Goal: Task Accomplishment & Management: Complete application form

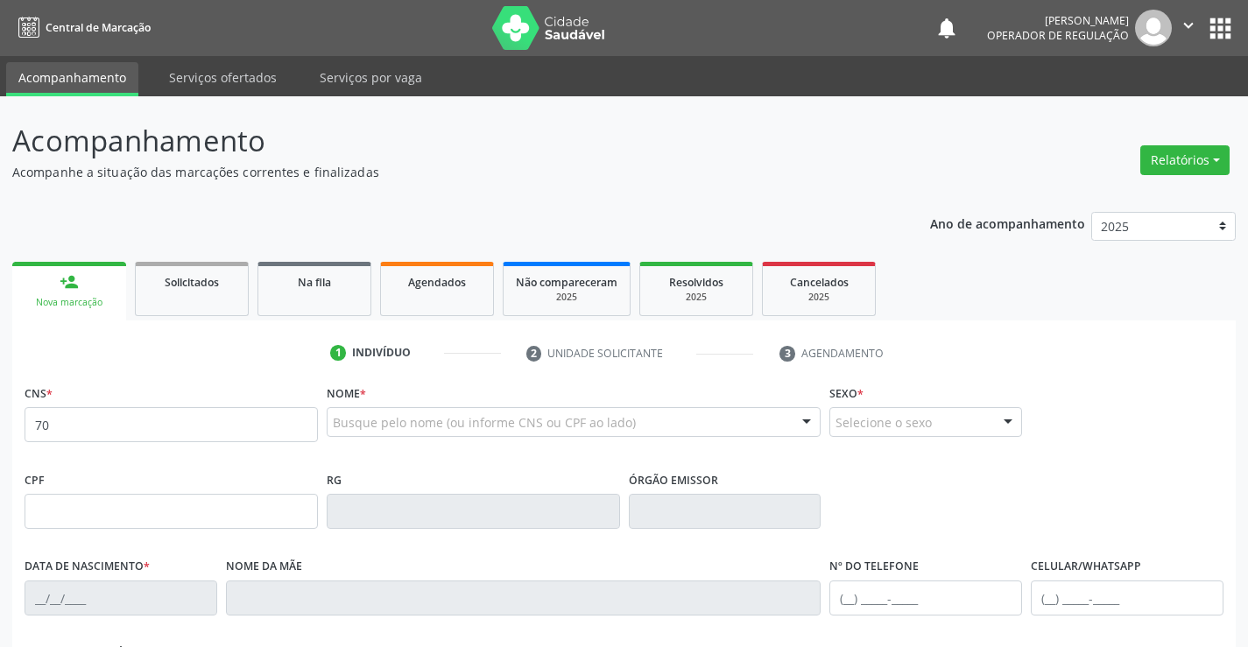
type input "7"
type input "700 0007 7821 7307"
type input "0794361455"
type input "19/07/1968"
type input "(74) 99118-1804"
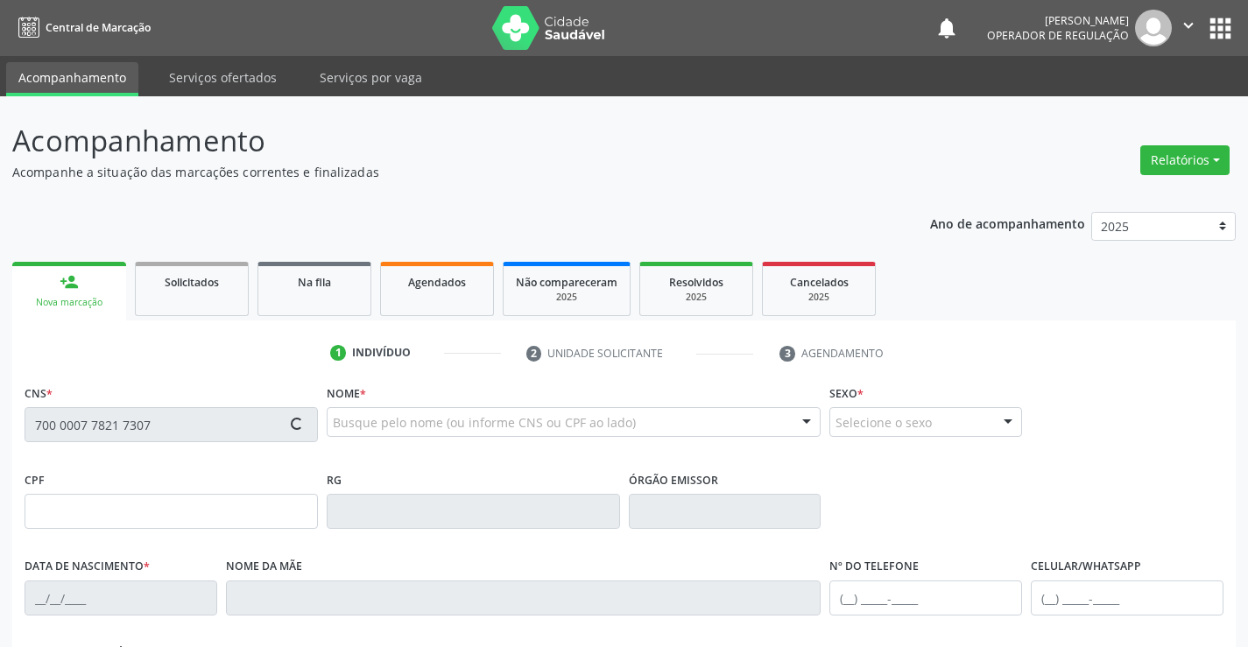
type input "(74) 99118-1804"
type input "005.373.565-09"
type input "34"
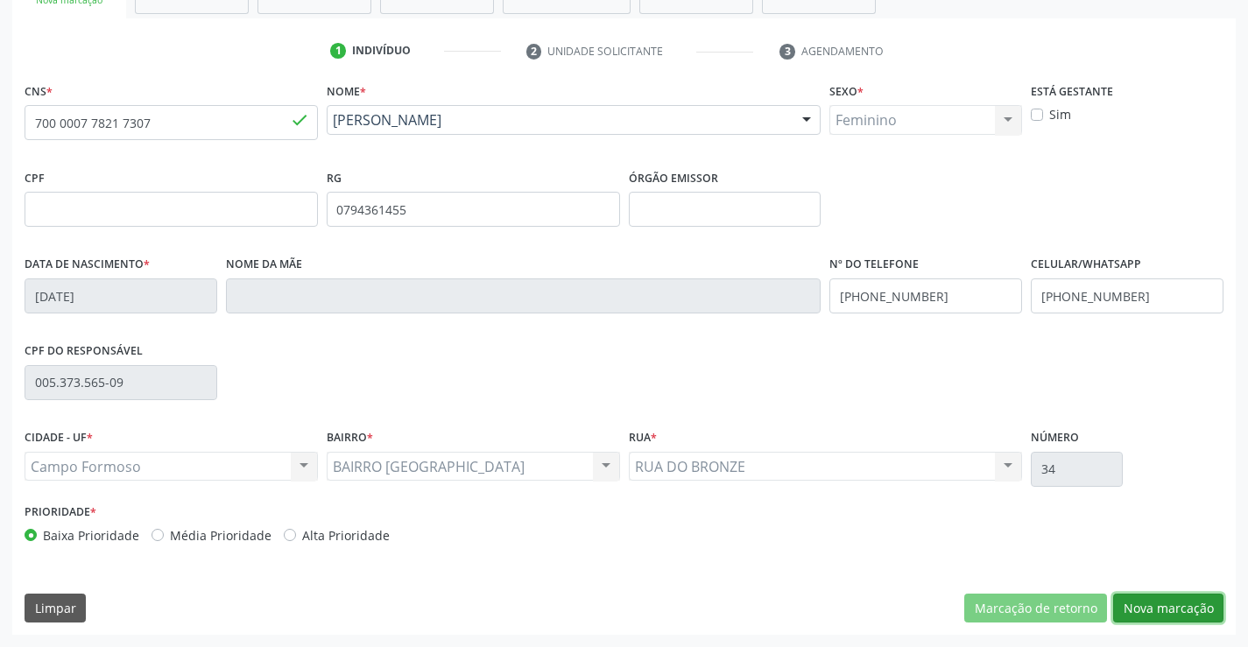
click at [1157, 607] on button "Nova marcação" at bounding box center [1168, 609] width 110 height 30
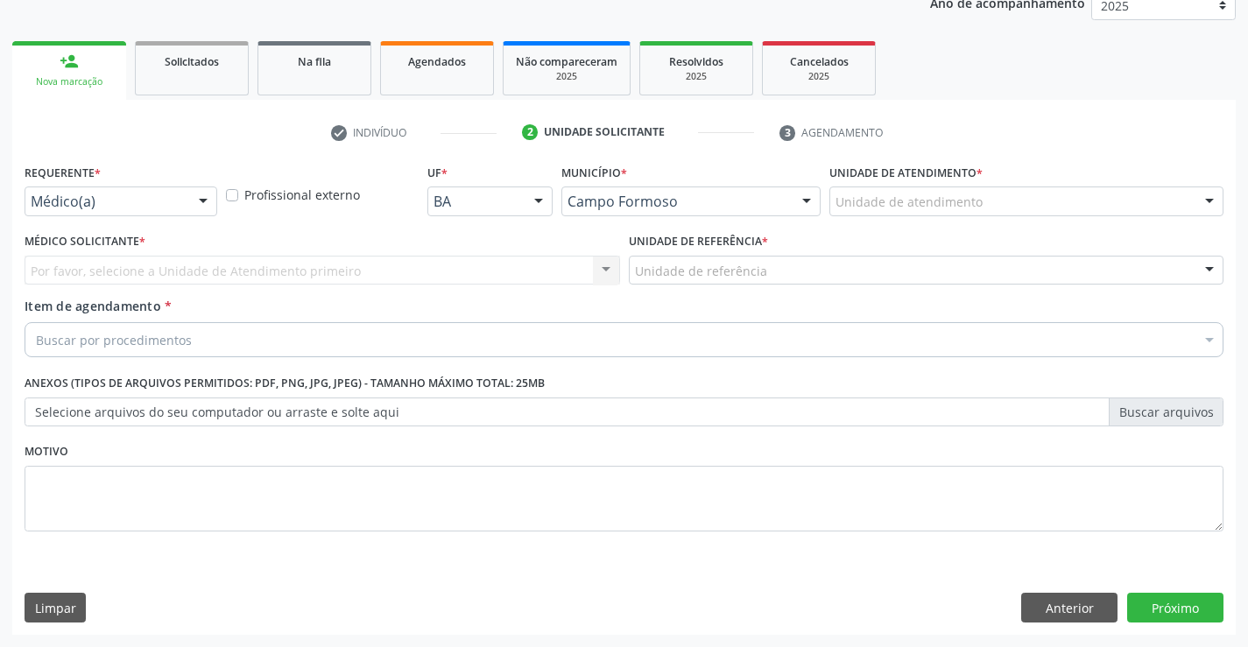
scroll to position [221, 0]
click at [193, 194] on div at bounding box center [203, 202] width 26 height 30
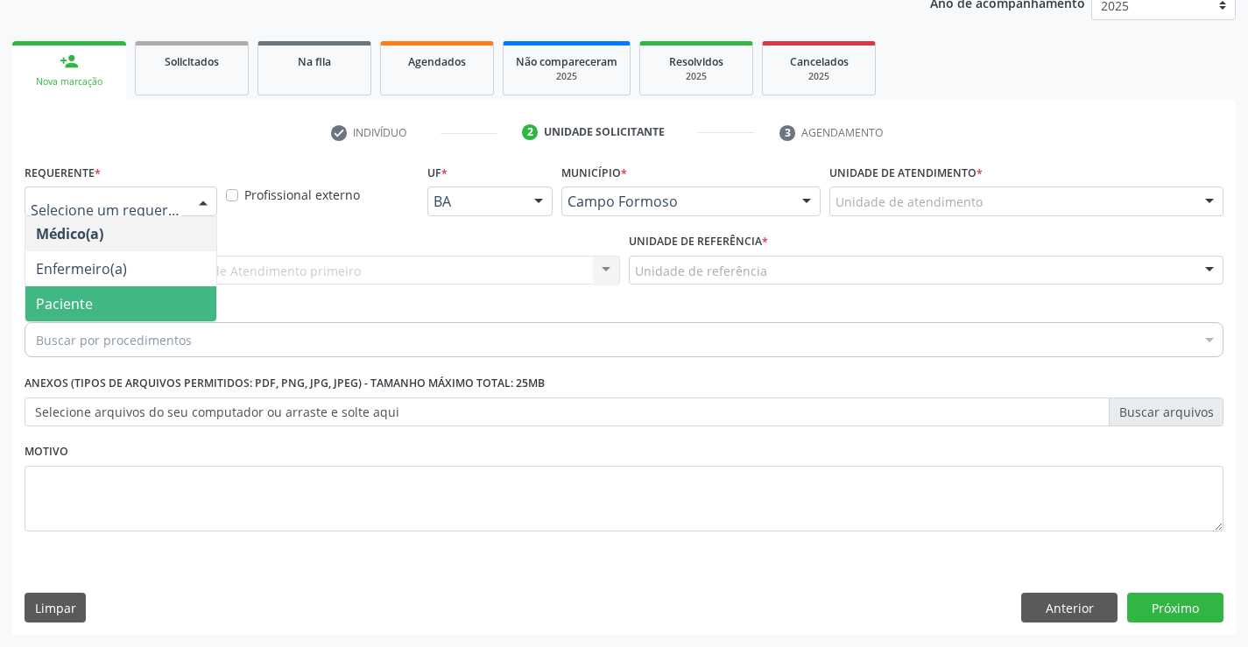
click at [173, 308] on span "Paciente" at bounding box center [120, 303] width 191 height 35
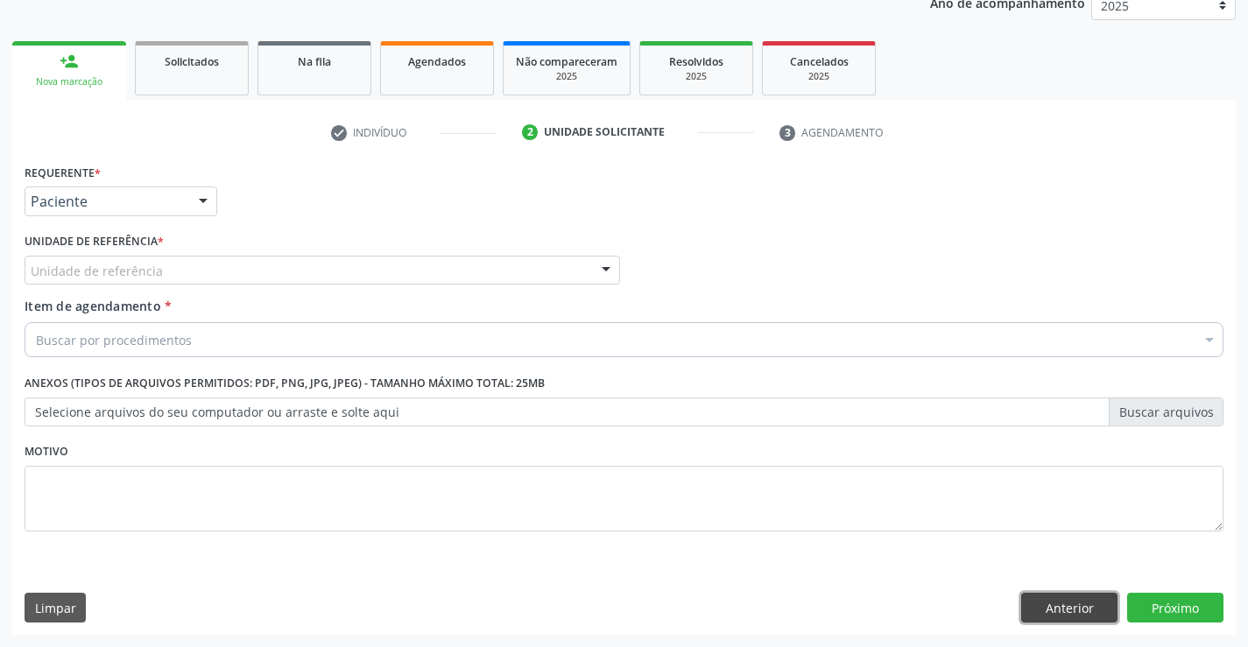
click at [1042, 599] on button "Anterior" at bounding box center [1069, 608] width 96 height 30
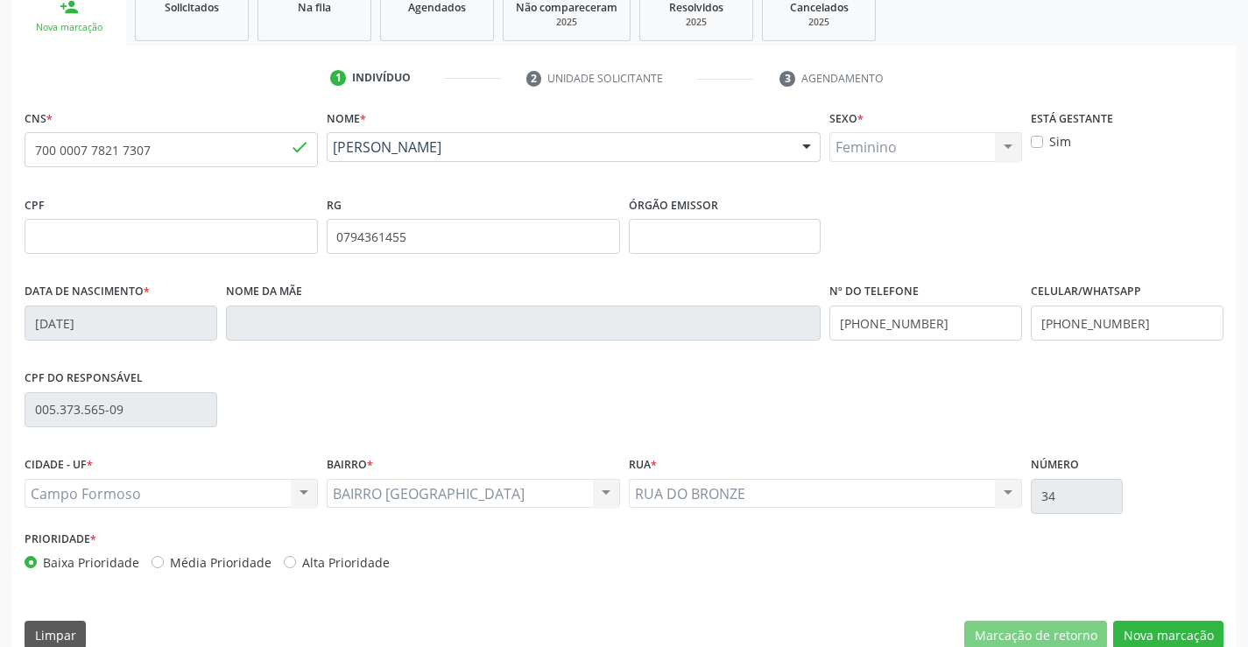
scroll to position [302, 0]
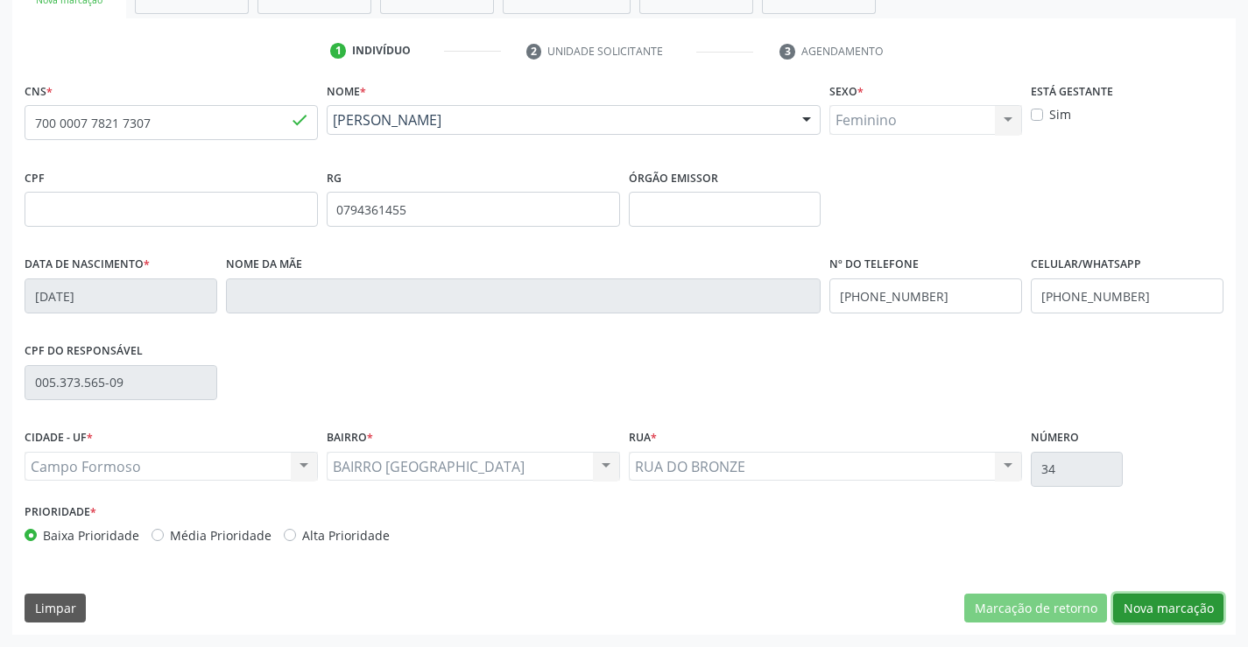
click at [1142, 605] on button "Nova marcação" at bounding box center [1168, 609] width 110 height 30
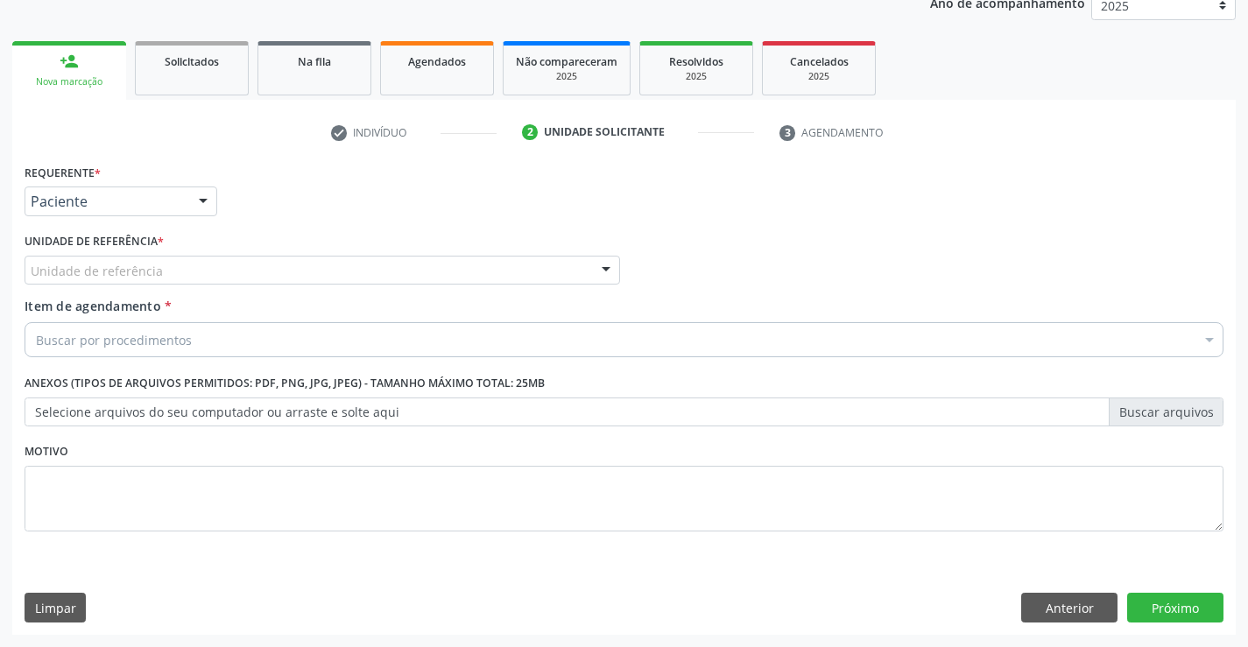
click at [196, 278] on div "Unidade de referência" at bounding box center [322, 271] width 595 height 30
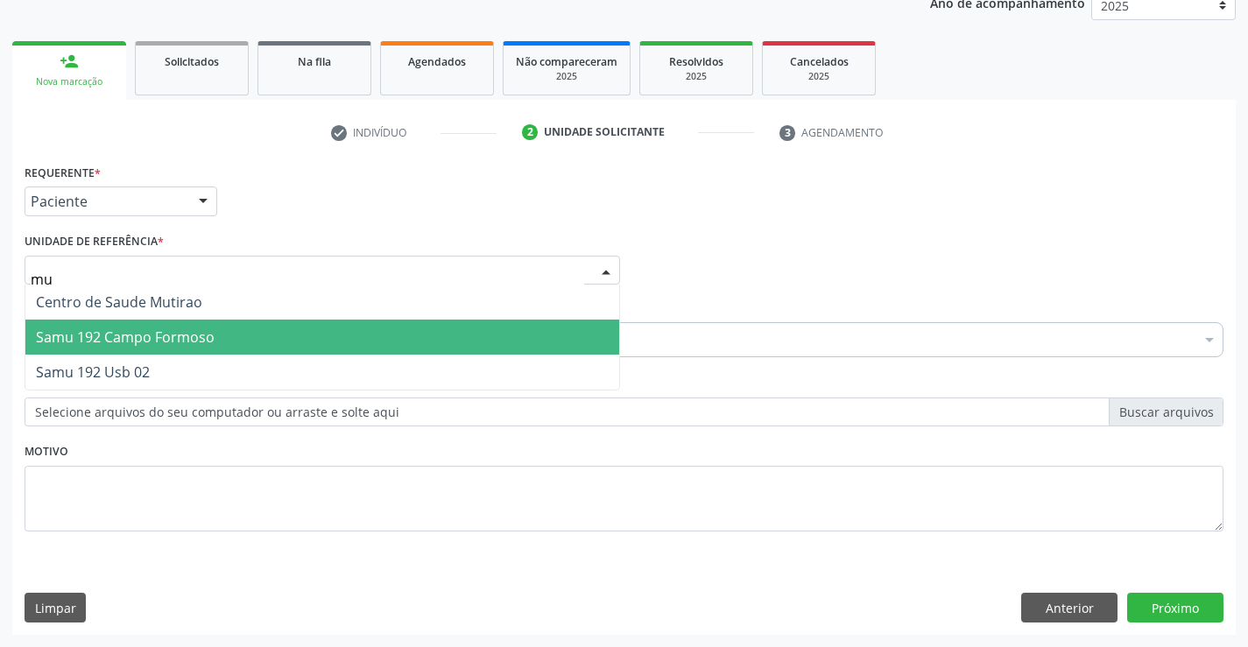
type input "mut"
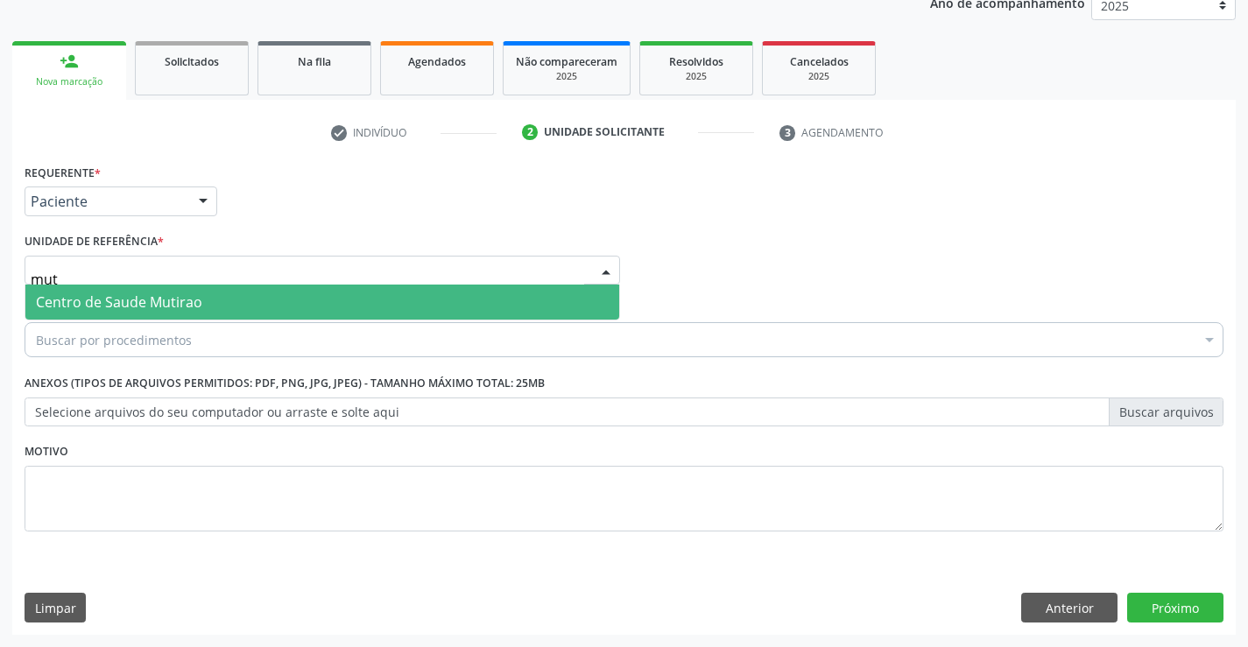
click at [191, 289] on span "Centro de Saude Mutirao" at bounding box center [322, 302] width 594 height 35
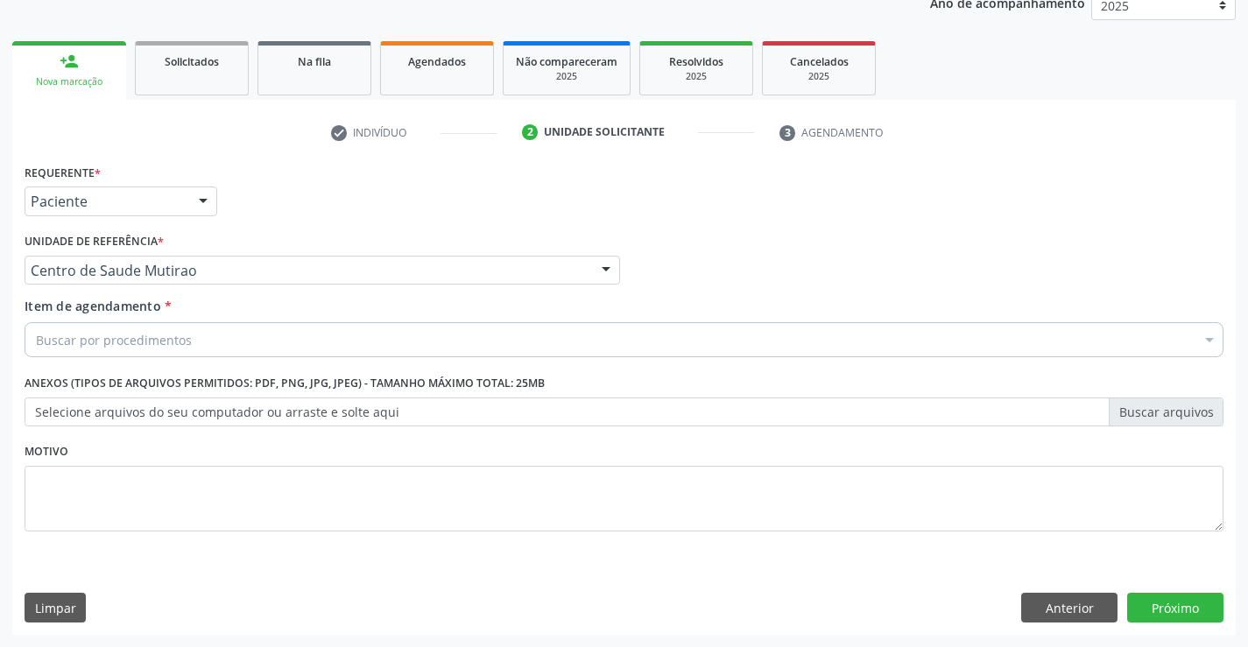
click at [204, 341] on div "Buscar por procedimentos" at bounding box center [624, 339] width 1199 height 35
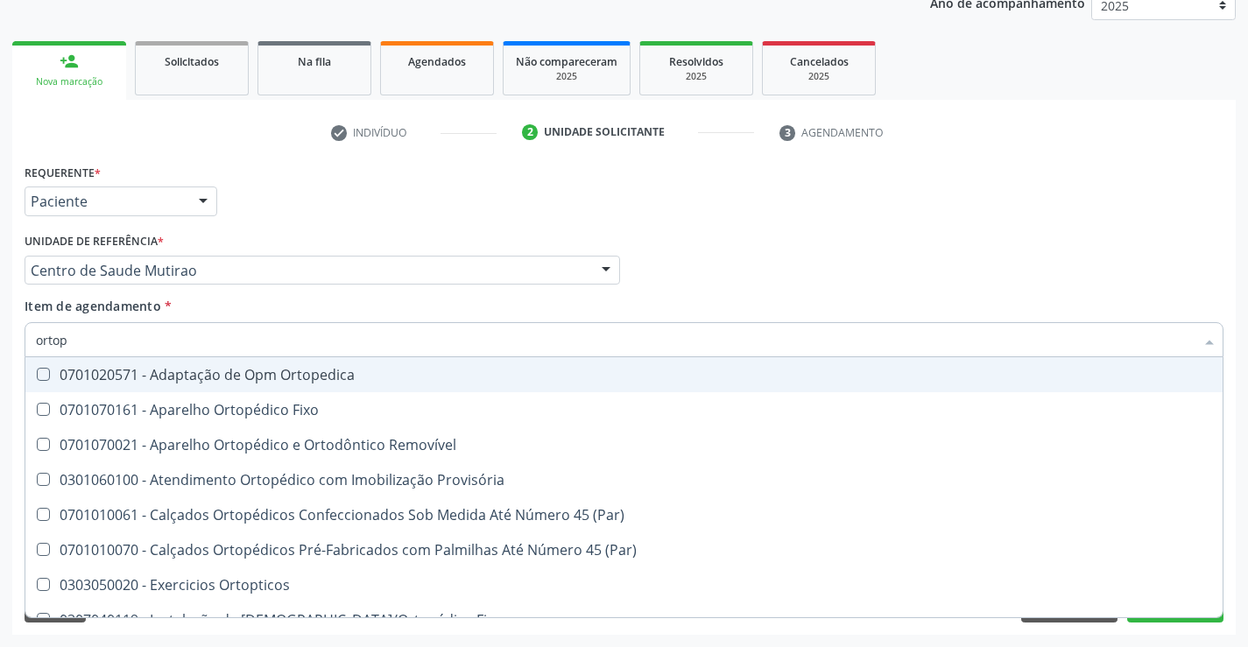
type input "ortope"
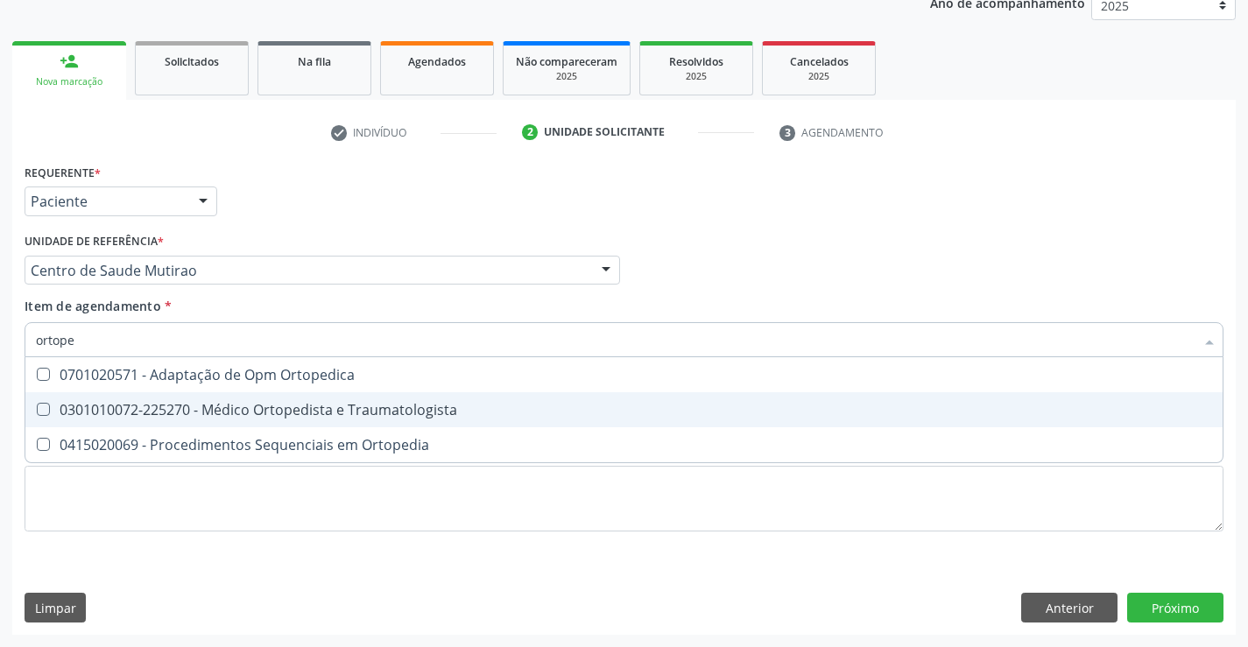
click at [312, 409] on div "0301010072-225270 - Médico Ortopedista e Traumatologista" at bounding box center [624, 410] width 1176 height 14
checkbox Traumatologista "true"
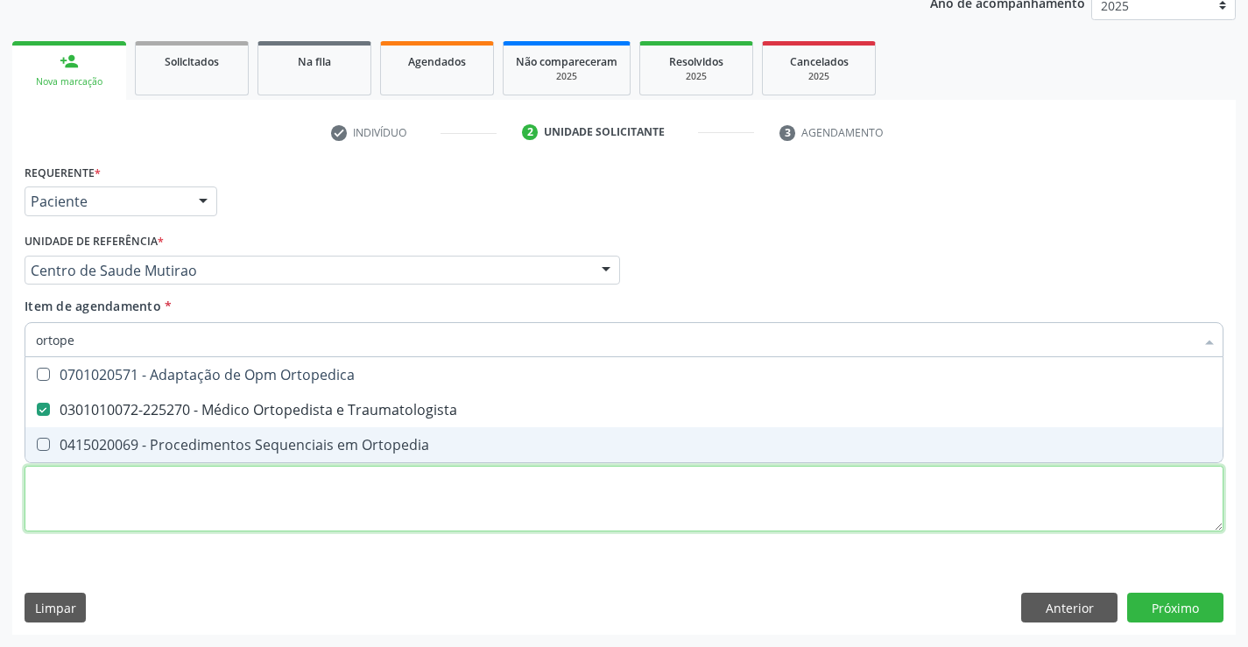
click at [307, 493] on div "Requerente * Paciente Médico(a) Enfermeiro(a) Paciente Nenhum resultado encontr…" at bounding box center [624, 357] width 1199 height 397
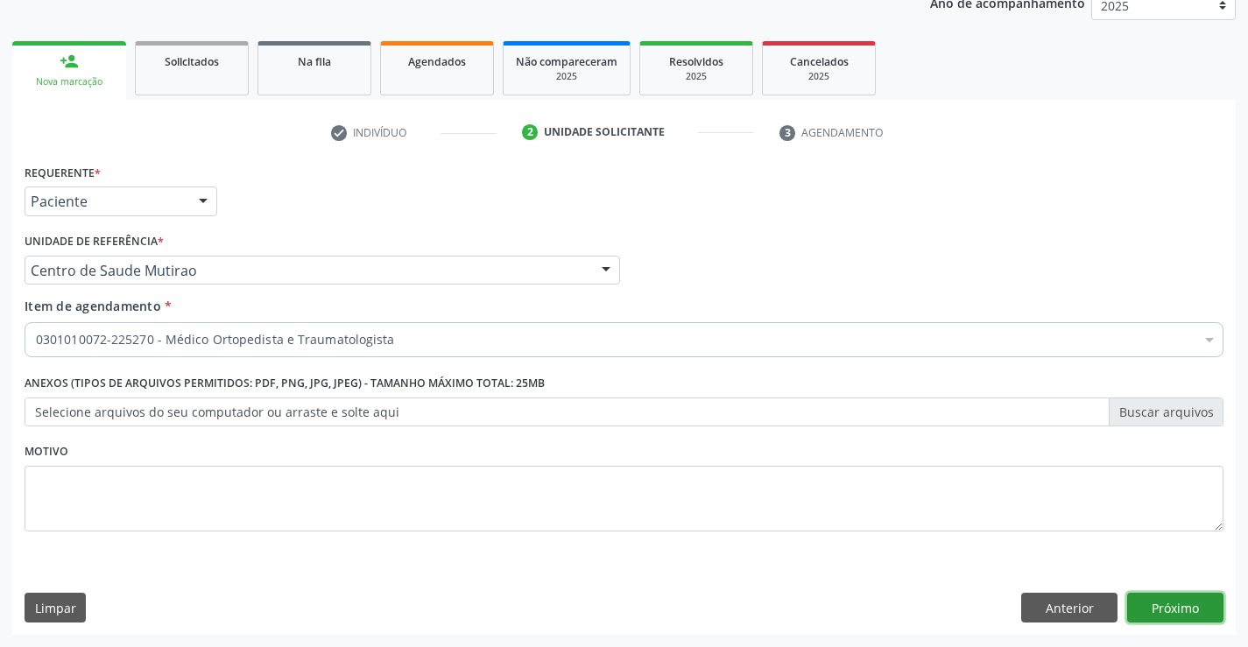
click at [1164, 609] on button "Próximo" at bounding box center [1175, 608] width 96 height 30
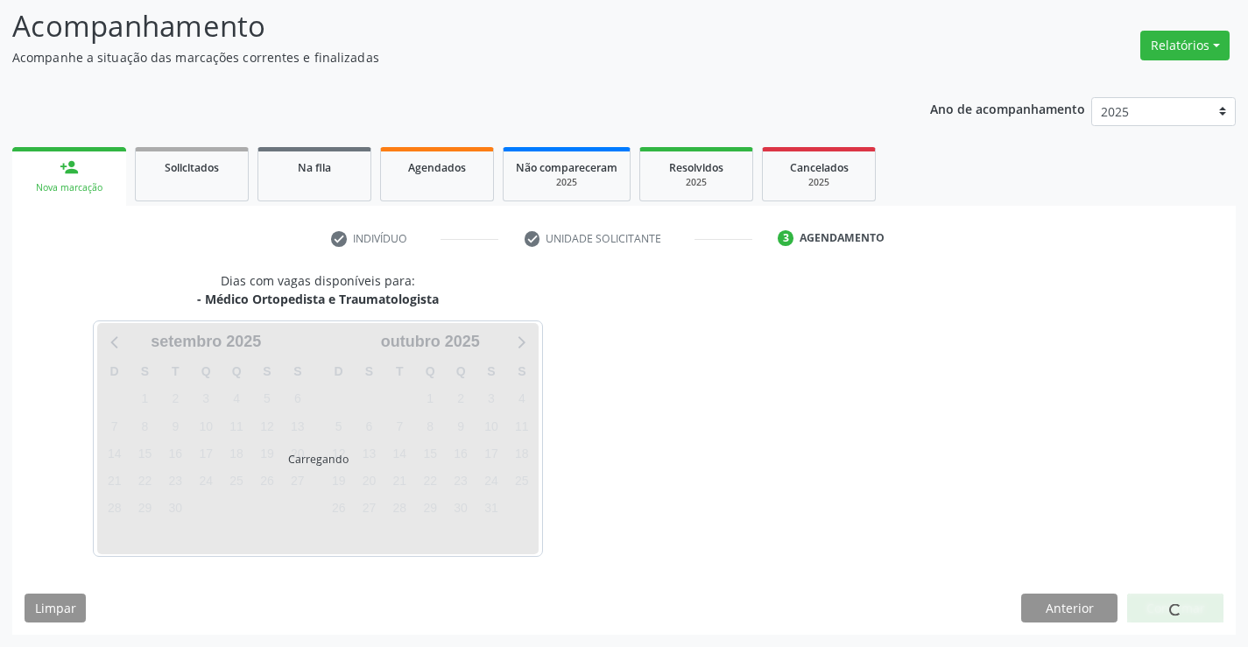
scroll to position [115, 0]
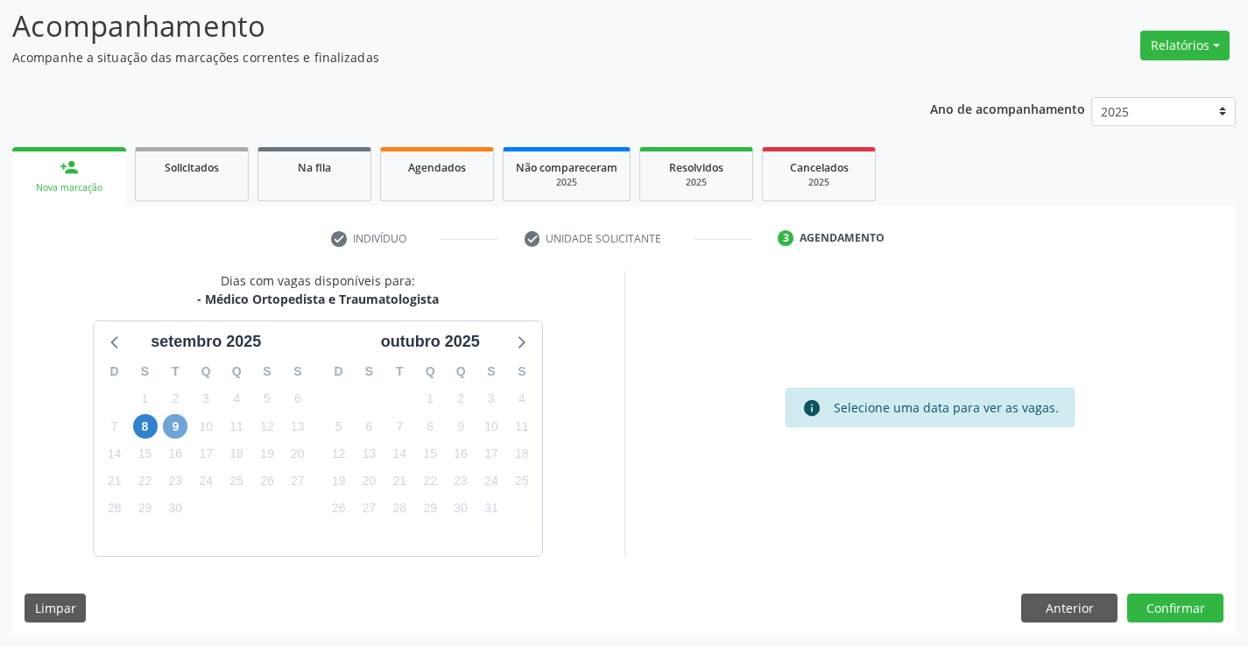
click at [177, 426] on span "9" at bounding box center [175, 426] width 25 height 25
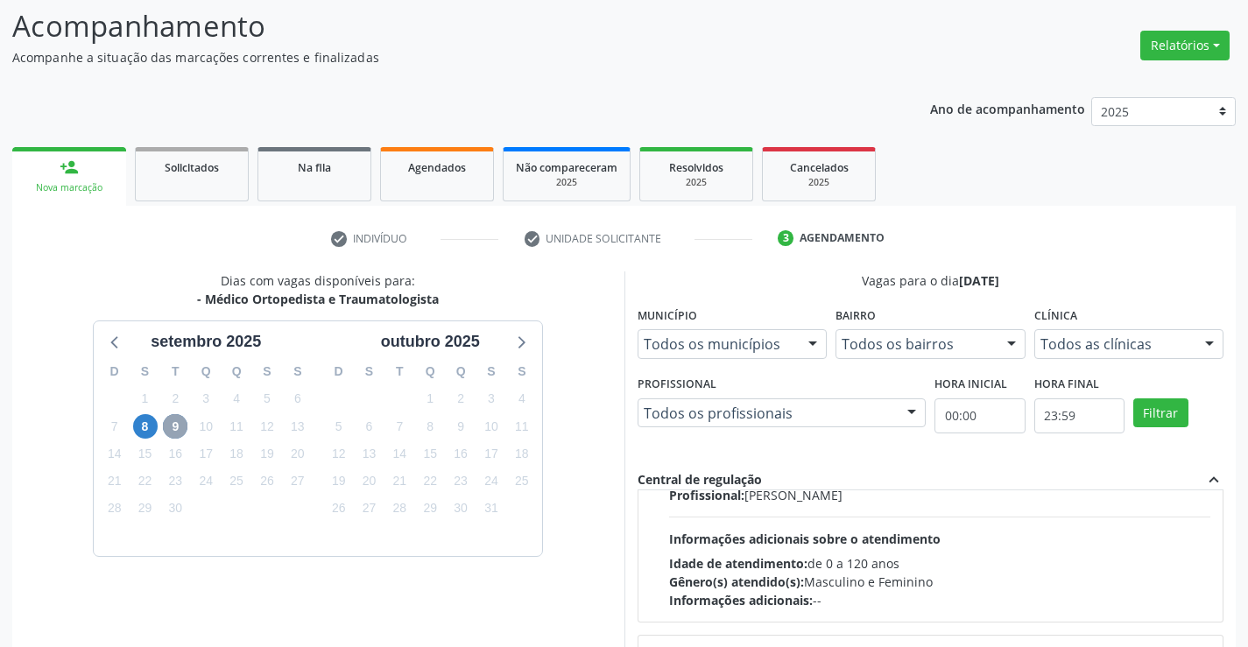
scroll to position [0, 0]
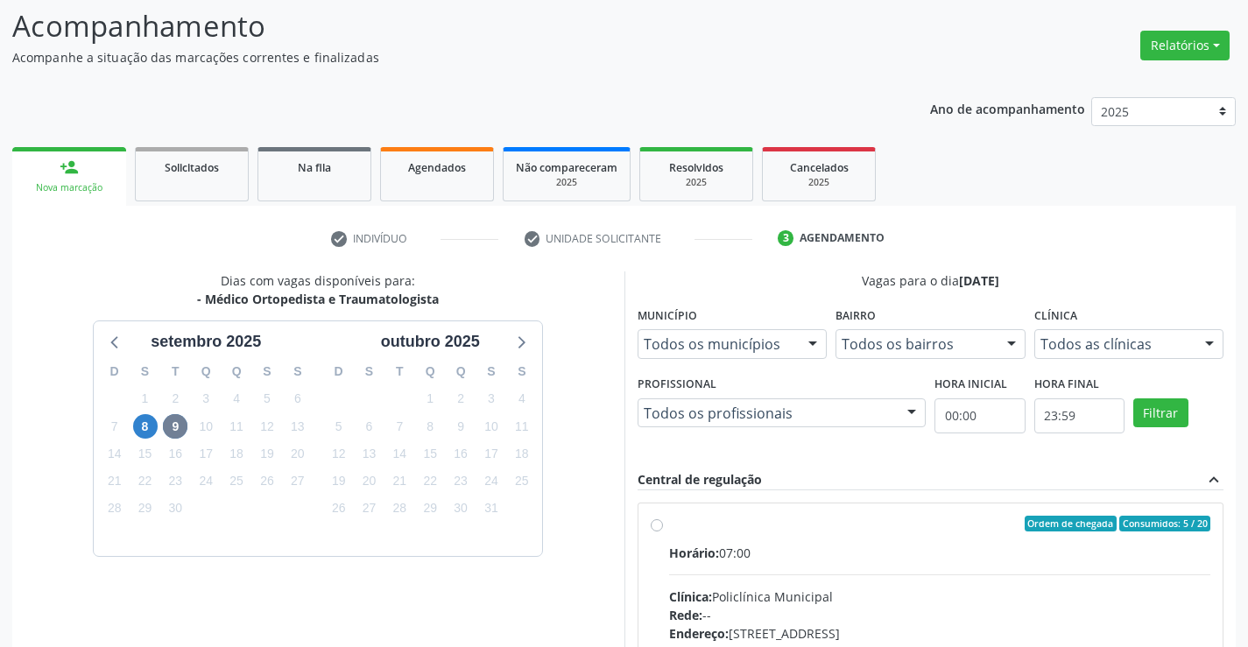
click at [669, 524] on label "Ordem de chegada Consumidos: 5 / 20 Horário: 07:00 Clínica: Policlínica Municip…" at bounding box center [940, 650] width 542 height 269
click at [653, 524] on input "Ordem de chegada Consumidos: 5 / 20 Horário: 07:00 Clínica: Policlínica Municip…" at bounding box center [657, 524] width 12 height 16
radio input "true"
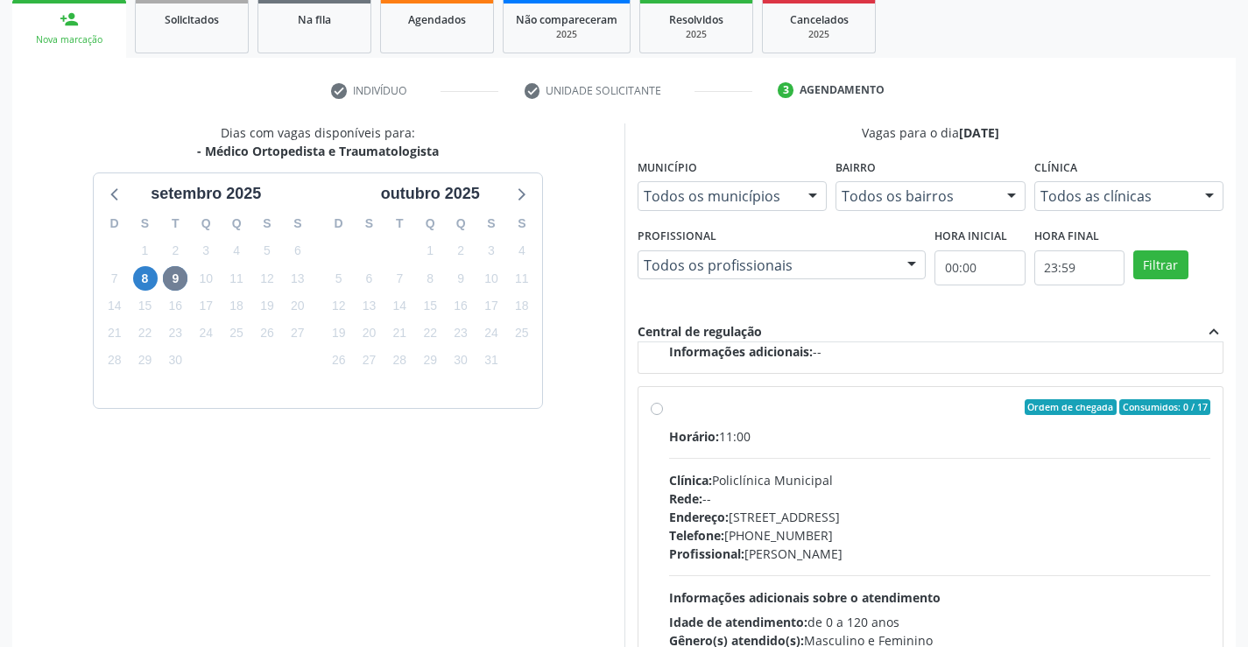
scroll to position [399, 0]
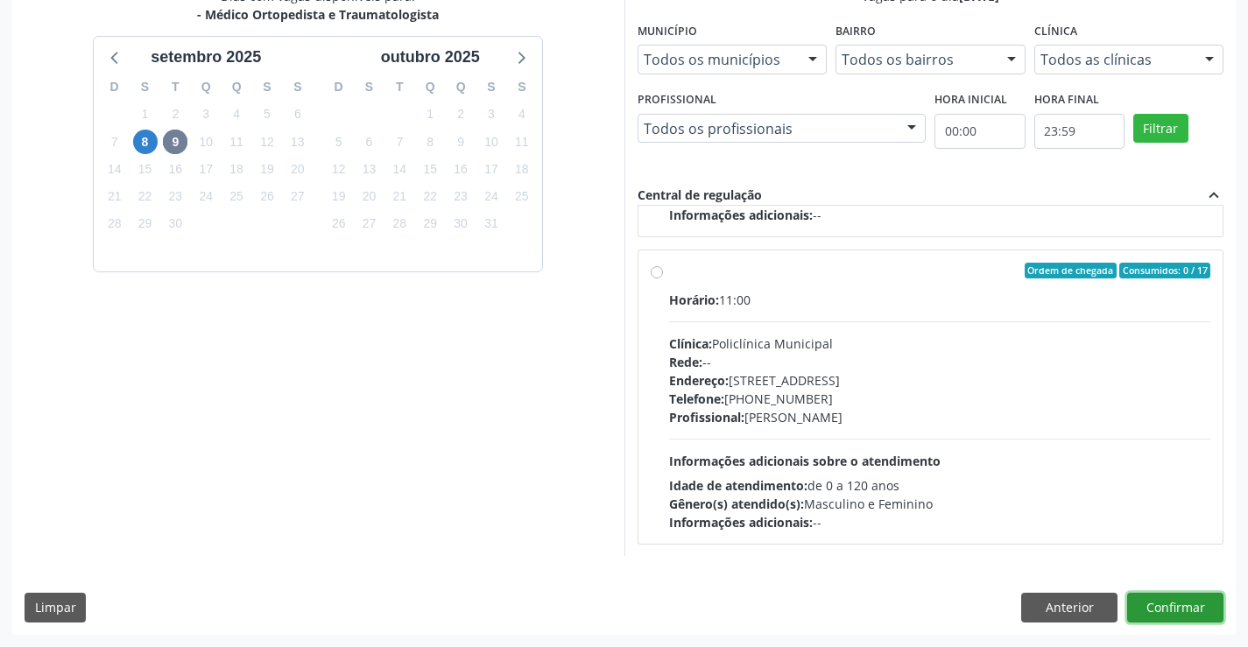
click at [1172, 608] on button "Confirmar" at bounding box center [1175, 608] width 96 height 30
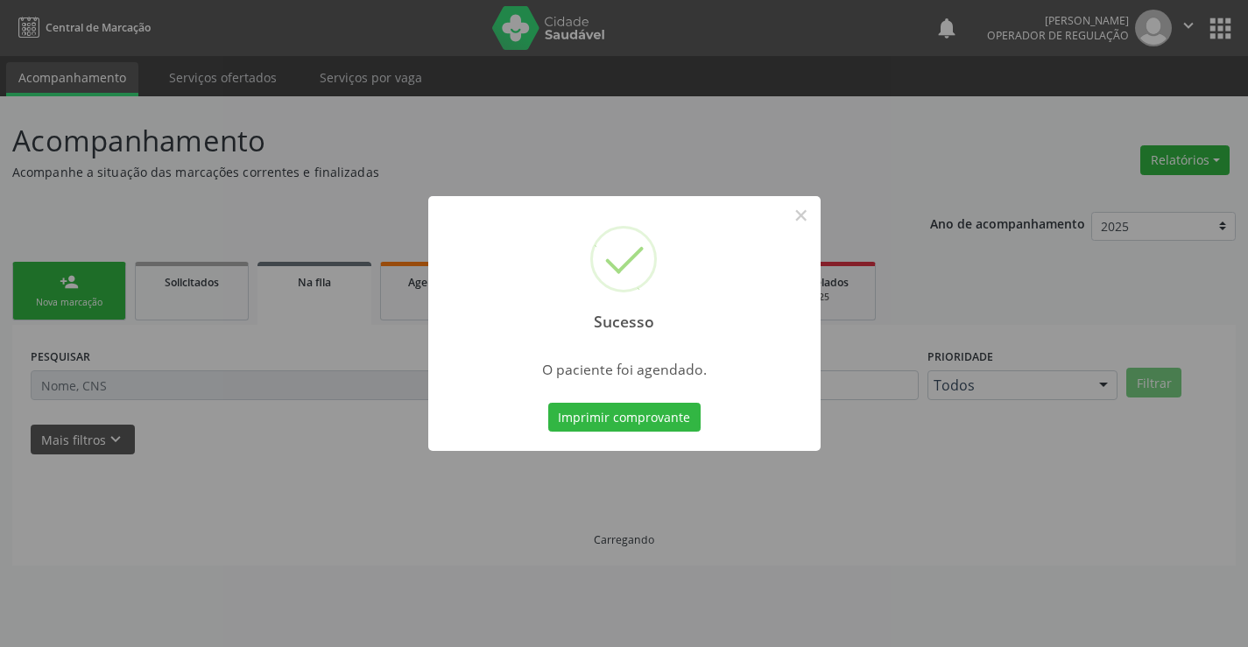
scroll to position [0, 0]
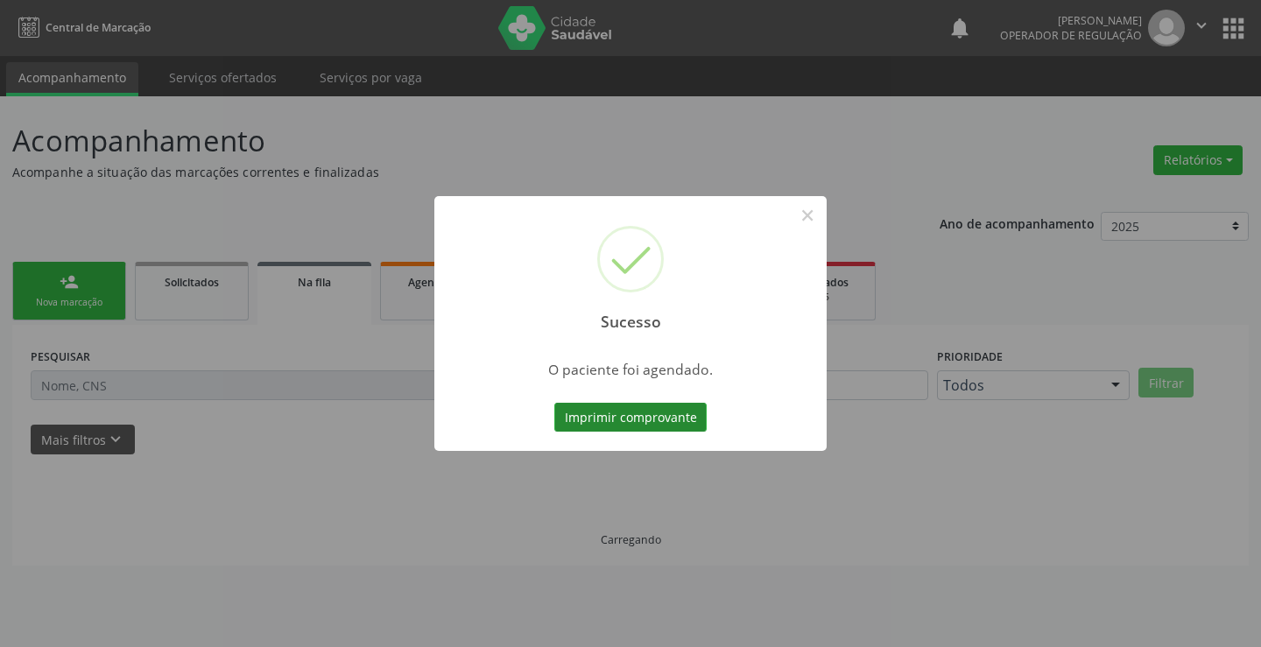
click at [666, 405] on button "Imprimir comprovante" at bounding box center [630, 418] width 152 height 30
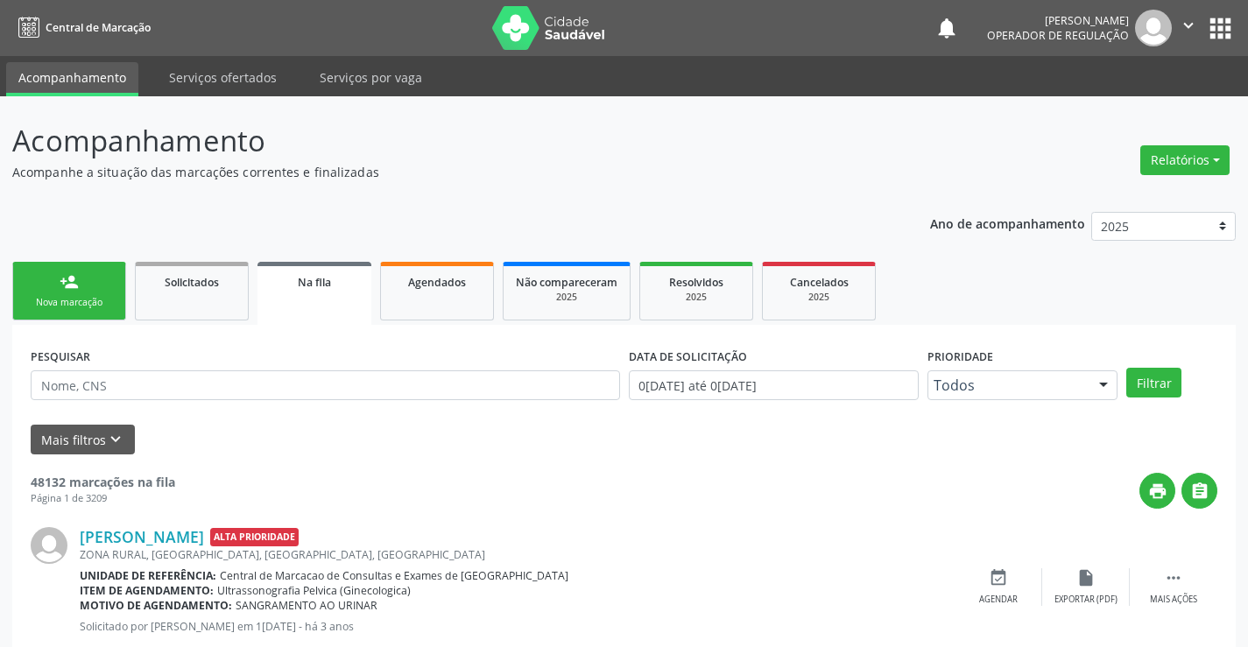
click at [116, 298] on link "person_add Nova marcação" at bounding box center [69, 291] width 114 height 59
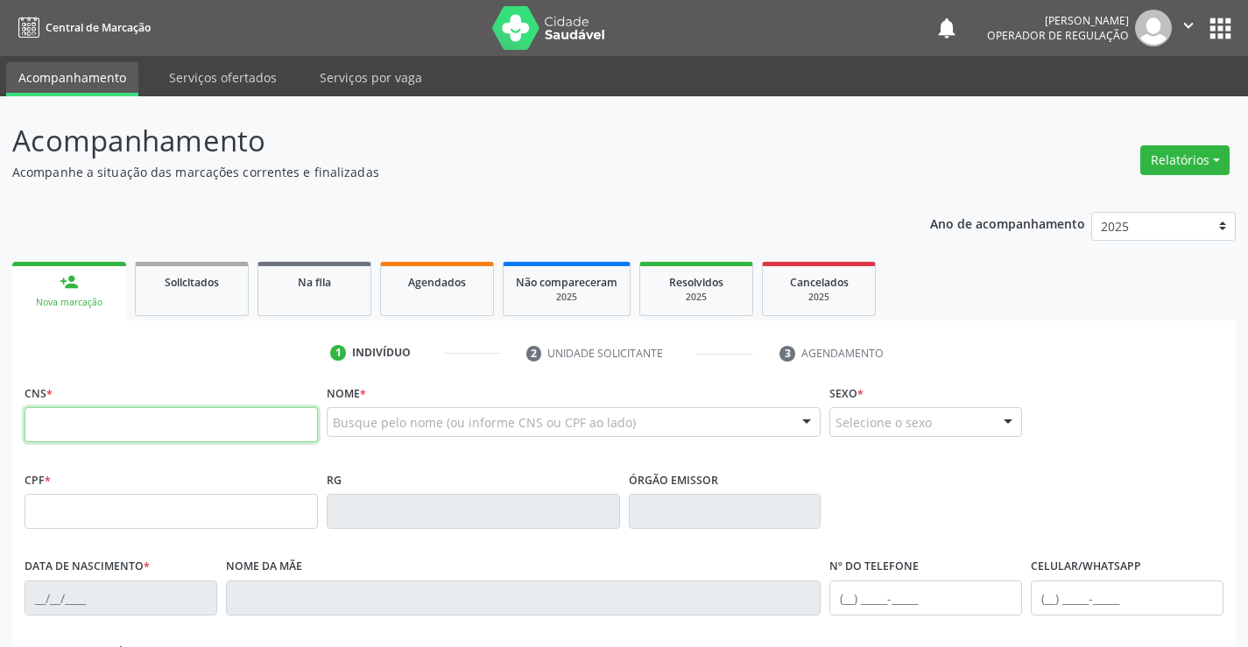
click at [90, 439] on input "text" at bounding box center [171, 424] width 293 height 35
type input "700 0007 7821 7307"
type input "0794361455"
type input "19/07/1968"
type input "(74) 99118-1804"
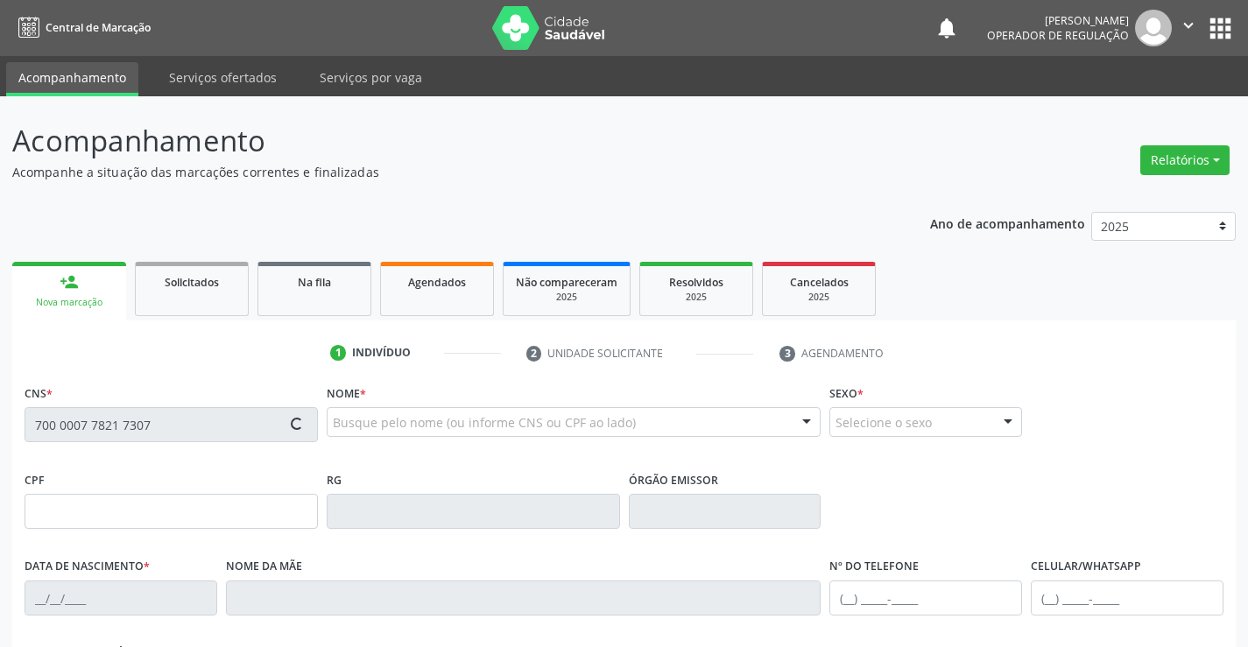
type input "(74) 99118-1804"
type input "005.373.565-09"
type input "34"
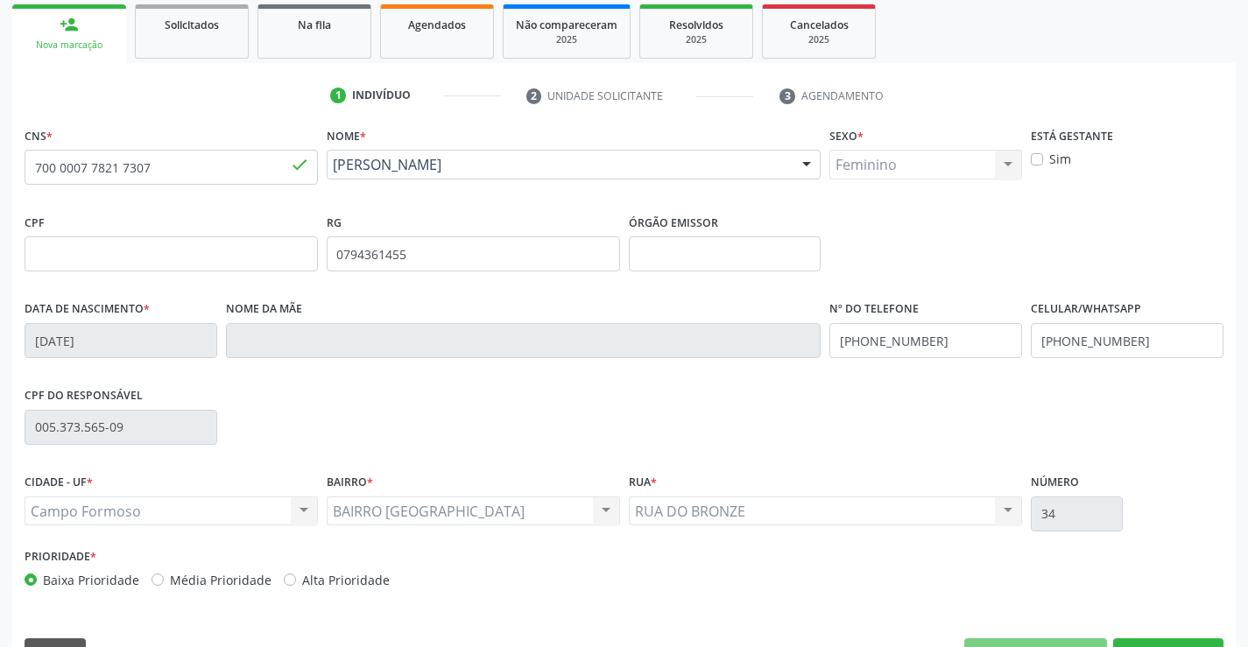
scroll to position [302, 0]
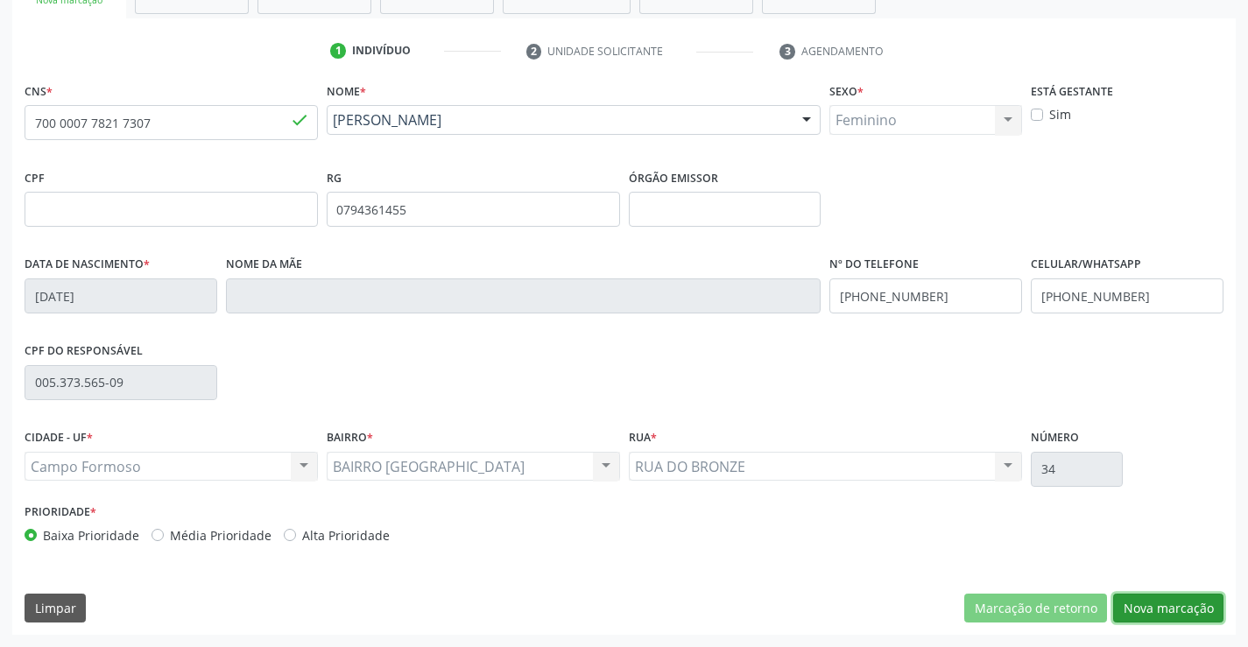
click at [1157, 610] on button "Nova marcação" at bounding box center [1168, 609] width 110 height 30
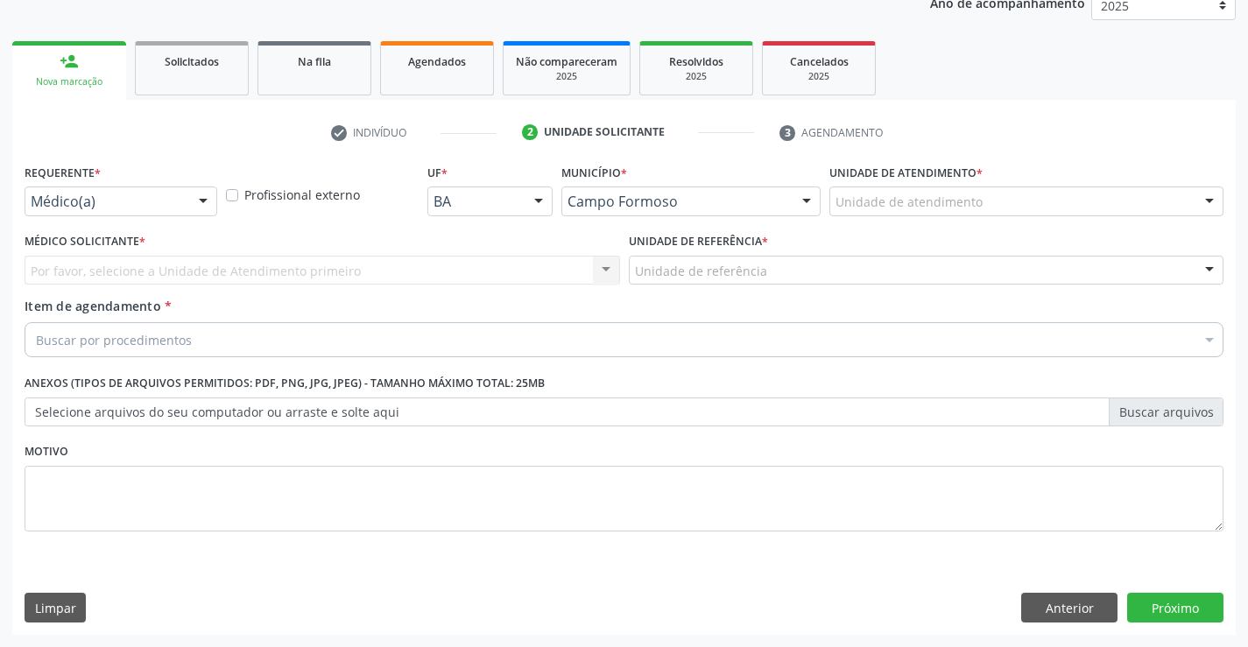
scroll to position [221, 0]
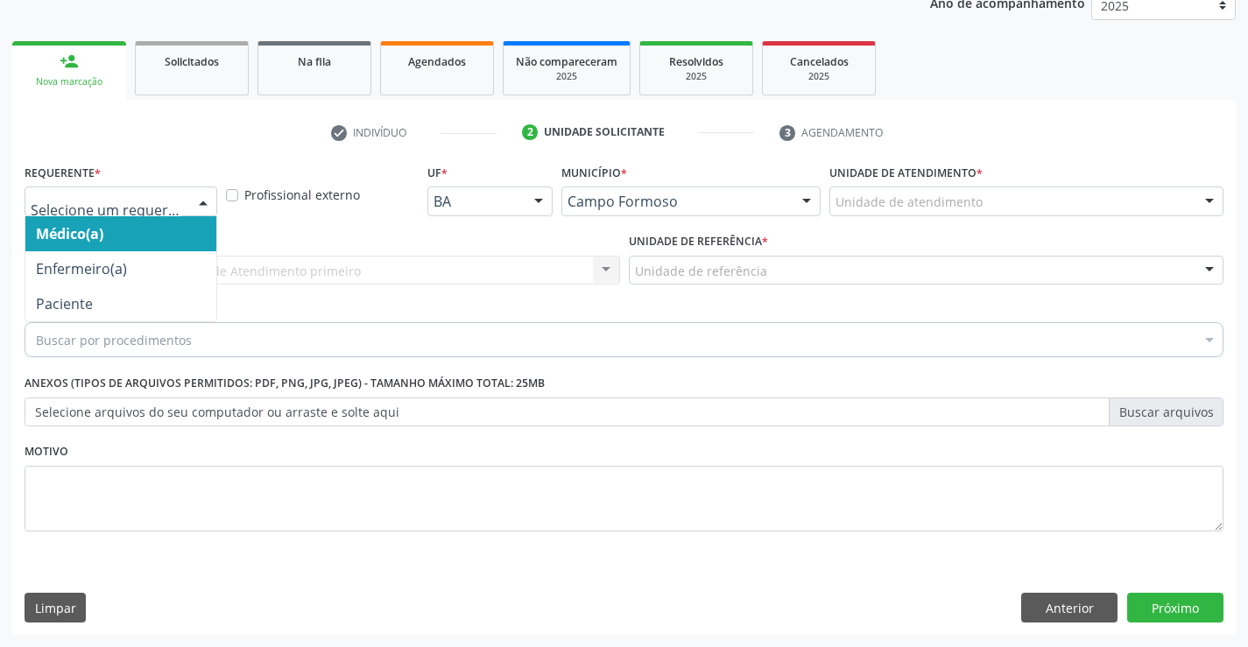
click at [201, 200] on div at bounding box center [203, 202] width 26 height 30
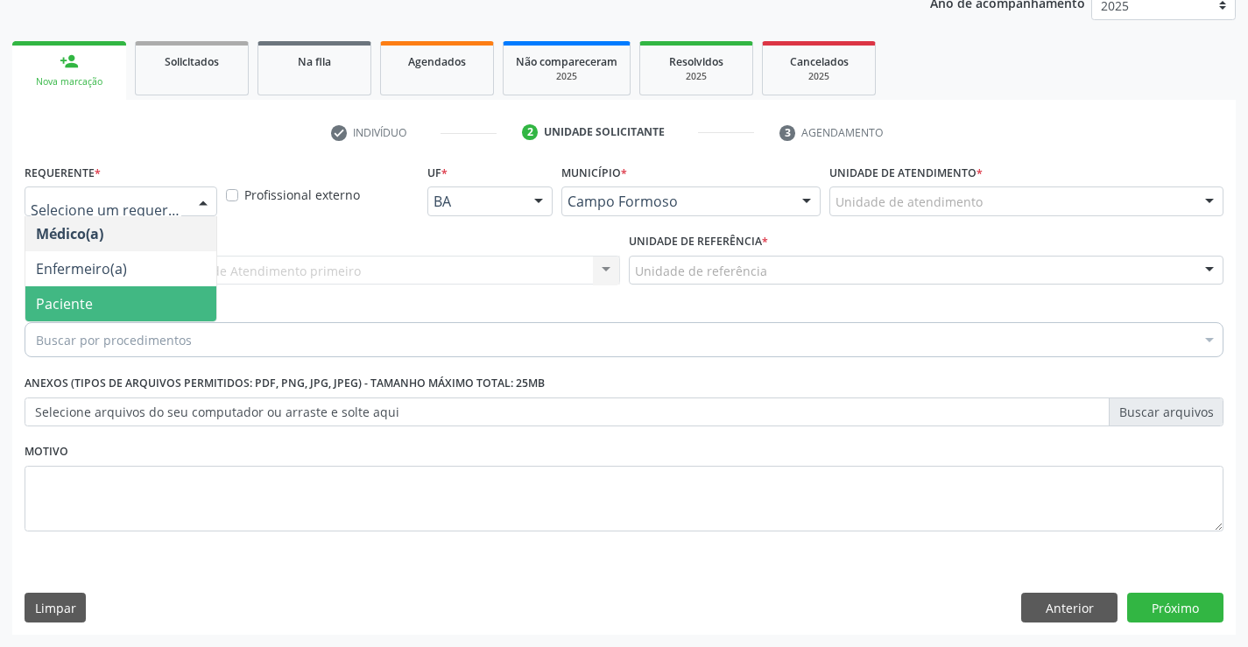
click at [144, 306] on span "Paciente" at bounding box center [120, 303] width 191 height 35
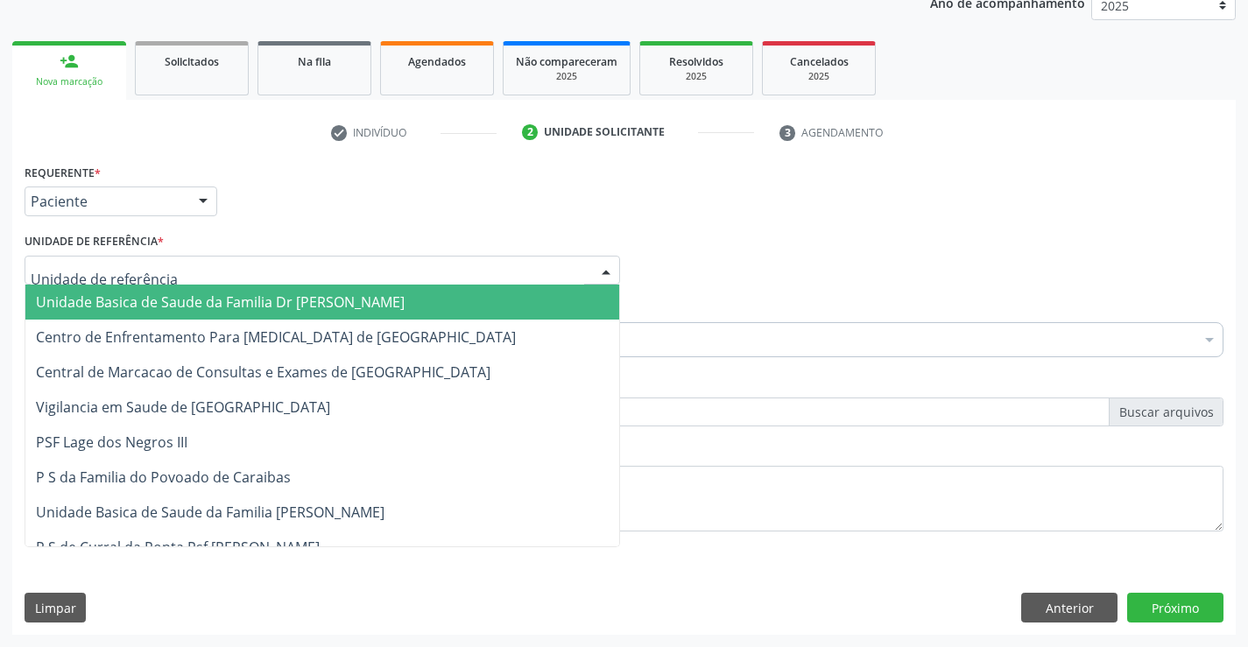
click at [174, 271] on div at bounding box center [322, 271] width 595 height 30
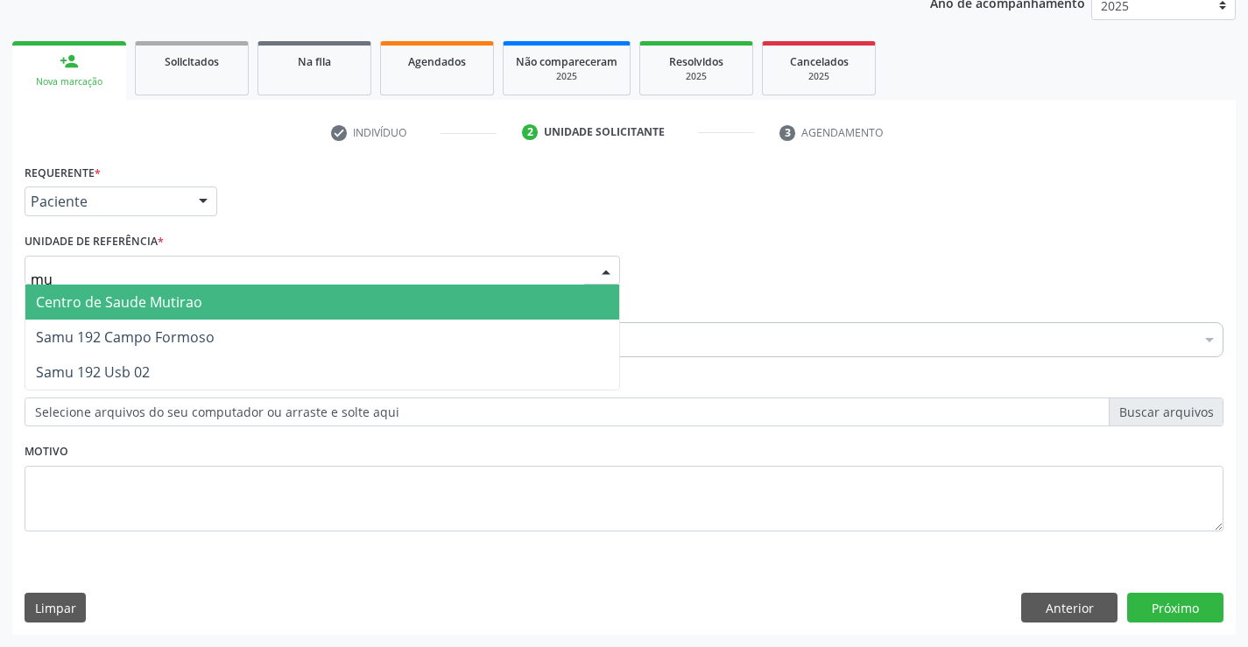
type input "mut"
click at [180, 294] on span "Centro de Saude Mutirao" at bounding box center [119, 301] width 166 height 19
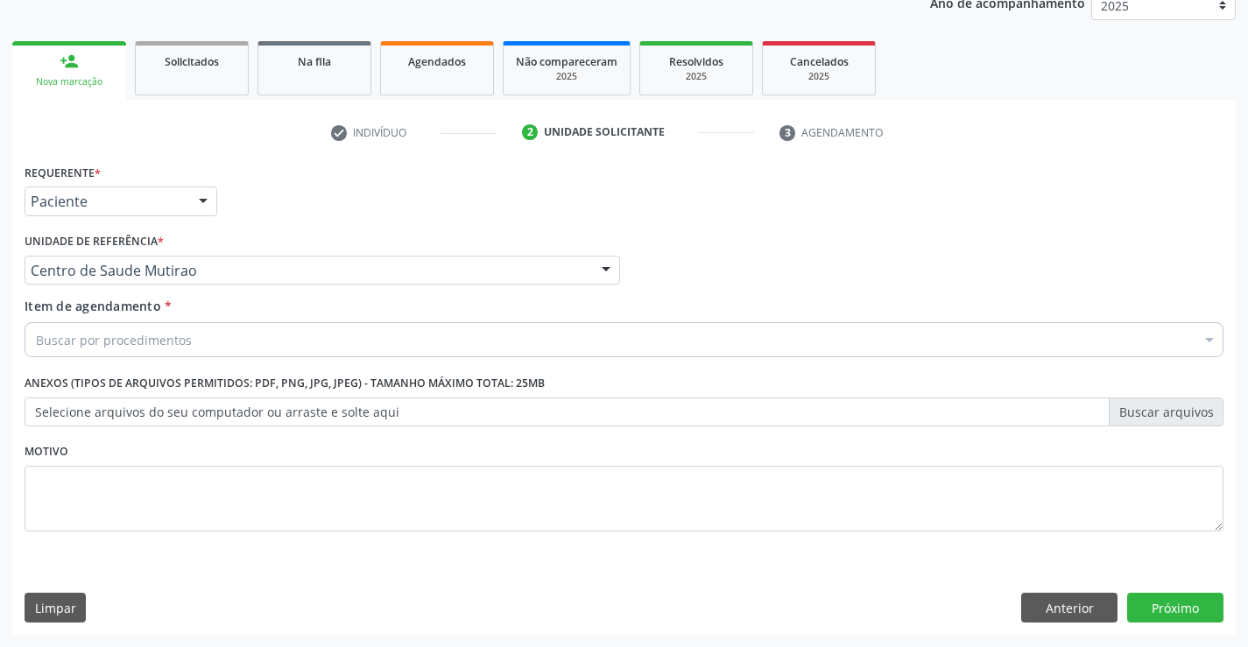
click at [209, 345] on div "Buscar por procedimentos" at bounding box center [624, 339] width 1199 height 35
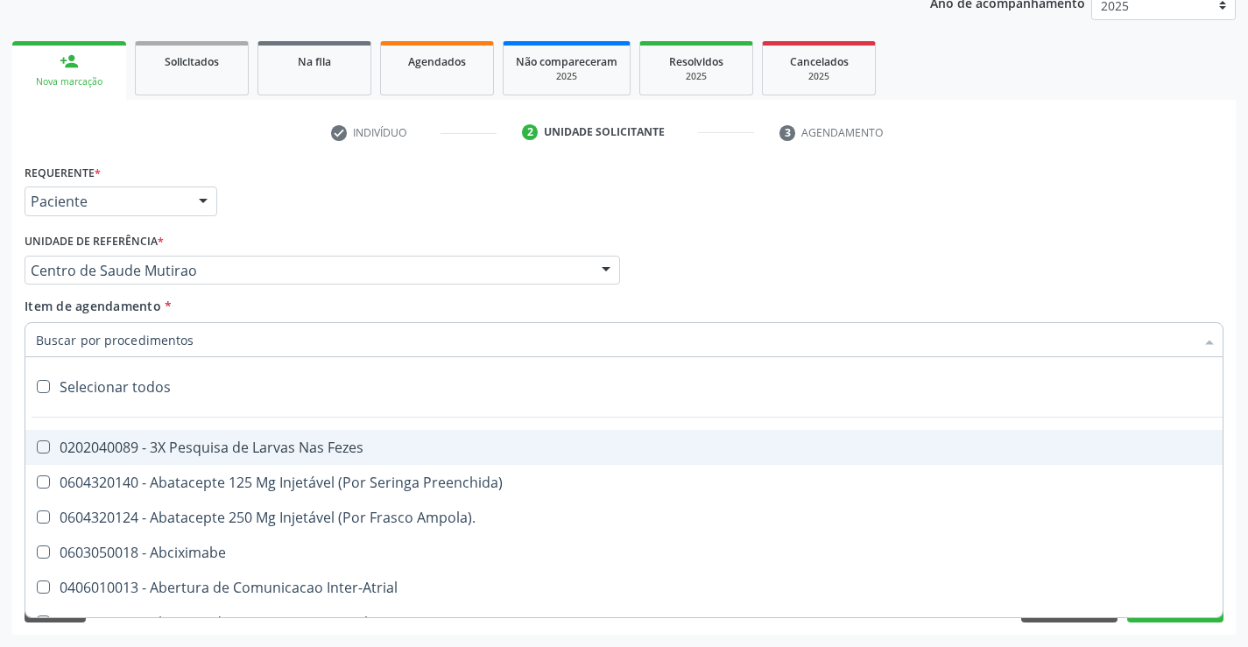
click at [209, 345] on input "Item de agendamento *" at bounding box center [615, 339] width 1158 height 35
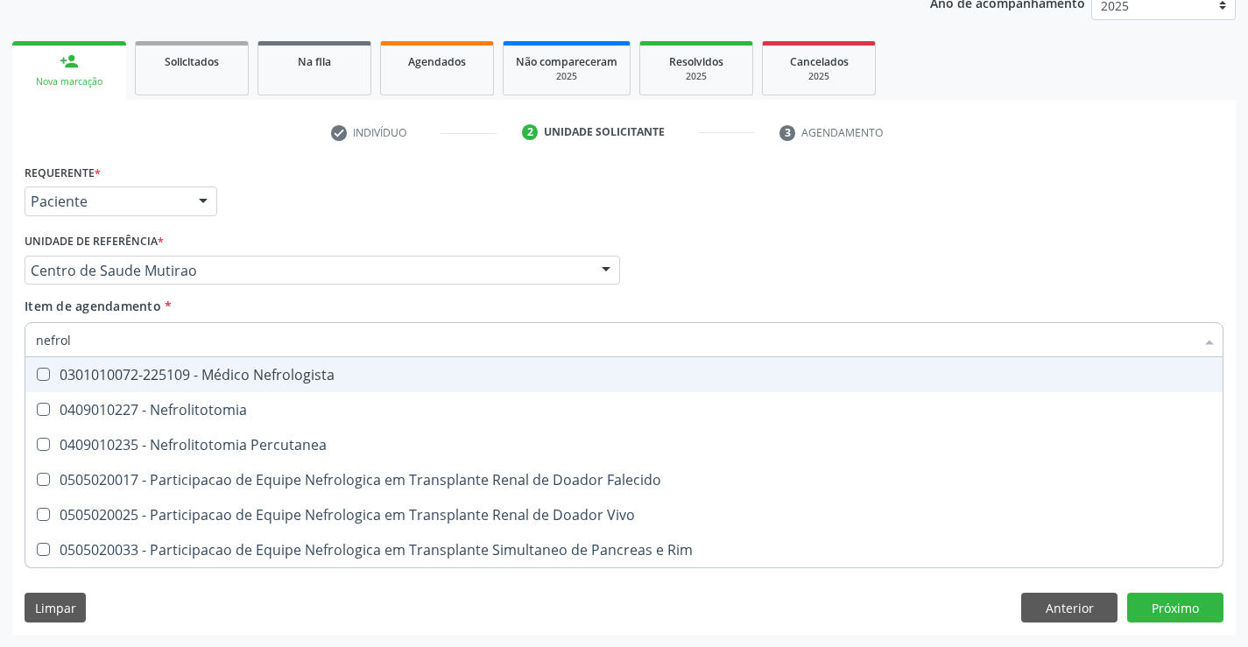
type input "nefrolo"
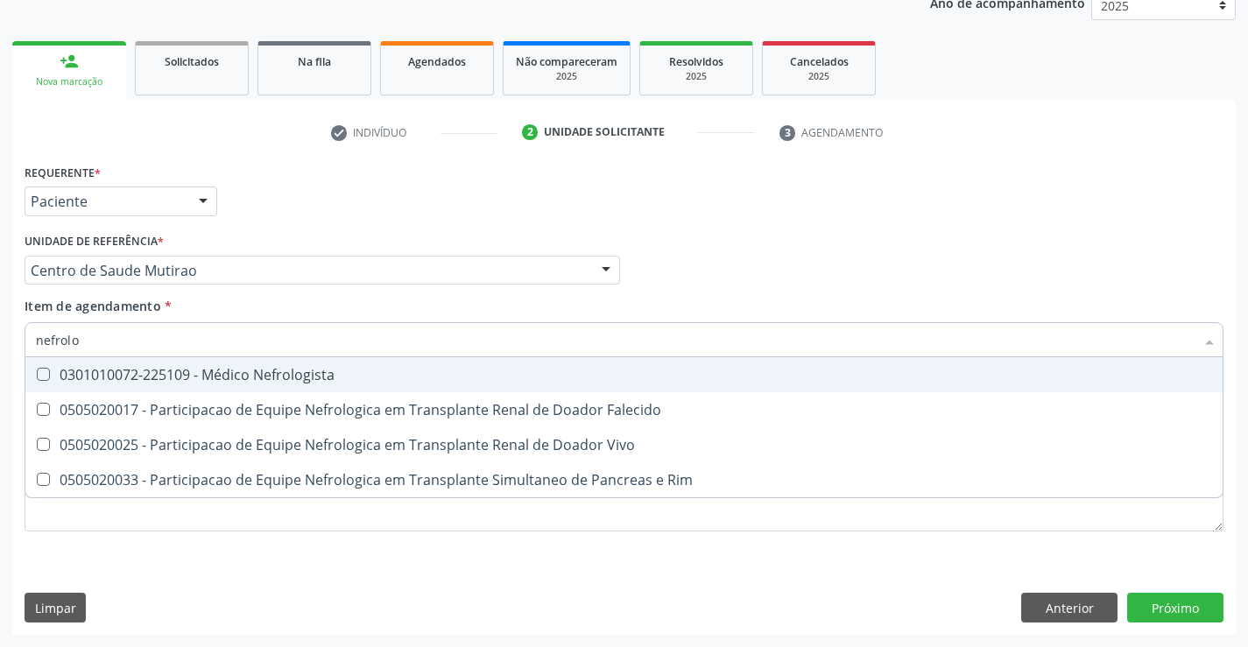
click at [222, 369] on div "0301010072-225109 - Médico Nefrologista" at bounding box center [624, 375] width 1176 height 14
checkbox Nefrologista "true"
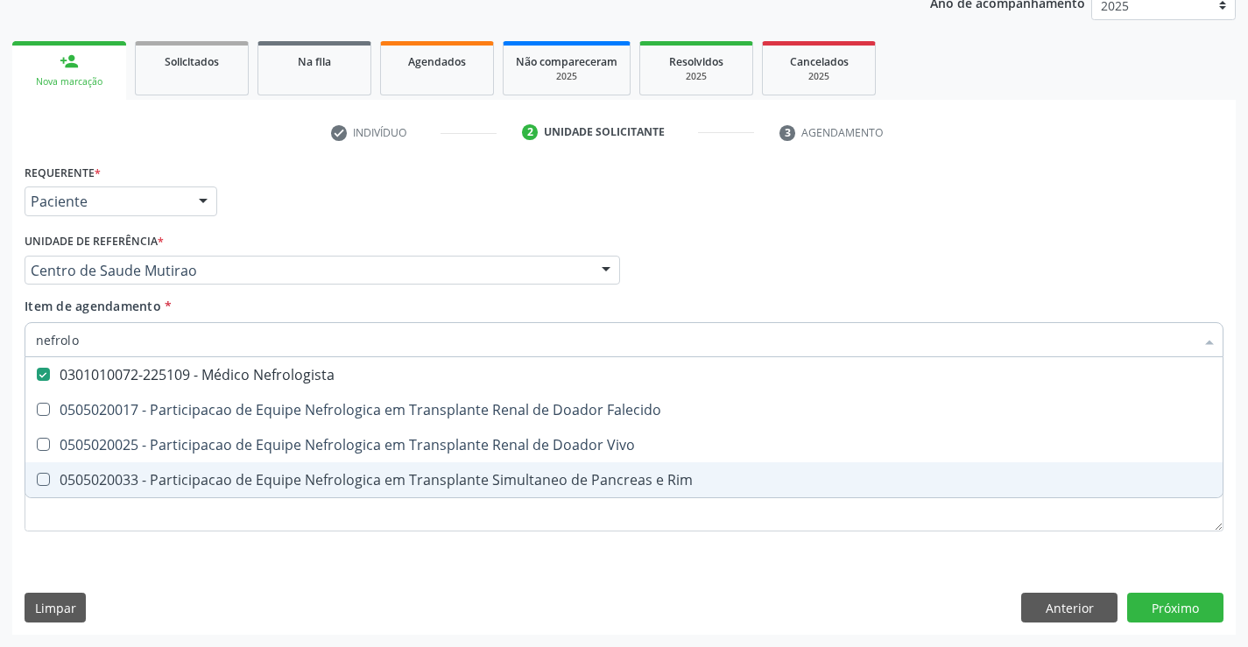
click at [291, 545] on div "Requerente * Paciente Médico(a) Enfermeiro(a) Paciente Nenhum resultado encontr…" at bounding box center [624, 357] width 1199 height 397
checkbox Falecido "true"
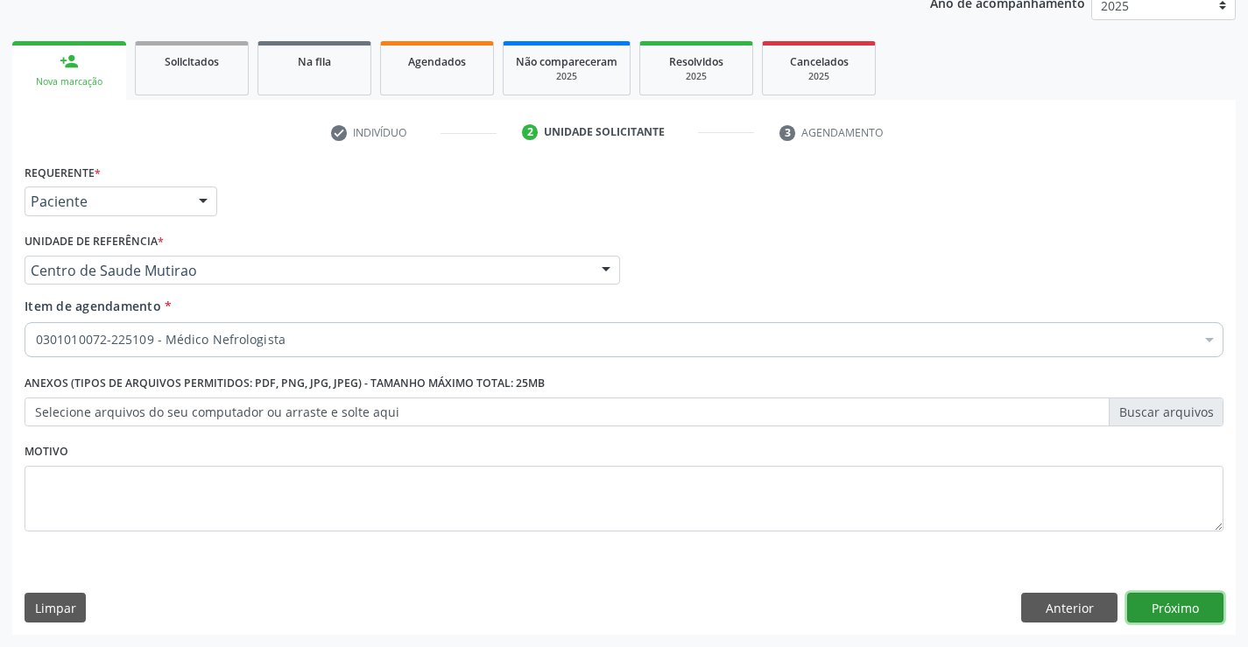
click at [1192, 615] on button "Próximo" at bounding box center [1175, 608] width 96 height 30
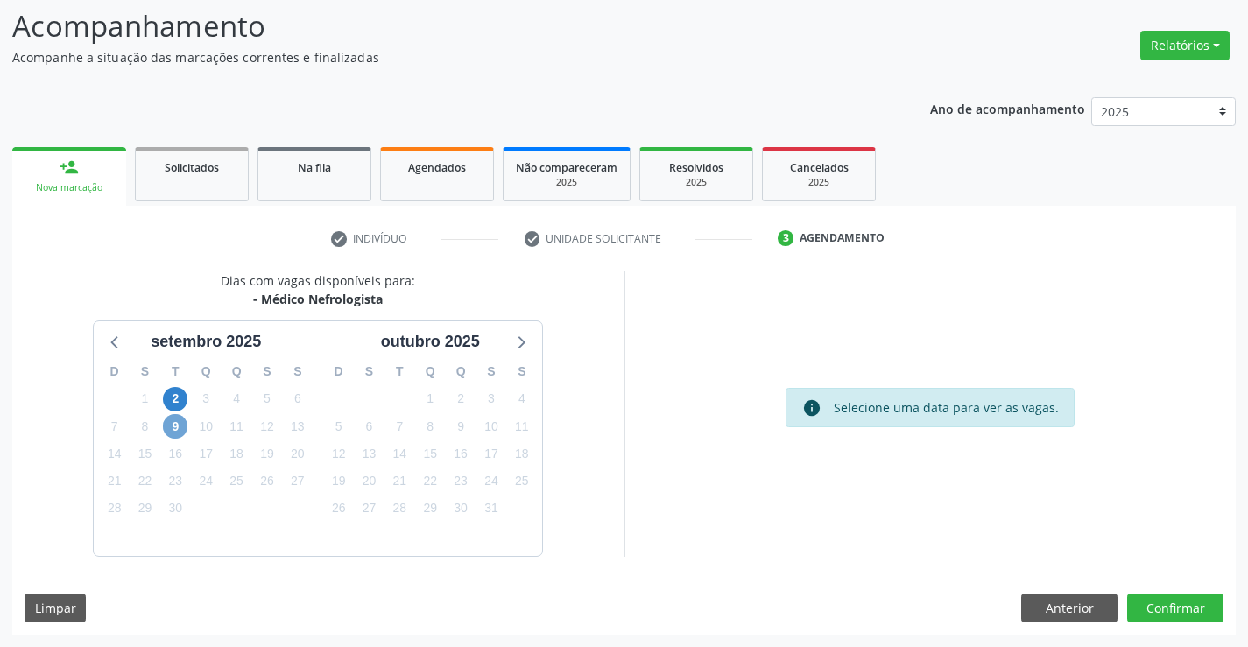
click at [177, 422] on span "9" at bounding box center [175, 426] width 25 height 25
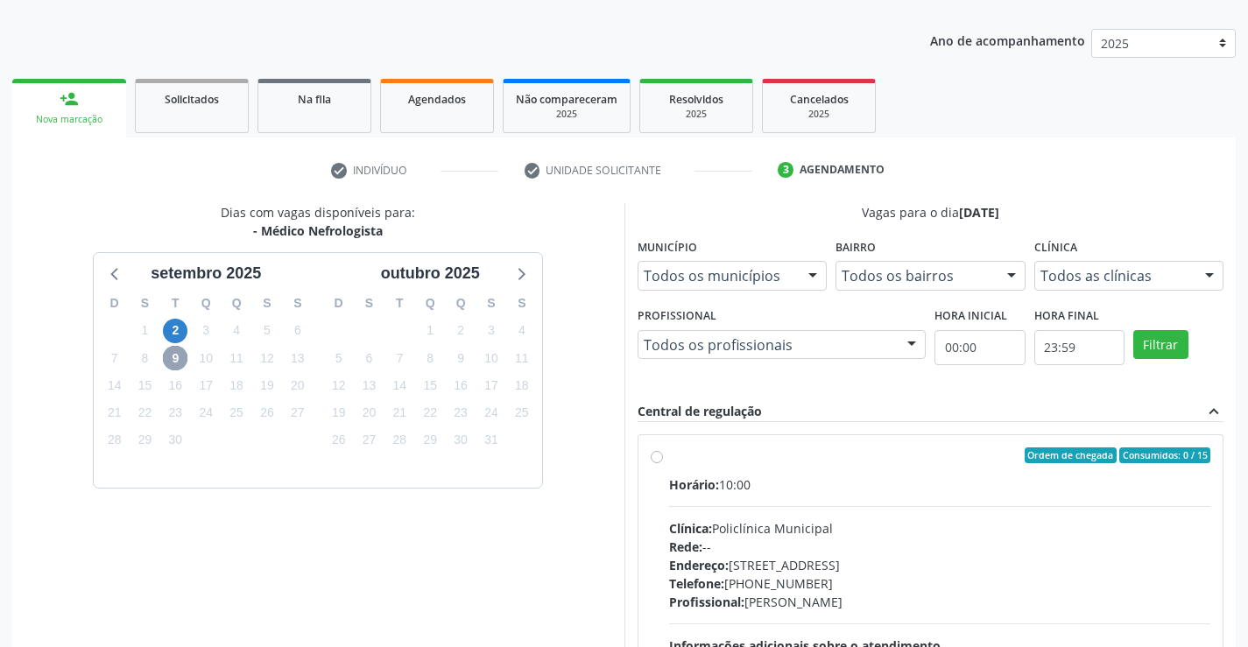
scroll to position [202, 0]
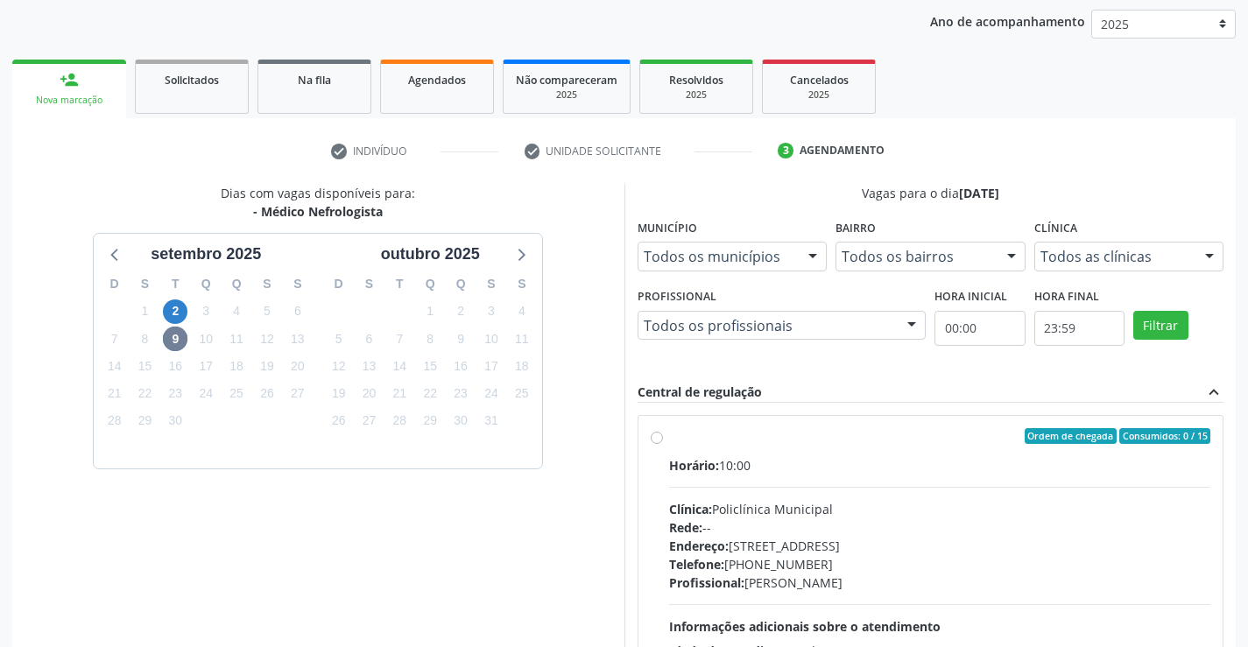
click at [669, 440] on label "Ordem de chegada Consumidos: 0 / 15 Horário: 10:00 Clínica: Policlínica Municip…" at bounding box center [940, 562] width 542 height 269
click at [660, 440] on input "Ordem de chegada Consumidos: 0 / 15 Horário: 10:00 Clínica: Policlínica Municip…" at bounding box center [657, 436] width 12 height 16
radio input "true"
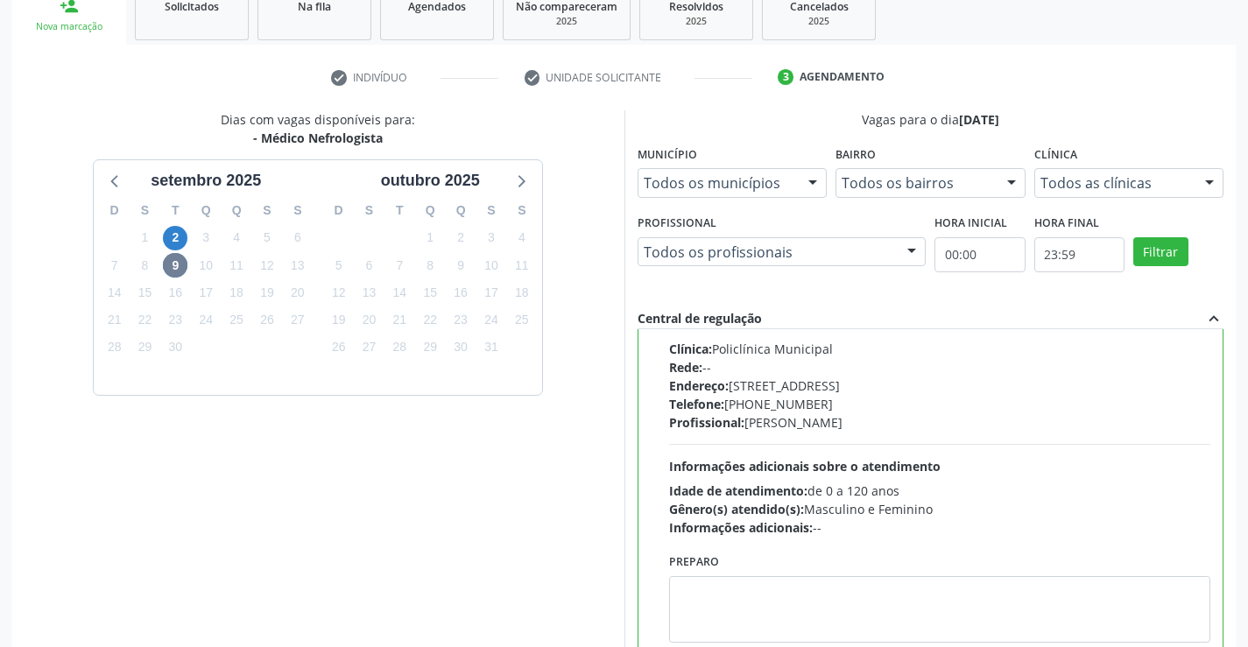
scroll to position [399, 0]
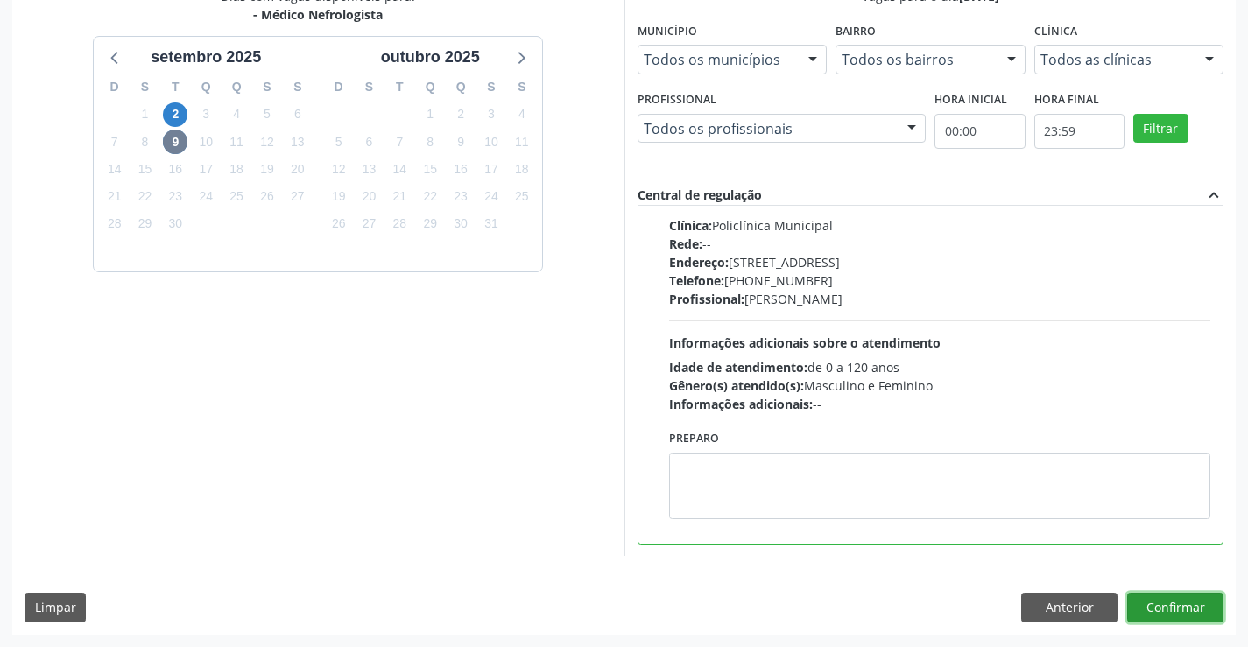
click at [1155, 606] on button "Confirmar" at bounding box center [1175, 608] width 96 height 30
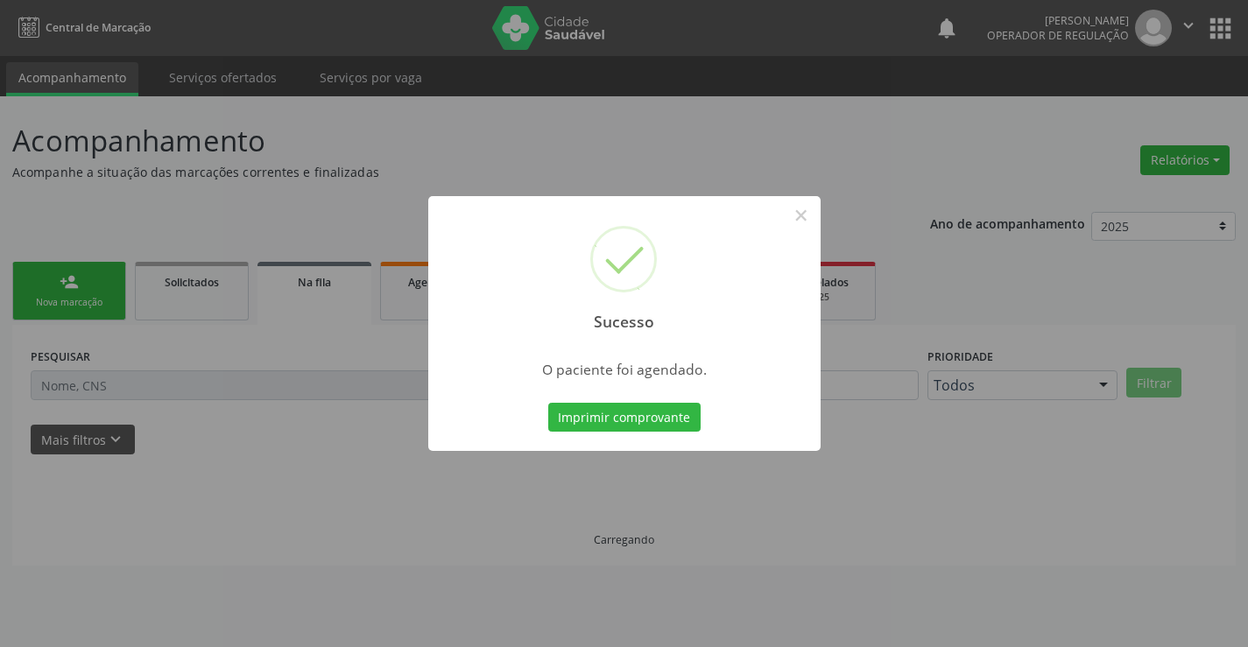
scroll to position [0, 0]
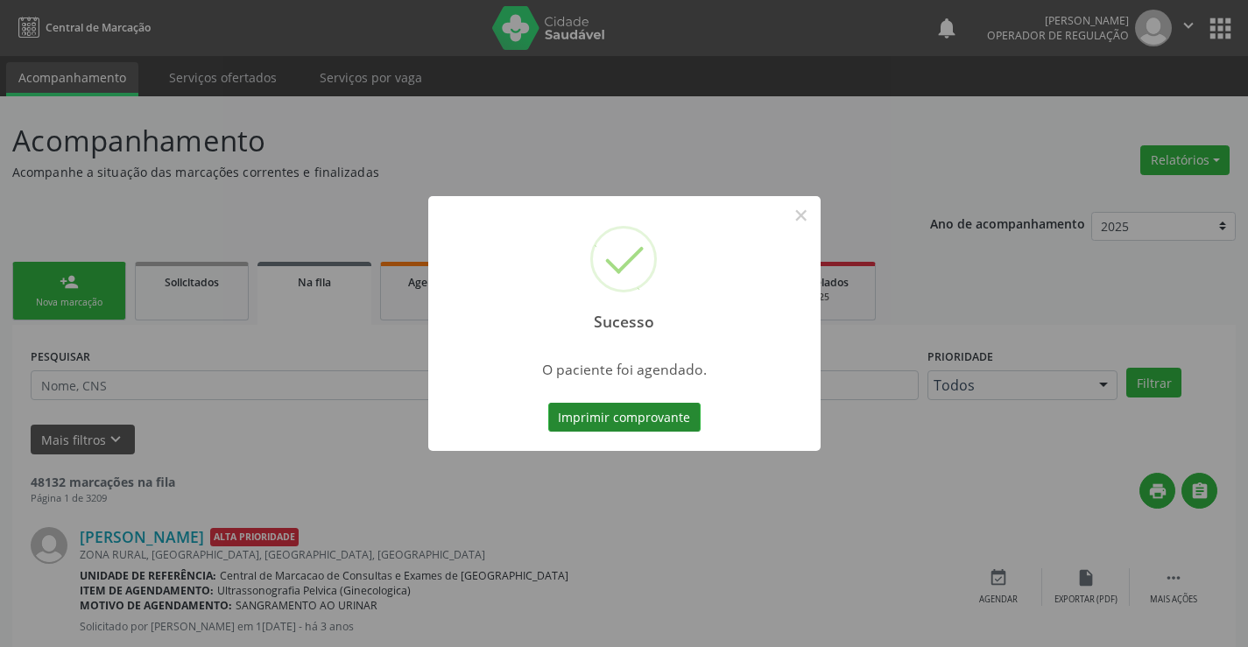
click at [648, 414] on button "Imprimir comprovante" at bounding box center [624, 418] width 152 height 30
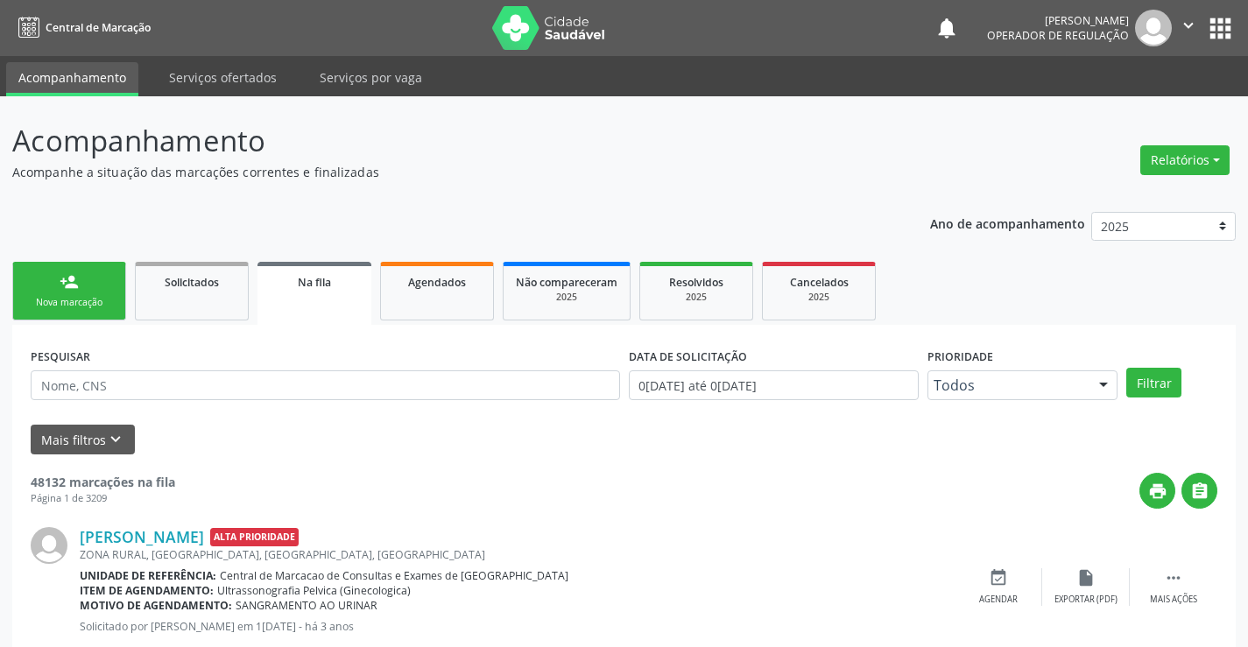
click at [95, 290] on link "person_add Nova marcação" at bounding box center [69, 291] width 114 height 59
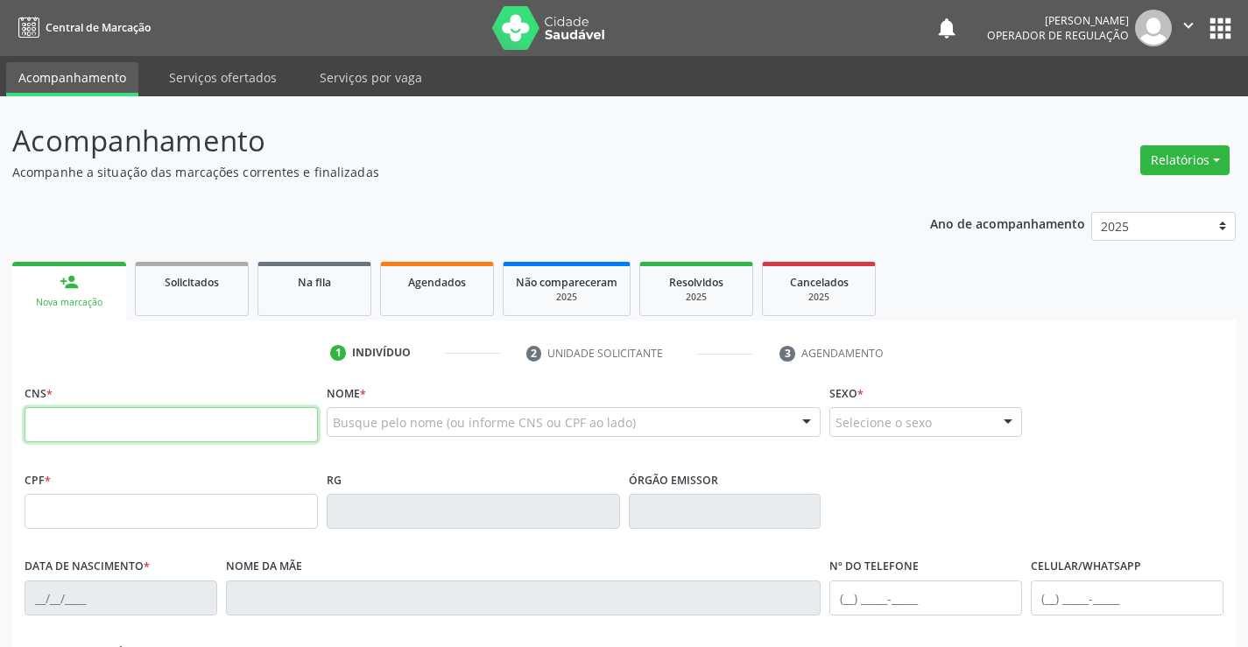
click at [94, 432] on input "text" at bounding box center [171, 424] width 293 height 35
type input "703 4032 0272 0517"
type input "04/06/1962"
type input "(74) 8873-1497"
type input "(74) 99100-0663"
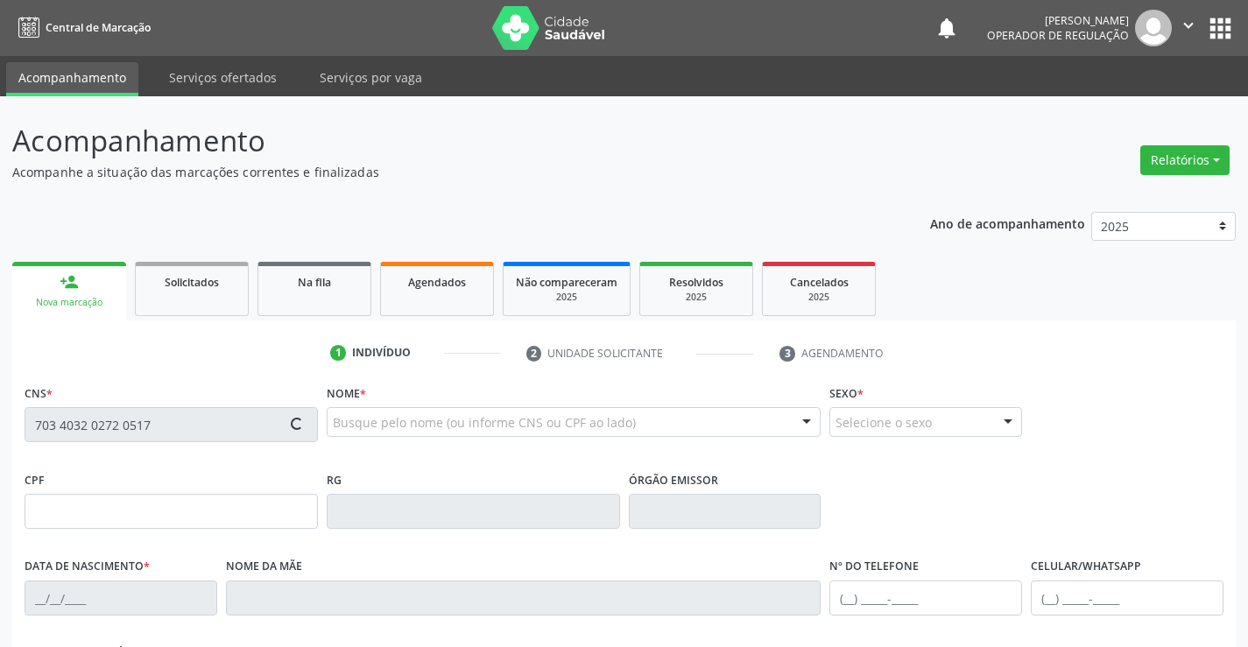
type input "S/N"
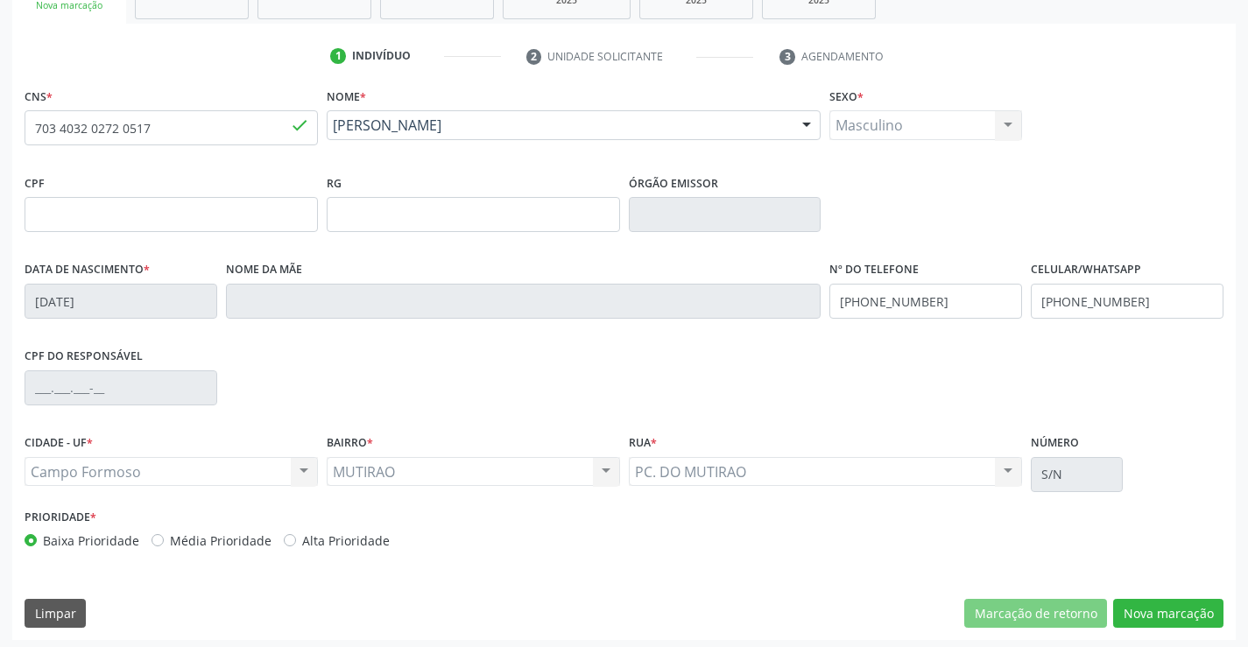
scroll to position [302, 0]
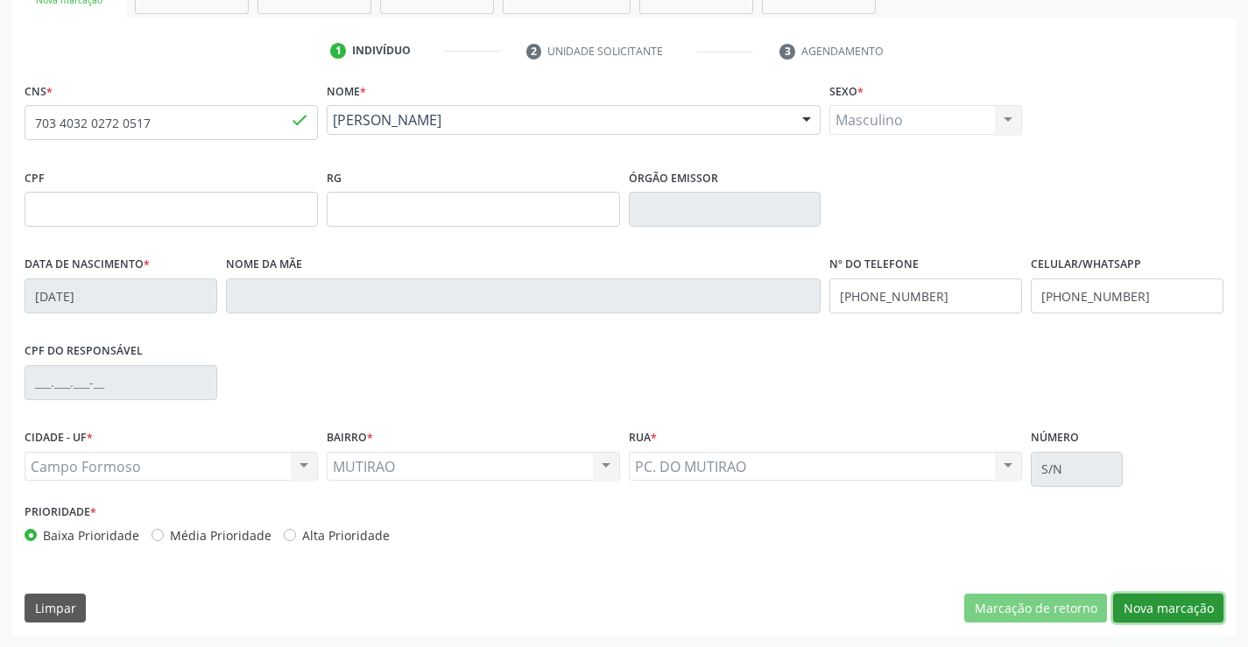
click at [1174, 604] on button "Nova marcação" at bounding box center [1168, 609] width 110 height 30
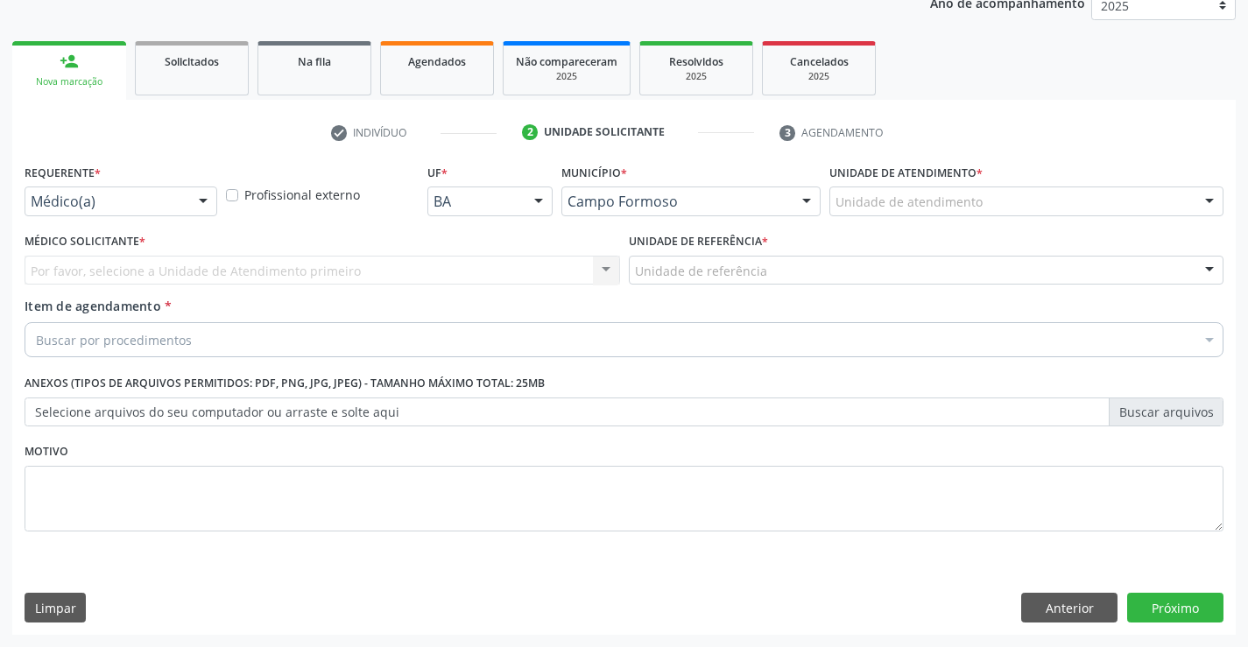
scroll to position [221, 0]
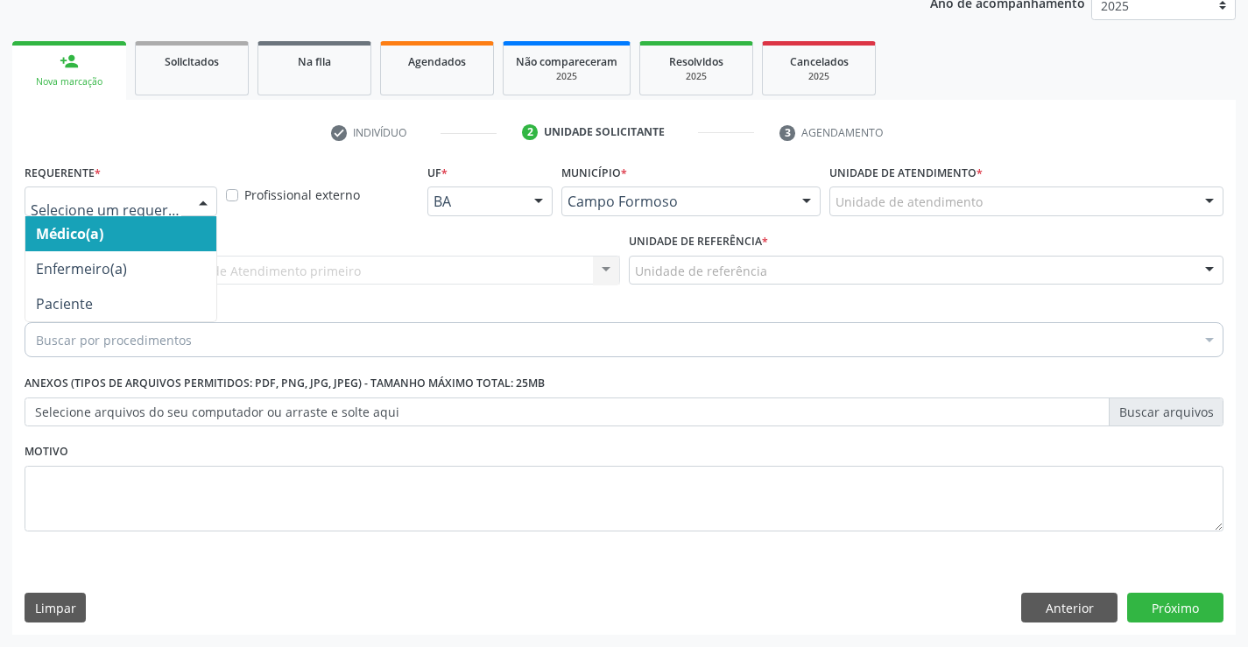
click at [205, 200] on div at bounding box center [203, 202] width 26 height 30
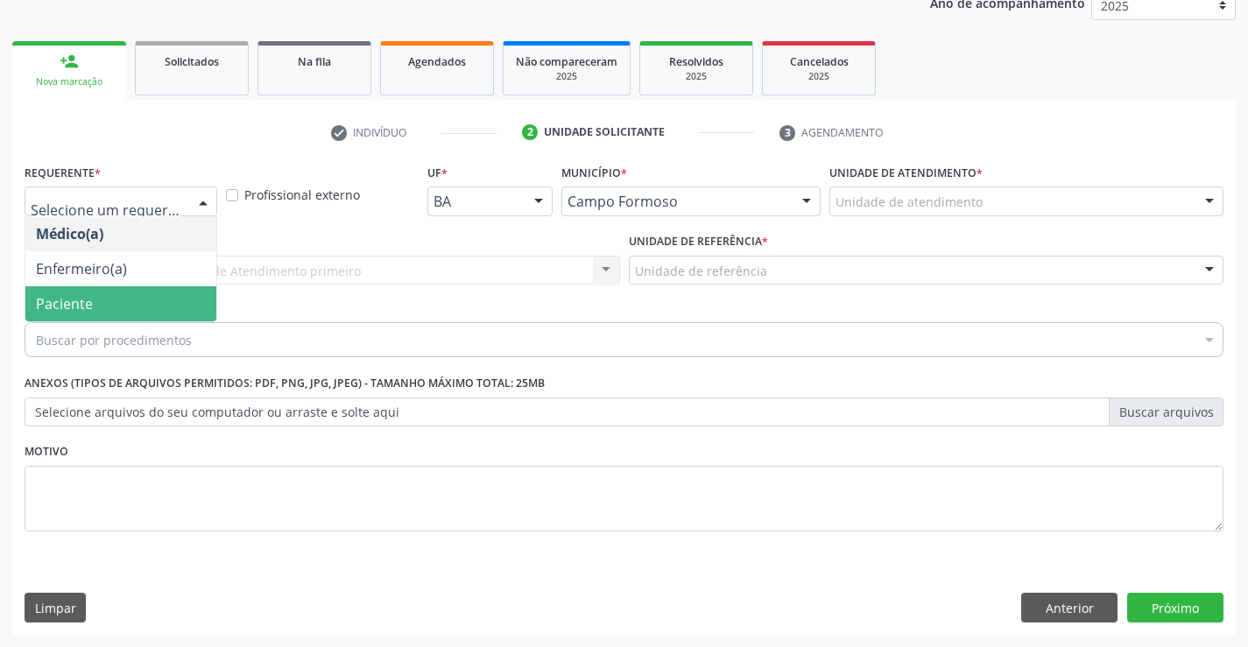
drag, startPoint x: 152, startPoint y: 308, endPoint x: 184, endPoint y: 263, distance: 55.4
click at [155, 301] on span "Paciente" at bounding box center [120, 303] width 191 height 35
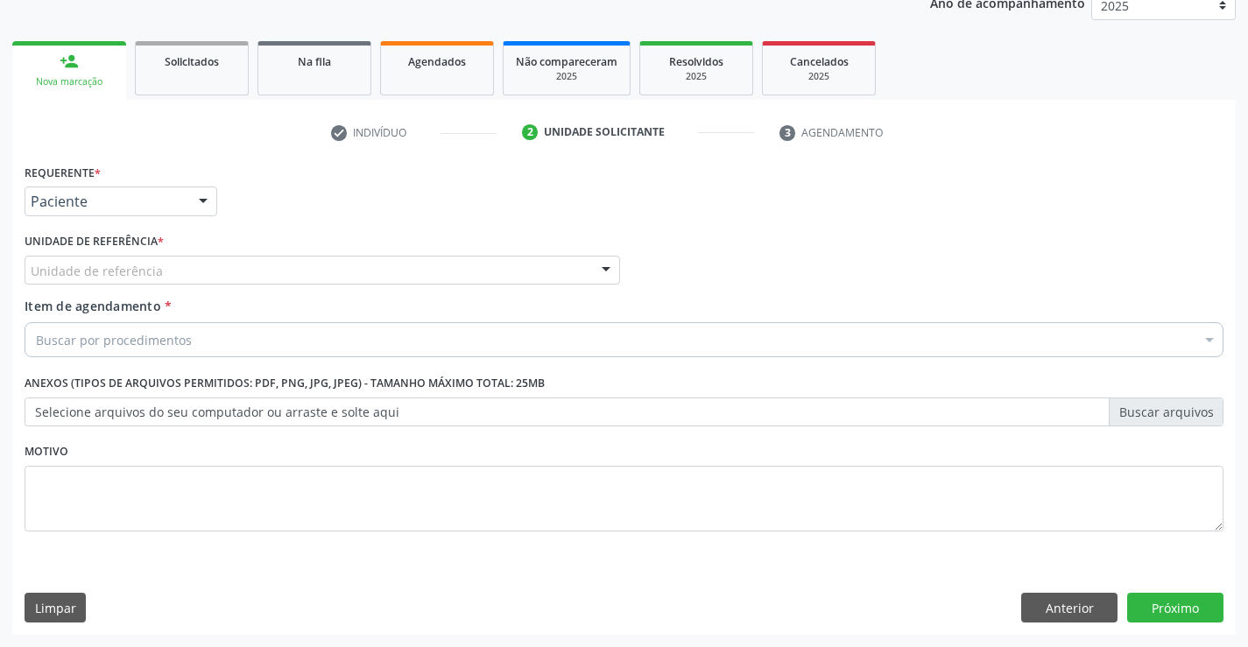
click at [186, 262] on div "Unidade de referência" at bounding box center [322, 271] width 595 height 30
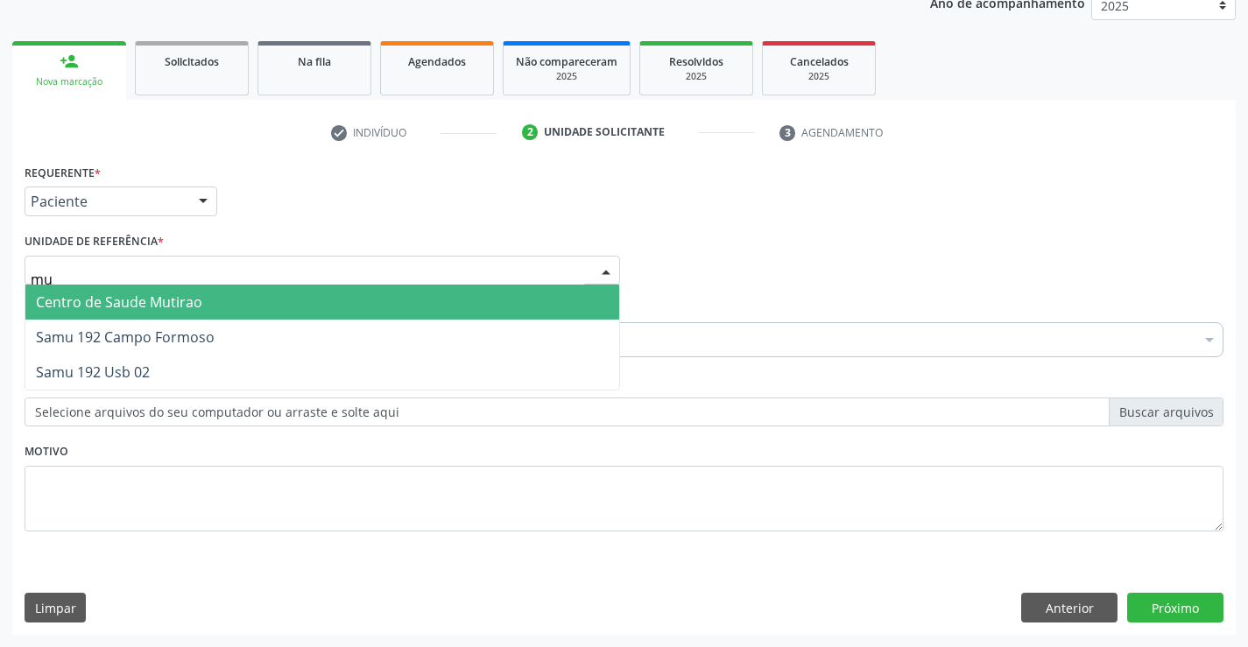
type input "mut"
click at [188, 305] on span "Centro de Saude Mutirao" at bounding box center [119, 301] width 166 height 19
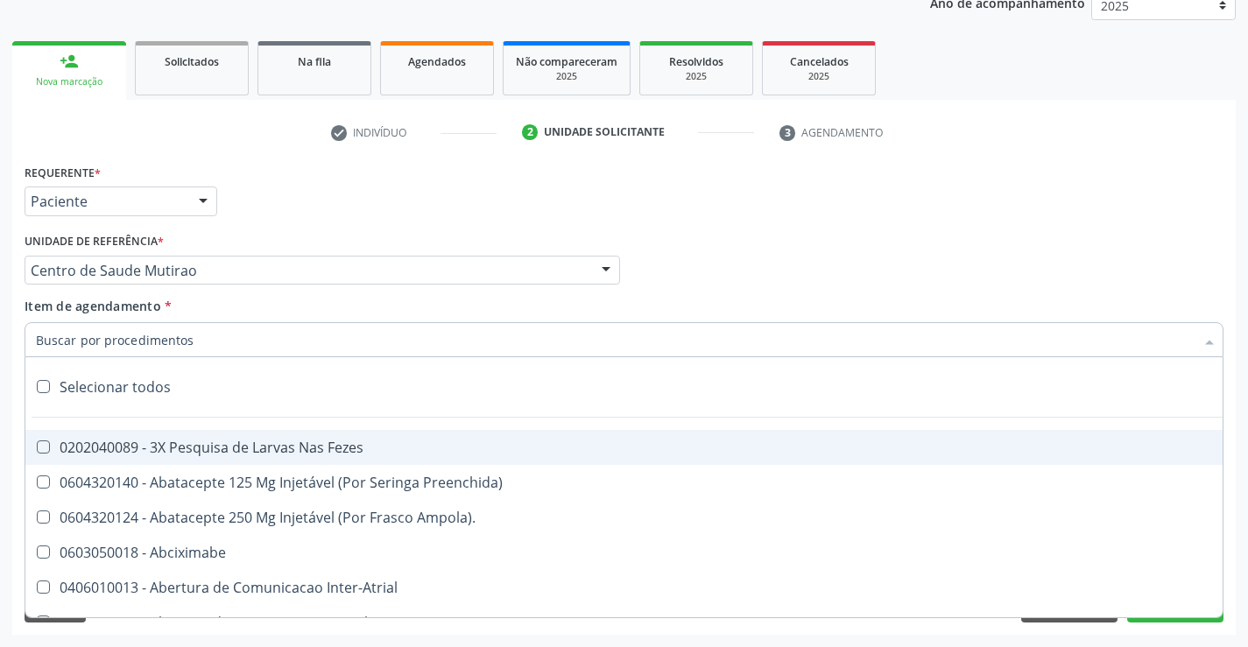
click at [222, 346] on div at bounding box center [624, 339] width 1199 height 35
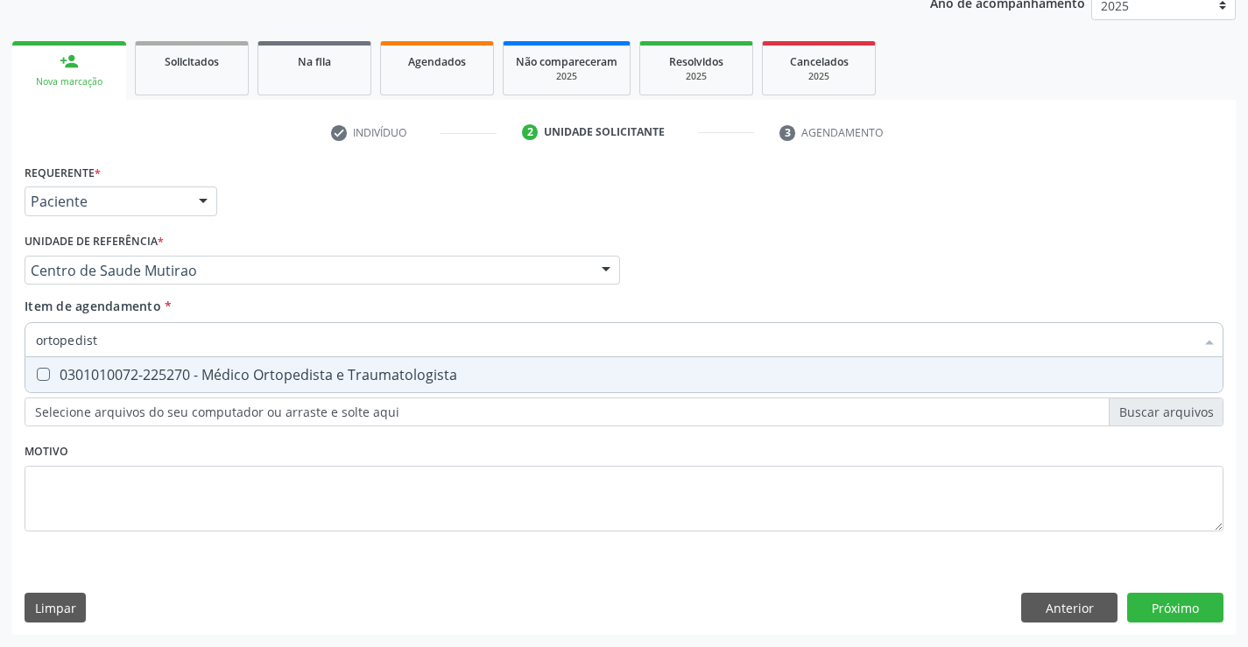
type input "ortopedista"
click at [291, 376] on div "0301010072-225270 - Médico Ortopedista e Traumatologista" at bounding box center [624, 375] width 1176 height 14
checkbox Traumatologista "true"
click at [271, 456] on div "Requerente * Paciente Médico(a) Enfermeiro(a) Paciente Nenhum resultado encontr…" at bounding box center [624, 357] width 1199 height 397
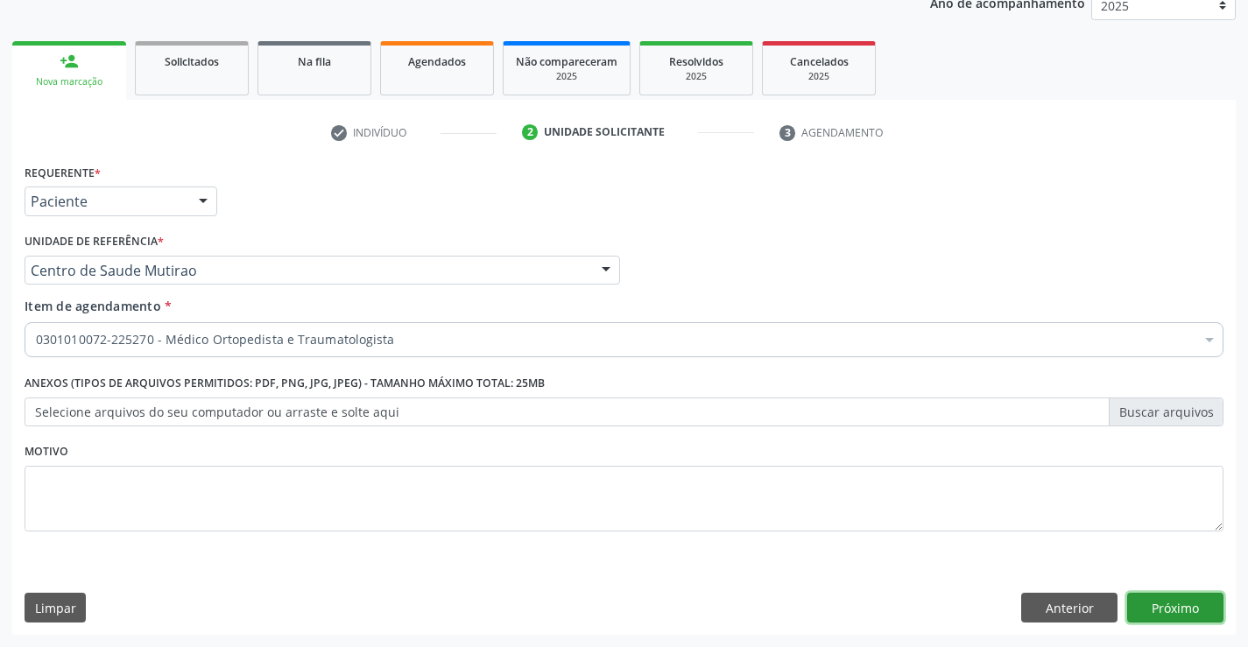
click at [1185, 602] on button "Próximo" at bounding box center [1175, 608] width 96 height 30
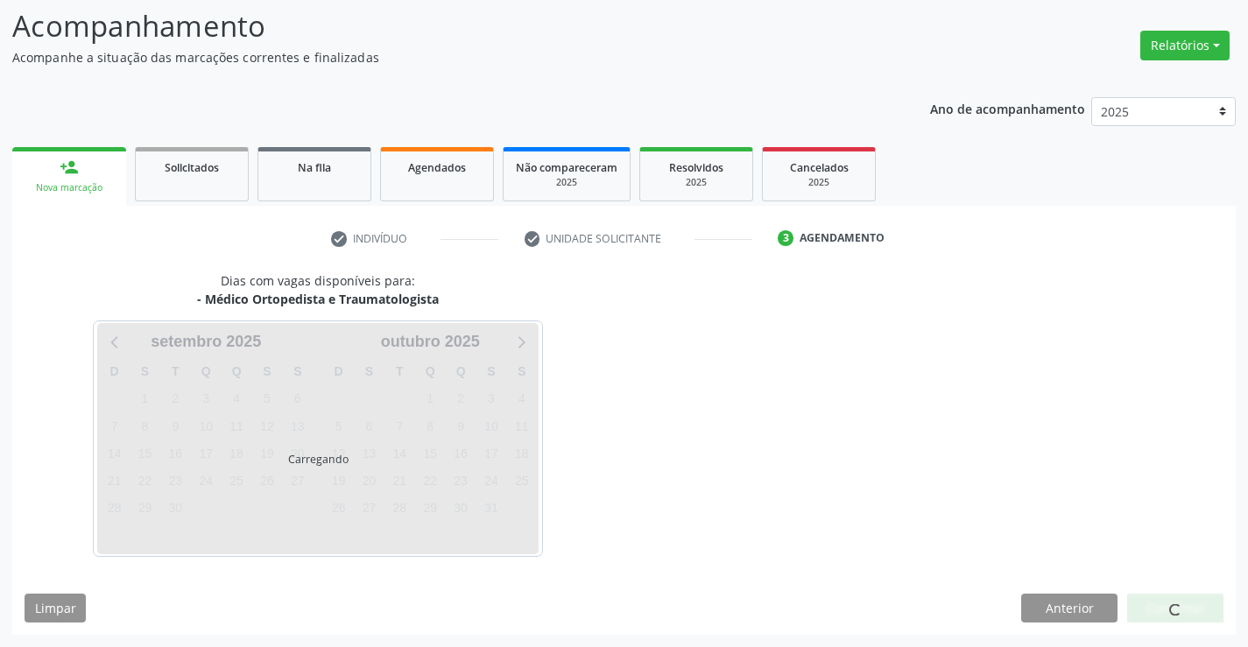
scroll to position [115, 0]
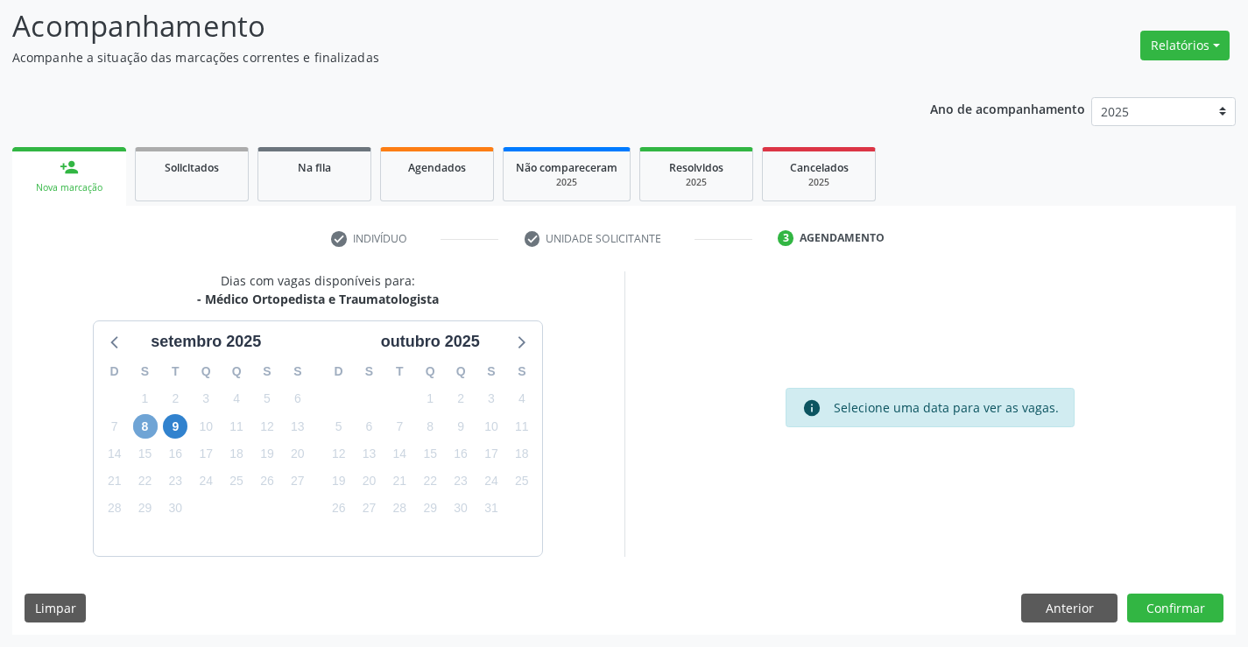
click at [142, 424] on span "8" at bounding box center [145, 426] width 25 height 25
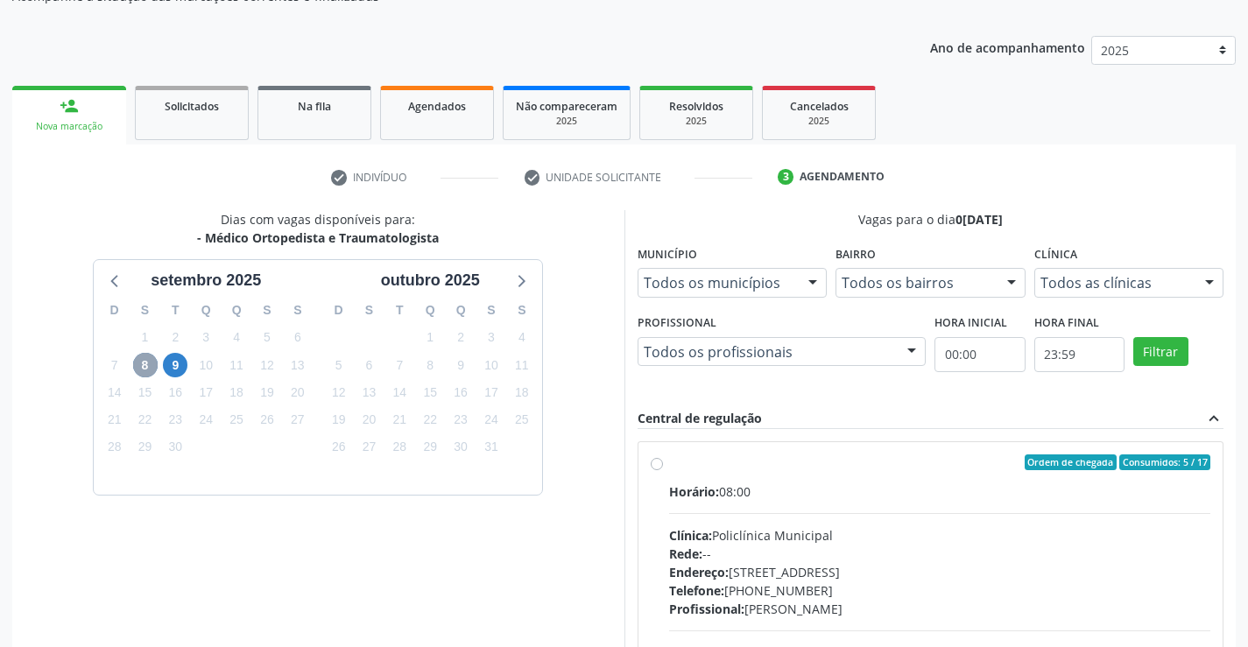
scroll to position [202, 0]
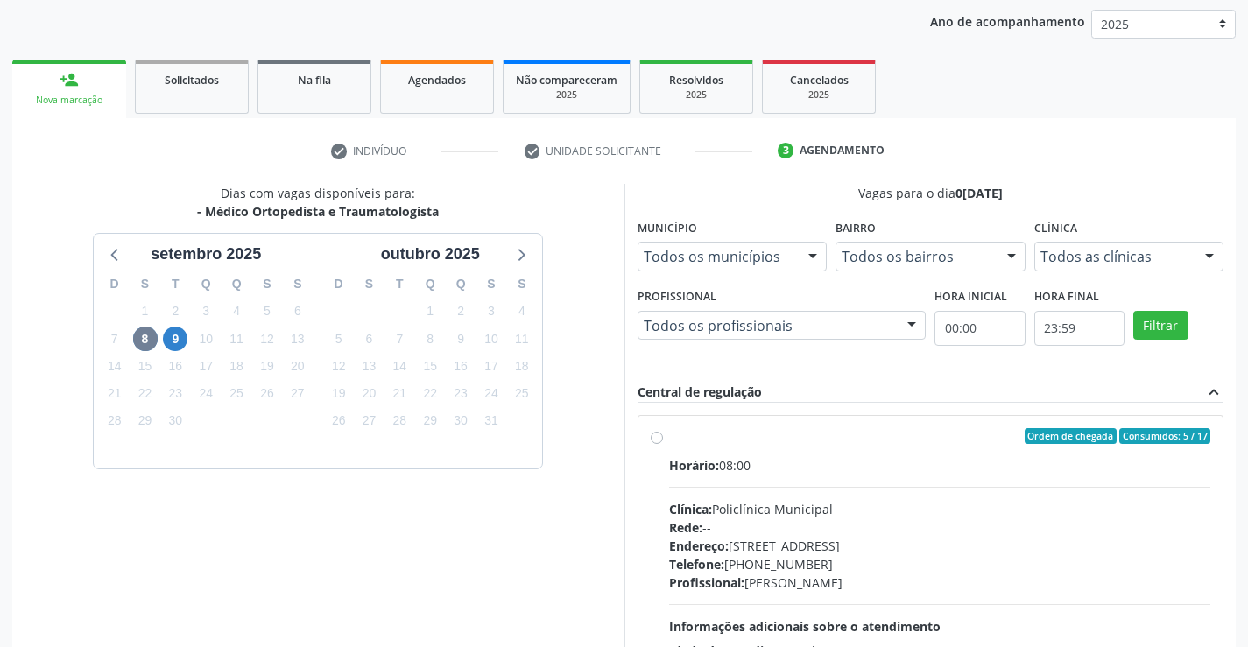
click at [669, 441] on label "Ordem de chegada Consumidos: 5 / 17 Horário: 08:00 Clínica: Policlínica Municip…" at bounding box center [940, 562] width 542 height 269
click at [659, 441] on input "Ordem de chegada Consumidos: 5 / 17 Horário: 08:00 Clínica: Policlínica Municip…" at bounding box center [657, 436] width 12 height 16
radio input "true"
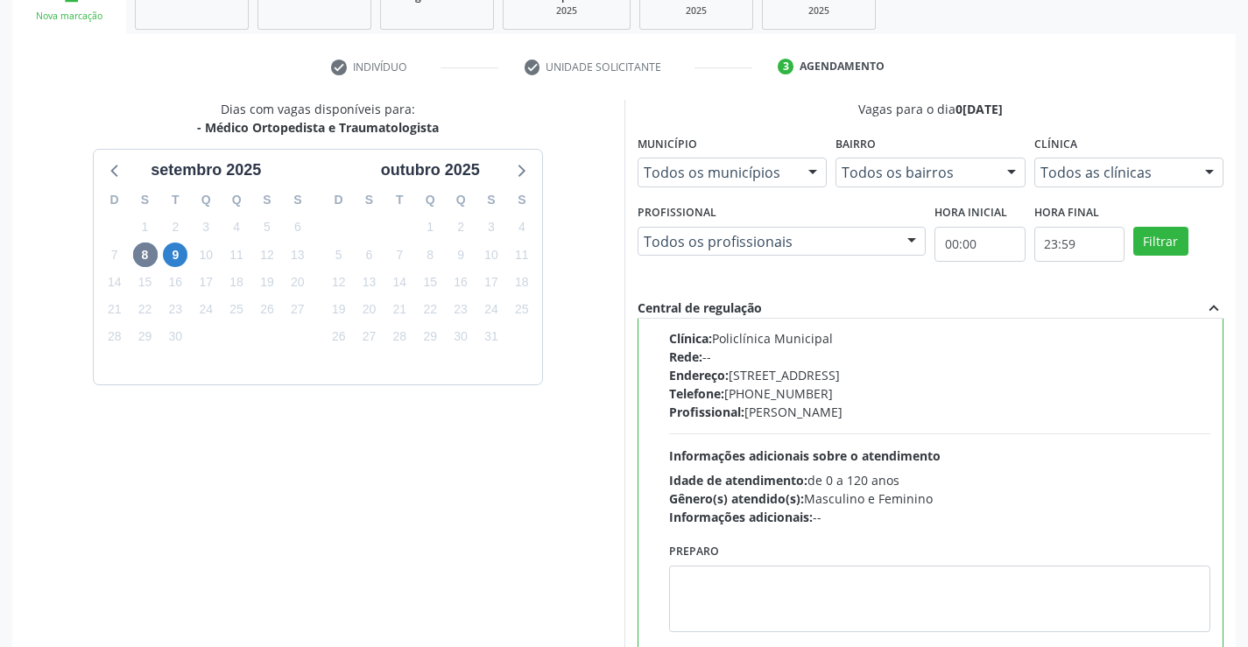
scroll to position [399, 0]
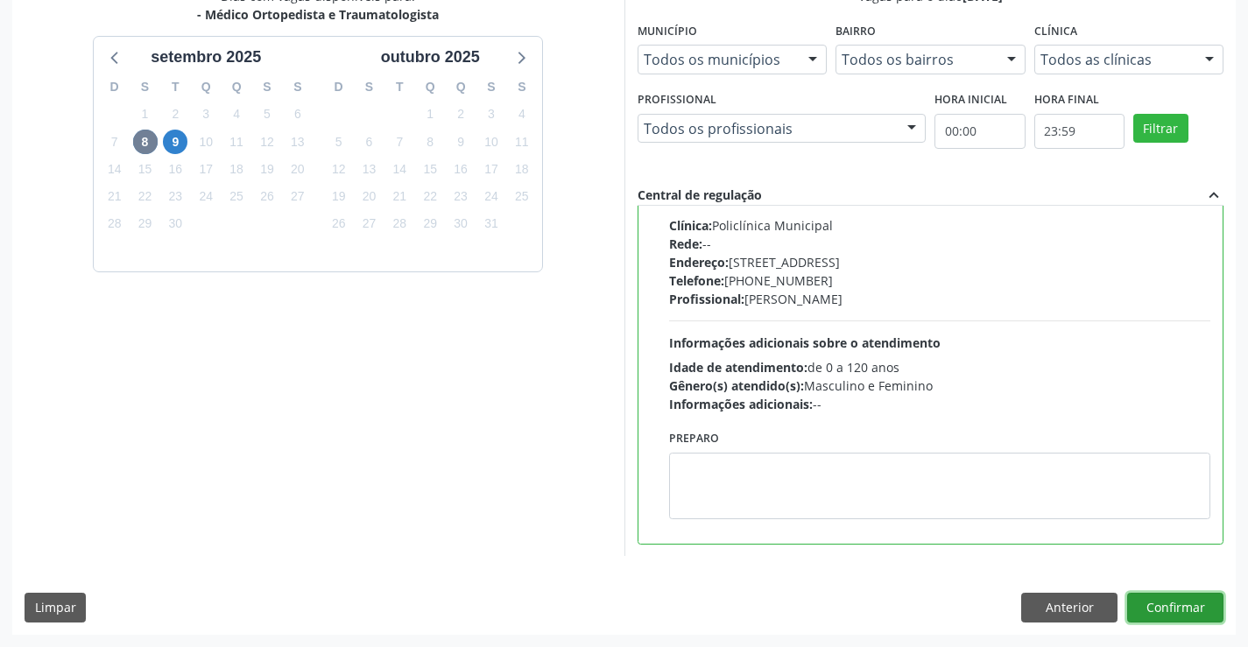
click at [1157, 617] on button "Confirmar" at bounding box center [1175, 608] width 96 height 30
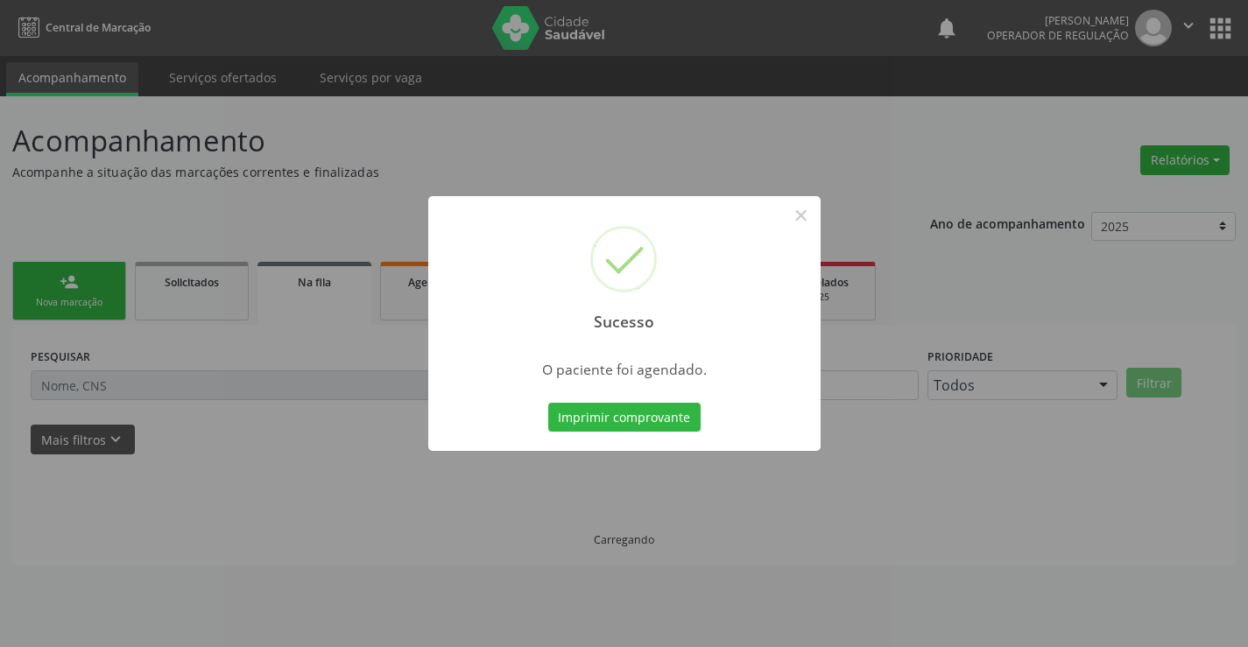
scroll to position [0, 0]
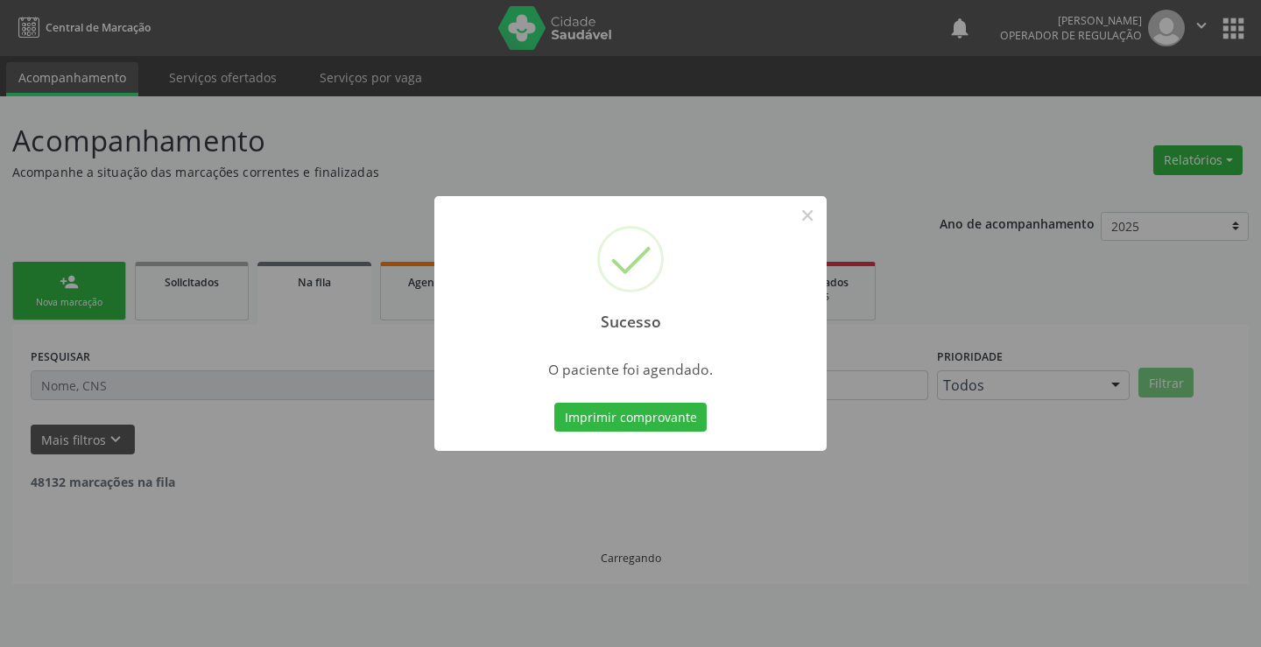
click at [554, 403] on button "Imprimir comprovante" at bounding box center [630, 418] width 152 height 30
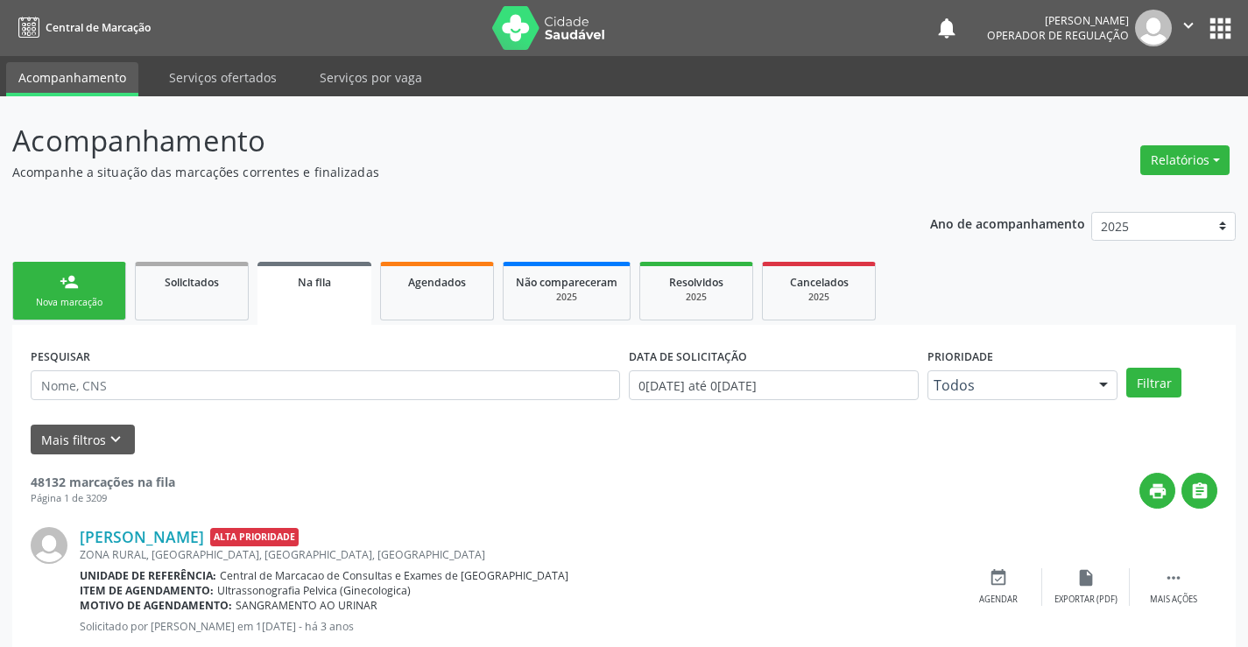
click at [91, 305] on div "Nova marcação" at bounding box center [69, 302] width 88 height 13
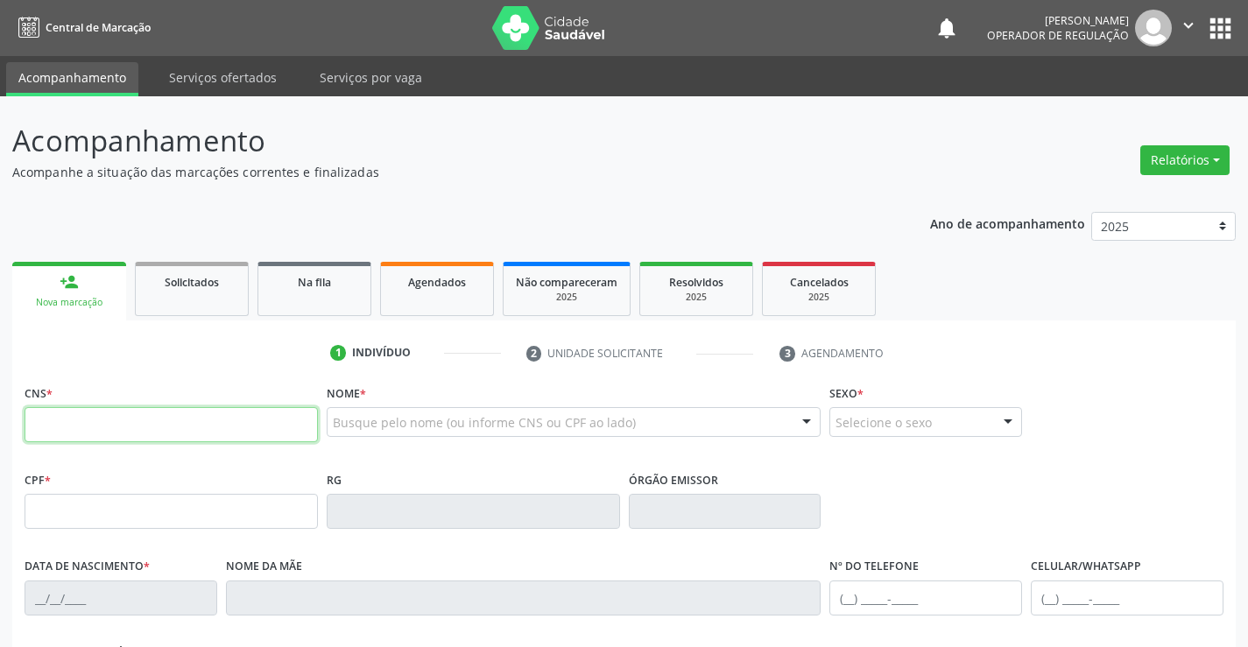
click at [125, 441] on input "text" at bounding box center [171, 424] width 293 height 35
type input "706 4096 4092 0681"
type input "0321809505"
type input "24/06/1959"
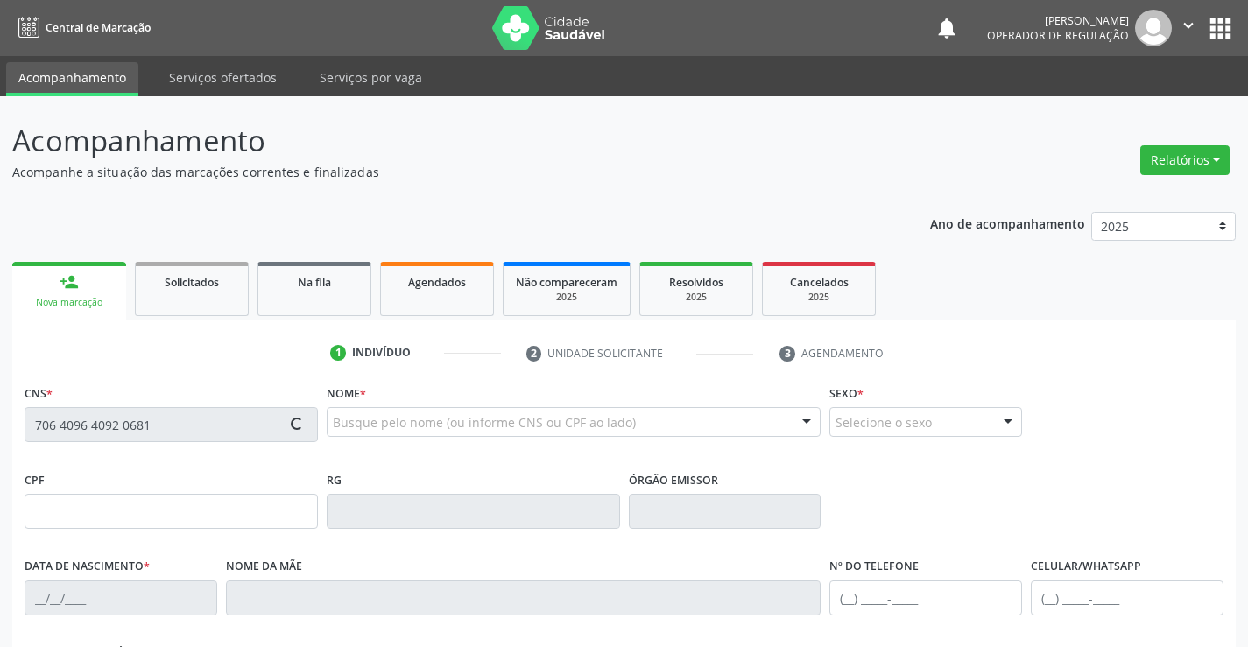
type input "(74) 98822-5732"
type input "494.010.685-34"
type input "50"
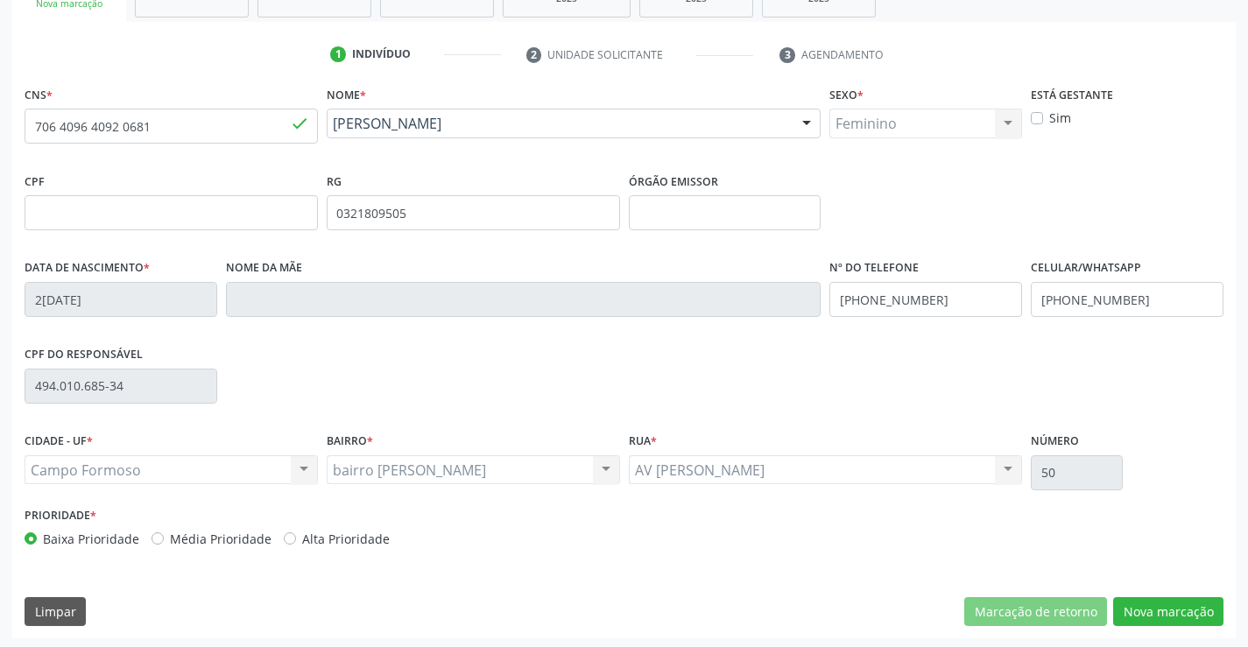
scroll to position [302, 0]
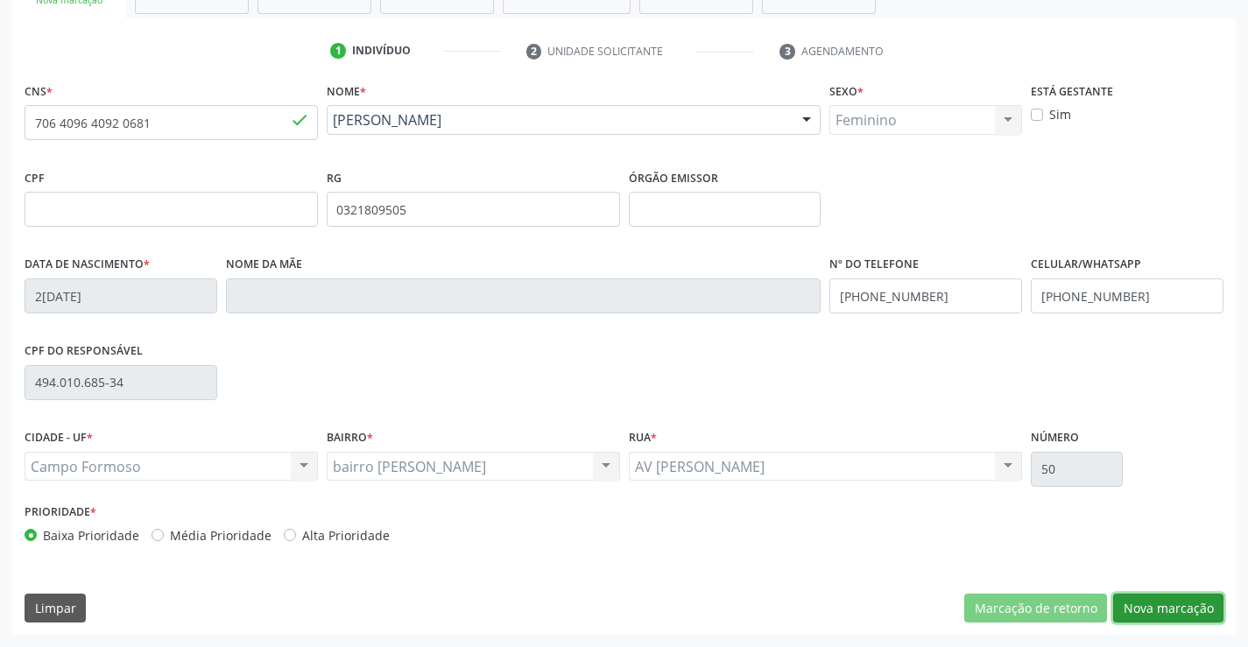
click at [1153, 617] on button "Nova marcação" at bounding box center [1168, 609] width 110 height 30
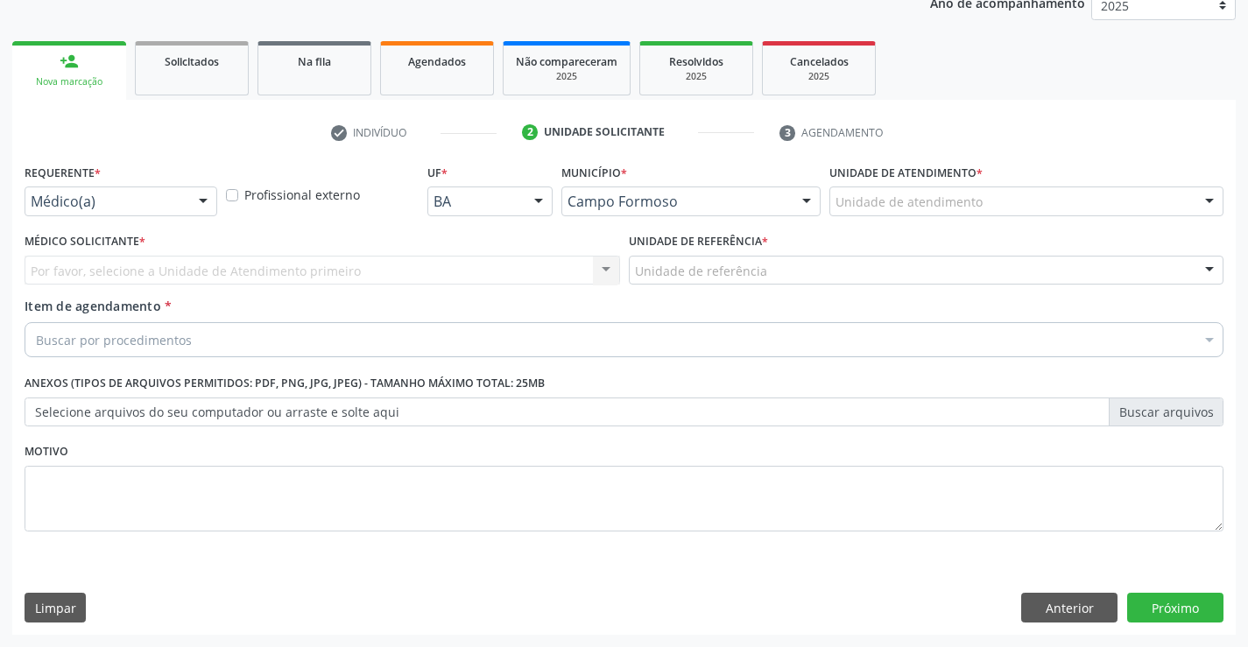
scroll to position [221, 0]
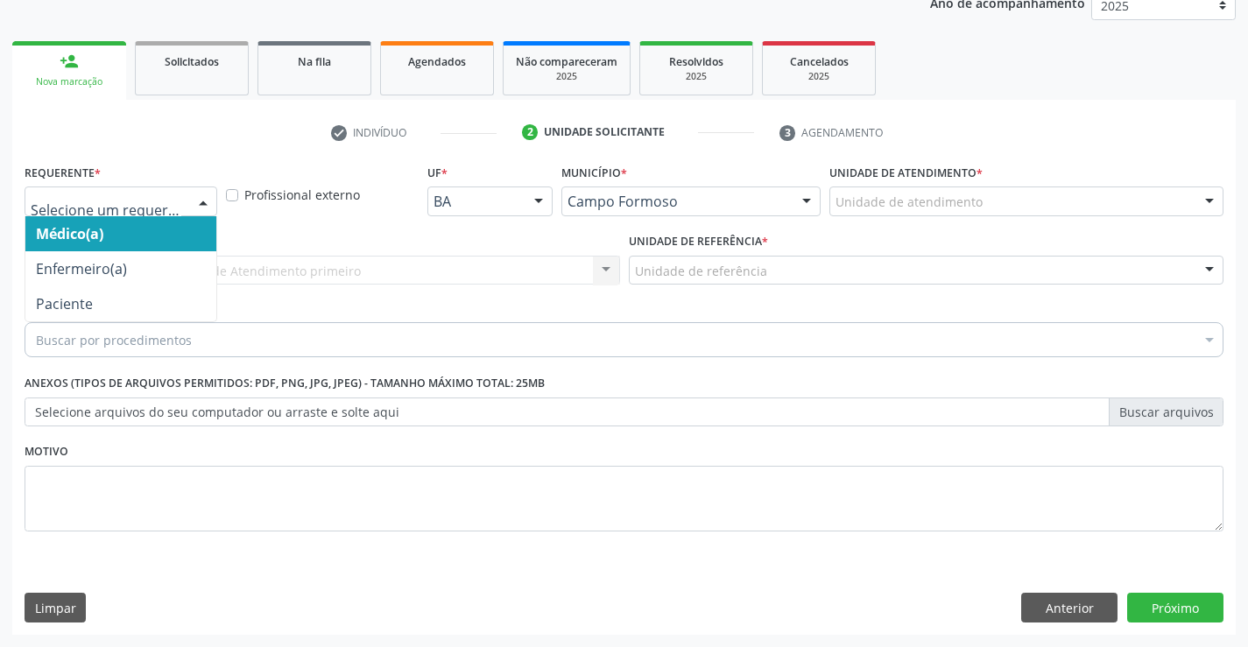
click at [194, 196] on div at bounding box center [203, 202] width 26 height 30
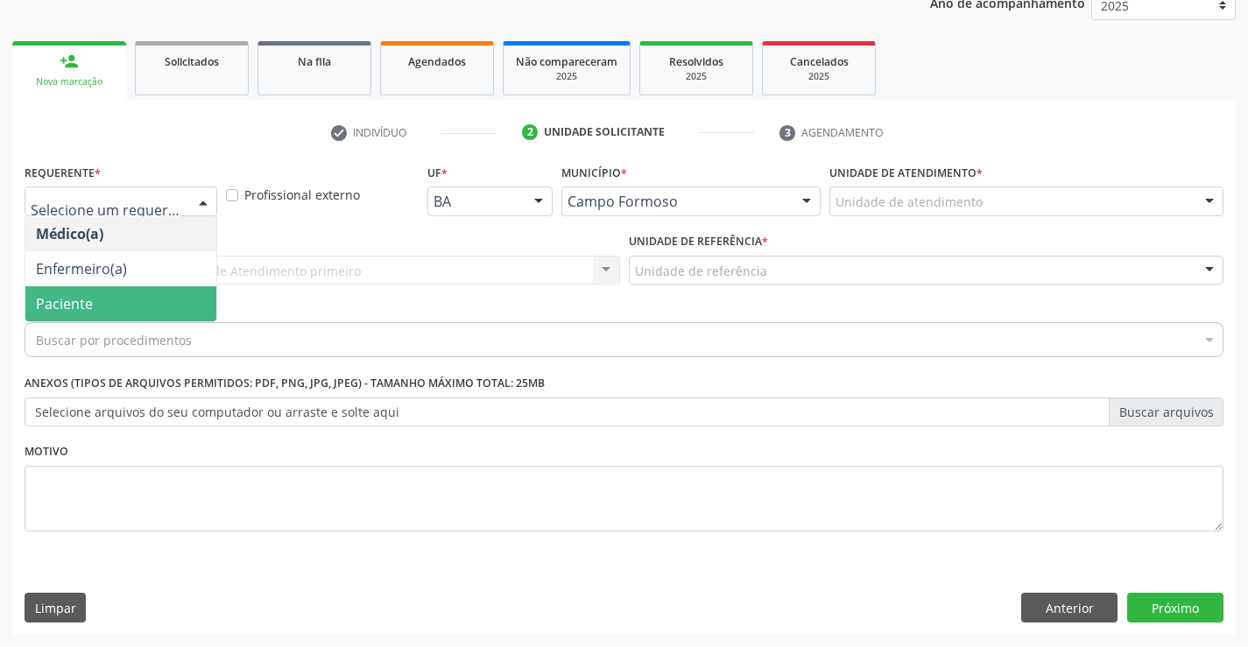
click at [170, 296] on span "Paciente" at bounding box center [120, 303] width 191 height 35
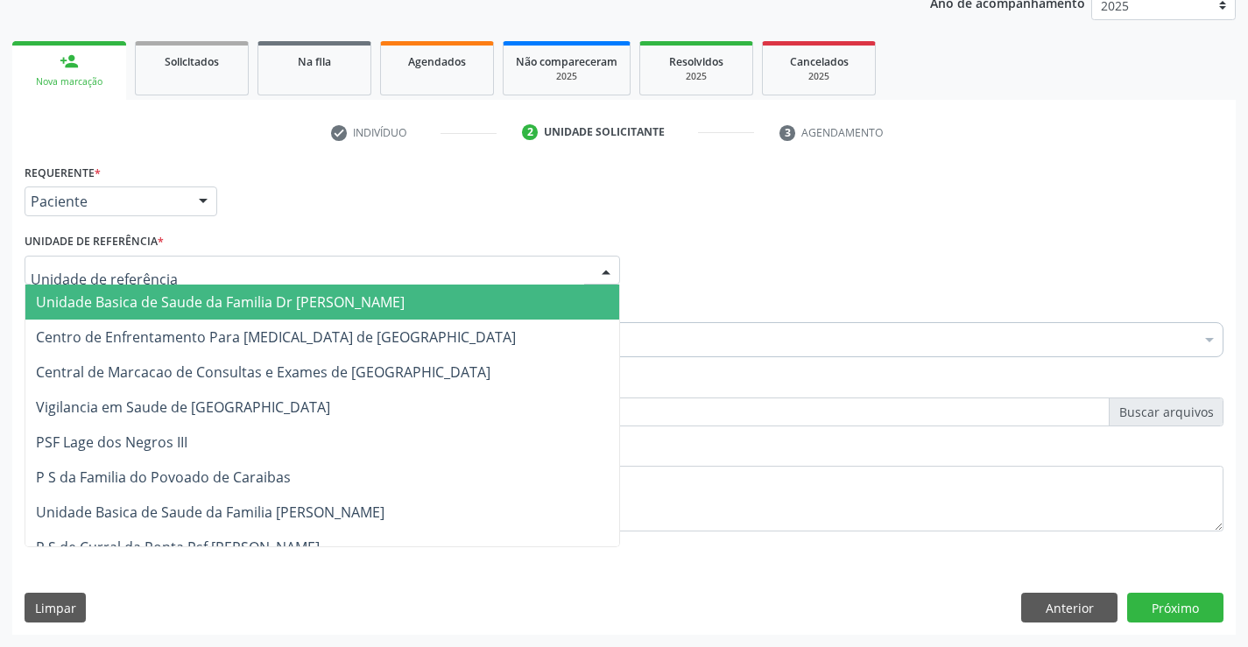
click at [184, 266] on div at bounding box center [322, 271] width 595 height 30
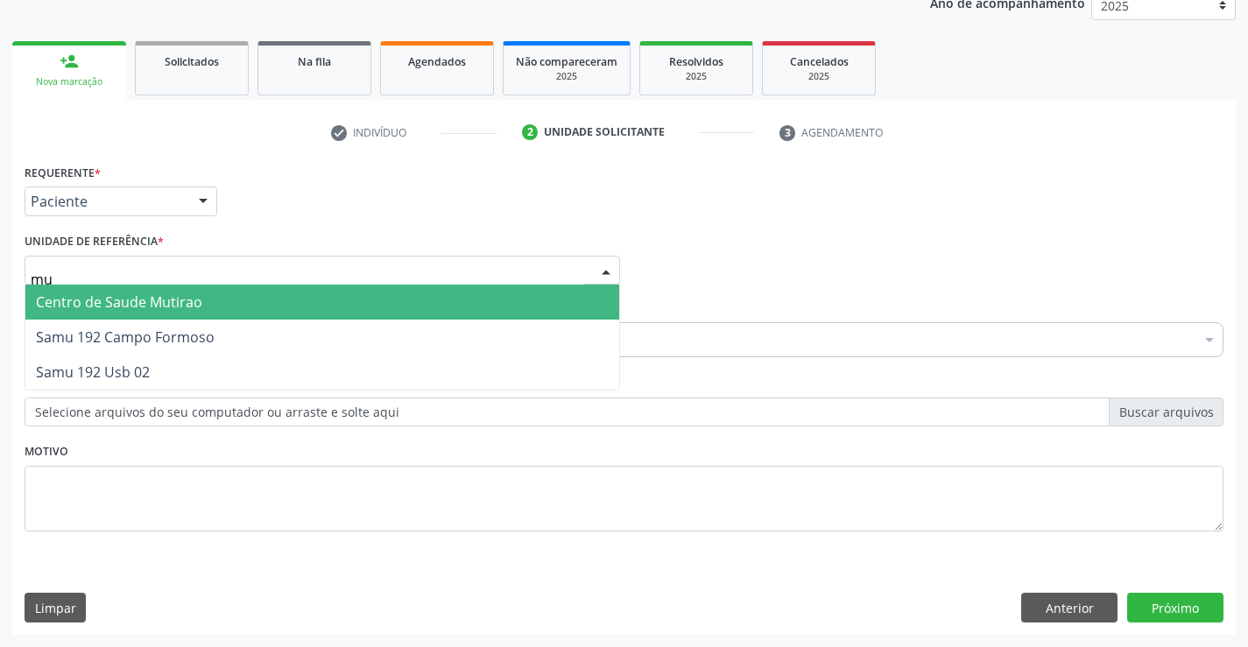
type input "mut"
click at [184, 299] on span "Centro de Saude Mutirao" at bounding box center [119, 301] width 166 height 19
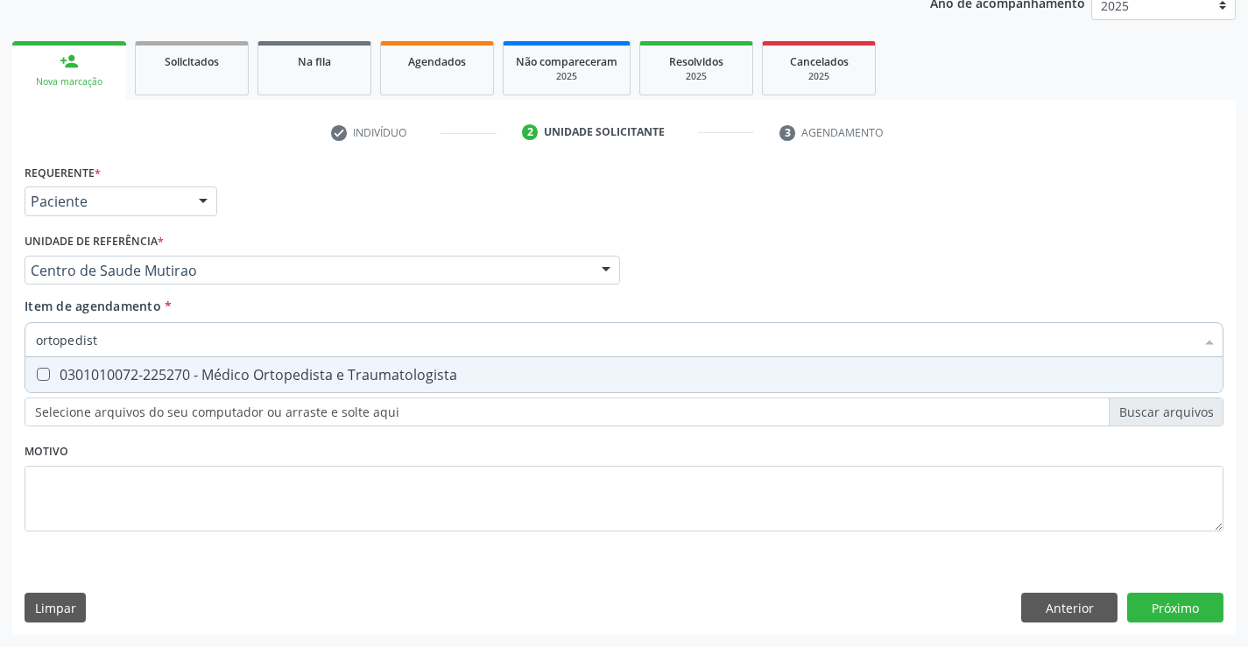
type input "ortopedista"
click at [234, 374] on div "0301010072-225270 - Médico Ortopedista e Traumatologista" at bounding box center [624, 375] width 1176 height 14
checkbox Traumatologista "true"
click at [243, 468] on div "Requerente * Paciente Médico(a) Enfermeiro(a) Paciente Nenhum resultado encontr…" at bounding box center [624, 357] width 1199 height 397
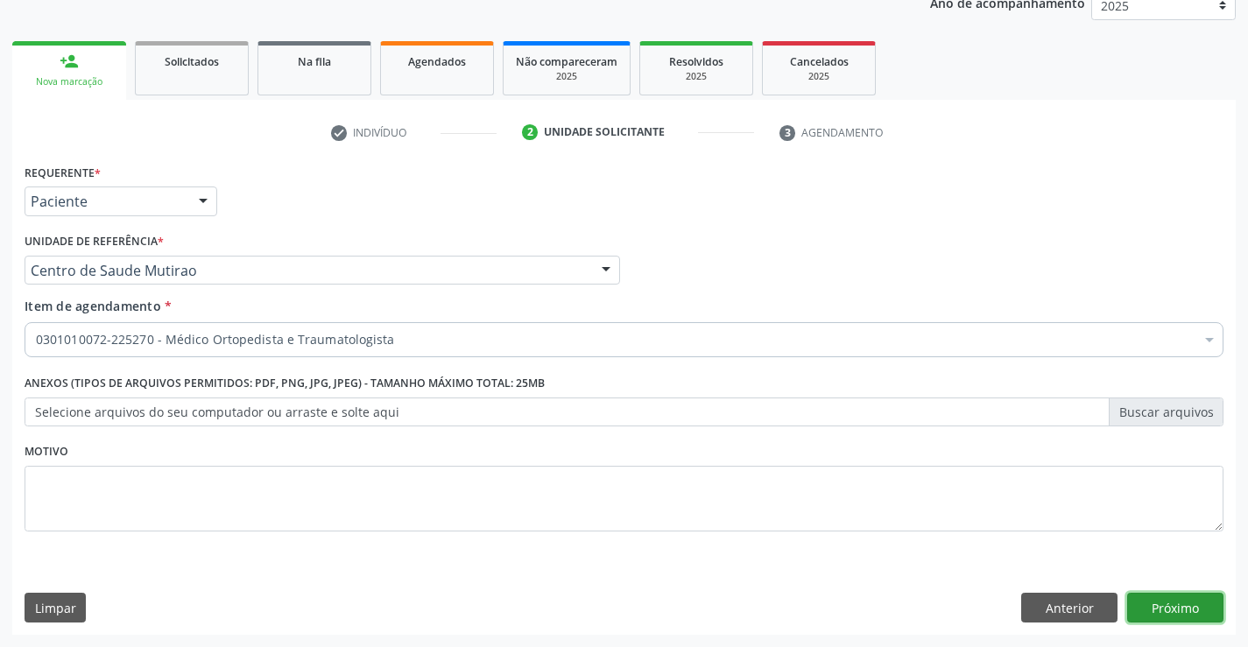
click at [1182, 605] on button "Próximo" at bounding box center [1175, 608] width 96 height 30
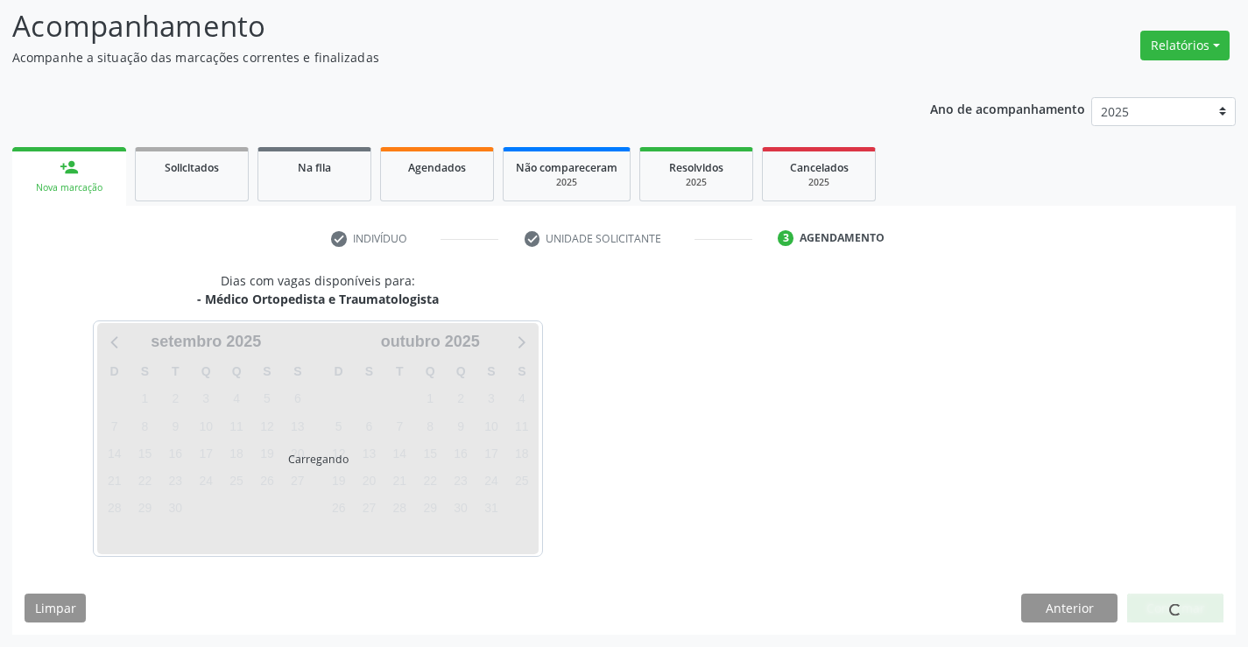
scroll to position [115, 0]
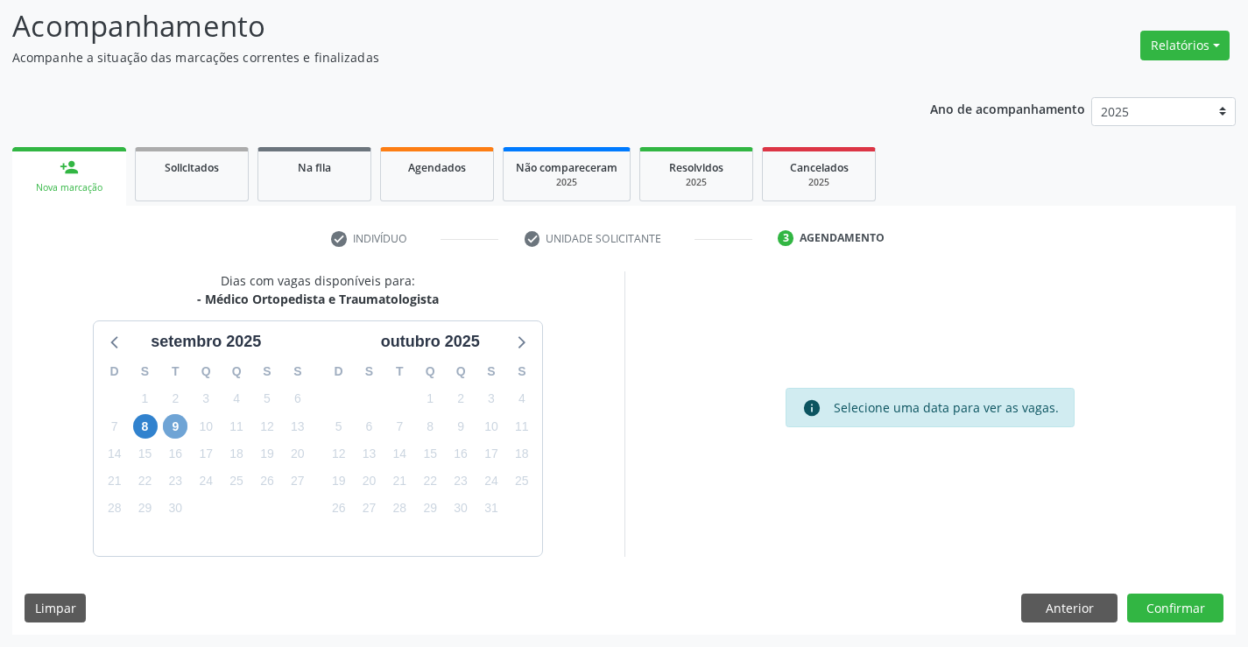
click at [180, 423] on span "9" at bounding box center [175, 426] width 25 height 25
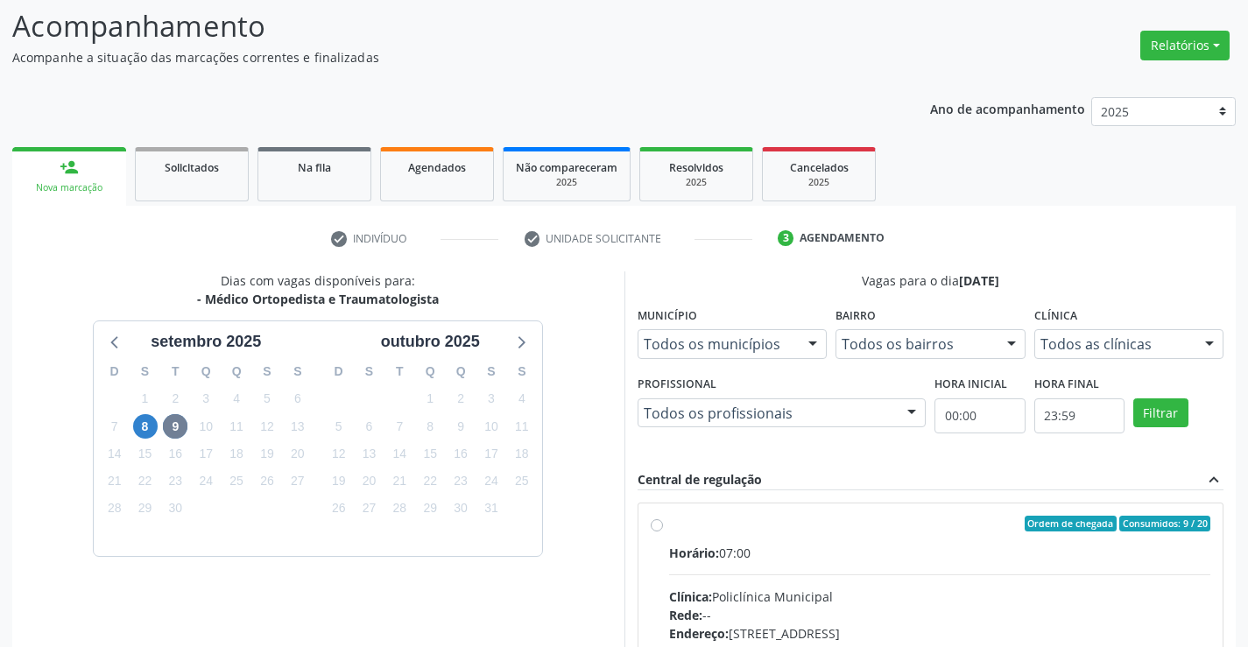
click at [669, 524] on label "Ordem de chegada Consumidos: 9 / 20 Horário: 07:00 Clínica: Policlínica Municip…" at bounding box center [940, 650] width 542 height 269
click at [656, 524] on input "Ordem de chegada Consumidos: 9 / 20 Horário: 07:00 Clínica: Policlínica Municip…" at bounding box center [657, 524] width 12 height 16
radio input "true"
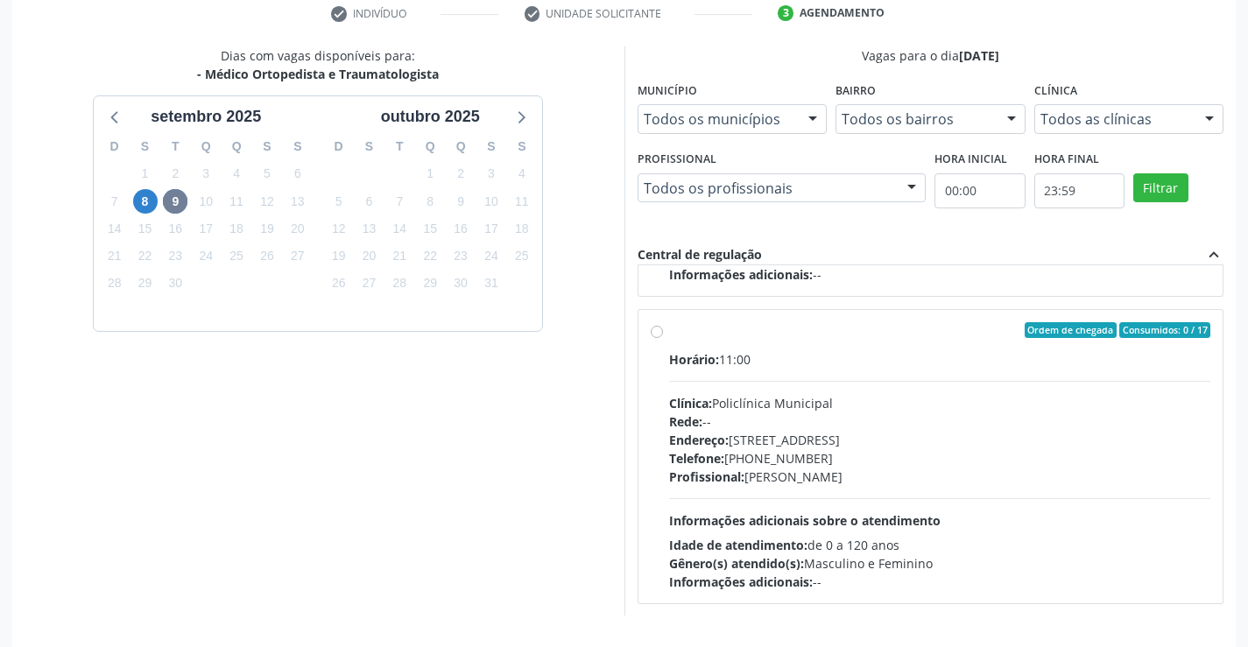
scroll to position [377, 0]
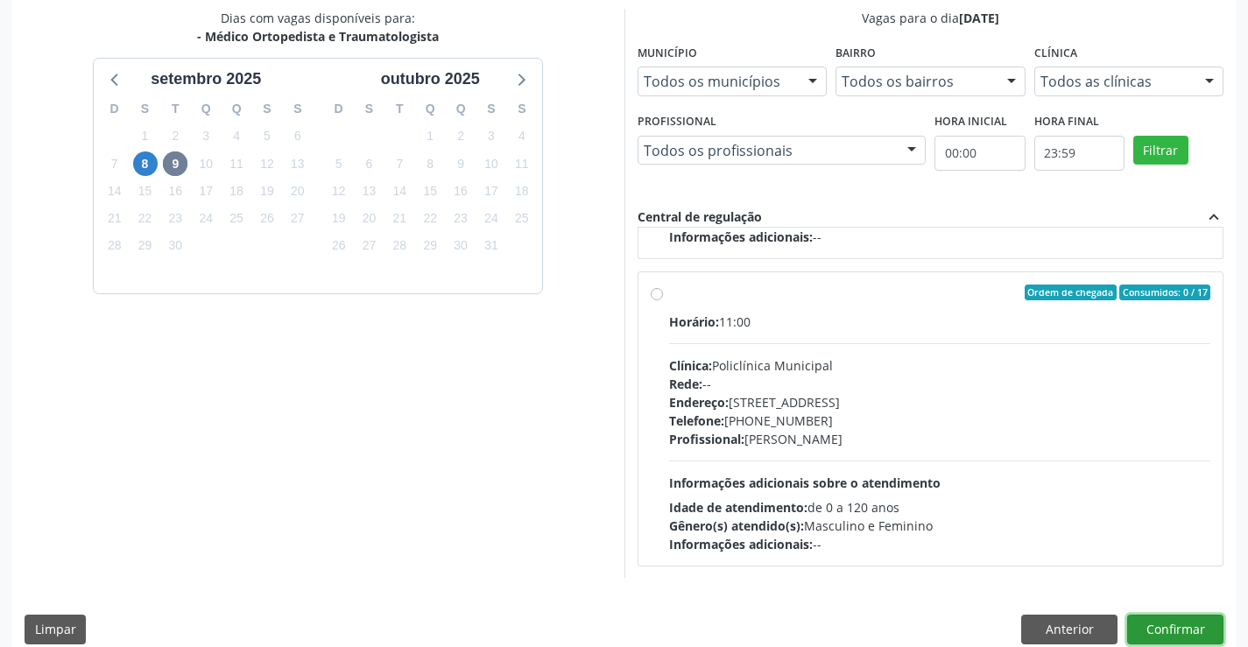
click at [1163, 632] on button "Confirmar" at bounding box center [1175, 630] width 96 height 30
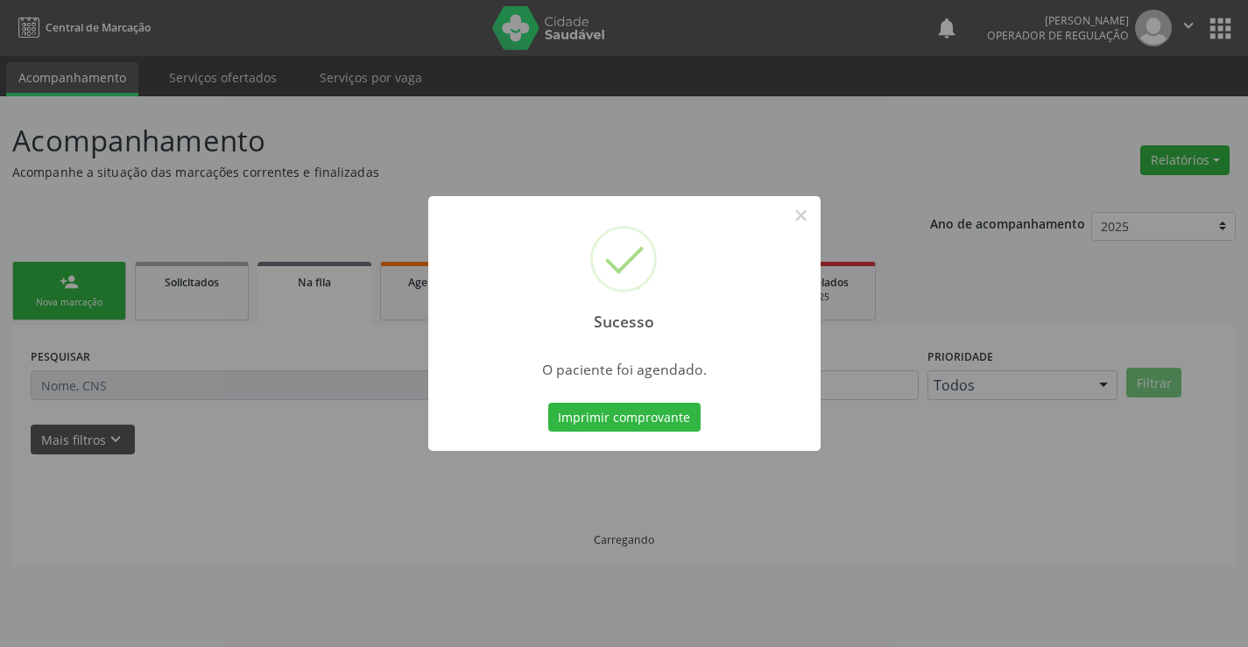
scroll to position [0, 0]
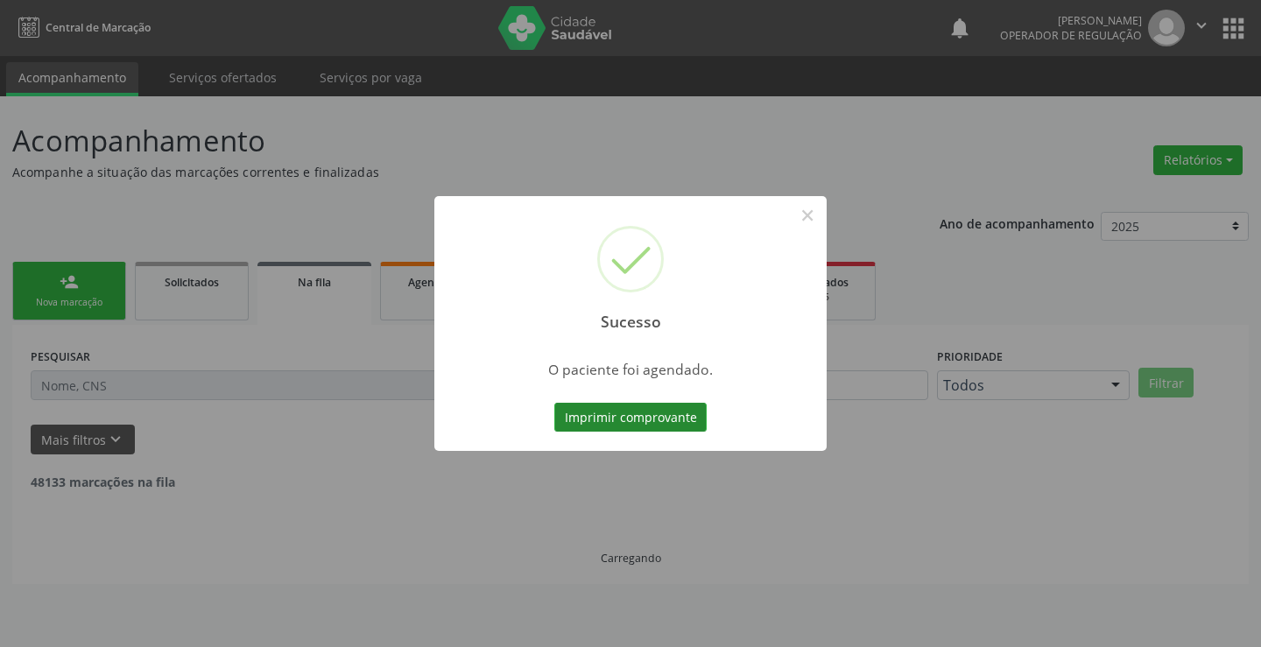
click at [622, 412] on button "Imprimir comprovante" at bounding box center [630, 418] width 152 height 30
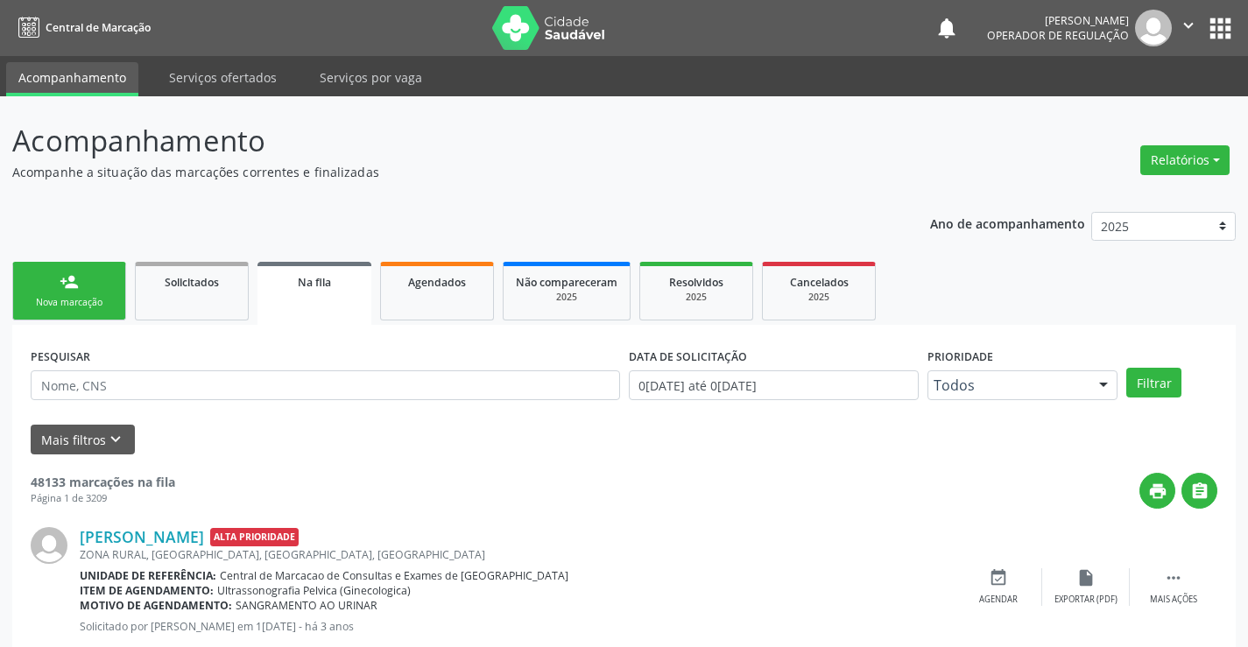
click at [93, 303] on div "Nova marcação" at bounding box center [69, 302] width 88 height 13
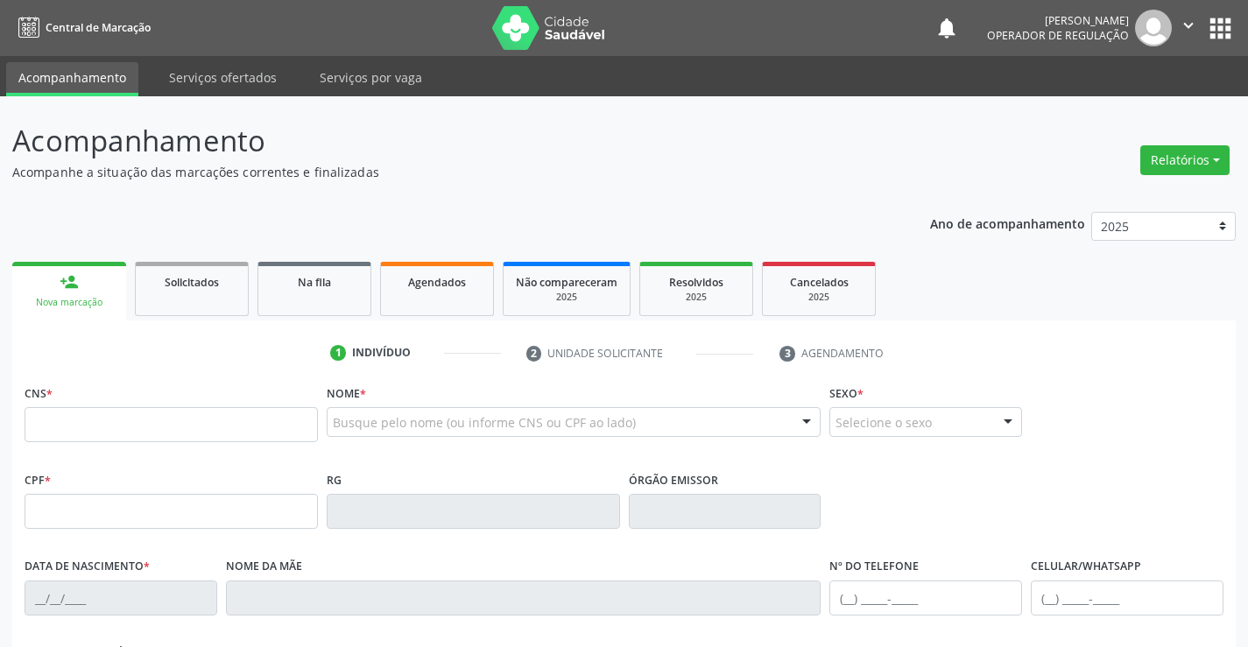
scroll to position [88, 0]
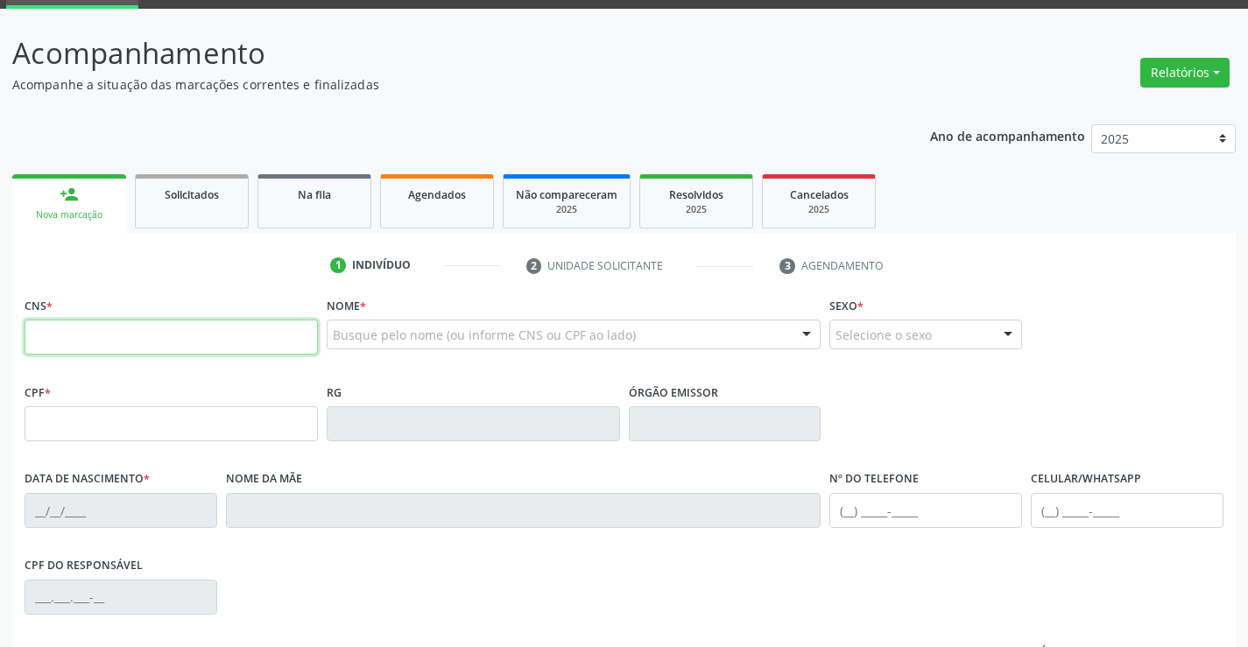
click at [80, 344] on input "text" at bounding box center [171, 337] width 293 height 35
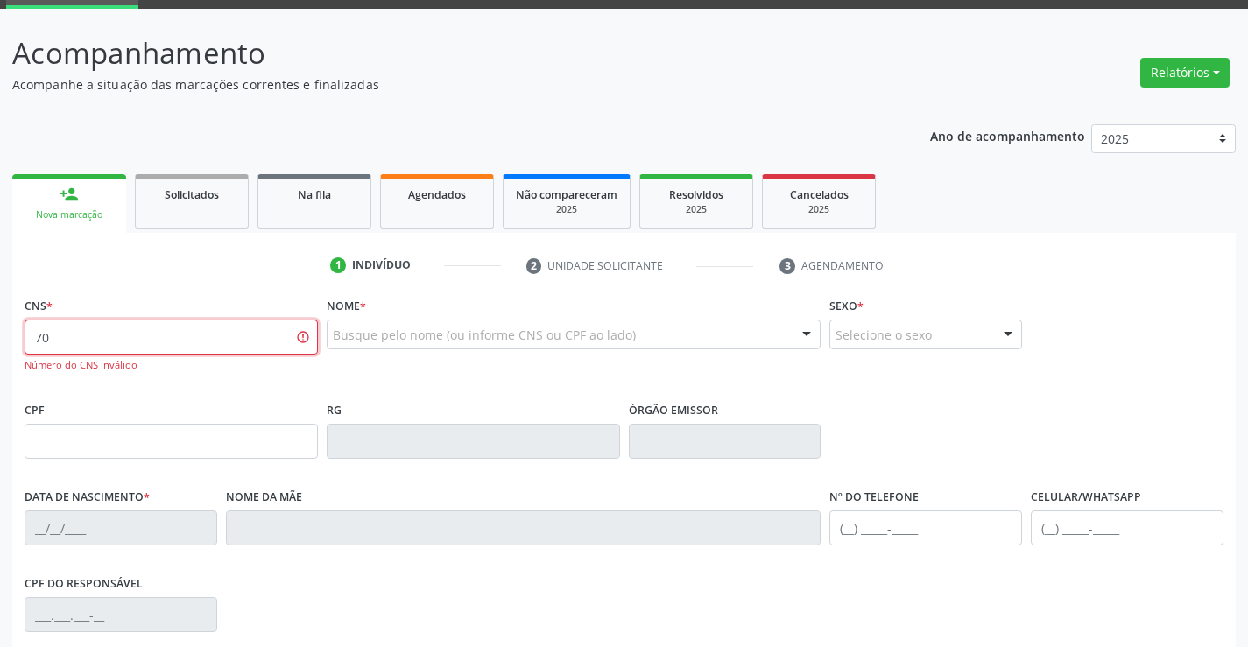
type input "7"
click at [230, 342] on input "700 8084 5775 1981" at bounding box center [171, 337] width 293 height 35
type input "700 8084 5772 1981"
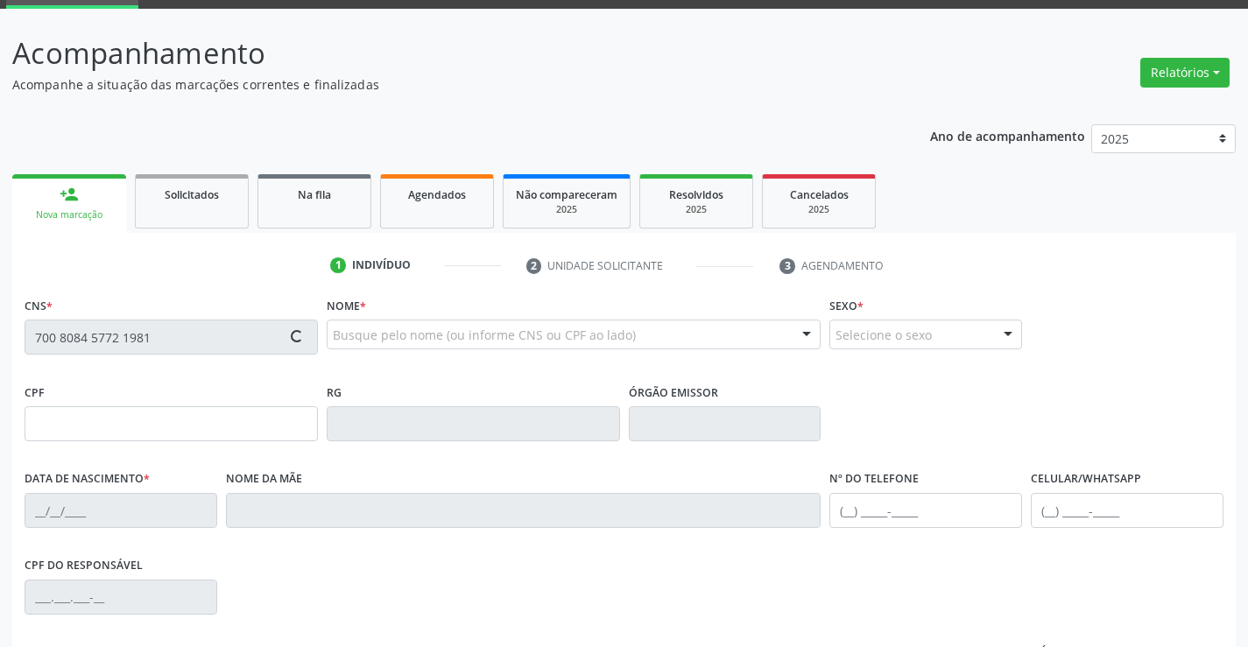
type input "0979474400"
type input "02/07/1981"
type input "(74) 99108-0604"
type input "04"
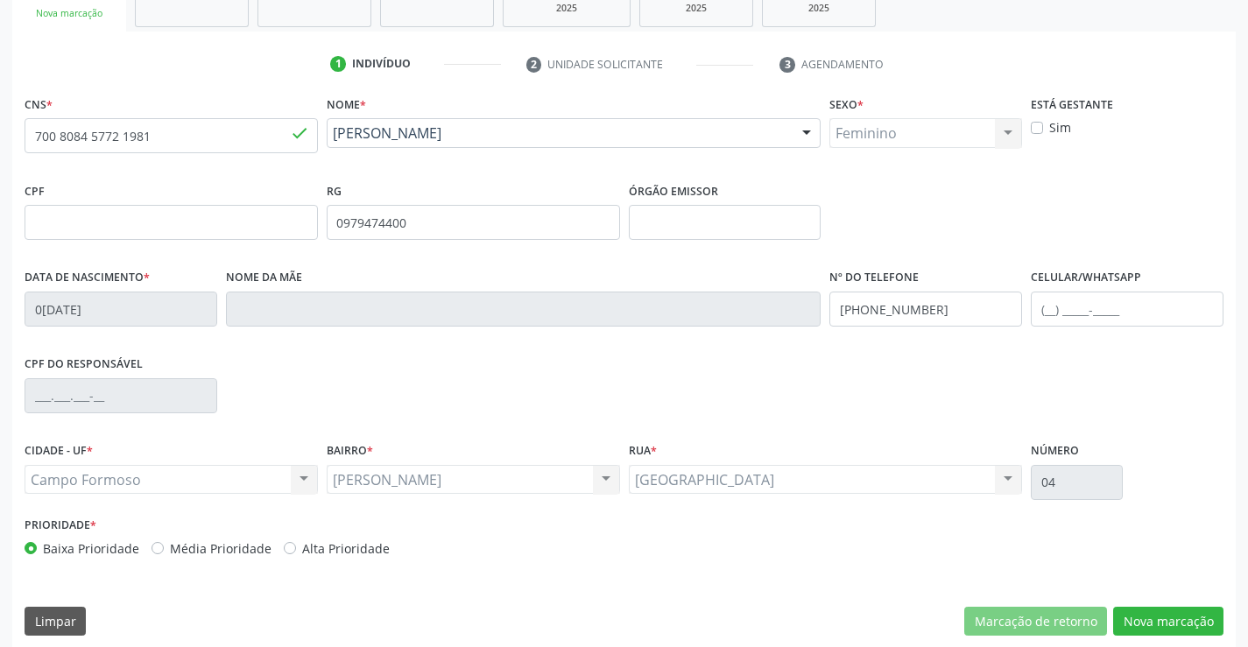
scroll to position [302, 0]
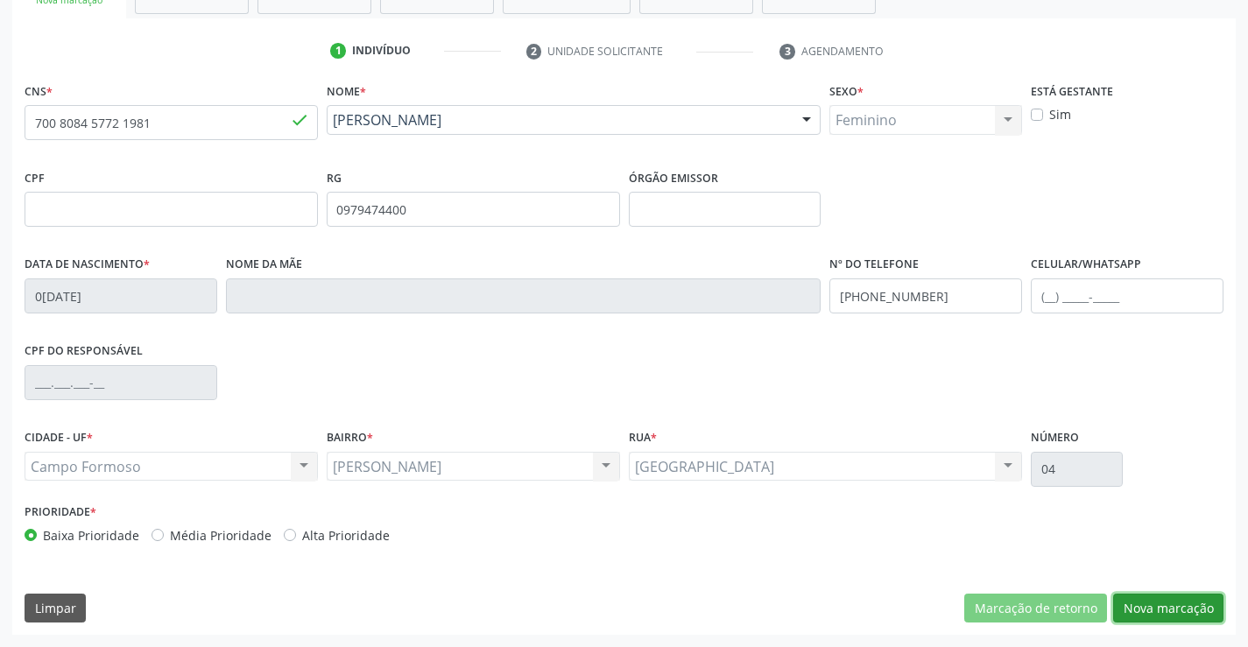
click at [1152, 615] on button "Nova marcação" at bounding box center [1168, 609] width 110 height 30
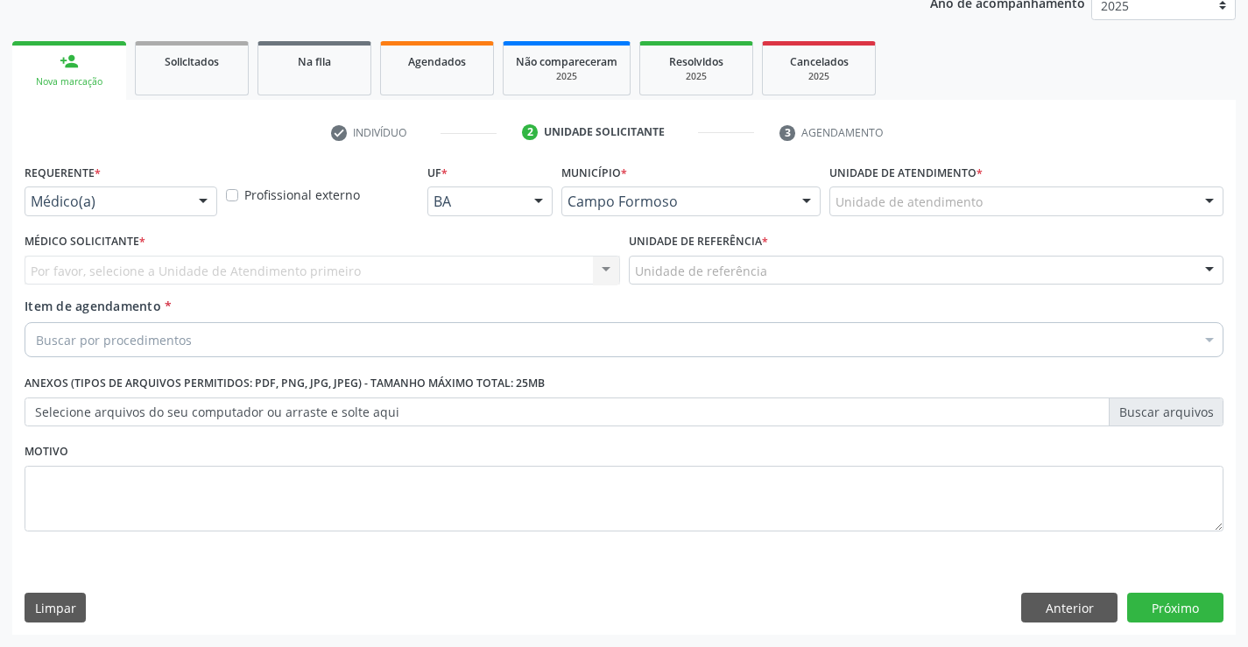
scroll to position [221, 0]
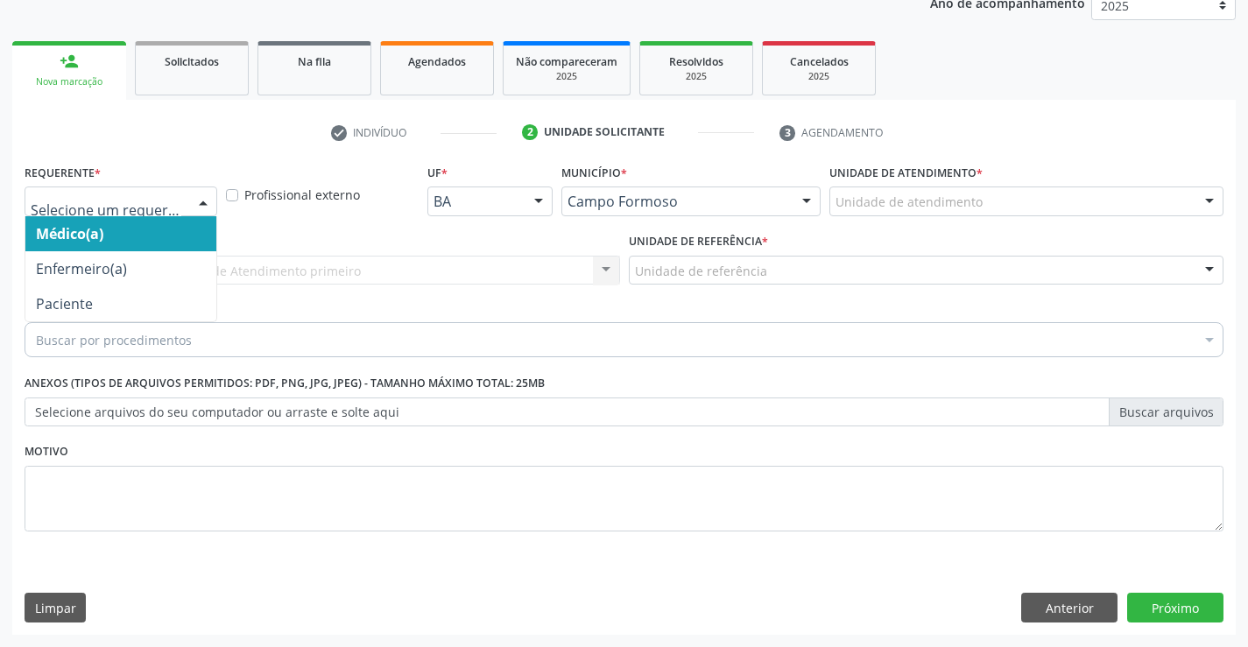
click at [199, 198] on div at bounding box center [203, 202] width 26 height 30
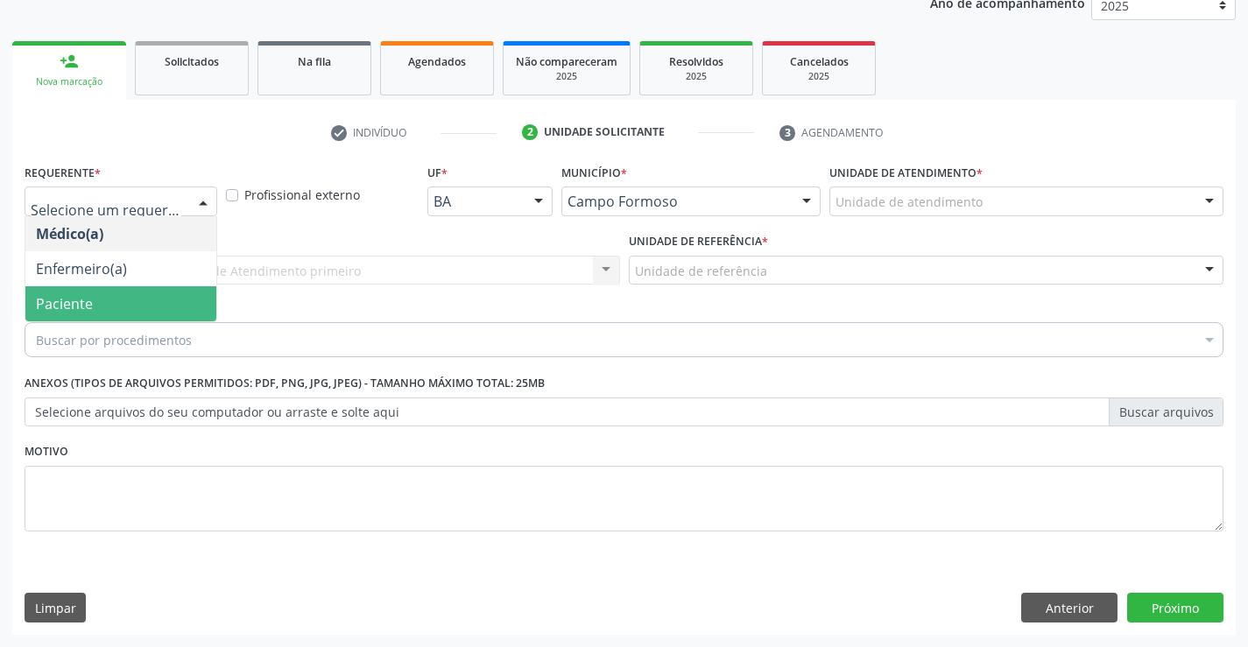
click at [125, 320] on span "Paciente" at bounding box center [120, 303] width 191 height 35
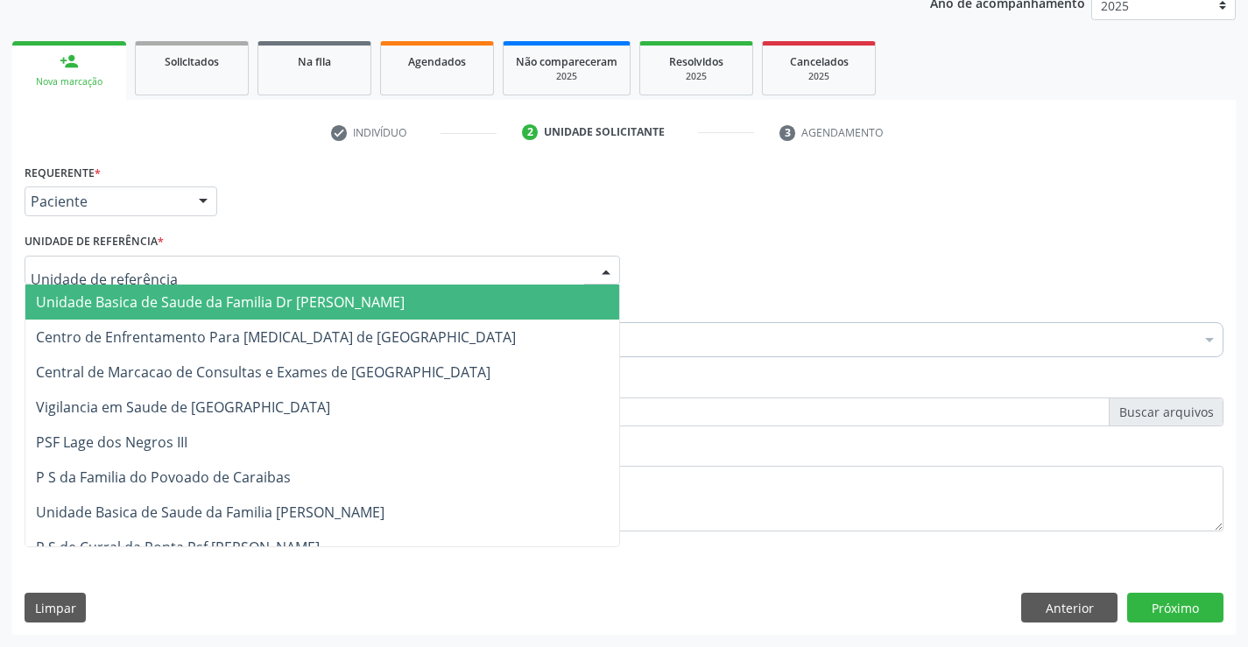
click at [185, 274] on div at bounding box center [322, 271] width 595 height 30
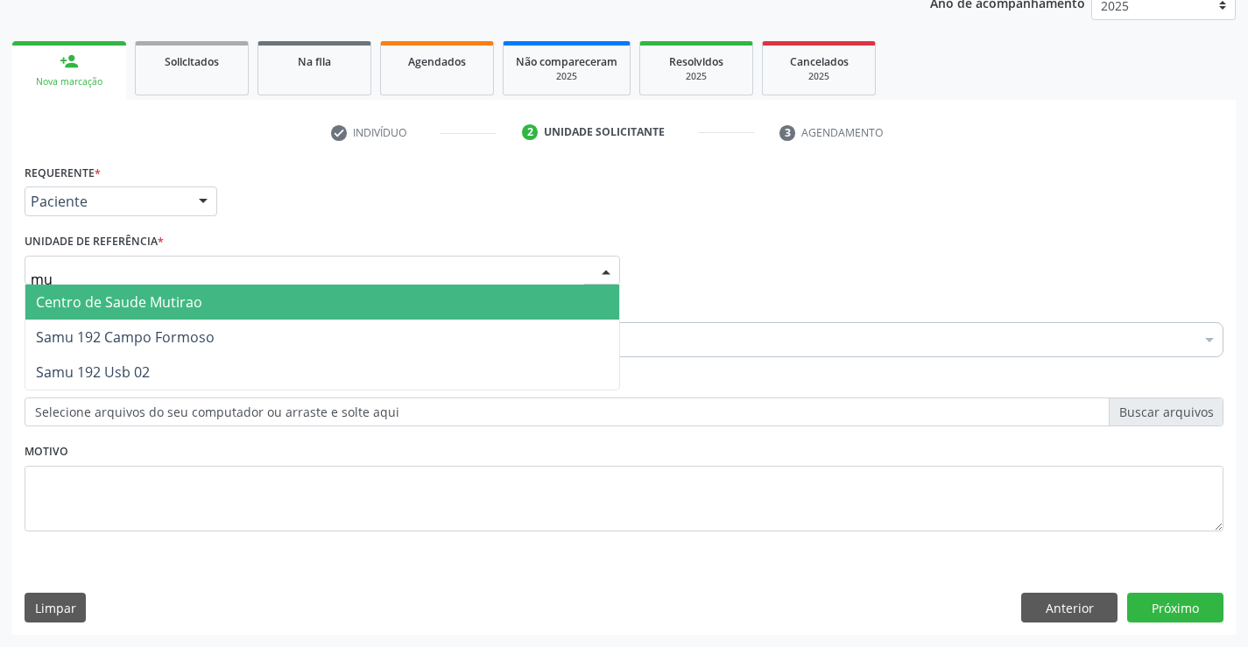
type input "mut"
click at [185, 300] on span "Centro de Saude Mutirao" at bounding box center [119, 301] width 166 height 19
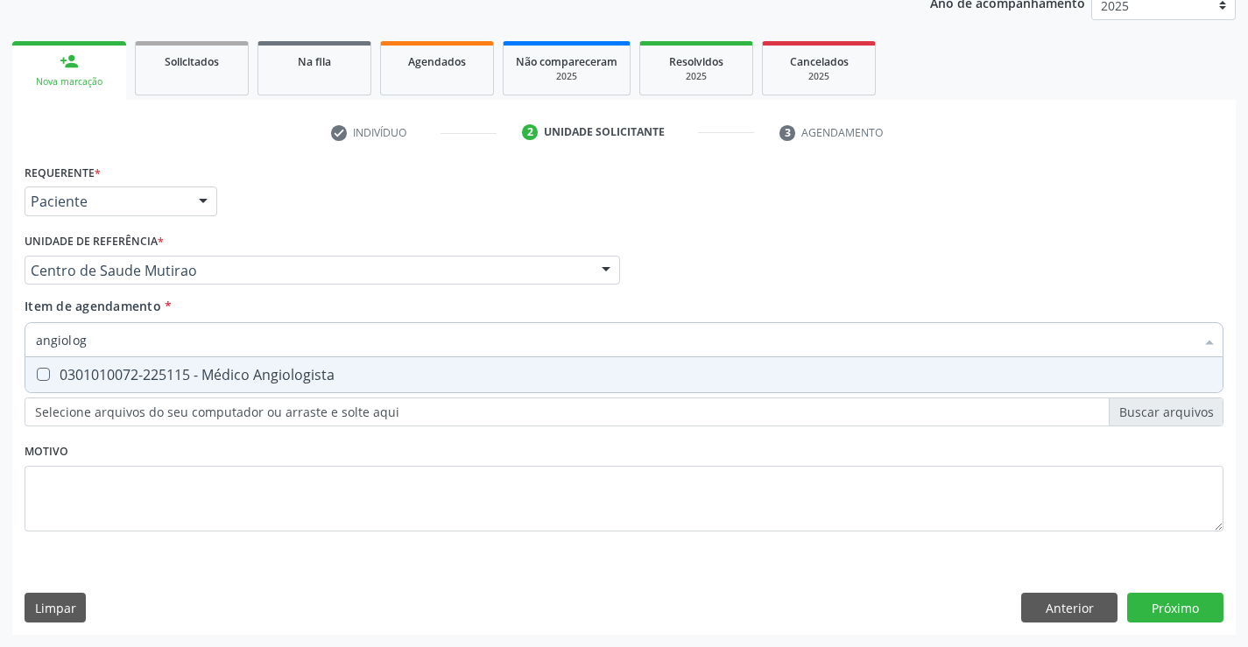
drag, startPoint x: 278, startPoint y: 376, endPoint x: 302, endPoint y: 476, distance: 103.4
click at [280, 394] on div "Requerente * Paciente Médico(a) Enfermeiro(a) Paciente Nenhum resultado encontr…" at bounding box center [624, 357] width 1199 height 397
click at [306, 453] on div "Requerente * Paciente Médico(a) Enfermeiro(a) Paciente Nenhum resultado encontr…" at bounding box center [624, 357] width 1199 height 397
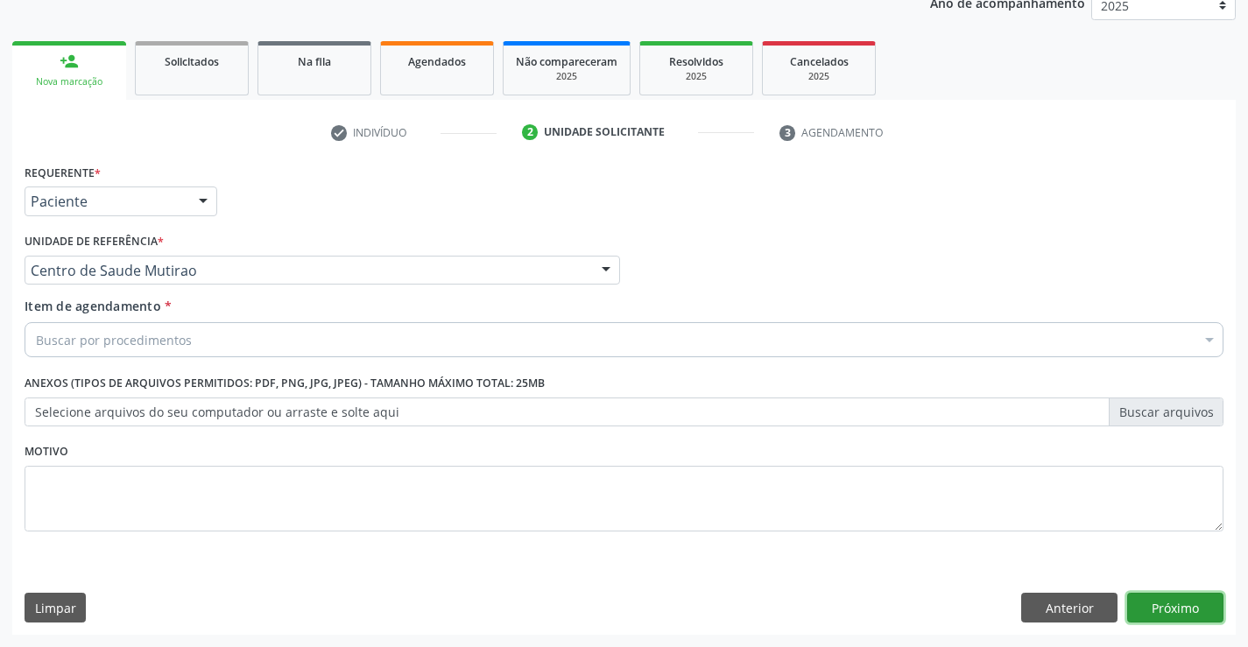
click at [1146, 602] on button "Próximo" at bounding box center [1175, 608] width 96 height 30
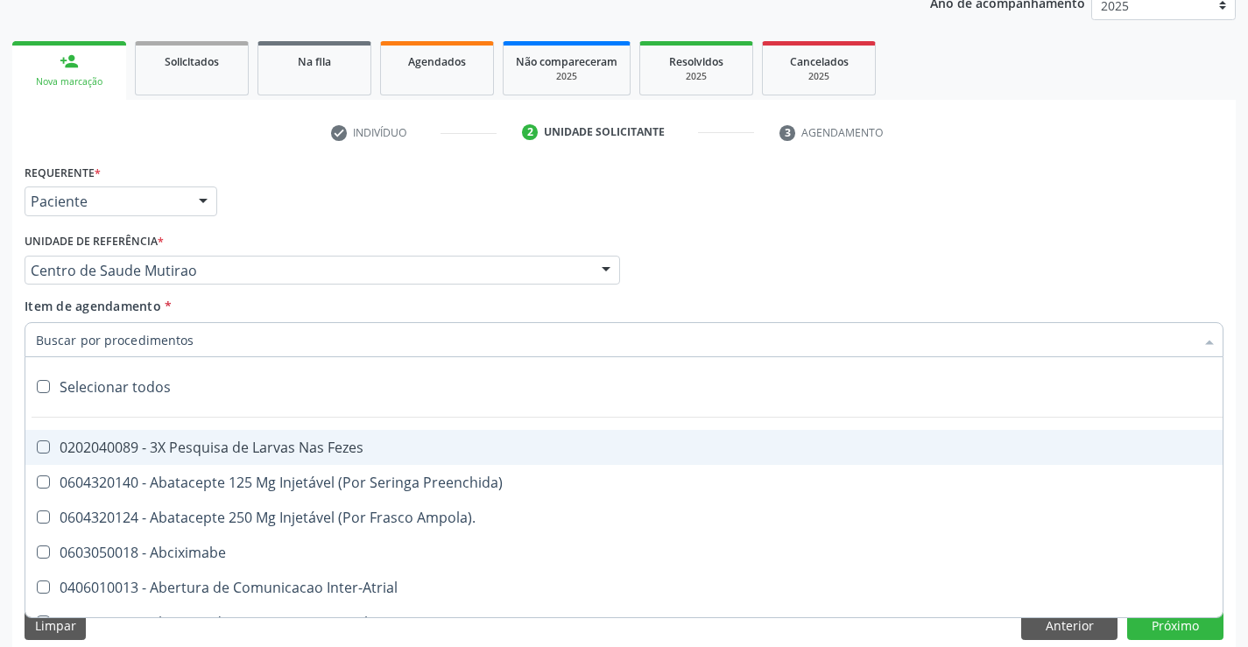
click at [229, 335] on div at bounding box center [624, 339] width 1199 height 35
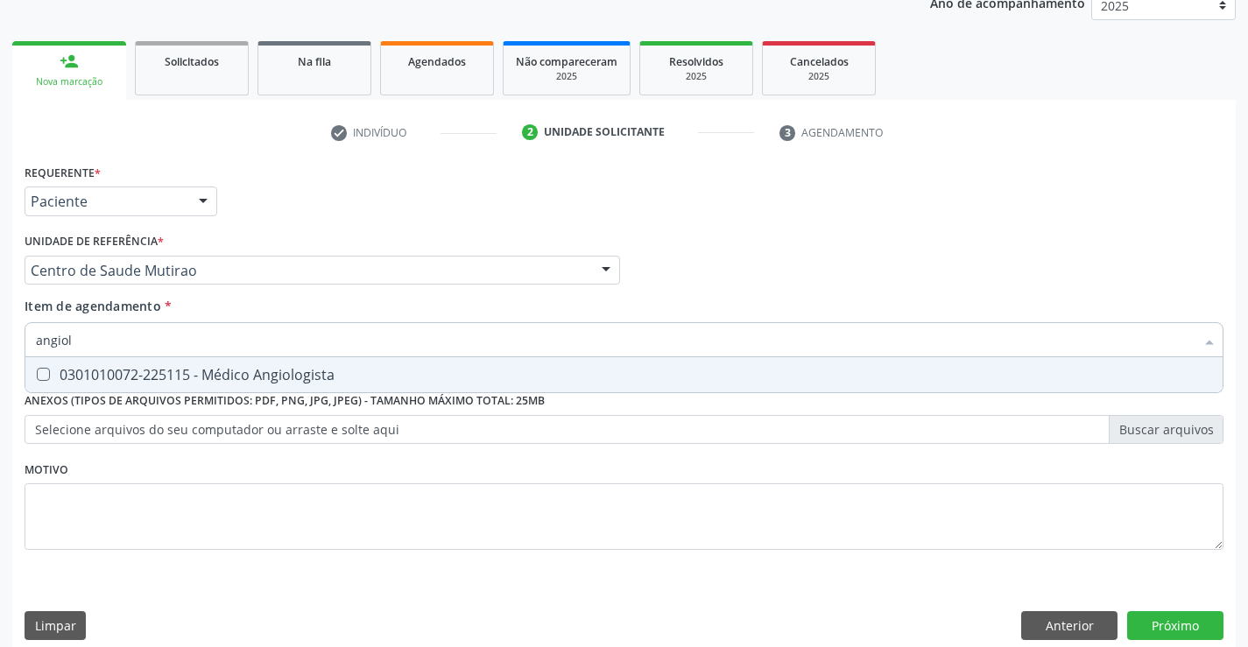
type input "angiolo"
click at [243, 376] on div "0301010072-225115 - Médico Angiologista" at bounding box center [624, 375] width 1176 height 14
checkbox Angiologista "true"
click at [243, 463] on div "Requerente * Paciente Médico(a) Enfermeiro(a) Paciente Nenhum resultado encontr…" at bounding box center [624, 366] width 1199 height 414
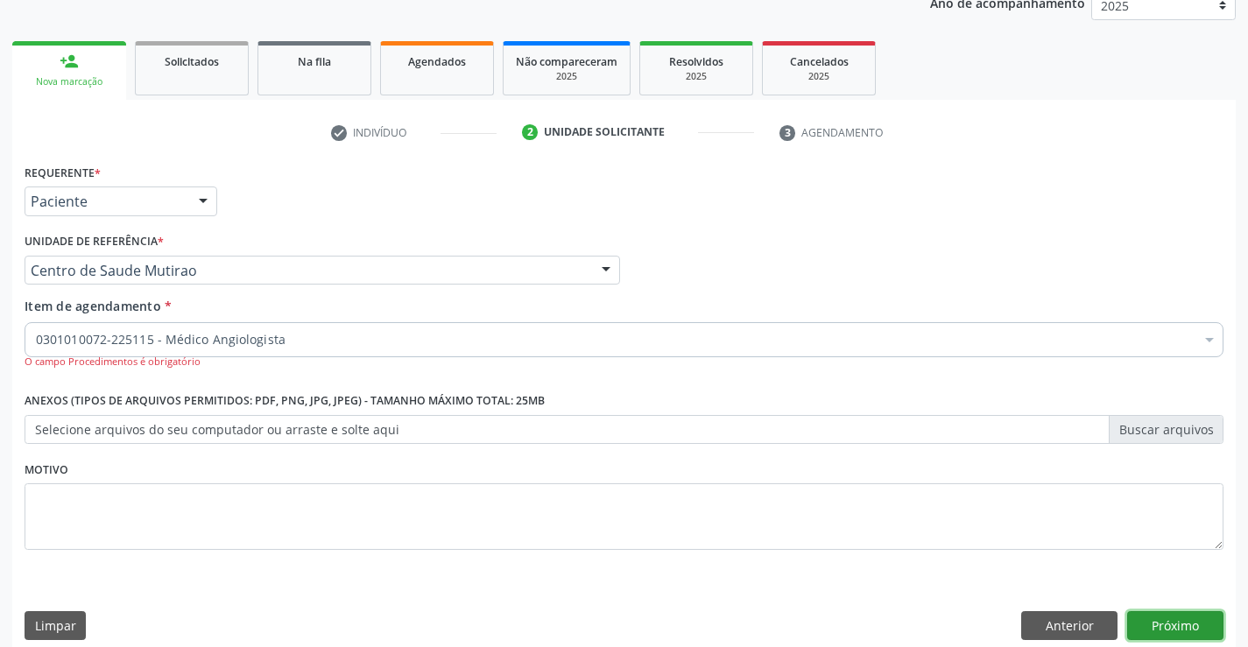
click at [1181, 622] on button "Próximo" at bounding box center [1175, 626] width 96 height 30
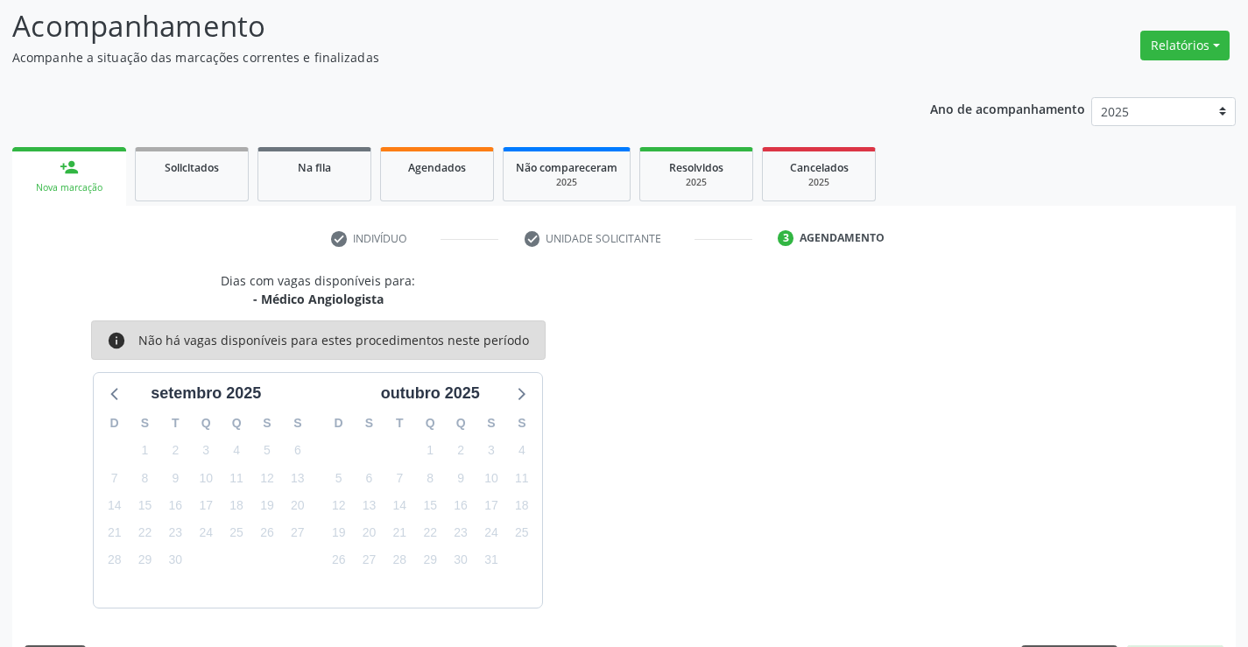
scroll to position [166, 0]
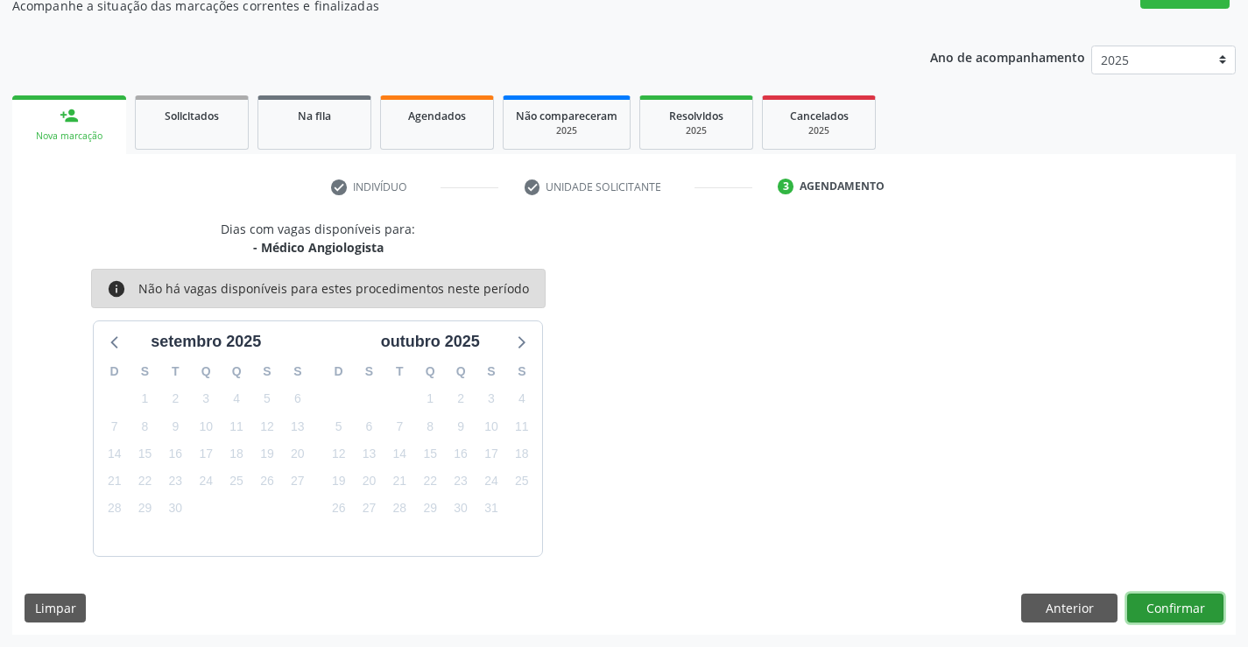
click at [1161, 611] on button "Confirmar" at bounding box center [1175, 609] width 96 height 30
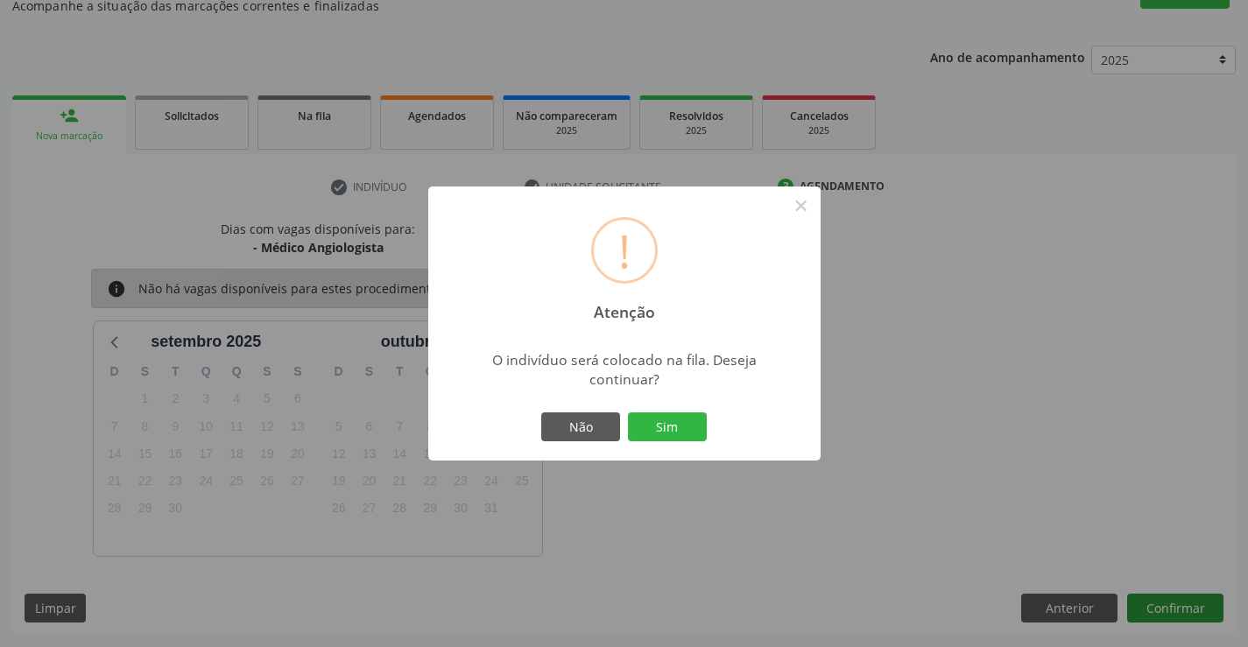
click at [628, 412] on button "Sim" at bounding box center [667, 427] width 79 height 30
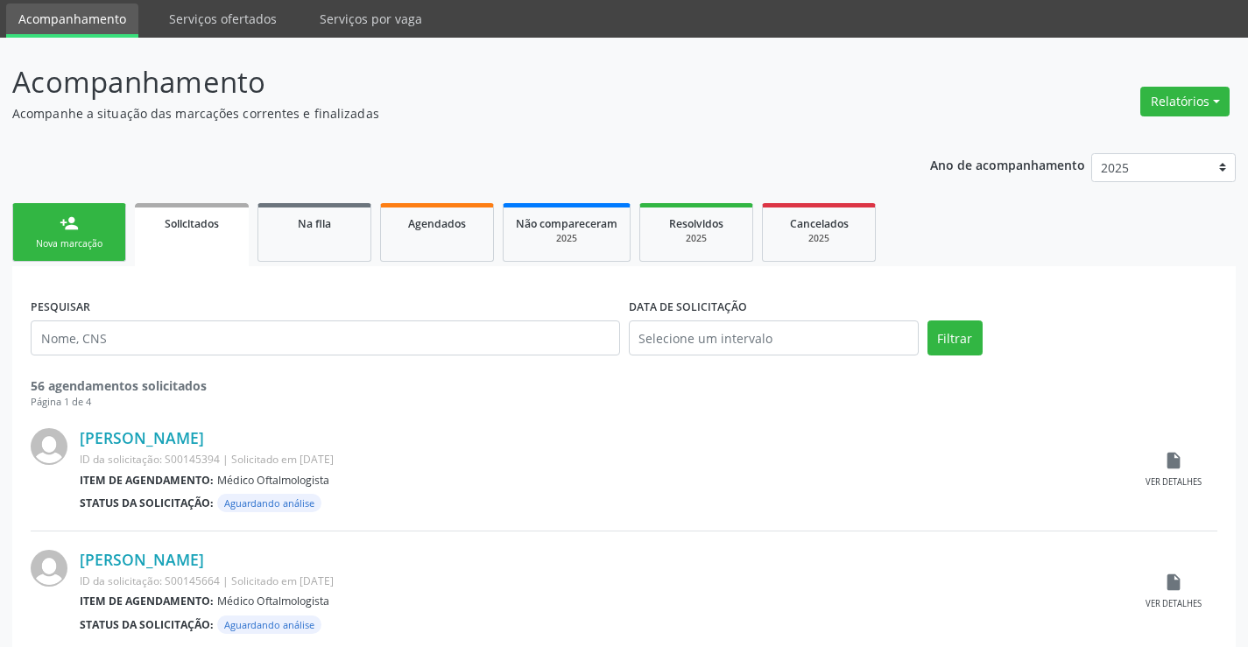
scroll to position [88, 0]
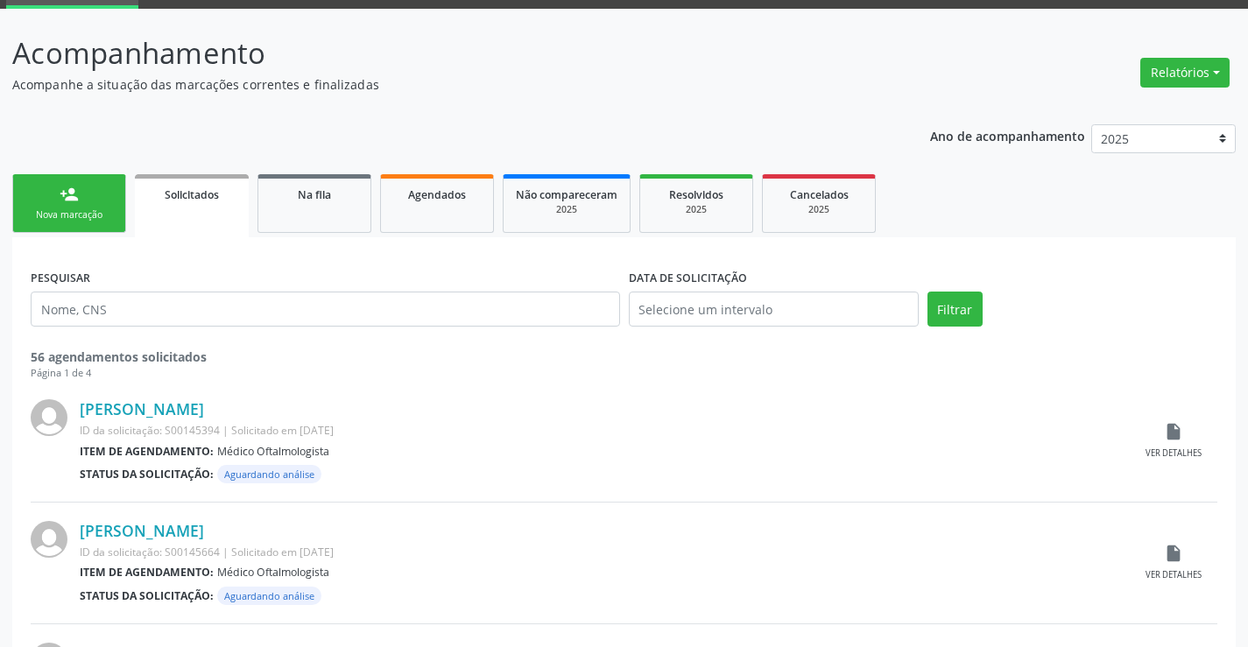
click at [107, 210] on div "Nova marcação" at bounding box center [69, 214] width 88 height 13
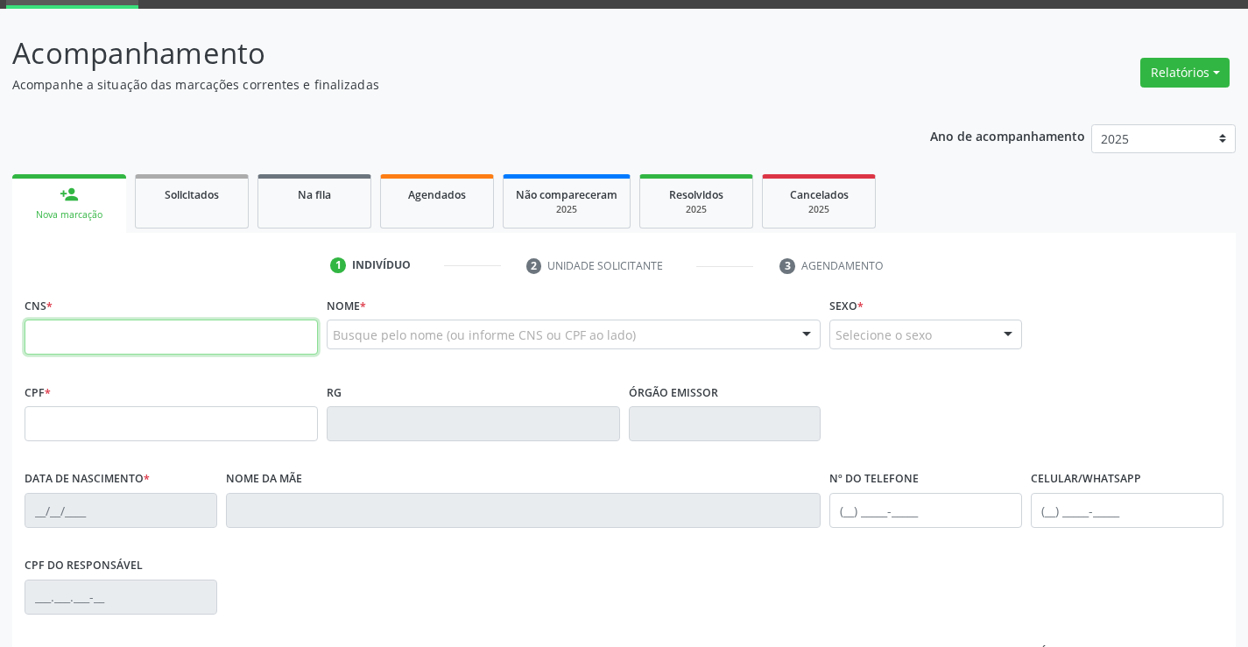
click at [119, 338] on input "text" at bounding box center [171, 337] width 293 height 35
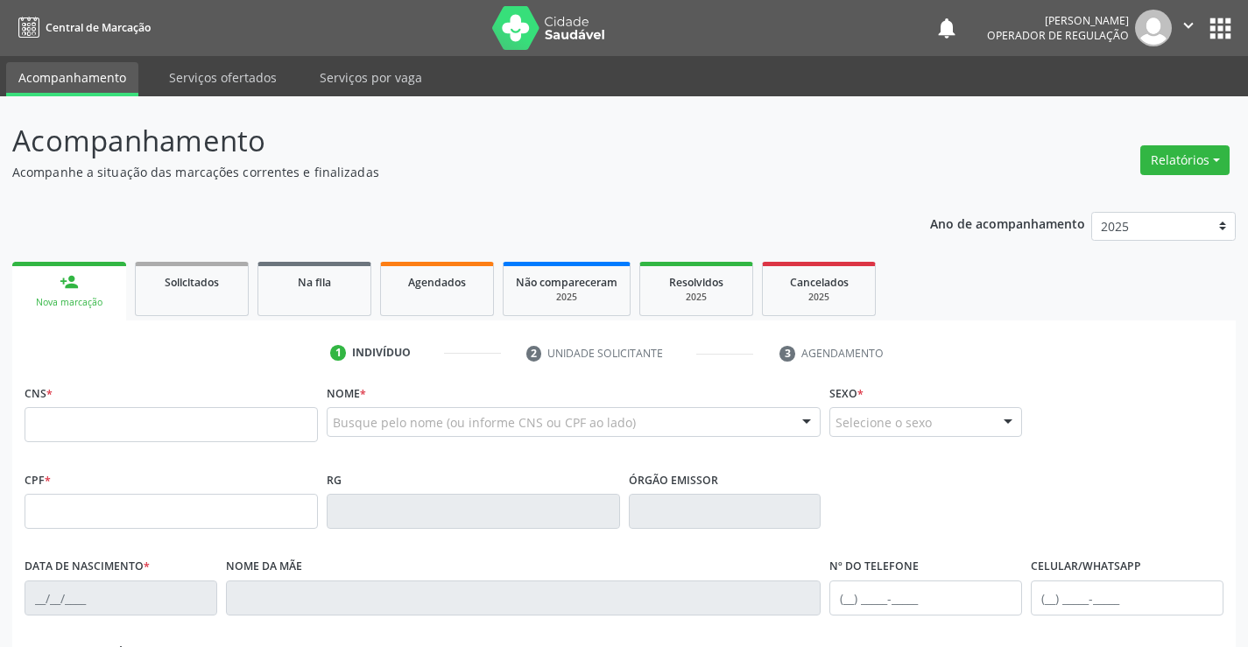
scroll to position [88, 0]
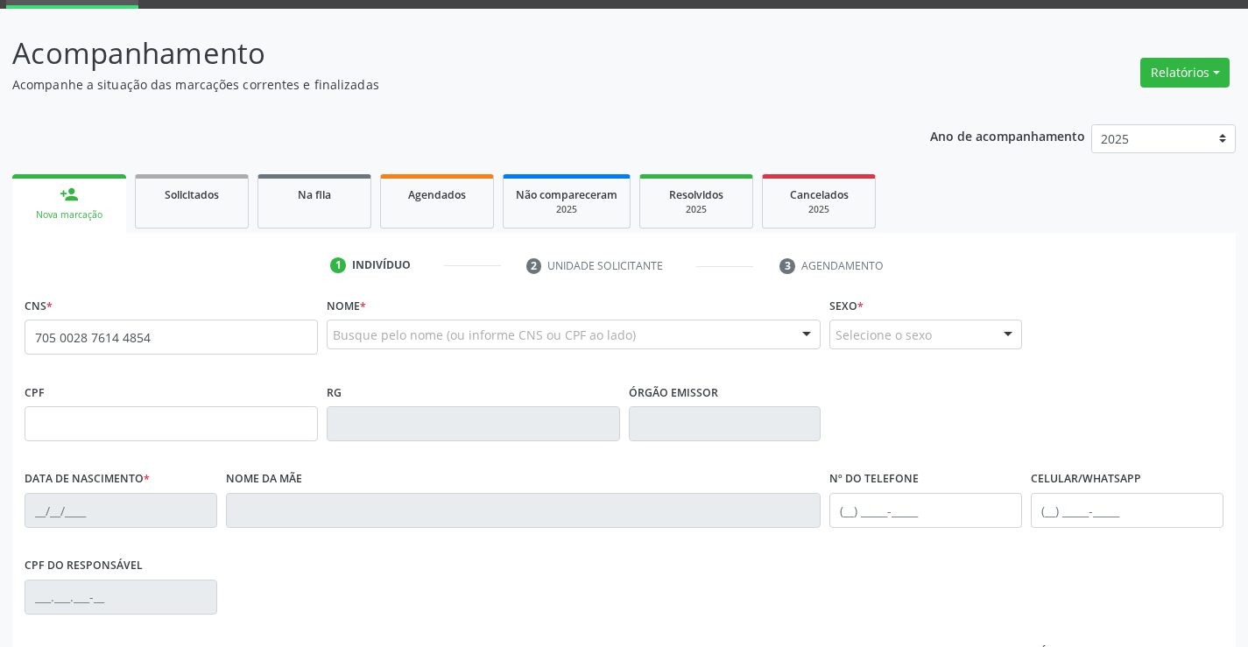
type input "705 0028 7614 4854"
type input "1117096521"
type input "12/11/1981"
type input "(74) 98813-0569"
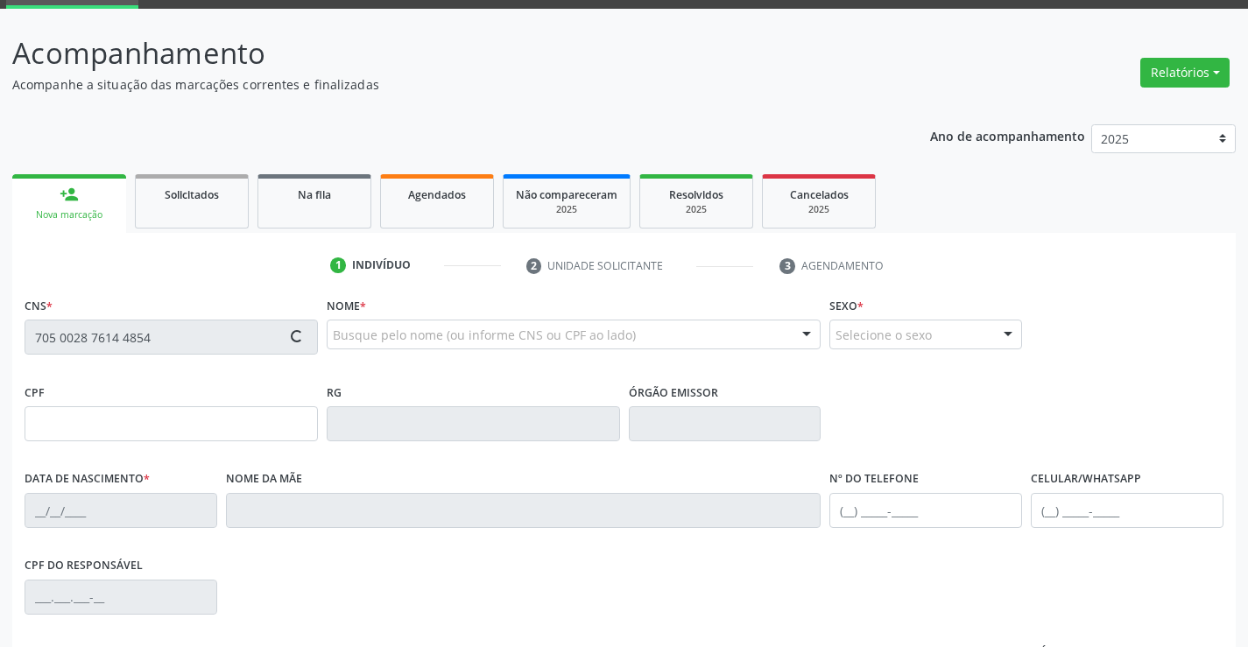
type input "006.439.035-77"
type input "152"
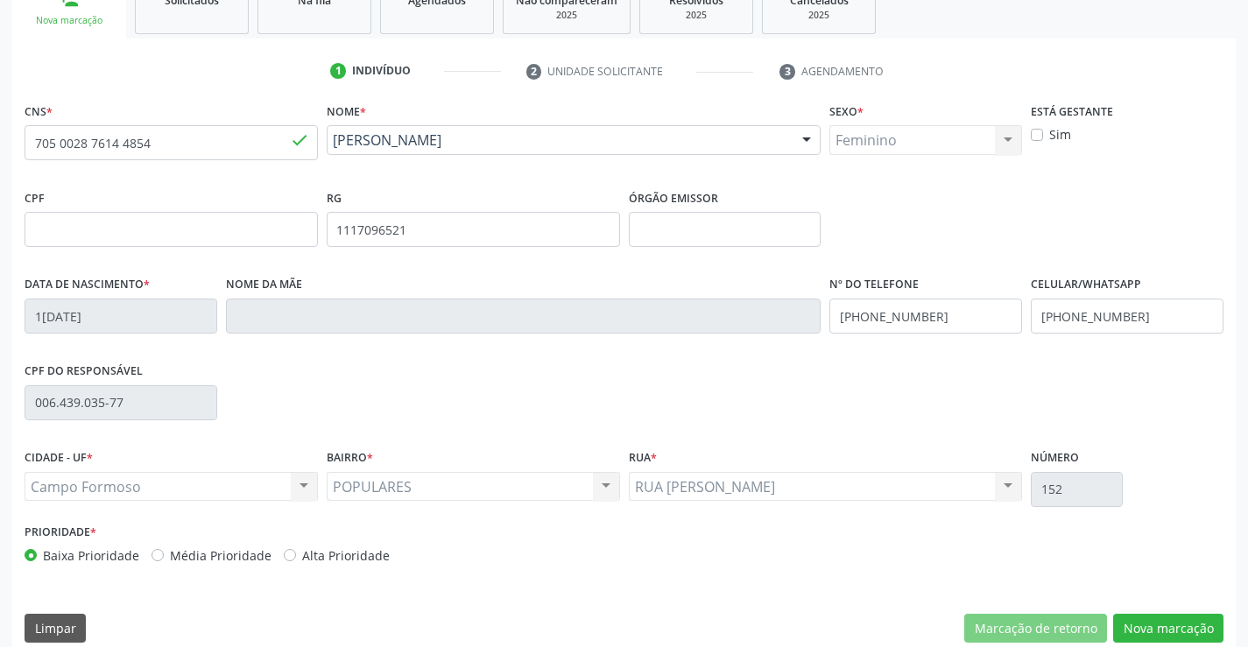
scroll to position [302, 0]
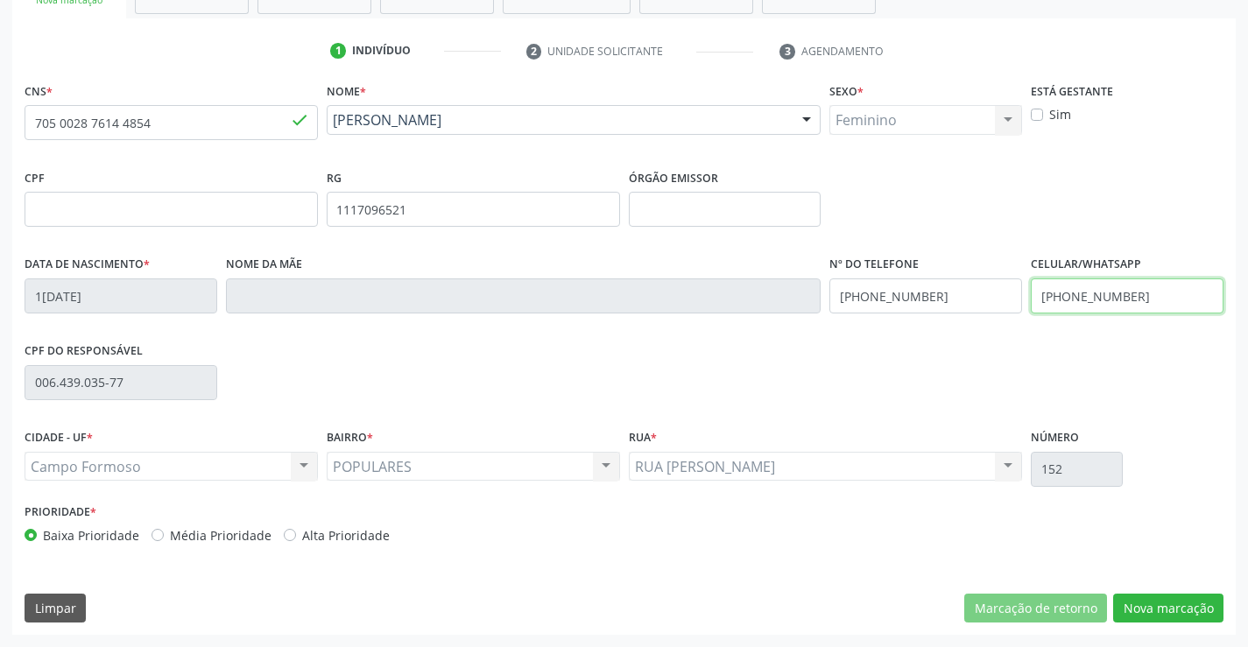
click at [1141, 301] on input "(74) 98813-0569" at bounding box center [1127, 295] width 193 height 35
type input "(74) 98109-2011"
click at [941, 294] on input "(74) 98813-0569" at bounding box center [925, 295] width 193 height 35
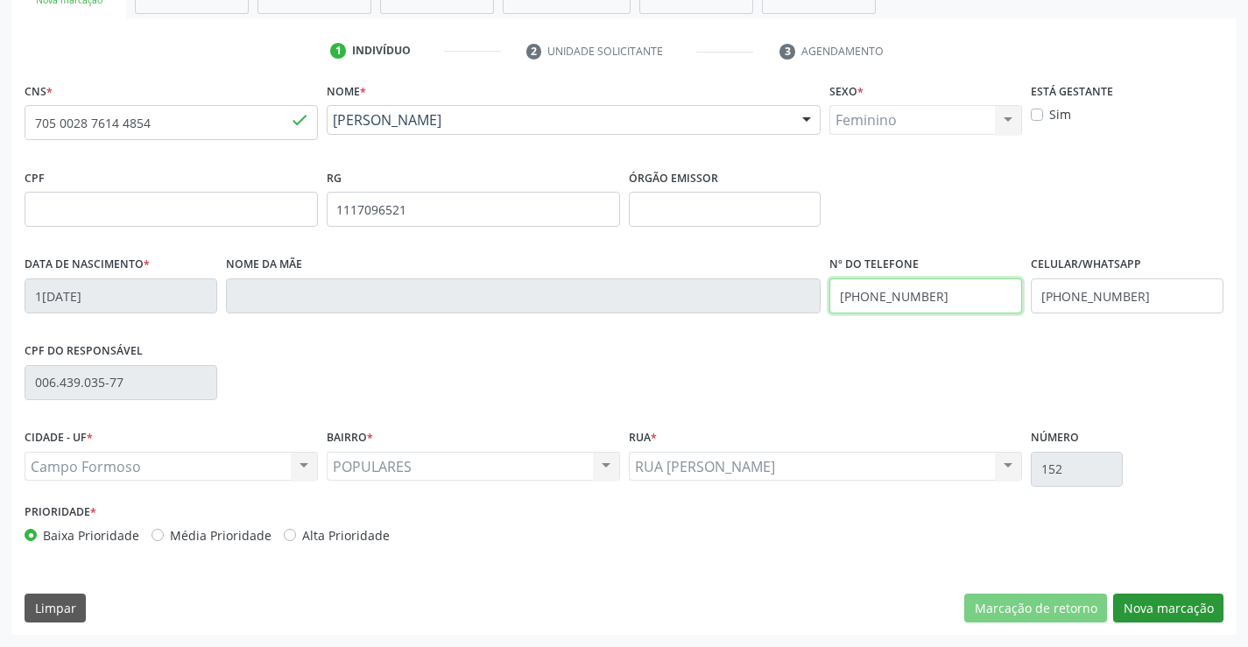
type input "(74) 98109-2011"
click at [1156, 615] on button "Nova marcação" at bounding box center [1168, 609] width 110 height 30
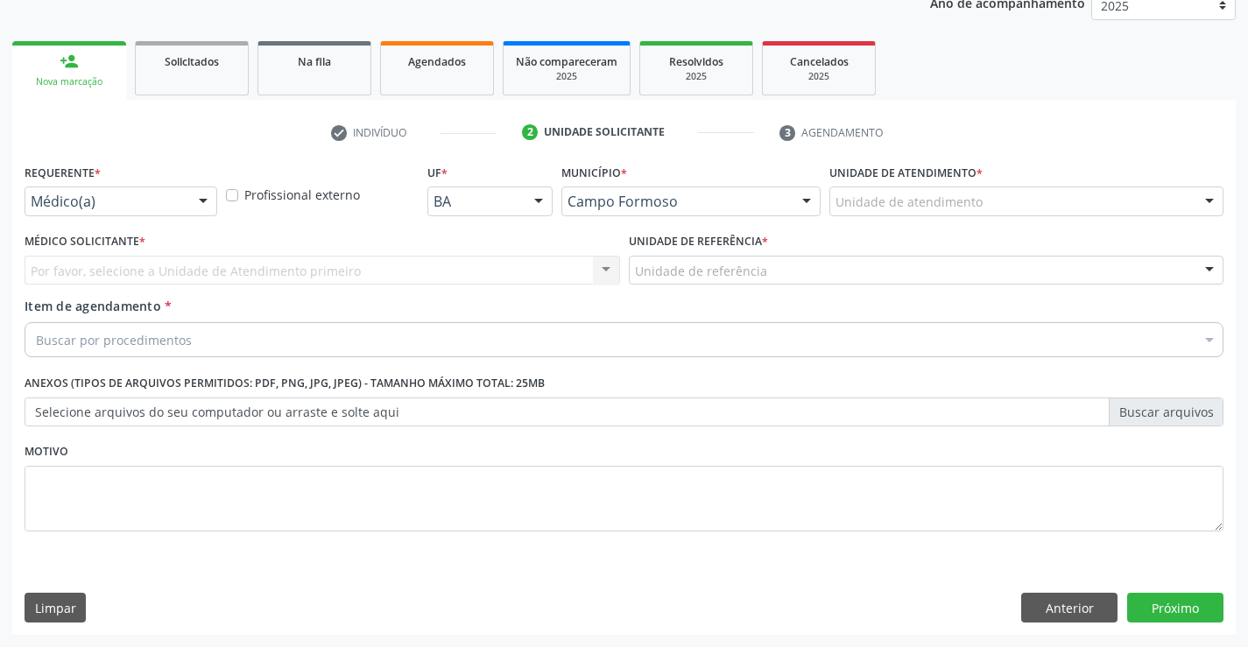
scroll to position [221, 0]
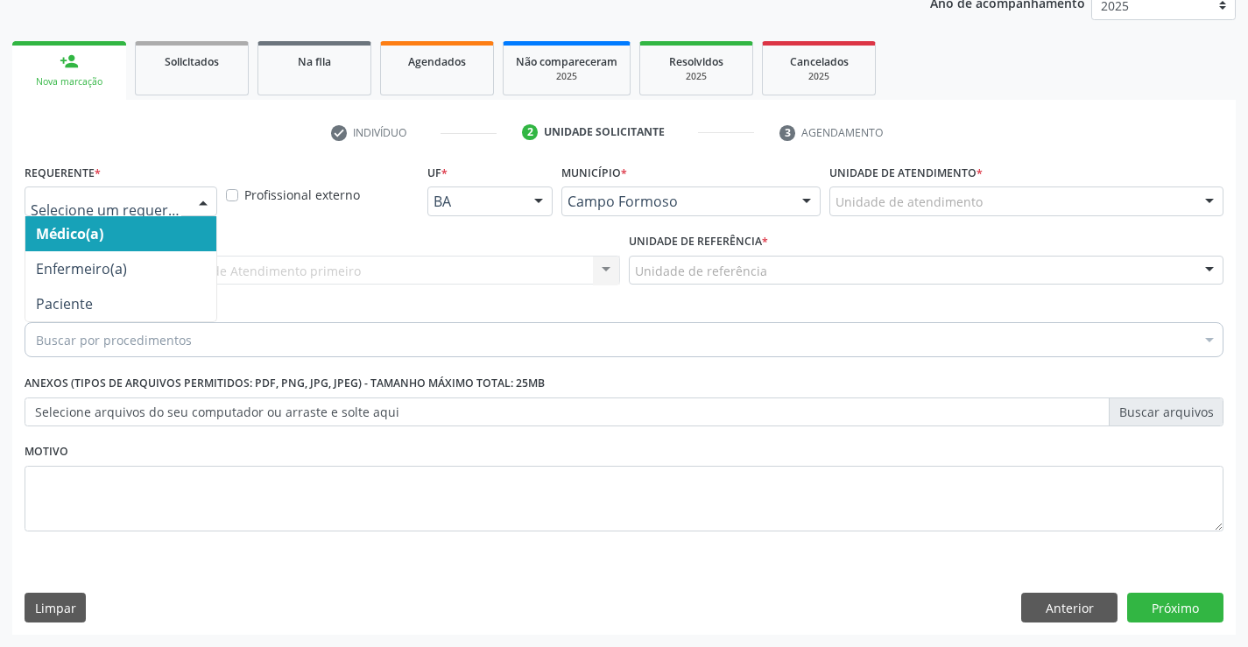
click at [206, 201] on div at bounding box center [203, 202] width 26 height 30
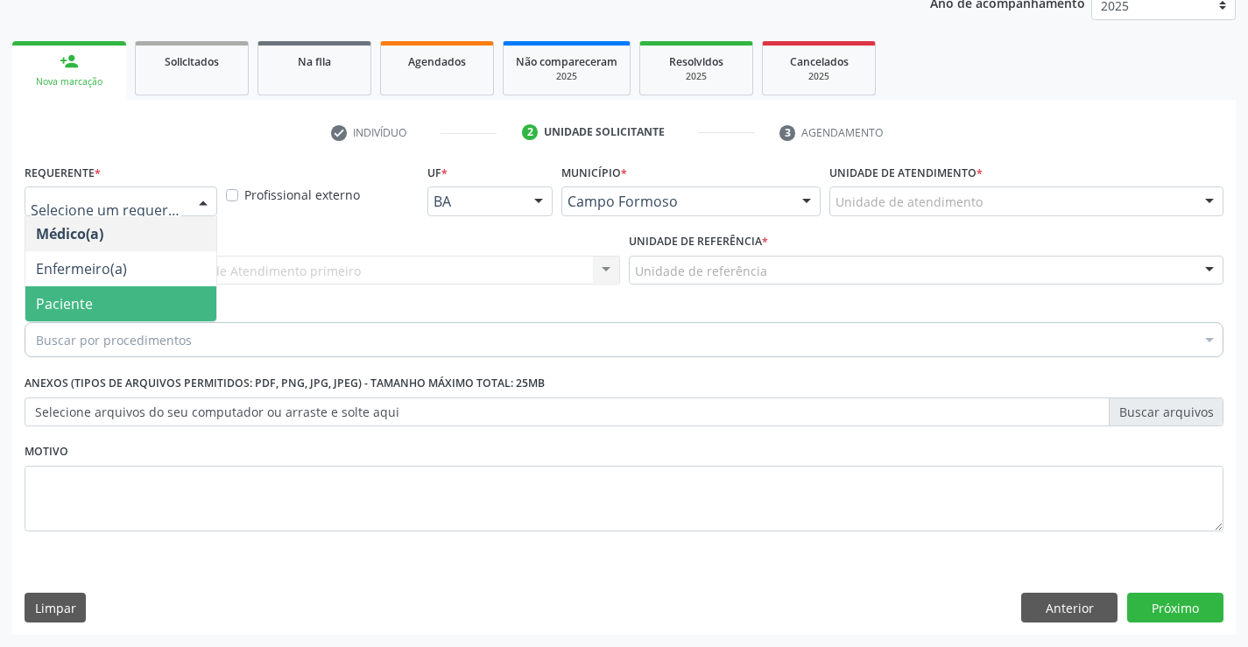
click at [166, 300] on span "Paciente" at bounding box center [120, 303] width 191 height 35
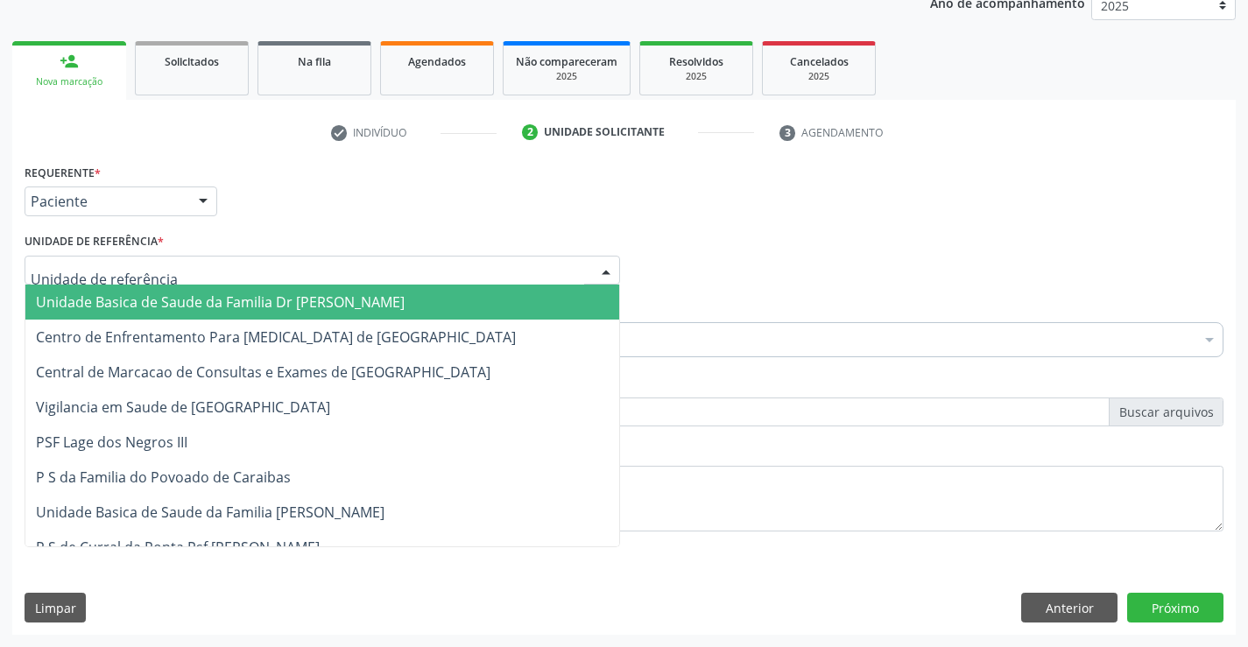
click at [191, 266] on div at bounding box center [322, 271] width 595 height 30
click at [191, 303] on span "Unidade Basica de Saude da Familia Dr [PERSON_NAME]" at bounding box center [220, 301] width 369 height 19
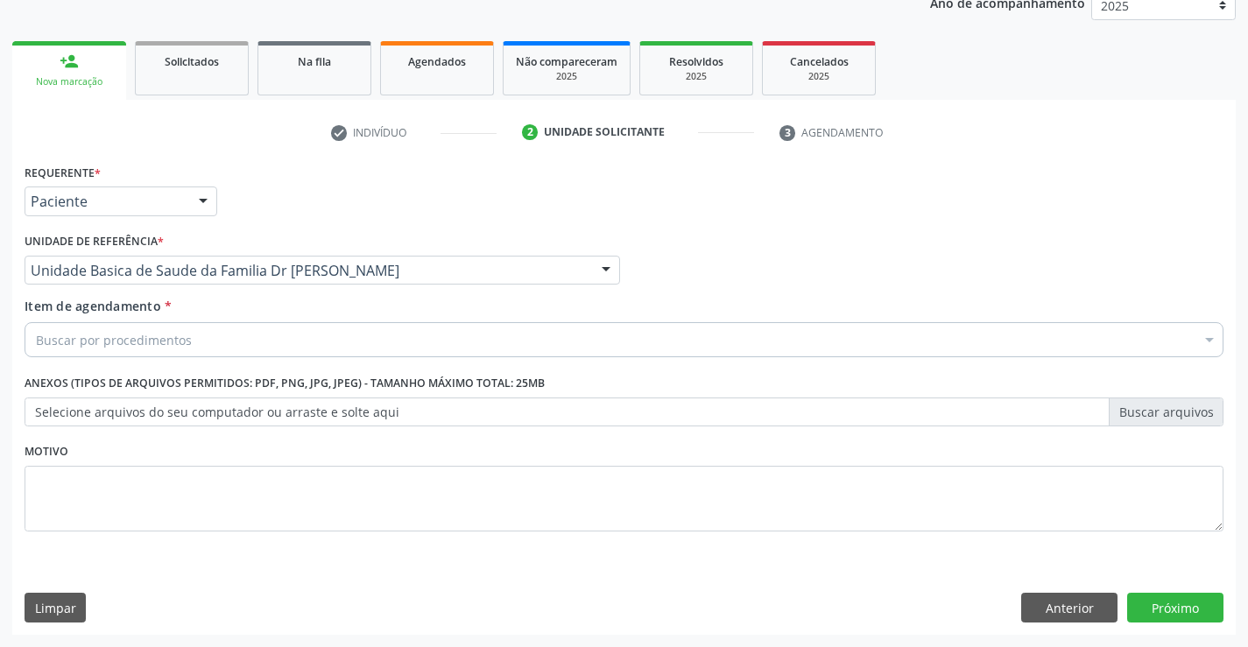
click at [222, 339] on div "Buscar por procedimentos" at bounding box center [624, 339] width 1199 height 35
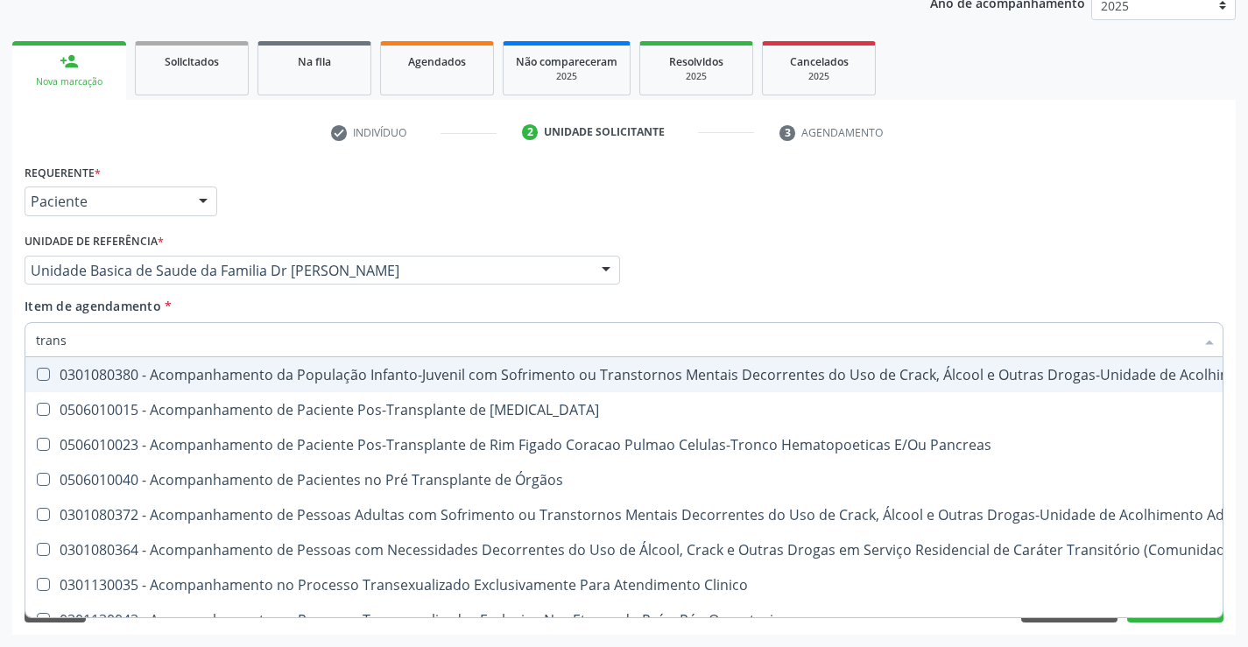
type input "transv"
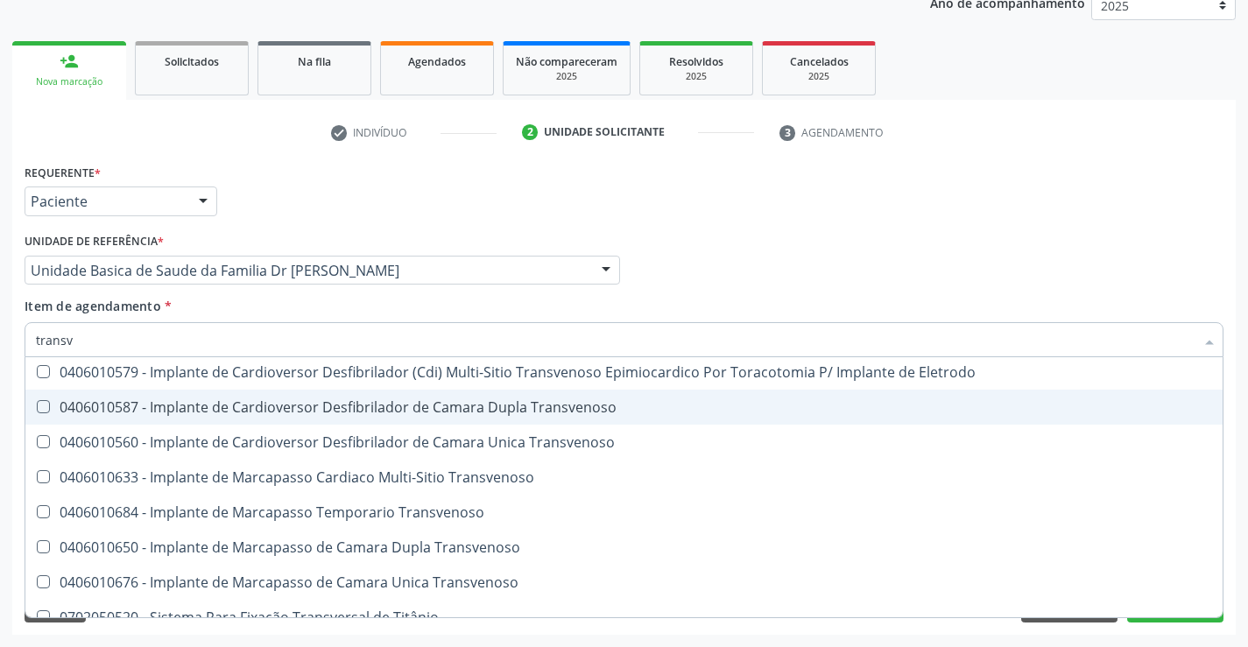
scroll to position [195, 0]
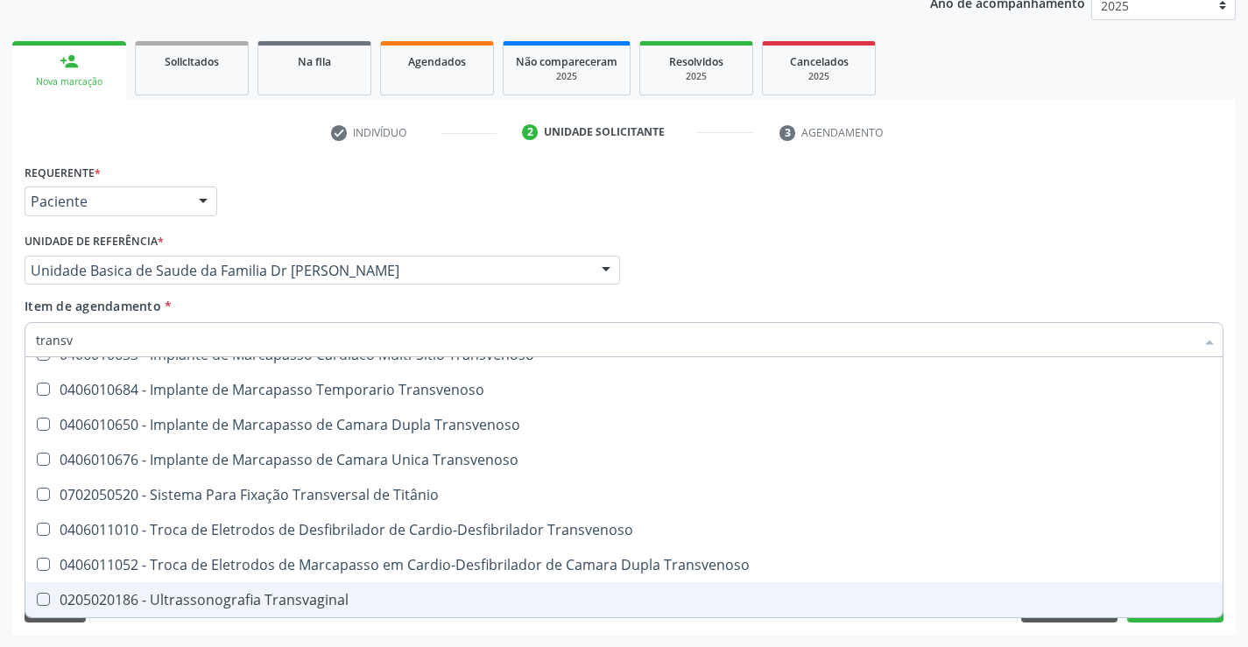
click at [298, 595] on div "0205020186 - Ultrassonografia Transvaginal" at bounding box center [624, 600] width 1176 height 14
checkbox Transvaginal "true"
type input "transv"
click at [311, 633] on div "Requerente * Paciente Médico(a) Enfermeiro(a) Paciente Nenhum resultado encontr…" at bounding box center [623, 396] width 1223 height 475
checkbox Transvenoso "true"
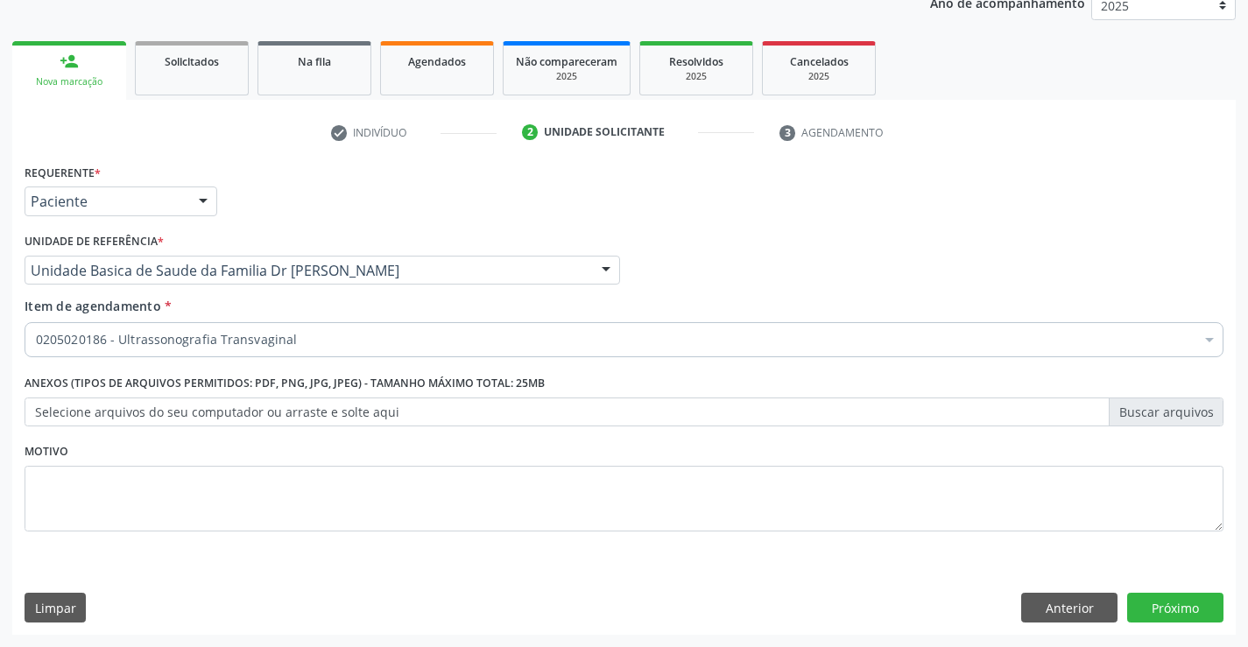
scroll to position [0, 0]
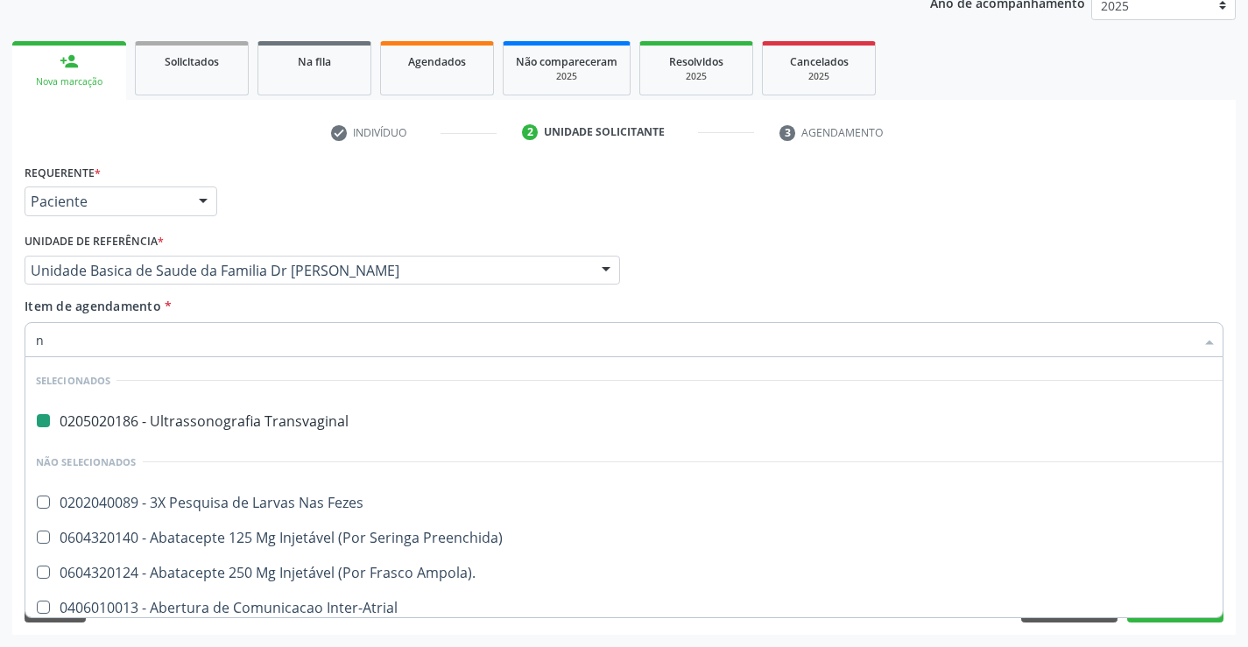
type input "ne"
checkbox Transvaginal "false"
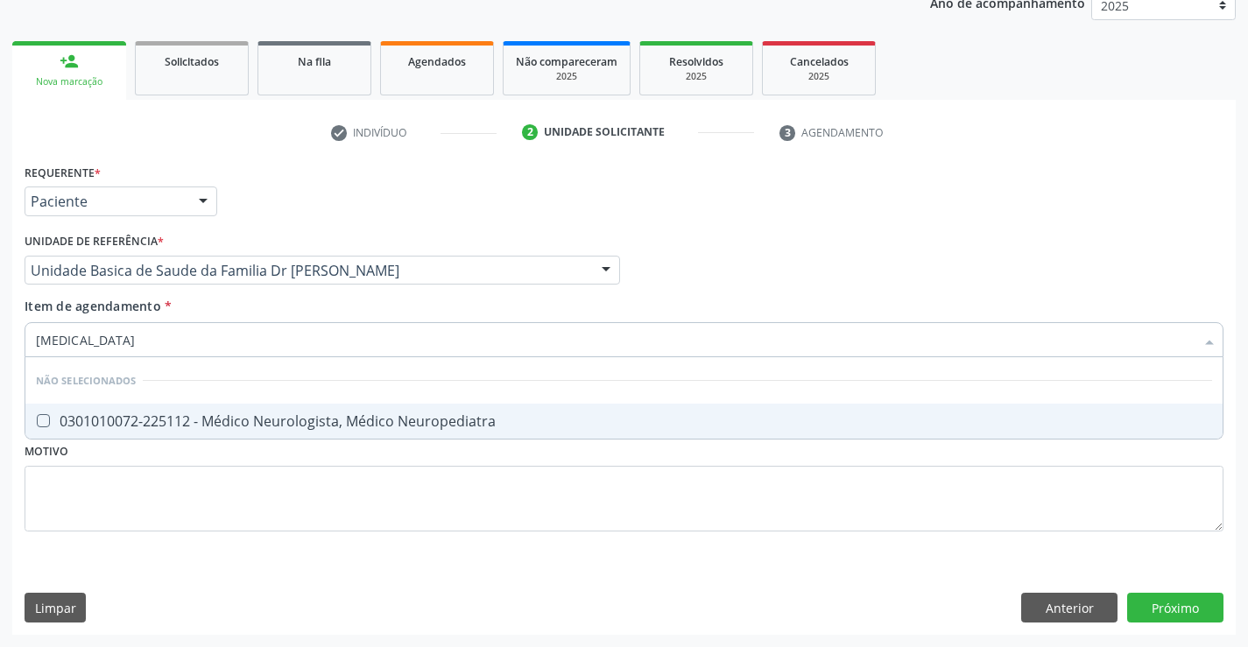
type input "neurologista"
click at [344, 424] on div "0301010072-225112 - Médico Neurologista, Médico Neuropediatra" at bounding box center [624, 421] width 1176 height 14
checkbox Neuropediatra "true"
click at [307, 482] on div "Requerente * Paciente Médico(a) Enfermeiro(a) Paciente Nenhum resultado encontr…" at bounding box center [624, 357] width 1199 height 397
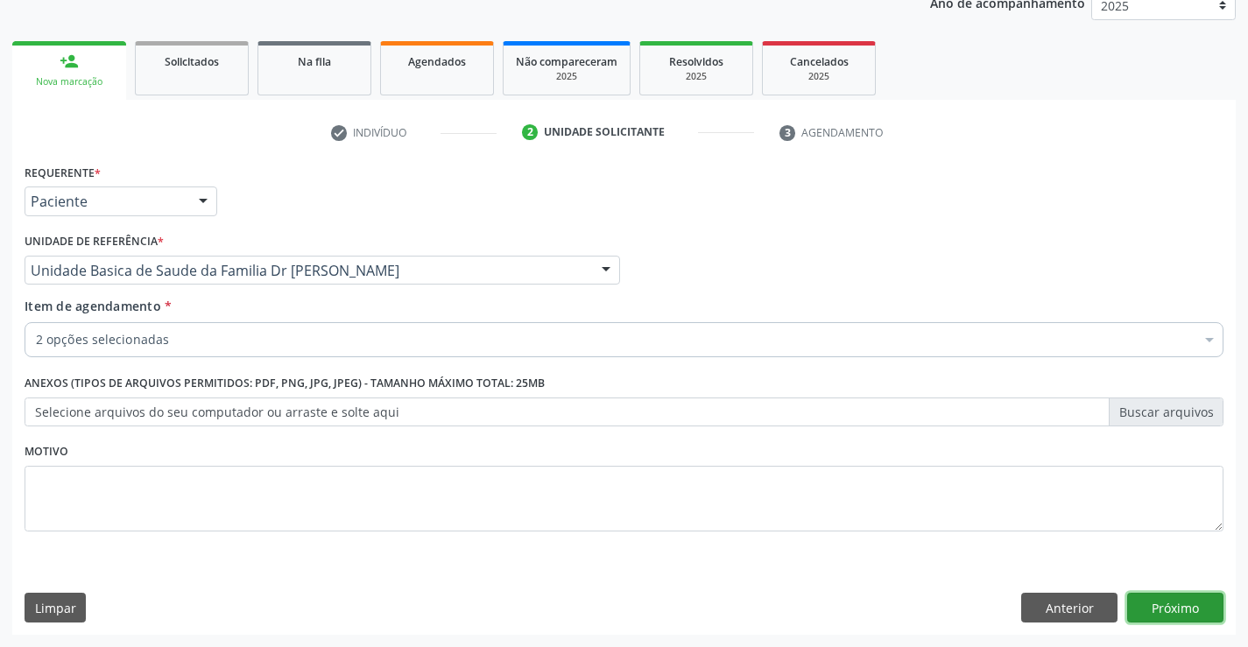
click at [1173, 607] on button "Próximo" at bounding box center [1175, 608] width 96 height 30
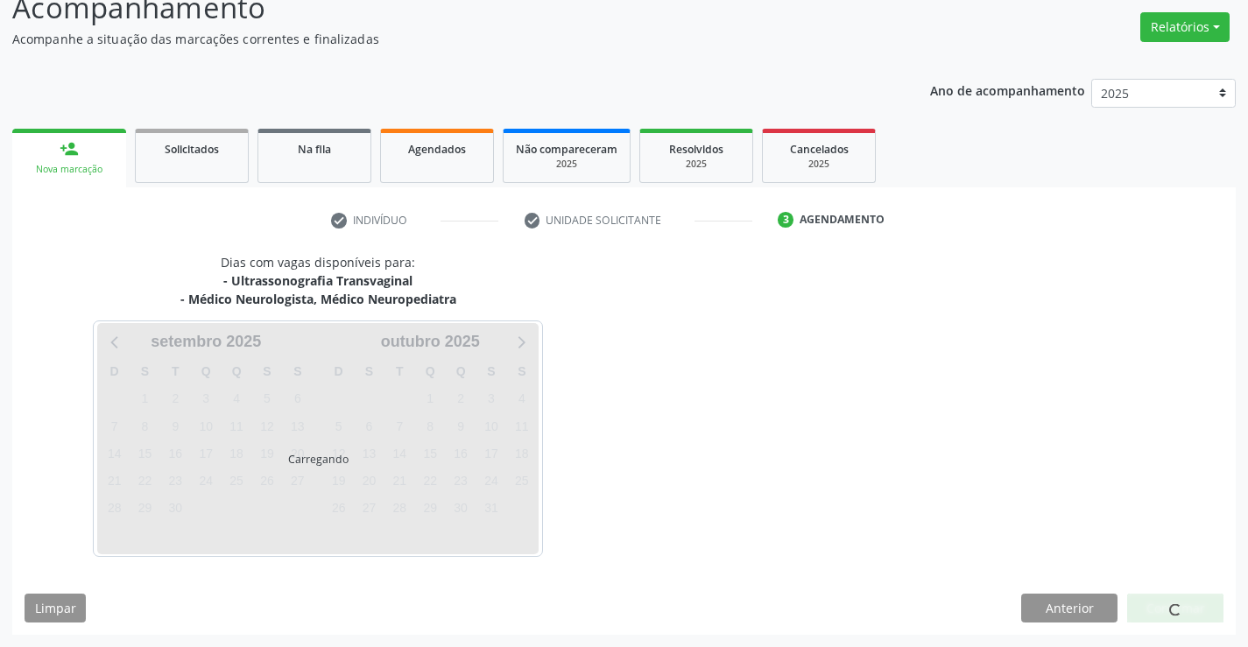
scroll to position [185, 0]
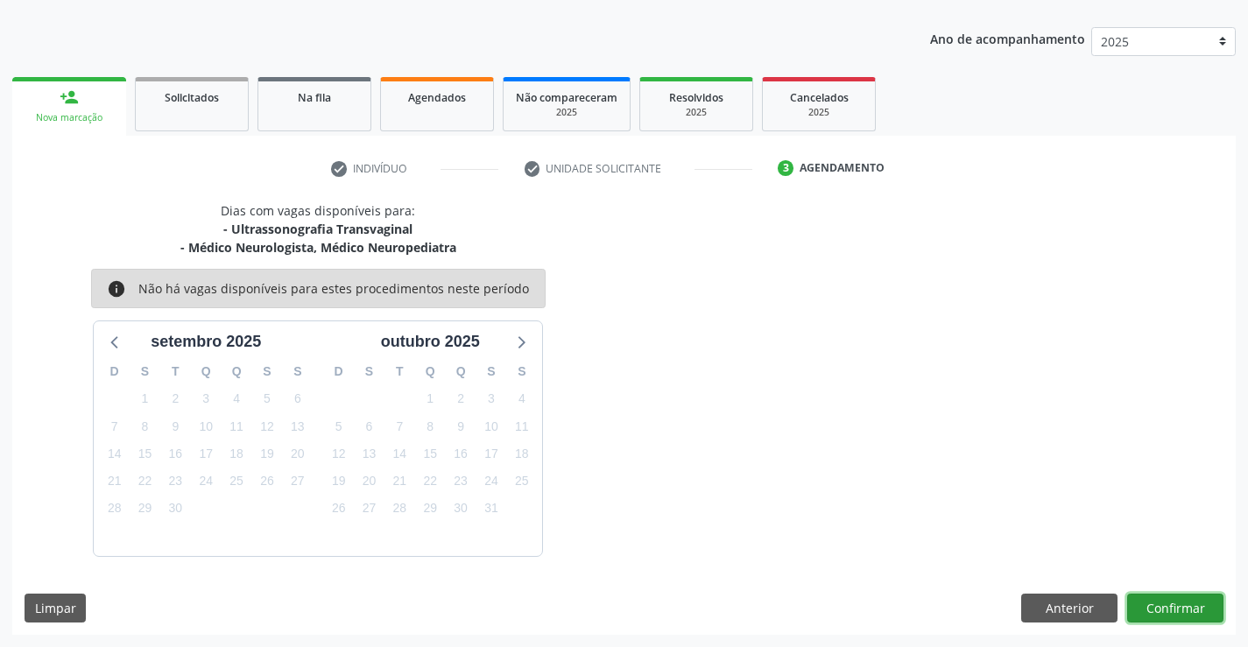
click at [1173, 607] on button "Confirmar" at bounding box center [1175, 609] width 96 height 30
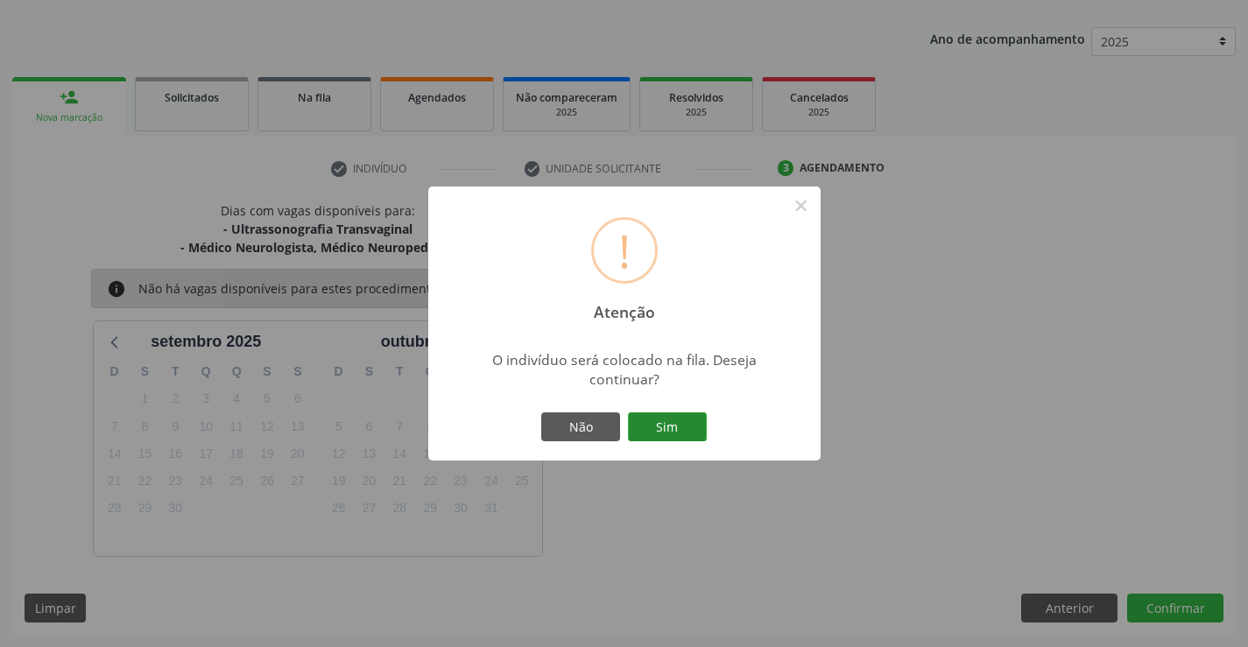
click at [684, 425] on button "Sim" at bounding box center [667, 427] width 79 height 30
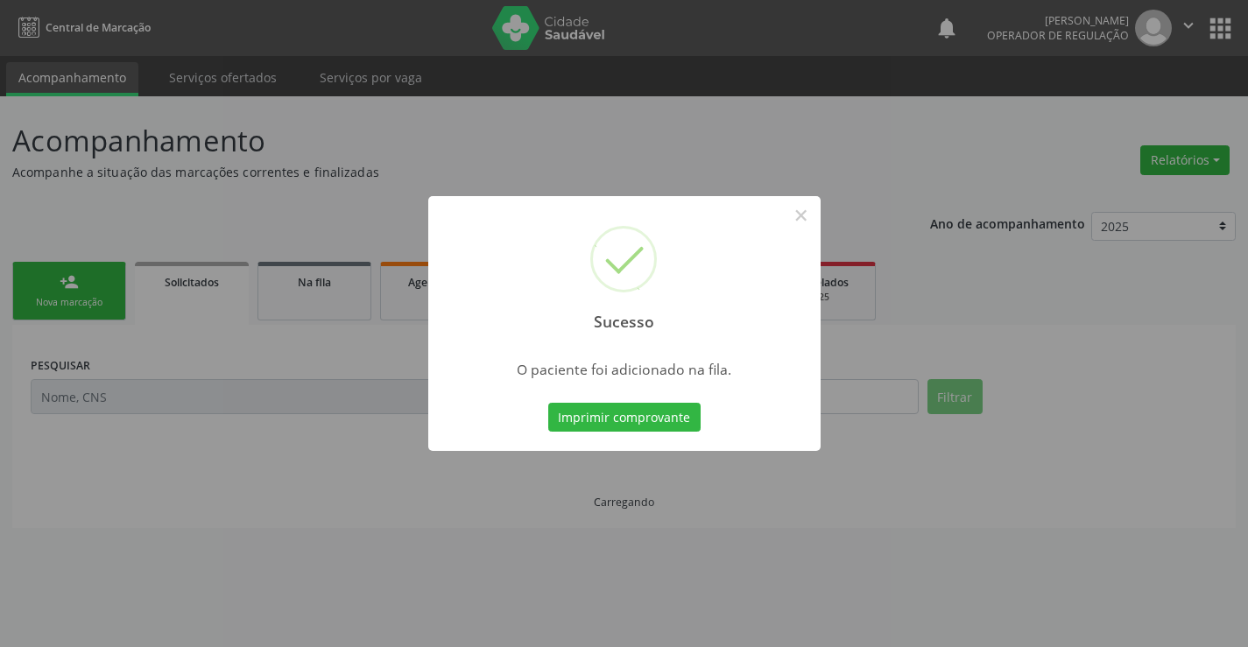
scroll to position [0, 0]
click at [683, 425] on button "Imprimir comprovante" at bounding box center [624, 418] width 152 height 30
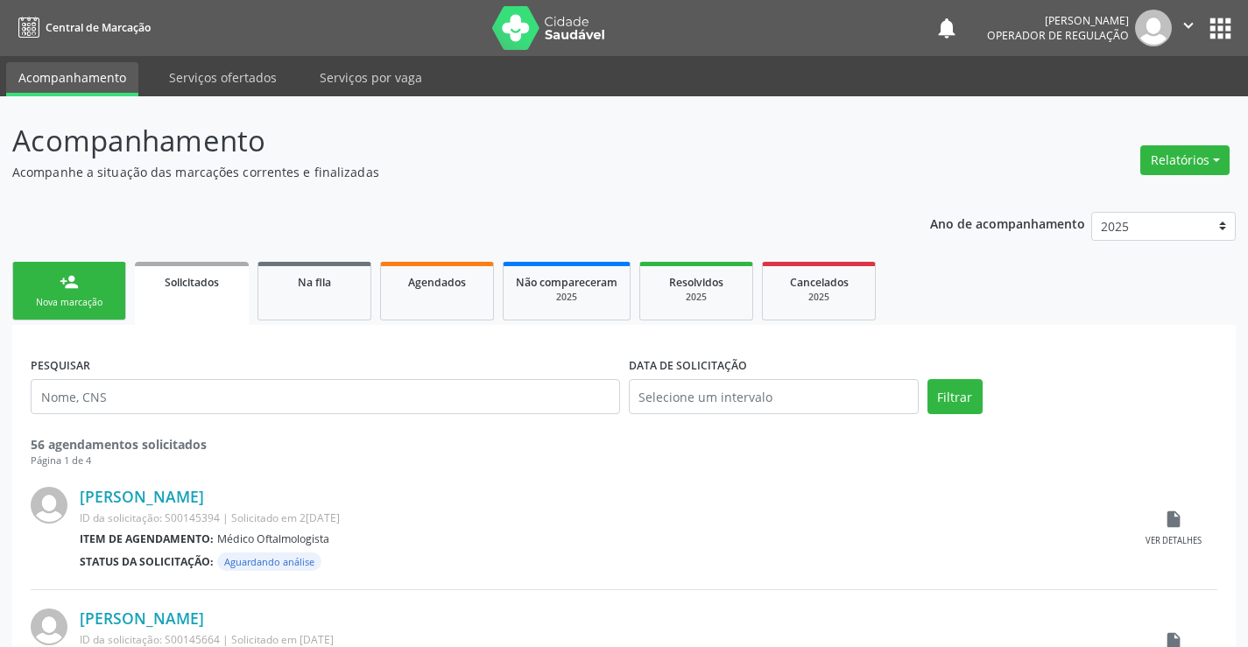
click at [115, 290] on link "person_add Nova marcação" at bounding box center [69, 291] width 114 height 59
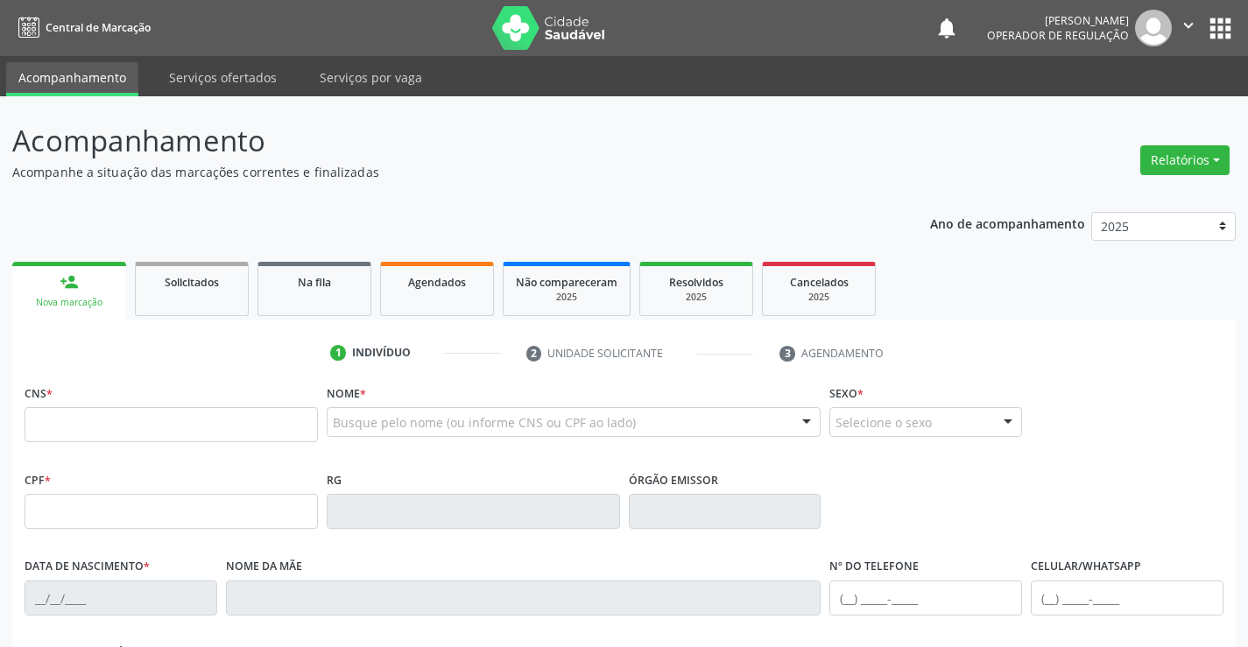
scroll to position [88, 0]
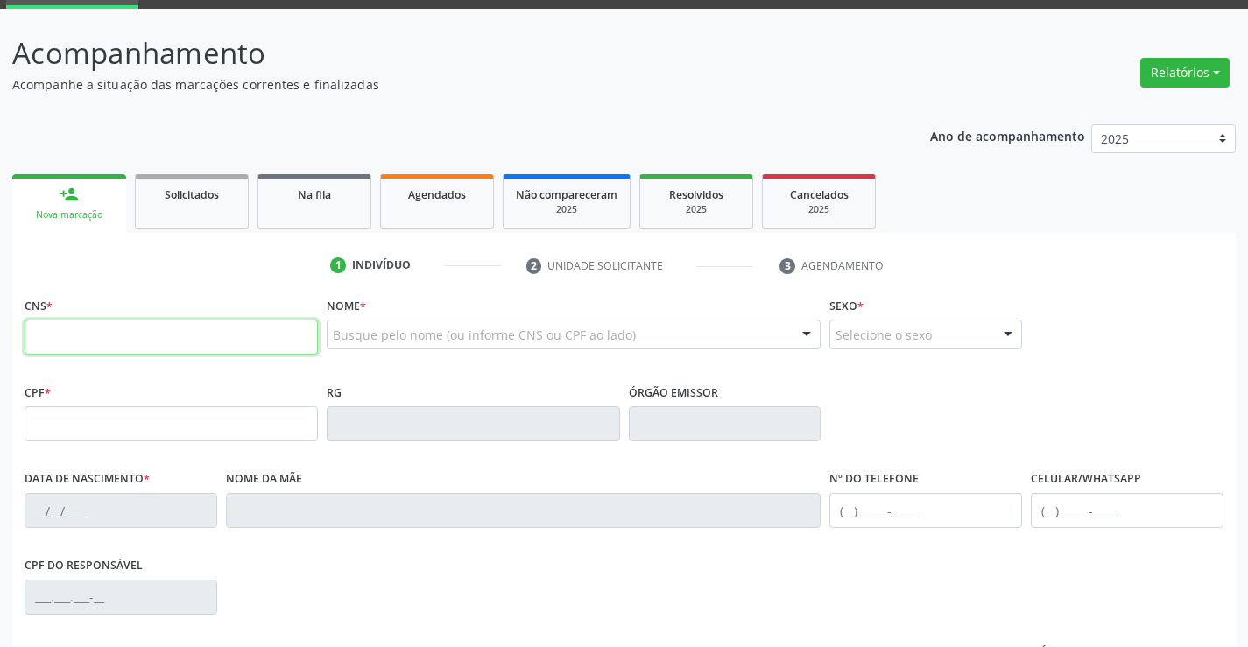
click at [76, 334] on input "text" at bounding box center [171, 337] width 293 height 35
type input "700 0006 0656 6001"
type input "0257934898"
type input "25/08/1948"
type input "(74) 99103-4121"
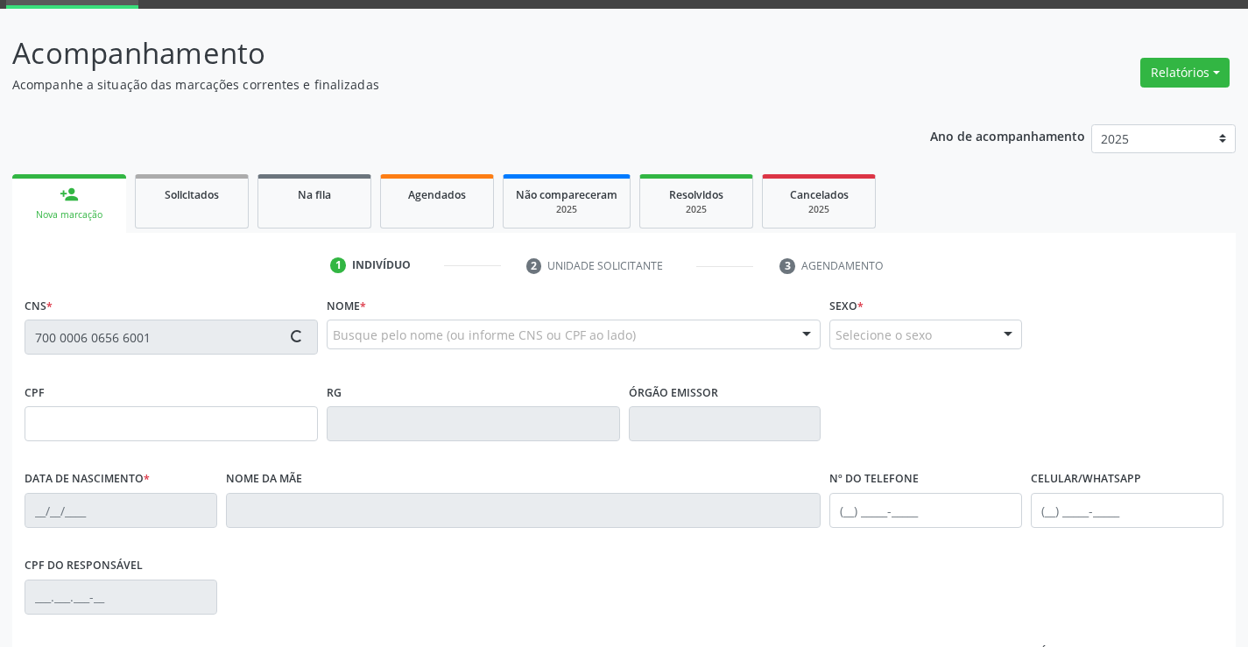
type input "(74) 99103-4121"
type input "220.953.145-49"
type input "sn"
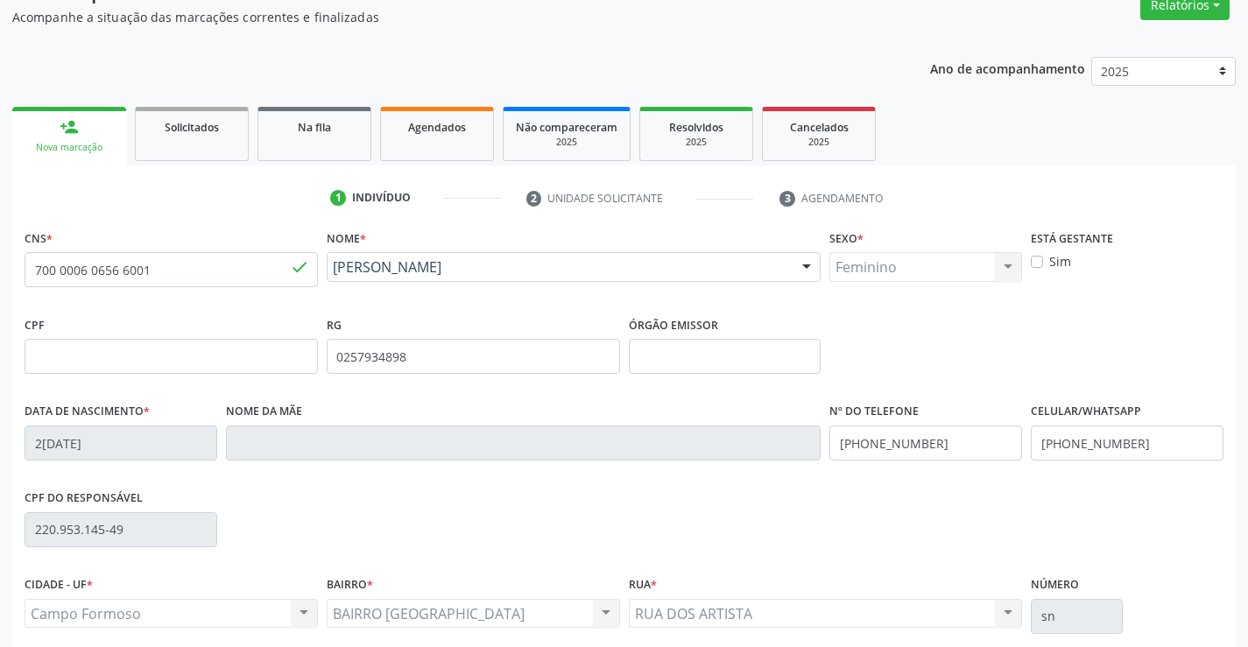
scroll to position [302, 0]
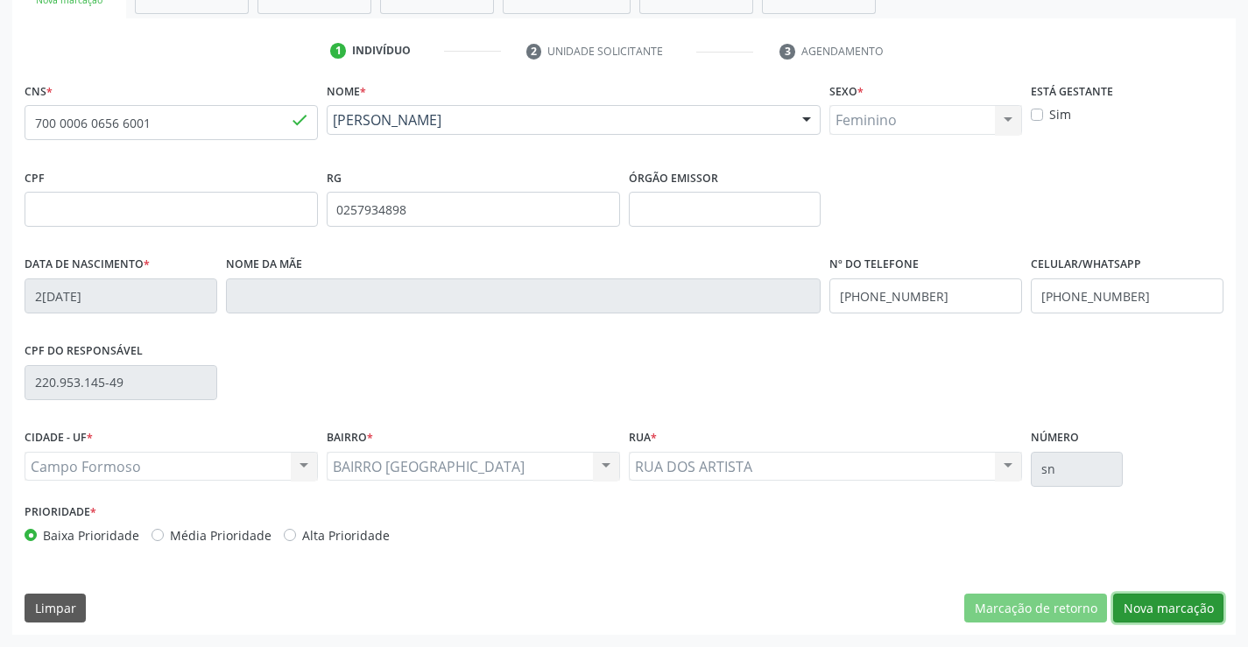
click at [1171, 607] on button "Nova marcação" at bounding box center [1168, 609] width 110 height 30
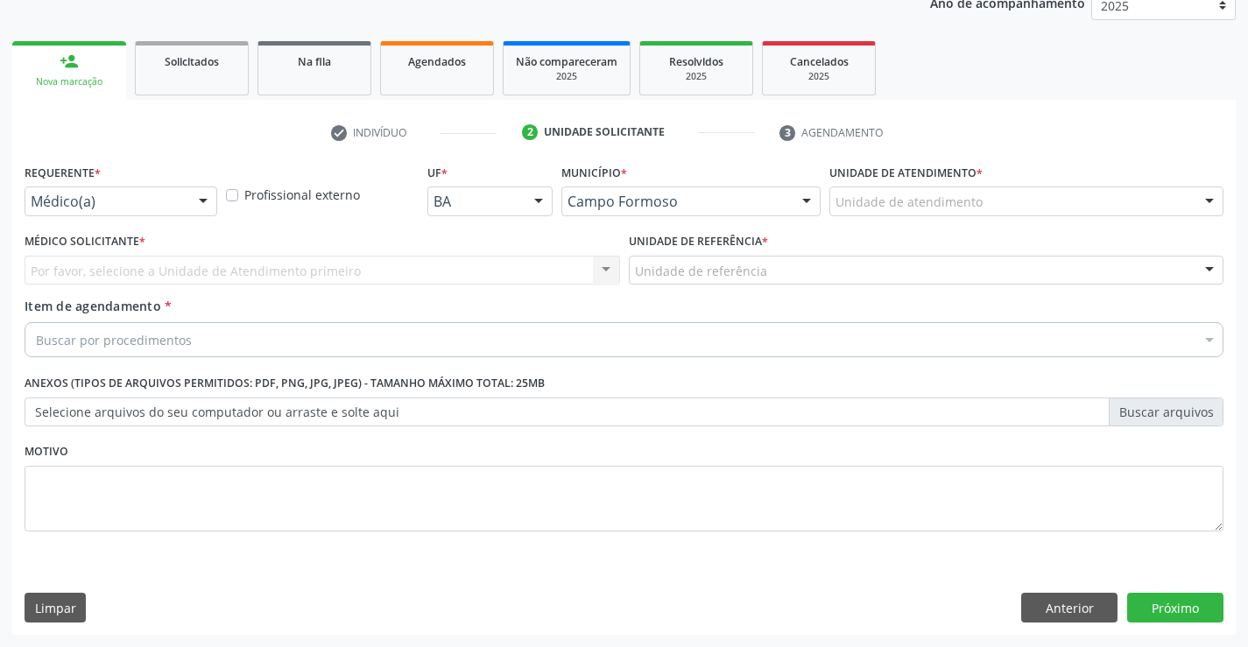
scroll to position [221, 0]
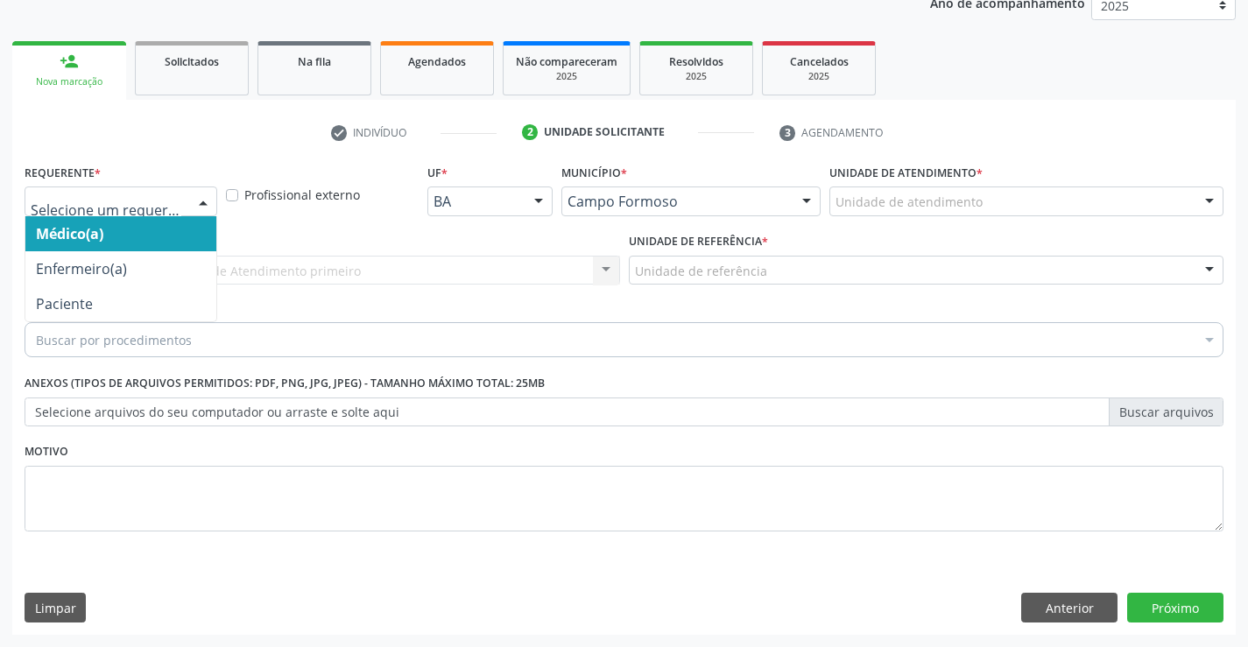
click at [194, 197] on div at bounding box center [203, 202] width 26 height 30
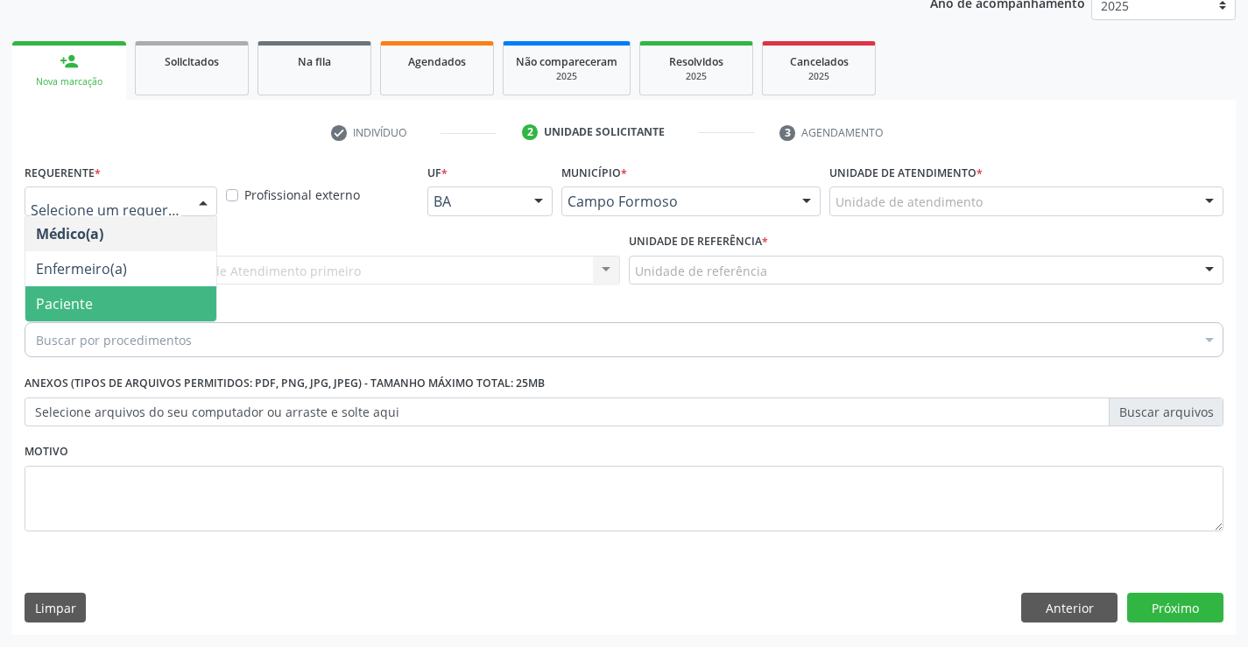
drag, startPoint x: 146, startPoint y: 297, endPoint x: 160, endPoint y: 257, distance: 41.8
click at [145, 292] on span "Paciente" at bounding box center [120, 303] width 191 height 35
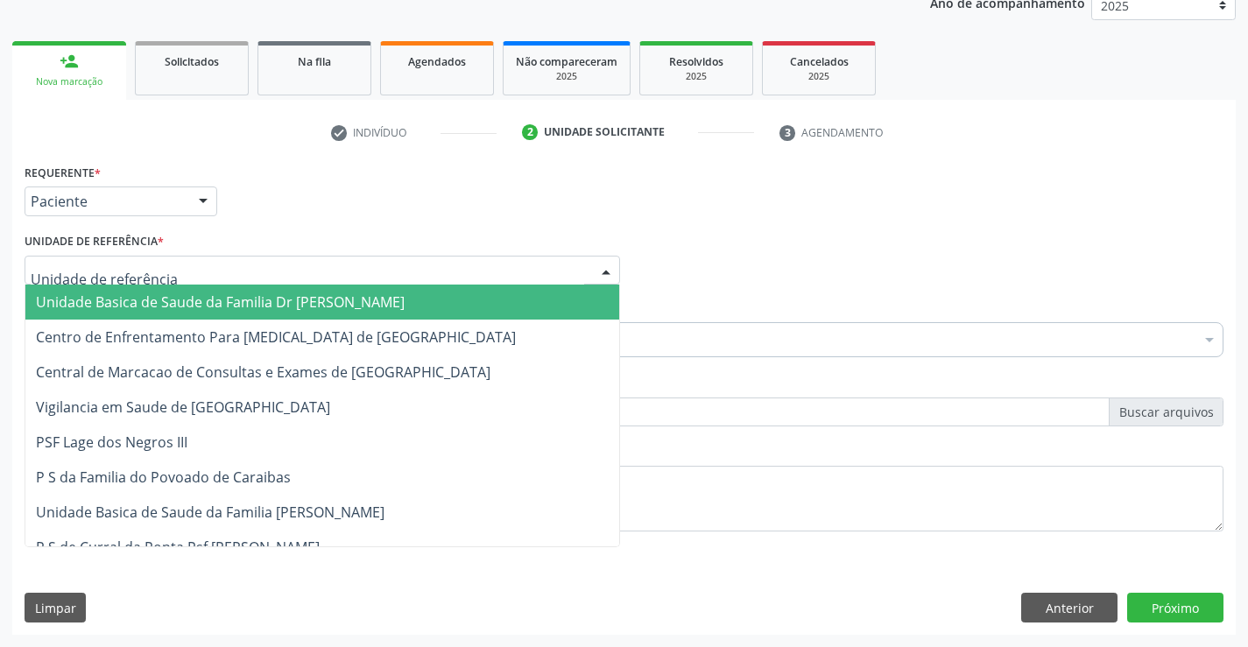
click at [160, 264] on div at bounding box center [322, 271] width 595 height 30
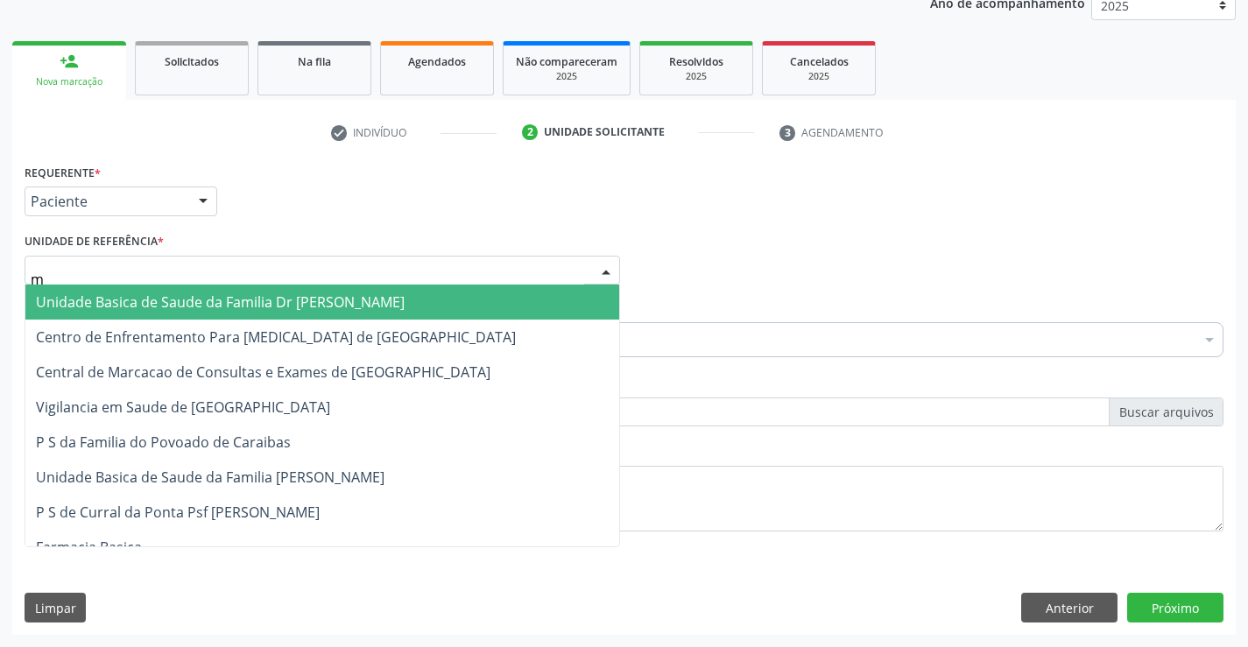
type input "mu"
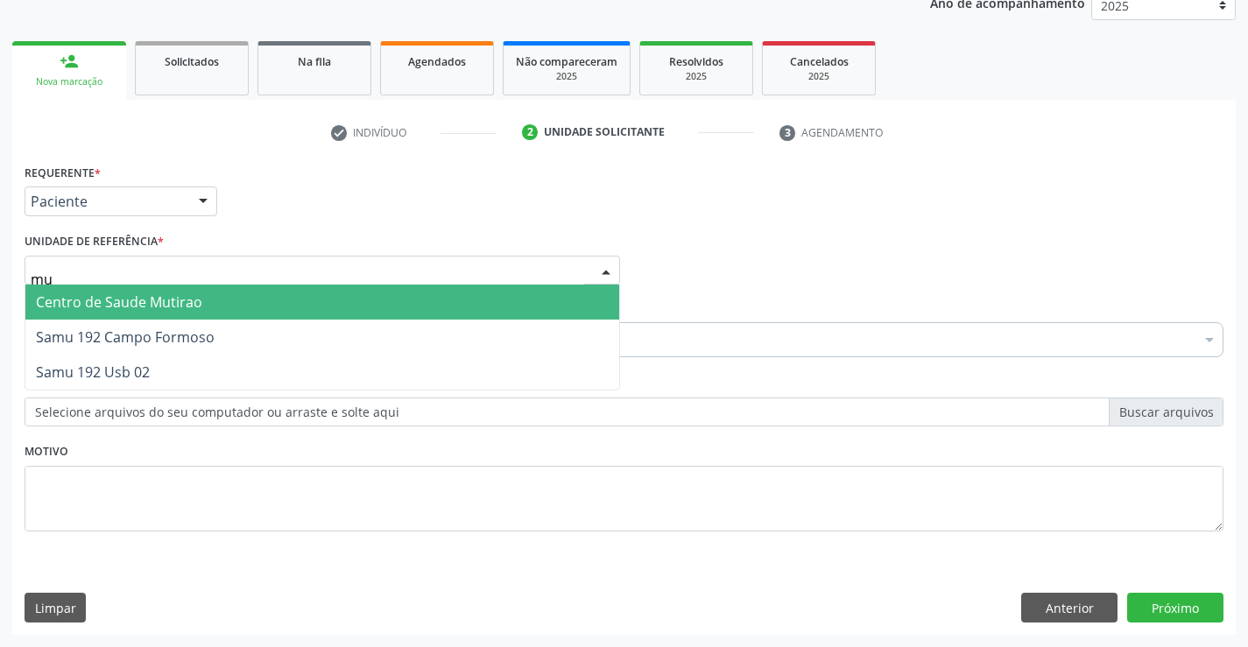
click at [156, 298] on span "Centro de Saude Mutirao" at bounding box center [119, 301] width 166 height 19
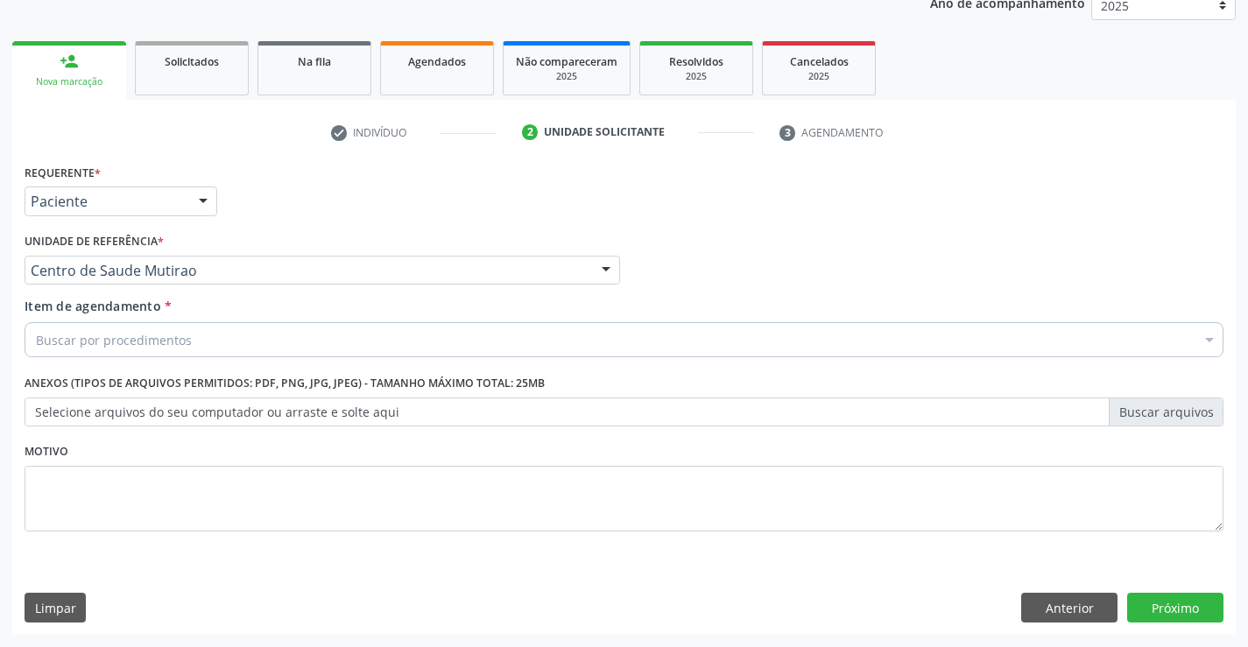
click at [200, 344] on div "Buscar por procedimentos" at bounding box center [624, 339] width 1199 height 35
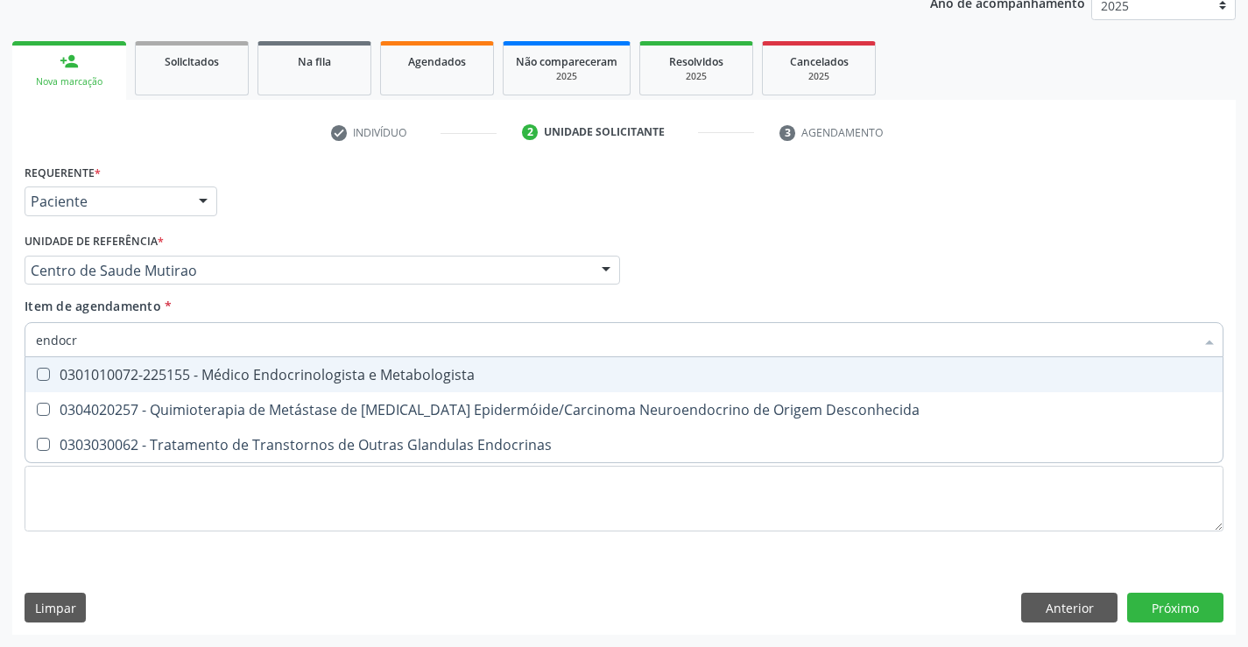
type input "endocri"
click at [238, 378] on div "0301010072-225155 - Médico Endocrinologista e Metabologista" at bounding box center [624, 375] width 1176 height 14
checkbox Metabologista "true"
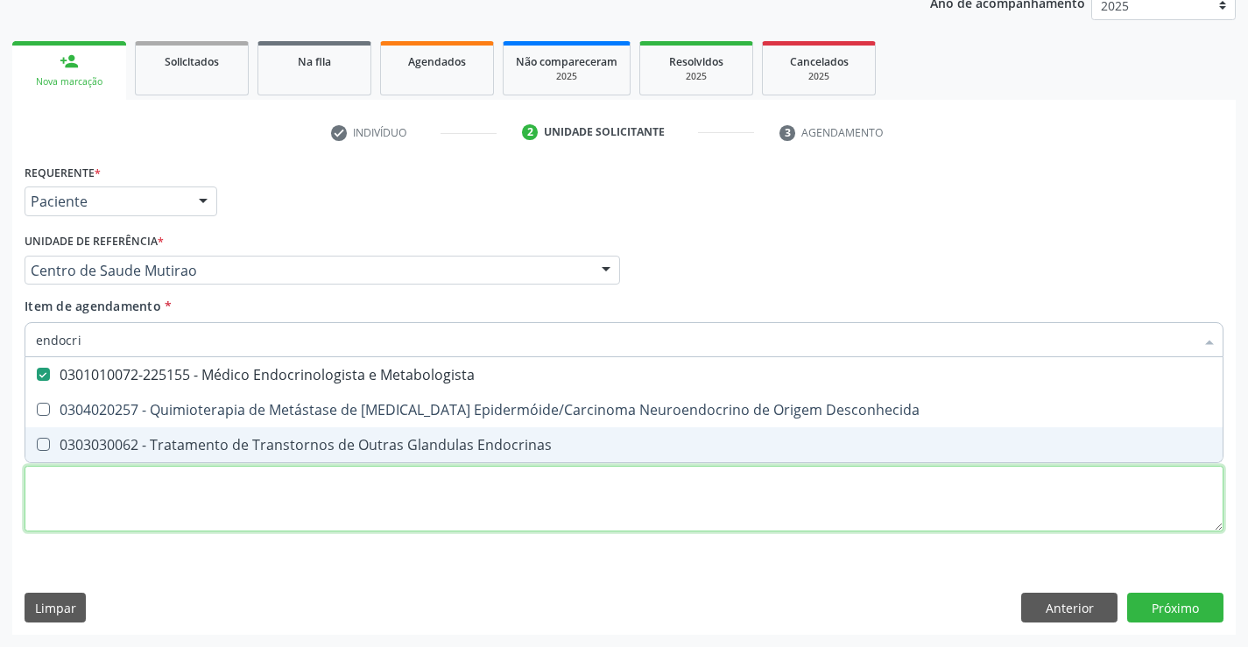
click at [259, 505] on div "Requerente * Paciente Médico(a) Enfermeiro(a) Paciente Nenhum resultado encontr…" at bounding box center [624, 357] width 1199 height 397
checkbox Desconhecida "true"
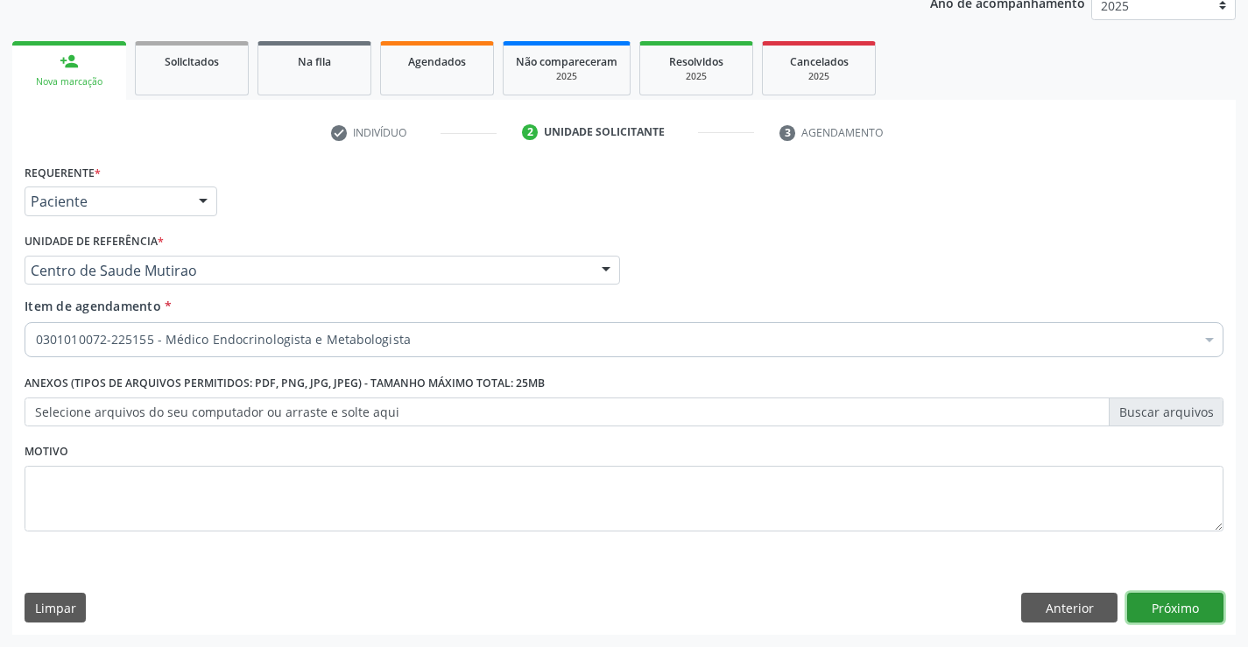
click at [1143, 608] on button "Próximo" at bounding box center [1175, 608] width 96 height 30
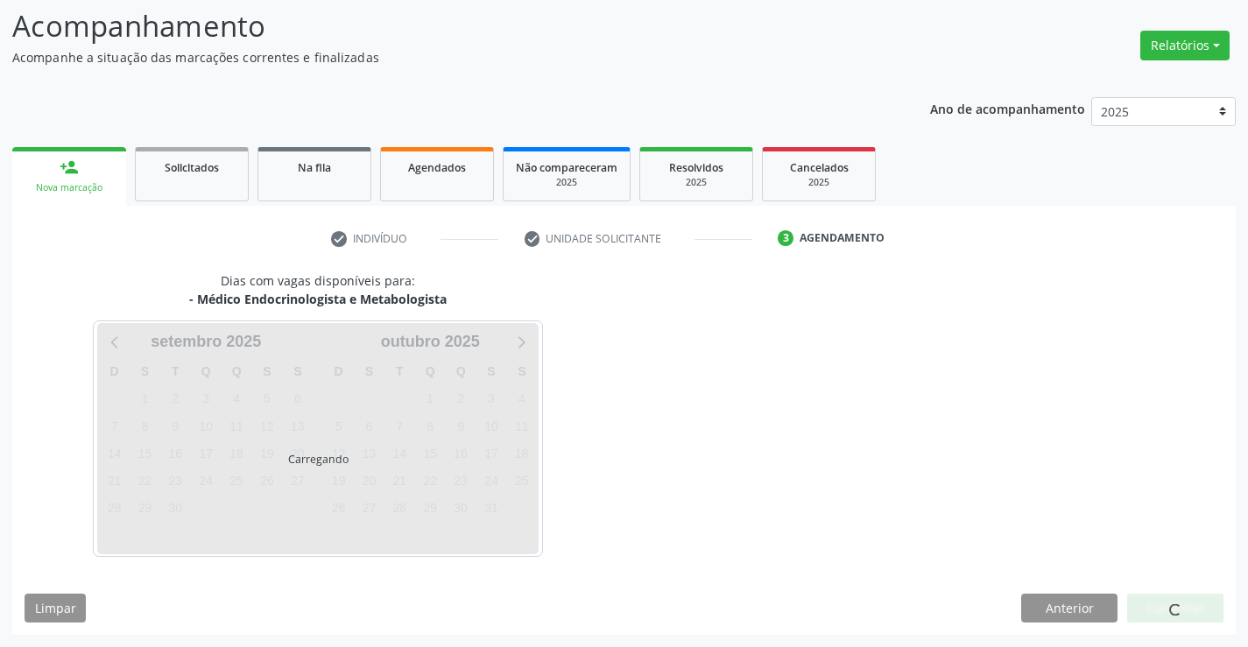
scroll to position [115, 0]
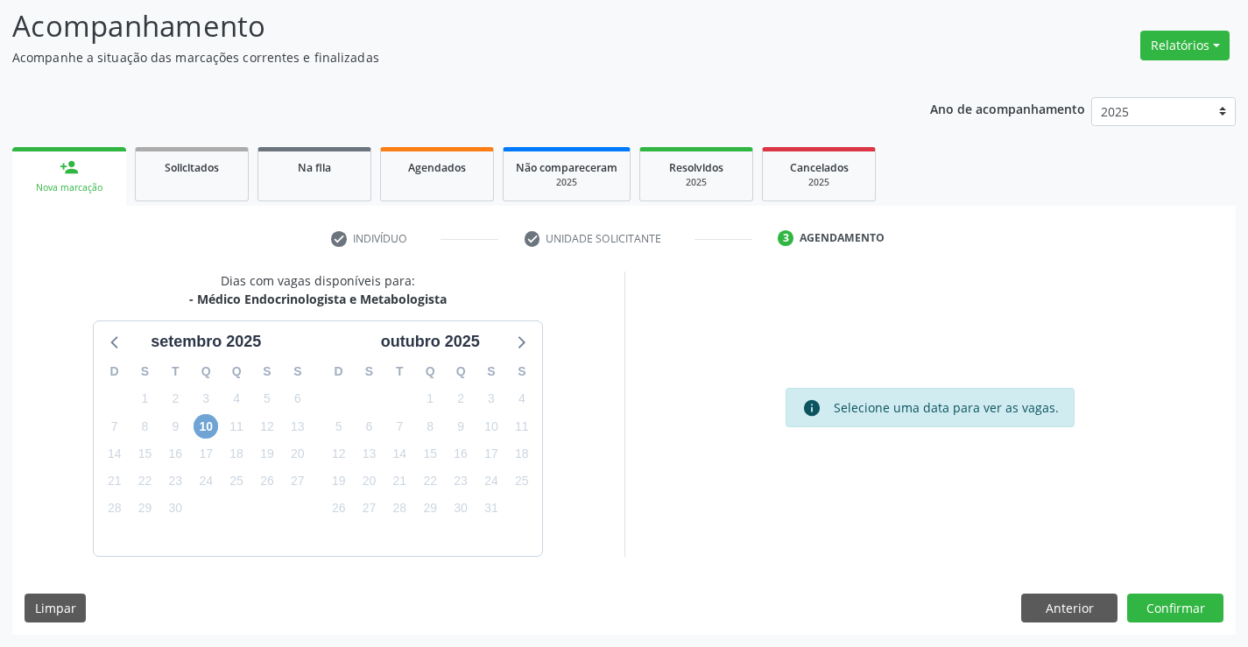
click at [206, 430] on span "10" at bounding box center [205, 426] width 25 height 25
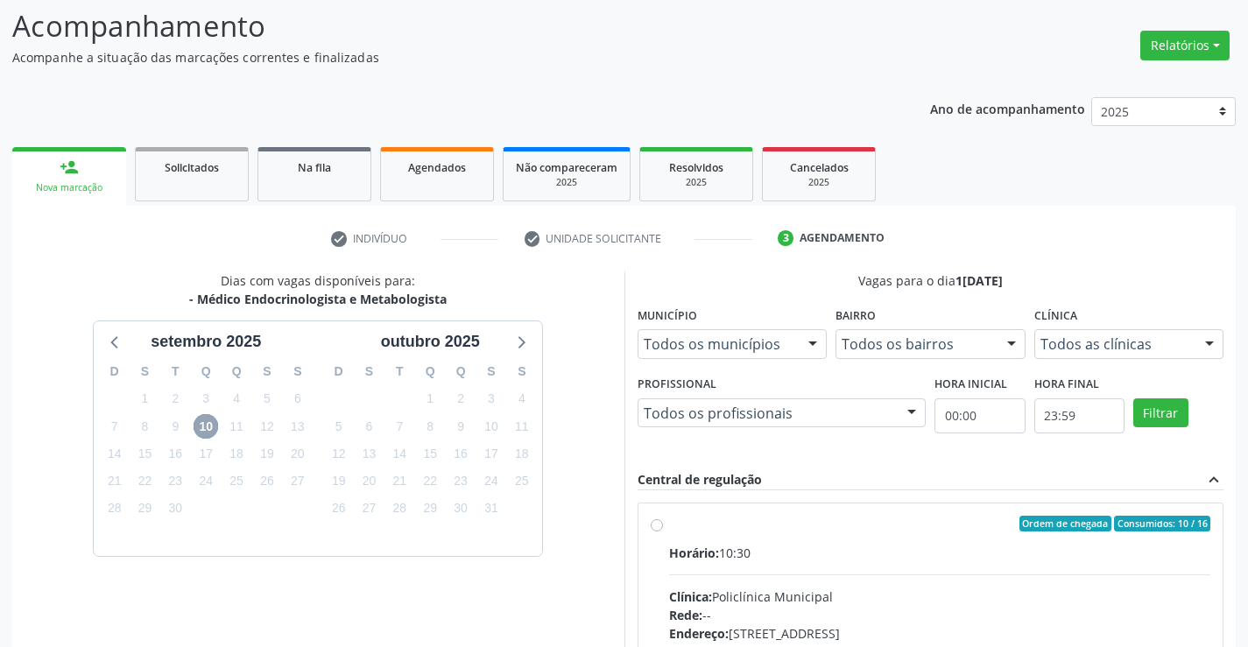
scroll to position [202, 0]
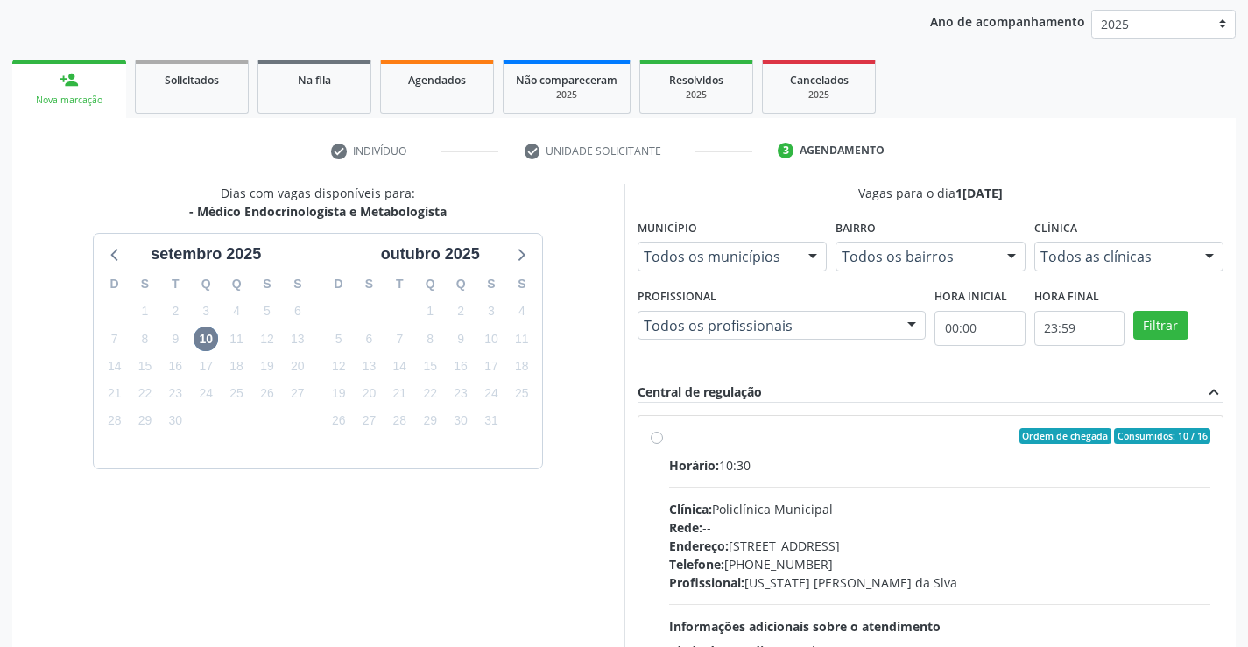
click at [669, 435] on label "Ordem de chegada Consumidos: 10 / 16 Horário: 10:30 Clínica: Policlínica Munici…" at bounding box center [940, 562] width 542 height 269
click at [651, 435] on input "Ordem de chegada Consumidos: 10 / 16 Horário: 10:30 Clínica: Policlínica Munici…" at bounding box center [657, 436] width 12 height 16
radio input "true"
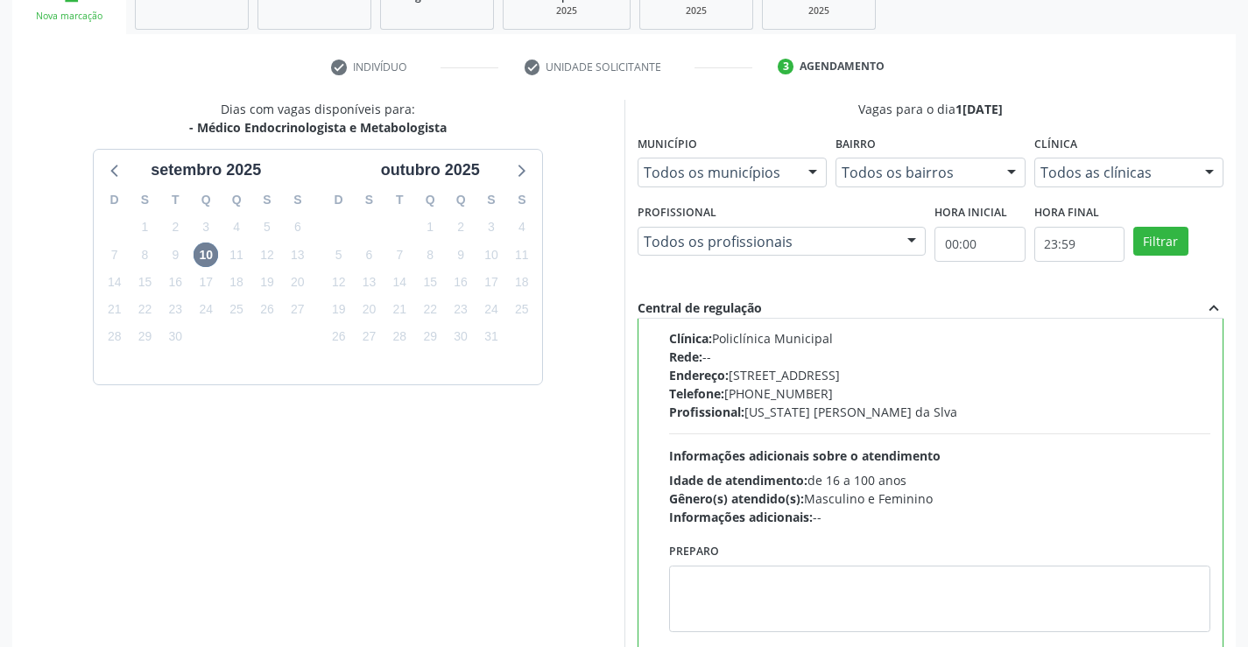
scroll to position [399, 0]
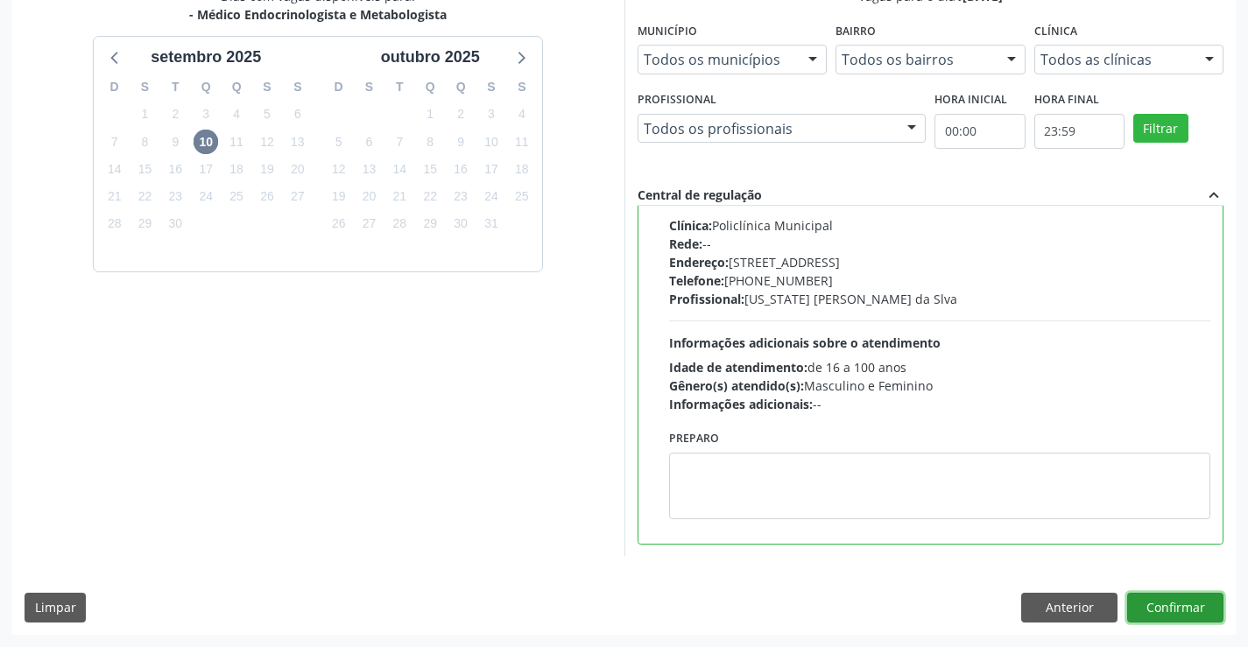
click at [1150, 605] on button "Confirmar" at bounding box center [1175, 608] width 96 height 30
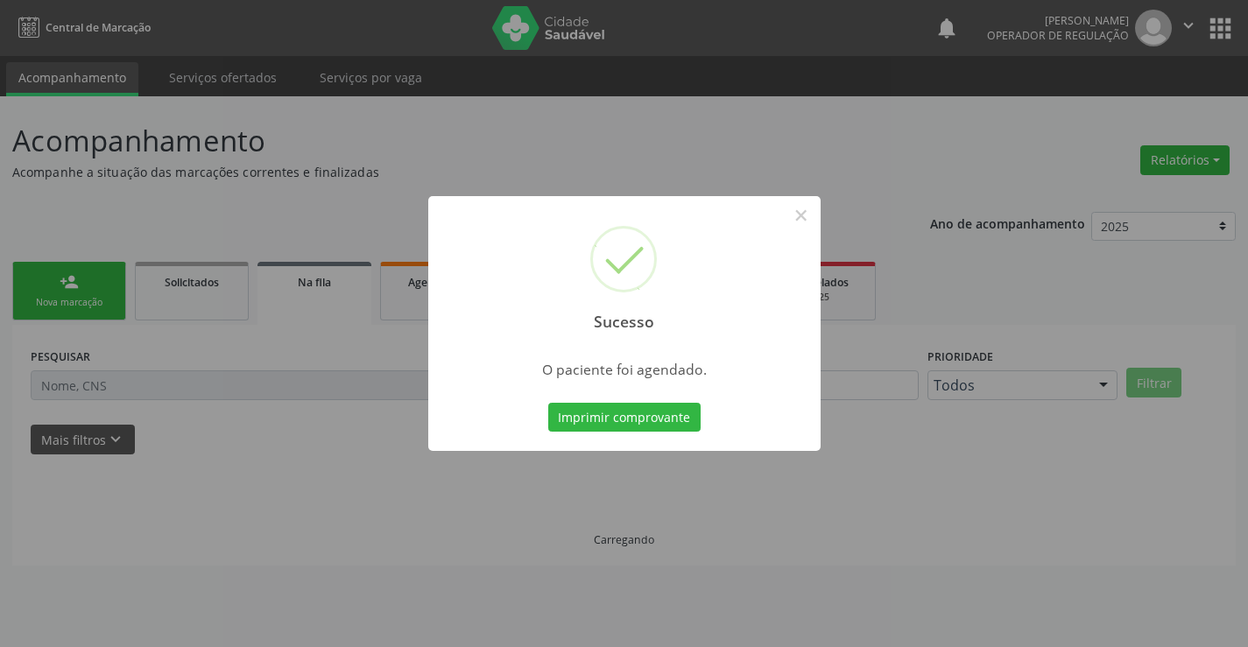
scroll to position [0, 0]
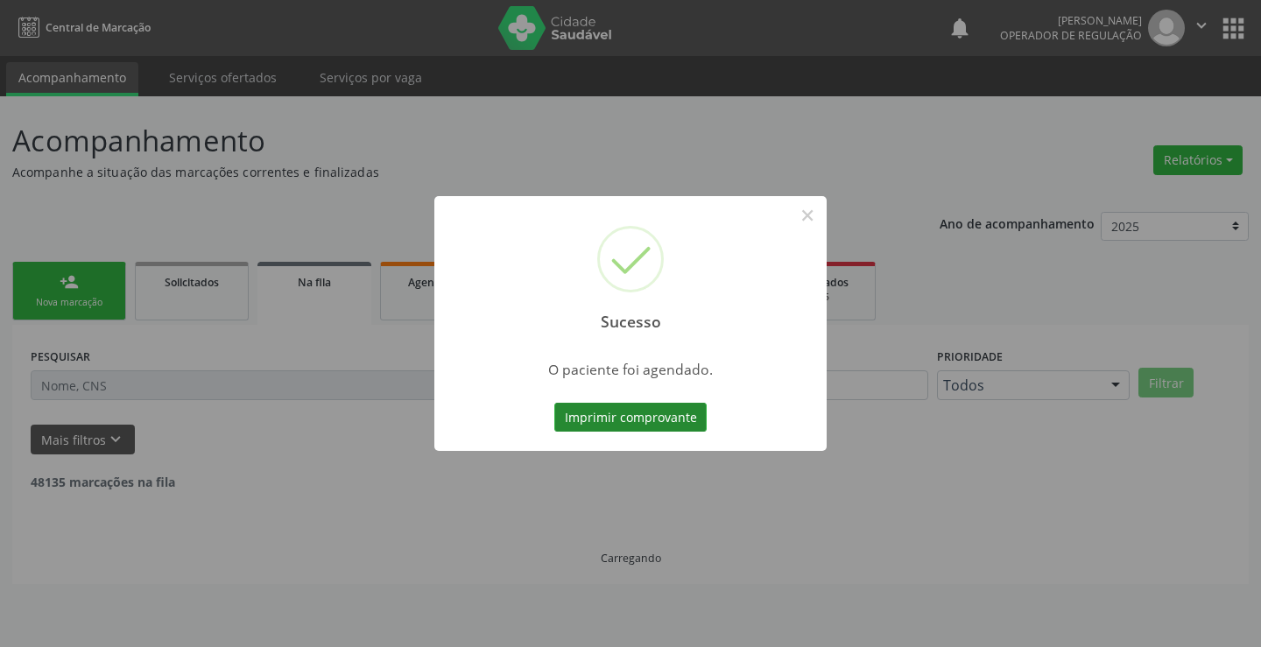
click at [630, 414] on button "Imprimir comprovante" at bounding box center [630, 418] width 152 height 30
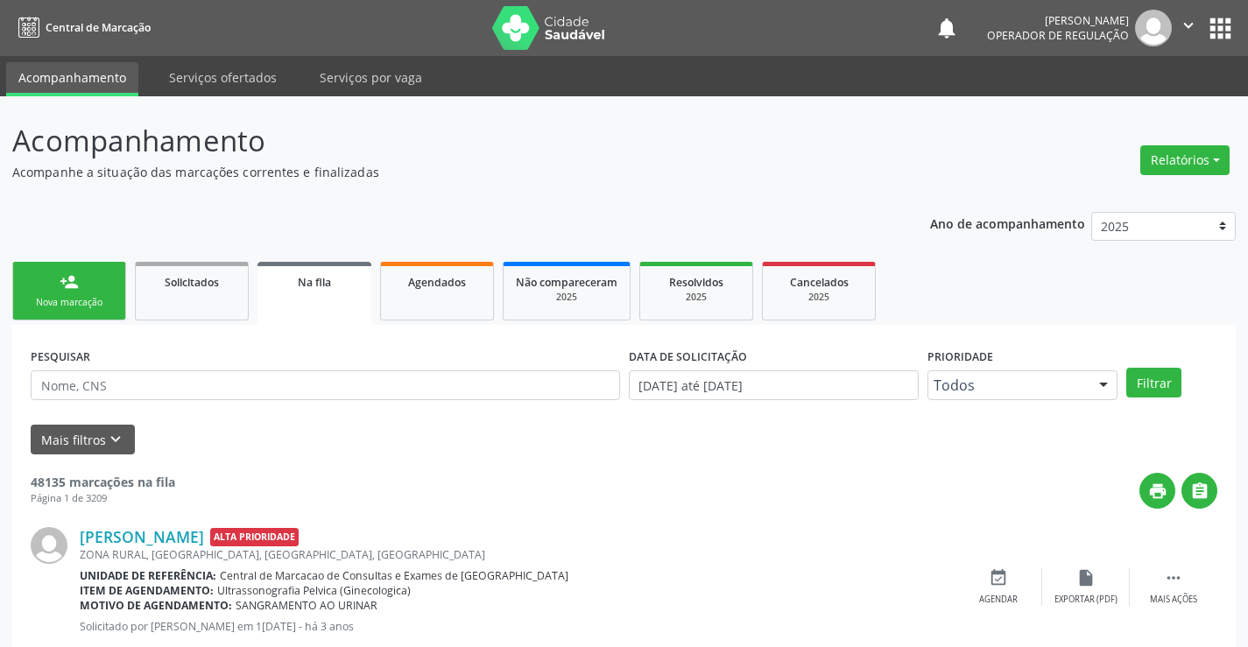
click at [114, 299] on link "person_add Nova marcação" at bounding box center [69, 291] width 114 height 59
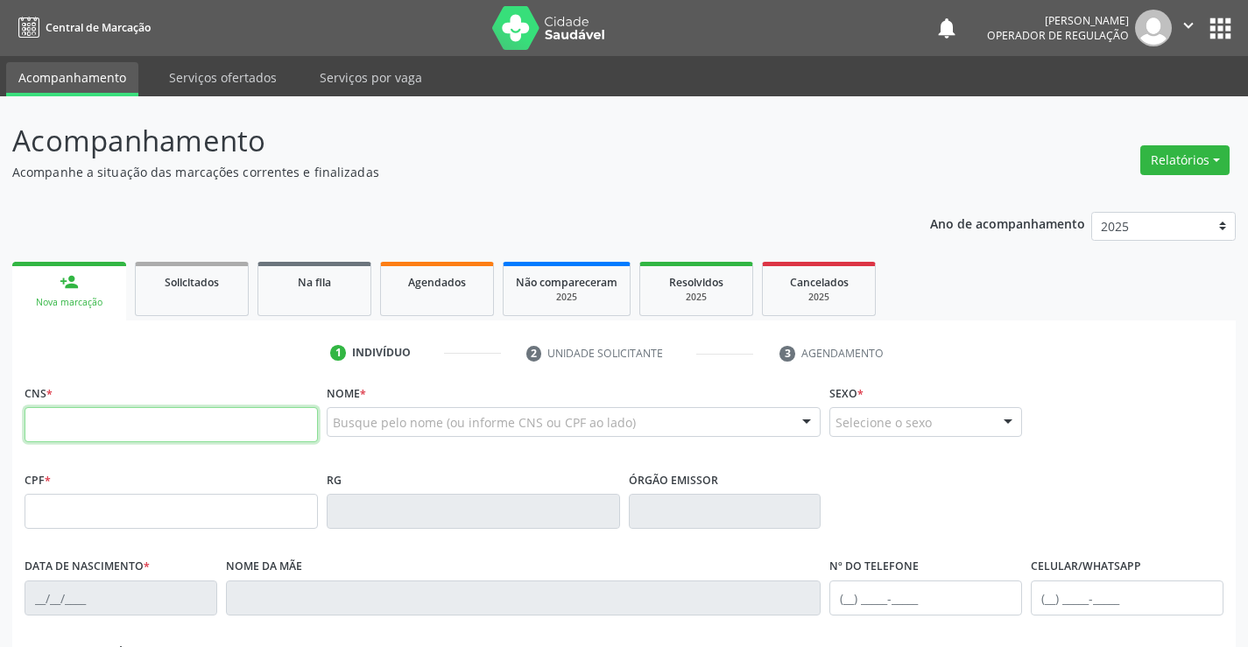
click at [89, 425] on input "text" at bounding box center [171, 424] width 293 height 35
type input "703 4005 8173 8700"
type input "0787115843"
type input "29/05/1955"
type input "(74) 9937-6316"
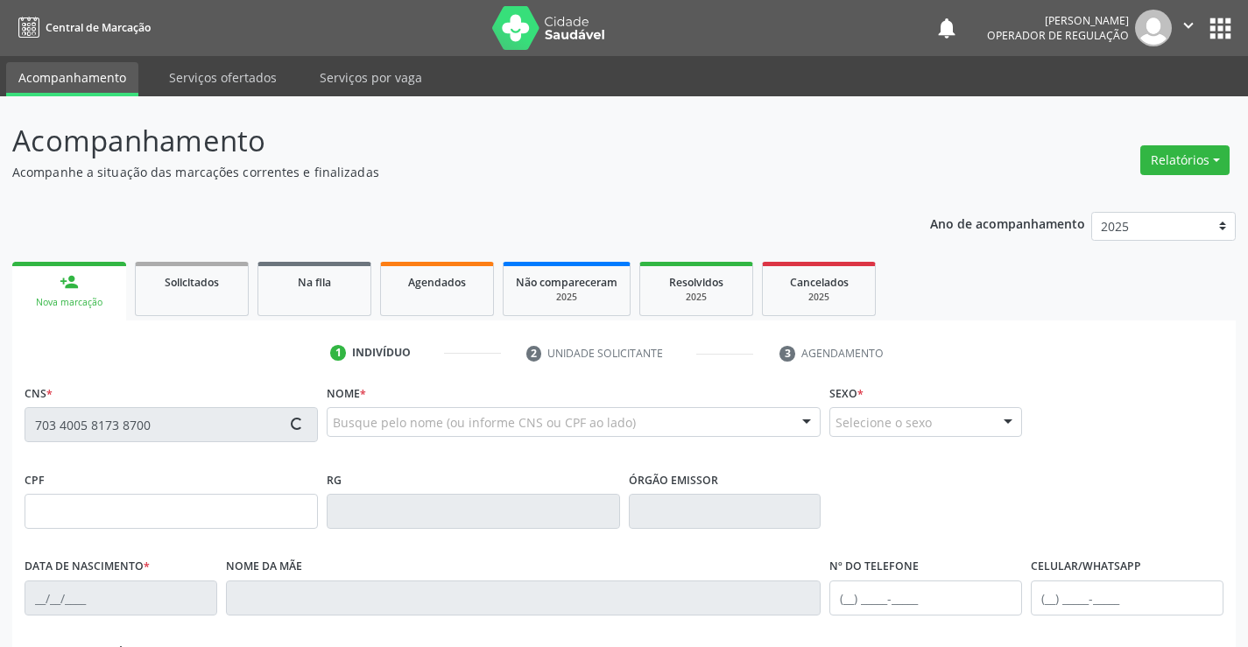
type input "(74) 9937-6316"
type input "638.375.445-91"
type input "S/N"
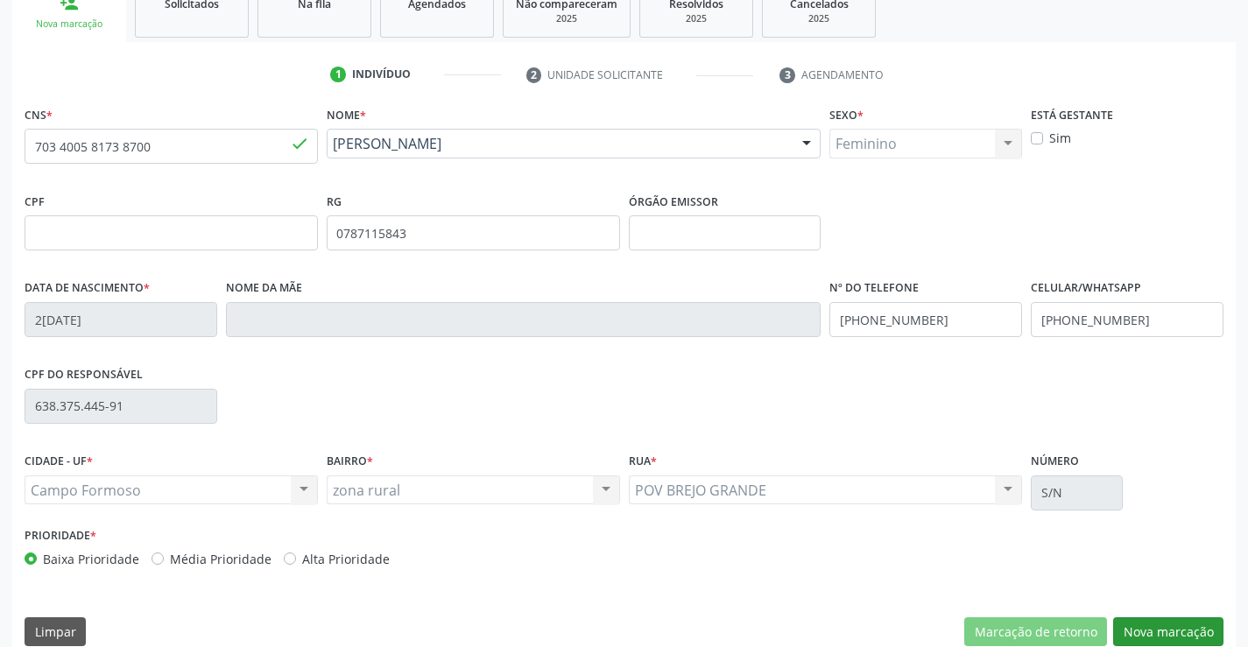
scroll to position [302, 0]
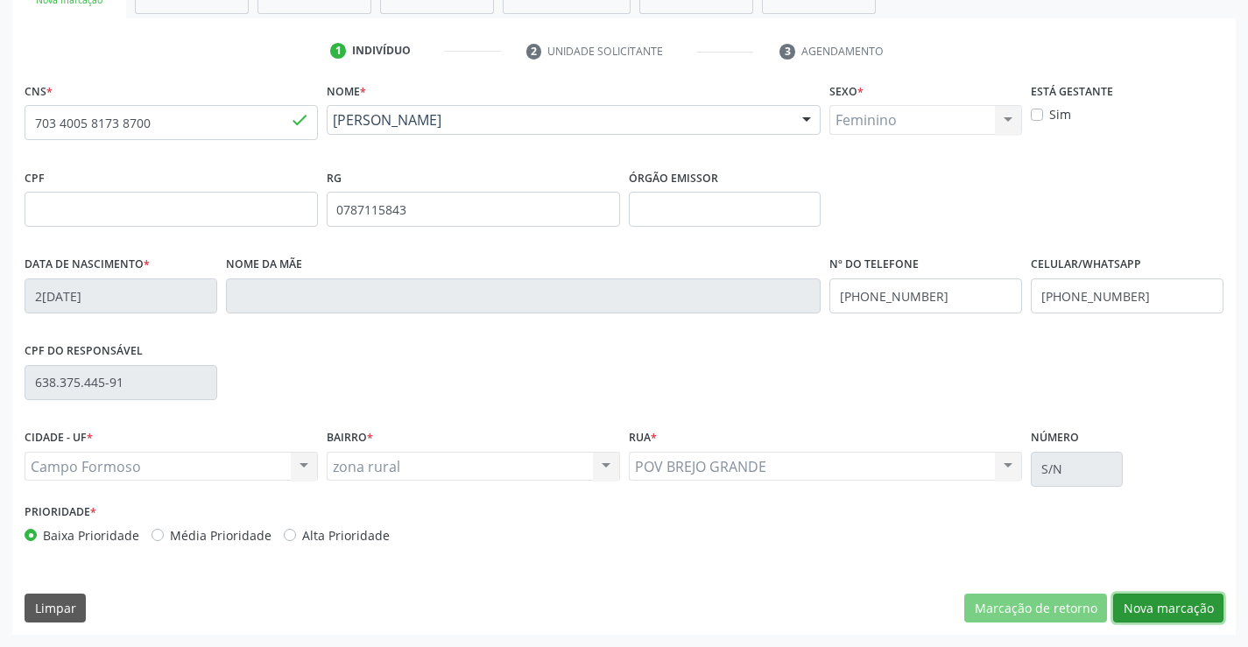
click at [1147, 605] on button "Nova marcação" at bounding box center [1168, 609] width 110 height 30
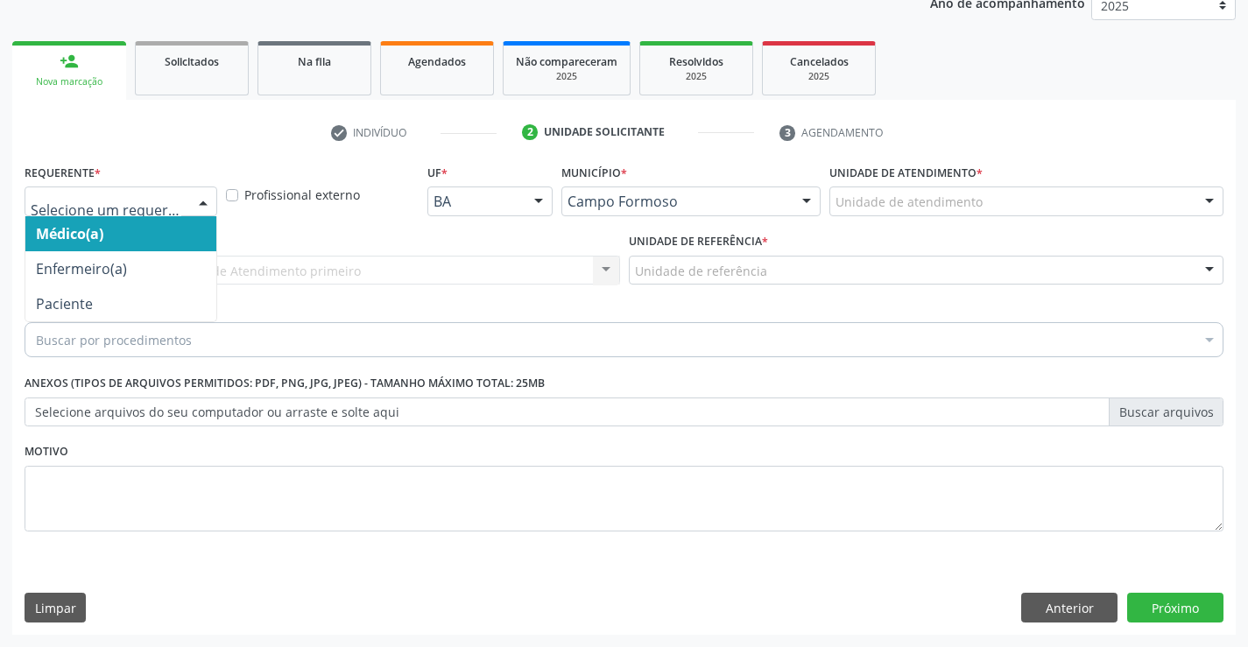
click at [201, 201] on div at bounding box center [203, 202] width 26 height 30
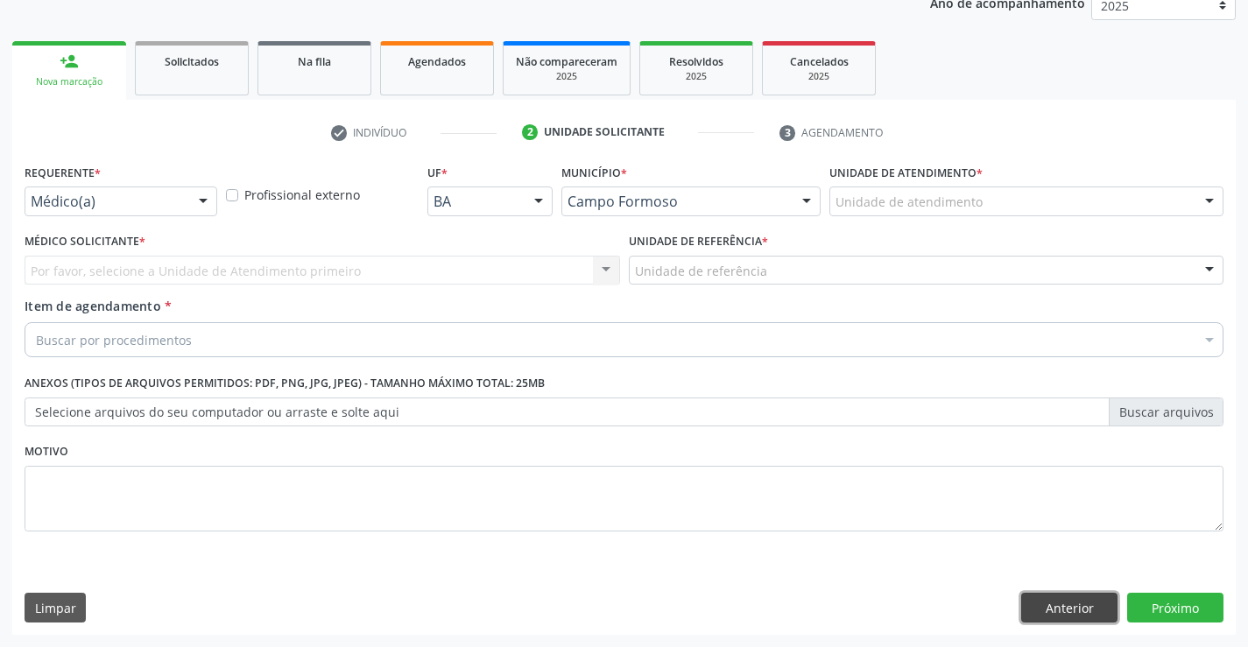
click at [1066, 603] on button "Anterior" at bounding box center [1069, 608] width 96 height 30
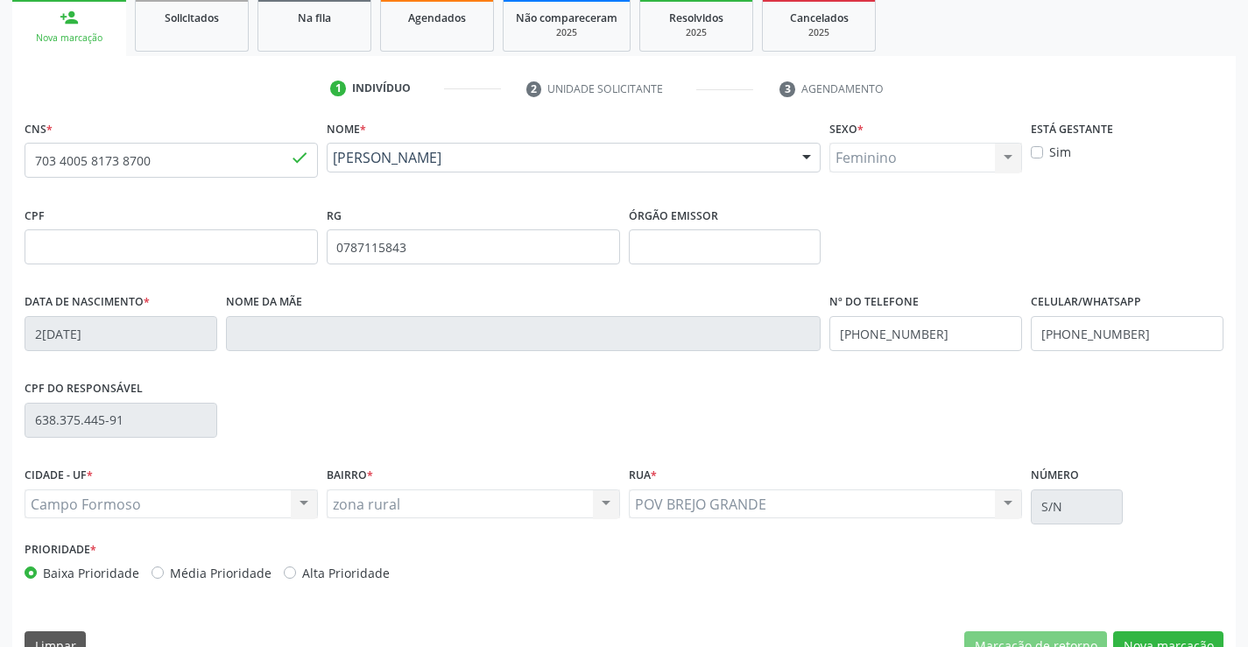
scroll to position [302, 0]
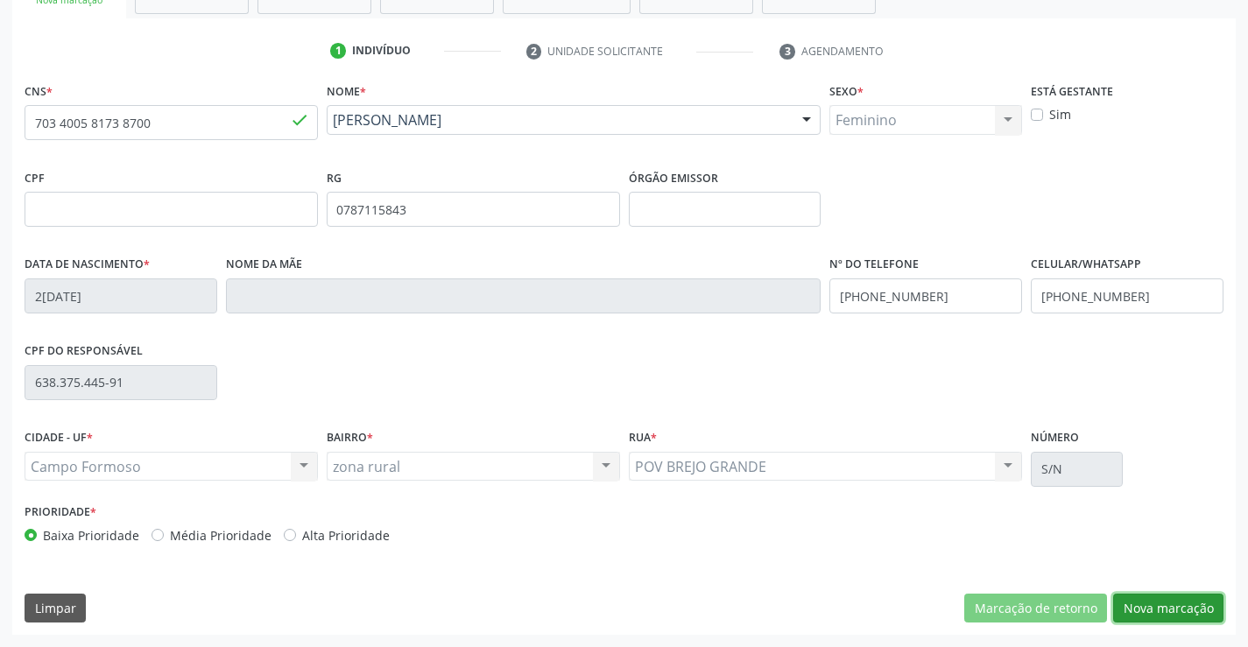
click at [1175, 607] on button "Nova marcação" at bounding box center [1168, 609] width 110 height 30
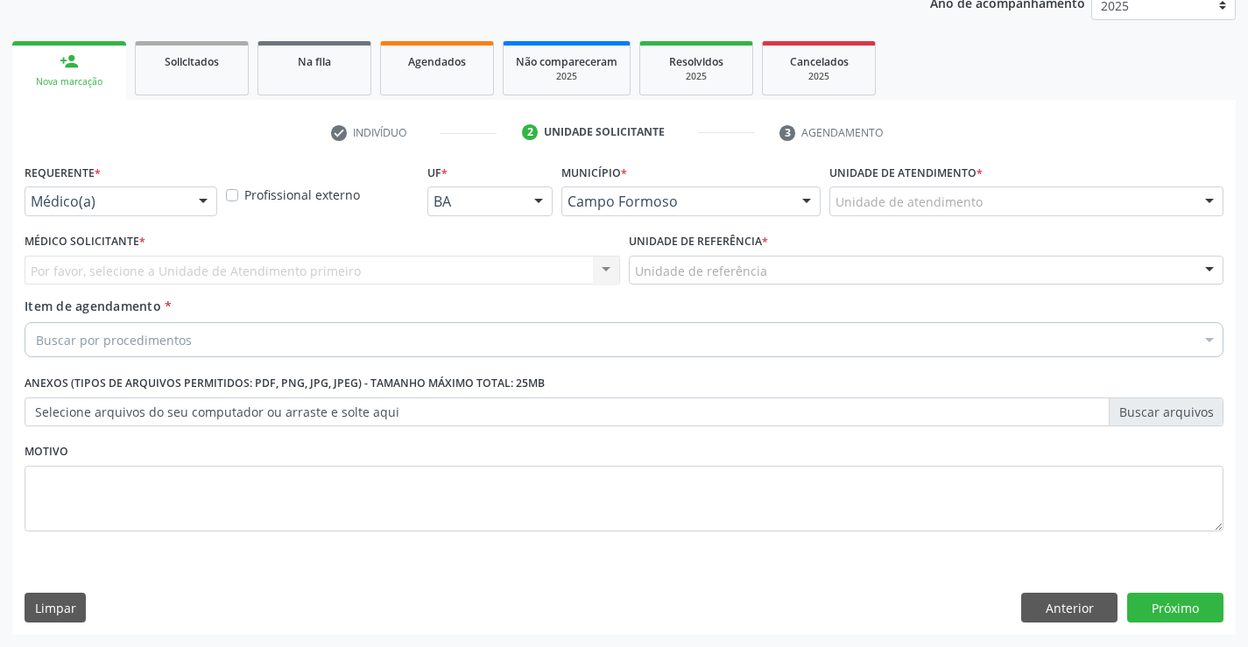
scroll to position [221, 0]
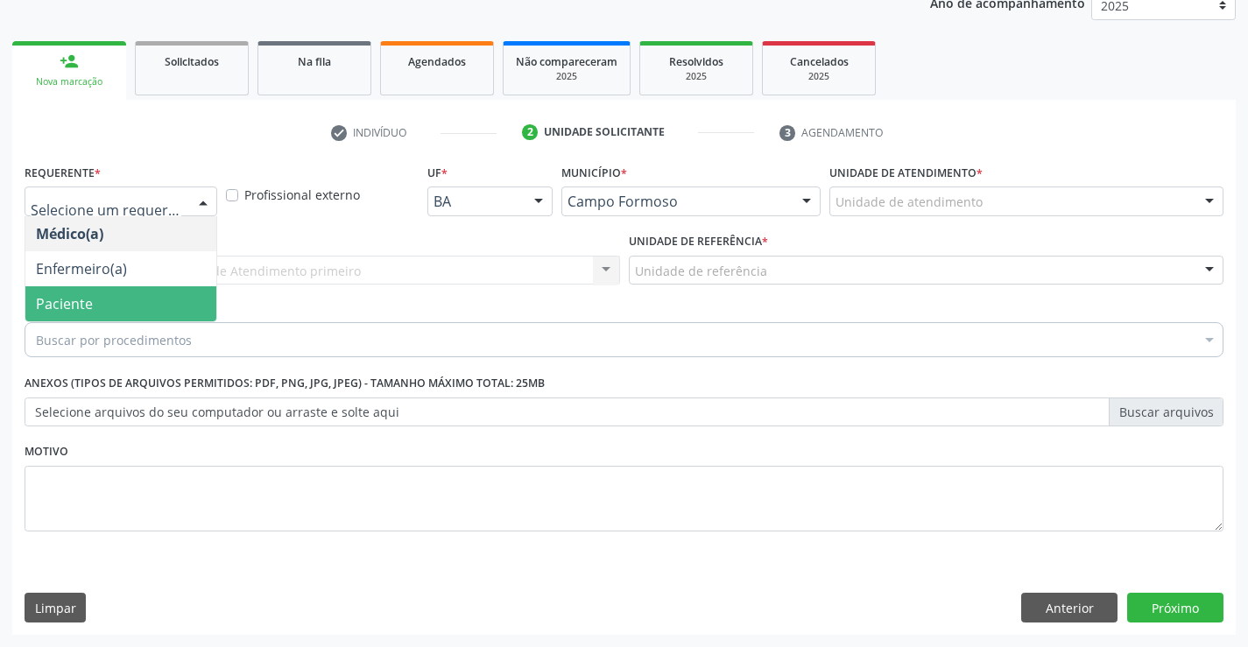
click at [200, 199] on div at bounding box center [203, 202] width 26 height 30
click at [129, 301] on span "Paciente" at bounding box center [120, 303] width 191 height 35
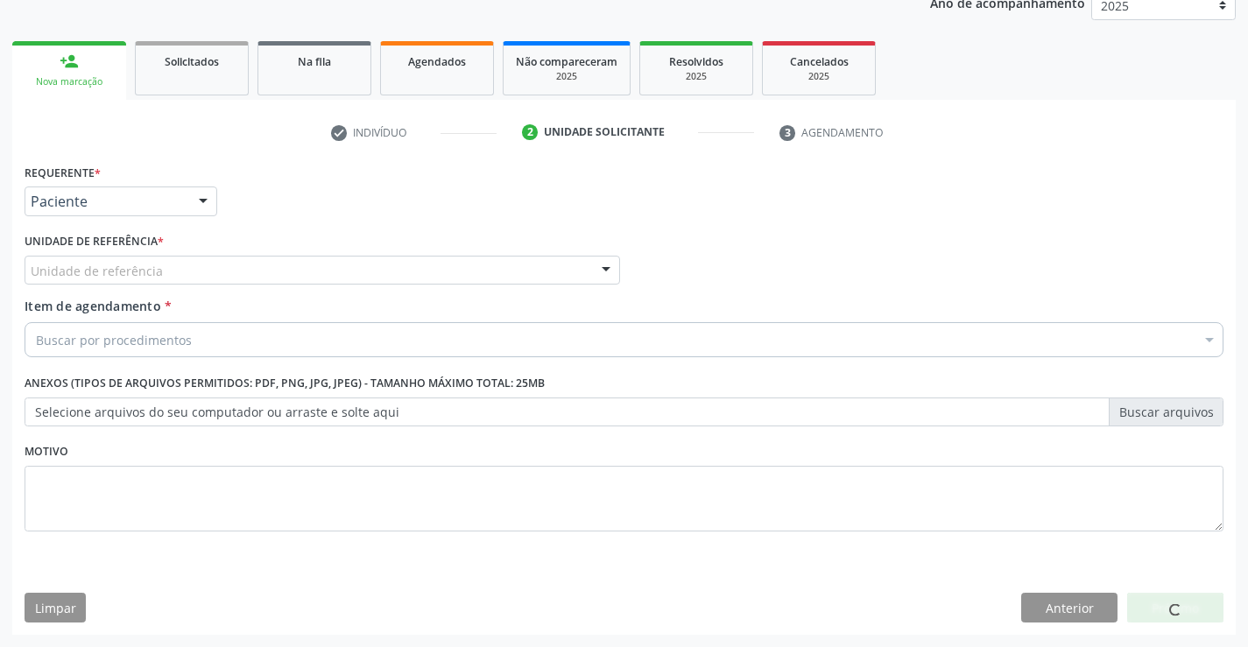
click at [181, 266] on div "Unidade de referência" at bounding box center [322, 271] width 595 height 30
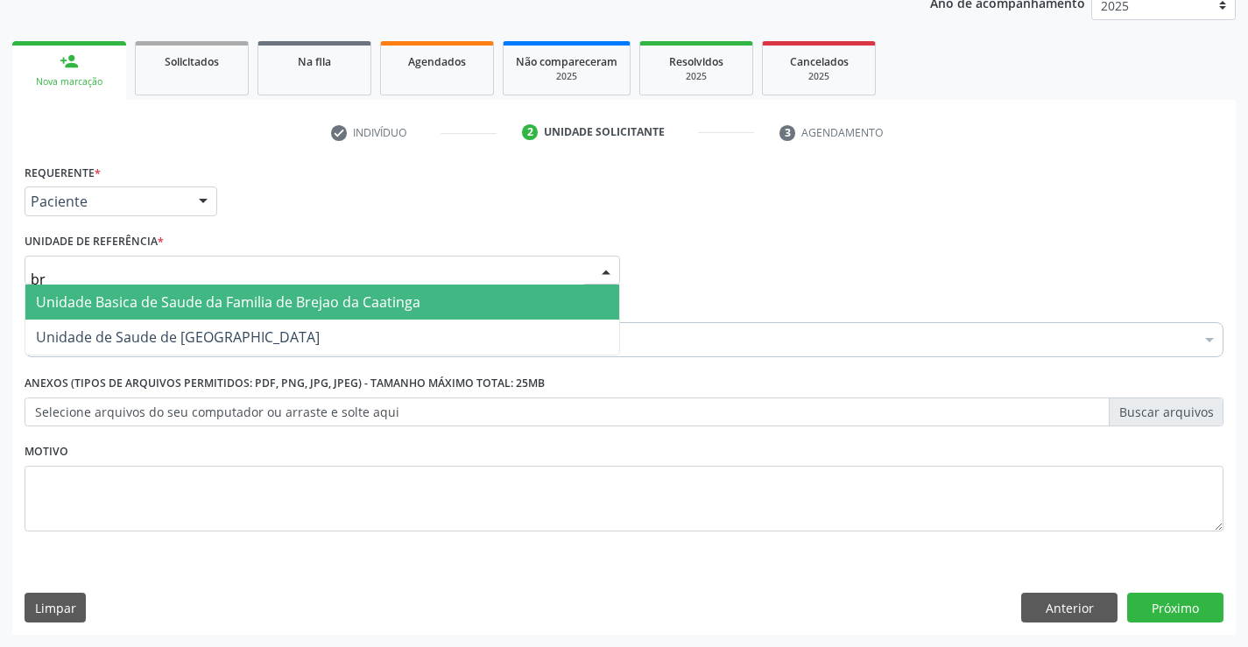
type input "bre"
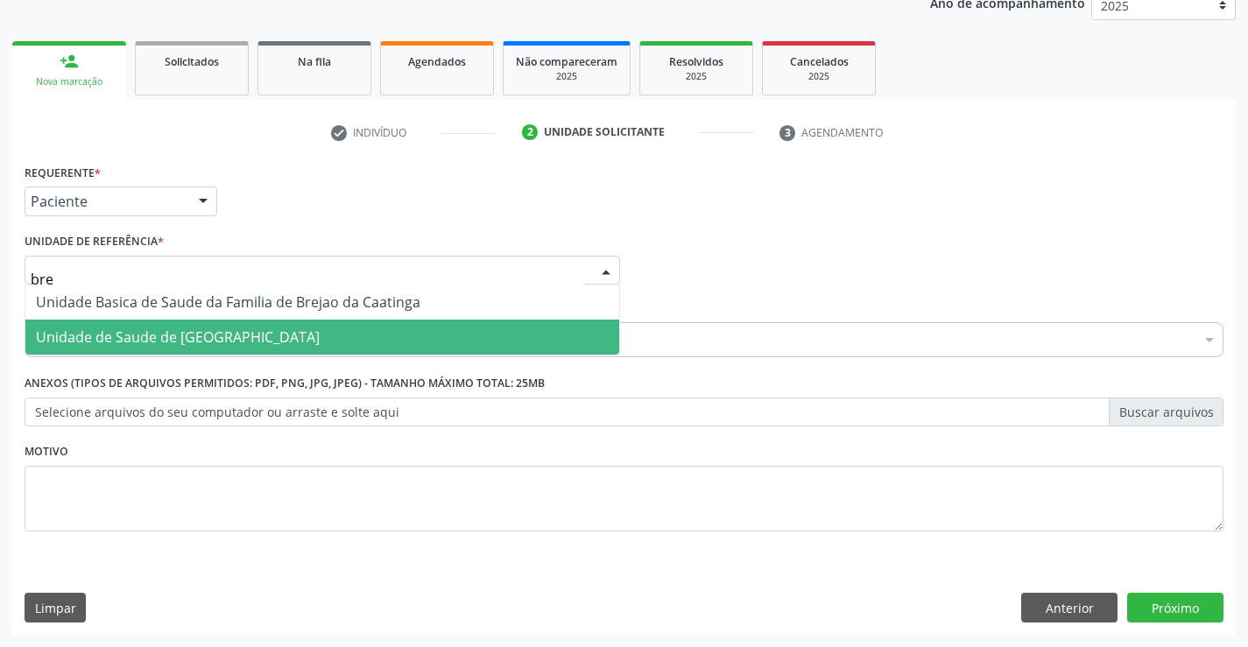
click at [234, 330] on span "Unidade de Saude de [GEOGRAPHIC_DATA]" at bounding box center [178, 336] width 284 height 19
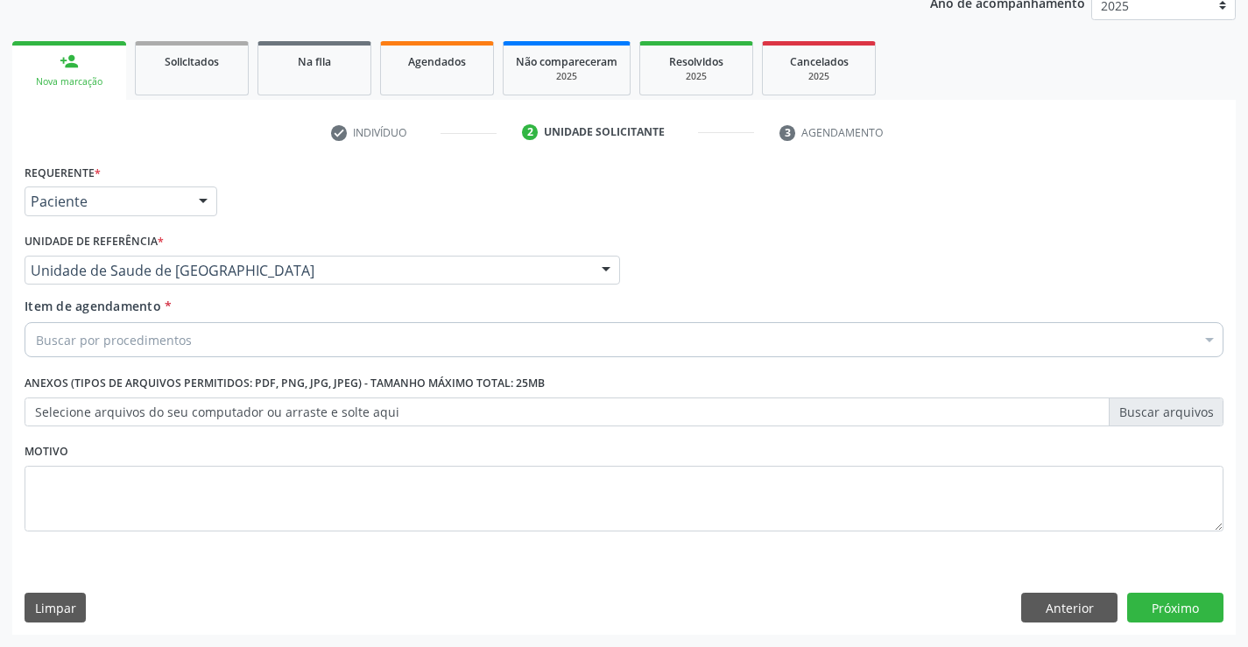
click at [219, 348] on div "Buscar por procedimentos" at bounding box center [624, 339] width 1199 height 35
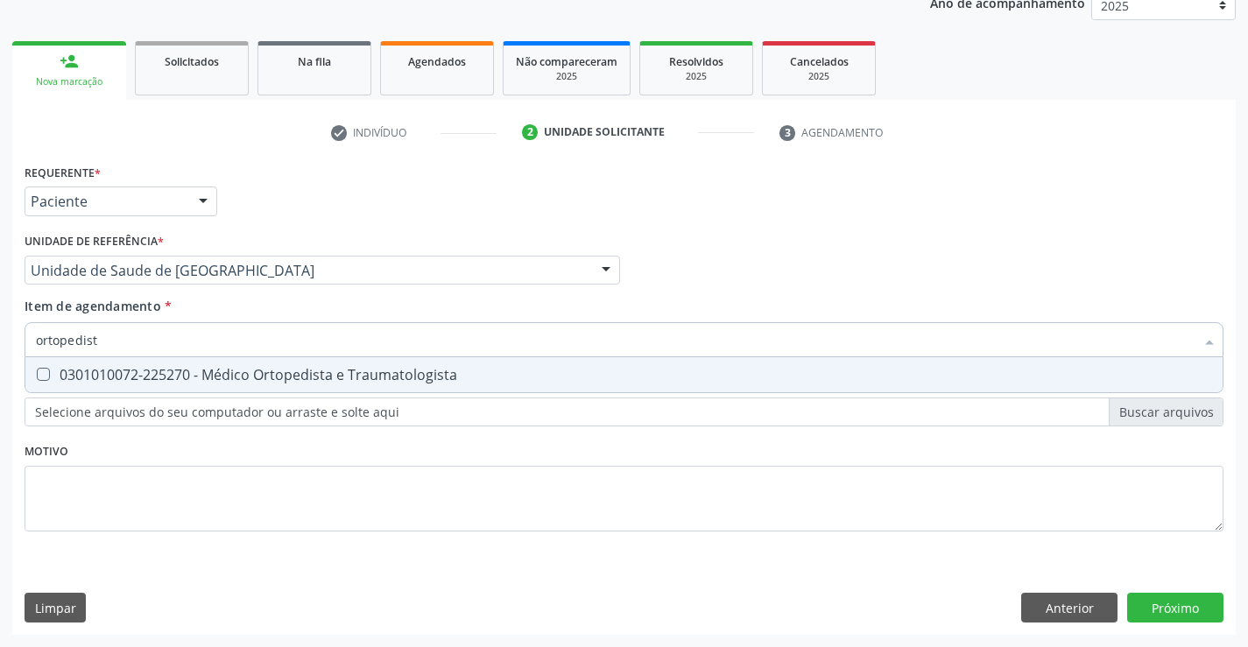
type input "ortopedista"
click at [243, 374] on div "0301010072-225270 - Médico Ortopedista e Traumatologista" at bounding box center [624, 375] width 1176 height 14
checkbox Traumatologista "true"
click at [228, 441] on div "Requerente * Paciente Médico(a) Enfermeiro(a) Paciente Nenhum resultado encontr…" at bounding box center [624, 357] width 1199 height 397
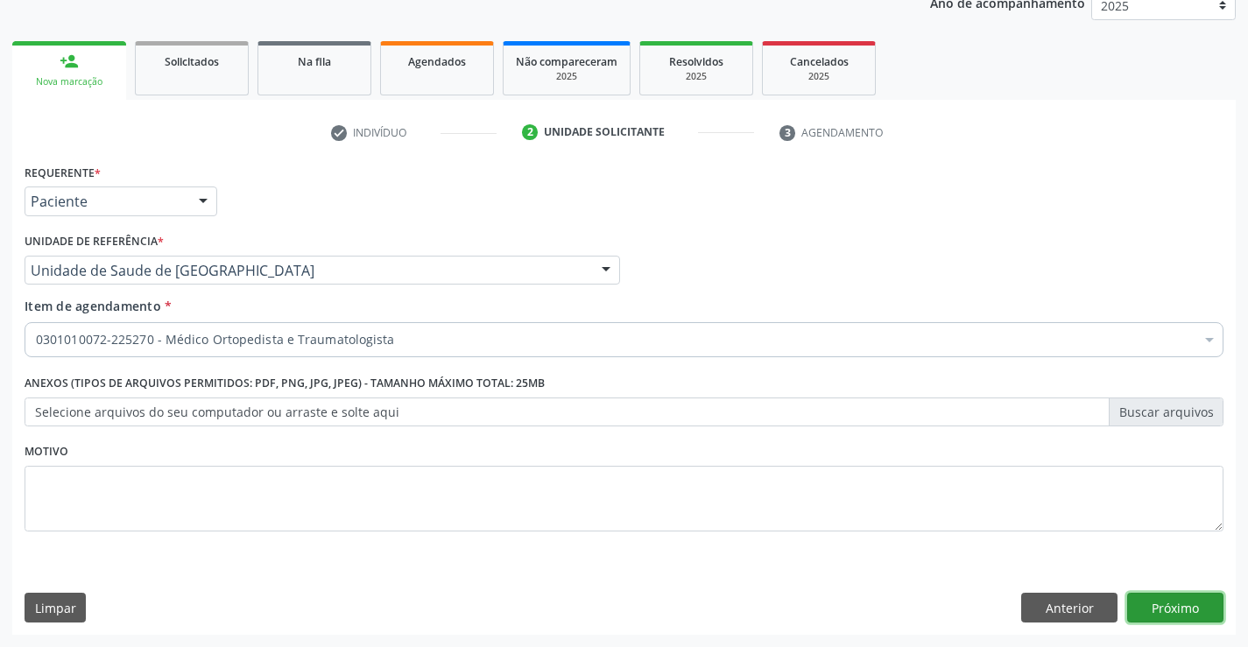
click at [1151, 609] on button "Próximo" at bounding box center [1175, 608] width 96 height 30
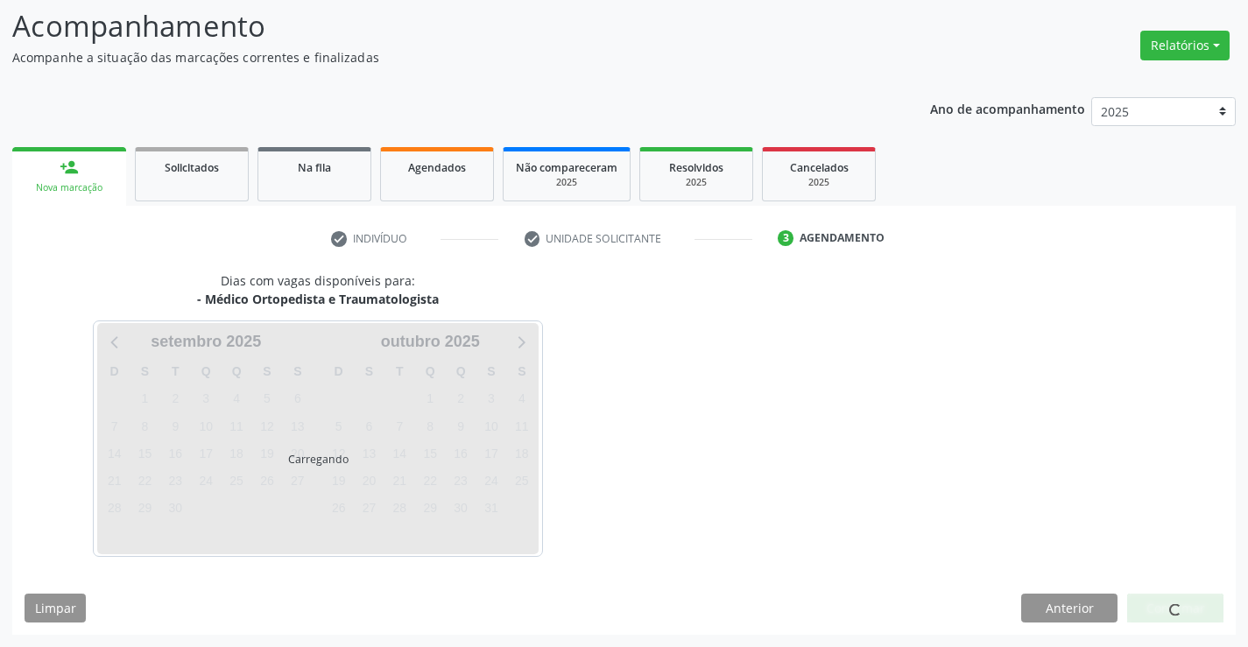
scroll to position [115, 0]
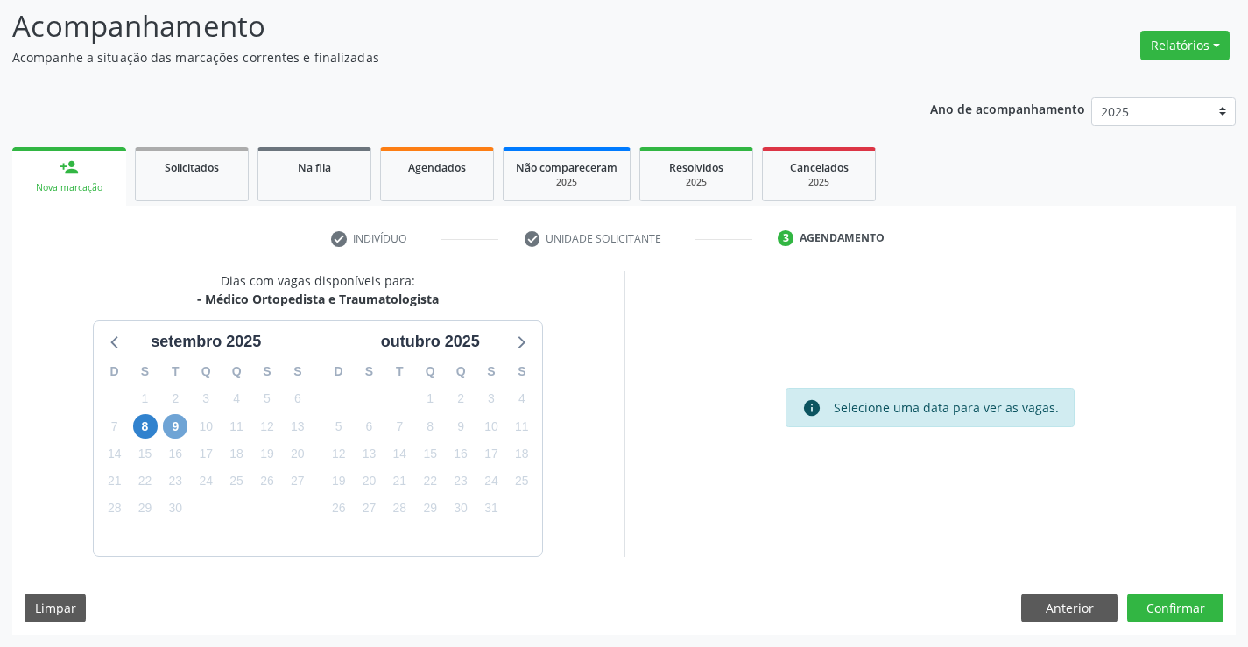
click at [169, 421] on span "9" at bounding box center [175, 426] width 25 height 25
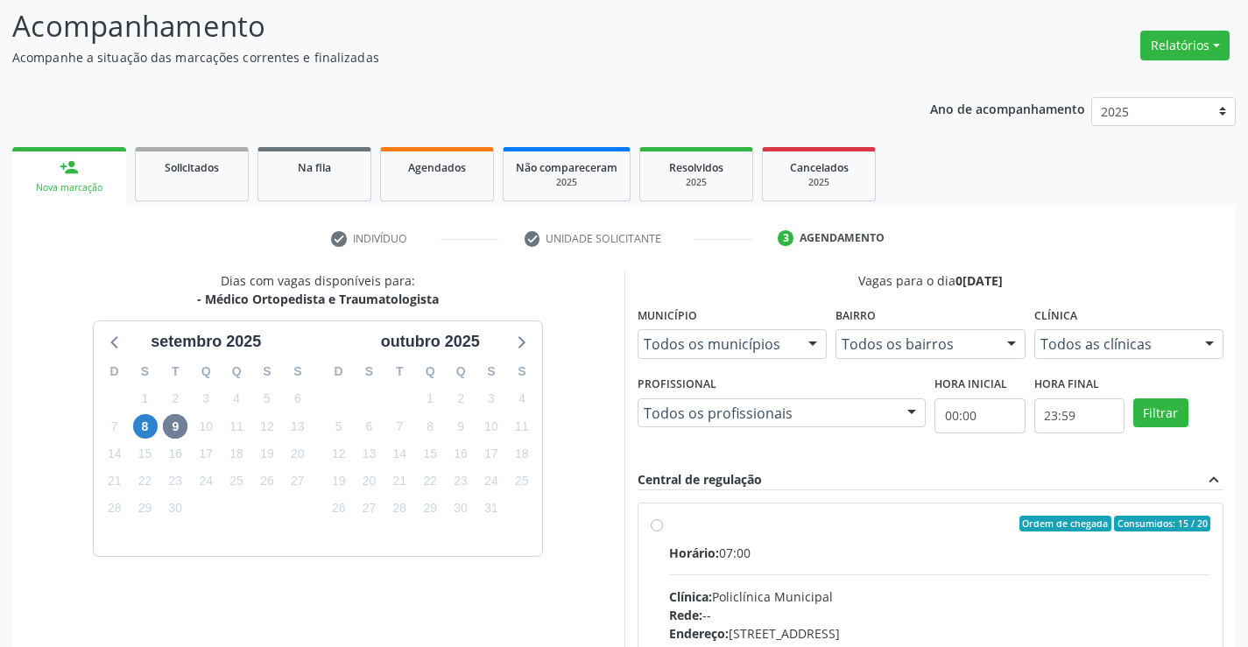
drag, startPoint x: 651, startPoint y: 523, endPoint x: 883, endPoint y: 642, distance: 260.8
click at [669, 526] on label "Ordem de chegada Consumidos: 15 / 20 Horário: 07:00 Clínica: Policlínica Munici…" at bounding box center [940, 650] width 542 height 269
click at [652, 526] on input "Ordem de chegada Consumidos: 15 / 20 Horário: 07:00 Clínica: Policlínica Munici…" at bounding box center [657, 524] width 12 height 16
radio input "true"
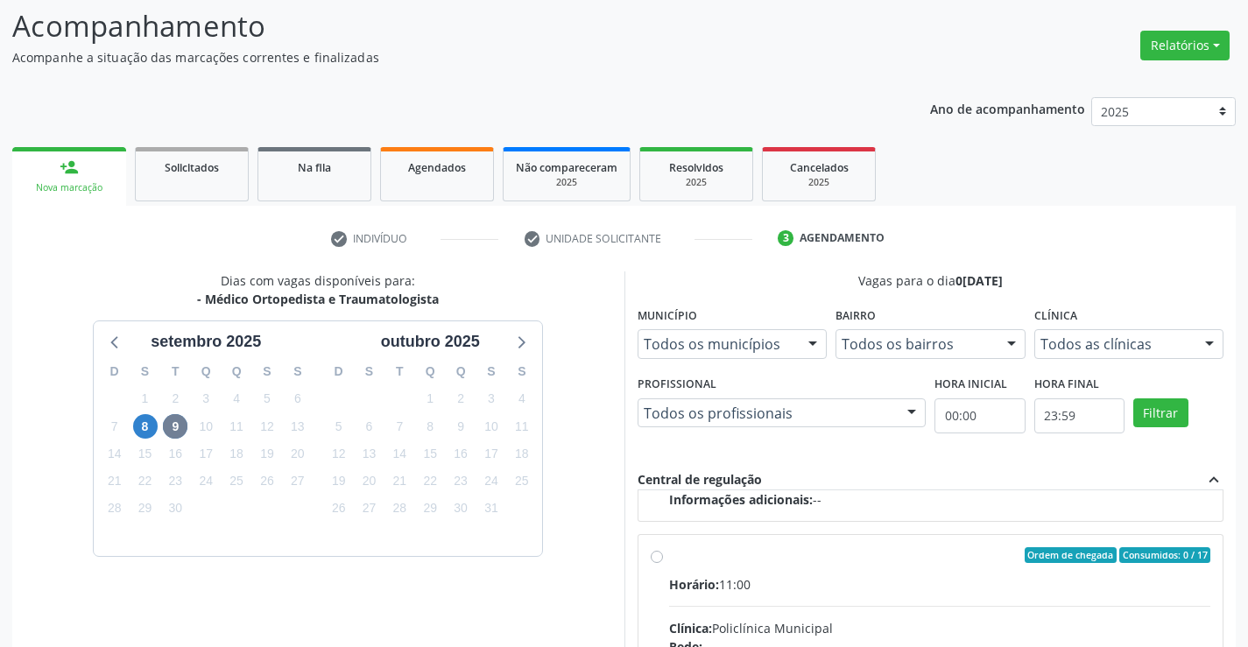
scroll to position [399, 0]
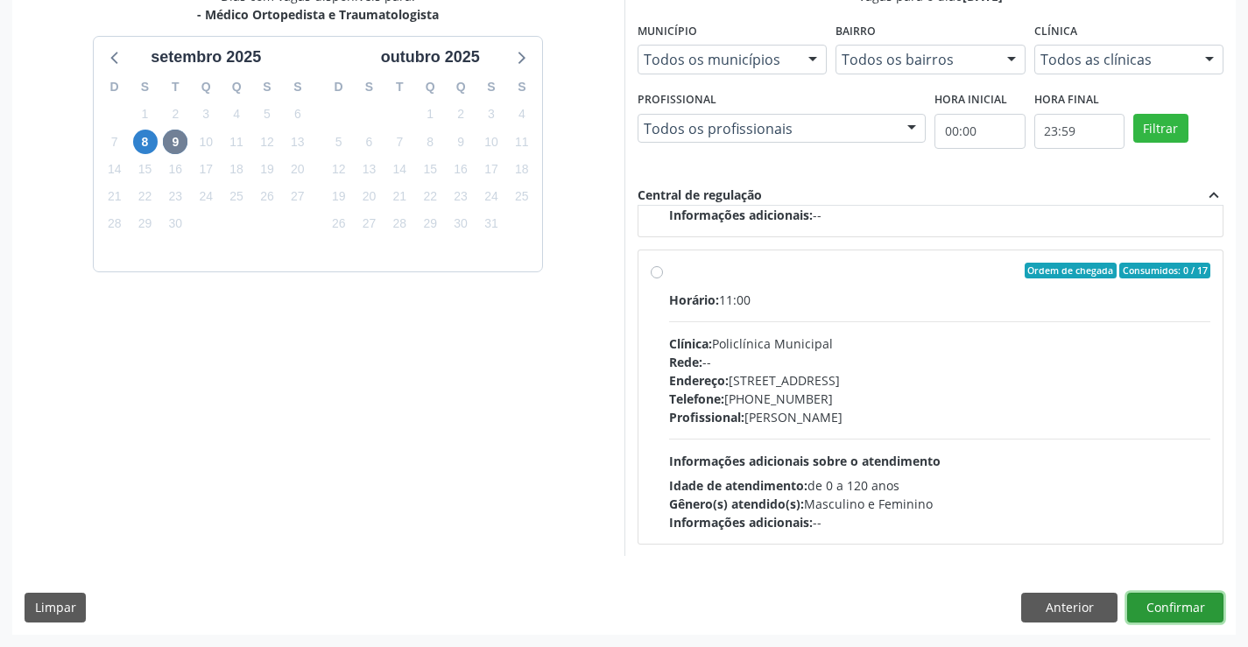
click at [1165, 602] on button "Confirmar" at bounding box center [1175, 608] width 96 height 30
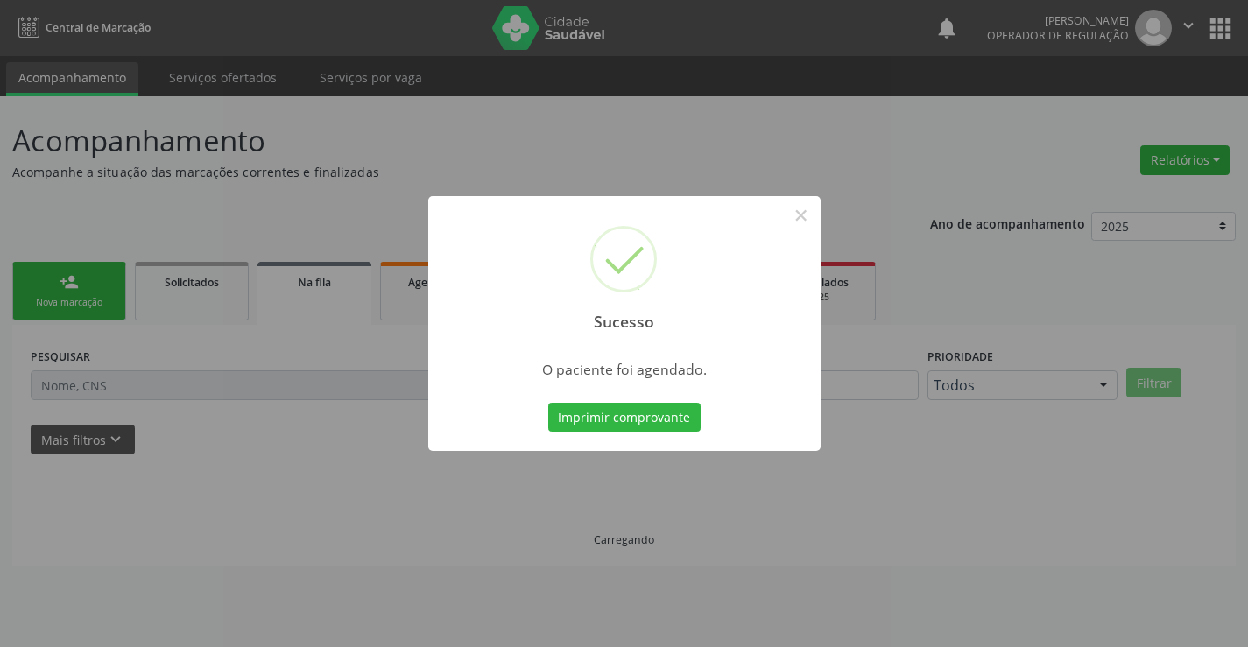
scroll to position [0, 0]
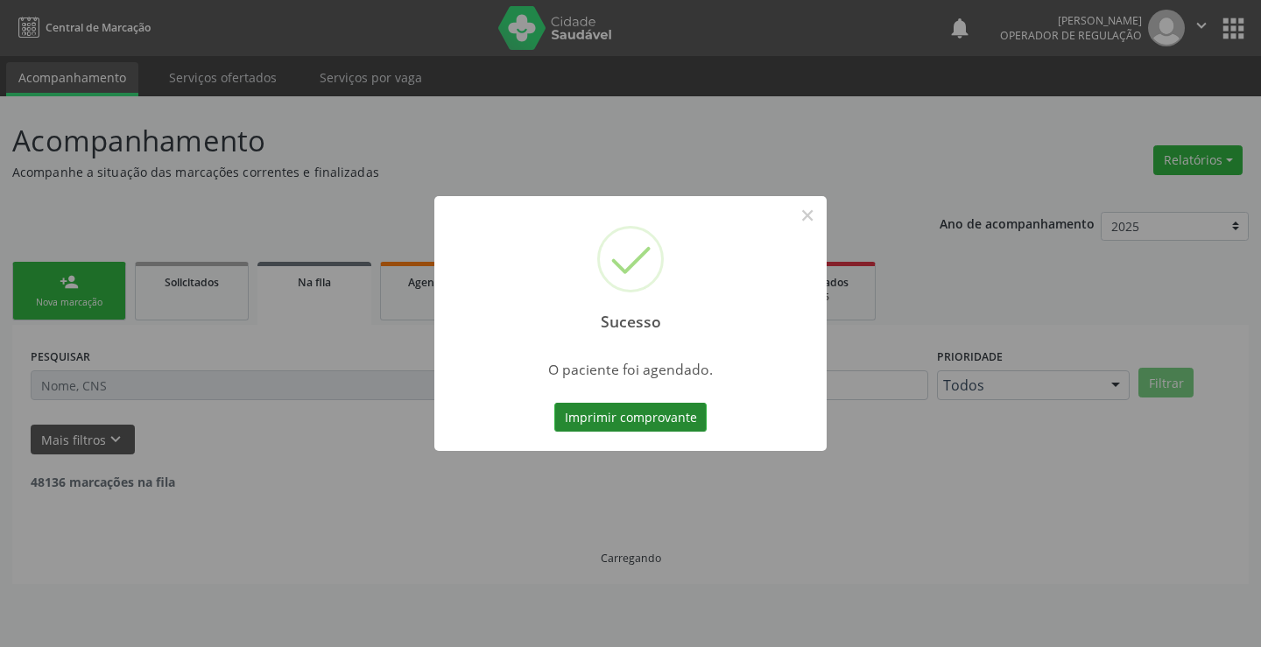
click at [686, 425] on button "Imprimir comprovante" at bounding box center [630, 418] width 152 height 30
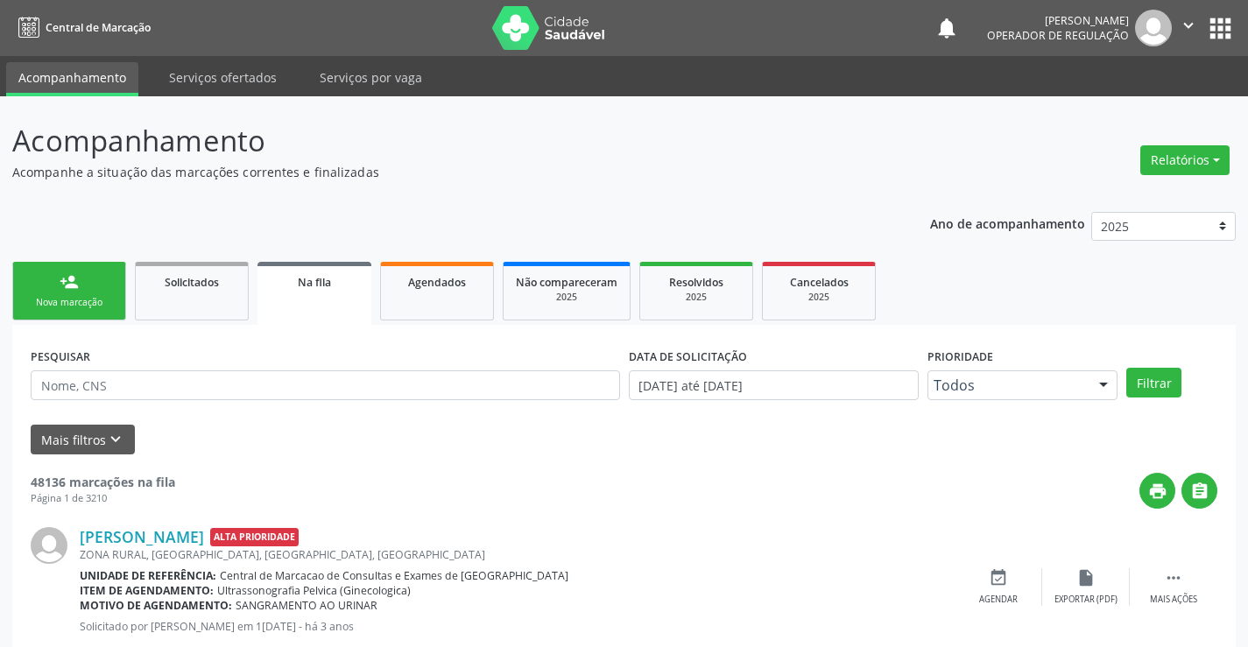
click at [102, 304] on div "Nova marcação" at bounding box center [69, 302] width 88 height 13
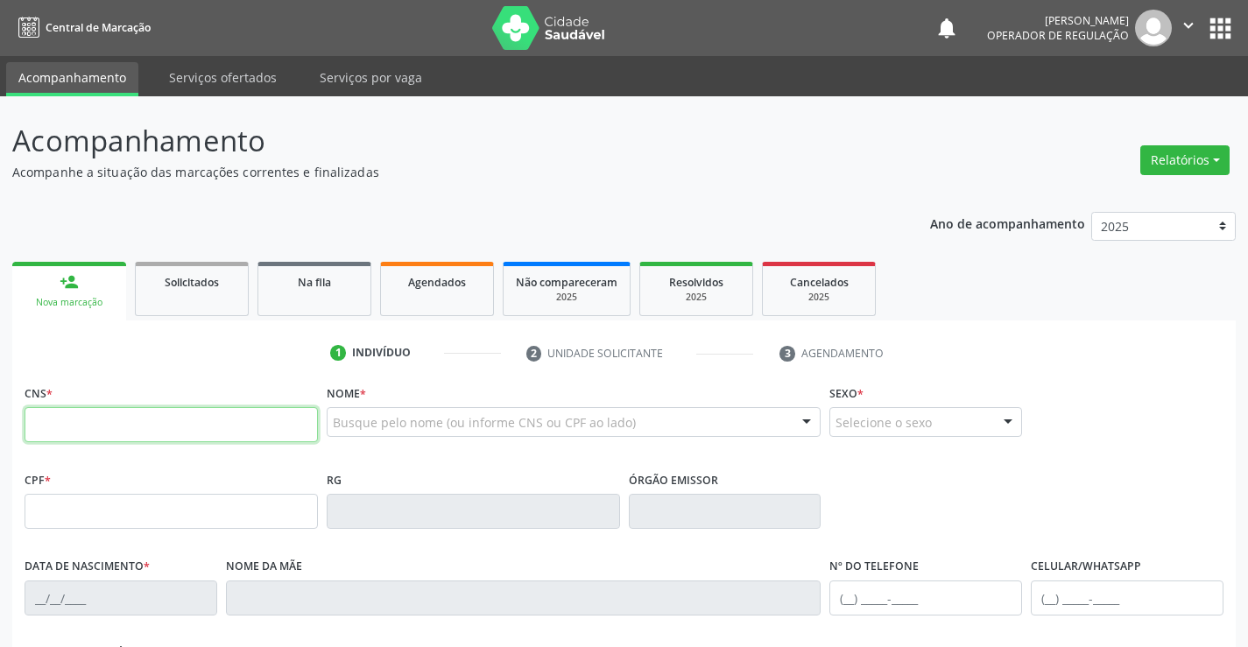
click at [117, 433] on input "text" at bounding box center [171, 424] width 293 height 35
type input "706 2010 0771 5067"
type input "0262773368"
type input "04/04/1957"
type input "(74) 98848-1824"
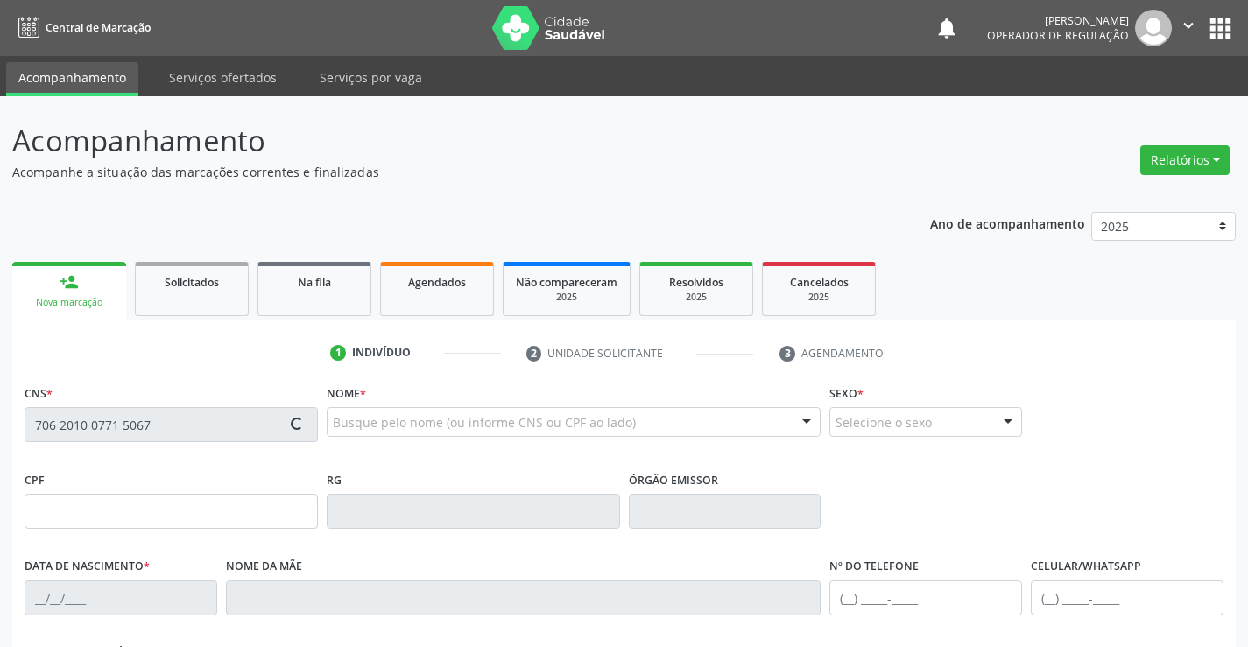
type input "(74) 98848-1824"
type input "204.480.075-68"
type input "S/N"
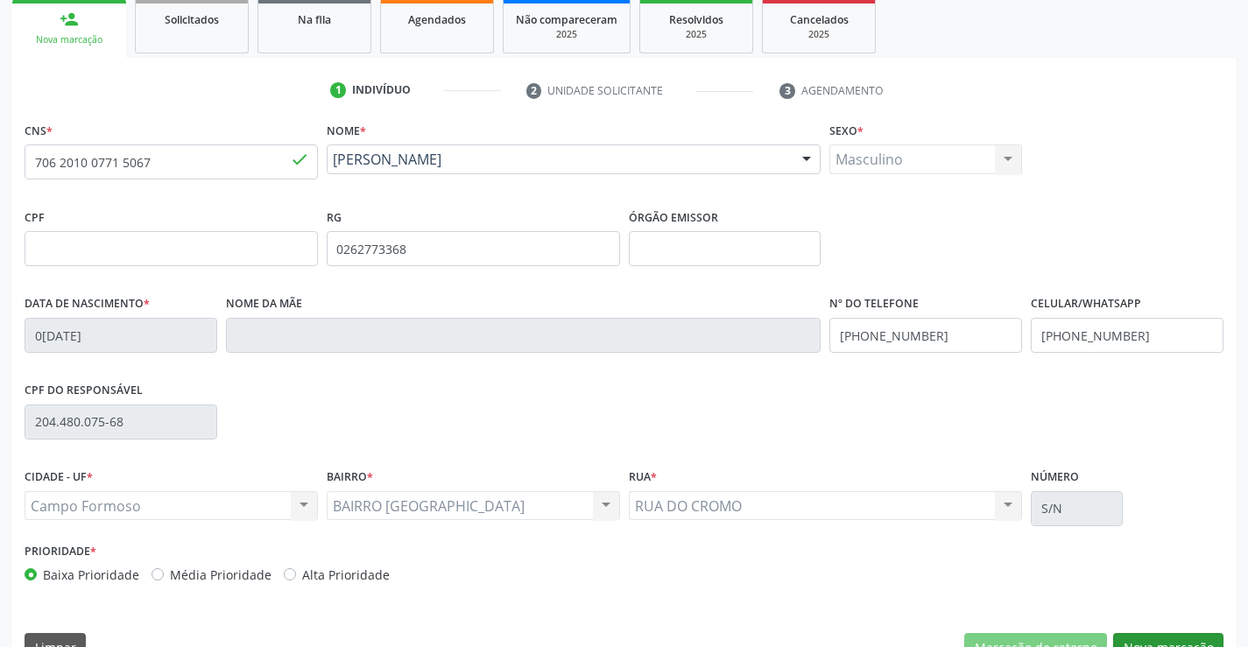
scroll to position [302, 0]
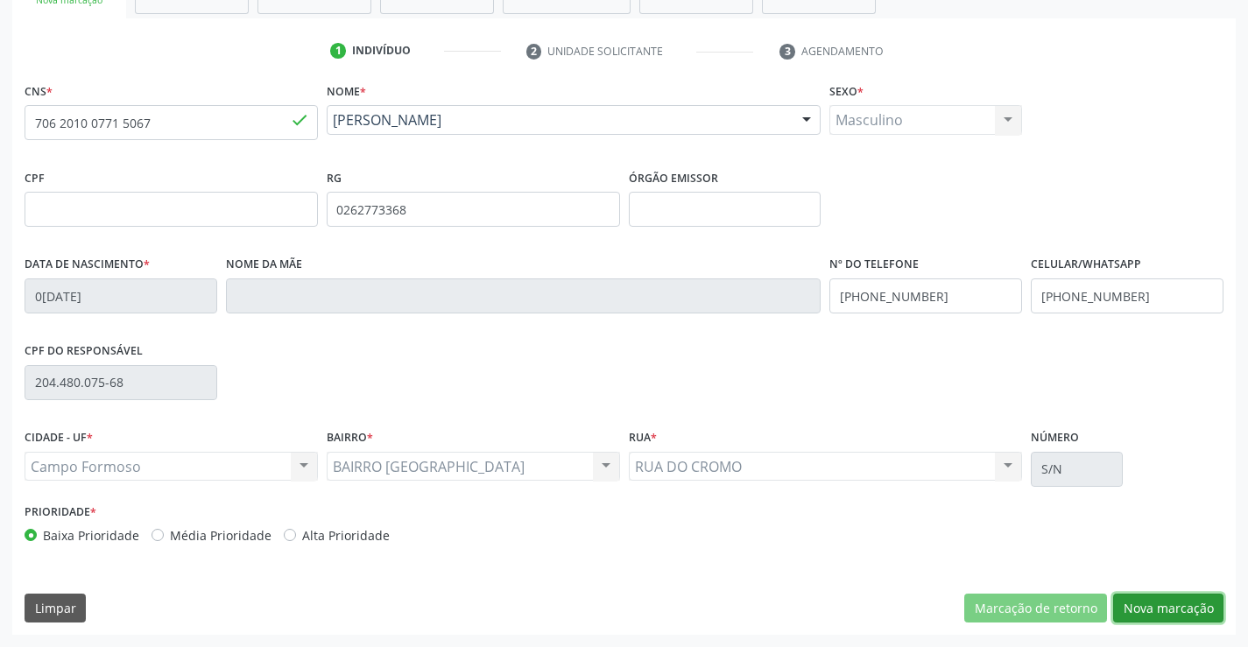
click at [1136, 610] on button "Nova marcação" at bounding box center [1168, 609] width 110 height 30
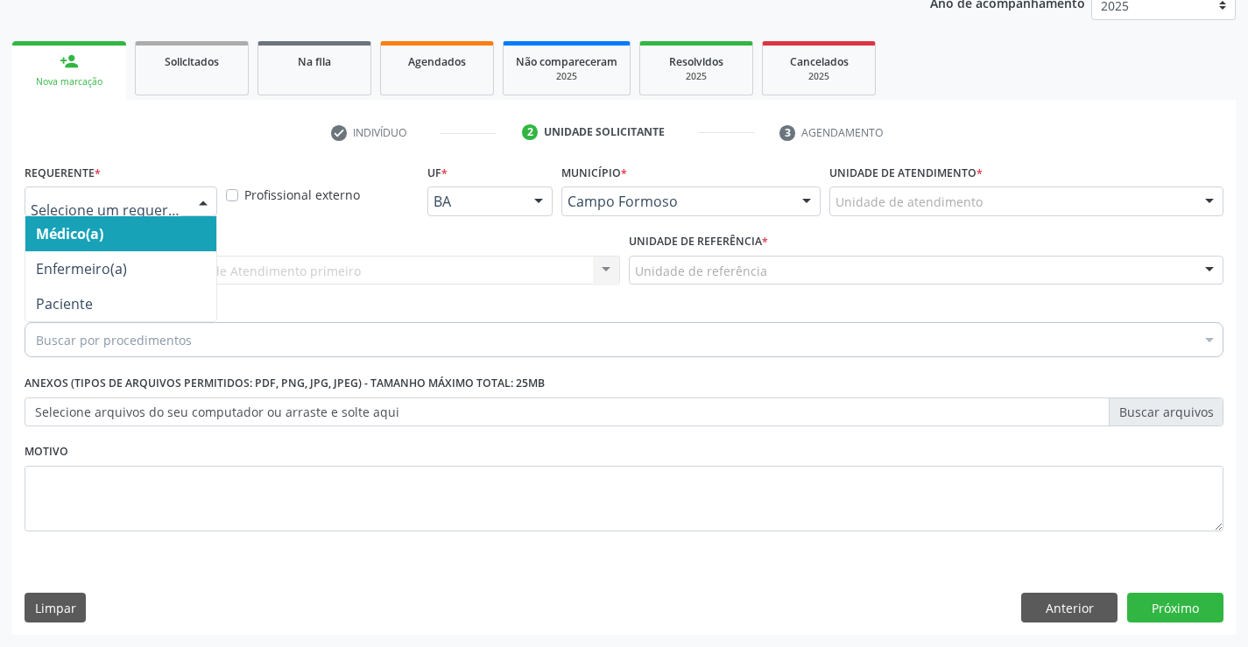
click at [186, 208] on div at bounding box center [121, 201] width 193 height 30
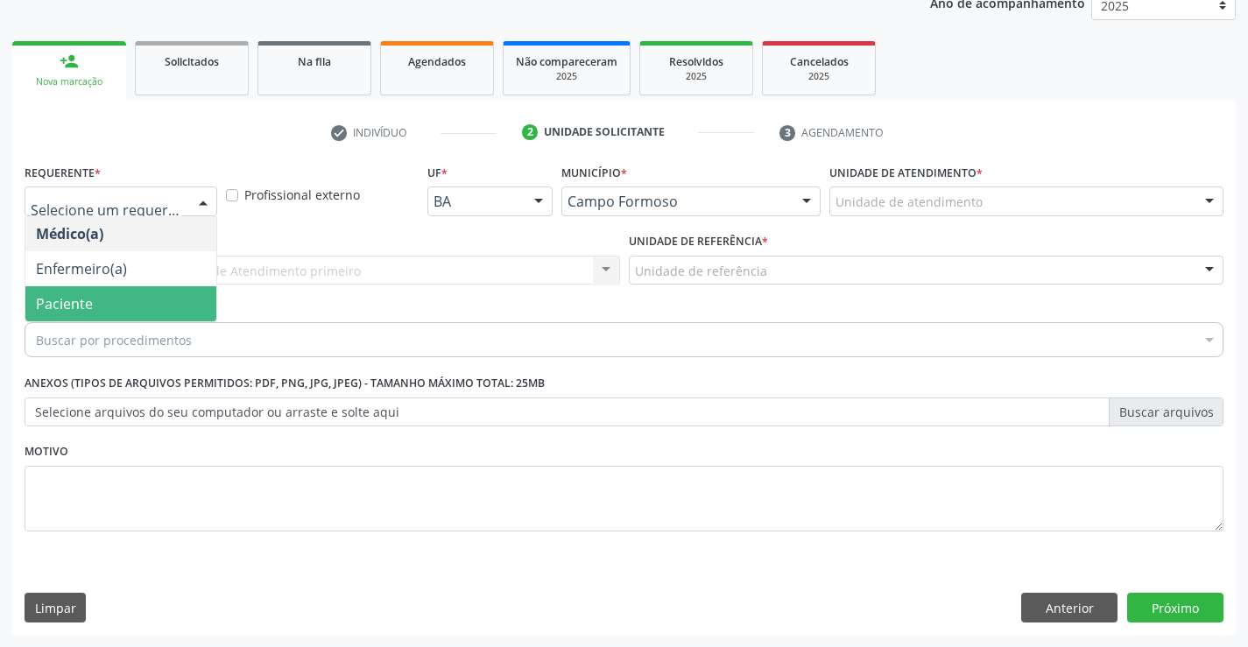
click at [155, 302] on span "Paciente" at bounding box center [120, 303] width 191 height 35
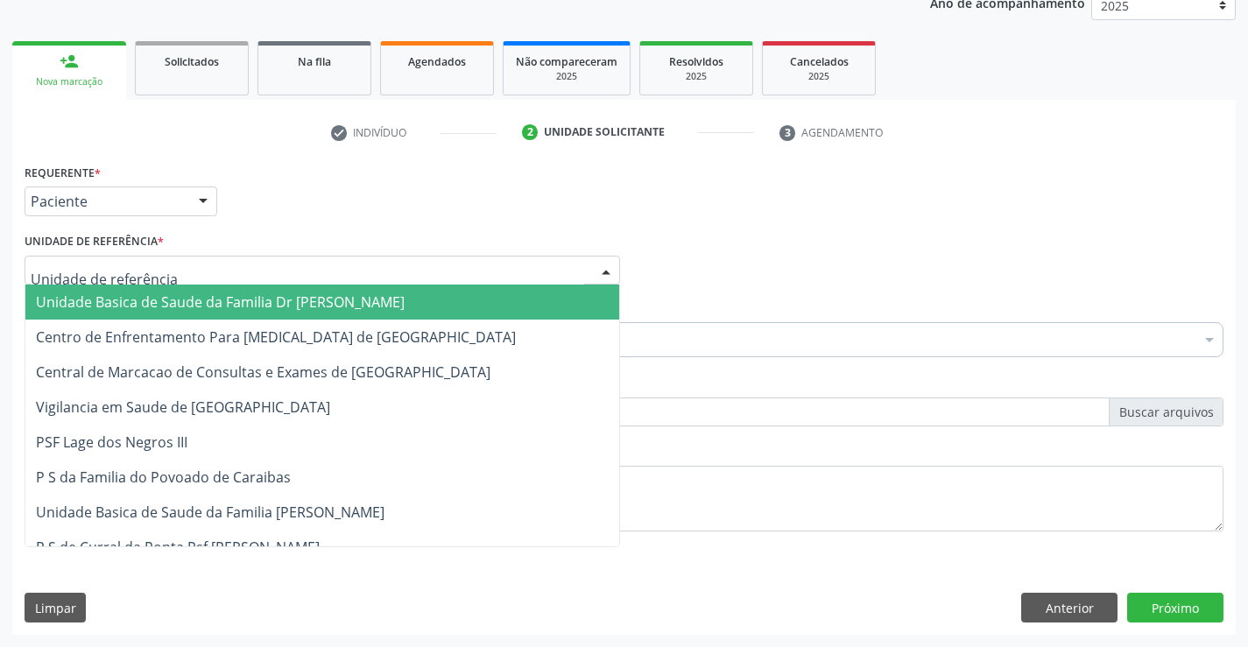
click at [161, 276] on div at bounding box center [322, 271] width 595 height 30
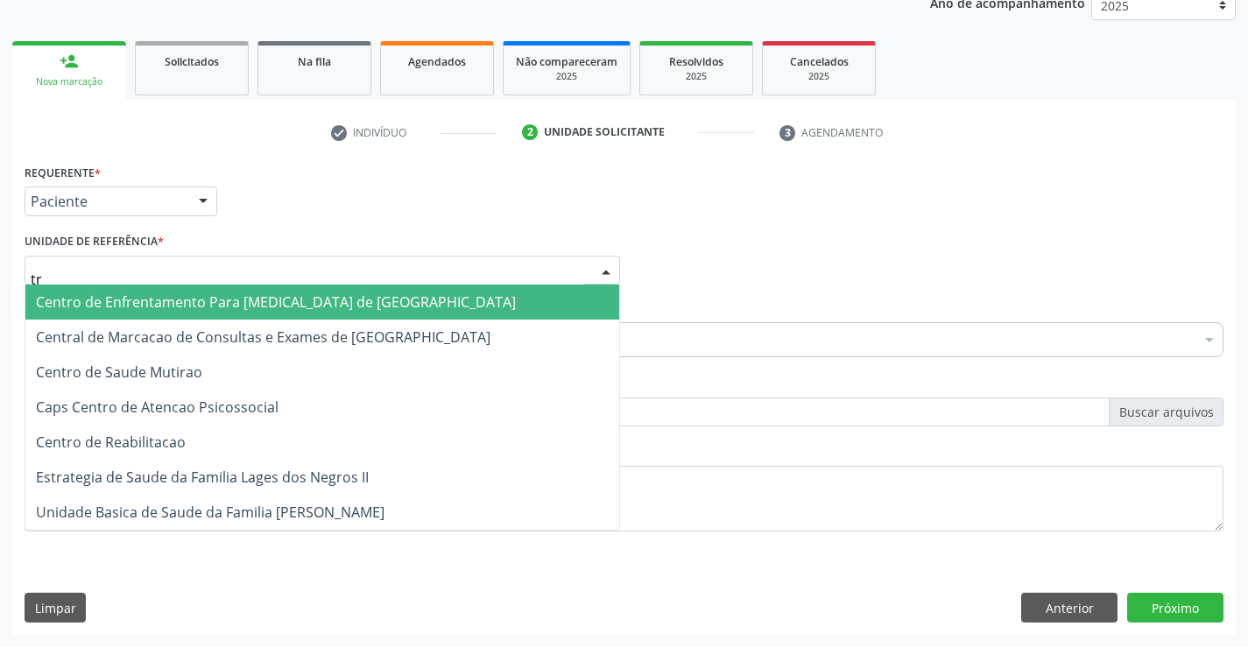
type input "tra"
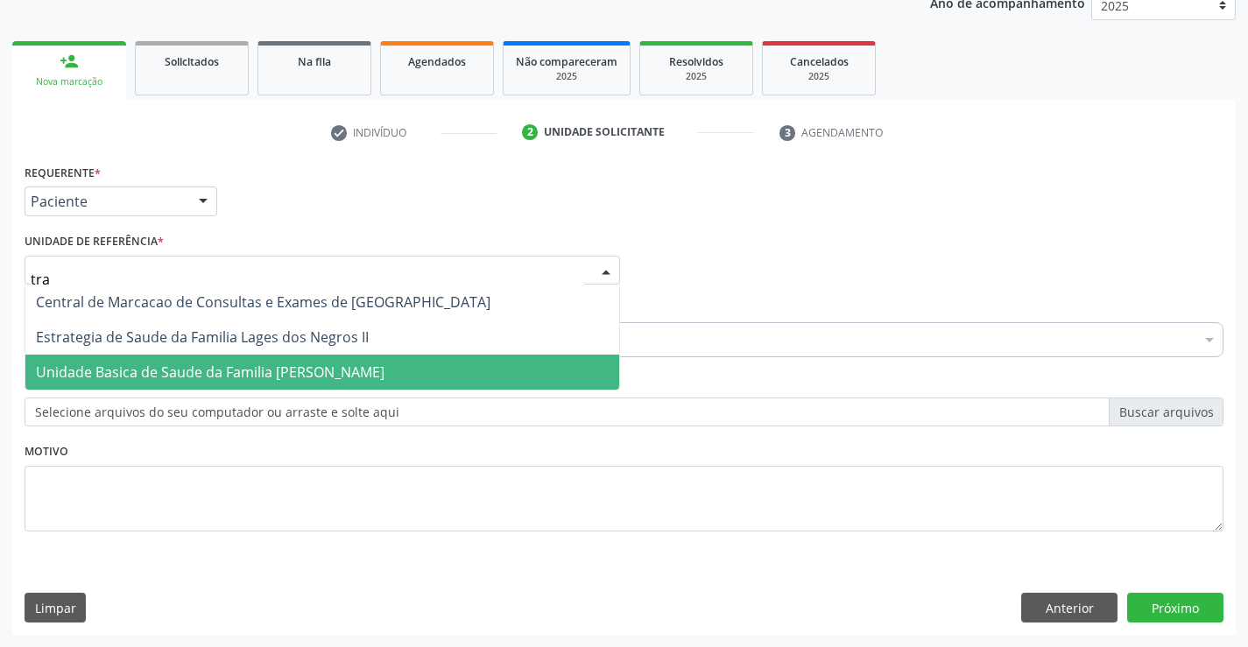
click at [172, 366] on span "Unidade Basica de Saude da Familia [PERSON_NAME]" at bounding box center [210, 371] width 348 height 19
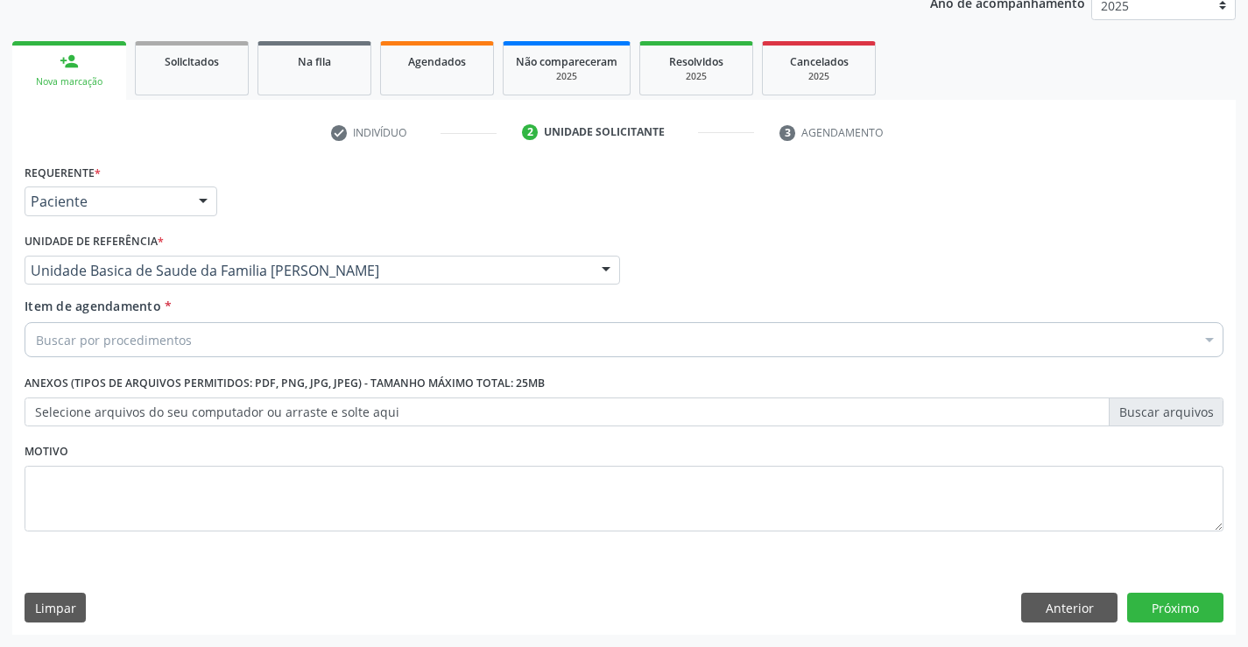
click at [191, 343] on div "Buscar por procedimentos" at bounding box center [624, 339] width 1199 height 35
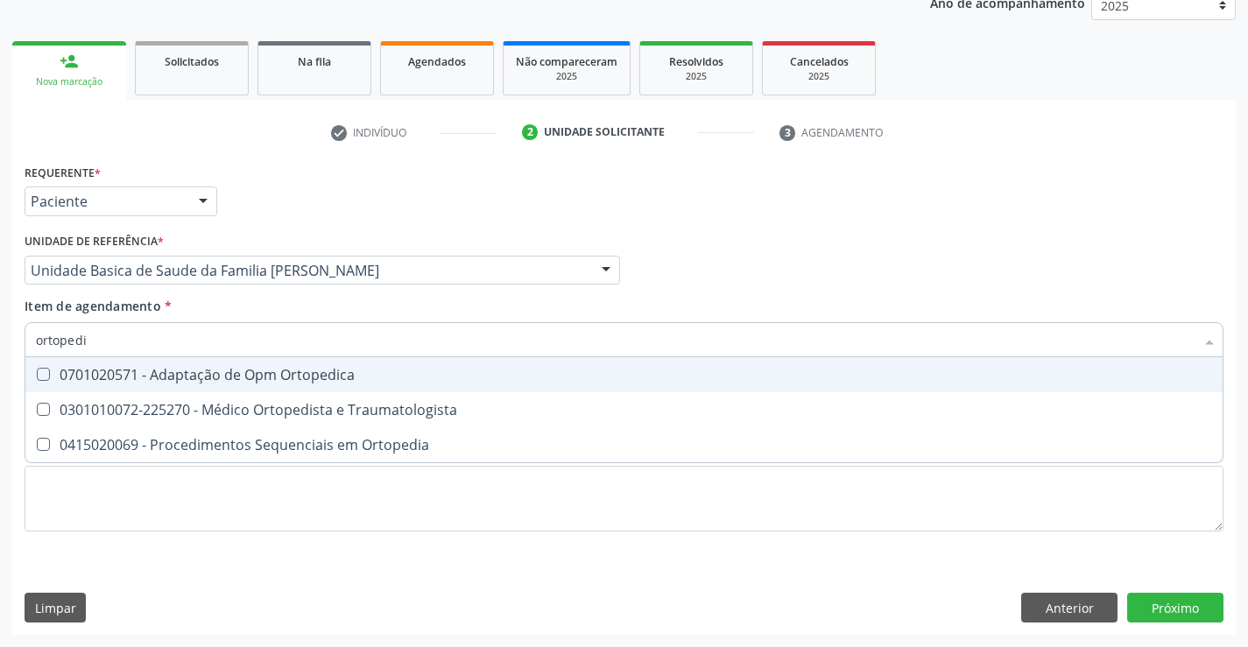
type input "ortopedis"
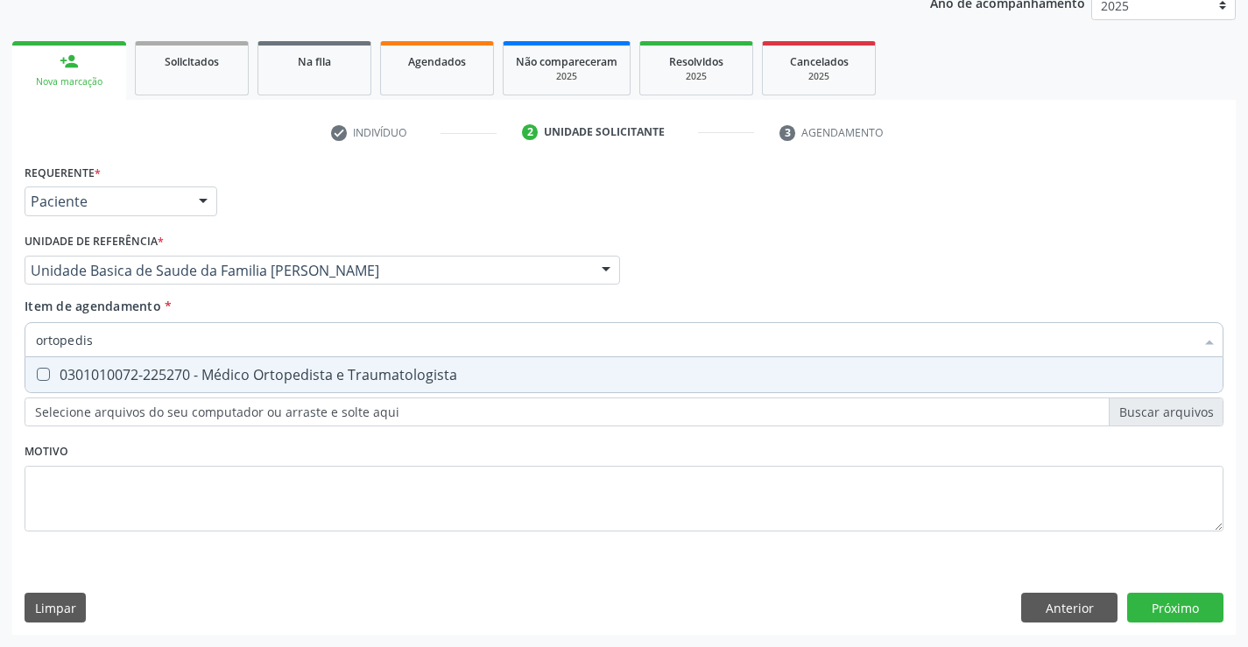
click at [247, 373] on div "0301010072-225270 - Médico Ortopedista e Traumatologista" at bounding box center [624, 375] width 1176 height 14
checkbox Traumatologista "true"
click at [246, 453] on div "Requerente * Paciente Médico(a) Enfermeiro(a) Paciente Nenhum resultado encontr…" at bounding box center [624, 357] width 1199 height 397
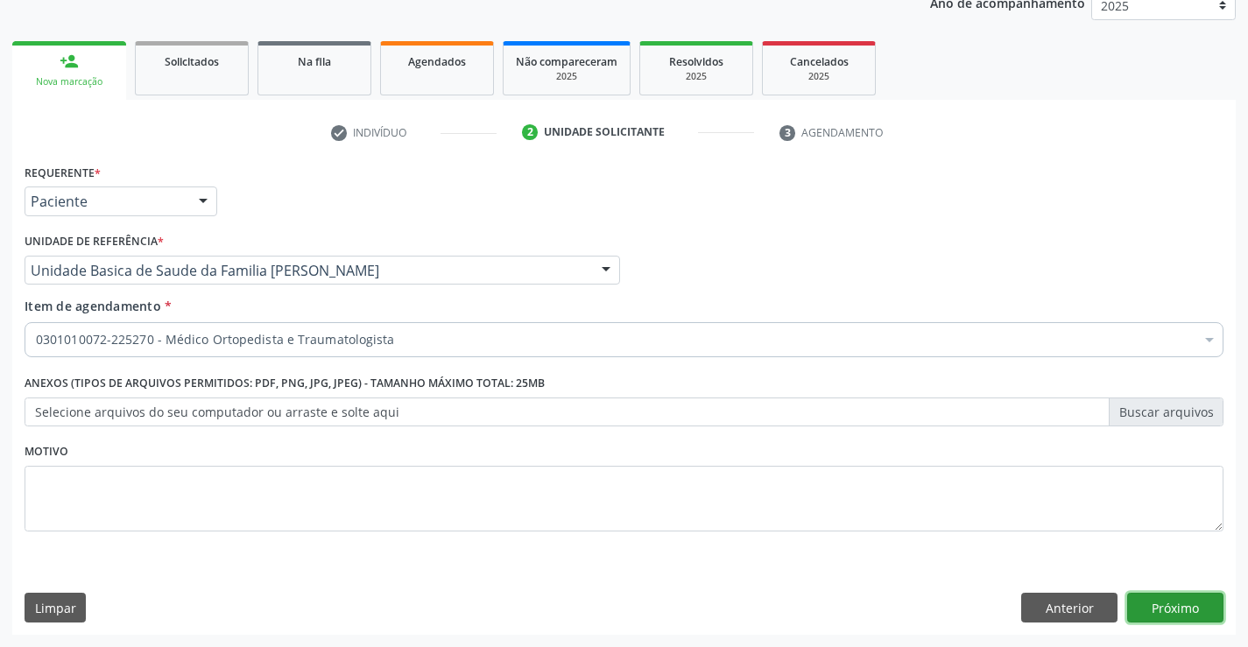
click at [1146, 608] on button "Próximo" at bounding box center [1175, 608] width 96 height 30
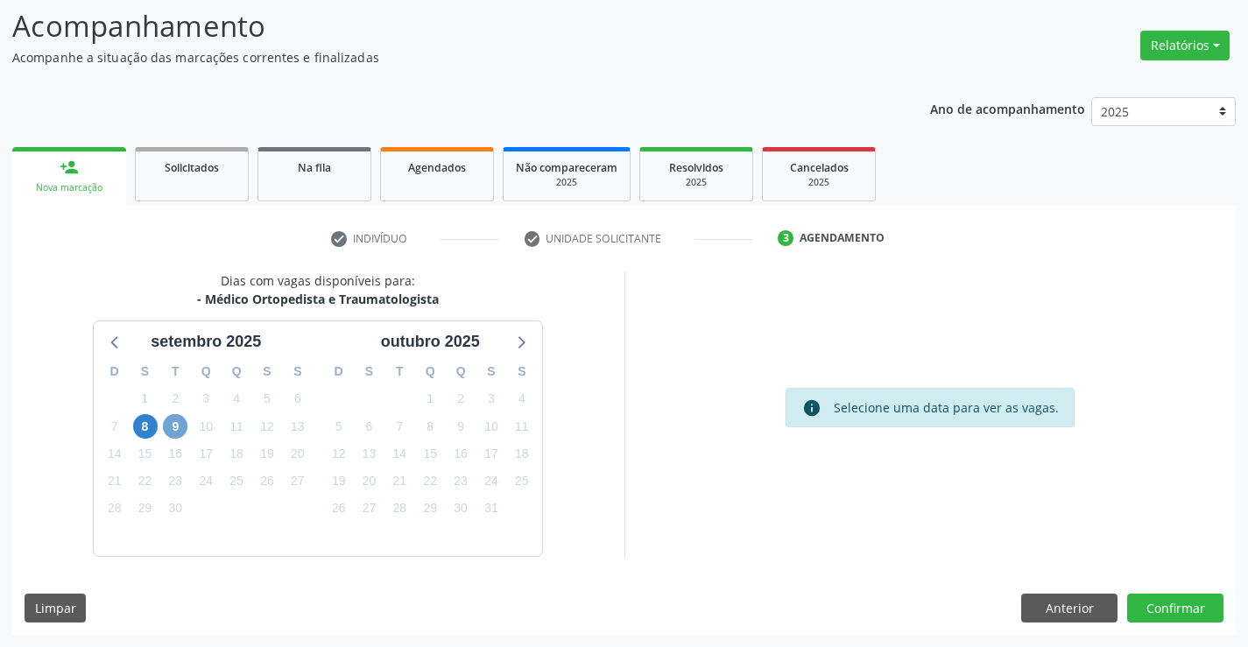
click at [171, 426] on span "9" at bounding box center [175, 426] width 25 height 25
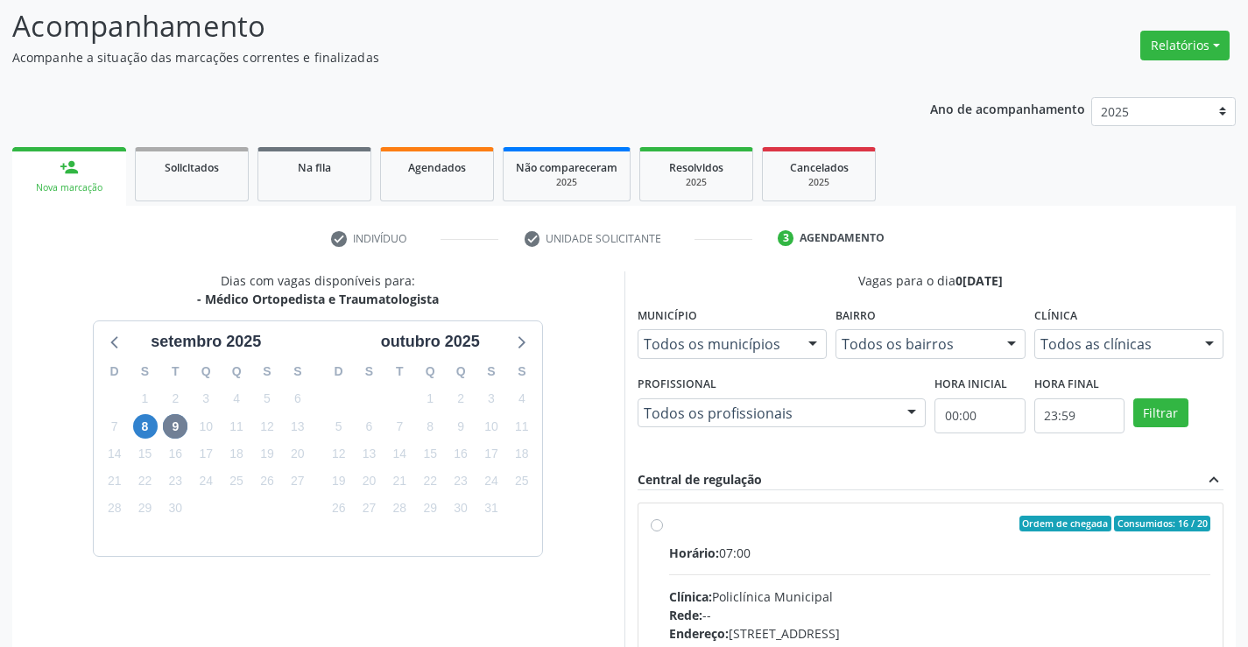
click at [669, 527] on label "Ordem de chegada Consumidos: 16 / 20 Horário: 07:00 Clínica: Policlínica Munici…" at bounding box center [940, 650] width 542 height 269
click at [658, 527] on input "Ordem de chegada Consumidos: 16 / 20 Horário: 07:00 Clínica: Policlínica Munici…" at bounding box center [657, 524] width 12 height 16
radio input "true"
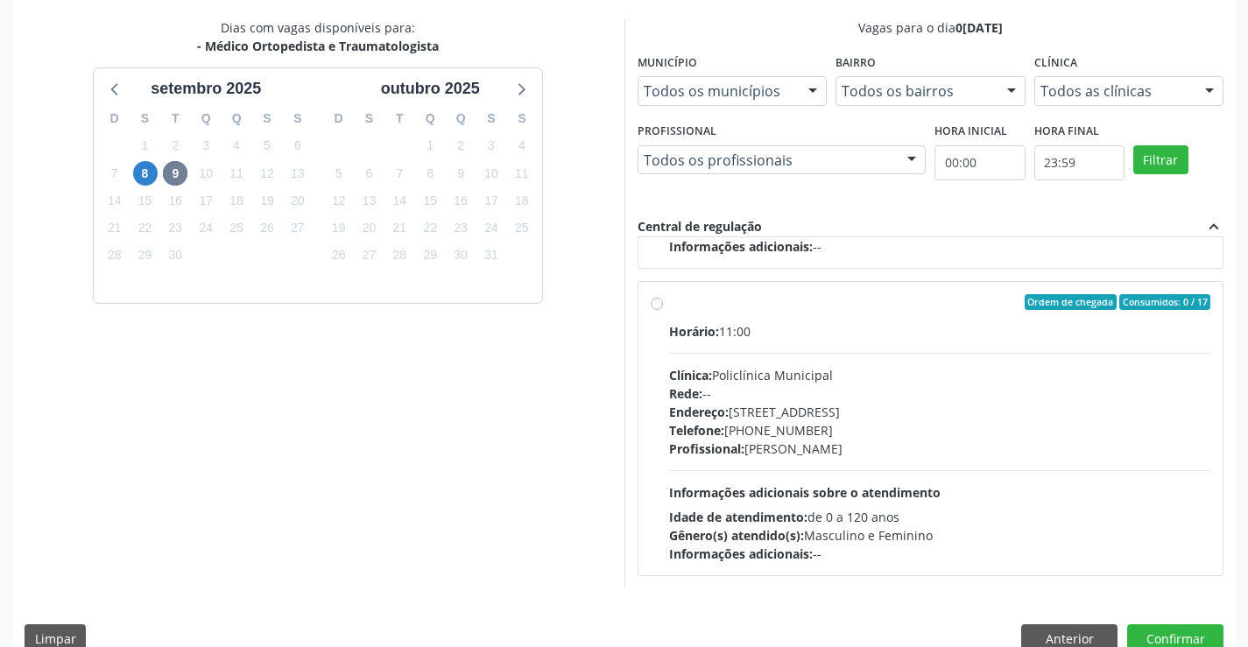
scroll to position [399, 0]
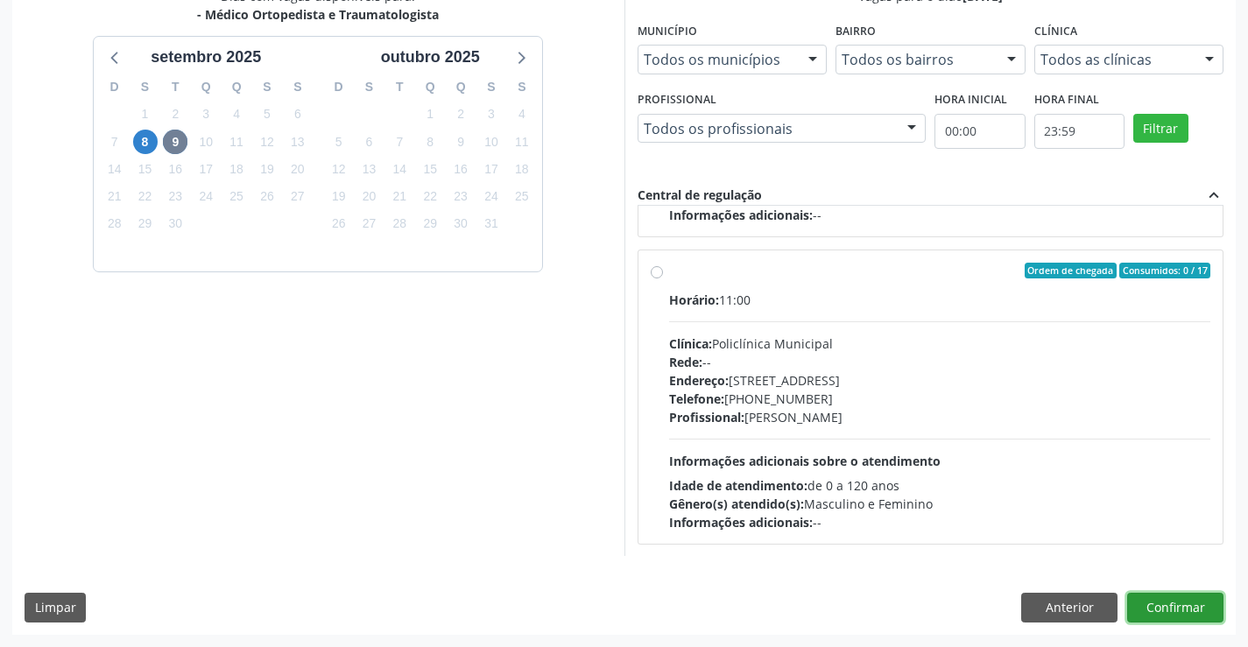
click at [1165, 603] on button "Confirmar" at bounding box center [1175, 608] width 96 height 30
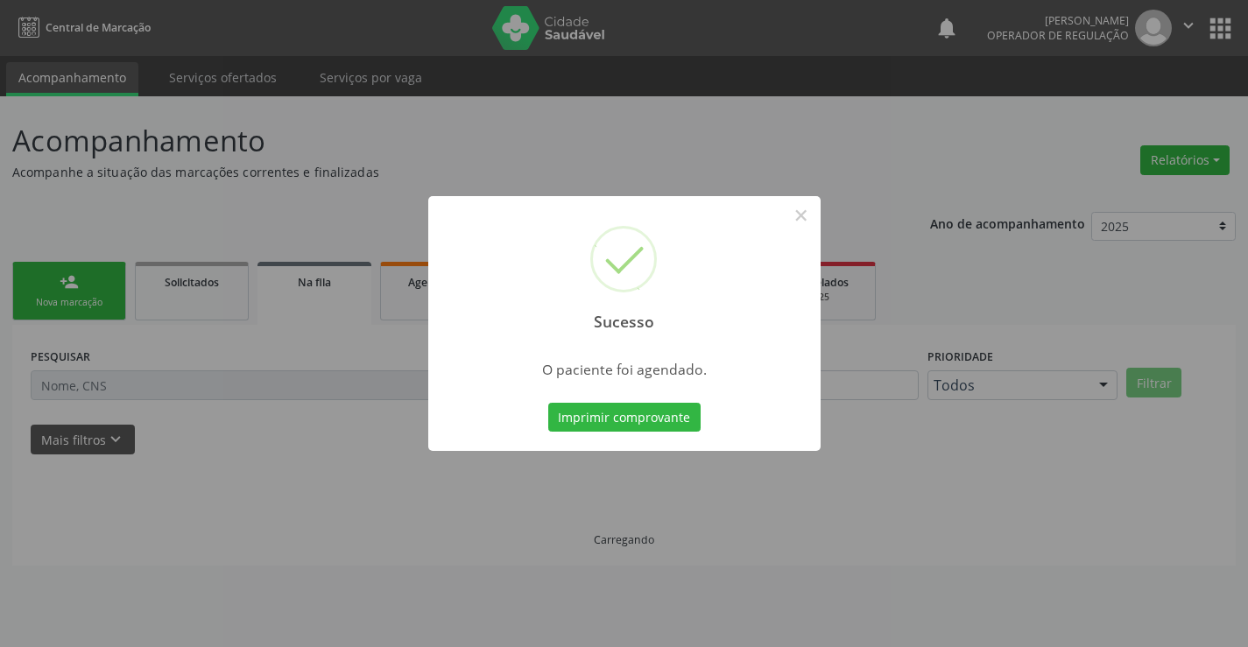
scroll to position [0, 0]
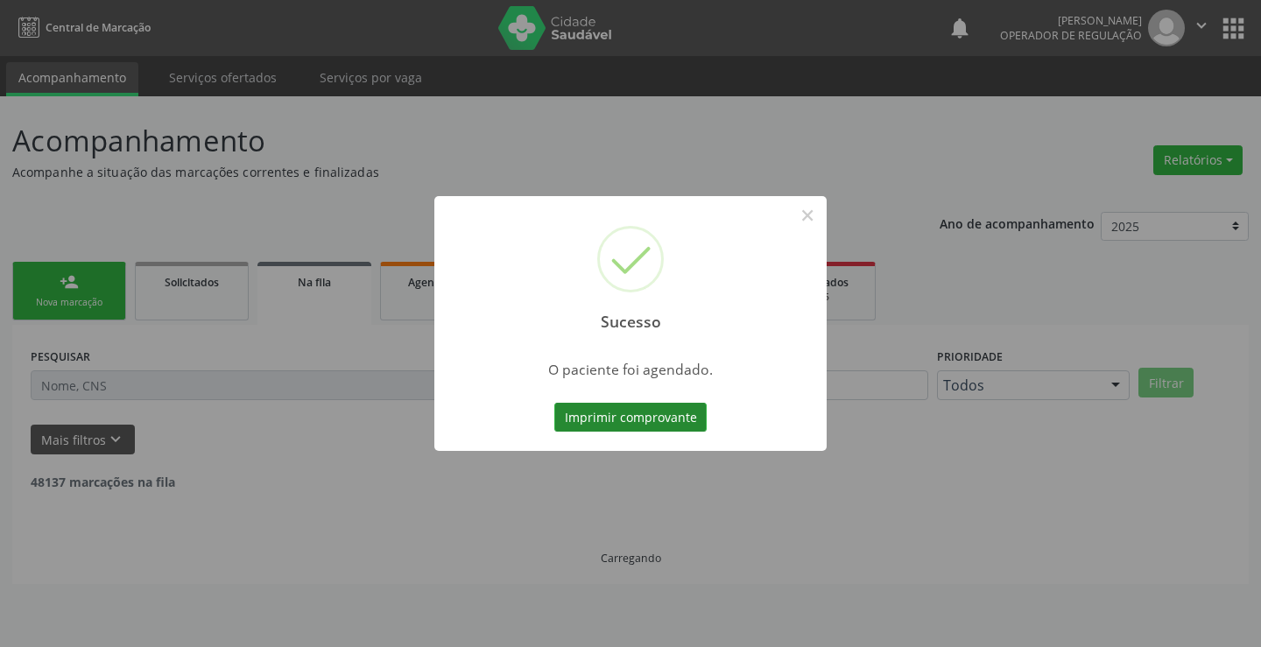
click at [637, 405] on button "Imprimir comprovante" at bounding box center [630, 418] width 152 height 30
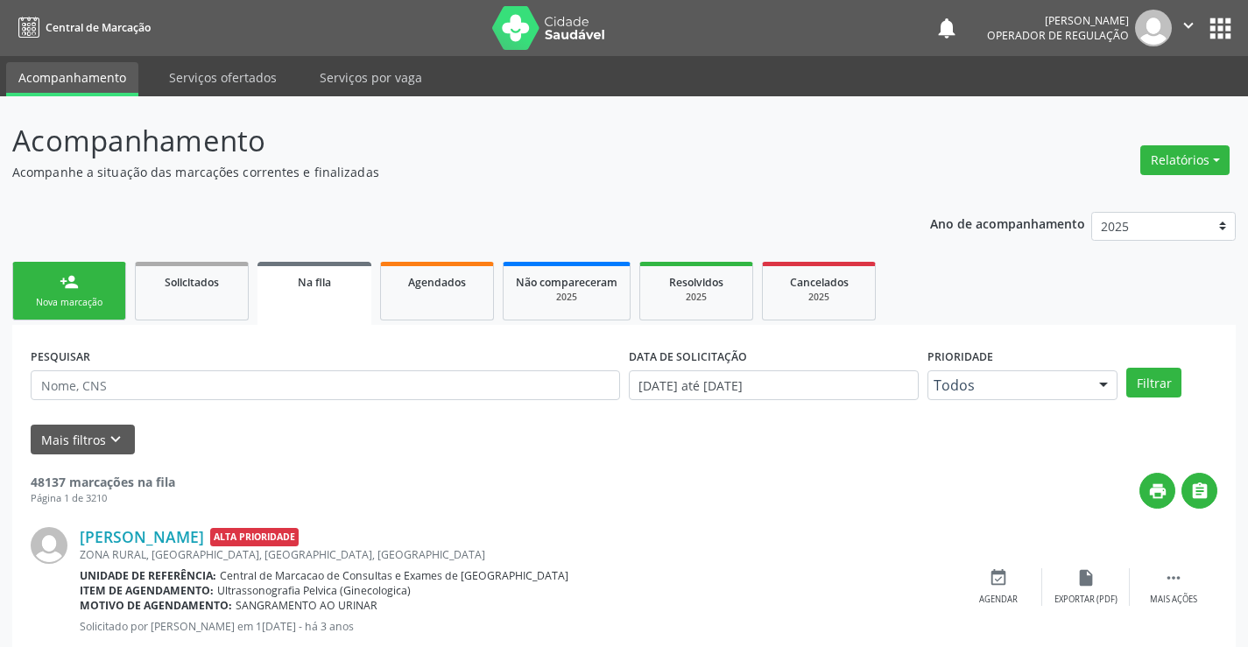
click at [98, 300] on div "Nova marcação" at bounding box center [69, 302] width 88 height 13
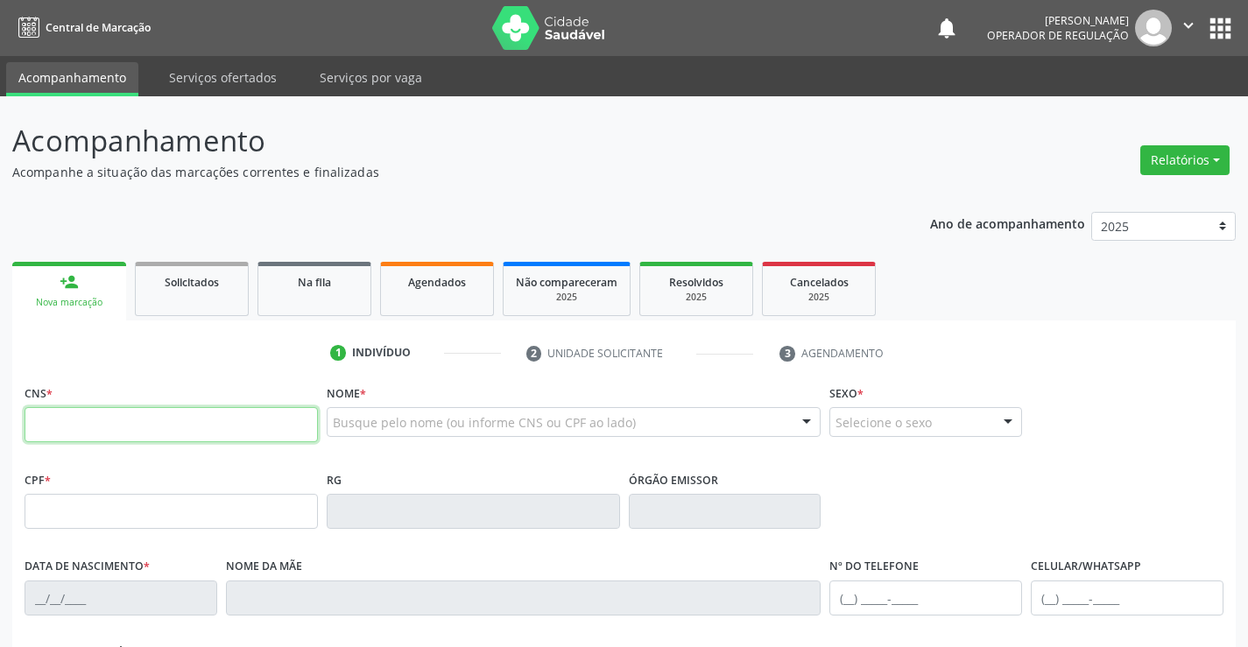
click at [58, 421] on input "text" at bounding box center [171, 424] width 293 height 35
type input "706 2010 0771 5067"
type input "0262773368"
type input "0[DATE]"
type input "[PHONE_NUMBER]"
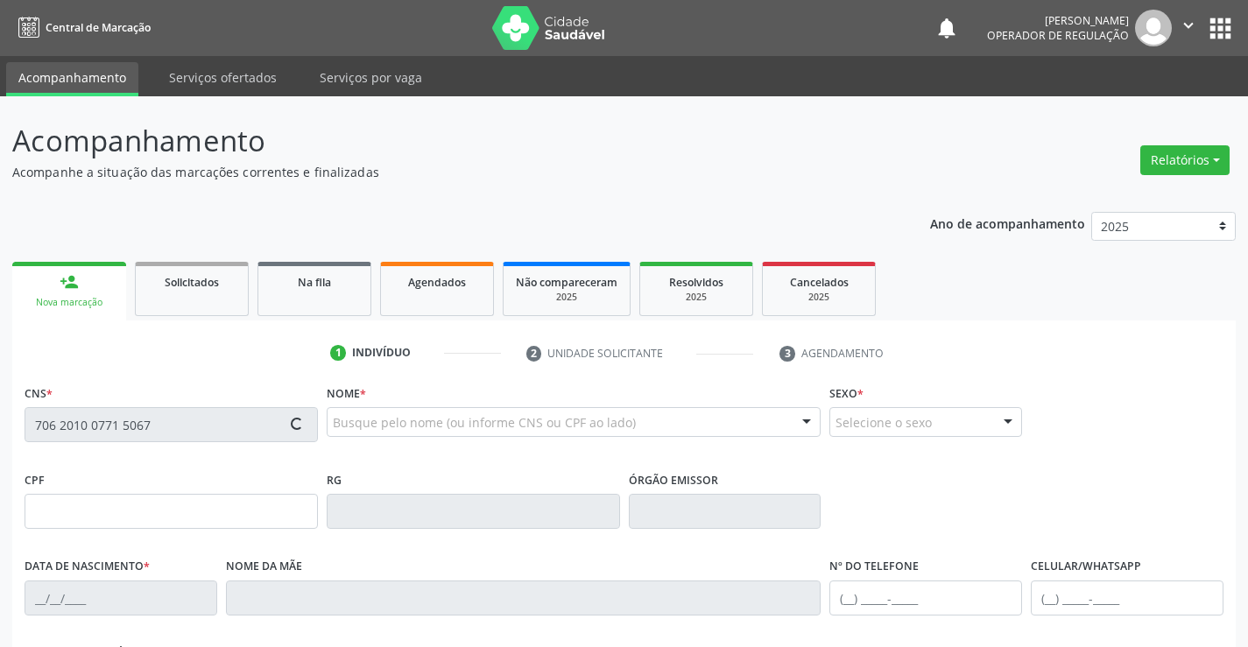
type input "[PHONE_NUMBER]"
type input "204.480.075-68"
type input "S/N"
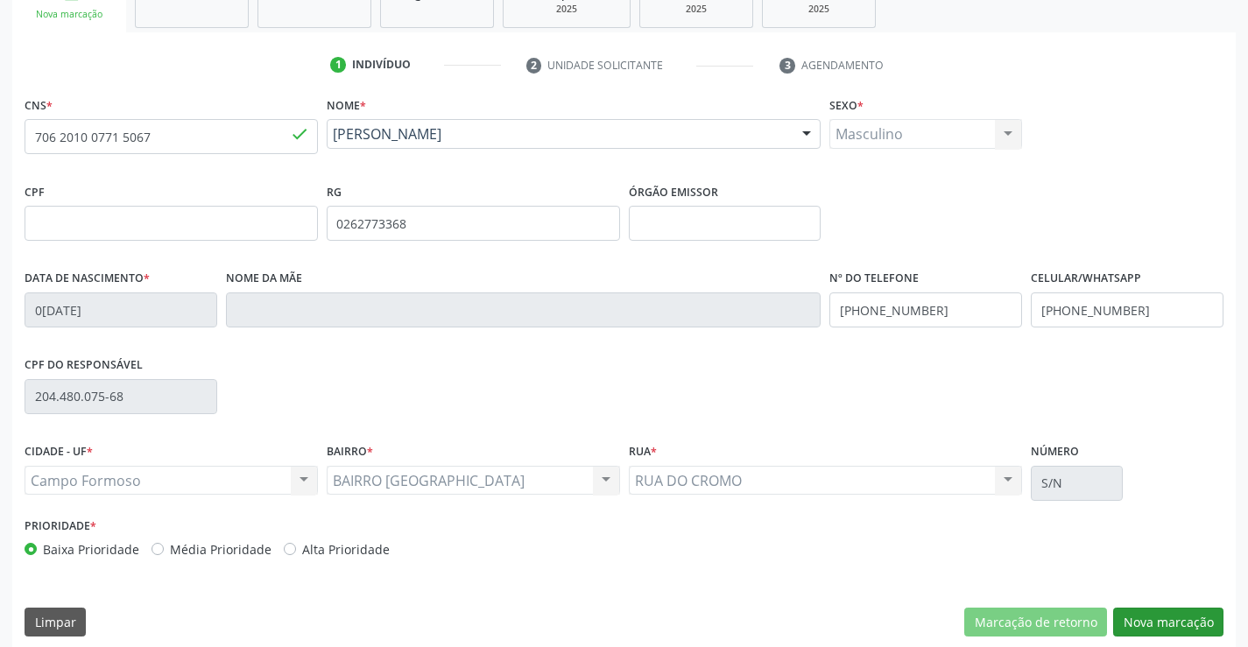
scroll to position [302, 0]
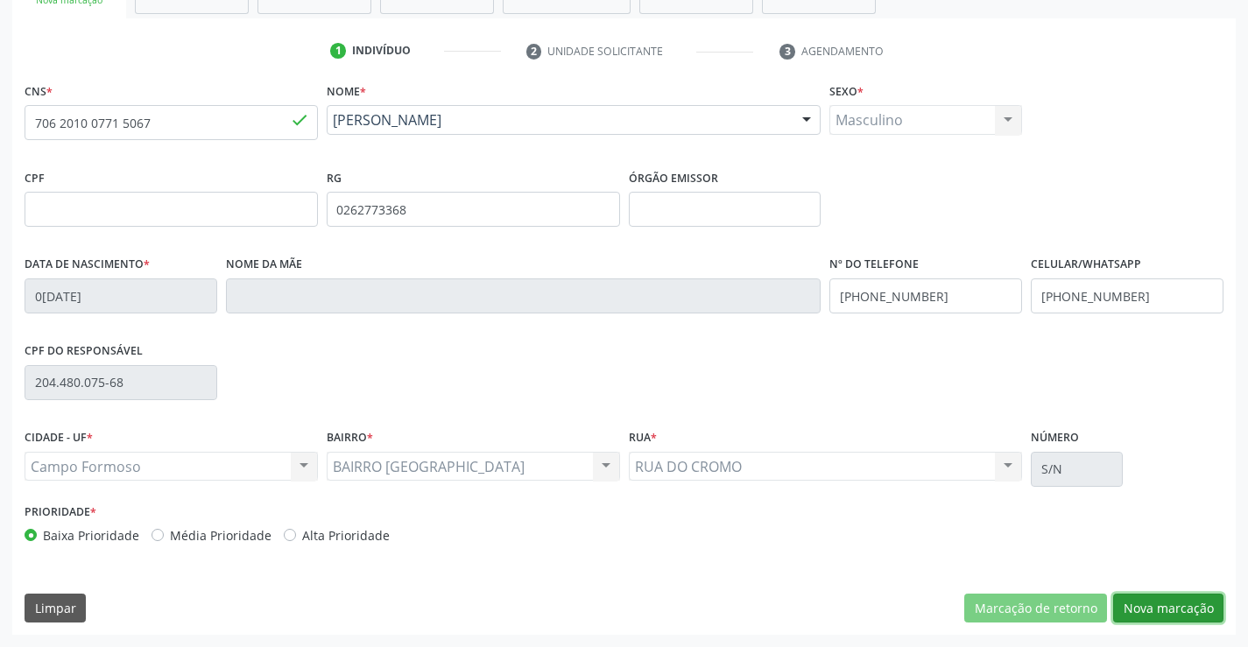
click at [1142, 601] on button "Nova marcação" at bounding box center [1168, 609] width 110 height 30
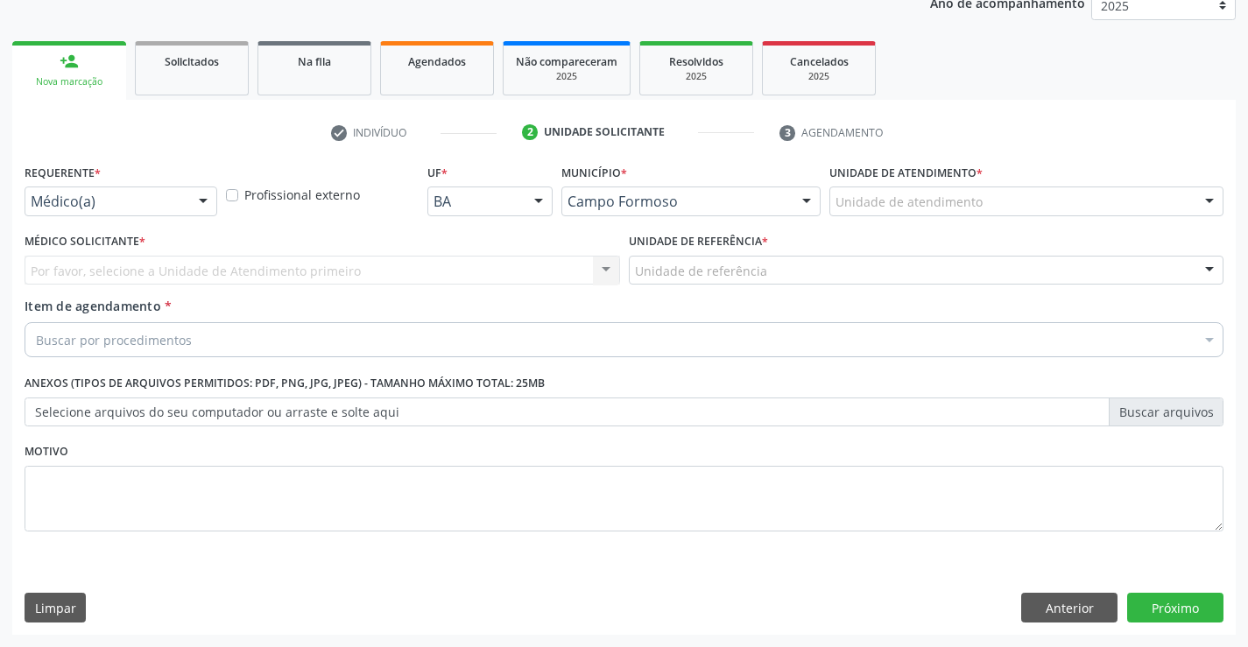
scroll to position [221, 0]
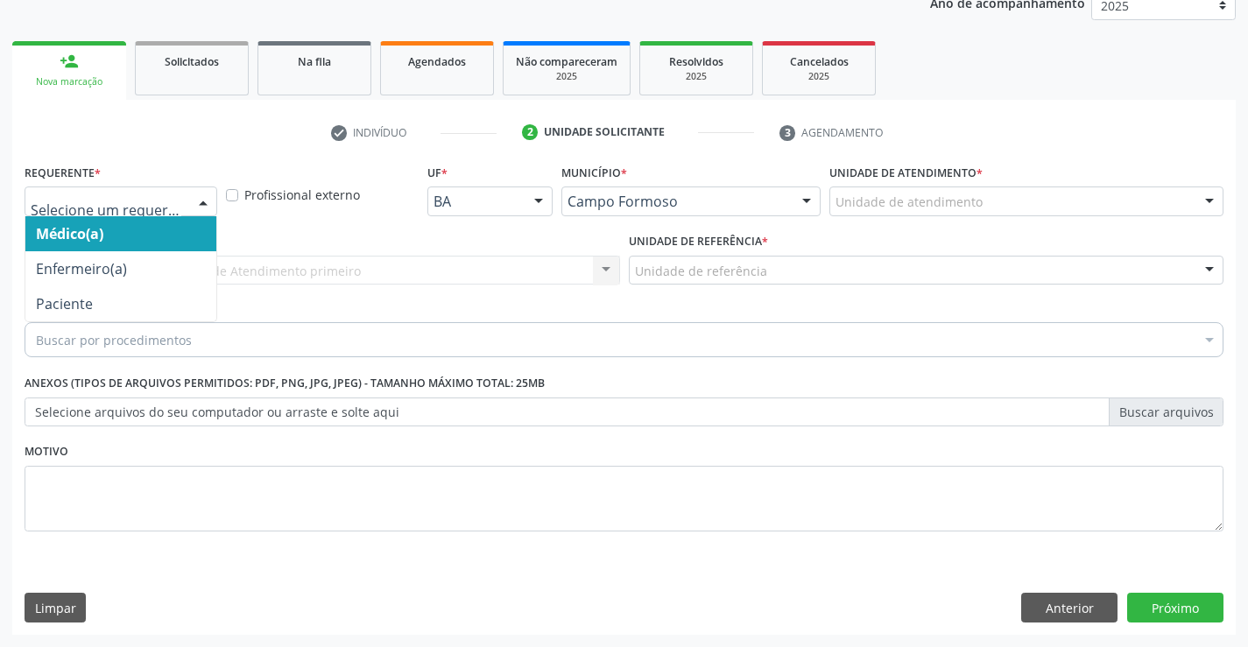
click at [161, 192] on div at bounding box center [121, 201] width 193 height 30
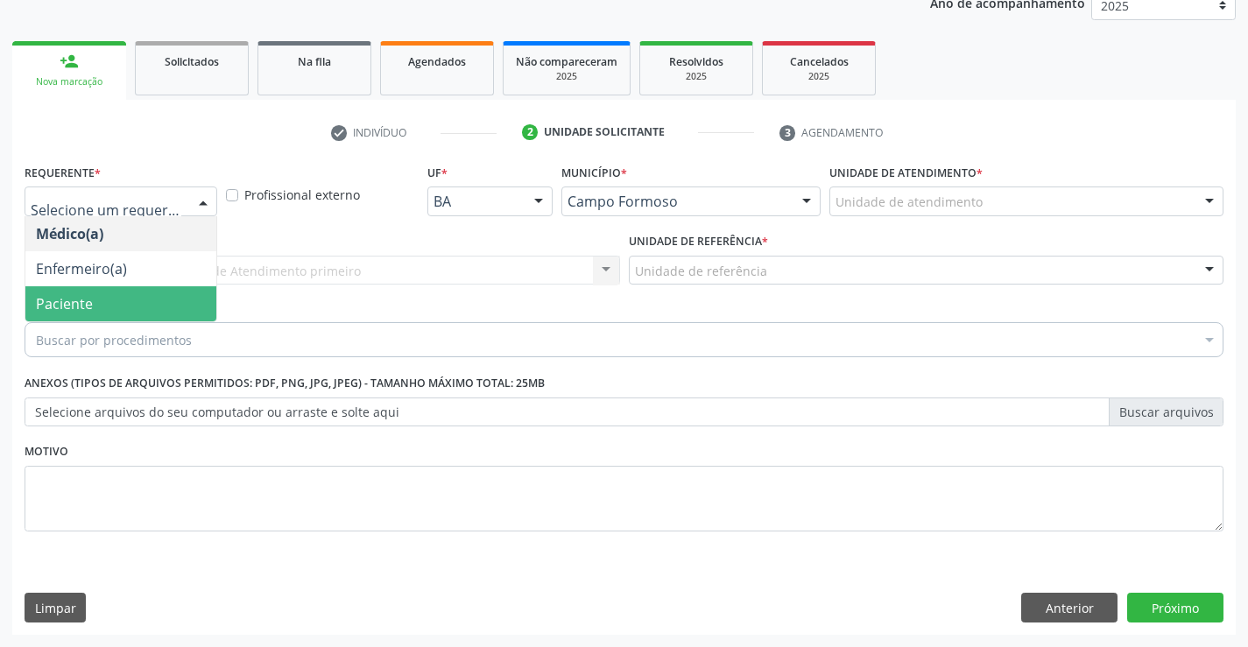
click at [135, 296] on span "Paciente" at bounding box center [120, 303] width 191 height 35
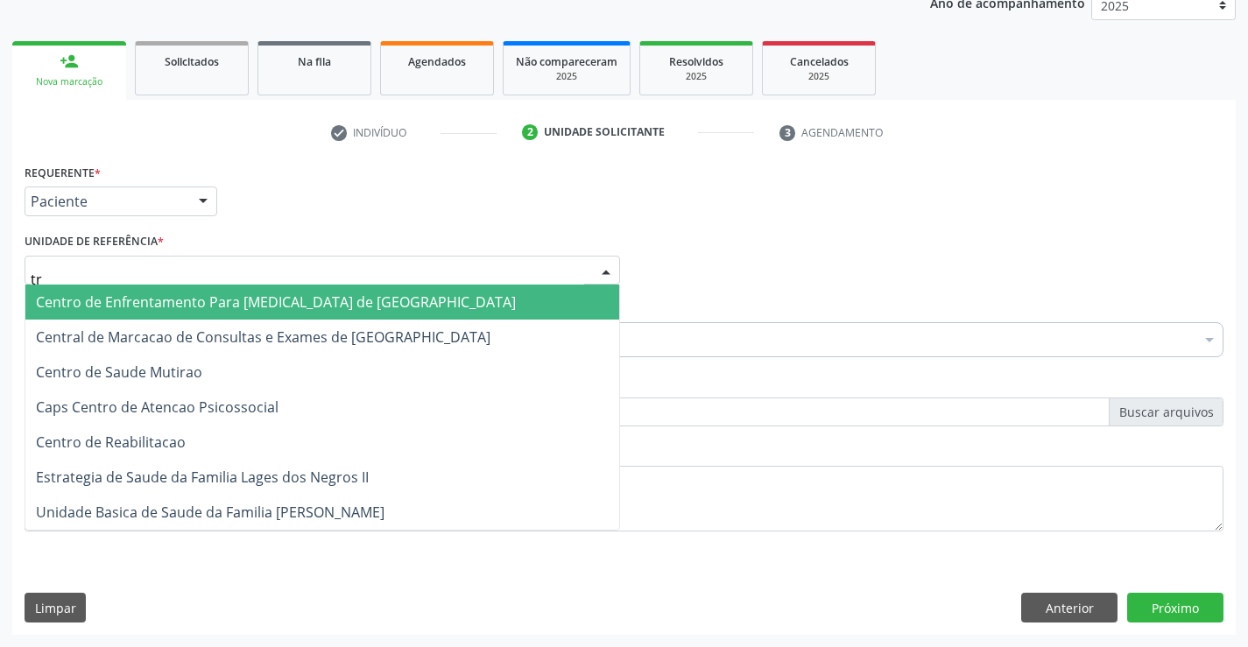
type input "tra"
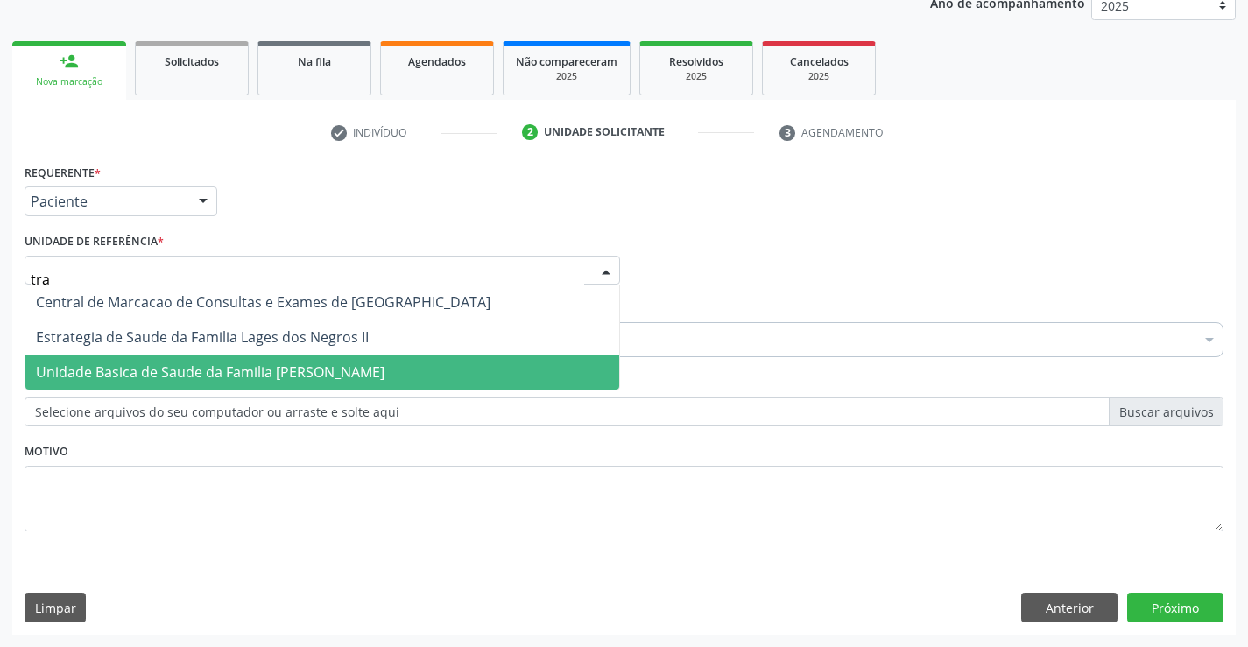
click at [162, 363] on span "Unidade Basica de Saude da Familia [PERSON_NAME]" at bounding box center [210, 371] width 348 height 19
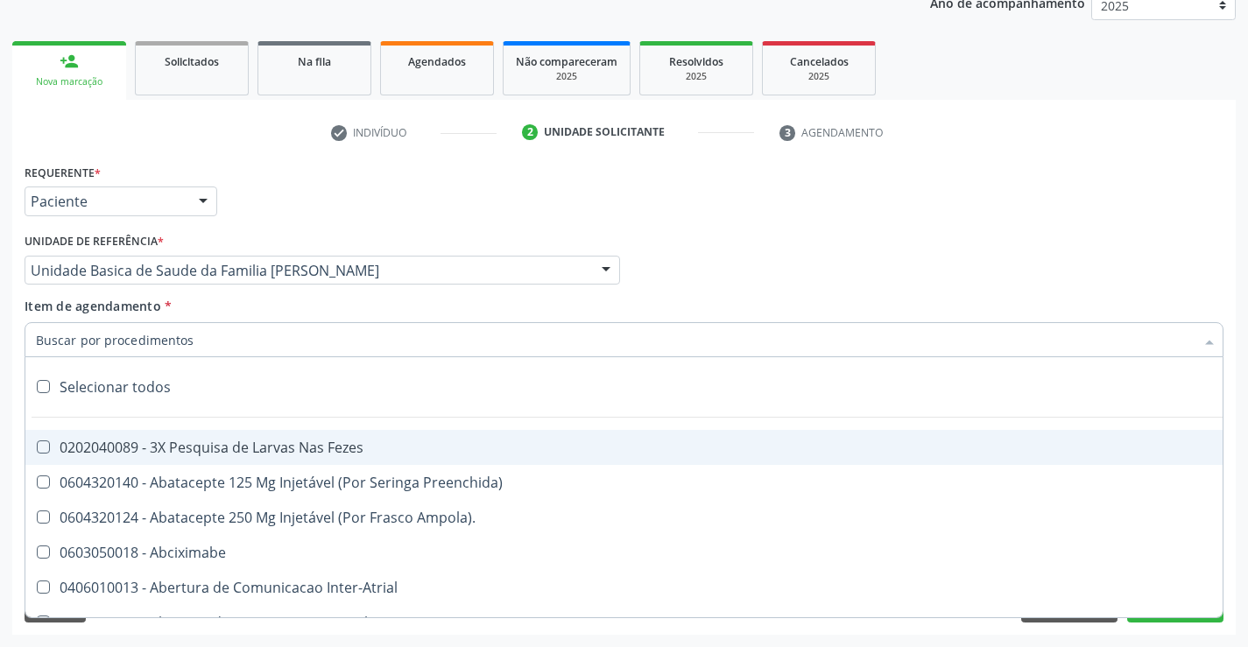
click at [204, 344] on div at bounding box center [624, 339] width 1199 height 35
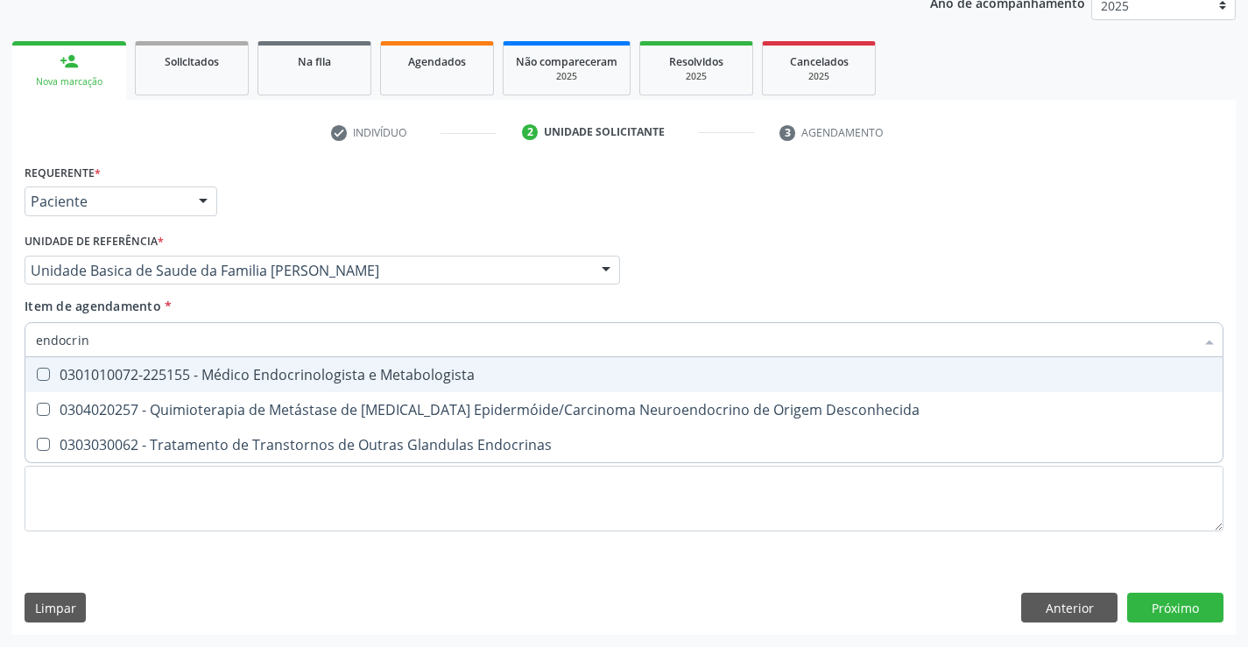
type input "endocrino"
click at [286, 377] on div "0301010072-225155 - Médico Endocrinologista e Metabologista" at bounding box center [624, 375] width 1176 height 14
checkbox Metabologista "true"
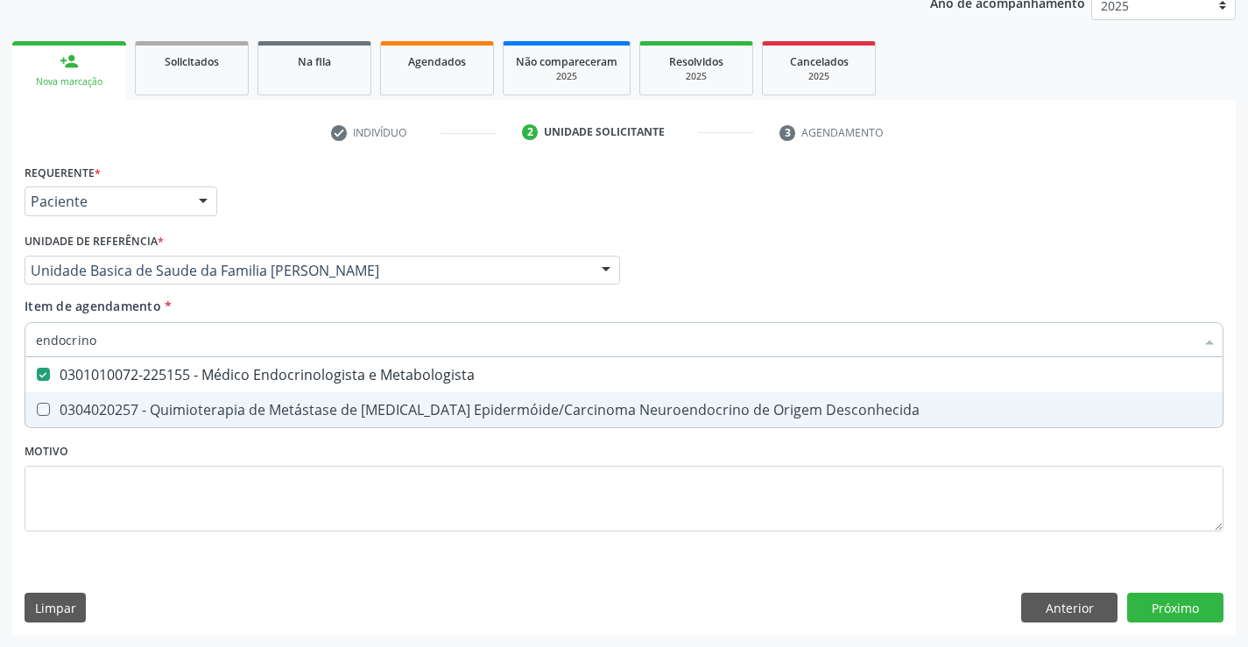
click at [250, 454] on div "Requerente * Paciente Médico(a) Enfermeiro(a) Paciente Nenhum resultado encontr…" at bounding box center [624, 357] width 1199 height 397
checkbox Desconhecida "true"
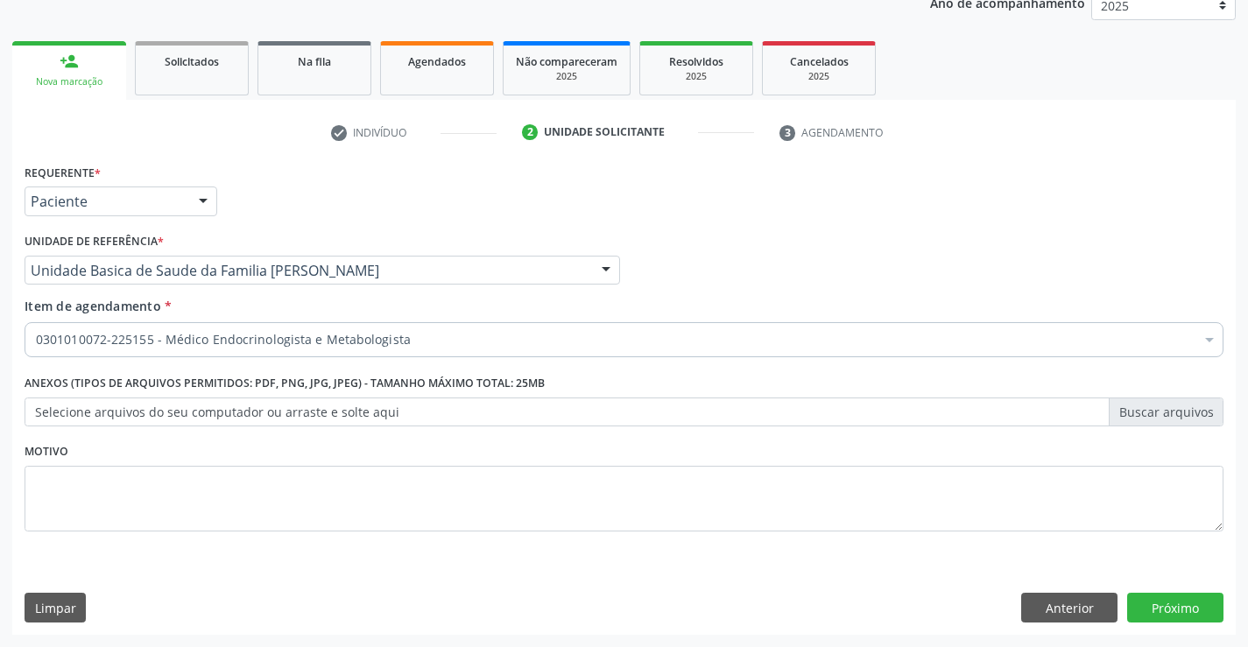
click at [1134, 626] on div "Requerente * Paciente Médico(a) Enfermeiro(a) Paciente Nenhum resultado encontr…" at bounding box center [623, 396] width 1223 height 475
click at [1141, 606] on button "Próximo" at bounding box center [1175, 608] width 96 height 30
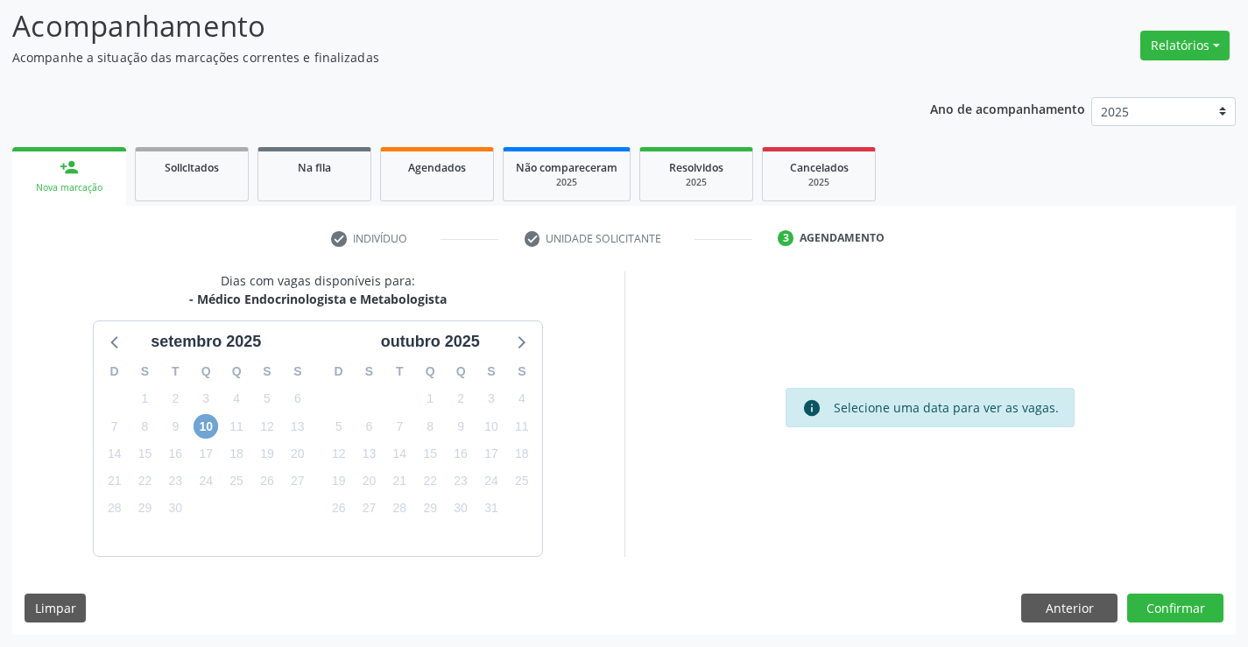
click at [209, 426] on span "10" at bounding box center [205, 426] width 25 height 25
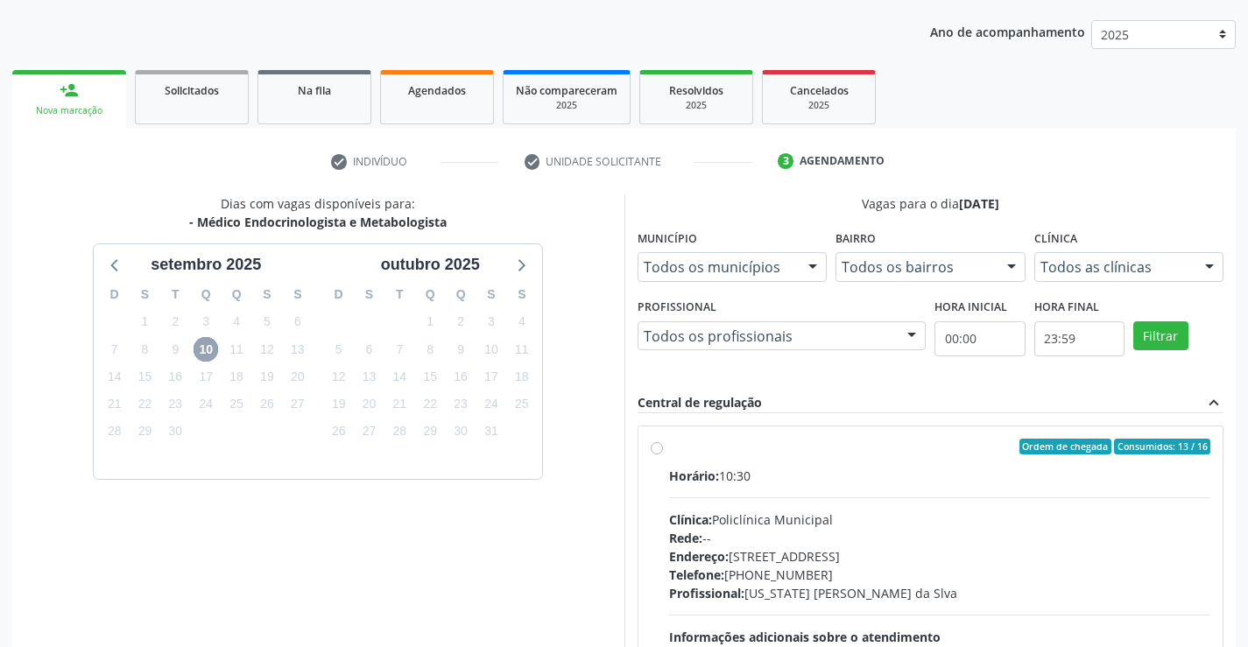
scroll to position [290, 0]
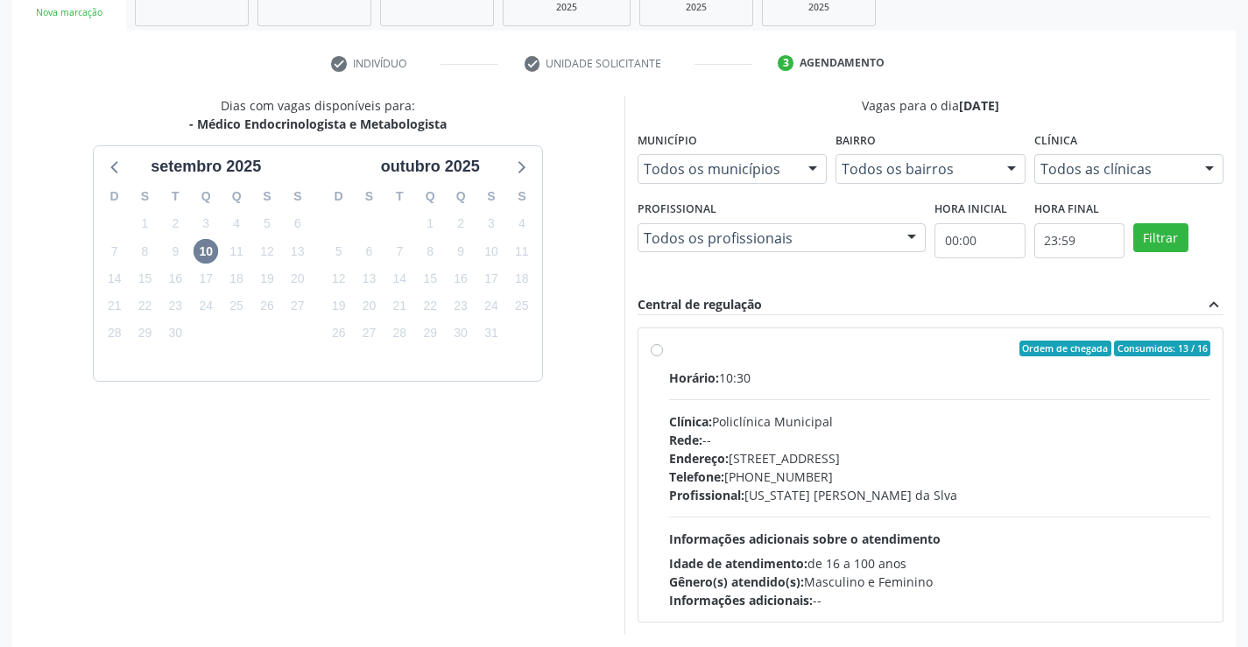
click at [669, 352] on label "Ordem de chegada Consumidos: 13 / 16 Horário: 10:30 Clínica: Policlínica Munici…" at bounding box center [940, 475] width 542 height 269
click at [656, 352] on input "Ordem de chegada Consumidos: 13 / 16 Horário: 10:30 Clínica: Policlínica Munici…" at bounding box center [657, 349] width 12 height 16
radio input "true"
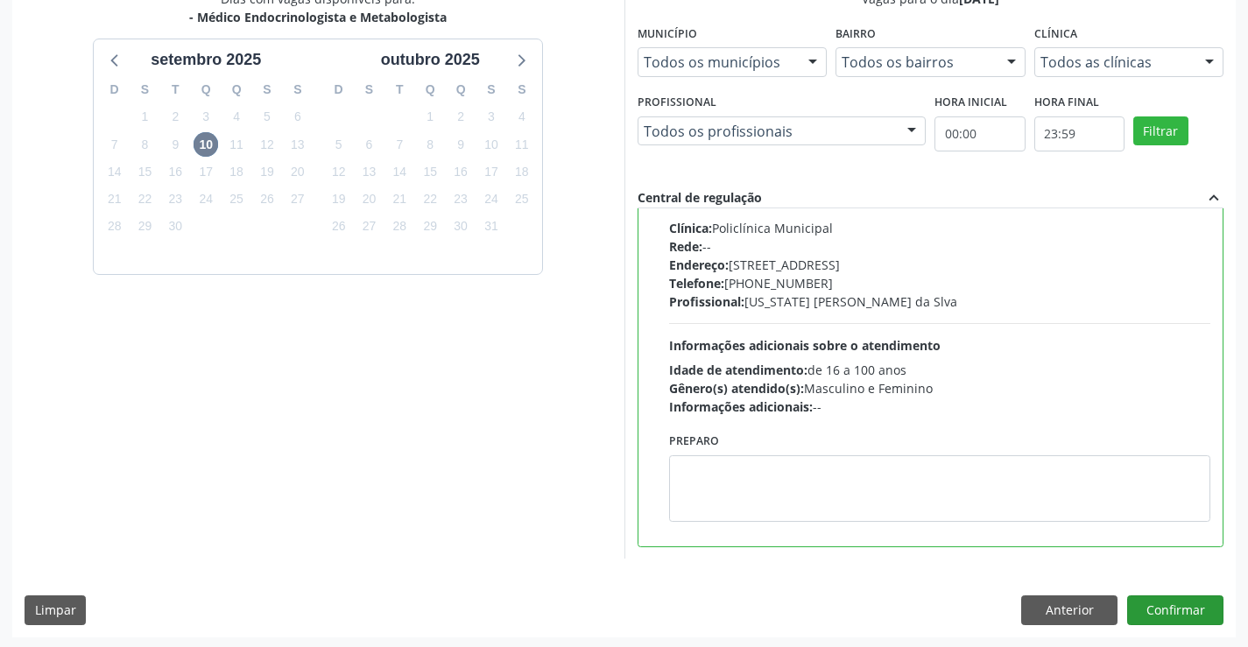
scroll to position [399, 0]
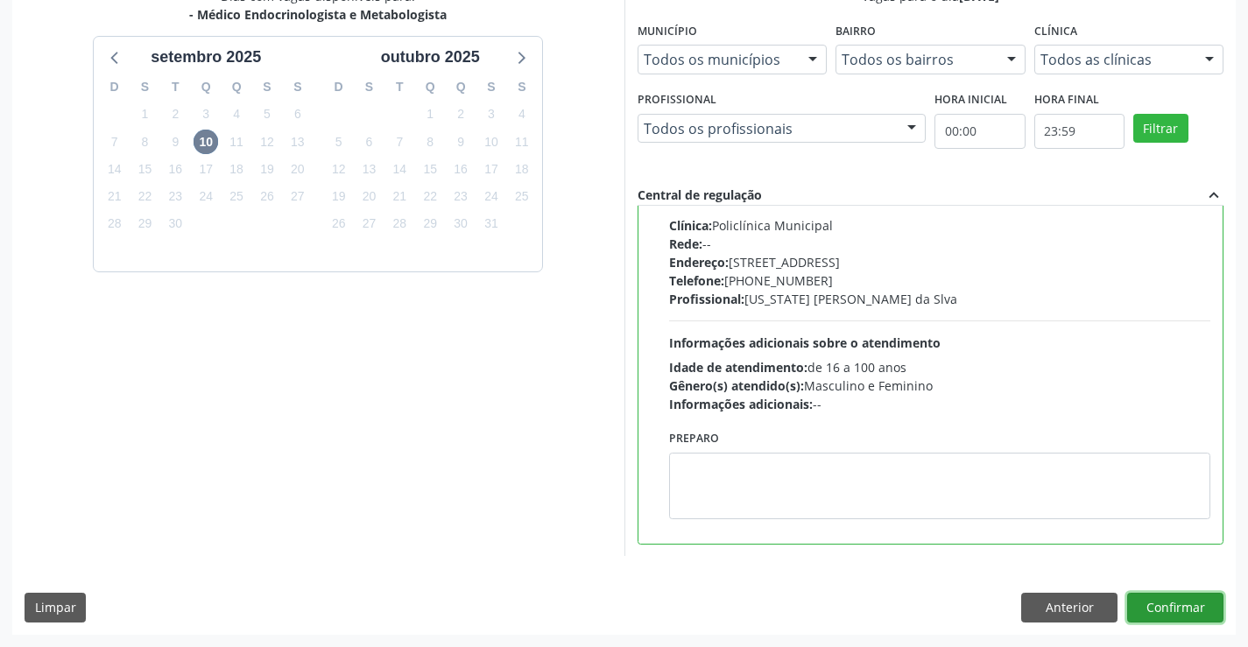
click at [1166, 609] on button "Confirmar" at bounding box center [1175, 608] width 96 height 30
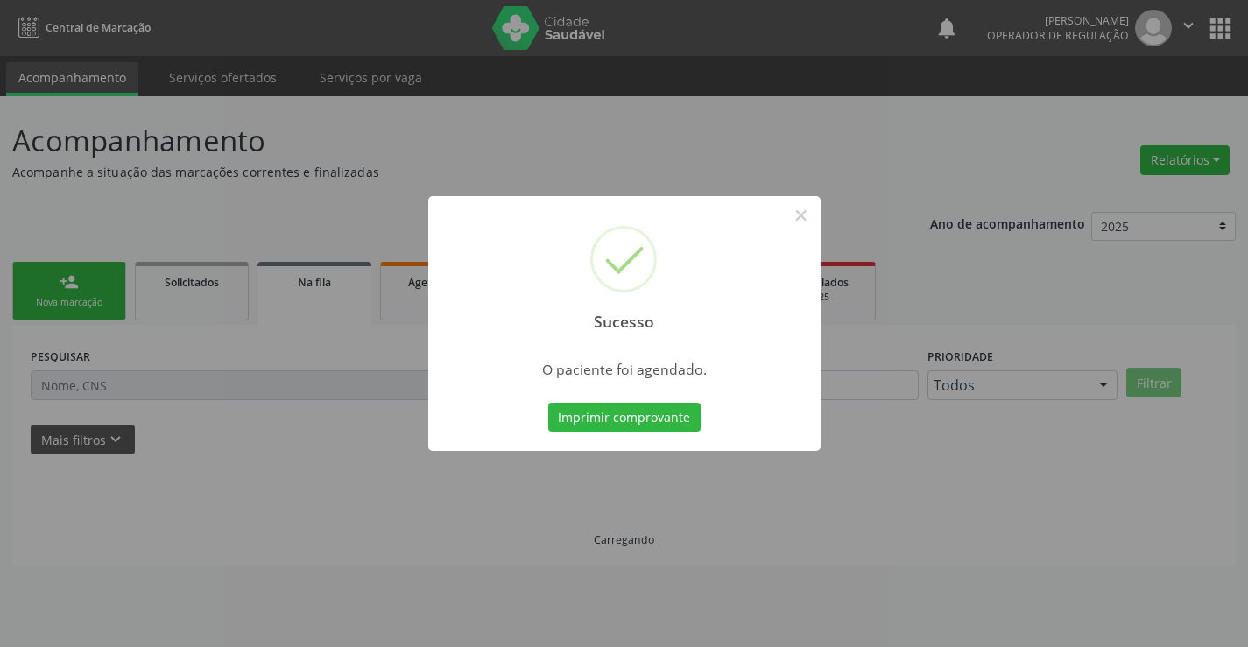
scroll to position [0, 0]
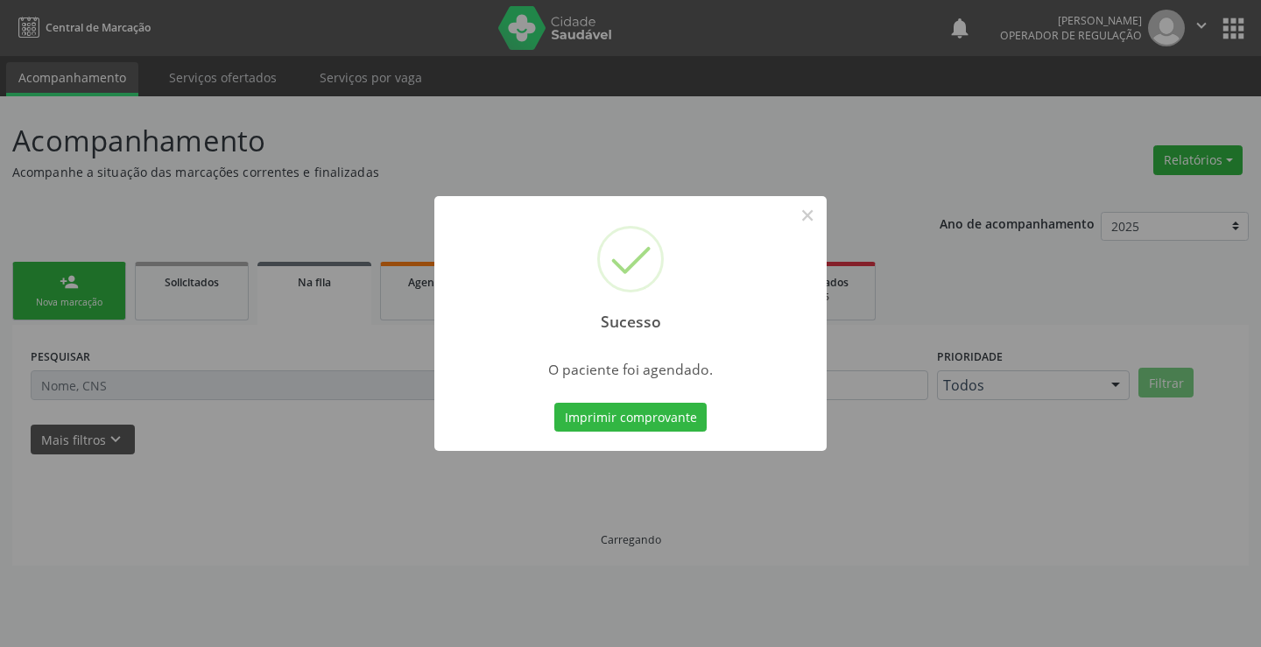
click at [554, 403] on button "Imprimir comprovante" at bounding box center [630, 418] width 152 height 30
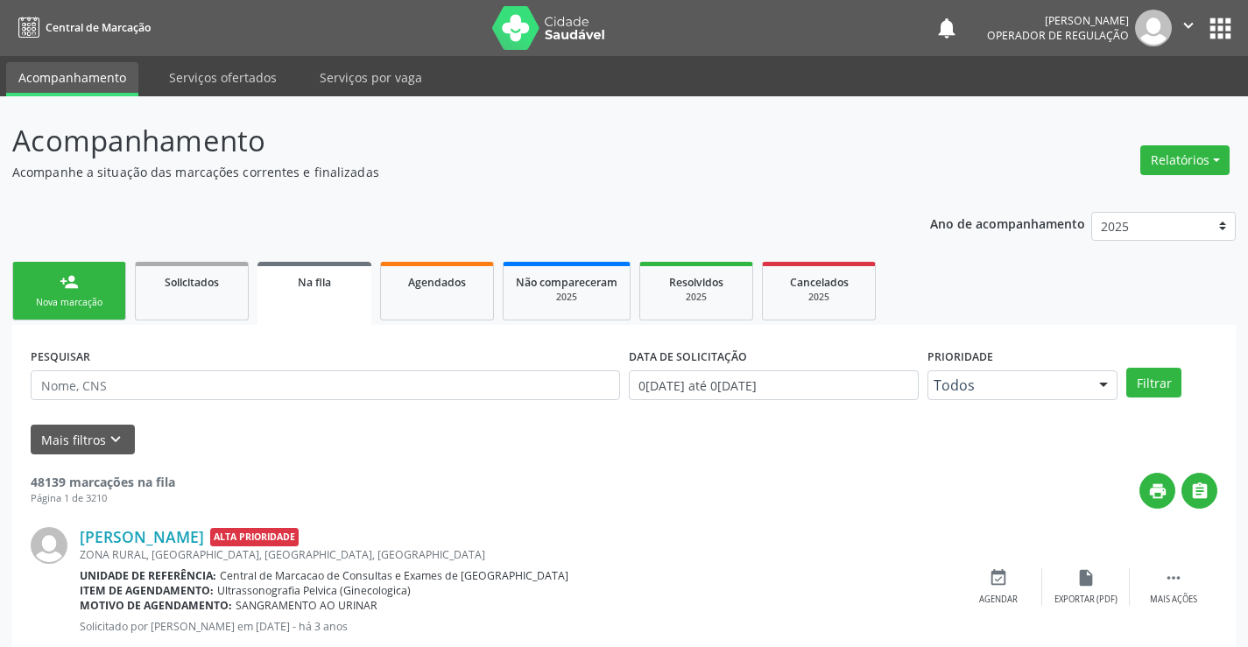
click at [100, 299] on div "Nova marcação" at bounding box center [69, 302] width 88 height 13
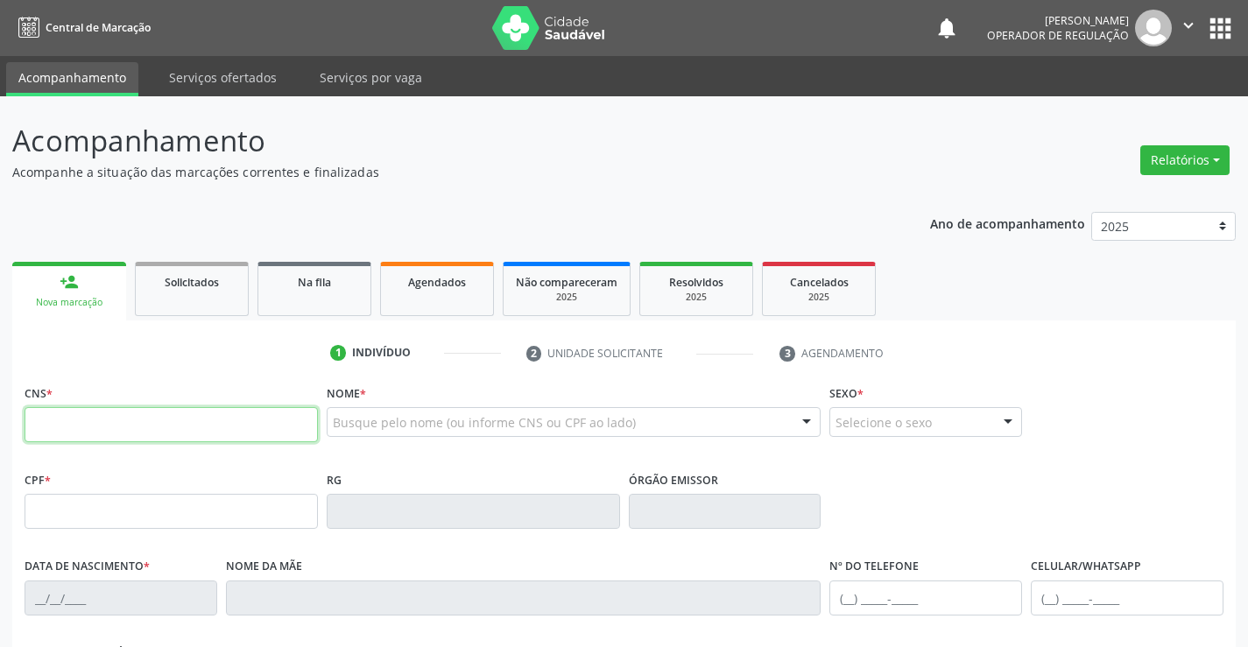
click at [67, 428] on input "text" at bounding box center [171, 424] width 293 height 35
type input "708 7011 4449 5796"
type input "0287309681"
type input "0[DATE]"
type input "[PHONE_NUMBER]"
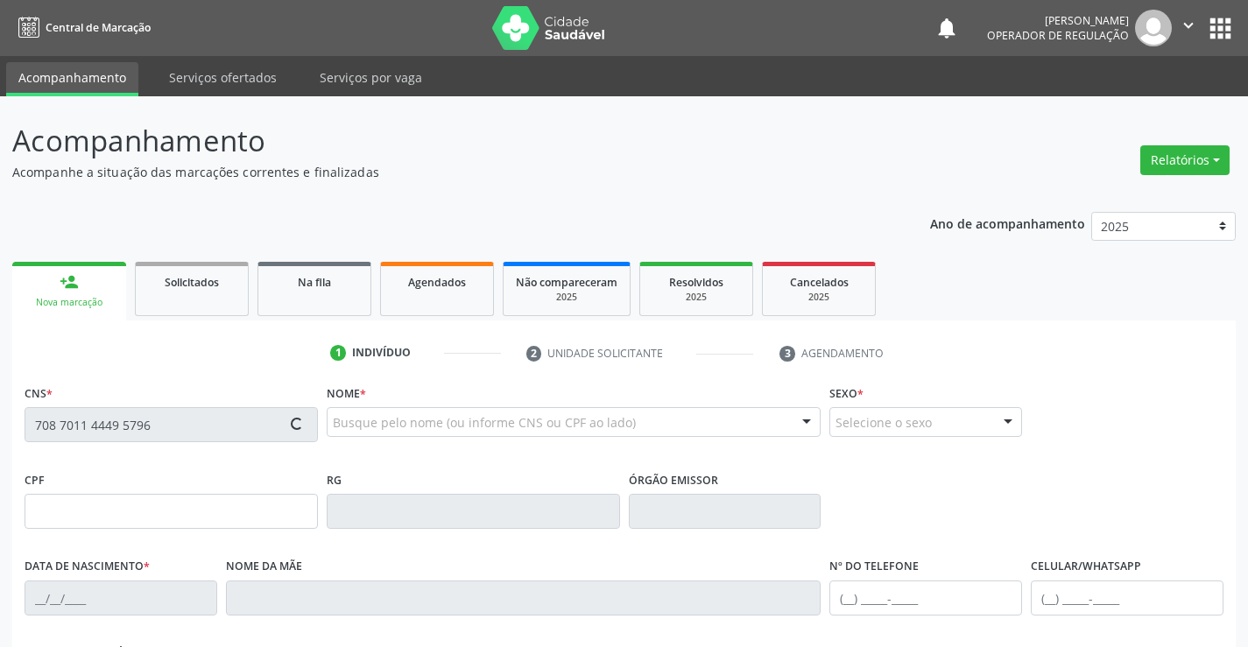
type input "[PHONE_NUMBER]"
type input "359.935.965-20"
type input "SN"
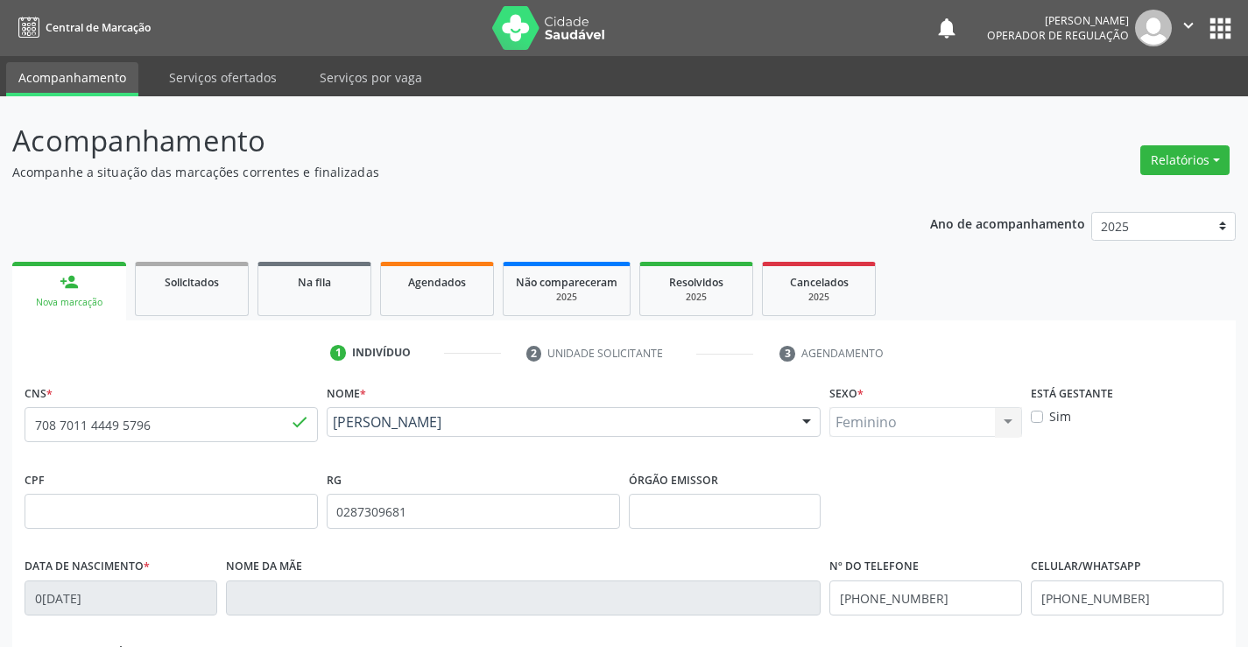
scroll to position [263, 0]
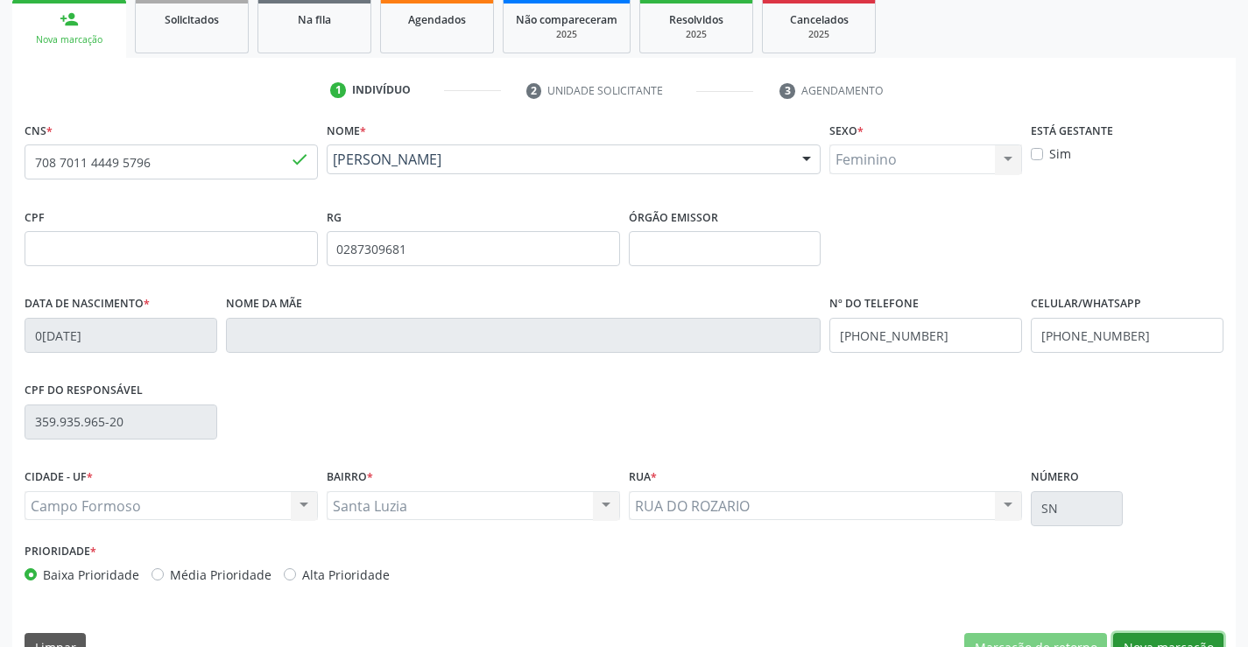
click at [1192, 637] on button "Nova marcação" at bounding box center [1168, 648] width 110 height 30
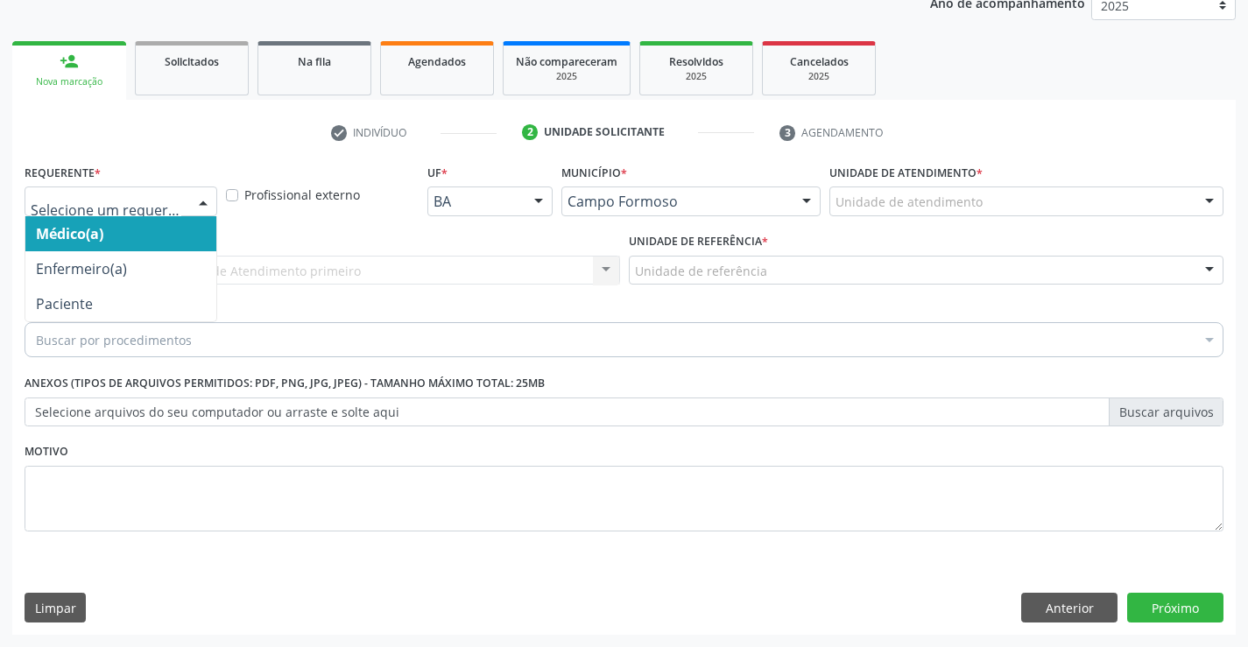
click at [205, 195] on div at bounding box center [203, 202] width 26 height 30
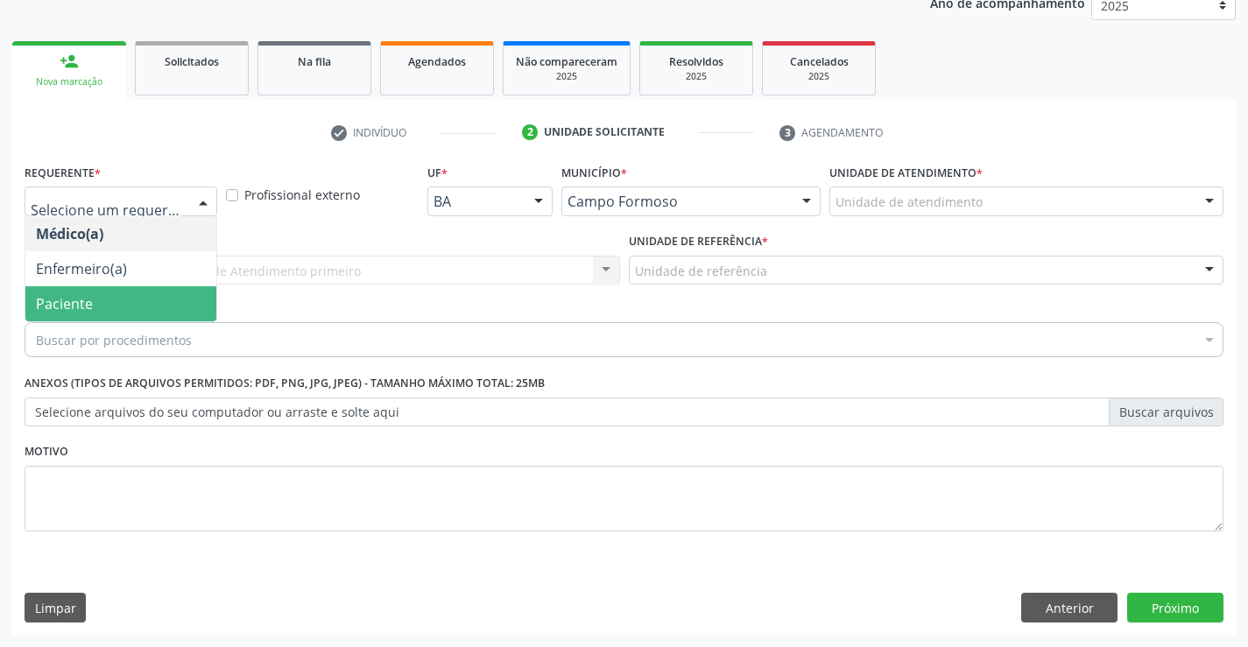
click at [126, 308] on span "Paciente" at bounding box center [120, 303] width 191 height 35
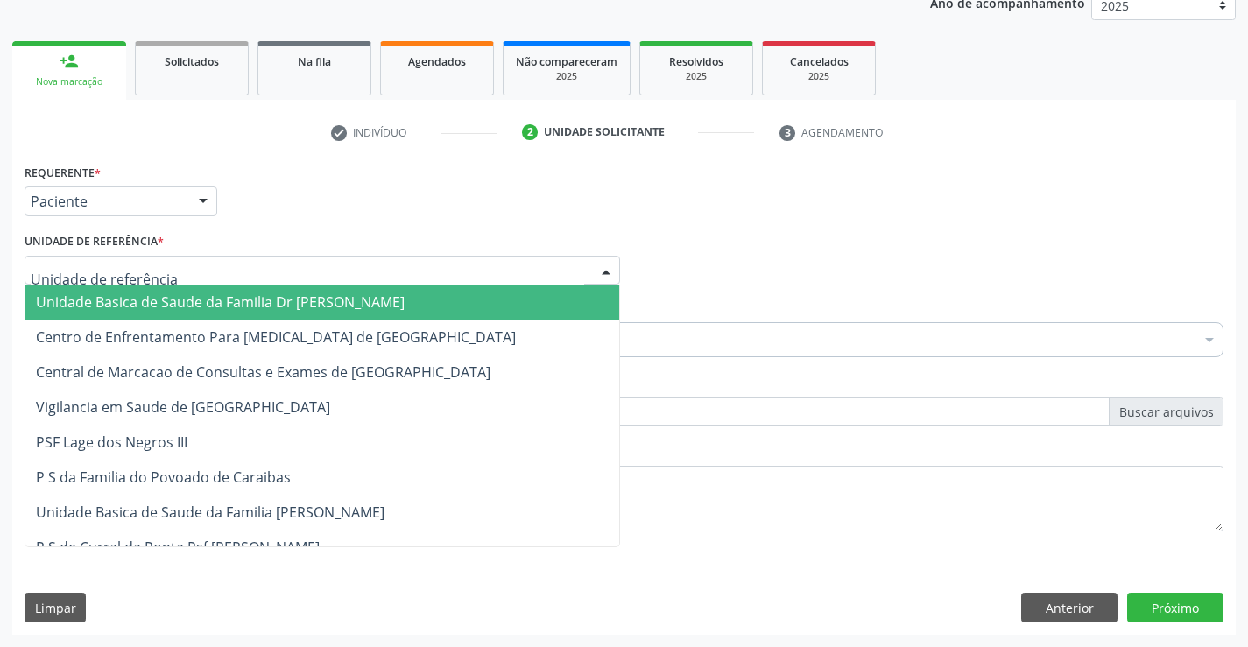
click at [246, 265] on div at bounding box center [322, 271] width 595 height 30
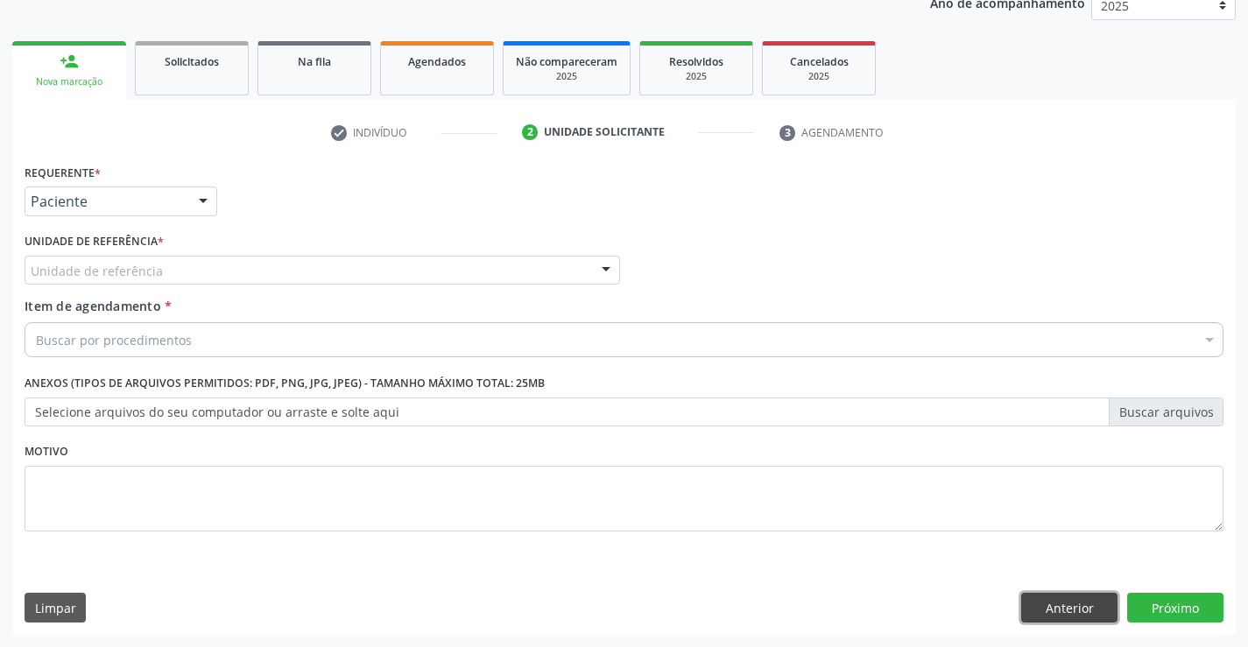
click at [1075, 608] on button "Anterior" at bounding box center [1069, 608] width 96 height 30
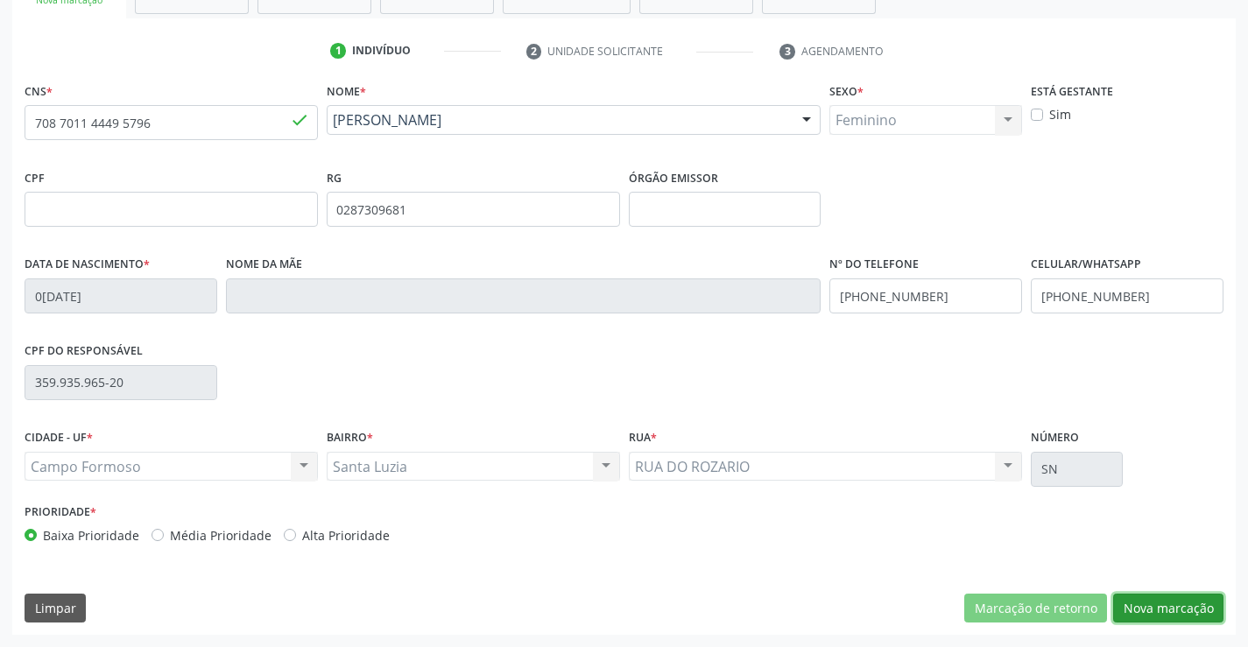
click at [1146, 607] on button "Nova marcação" at bounding box center [1168, 609] width 110 height 30
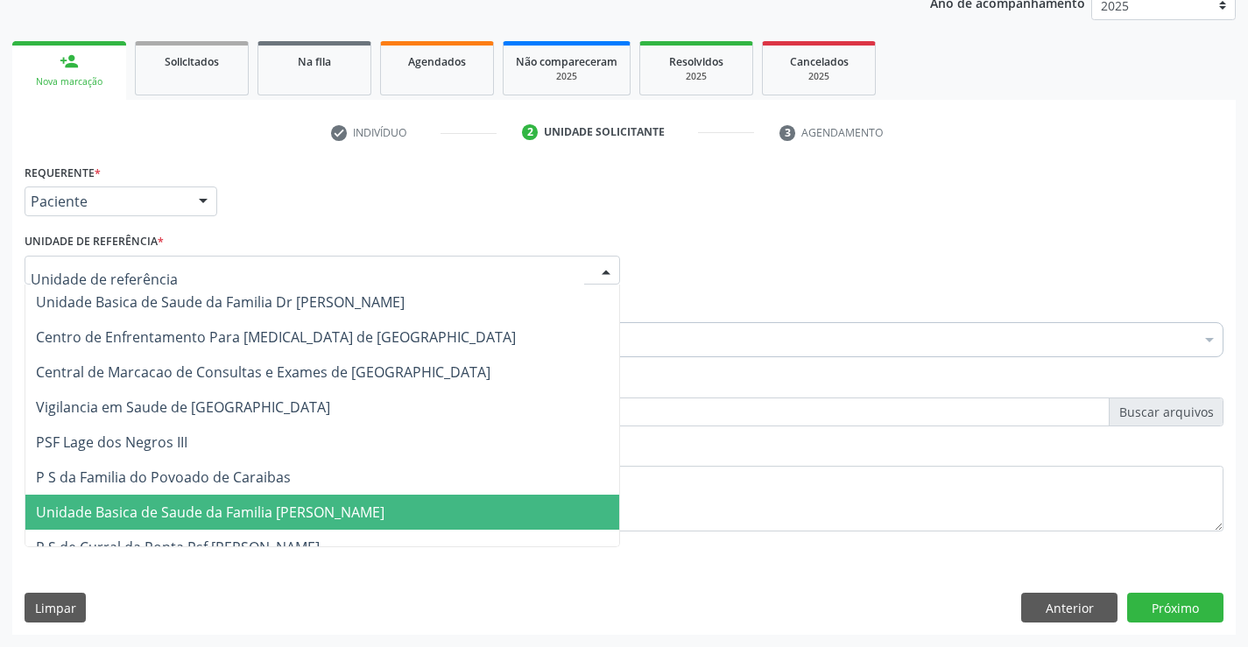
click at [226, 271] on div at bounding box center [322, 271] width 595 height 30
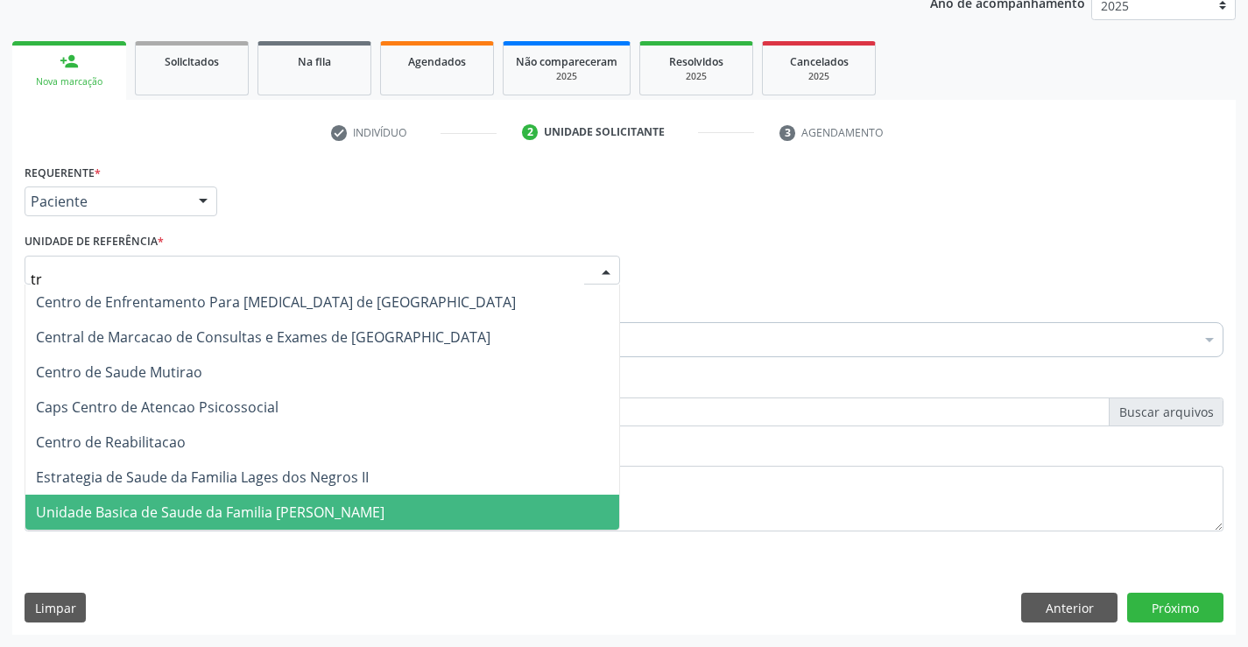
type input "tra"
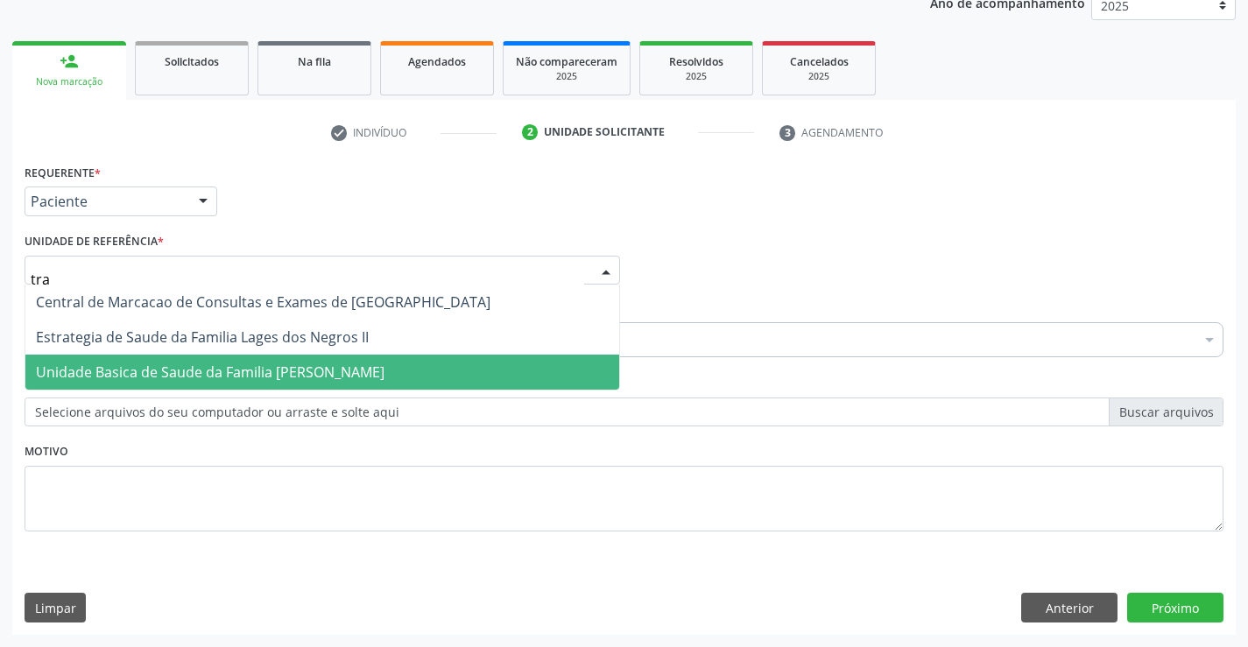
click at [243, 363] on span "Unidade Basica de Saude da Familia [PERSON_NAME]" at bounding box center [210, 371] width 348 height 19
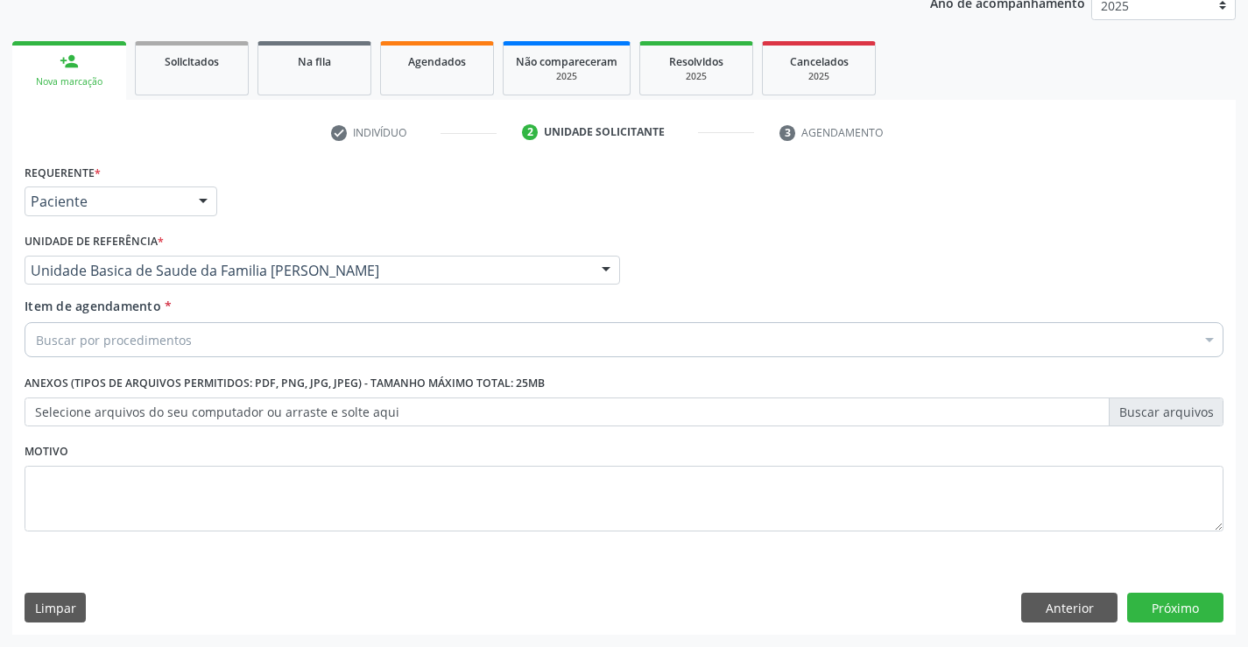
click at [204, 336] on div "Buscar por procedimentos" at bounding box center [624, 339] width 1199 height 35
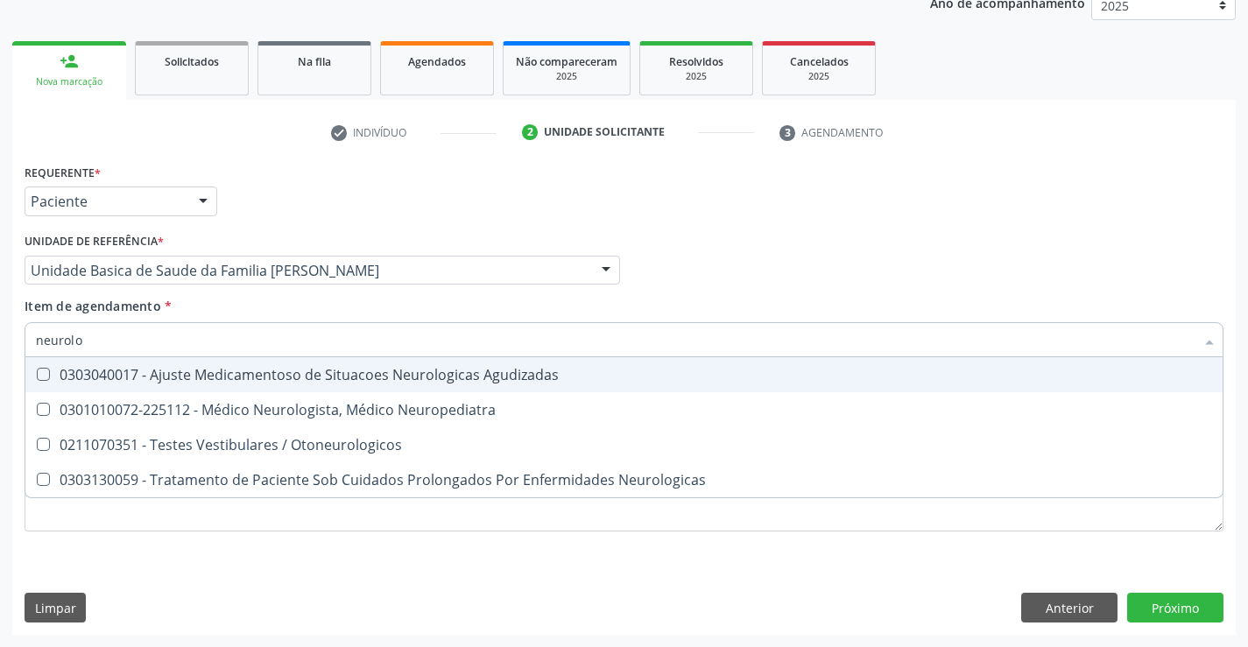
type input "neurolog"
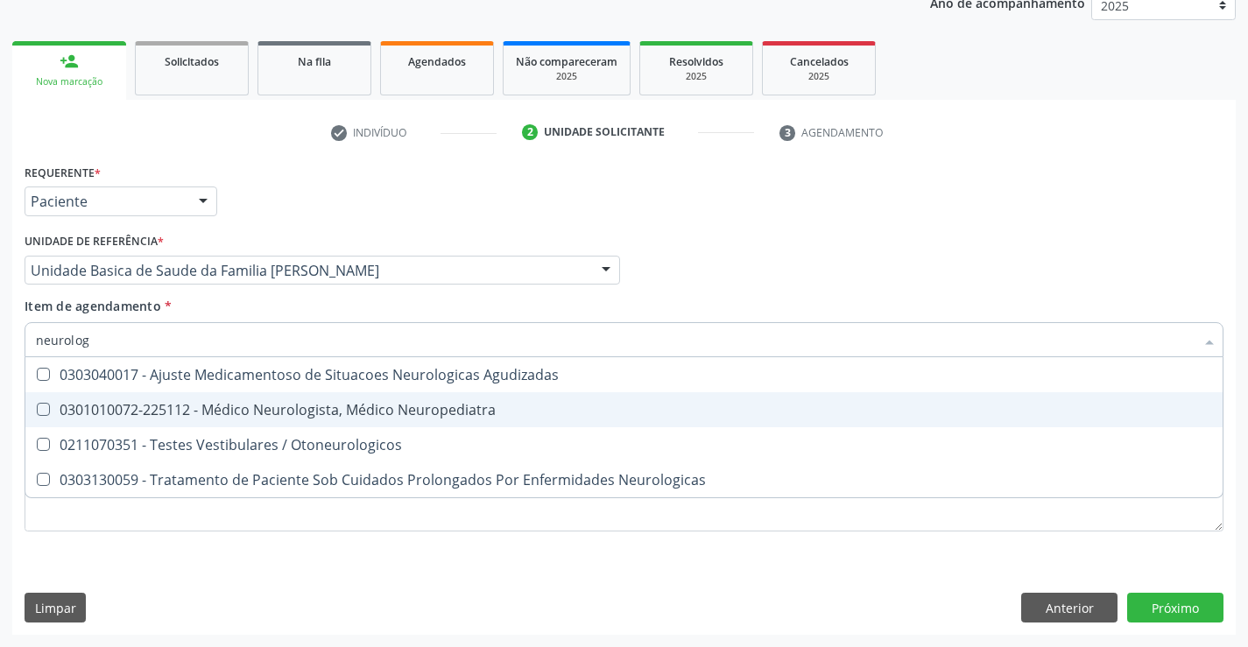
click at [287, 405] on div "0301010072-225112 - Médico Neurologista, Médico Neuropediatra" at bounding box center [624, 410] width 1176 height 14
checkbox Neuropediatra "true"
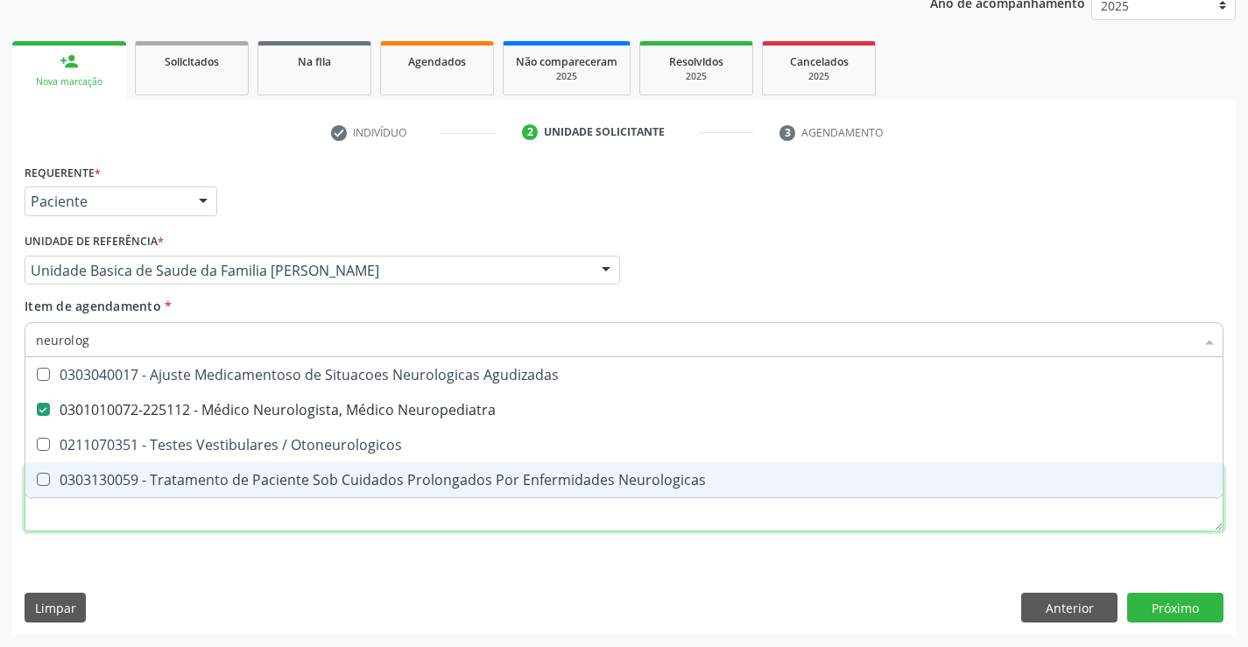
click at [271, 513] on div "Requerente * Paciente Médico(a) Enfermeiro(a) Paciente Nenhum resultado encontr…" at bounding box center [624, 357] width 1199 height 397
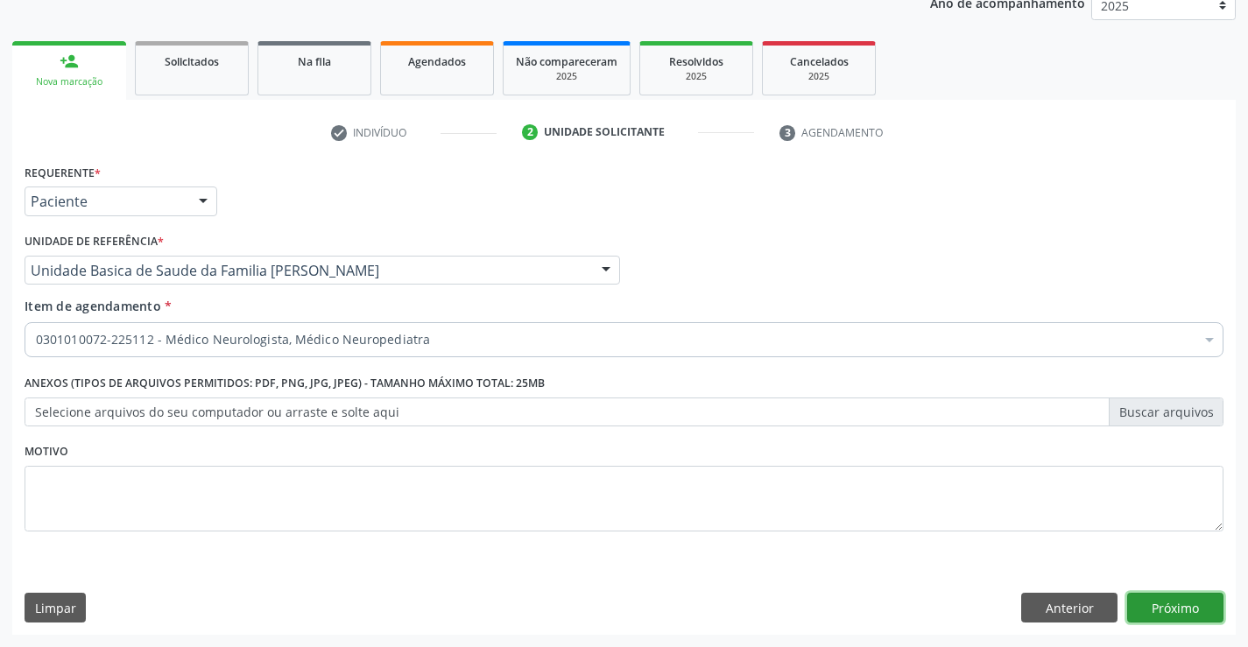
click at [1142, 610] on button "Próximo" at bounding box center [1175, 608] width 96 height 30
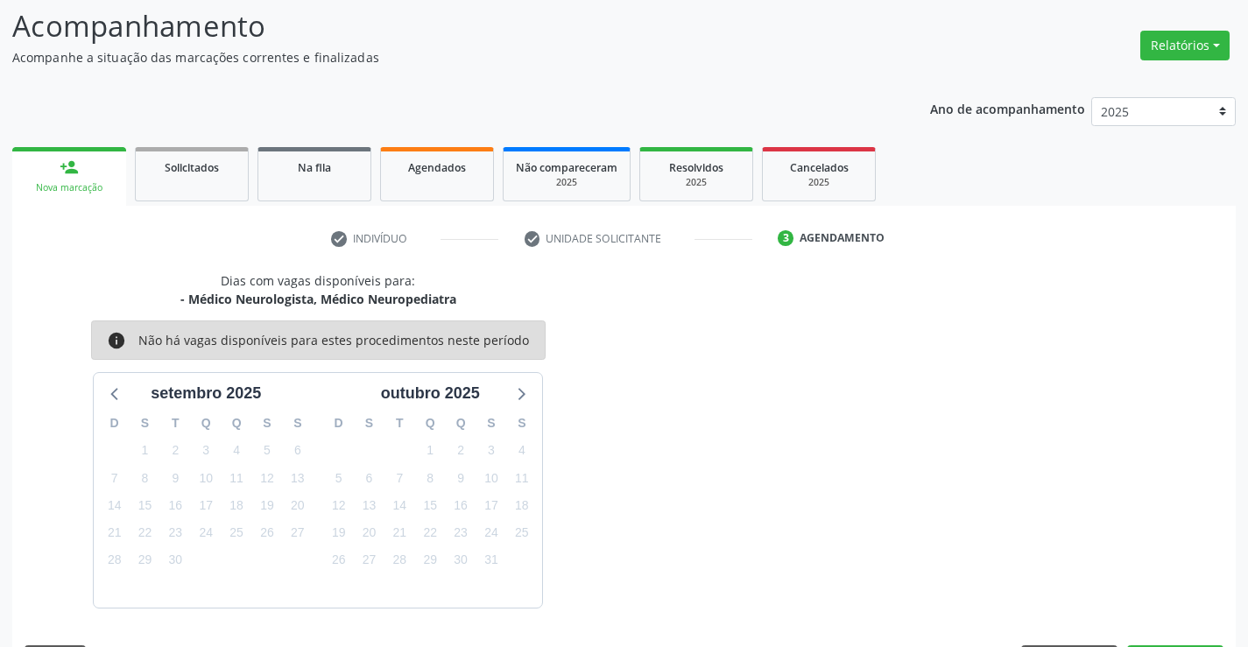
scroll to position [166, 0]
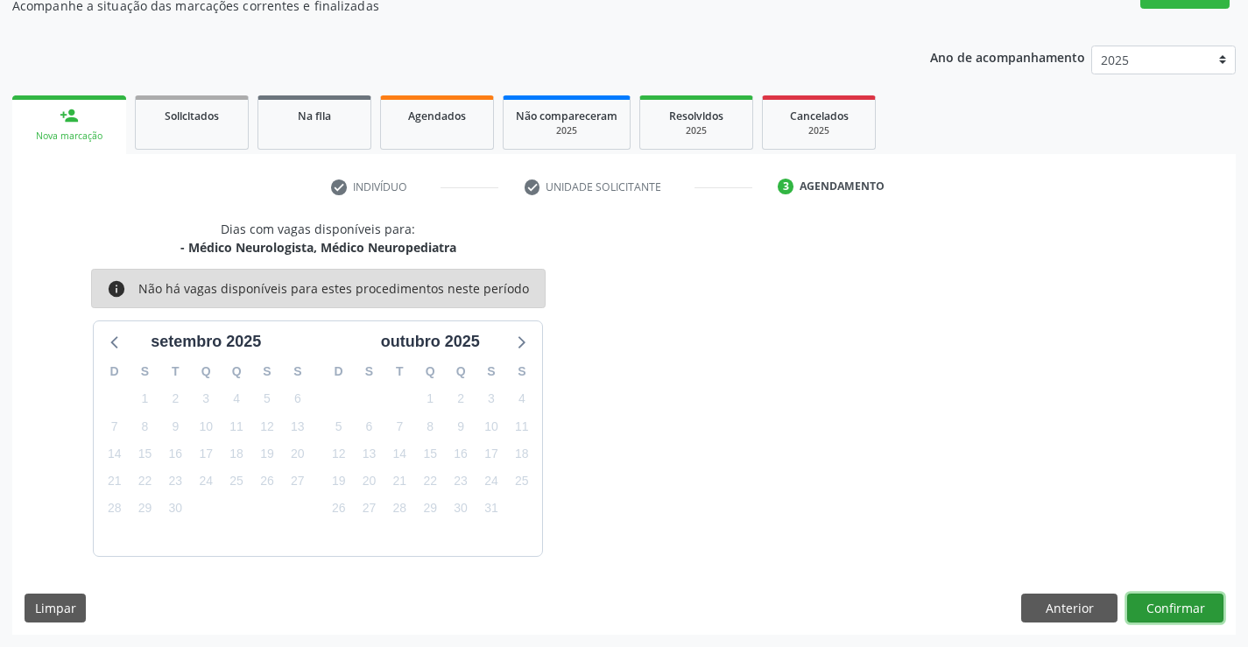
click at [1153, 610] on button "Confirmar" at bounding box center [1175, 609] width 96 height 30
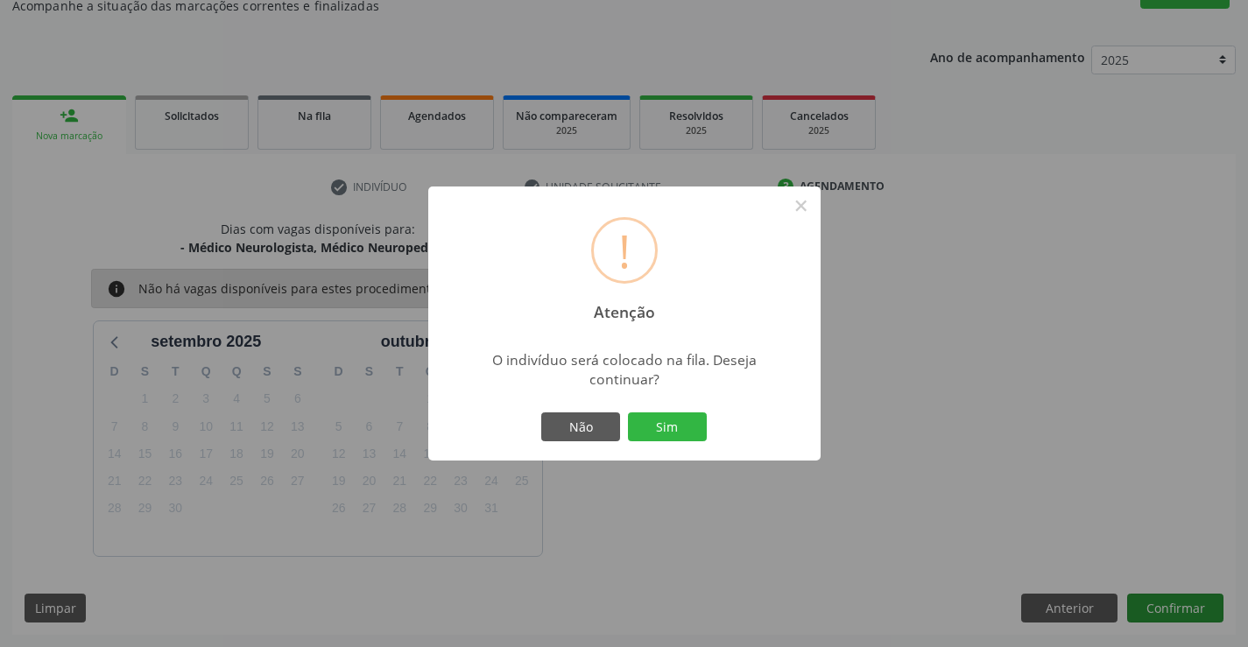
click at [628, 412] on button "Sim" at bounding box center [667, 427] width 79 height 30
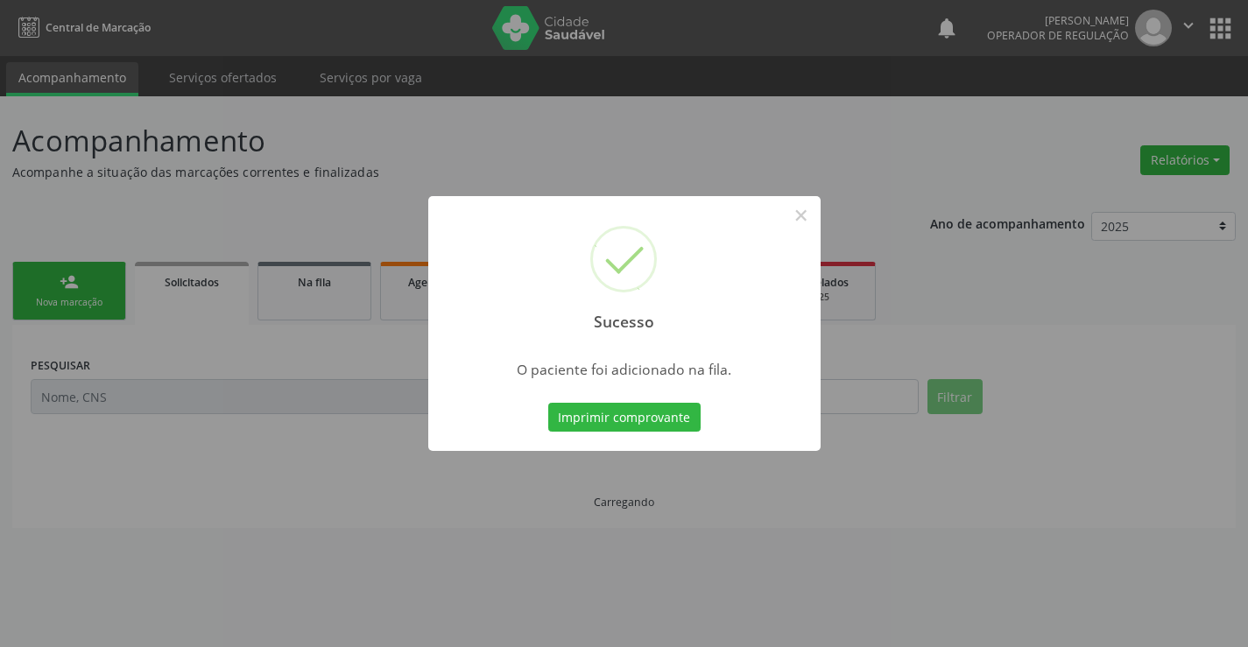
scroll to position [0, 0]
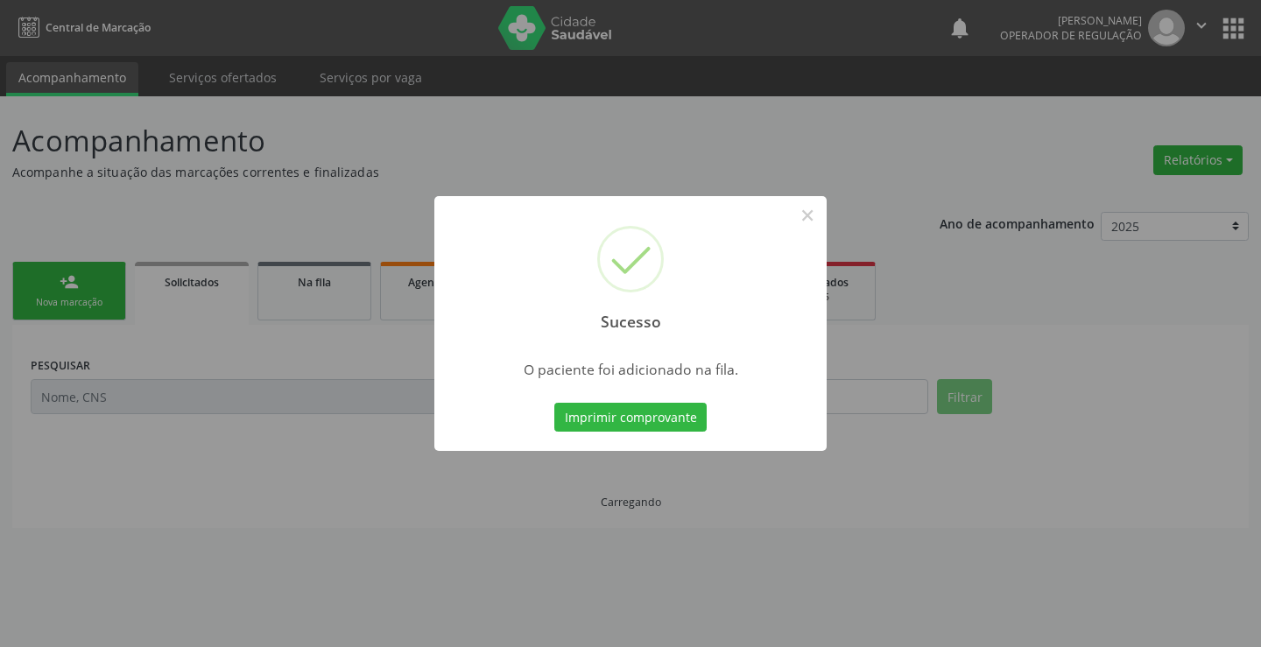
click at [554, 403] on button "Imprimir comprovante" at bounding box center [630, 418] width 152 height 30
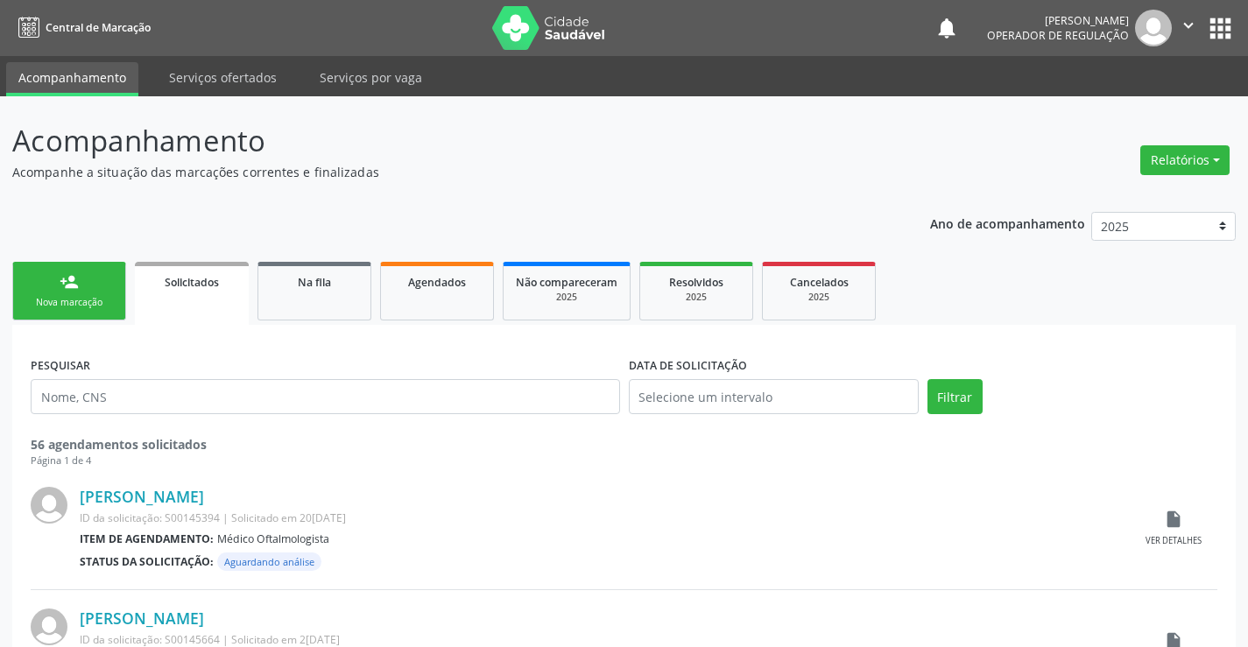
click at [109, 306] on div "Nova marcação" at bounding box center [69, 302] width 88 height 13
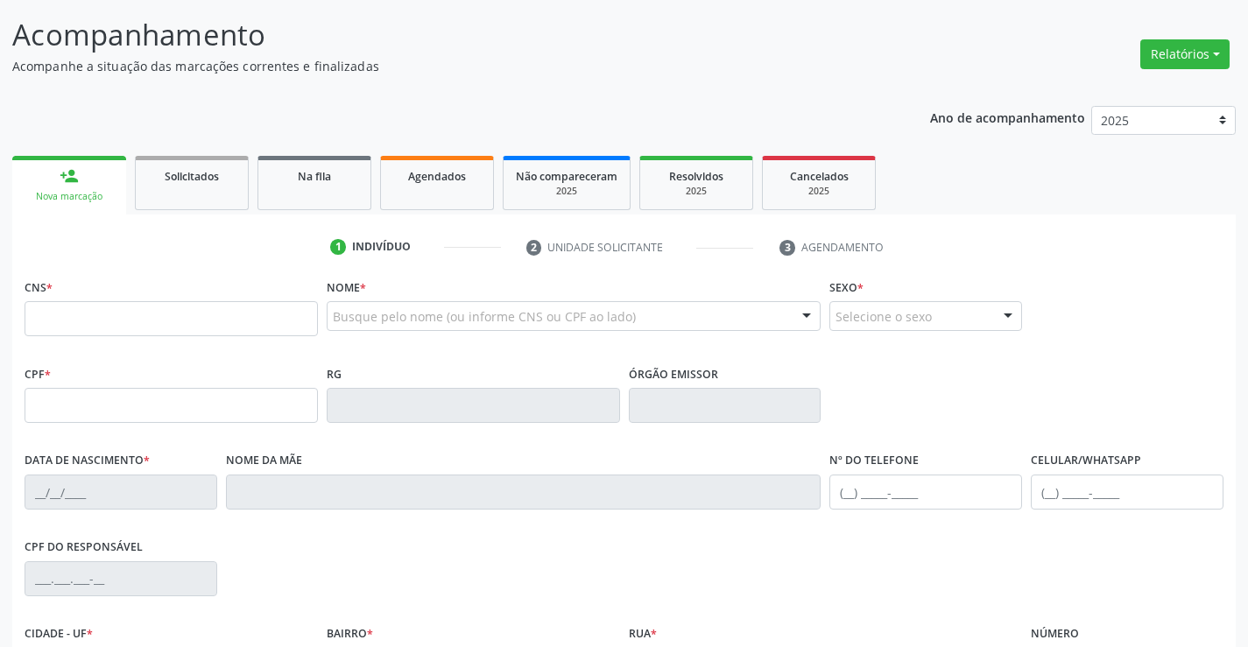
scroll to position [263, 0]
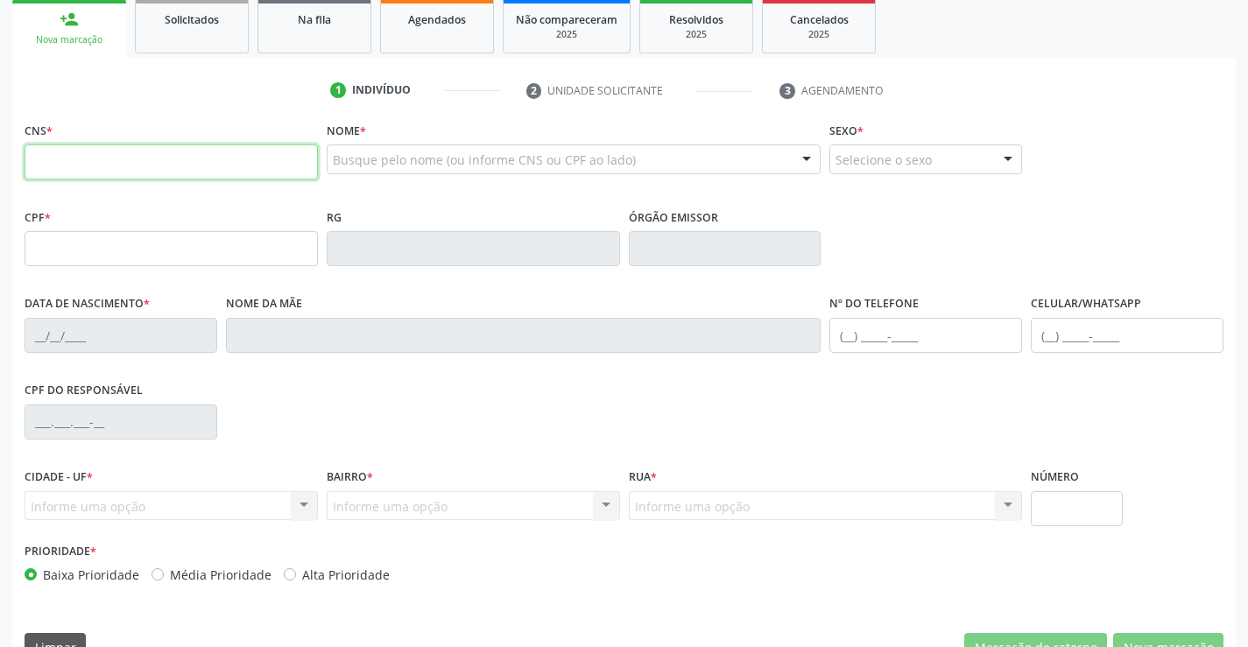
click at [79, 156] on input "text" at bounding box center [171, 161] width 293 height 35
type input "708 7011 4449 5796"
type input "0287309681"
type input "08/07/1956"
type input "(74) 98836-3299"
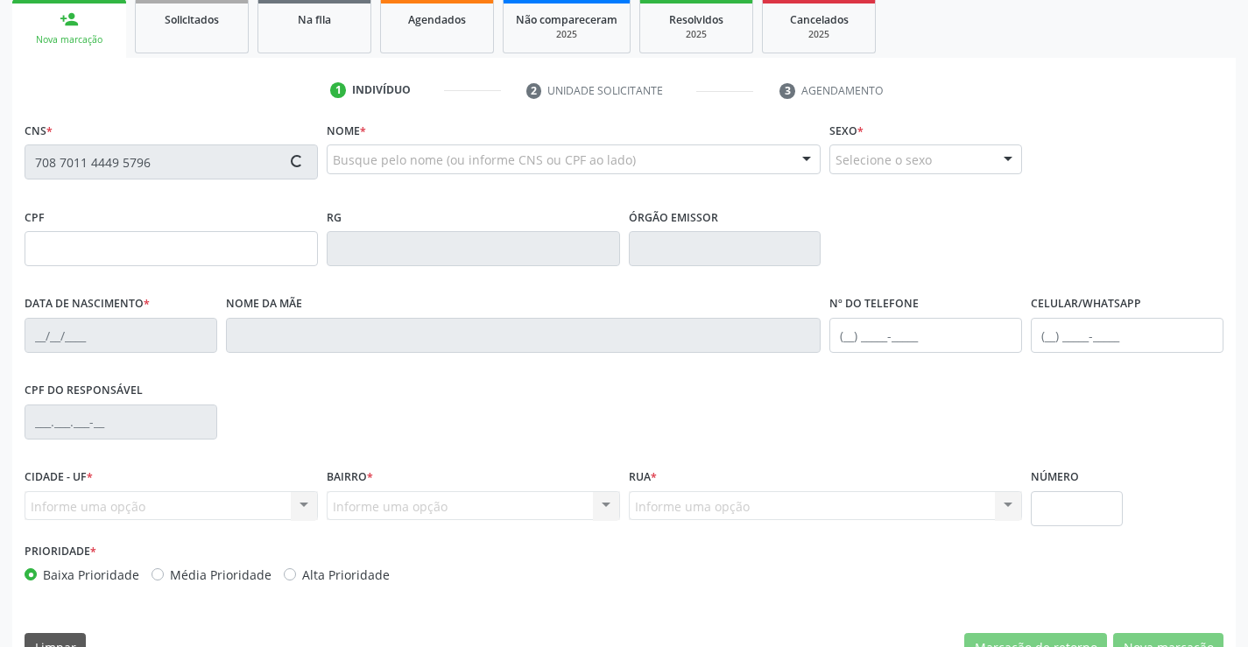
type input "(74) 98836-3299"
type input "359.935.965-20"
type input "SN"
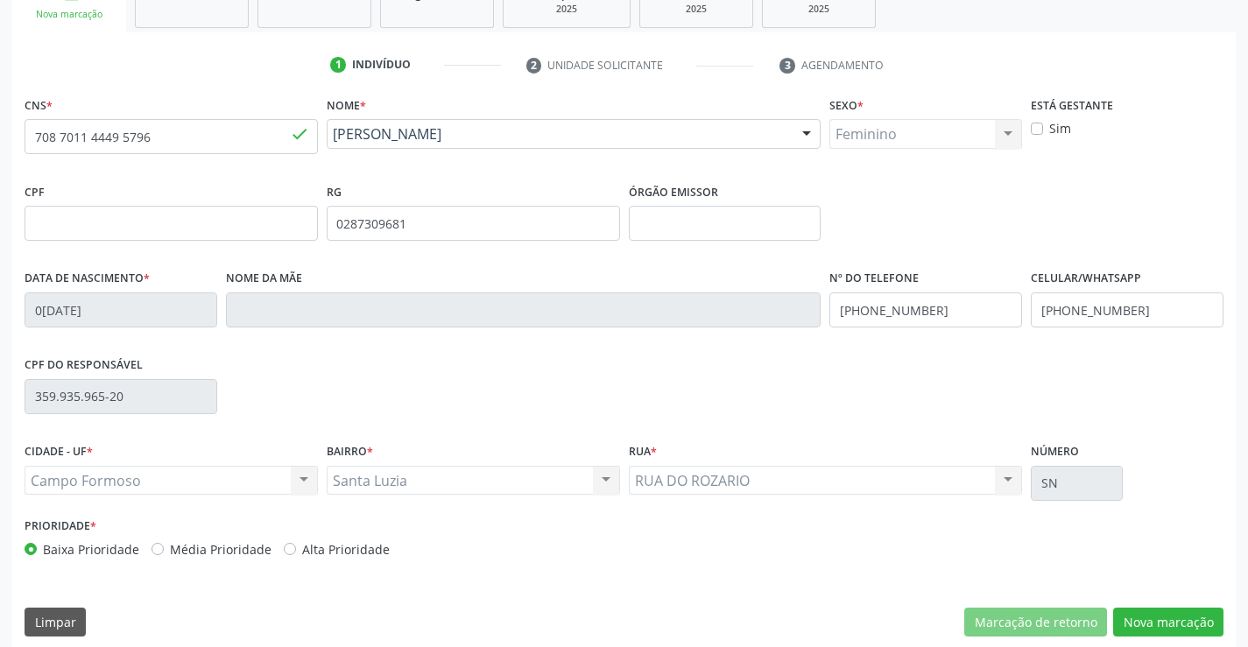
scroll to position [302, 0]
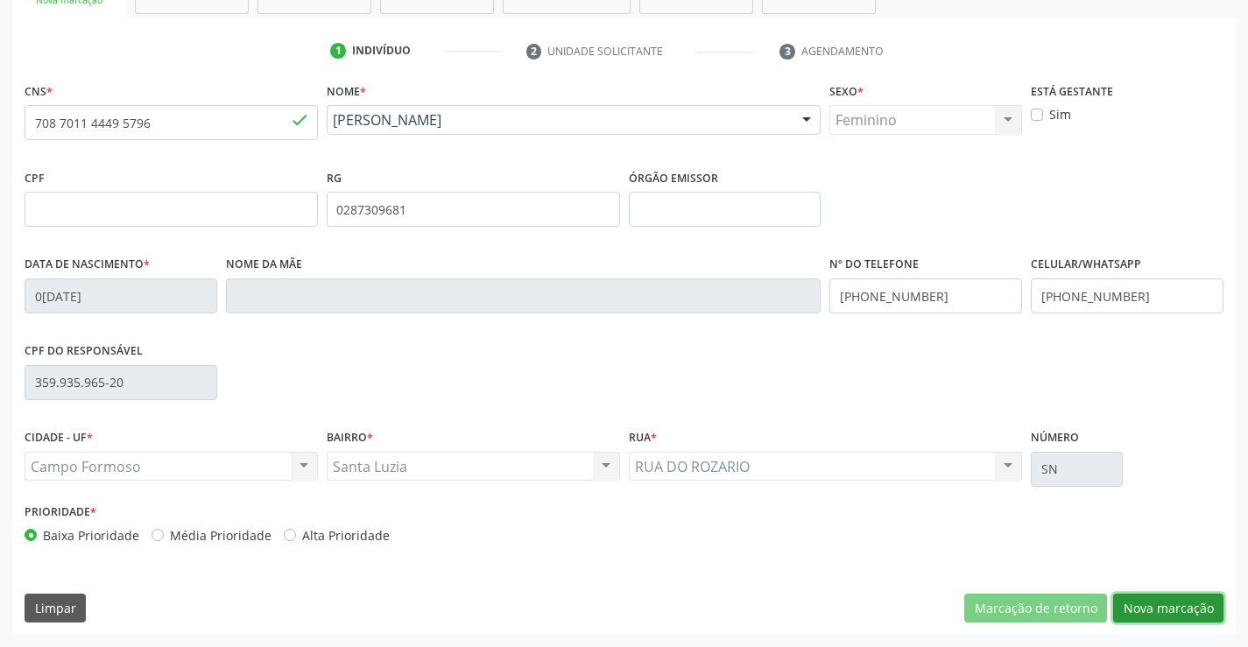
click at [1178, 607] on button "Nova marcação" at bounding box center [1168, 609] width 110 height 30
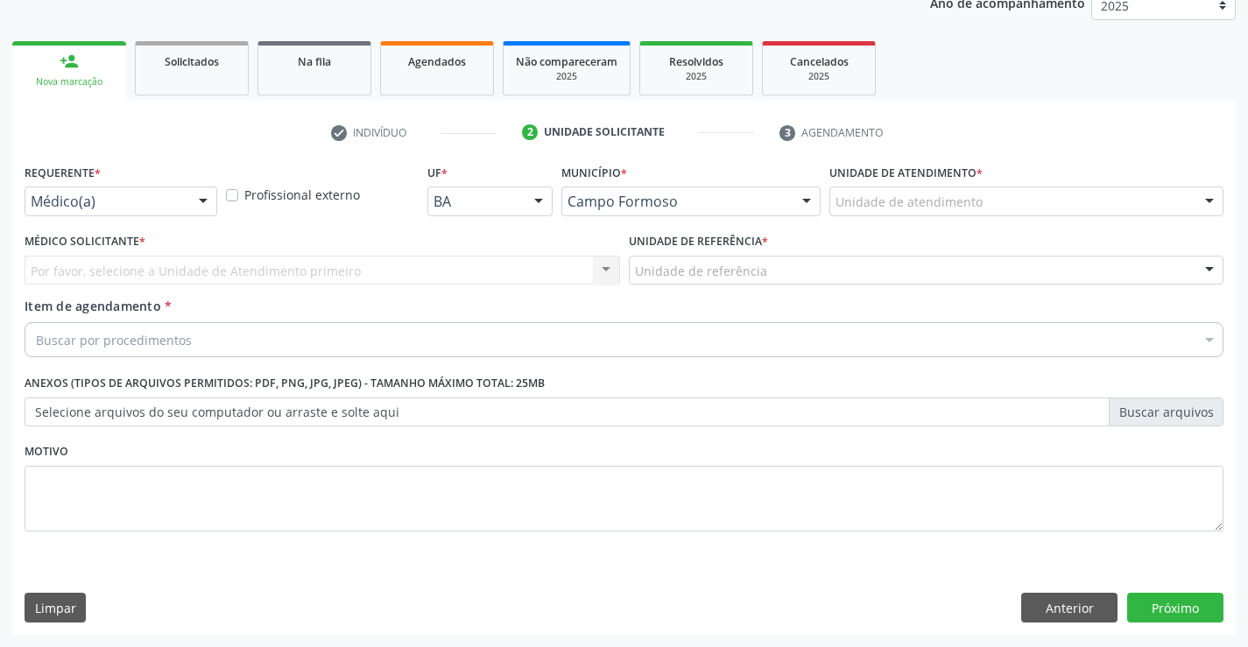
scroll to position [221, 0]
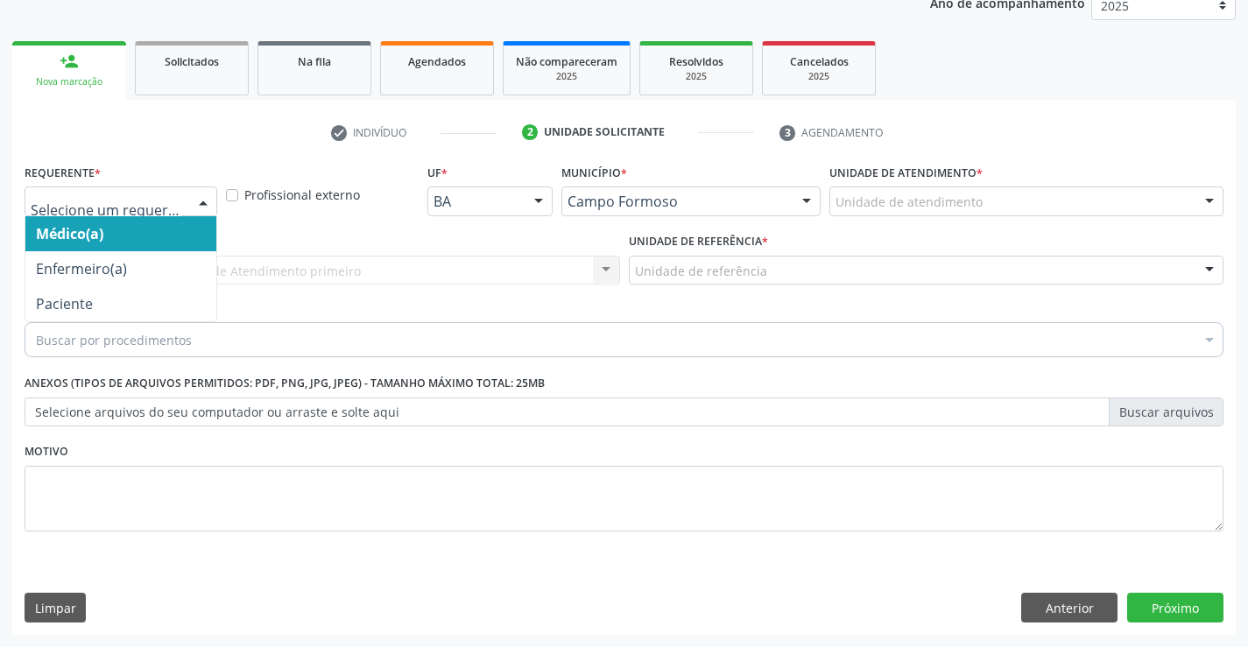
click at [194, 192] on div at bounding box center [203, 202] width 26 height 30
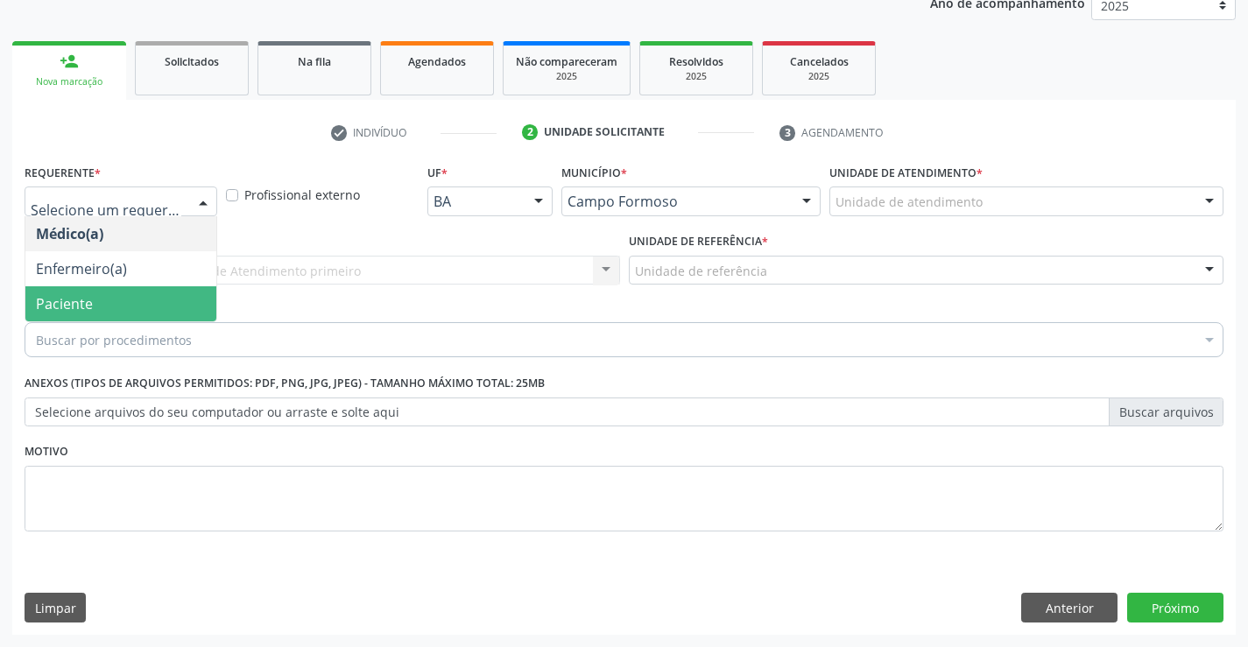
click at [170, 303] on span "Paciente" at bounding box center [120, 303] width 191 height 35
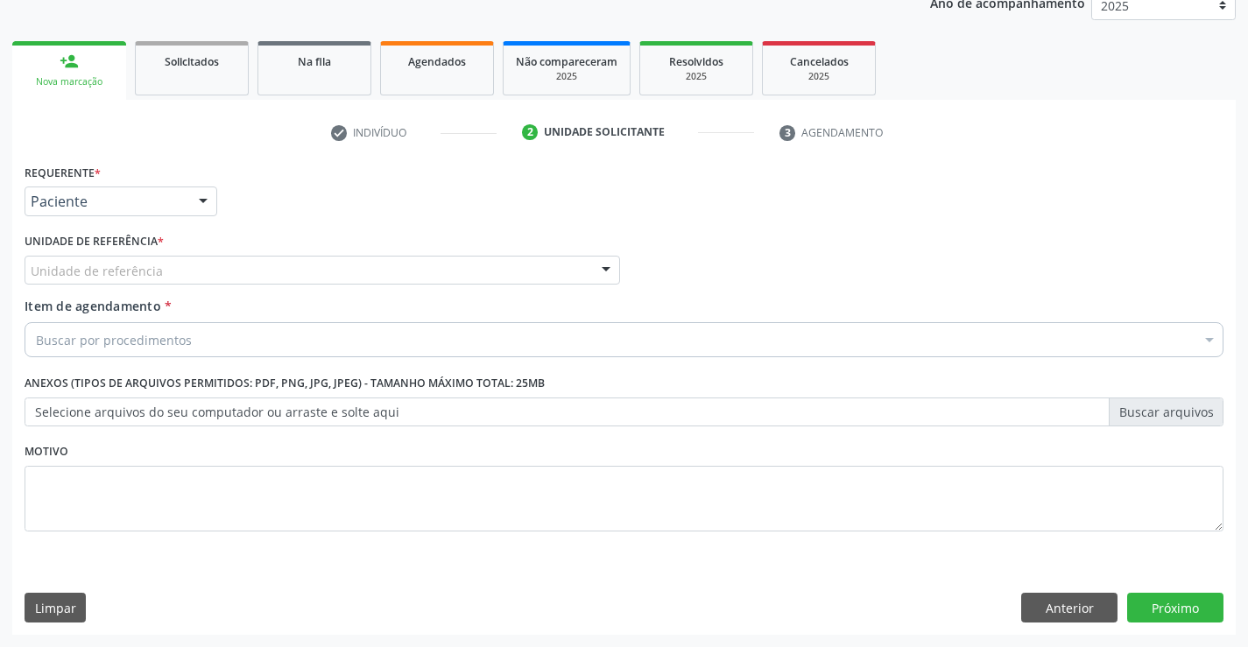
click at [182, 272] on div "Unidade de referência" at bounding box center [322, 271] width 595 height 30
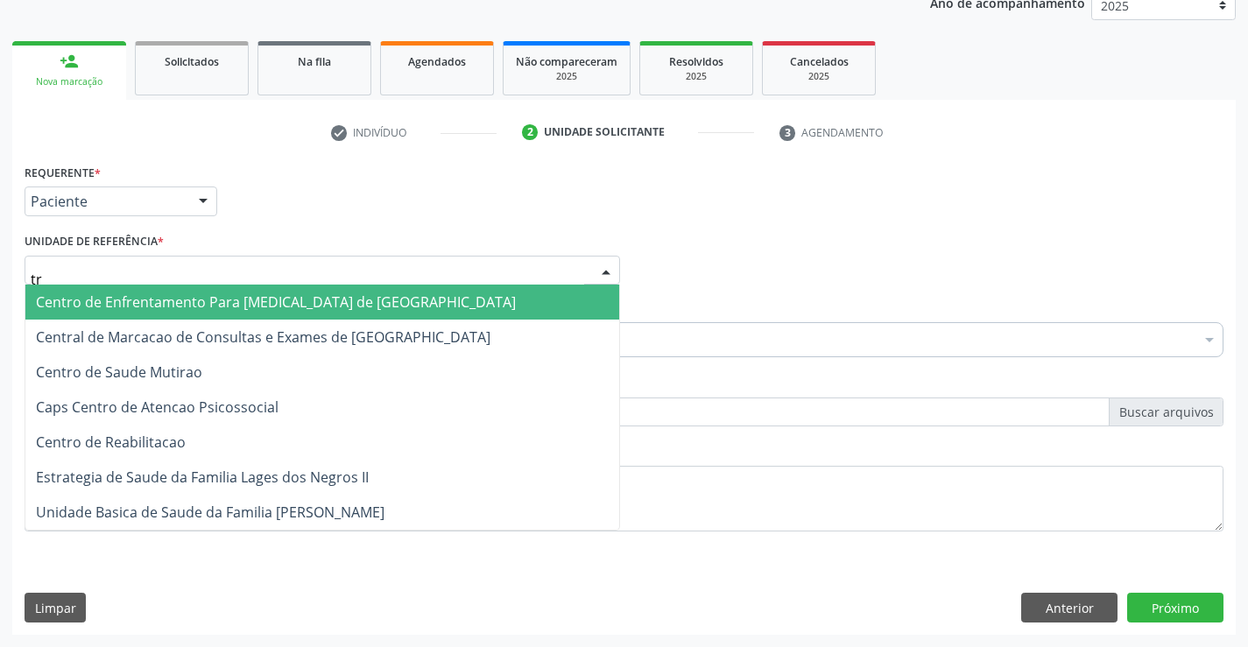
type input "tra"
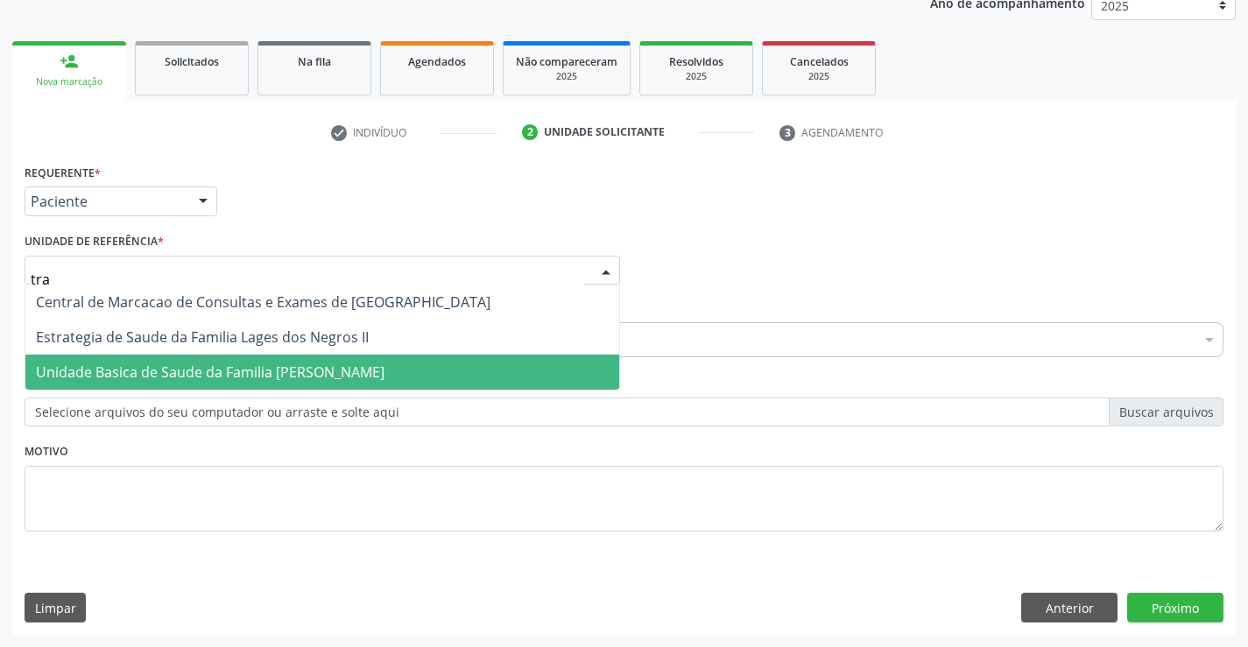
click at [224, 371] on span "Unidade Basica de Saude da Familia [PERSON_NAME]" at bounding box center [210, 371] width 348 height 19
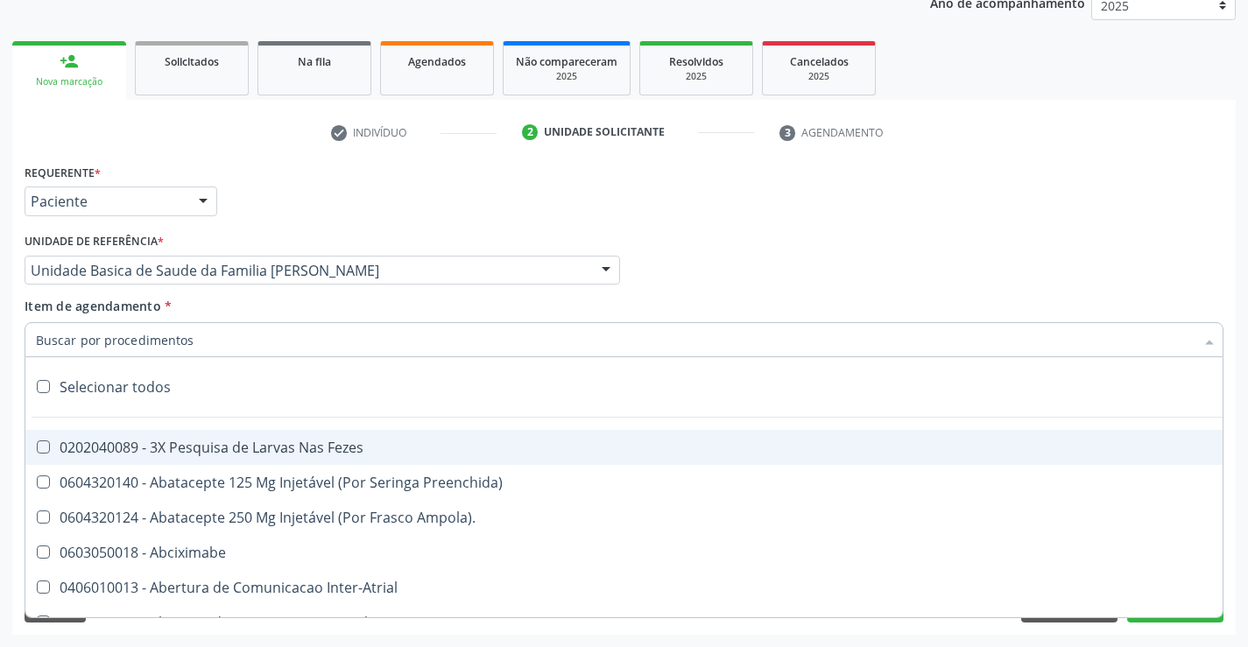
click at [230, 344] on div at bounding box center [624, 339] width 1199 height 35
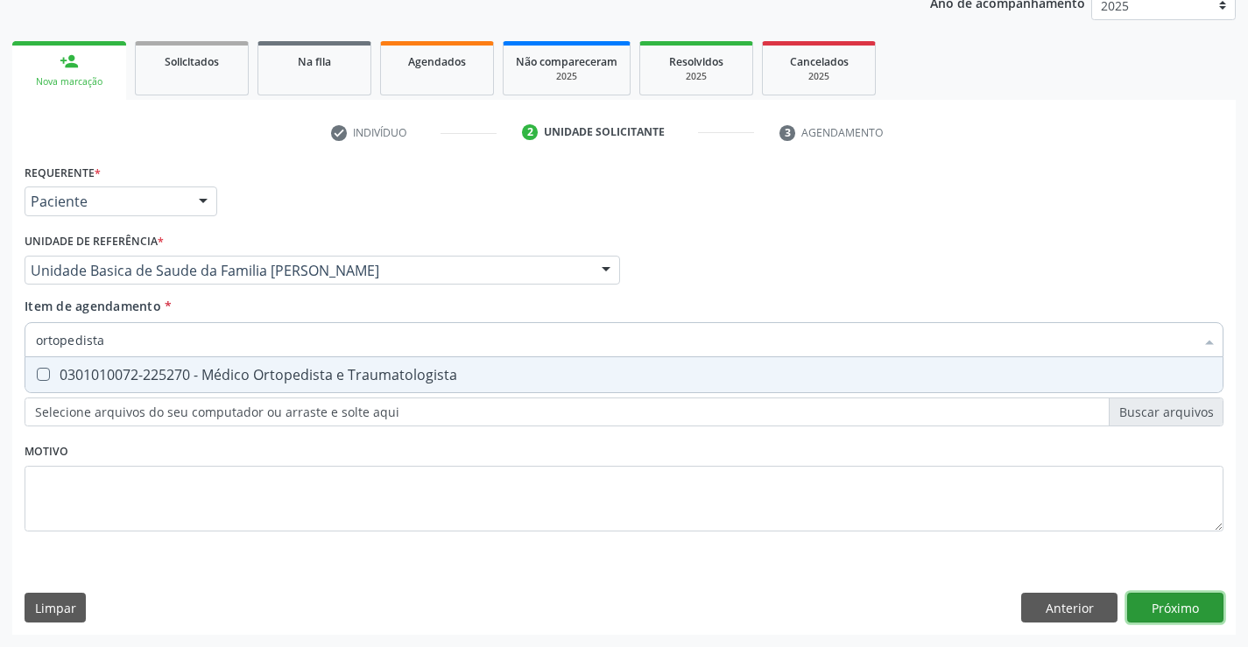
click at [1172, 604] on div "Requerente * Paciente Médico(a) Enfermeiro(a) Paciente Nenhum resultado encontr…" at bounding box center [623, 396] width 1223 height 475
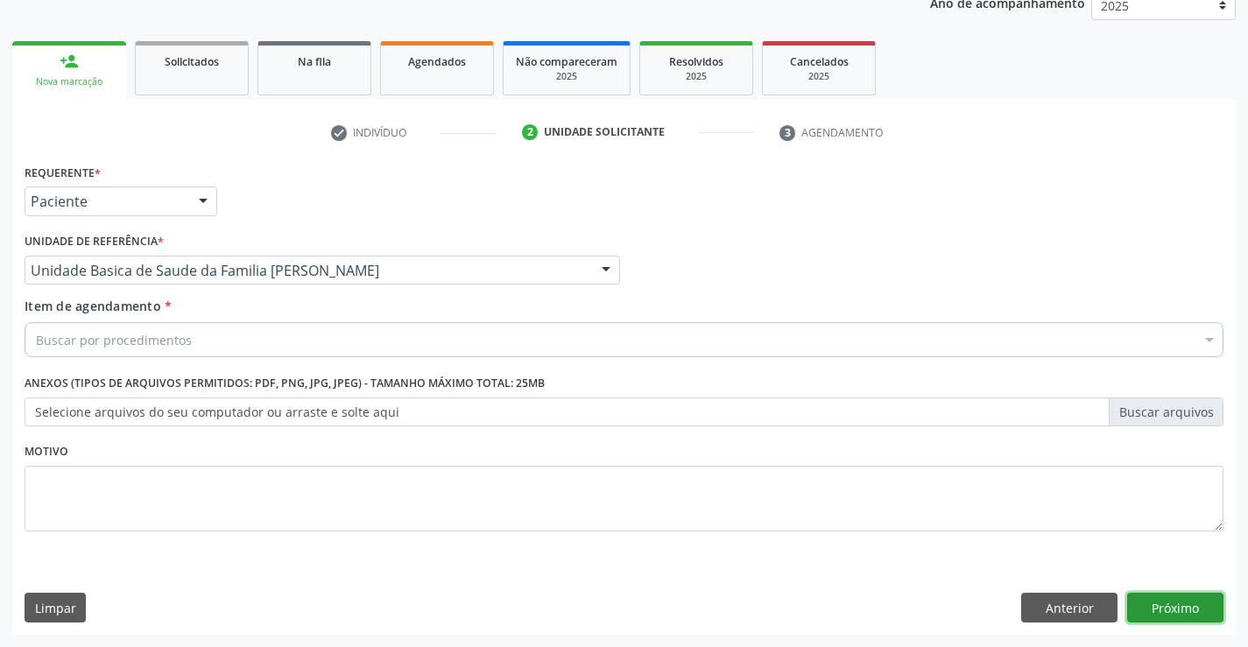
click at [1158, 605] on button "Próximo" at bounding box center [1175, 608] width 96 height 30
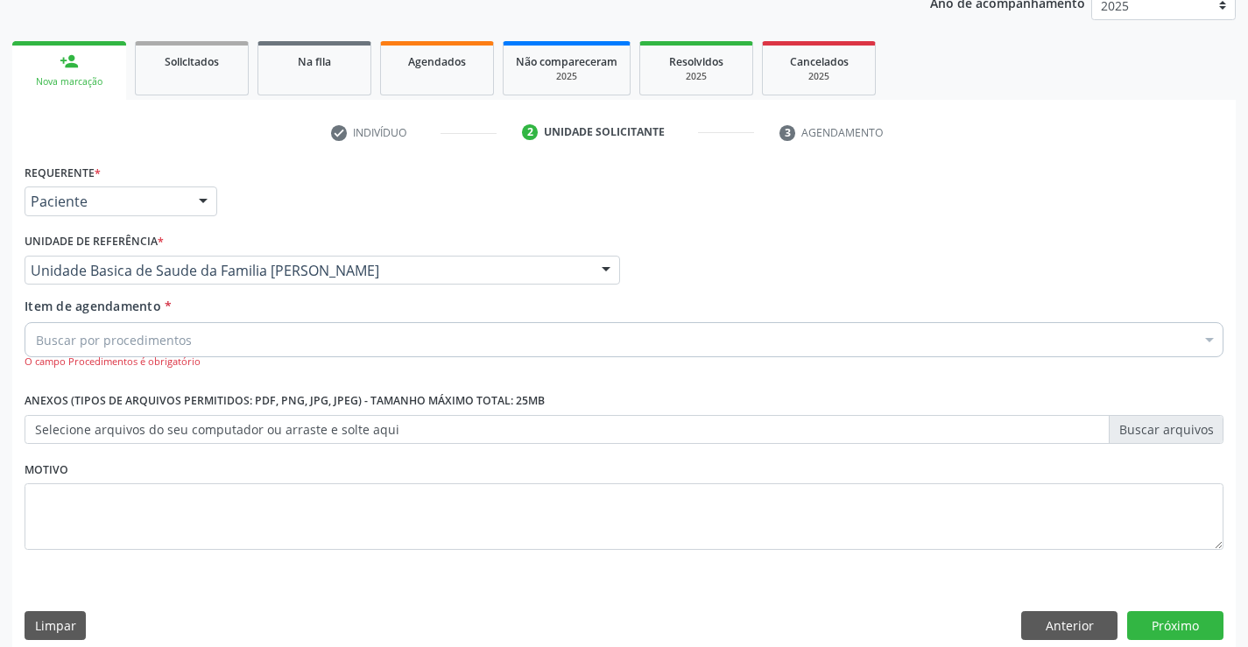
click at [204, 344] on div "Buscar por procedimentos" at bounding box center [624, 339] width 1199 height 35
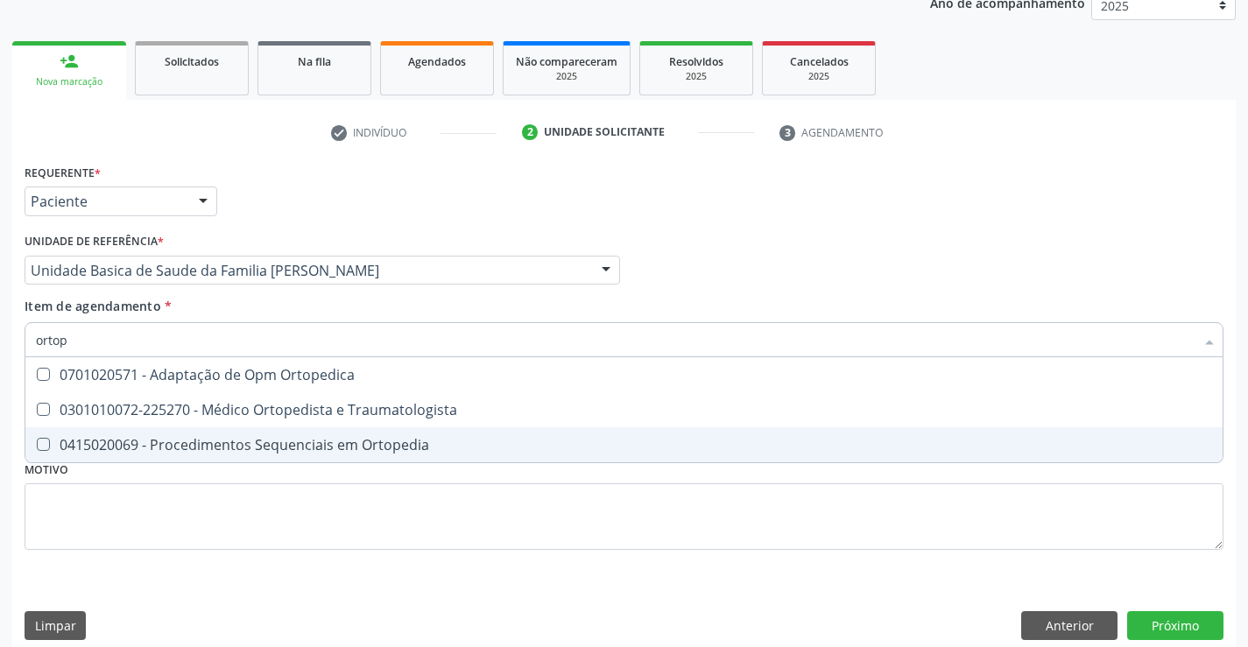
type input "ortope"
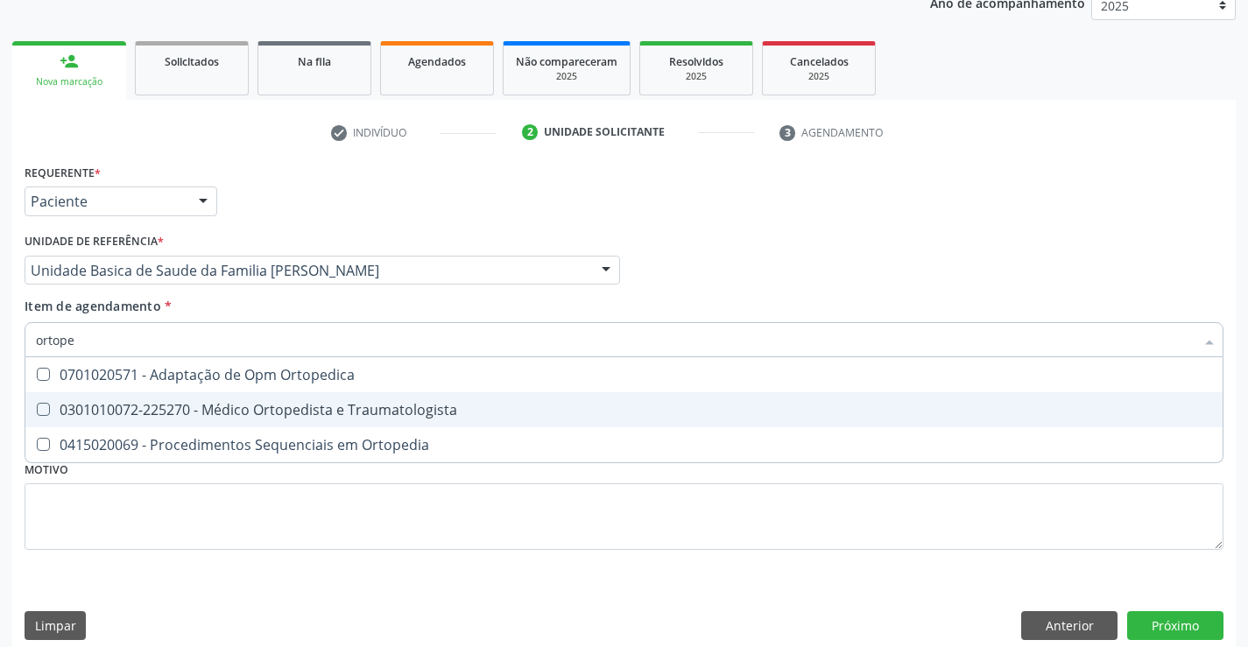
click at [261, 412] on div "0301010072-225270 - Médico Ortopedista e Traumatologista" at bounding box center [624, 410] width 1176 height 14
checkbox Traumatologista "true"
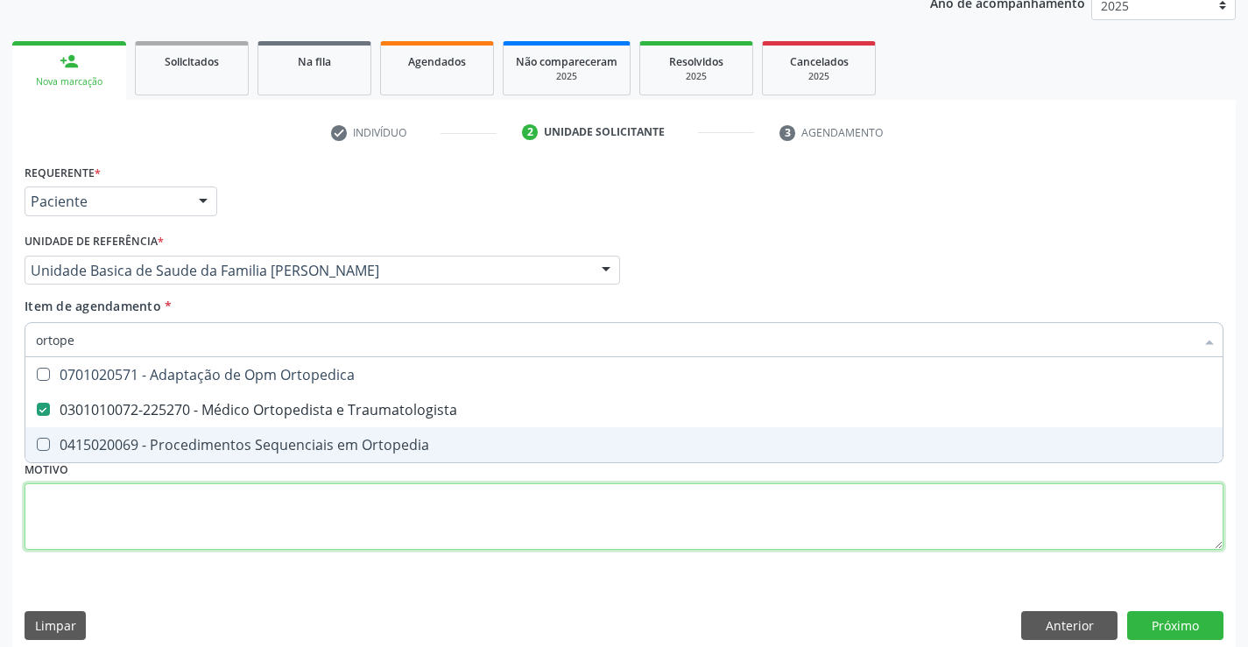
click at [296, 521] on div "Requerente * Paciente Médico(a) Enfermeiro(a) Paciente Nenhum resultado encontr…" at bounding box center [624, 366] width 1199 height 414
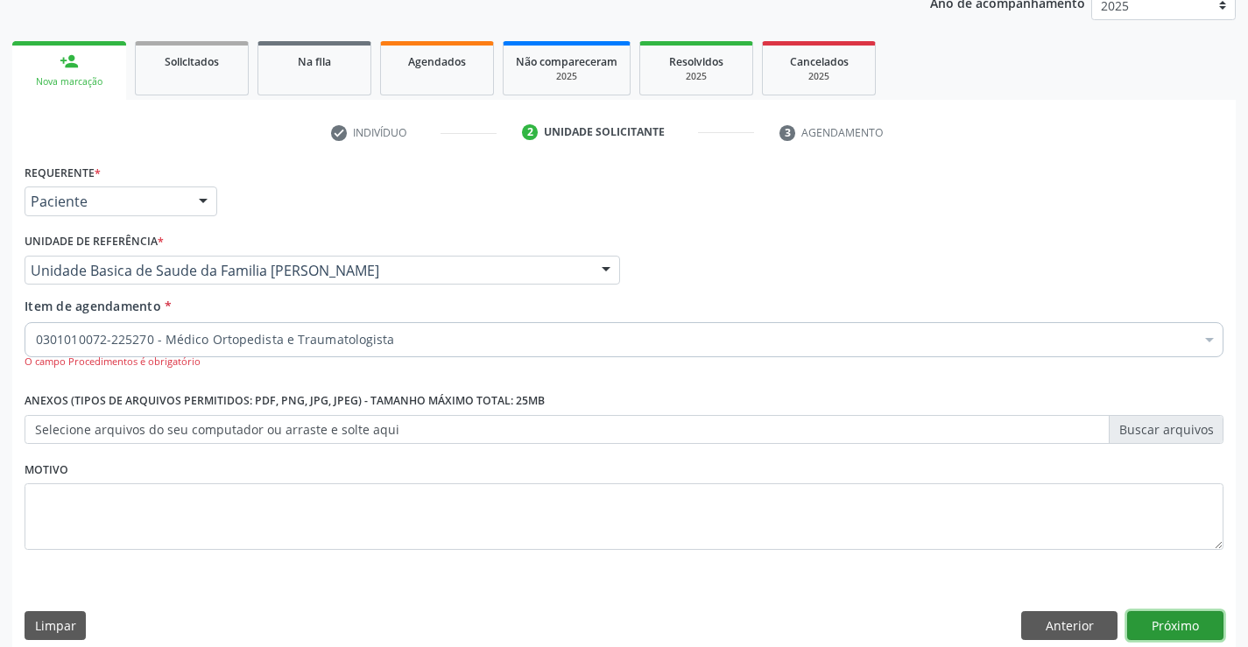
click at [1185, 623] on button "Próximo" at bounding box center [1175, 626] width 96 height 30
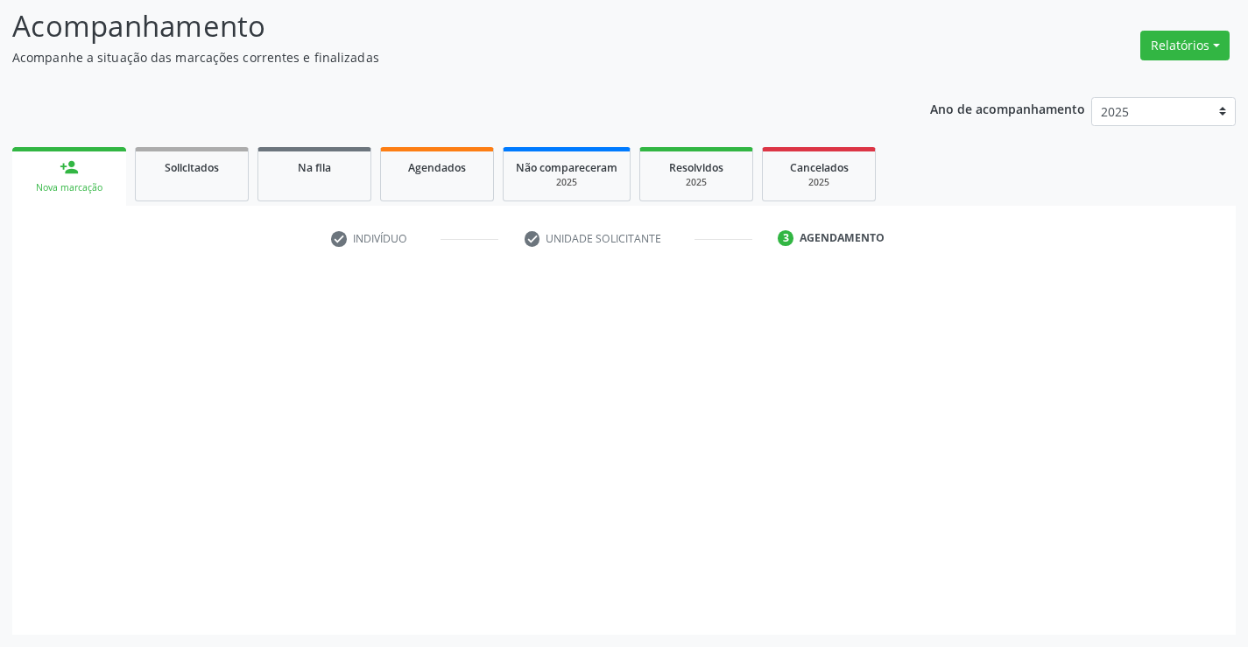
scroll to position [115, 0]
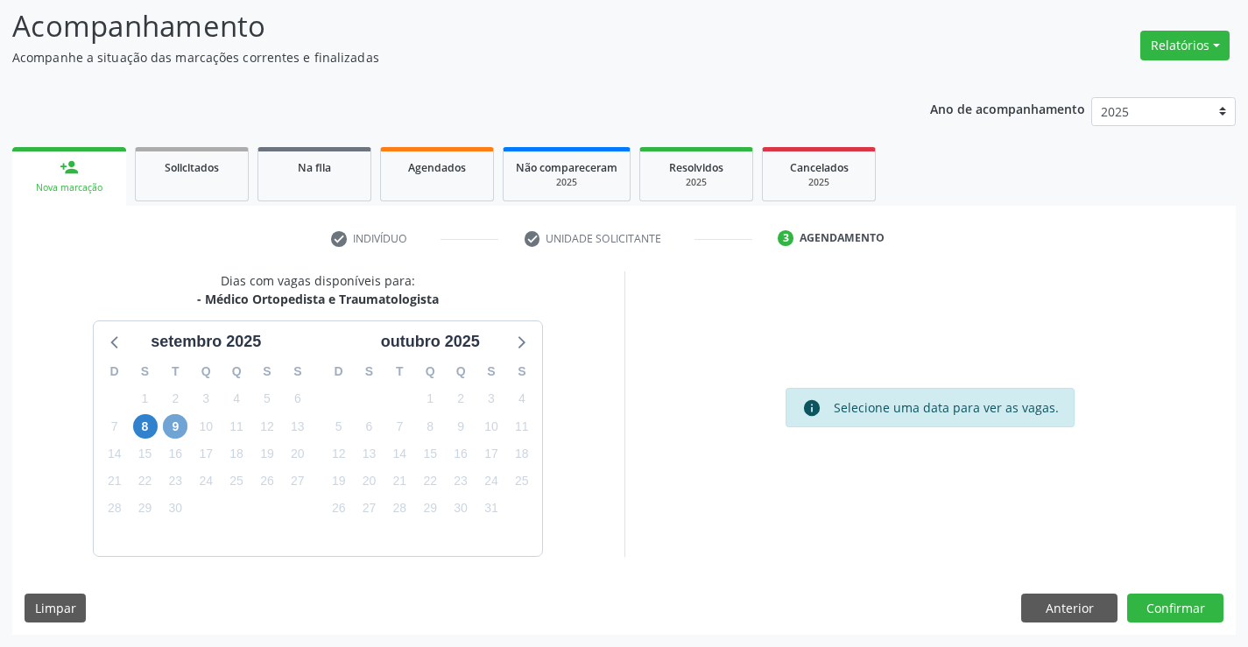
click at [175, 427] on span "9" at bounding box center [175, 426] width 25 height 25
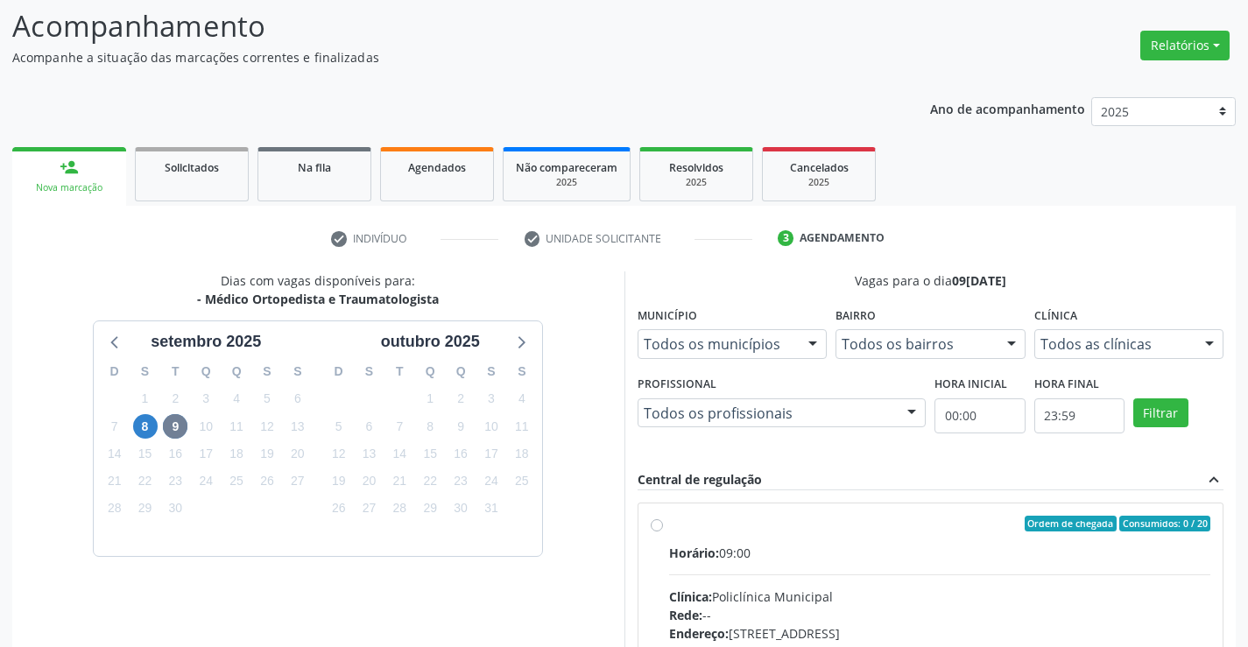
click at [669, 524] on label "Ordem de chegada Consumidos: 0 / 20 Horário: 09:00 Clínica: Policlínica Municip…" at bounding box center [940, 650] width 542 height 269
click at [656, 524] on input "Ordem de chegada Consumidos: 0 / 20 Horário: 09:00 Clínica: Policlínica Municip…" at bounding box center [657, 524] width 12 height 16
radio input "true"
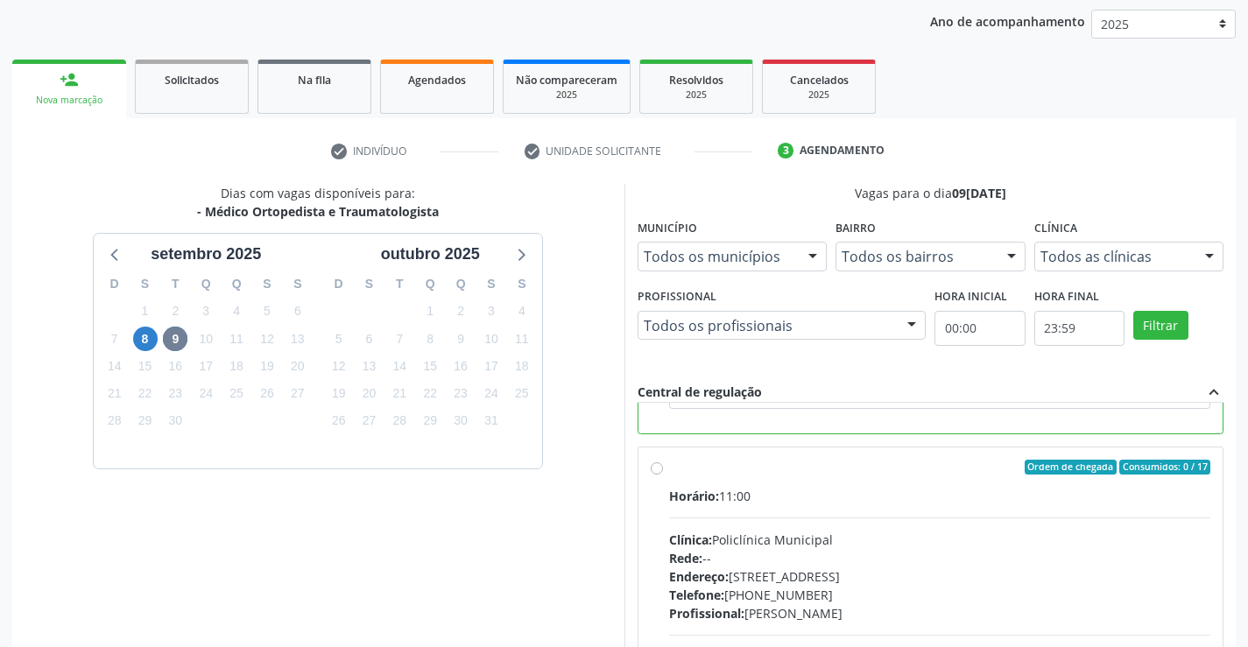
scroll to position [399, 0]
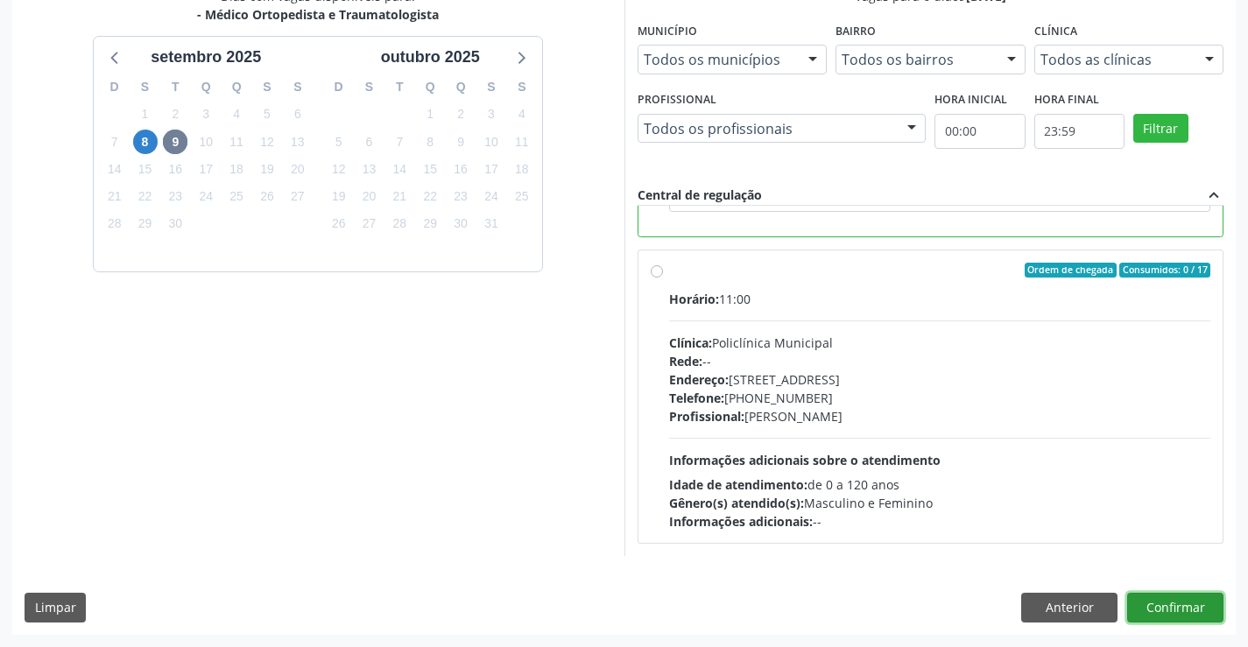
click at [1167, 602] on button "Confirmar" at bounding box center [1175, 608] width 96 height 30
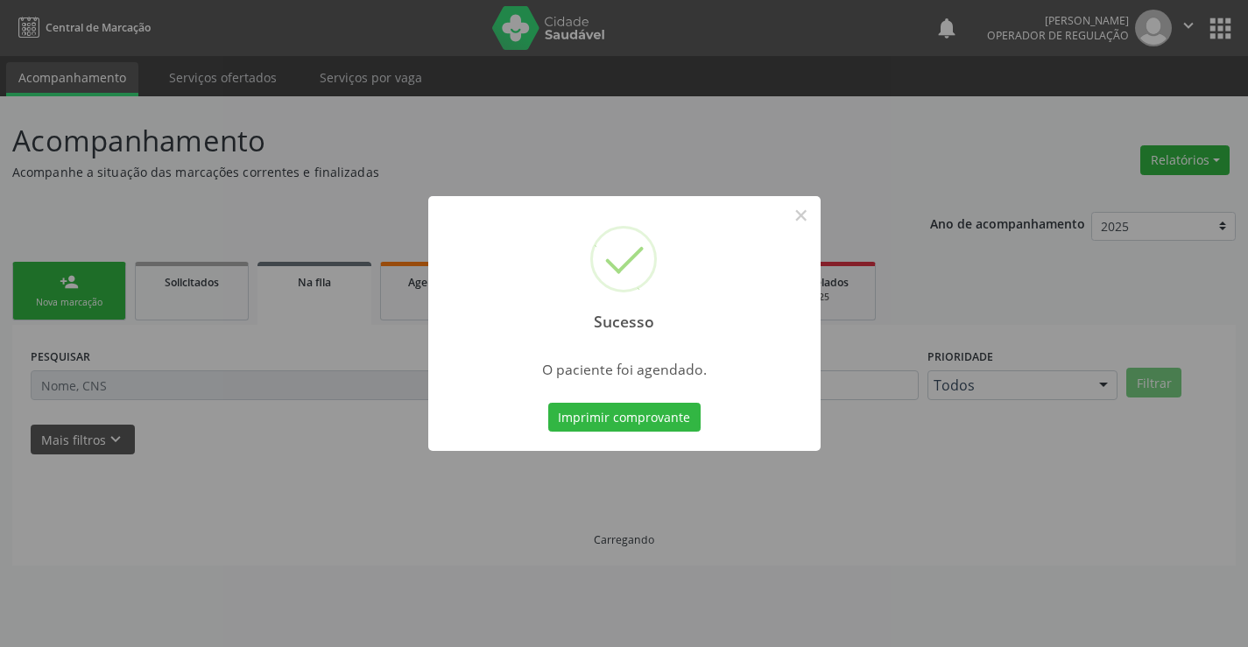
scroll to position [0, 0]
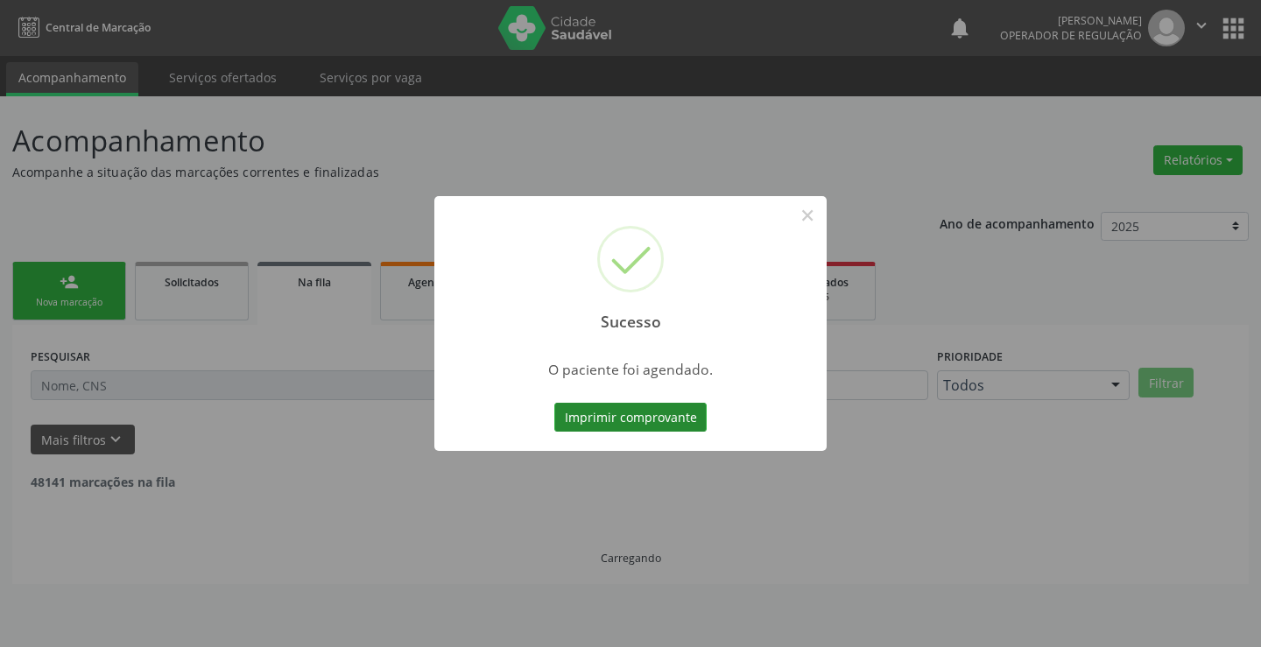
click at [663, 418] on button "Imprimir comprovante" at bounding box center [630, 418] width 152 height 30
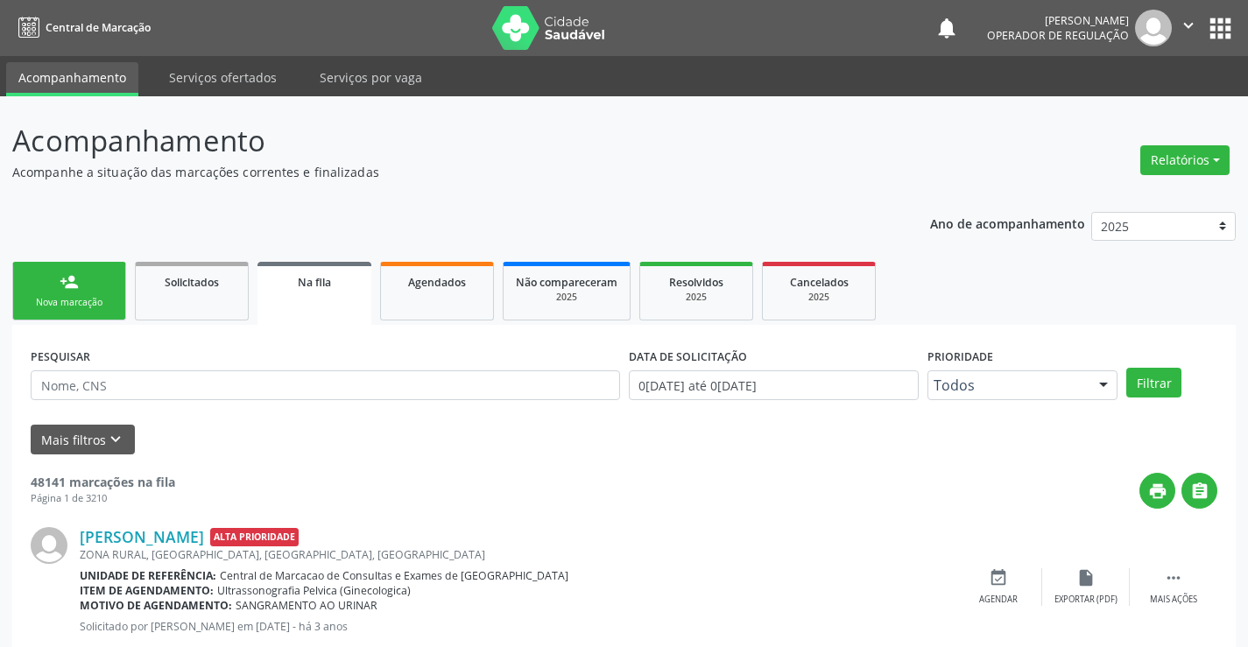
click at [112, 308] on div "Nova marcação" at bounding box center [69, 302] width 88 height 13
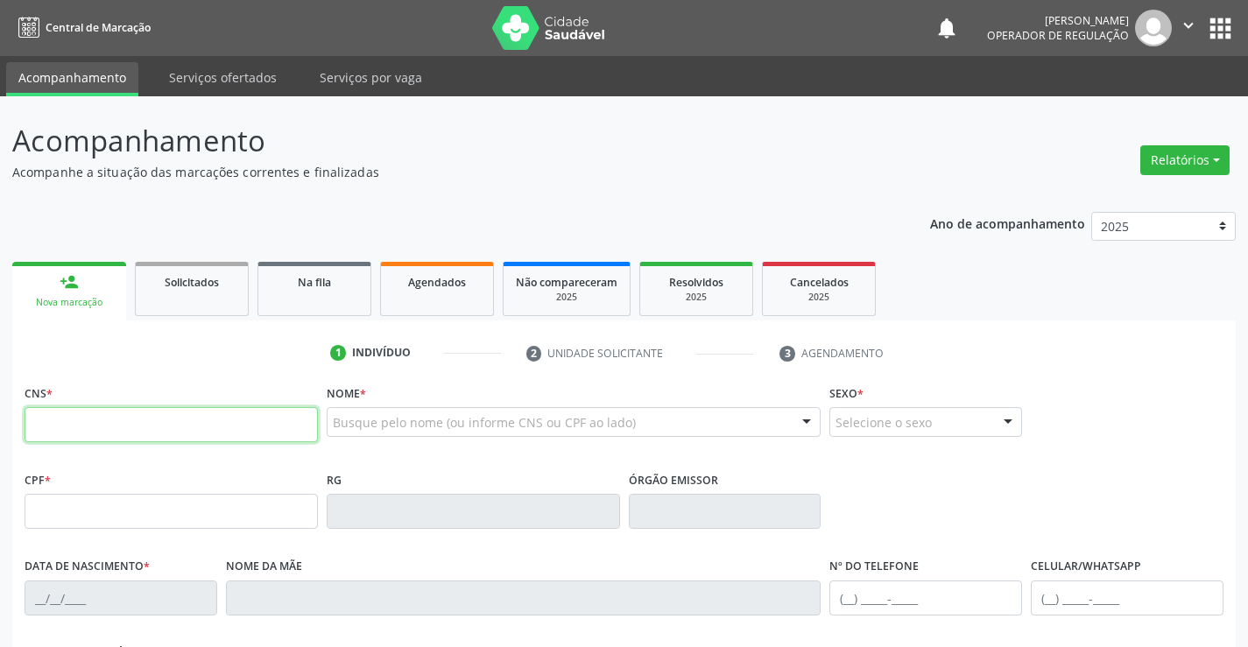
click at [94, 422] on input "text" at bounding box center [171, 424] width 293 height 35
type input "708 7011 4449 5796"
type input "0287309681"
type input "08/07/1956"
type input "(74) 98836-3299"
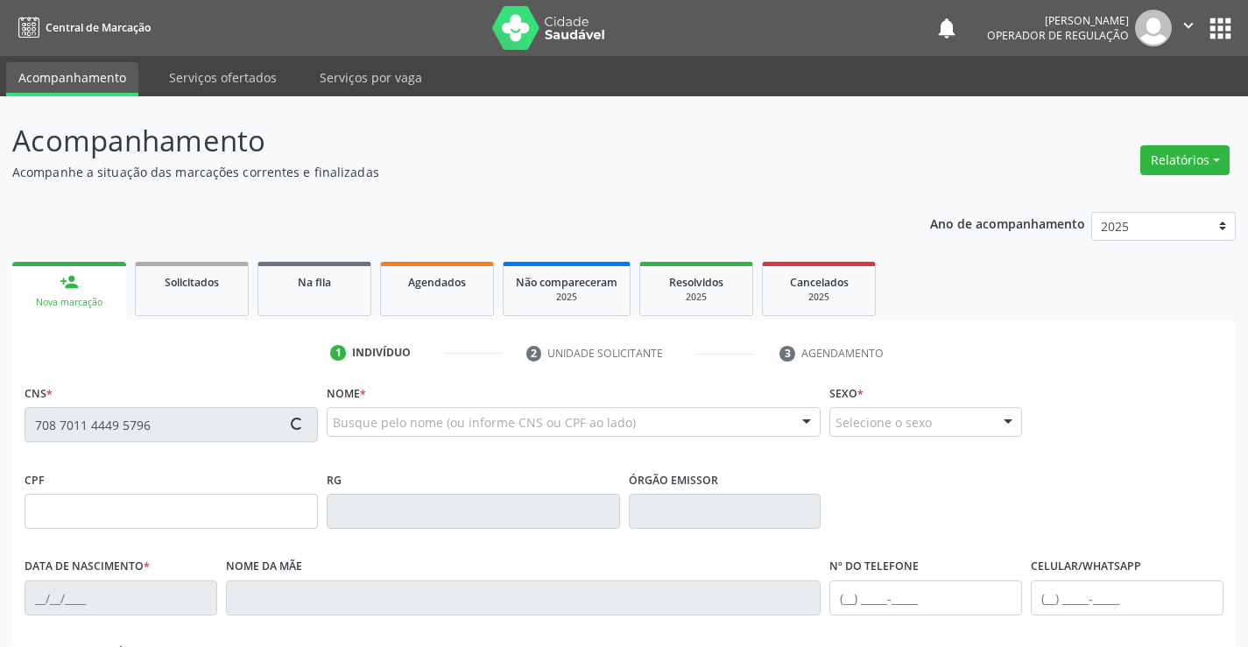
type input "(74) 98836-3299"
type input "359.935.965-20"
type input "SN"
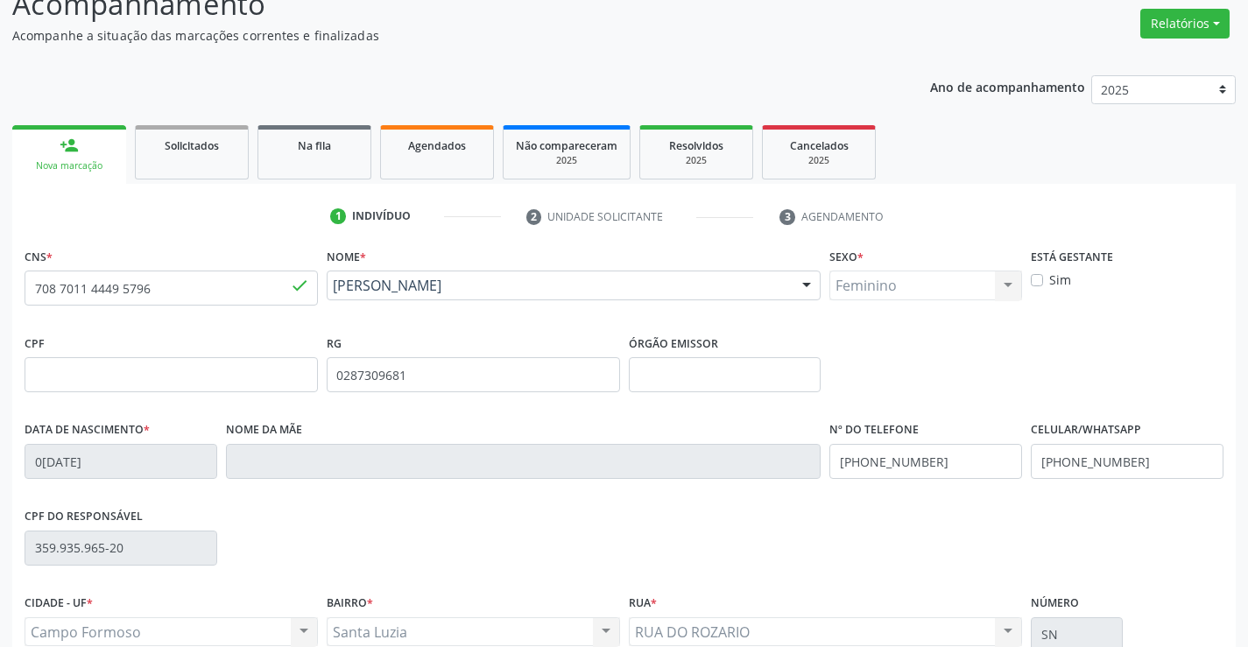
scroll to position [302, 0]
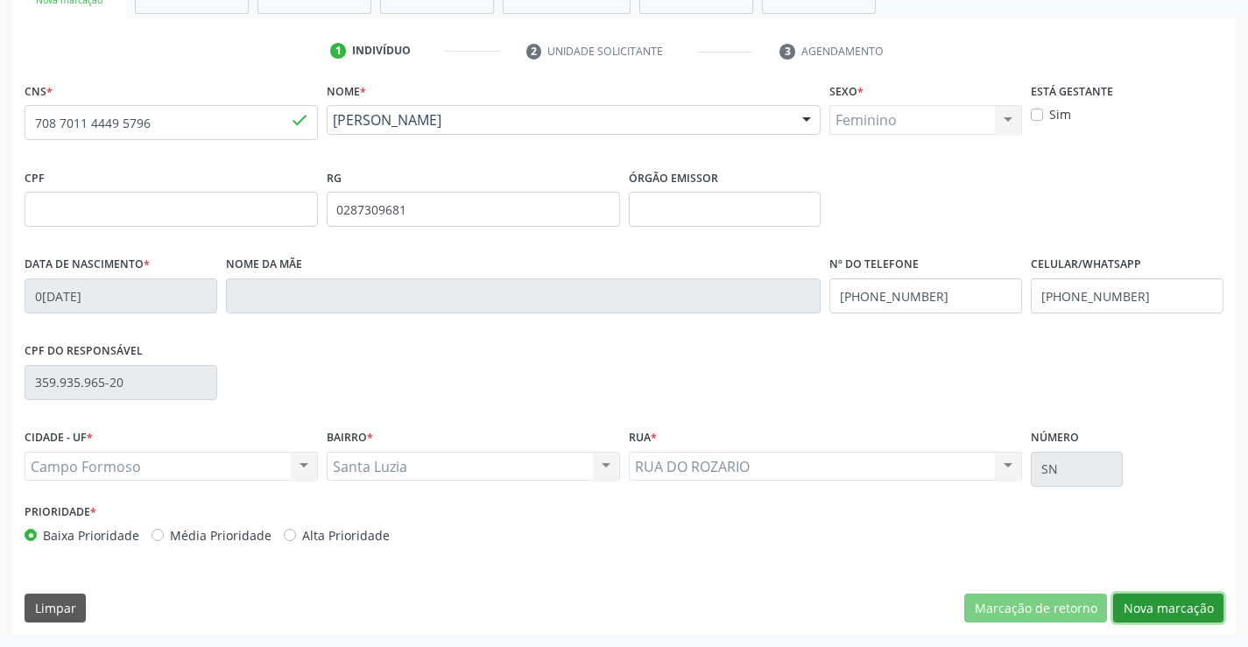
click at [1144, 601] on button "Nova marcação" at bounding box center [1168, 609] width 110 height 30
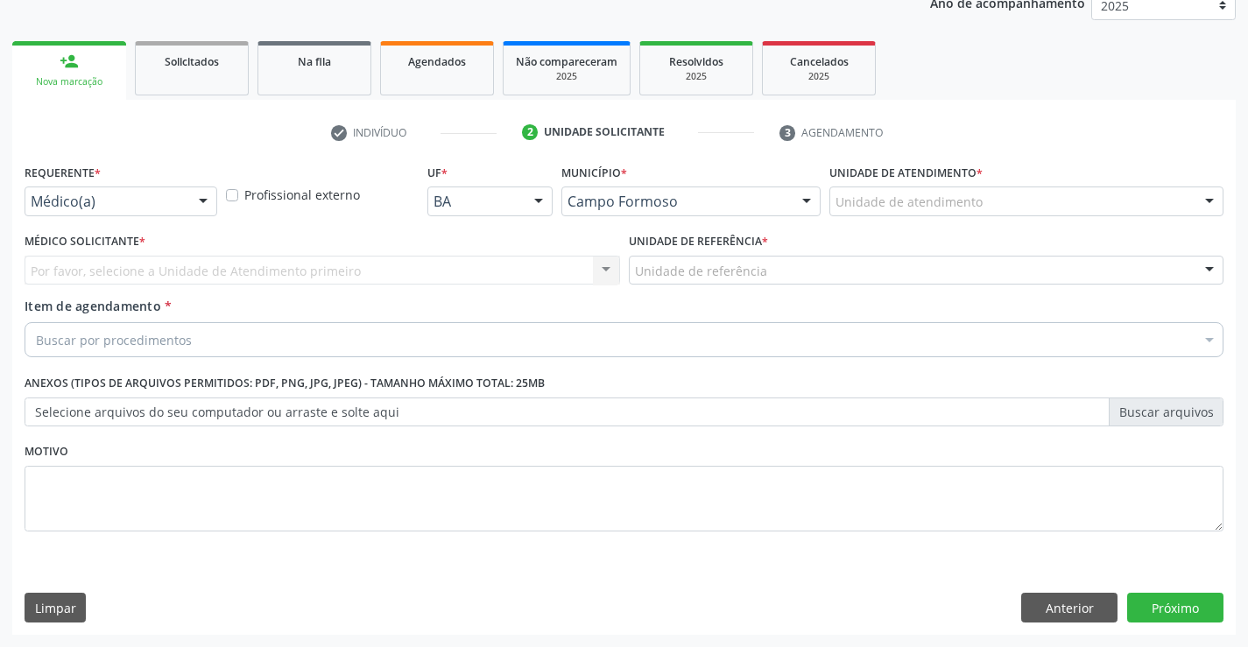
scroll to position [221, 0]
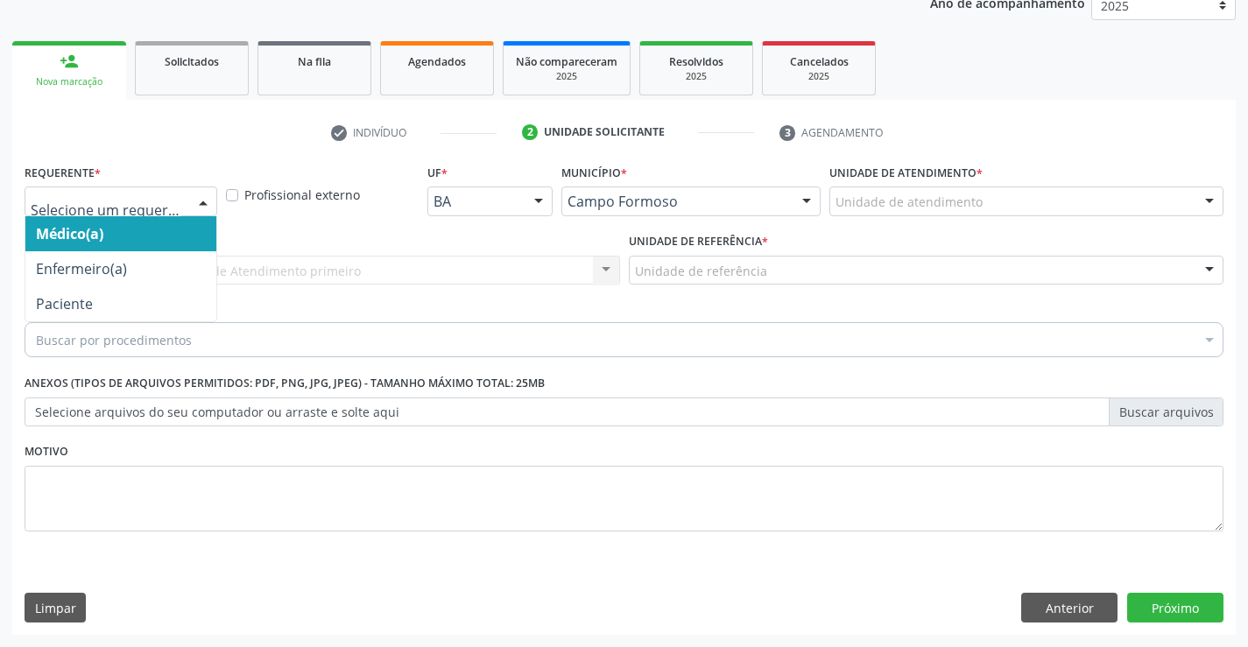
click at [208, 197] on div at bounding box center [203, 202] width 26 height 30
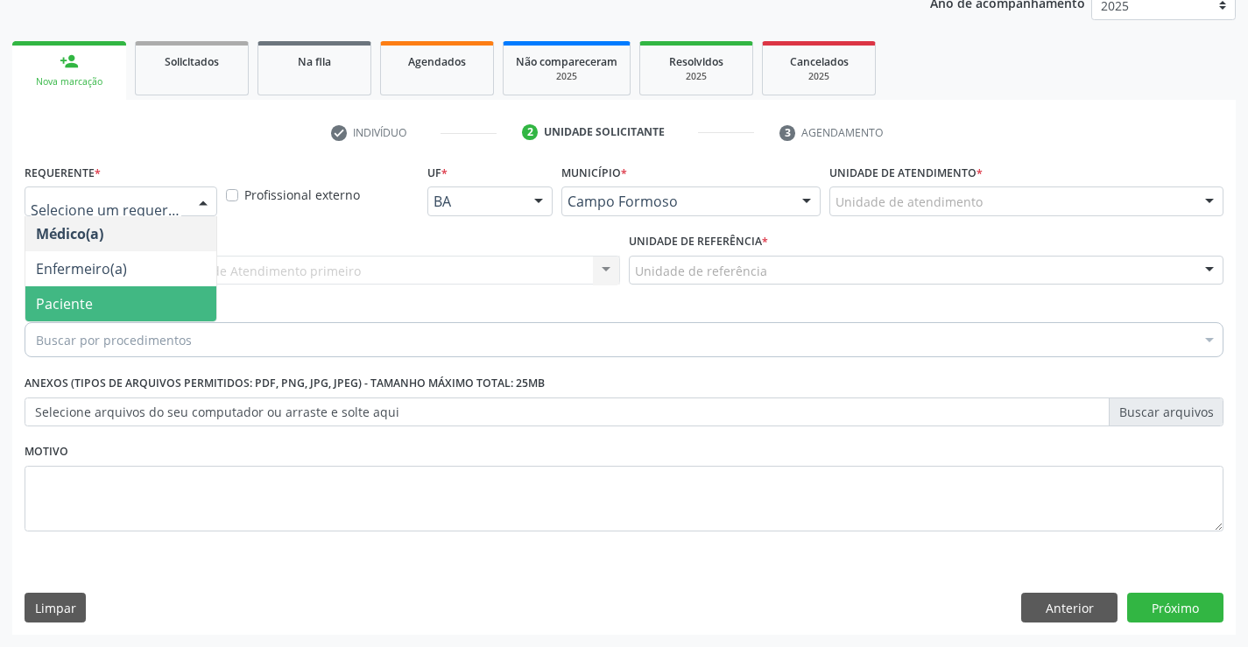
click at [146, 300] on span "Paciente" at bounding box center [120, 303] width 191 height 35
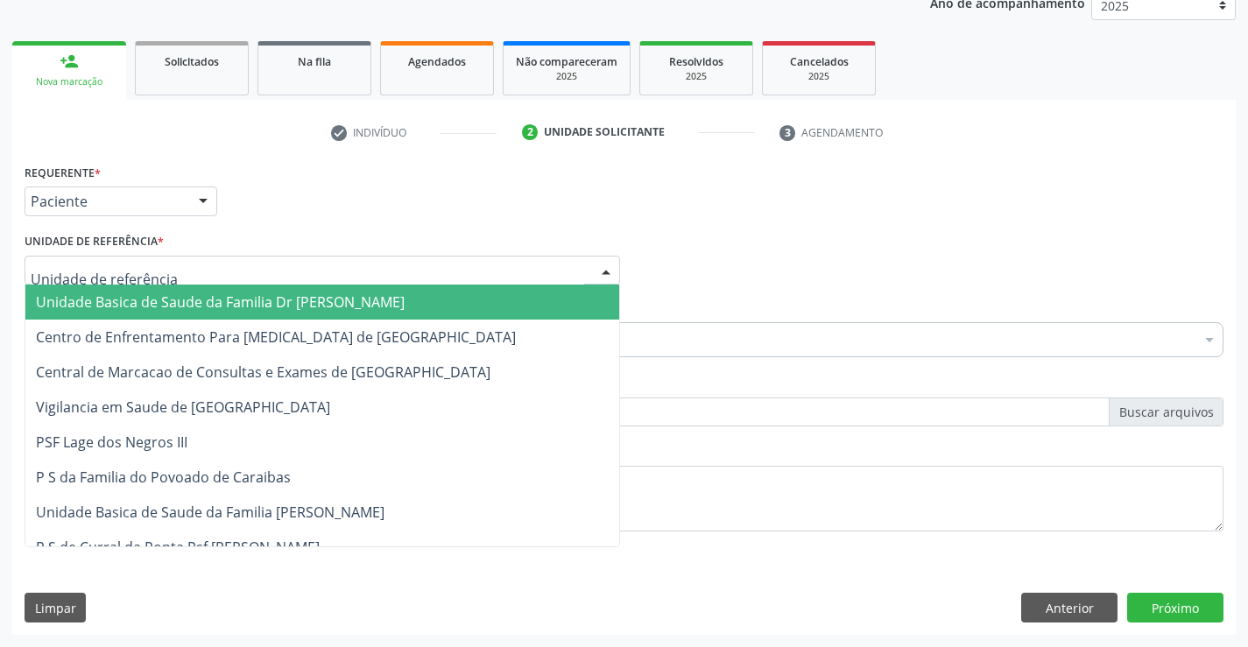
click at [169, 268] on div at bounding box center [322, 271] width 595 height 30
type input "m"
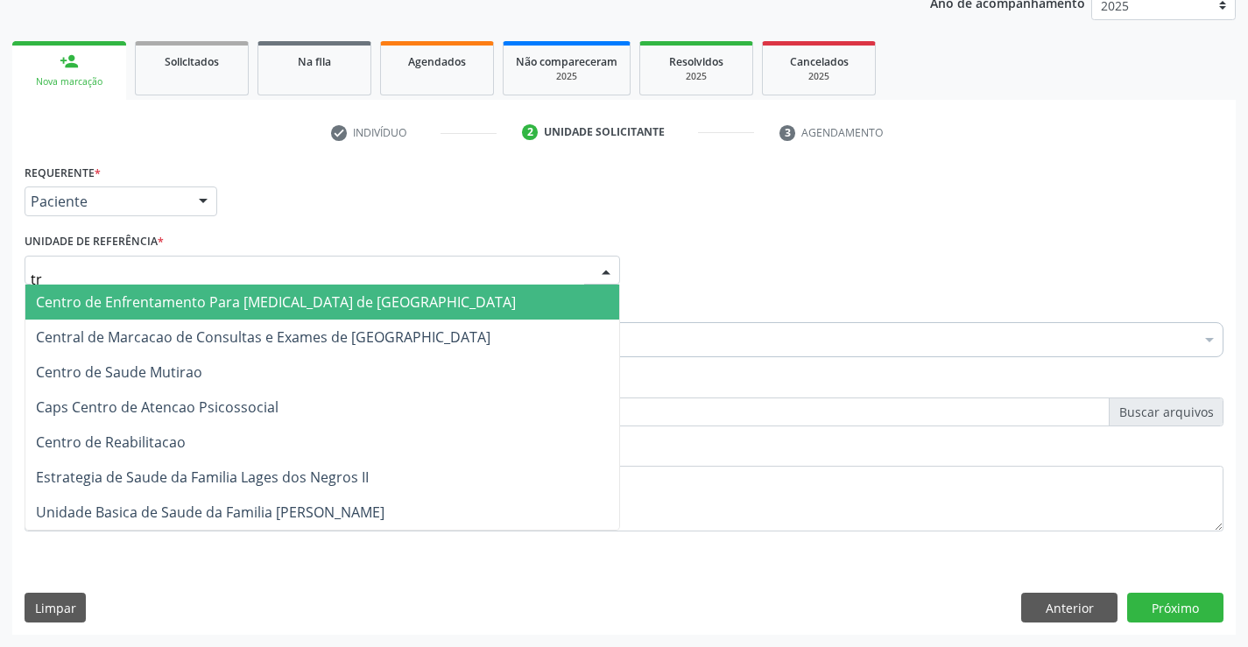
type input "tra"
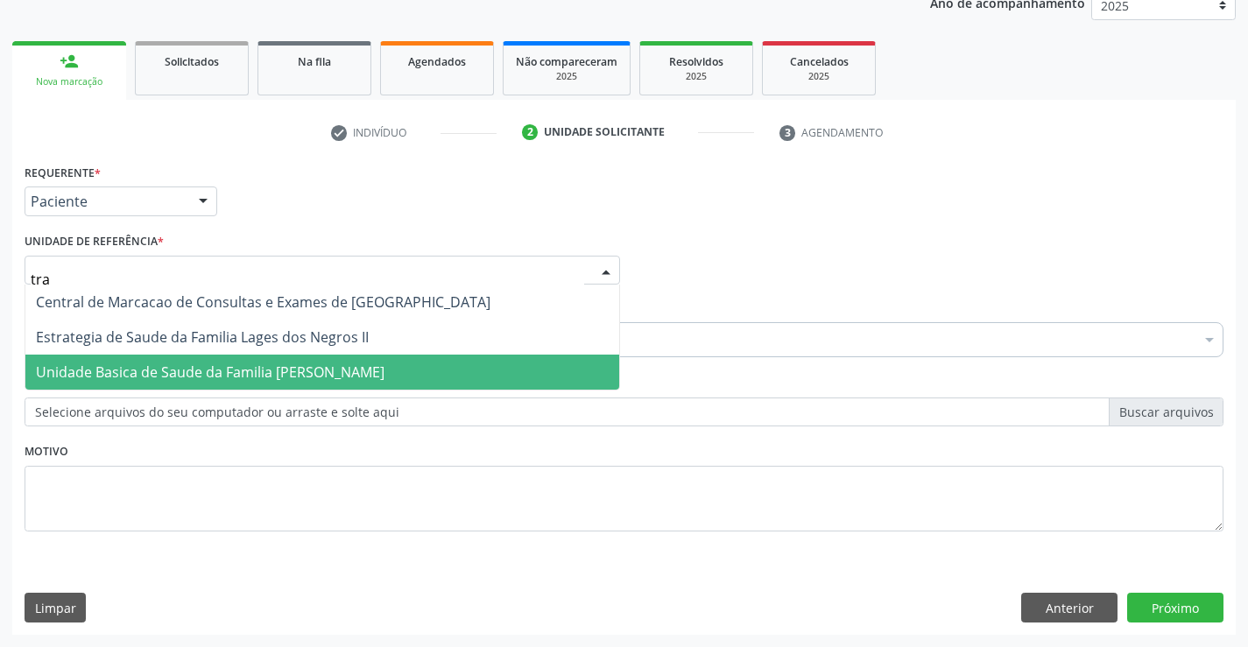
click at [192, 367] on span "Unidade Basica de Saude da Familia [PERSON_NAME]" at bounding box center [210, 371] width 348 height 19
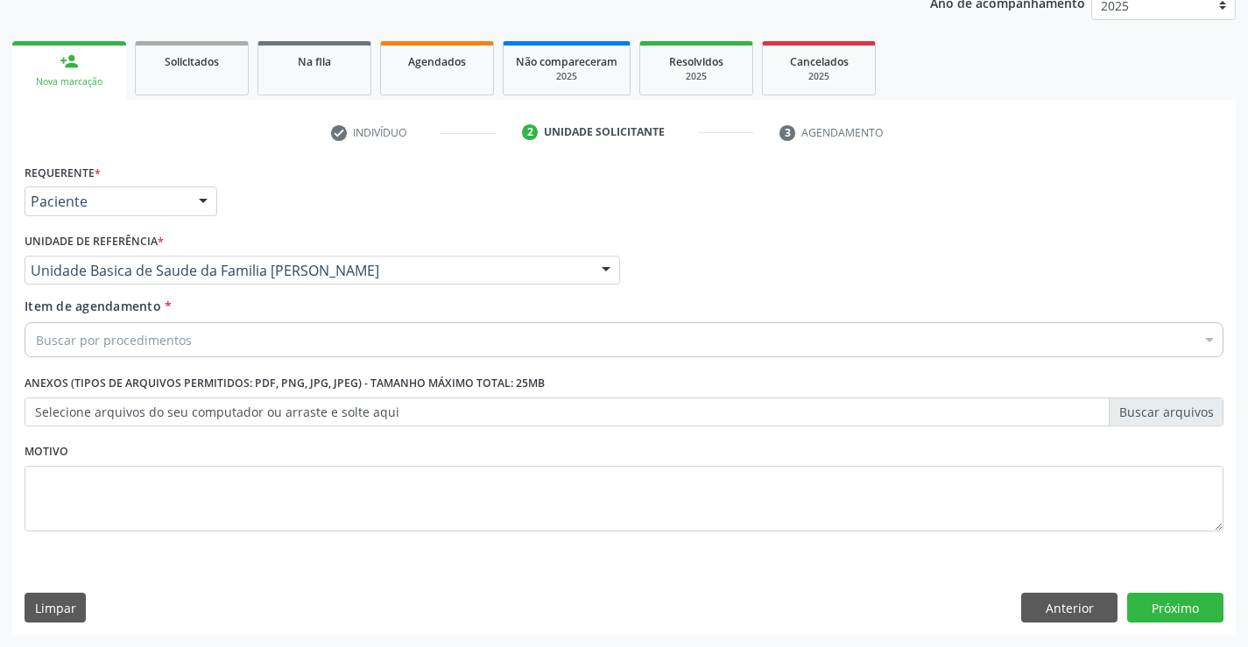
click at [196, 343] on div "Buscar por procedimentos" at bounding box center [624, 339] width 1199 height 35
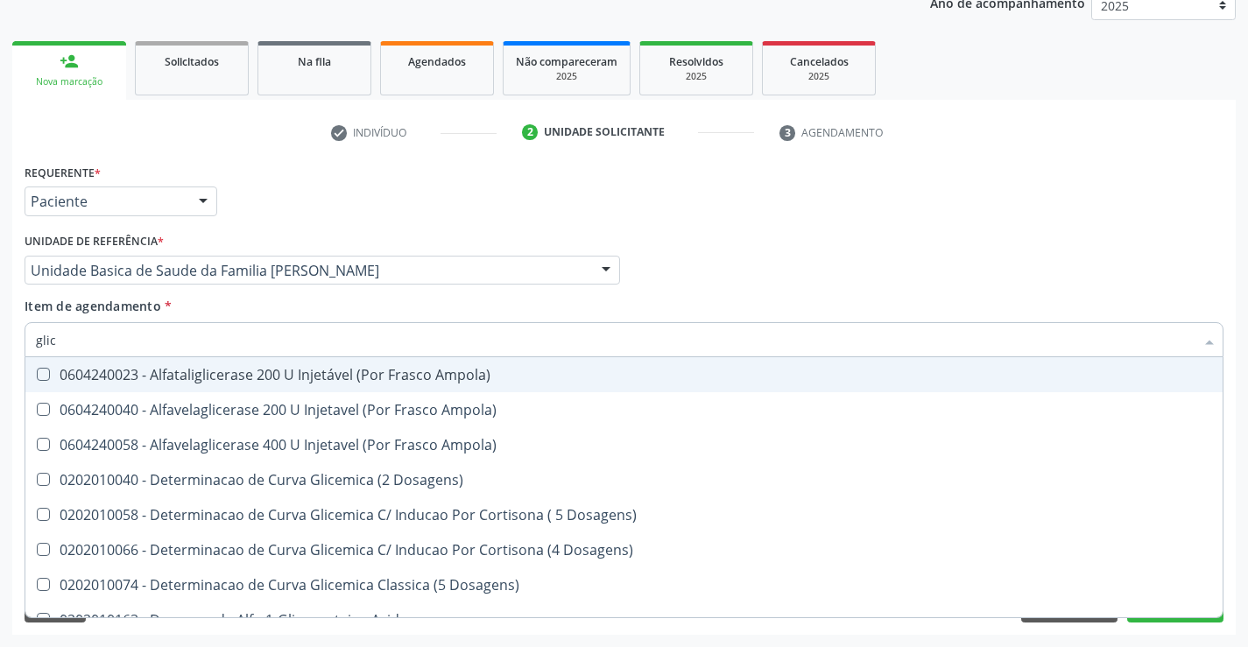
type input "glico"
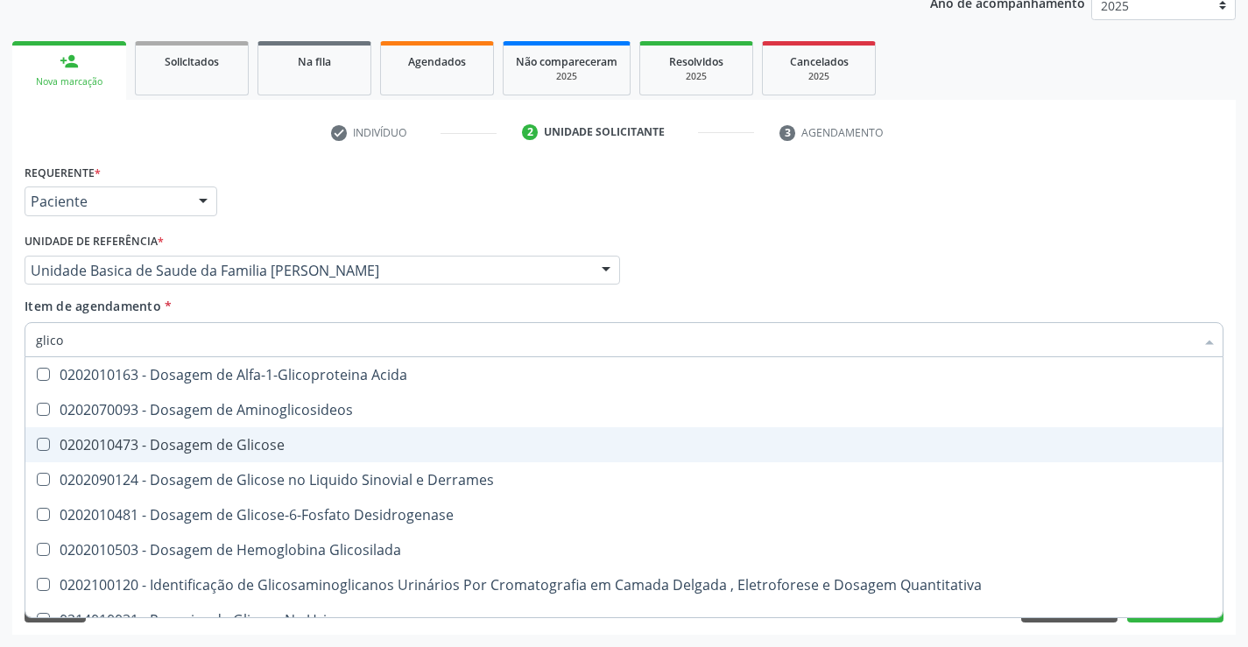
click at [205, 452] on div "0202010473 - Dosagem de Glicose" at bounding box center [624, 445] width 1176 height 14
checkbox Glicose "true"
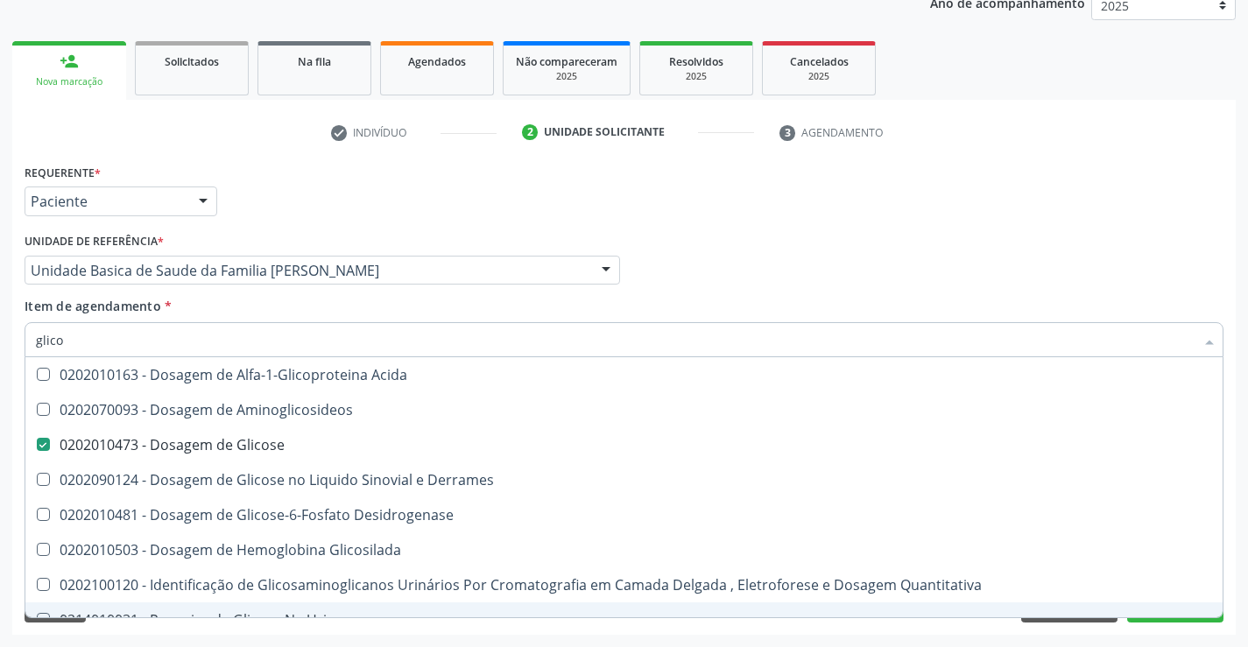
type input "glico"
click at [236, 623] on div "Requerente * Paciente Médico(a) Enfermeiro(a) Paciente Nenhum resultado encontr…" at bounding box center [623, 396] width 1223 height 475
checkbox Aminoglicosideos "true"
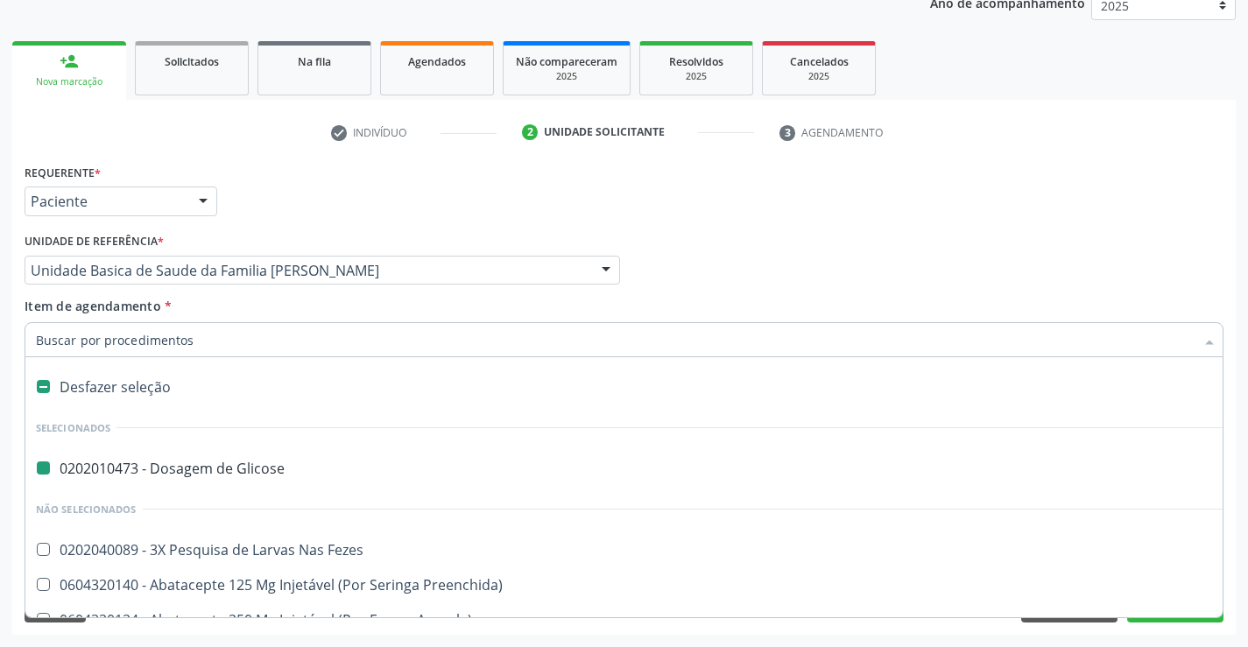
type input "h"
checkbox Glicose "false"
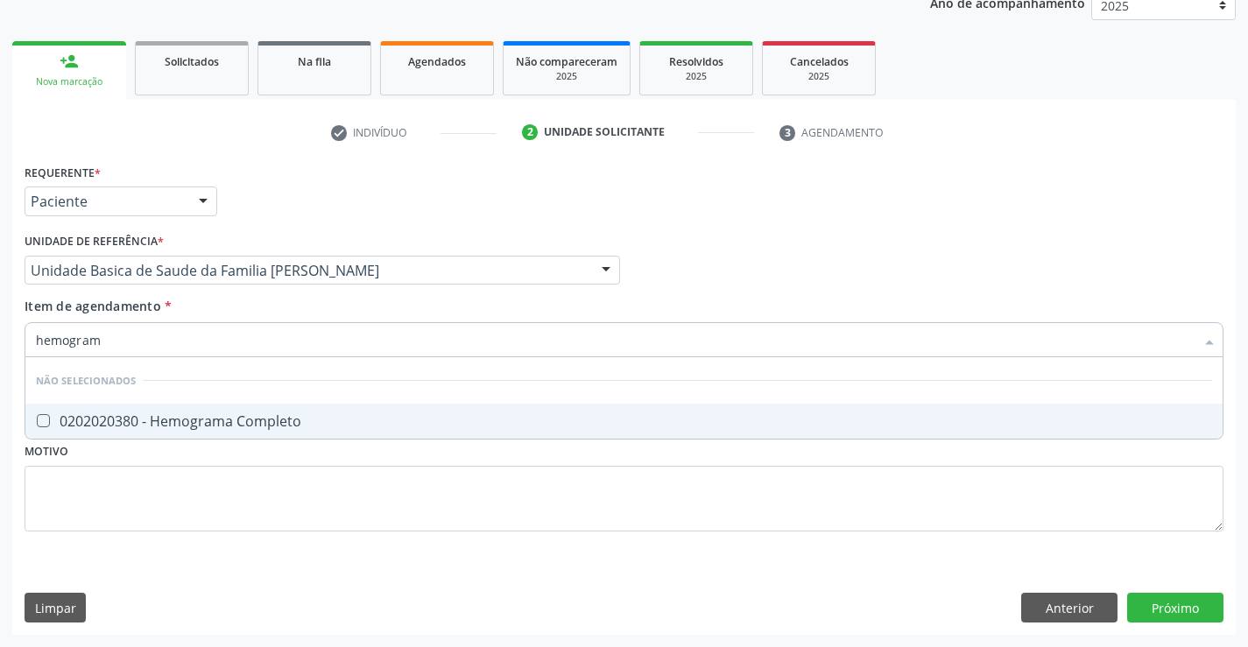
type input "hemograma"
click at [265, 434] on span "0202020380 - Hemograma Completo" at bounding box center [623, 421] width 1197 height 35
checkbox Completo "true"
click at [268, 477] on div "Requerente * Paciente Médico(a) Enfermeiro(a) Paciente Nenhum resultado encontr…" at bounding box center [624, 357] width 1199 height 397
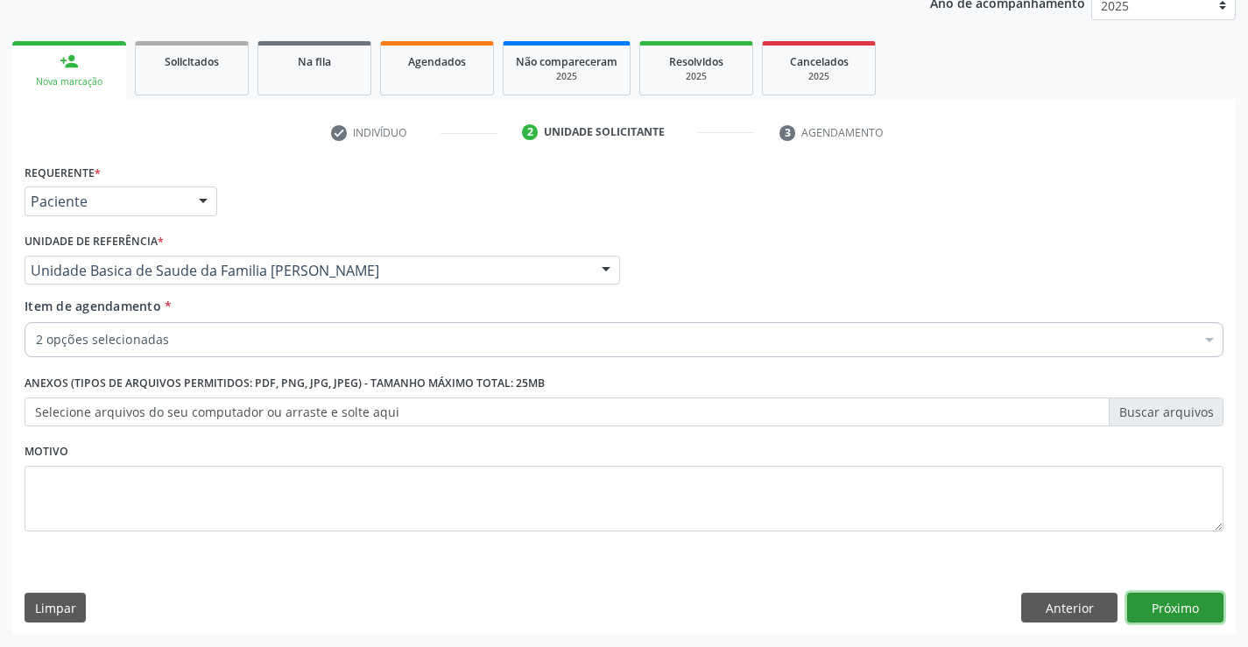
click at [1167, 606] on button "Próximo" at bounding box center [1175, 608] width 96 height 30
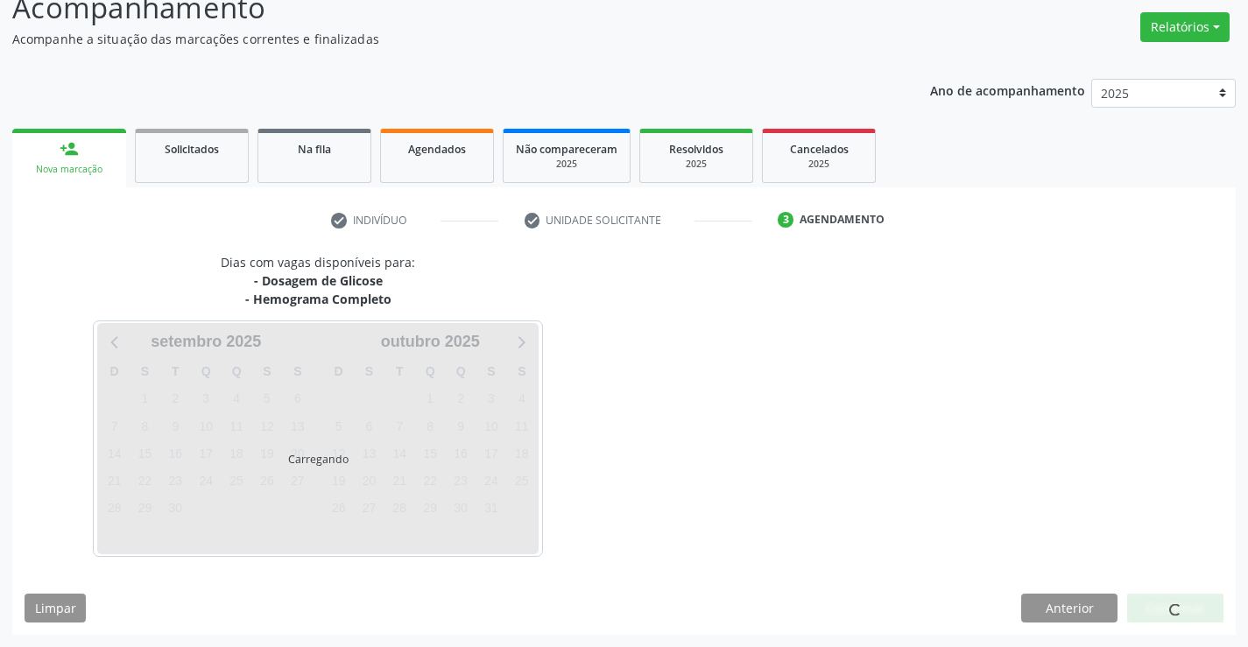
scroll to position [133, 0]
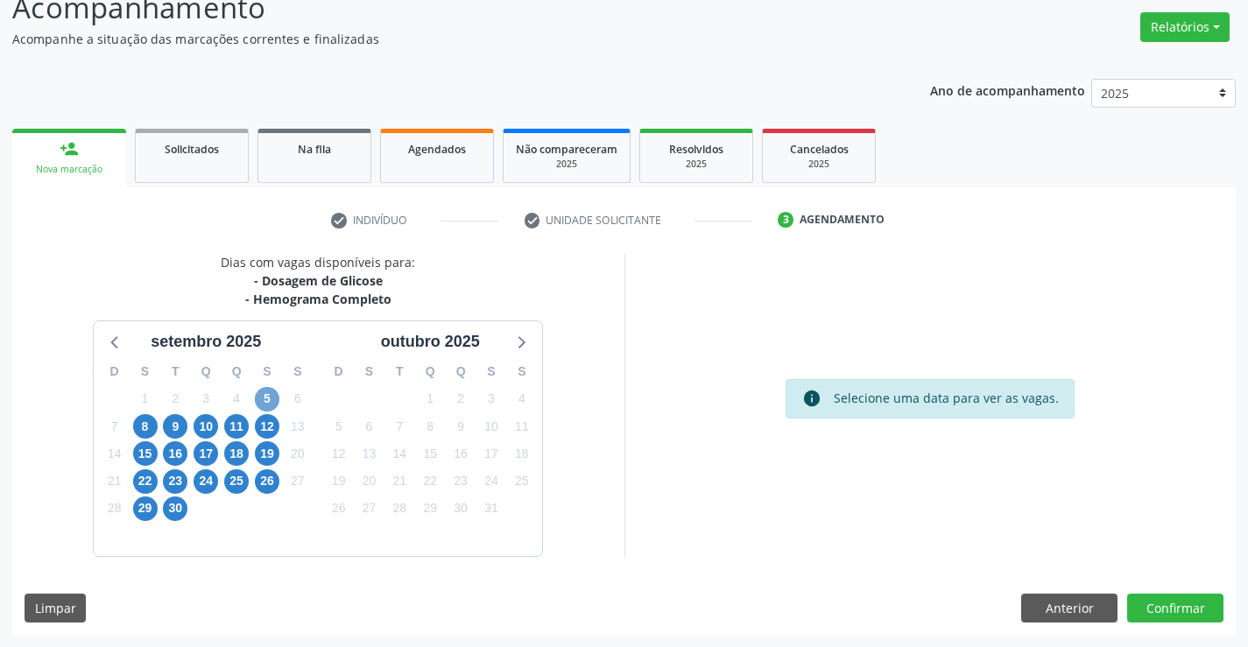
click at [271, 399] on span "5" at bounding box center [267, 399] width 25 height 25
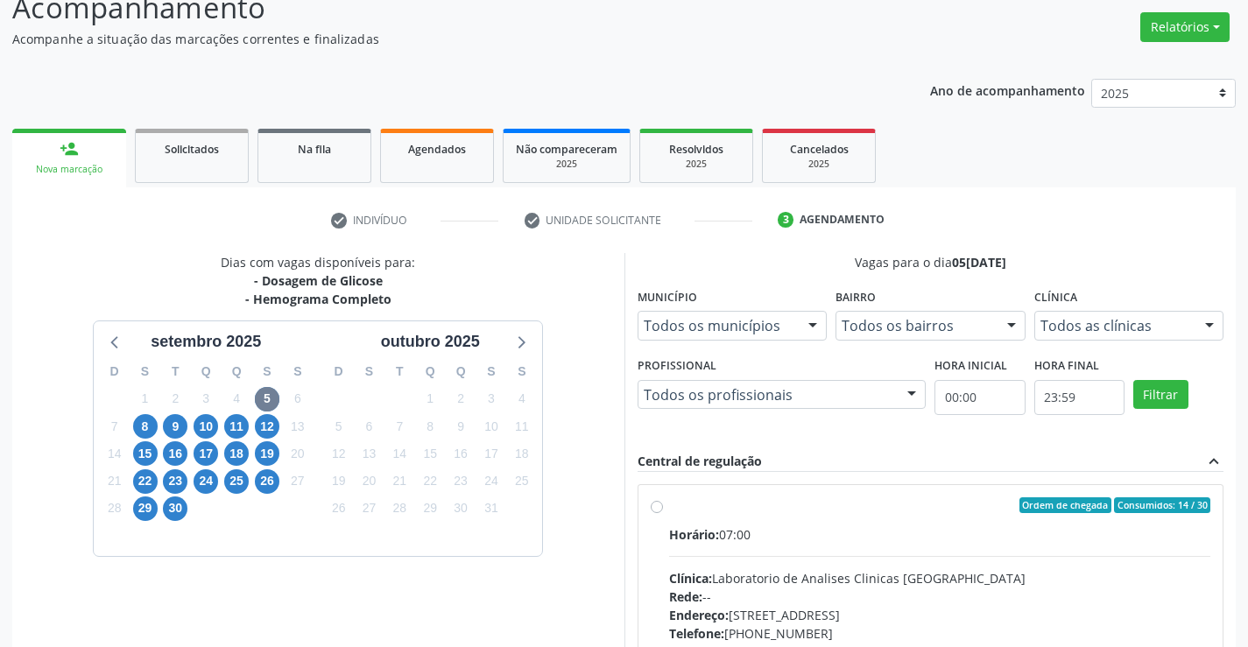
click at [669, 510] on label "Ordem de chegada Consumidos: 14 / 30 Horário: 07:00 Clínica: Laboratorio de Ana…" at bounding box center [940, 631] width 542 height 269
click at [656, 510] on input "Ordem de chegada Consumidos: 14 / 30 Horário: 07:00 Clínica: Laboratorio de Ana…" at bounding box center [657, 505] width 12 height 16
radio input "true"
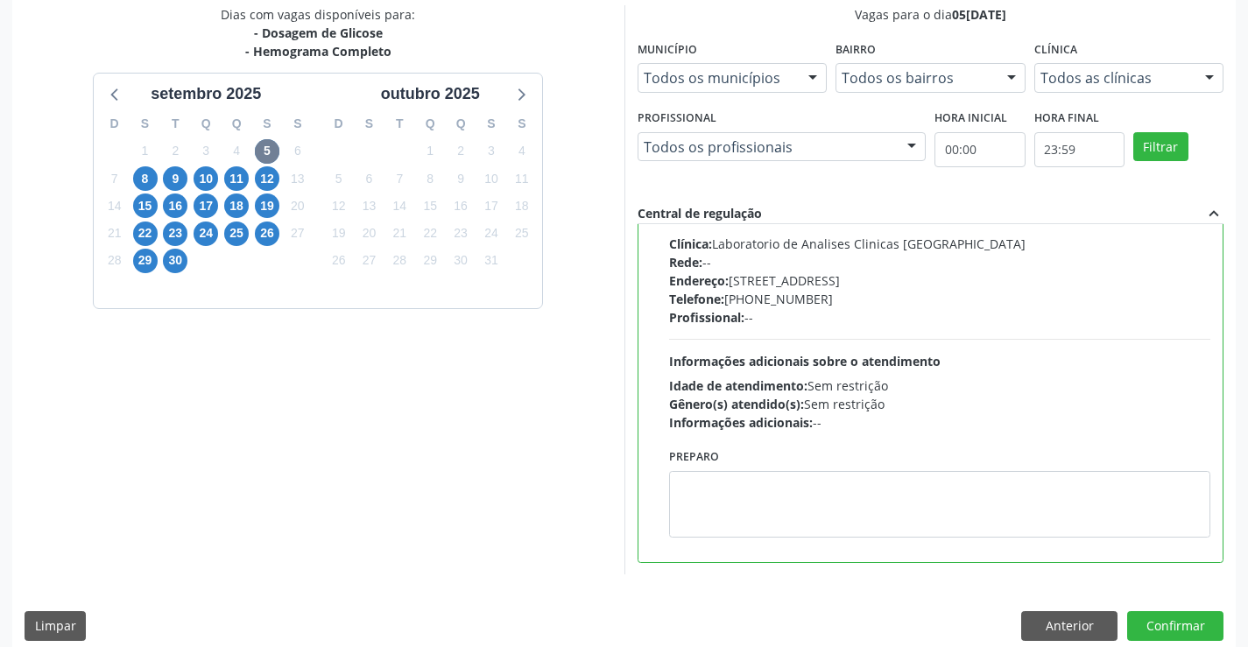
scroll to position [399, 0]
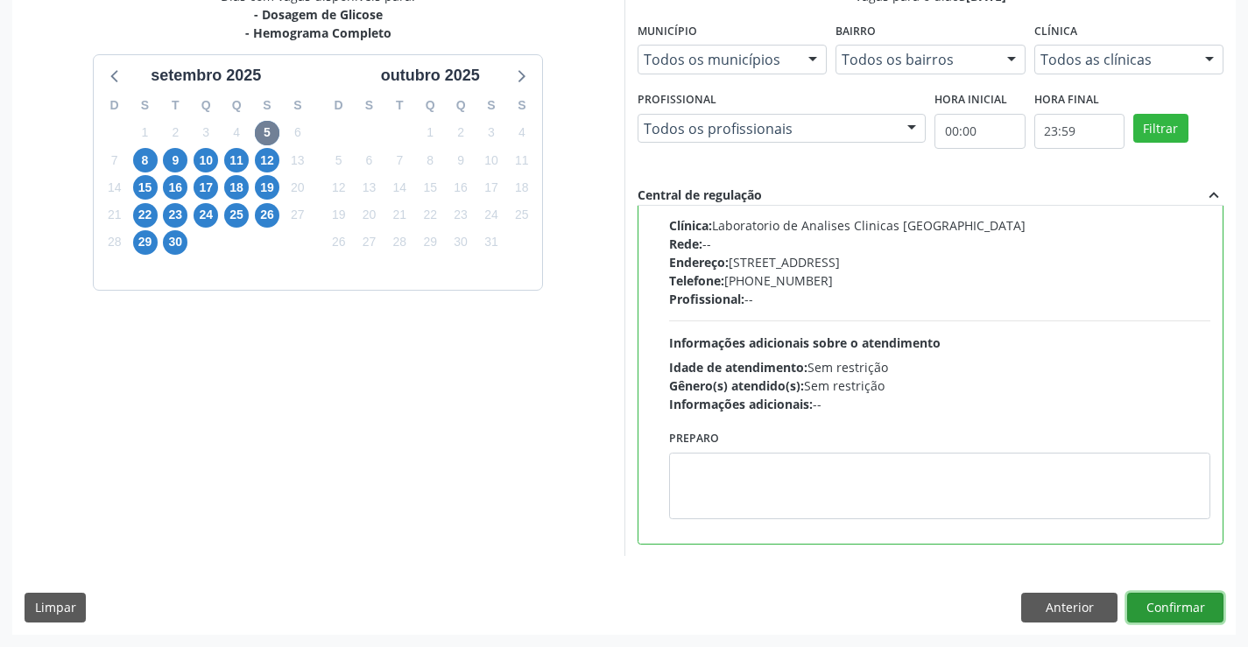
click at [1157, 609] on button "Confirmar" at bounding box center [1175, 608] width 96 height 30
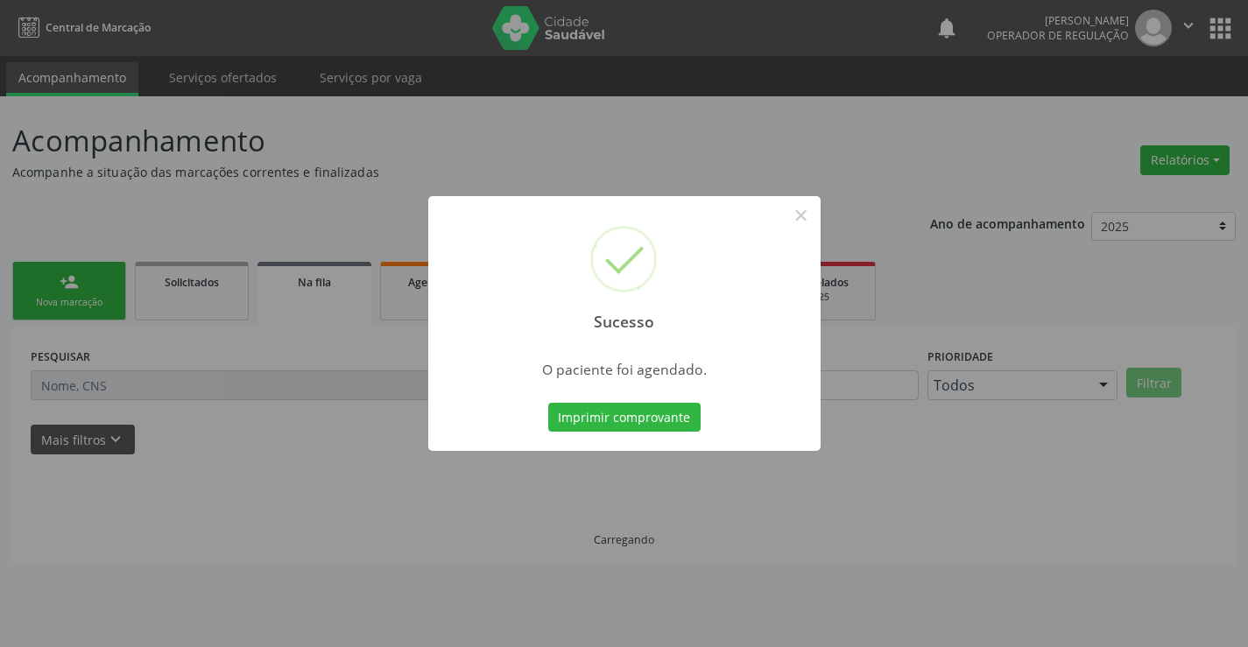
scroll to position [0, 0]
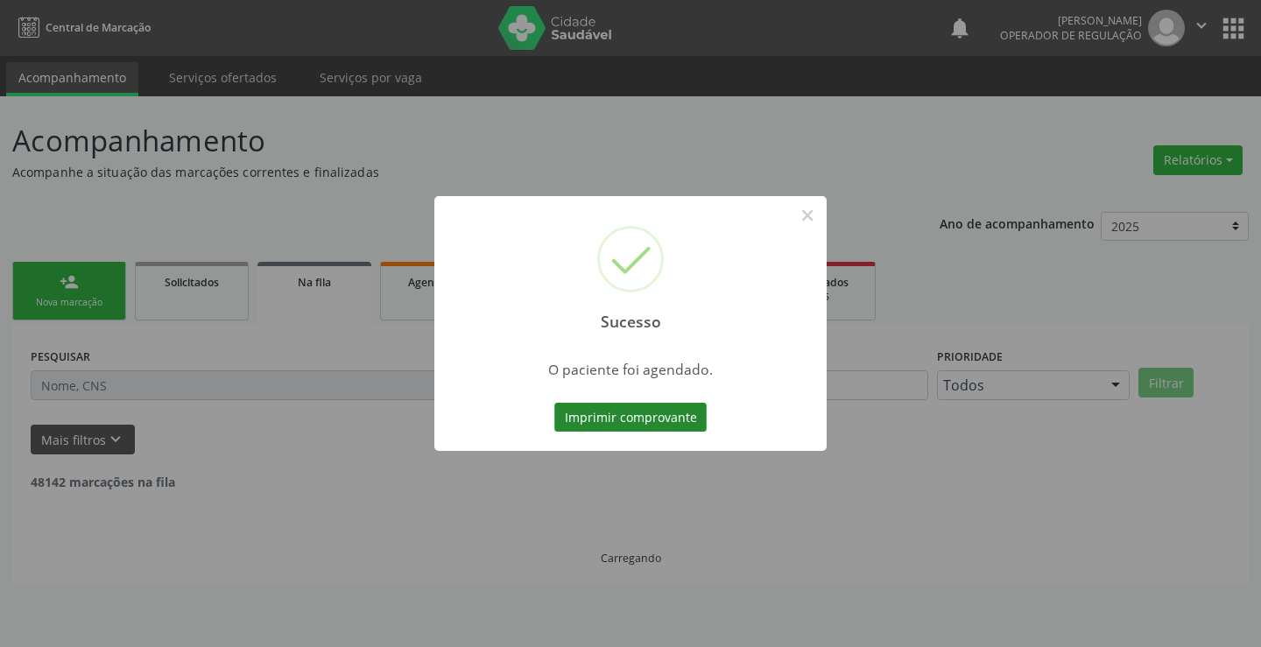
click at [621, 421] on button "Imprimir comprovante" at bounding box center [630, 418] width 152 height 30
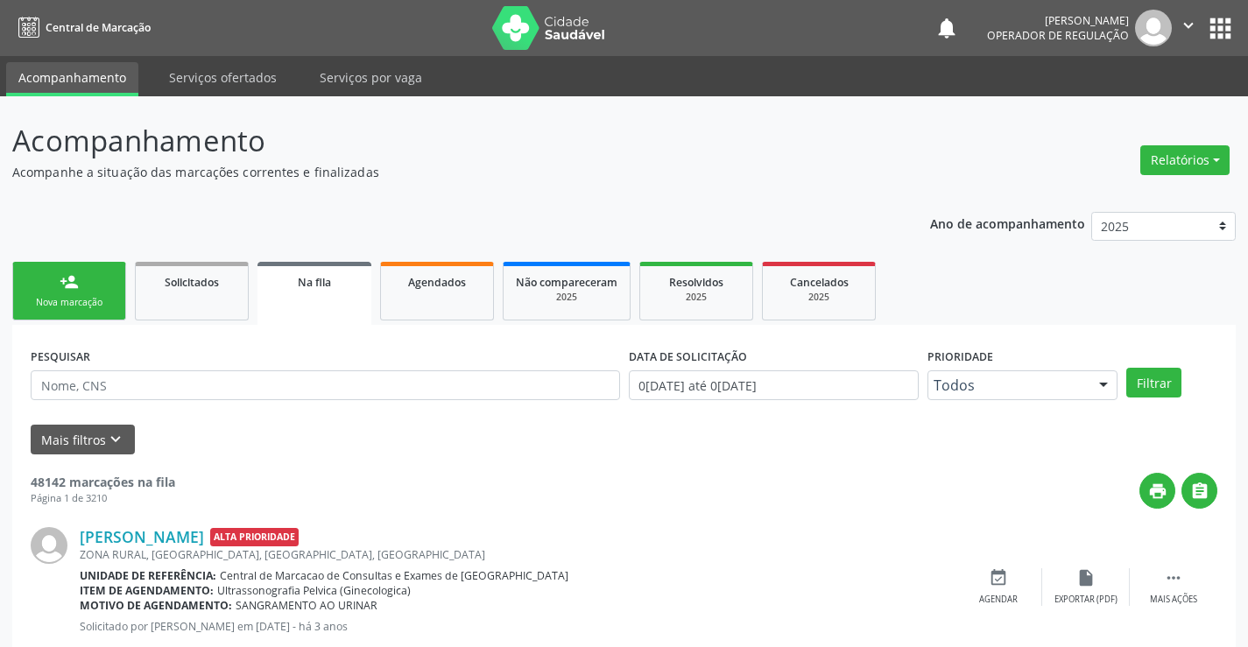
click at [107, 295] on link "person_add Nova marcação" at bounding box center [69, 291] width 114 height 59
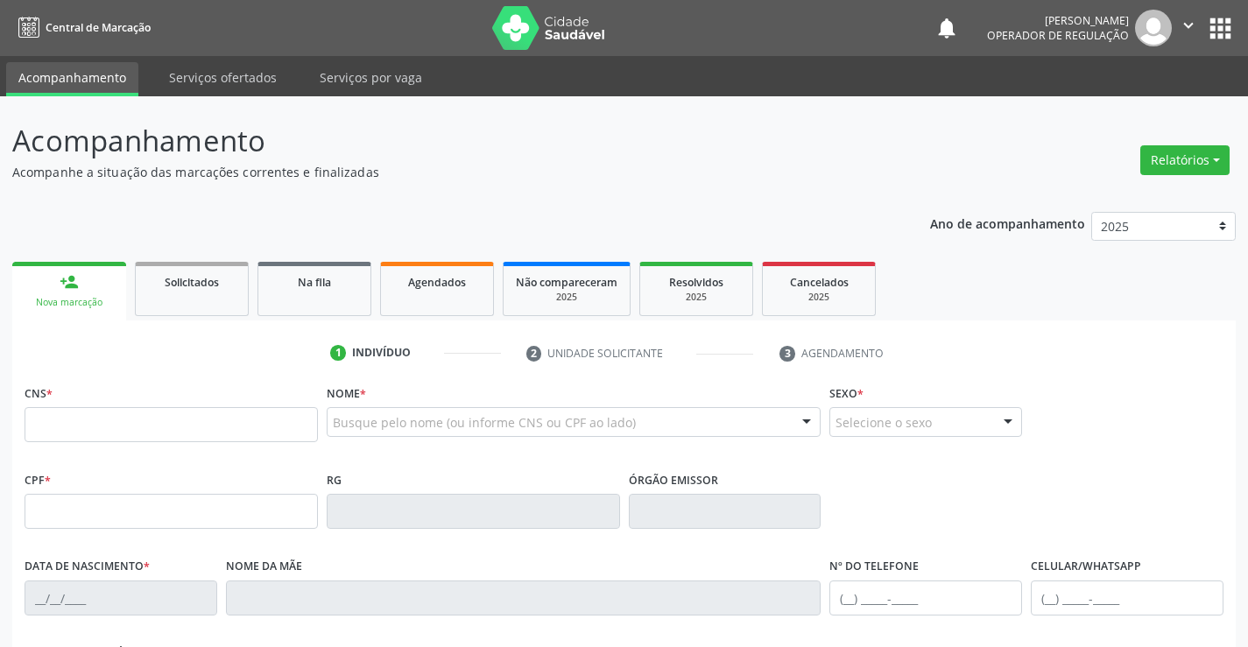
scroll to position [88, 0]
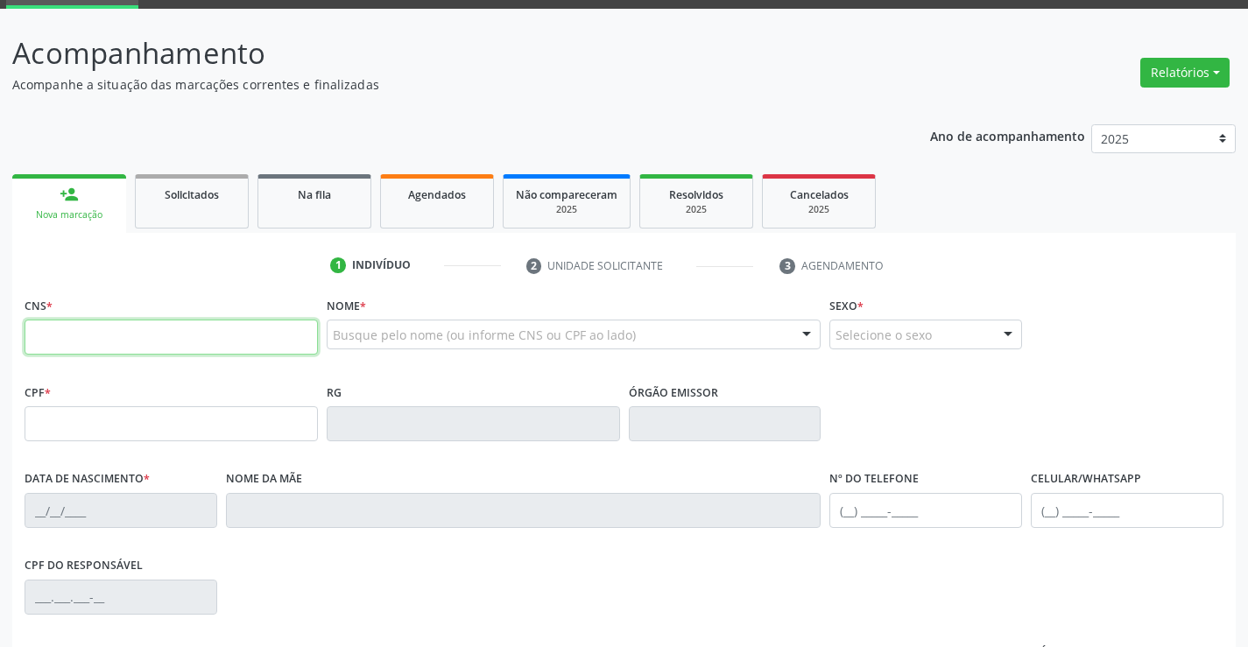
click at [125, 339] on input "text" at bounding box center [171, 337] width 293 height 35
type input "708 3062 5558 9460"
type input "0816035172"
type input "07/09/1979"
type input "(74) 99118-0909"
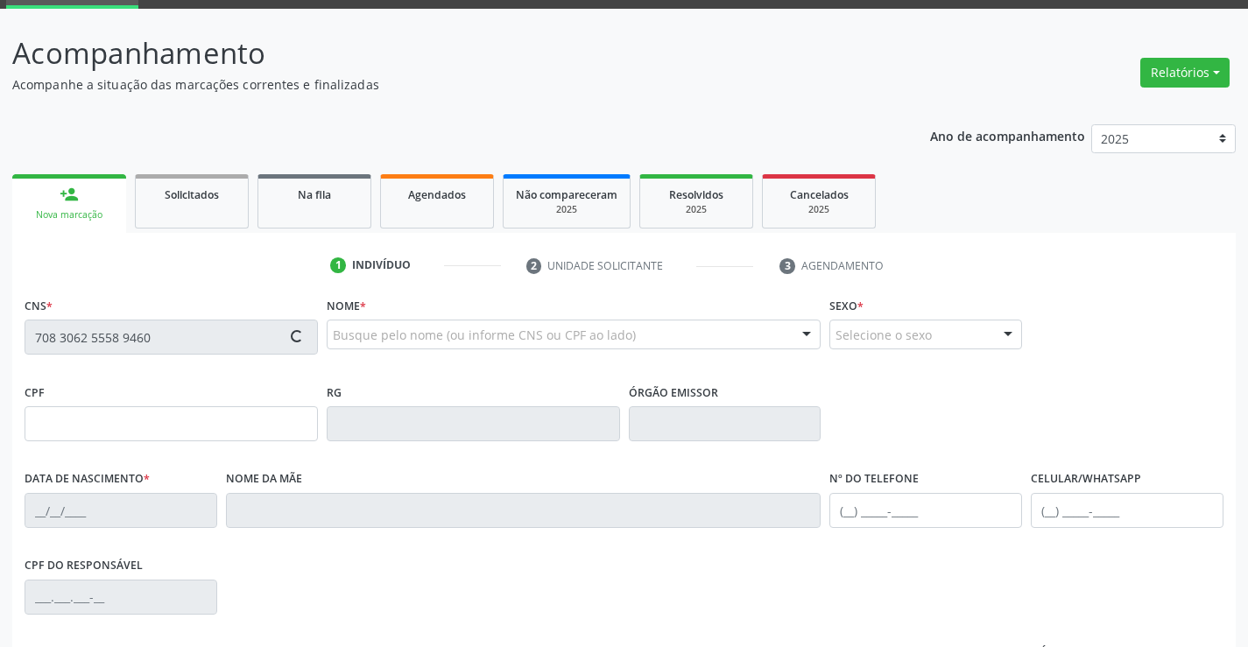
type input "(74) 99118-0909"
type input "953.267.075-00"
type input "sn"
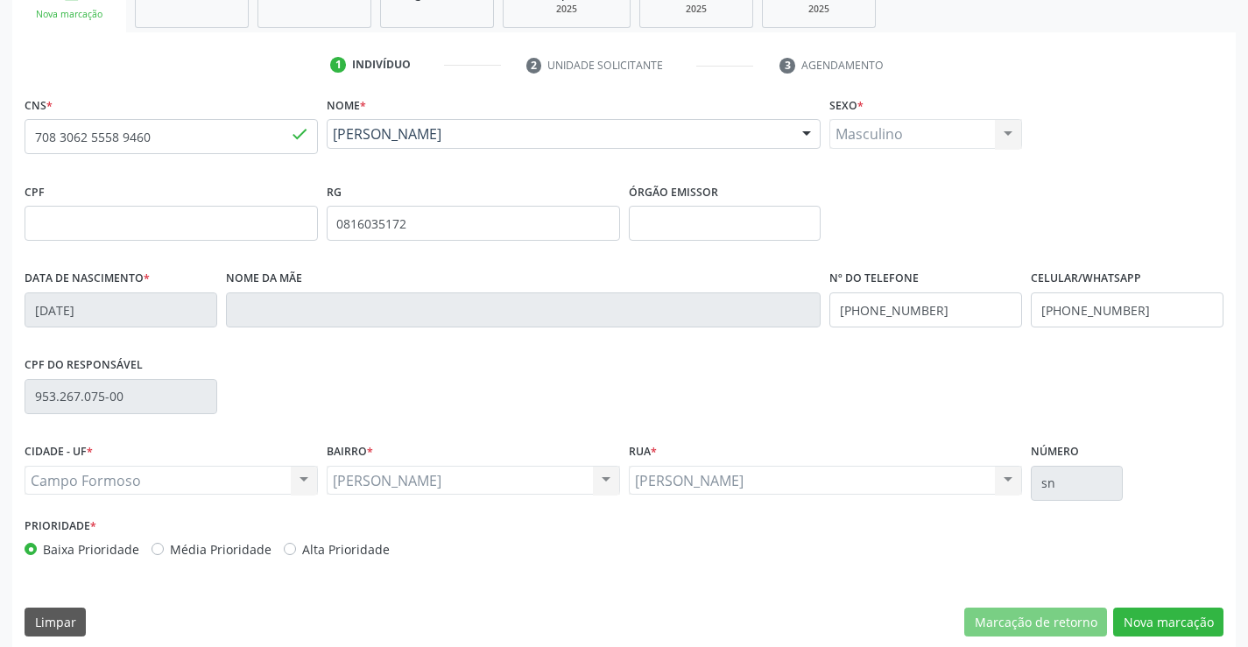
scroll to position [302, 0]
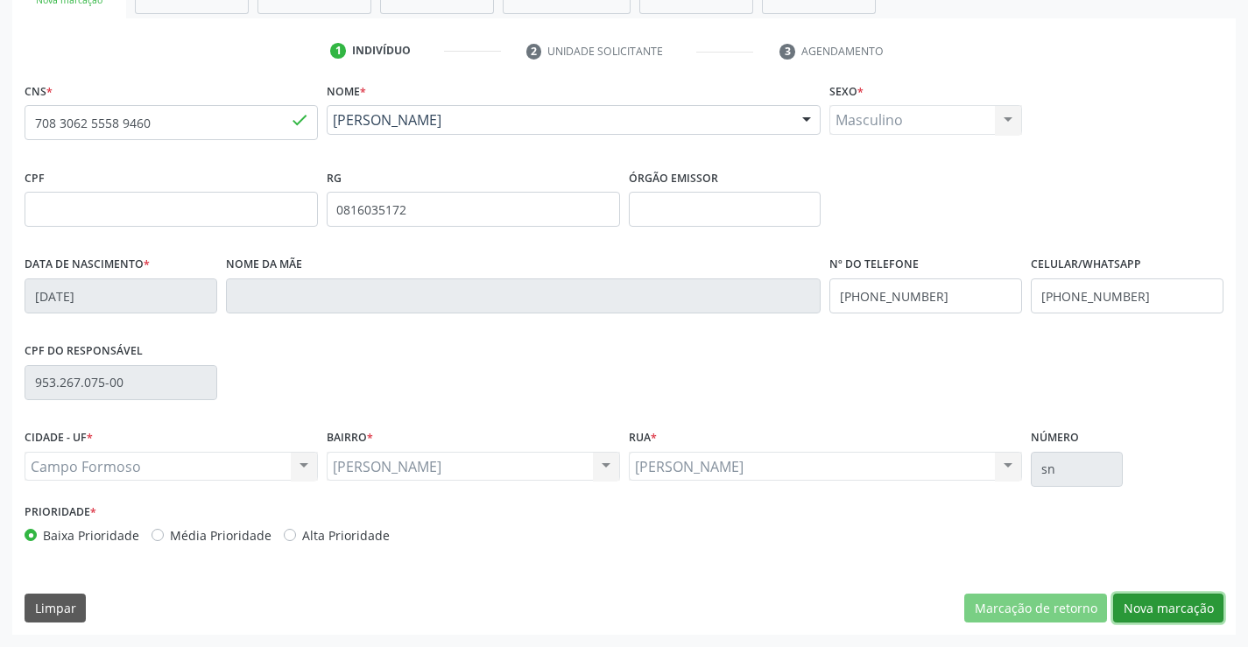
click at [1160, 601] on button "Nova marcação" at bounding box center [1168, 609] width 110 height 30
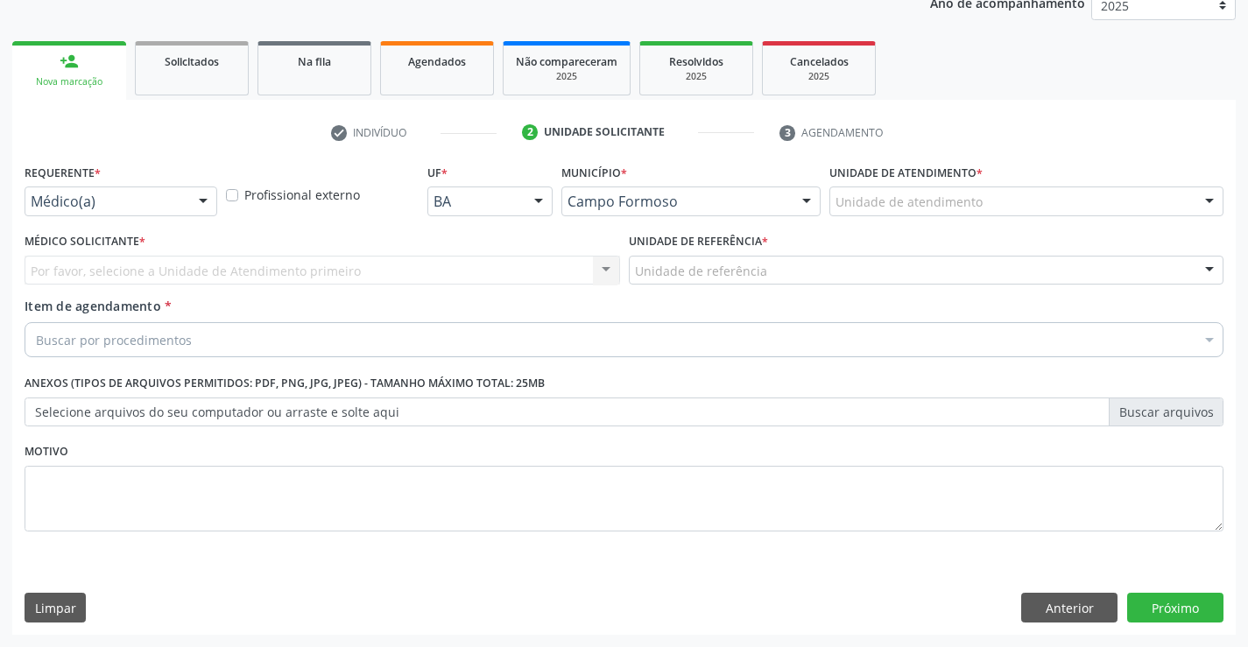
scroll to position [221, 0]
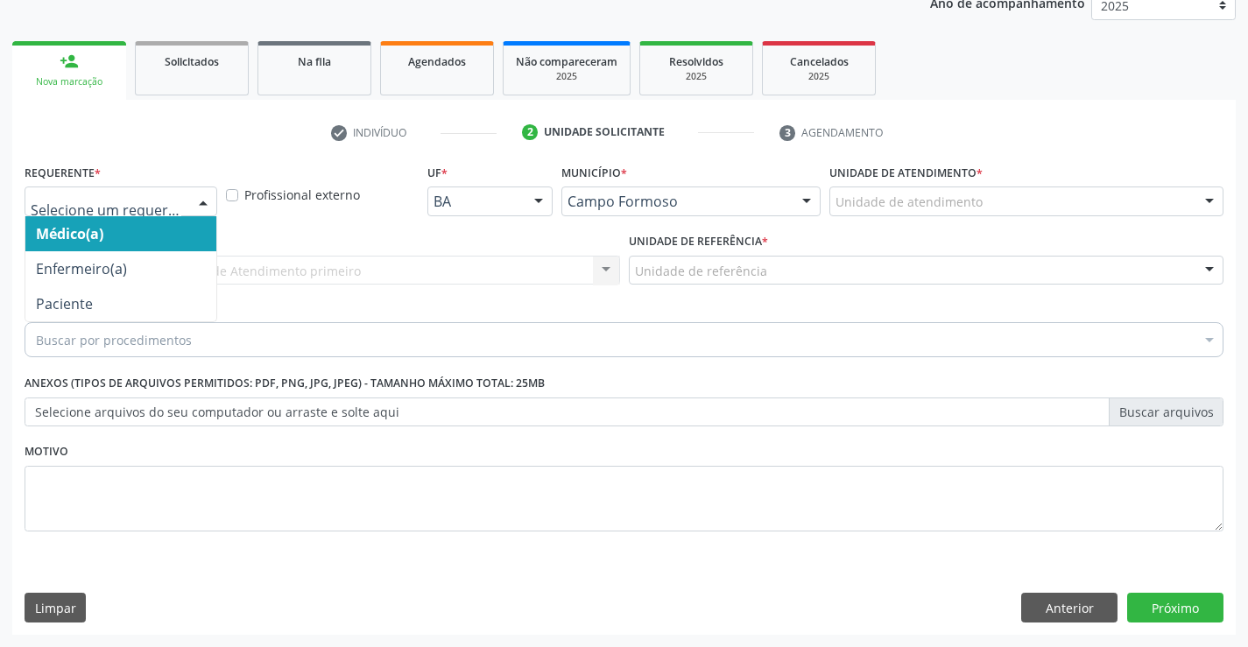
click at [201, 201] on div at bounding box center [203, 202] width 26 height 30
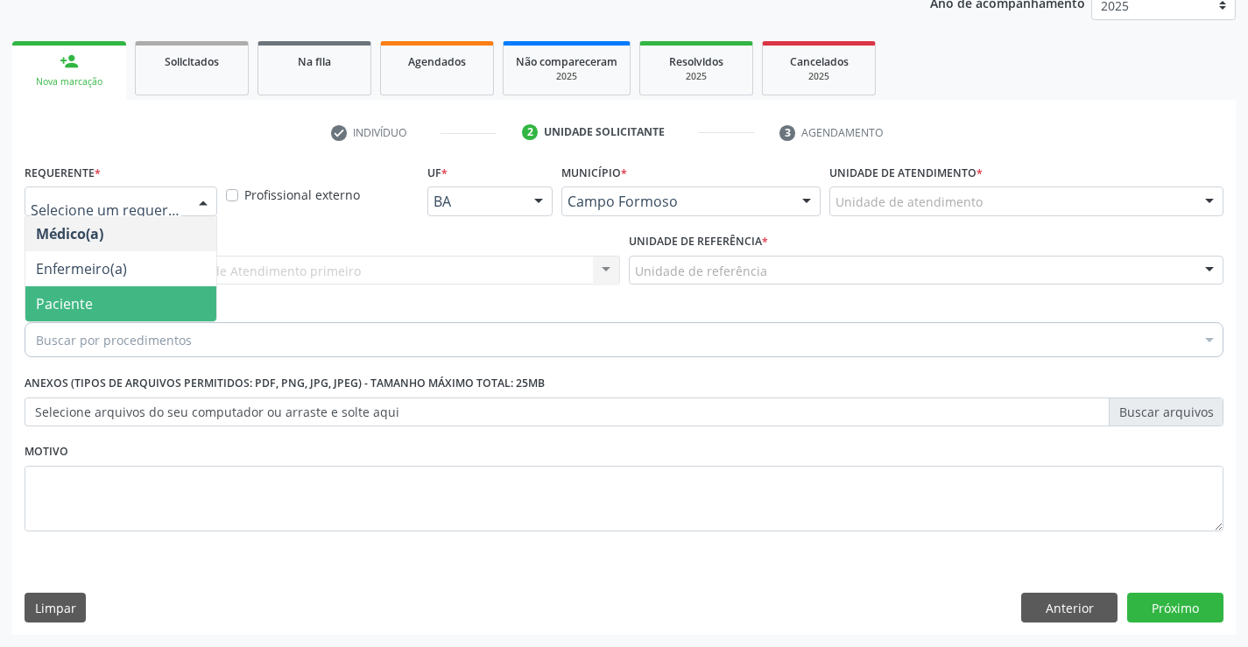
click at [136, 314] on span "Paciente" at bounding box center [120, 303] width 191 height 35
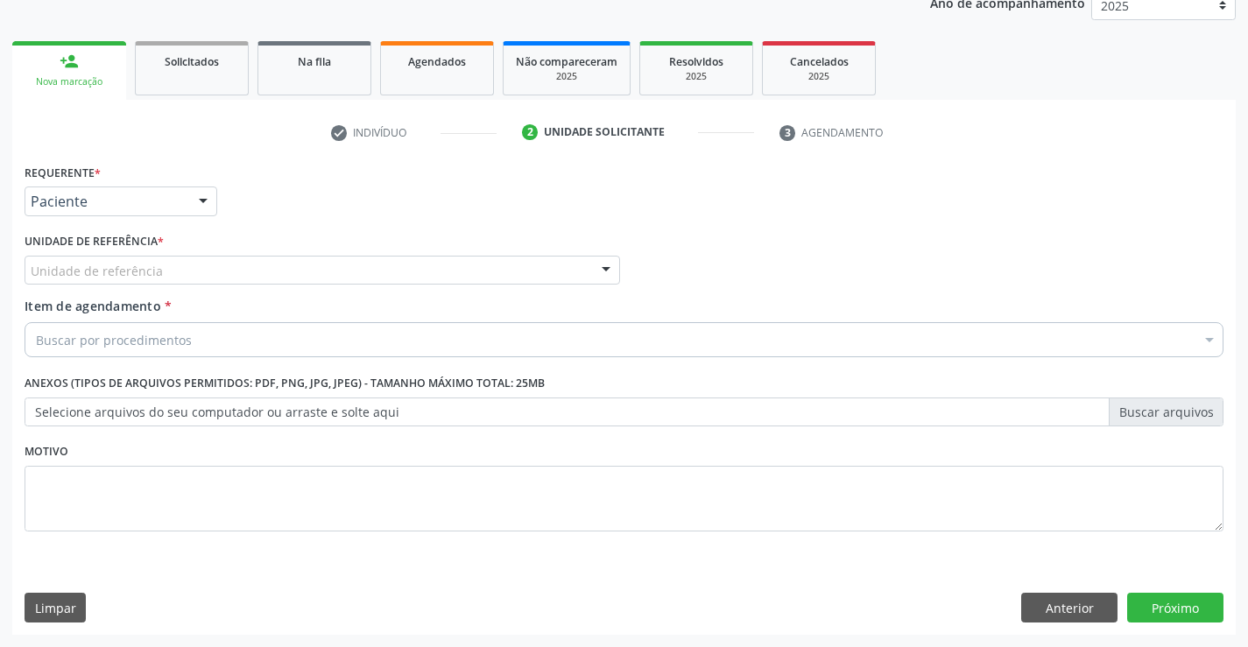
click at [190, 269] on div "Unidade de referência" at bounding box center [322, 271] width 595 height 30
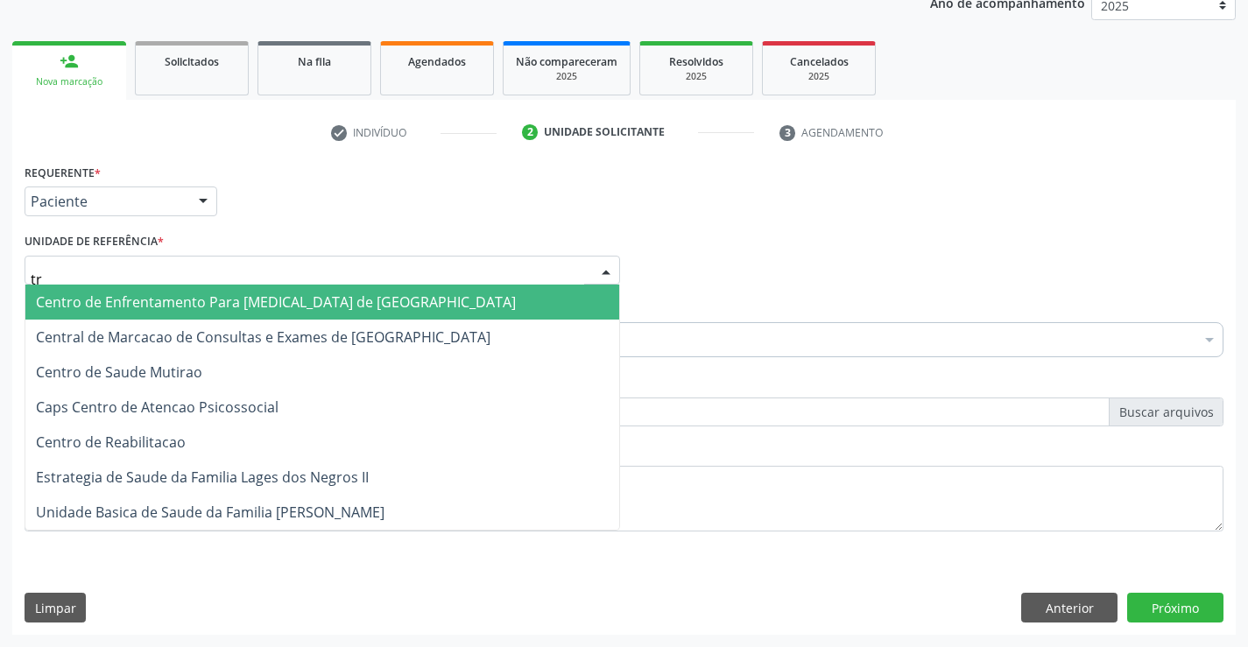
type input "tra"
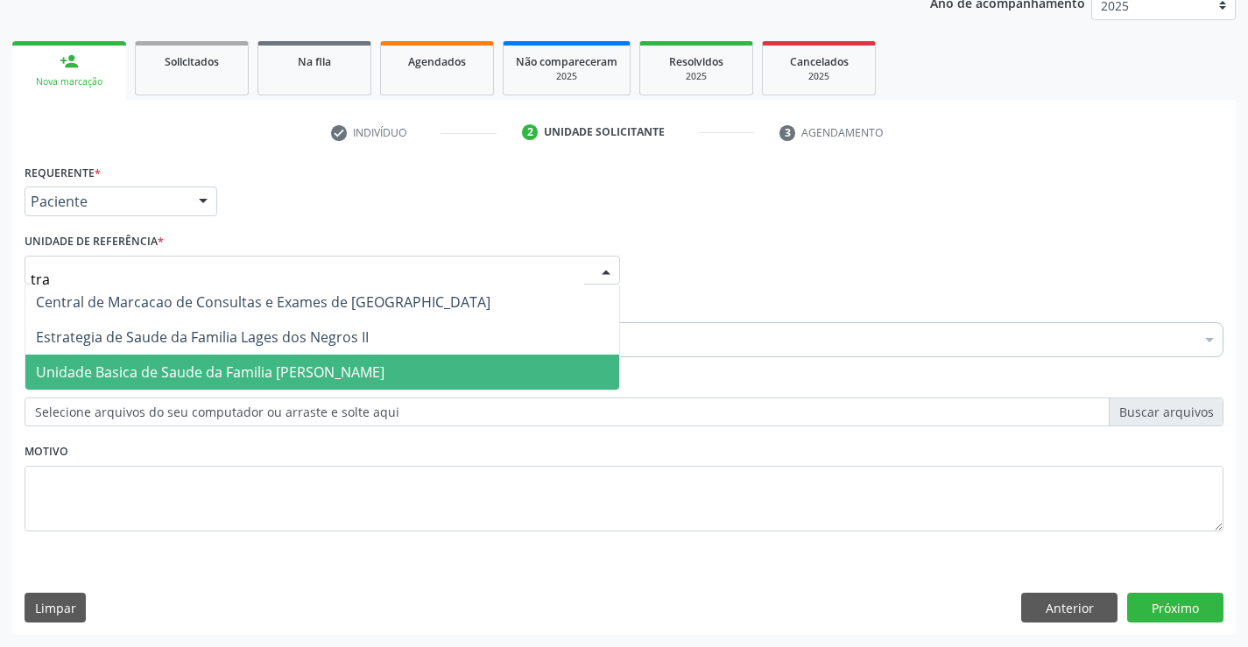
click at [236, 373] on span "Unidade Basica de Saude da Familia [PERSON_NAME]" at bounding box center [210, 371] width 348 height 19
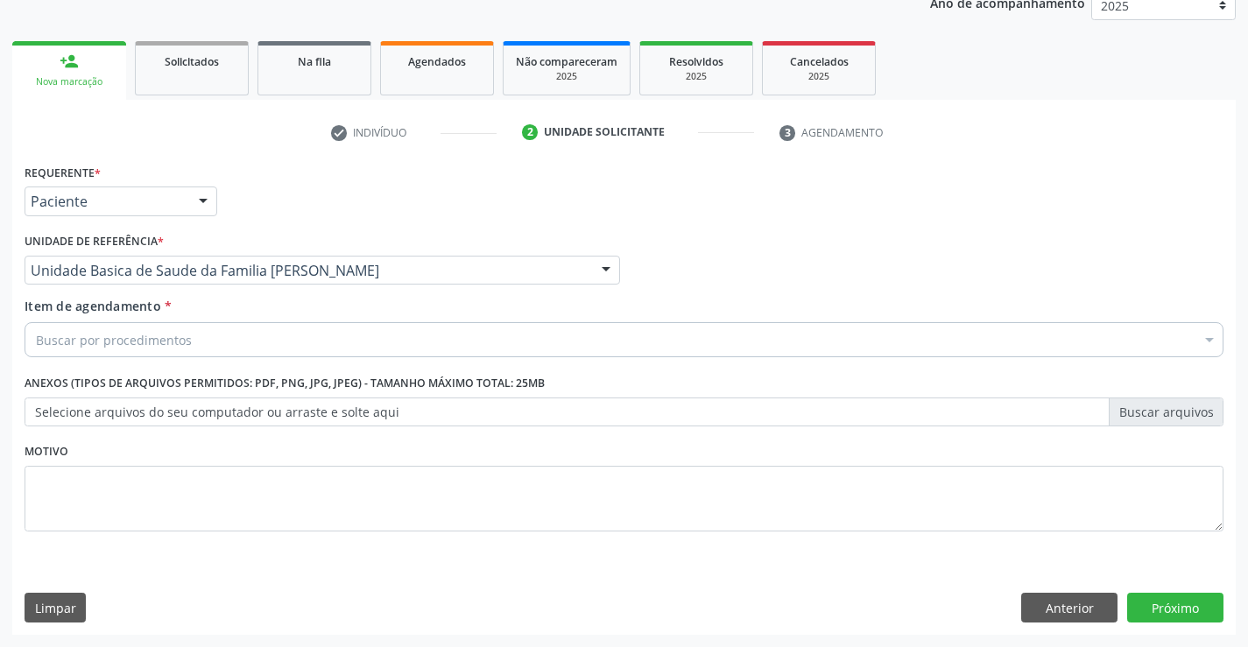
click at [215, 341] on div "Buscar por procedimentos" at bounding box center [624, 339] width 1199 height 35
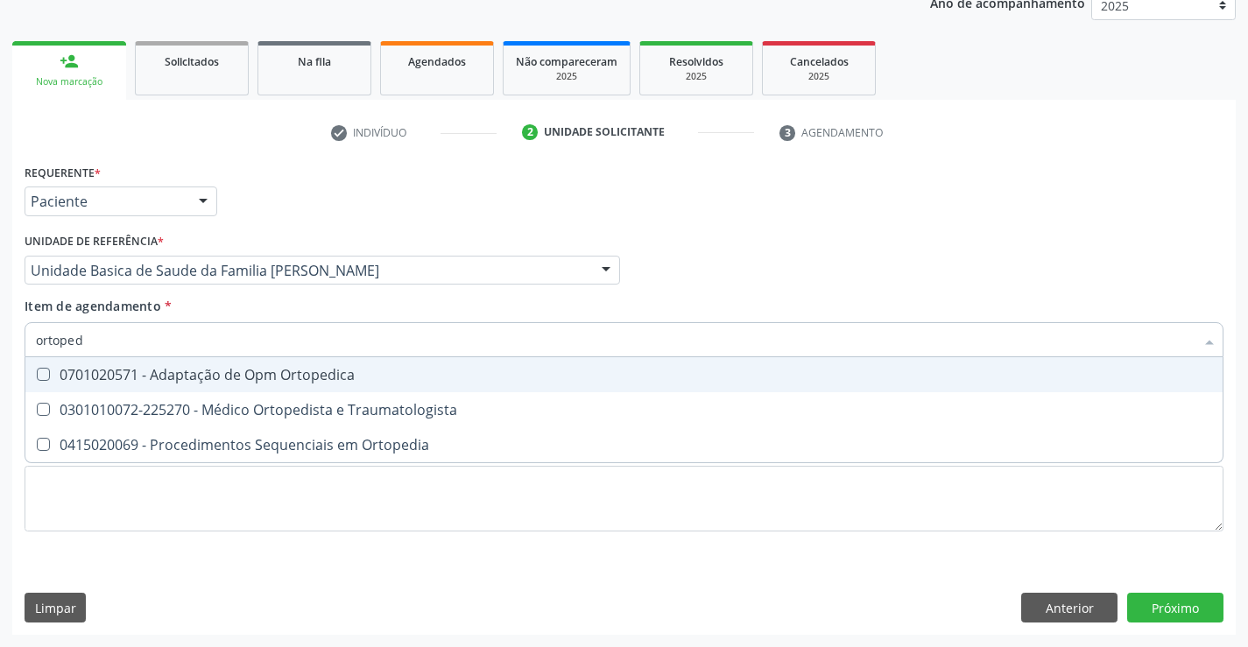
type input "ortopedi"
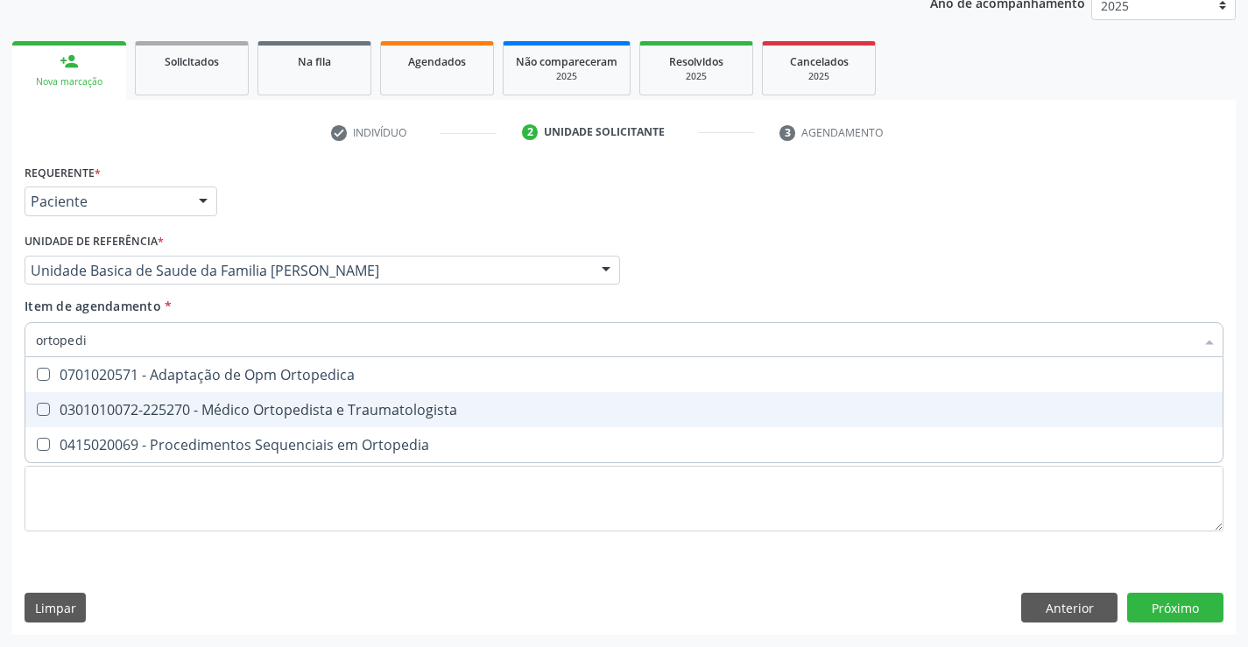
click at [263, 406] on div "0301010072-225270 - Médico Ortopedista e Traumatologista" at bounding box center [624, 410] width 1176 height 14
checkbox Traumatologista "true"
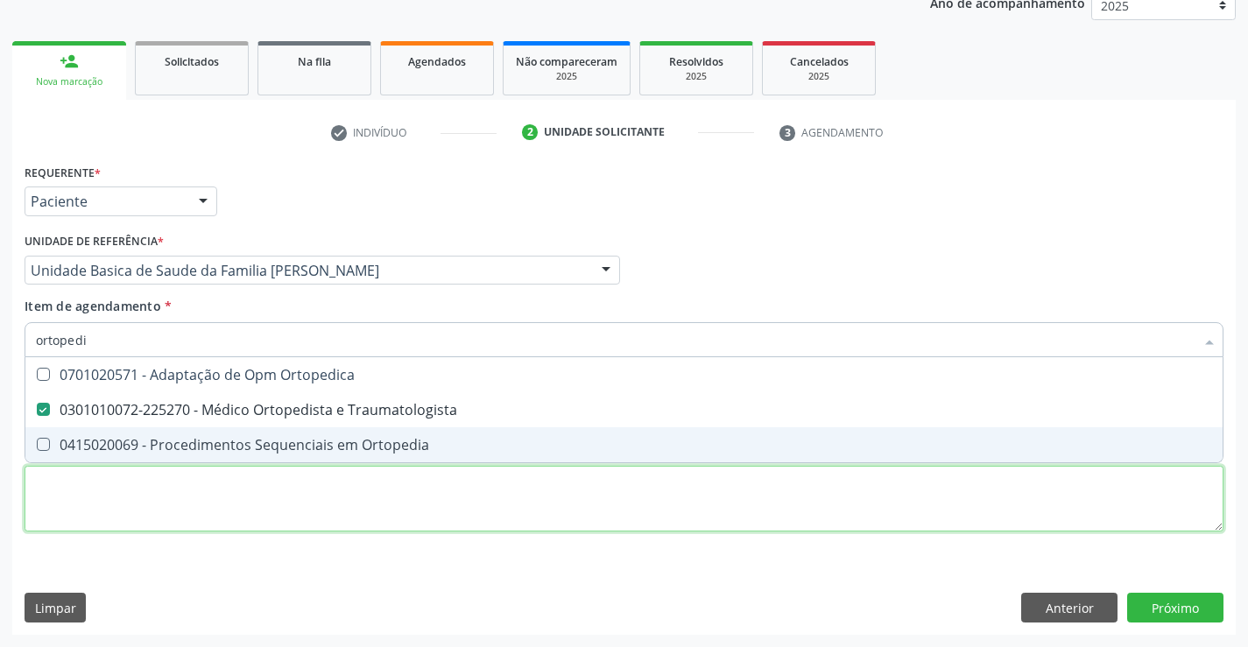
click at [280, 503] on div "Requerente * Paciente Médico(a) Enfermeiro(a) Paciente Nenhum resultado encontr…" at bounding box center [624, 357] width 1199 height 397
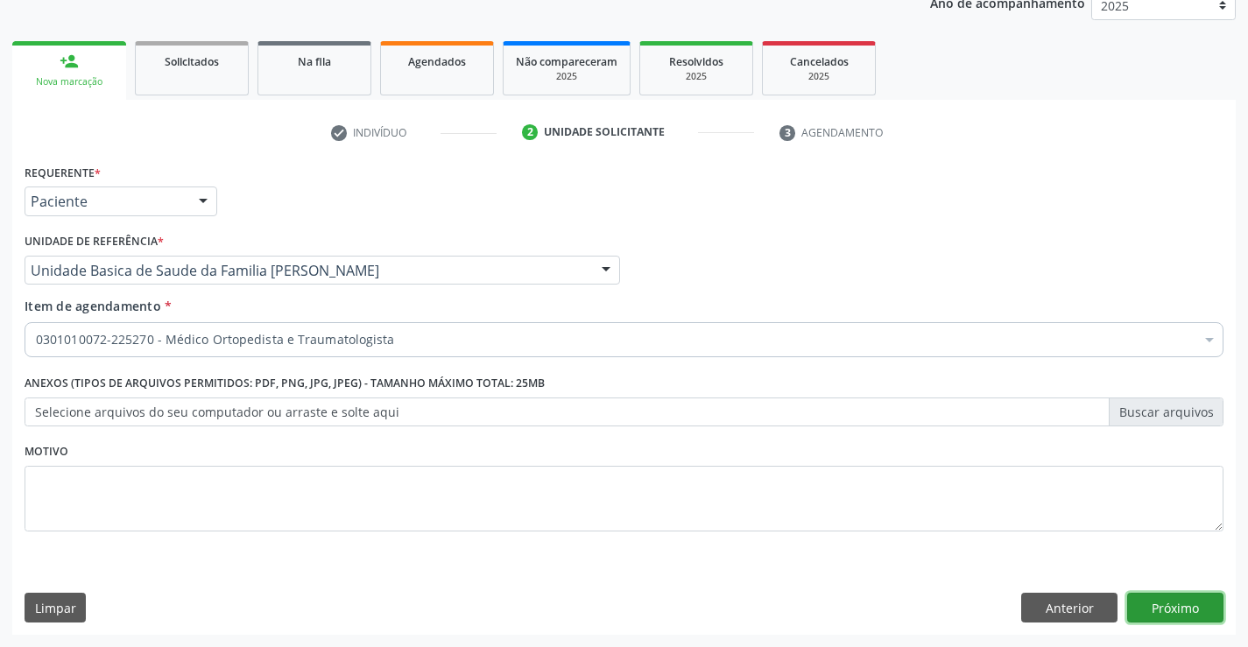
click at [1161, 609] on button "Próximo" at bounding box center [1175, 608] width 96 height 30
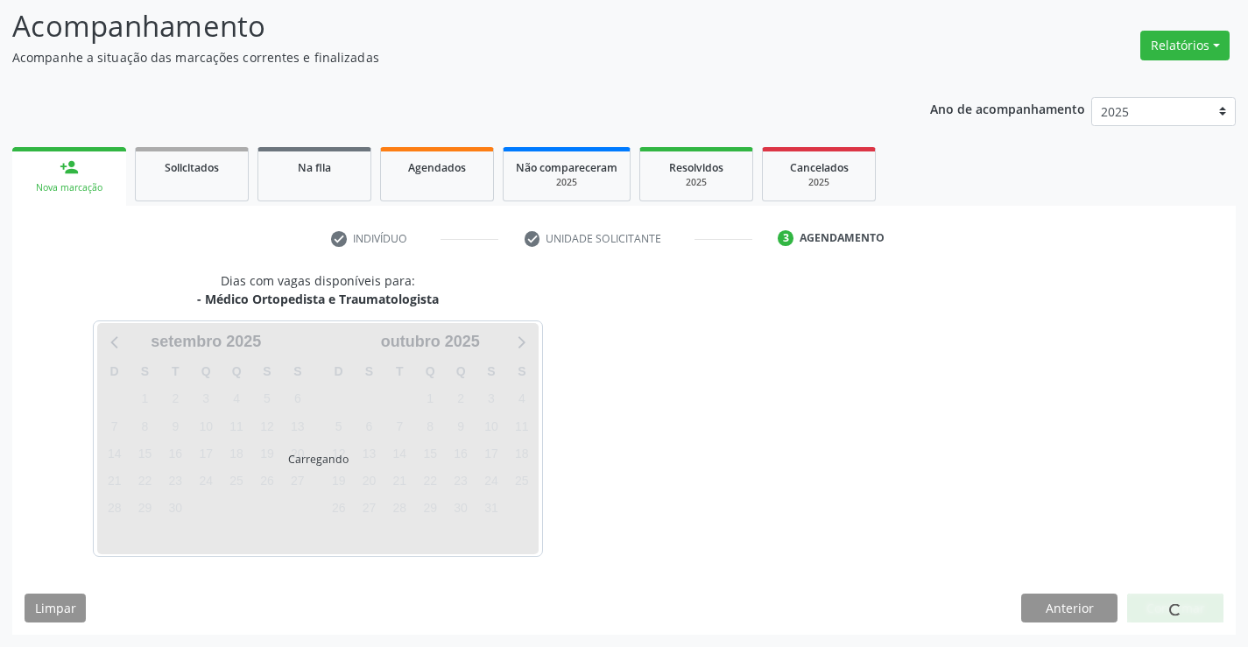
scroll to position [115, 0]
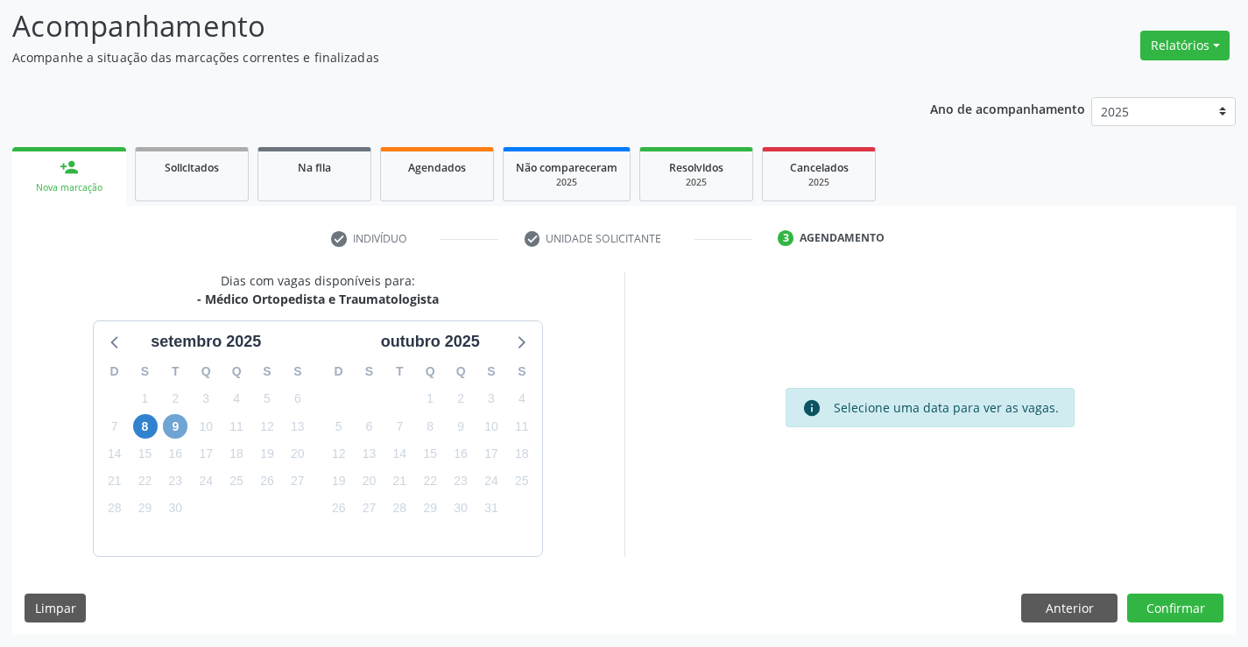
click at [173, 426] on span "9" at bounding box center [175, 426] width 25 height 25
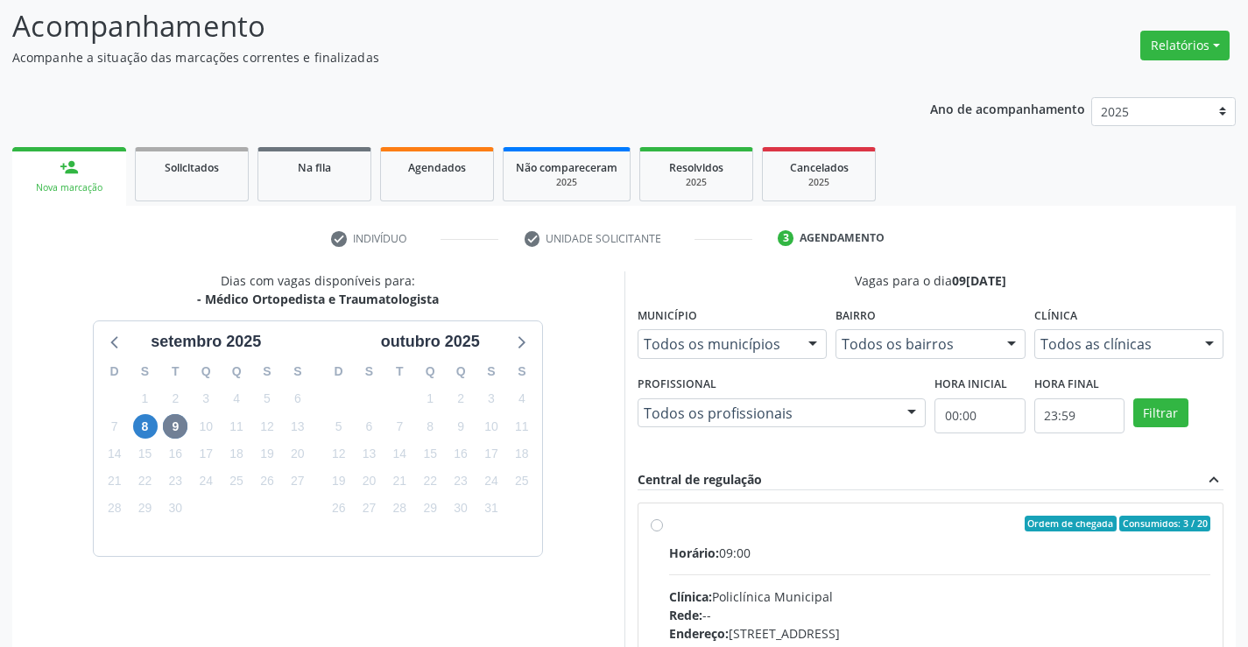
click at [669, 529] on label "Ordem de chegada Consumidos: 3 / 20 Horário: 09:00 Clínica: Policlínica Municip…" at bounding box center [940, 650] width 542 height 269
click at [658, 529] on input "Ordem de chegada Consumidos: 3 / 20 Horário: 09:00 Clínica: Policlínica Municip…" at bounding box center [657, 524] width 12 height 16
radio input "true"
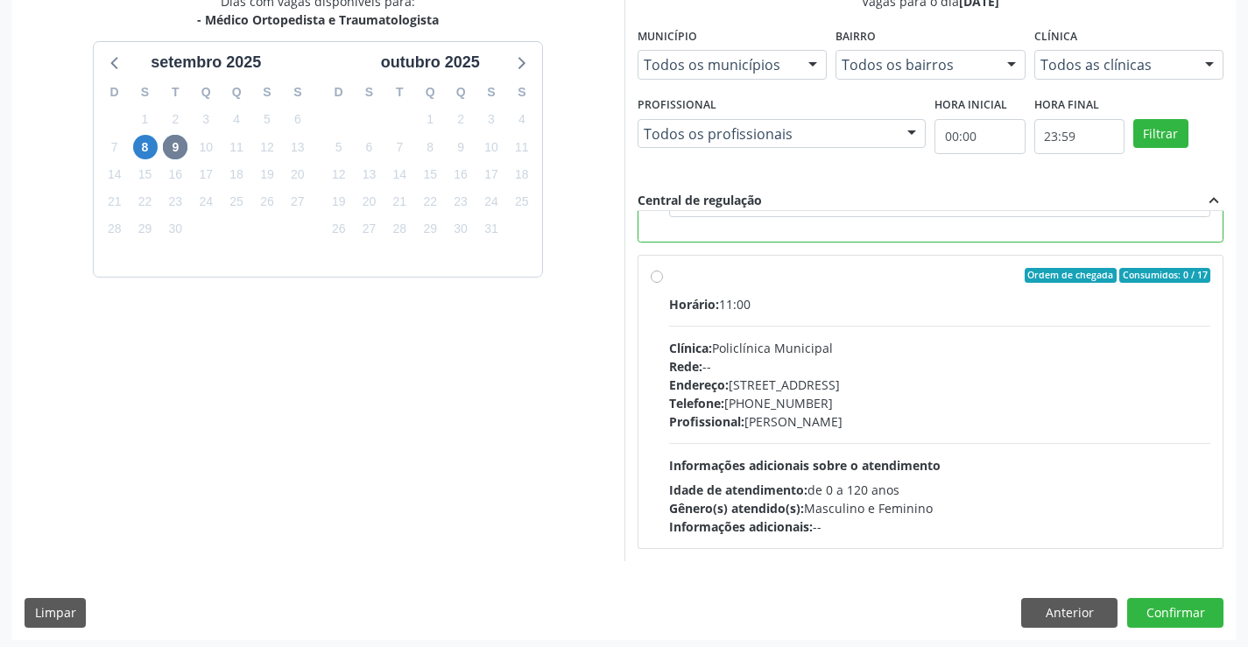
scroll to position [399, 0]
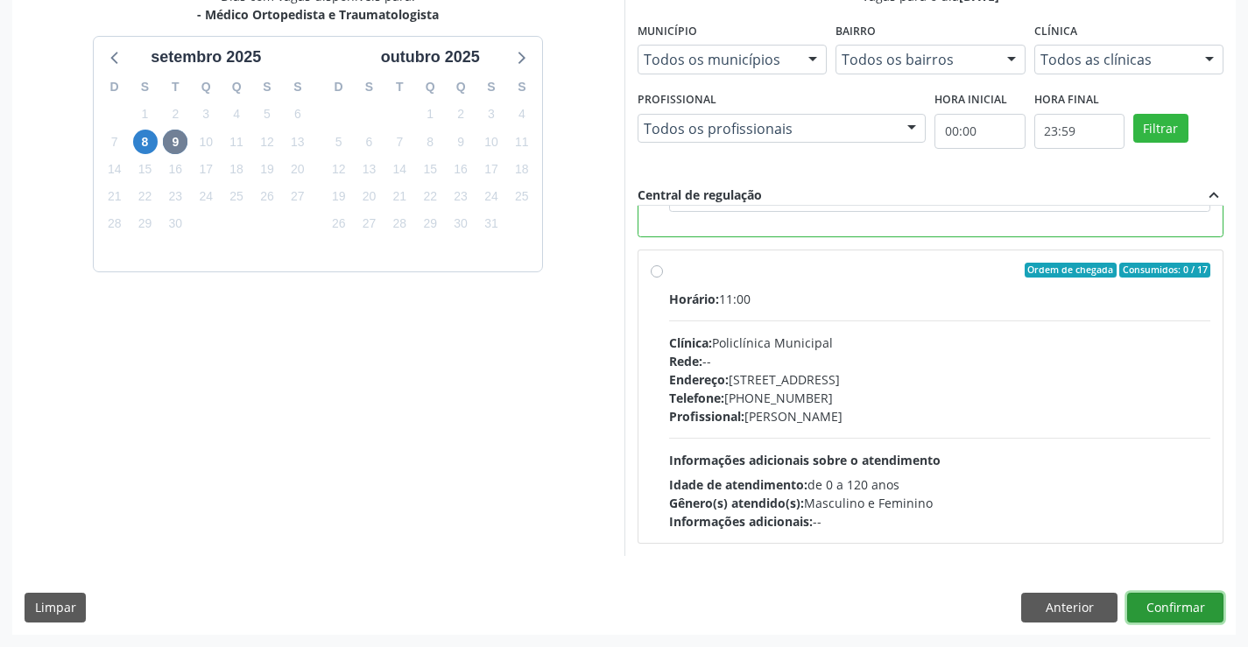
click at [1164, 601] on button "Confirmar" at bounding box center [1175, 608] width 96 height 30
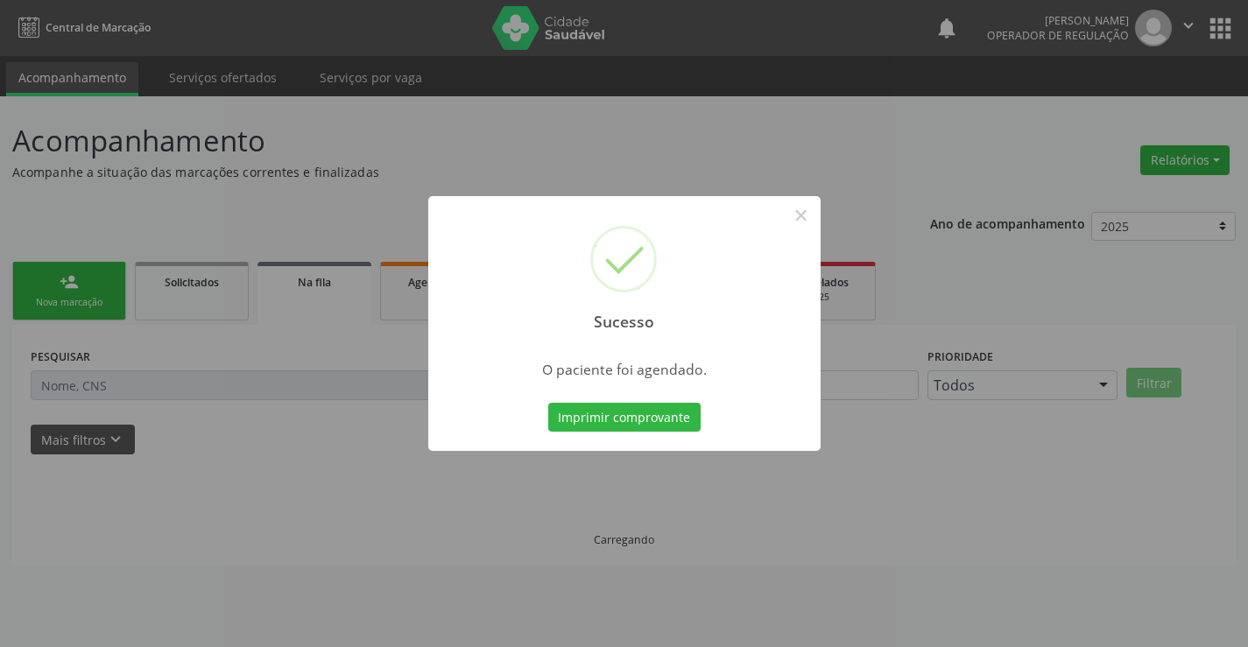
scroll to position [0, 0]
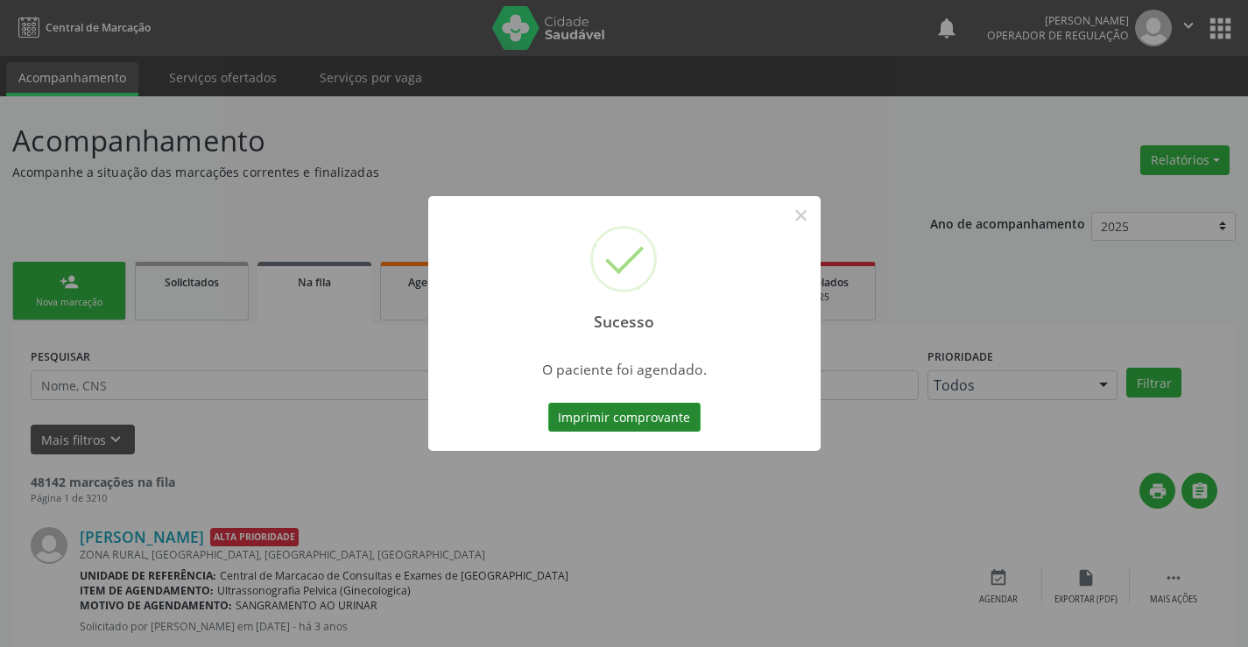
click at [641, 421] on button "Imprimir comprovante" at bounding box center [624, 418] width 152 height 30
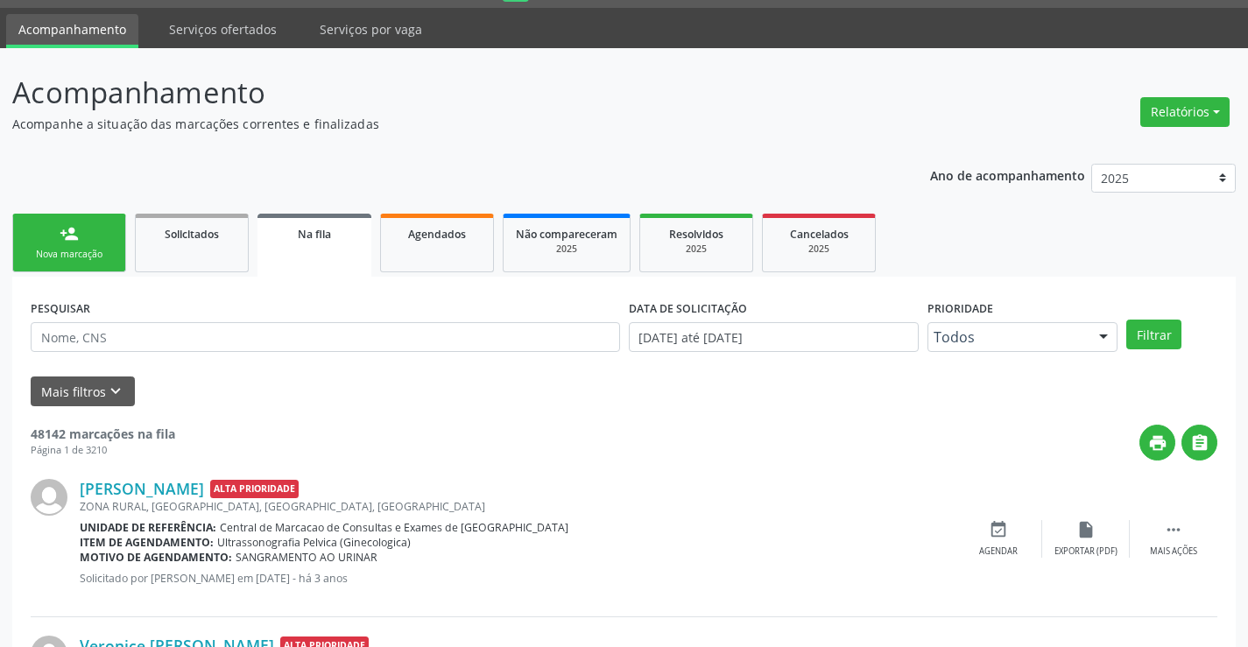
scroll to position [88, 0]
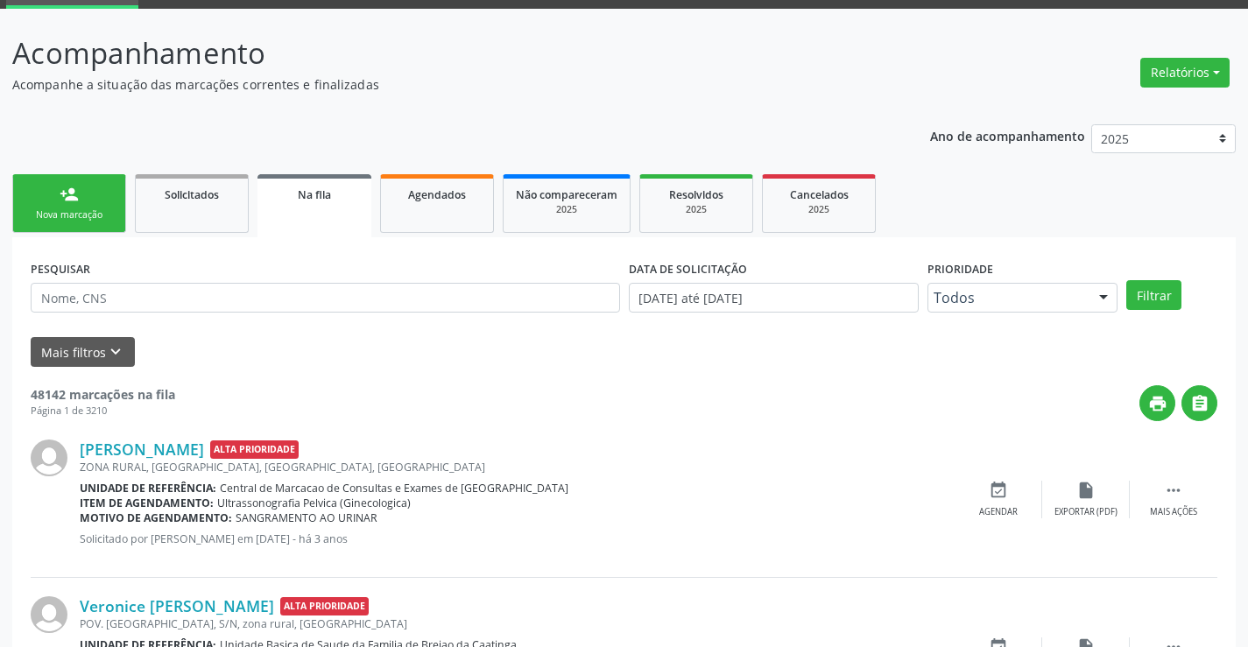
click at [106, 216] on div "Nova marcação" at bounding box center [69, 214] width 88 height 13
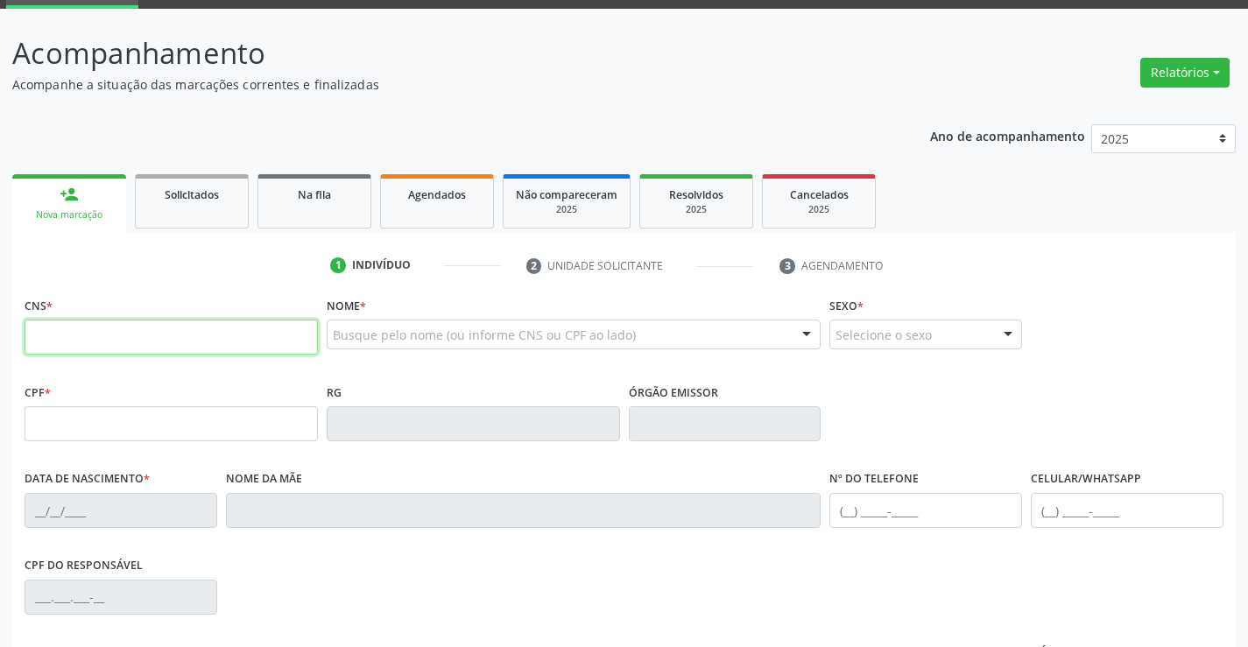
click at [83, 346] on input "text" at bounding box center [171, 337] width 293 height 35
type input "703 4082 0211 0616"
type input "1267684127"
type input "30/08/1980"
type input "(74) 99147-5862"
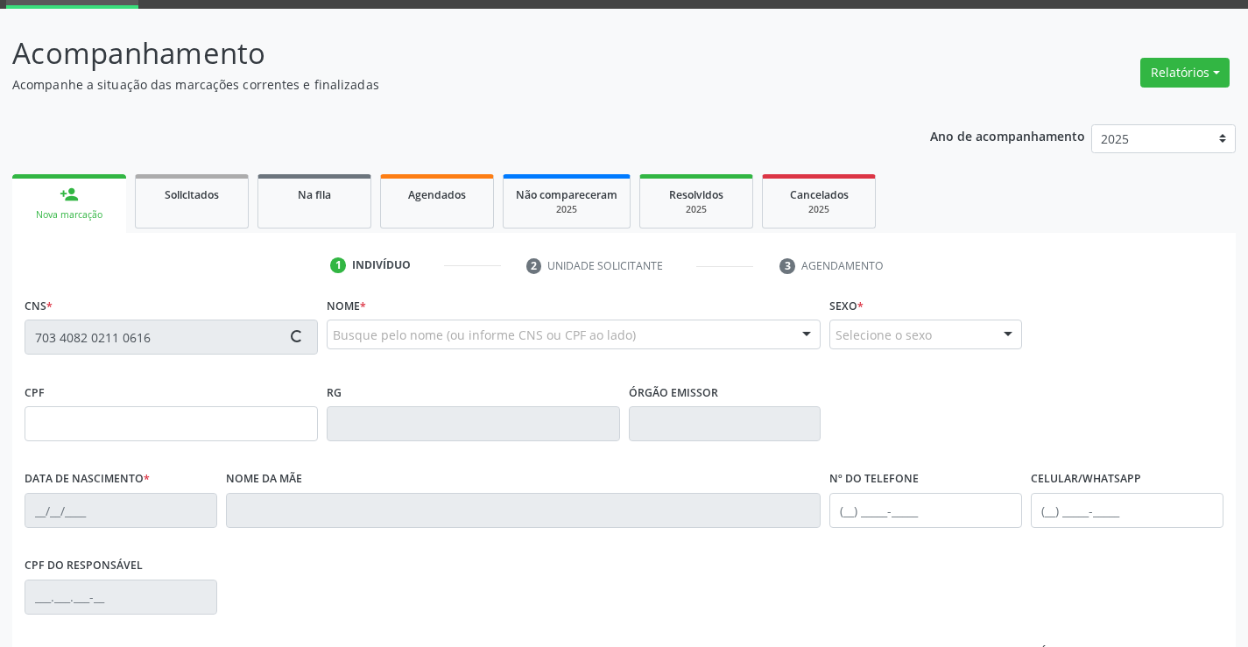
type input "(74) 99147-5862"
type input "015.560.085-03"
type input "SN"
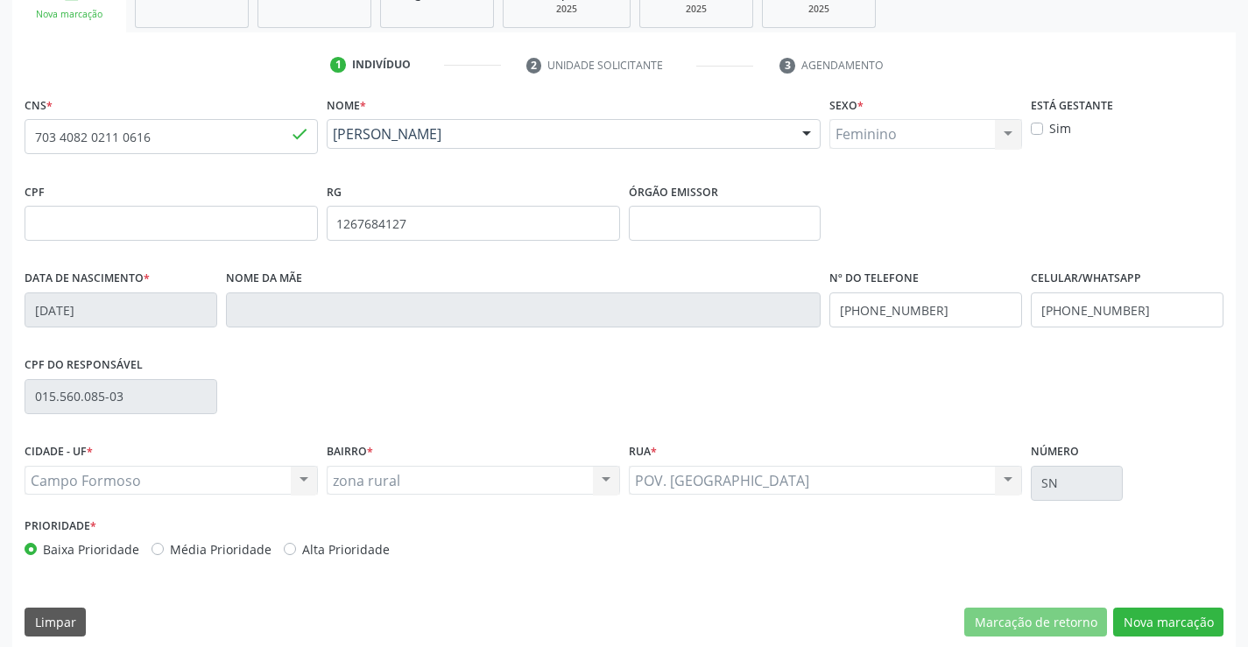
scroll to position [302, 0]
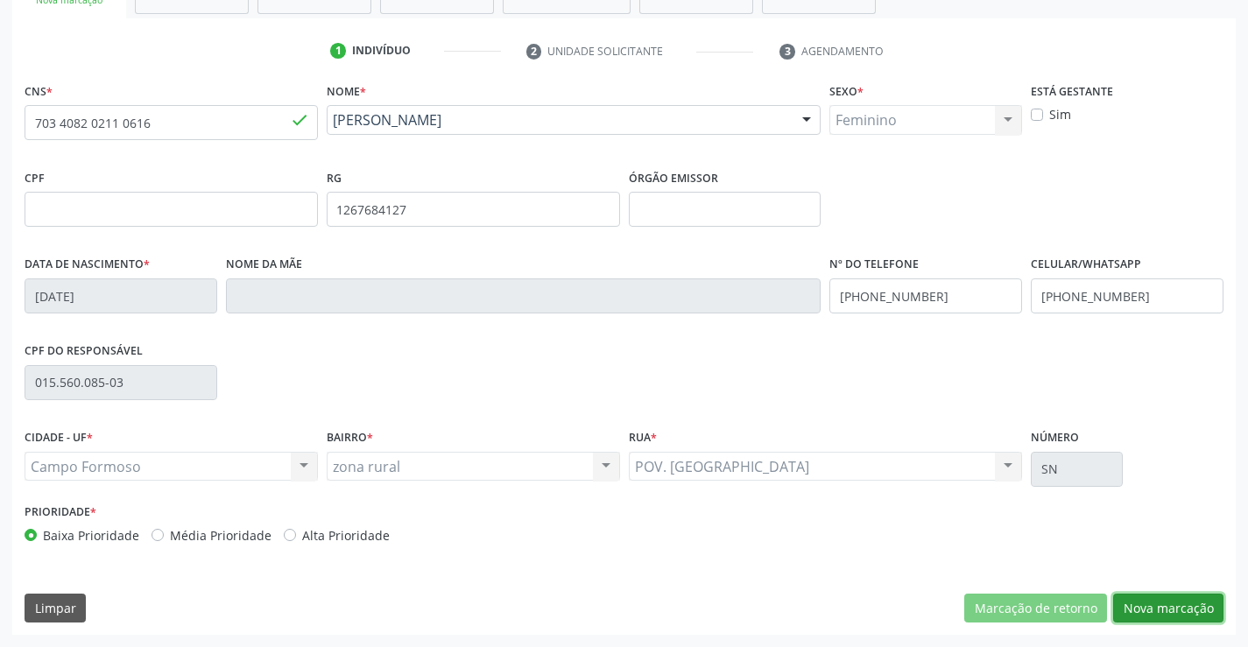
click at [1161, 612] on button "Nova marcação" at bounding box center [1168, 609] width 110 height 30
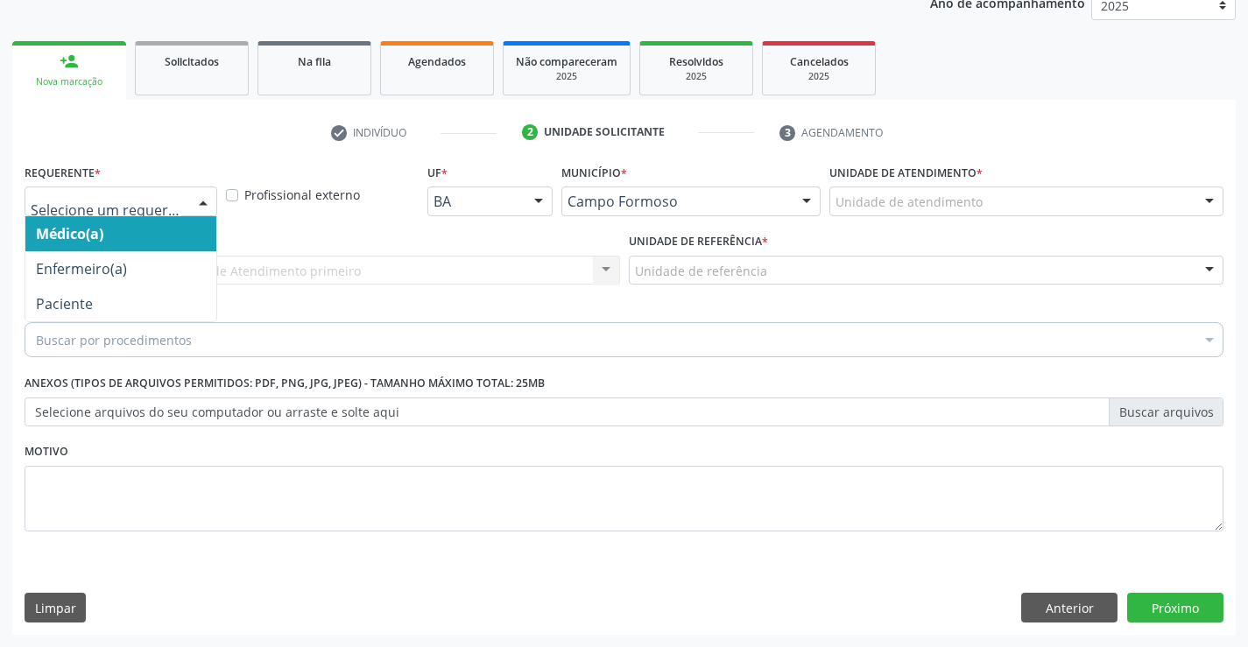
click at [204, 200] on div at bounding box center [203, 202] width 26 height 30
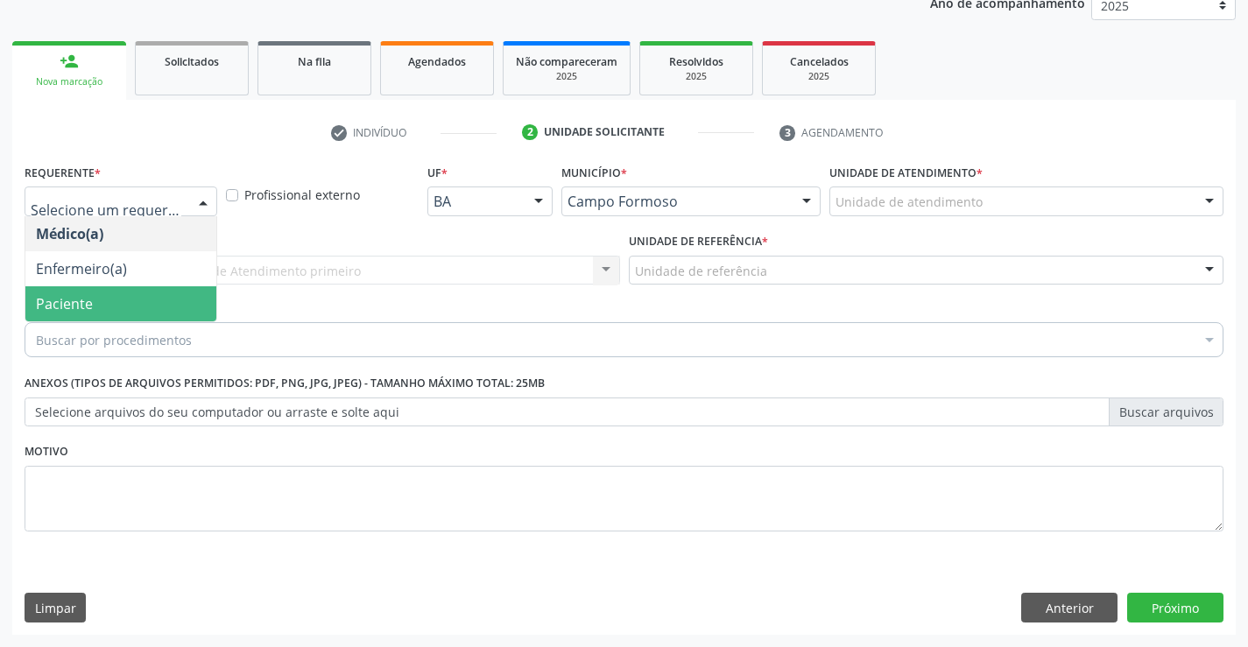
click at [81, 299] on span "Paciente" at bounding box center [64, 303] width 57 height 19
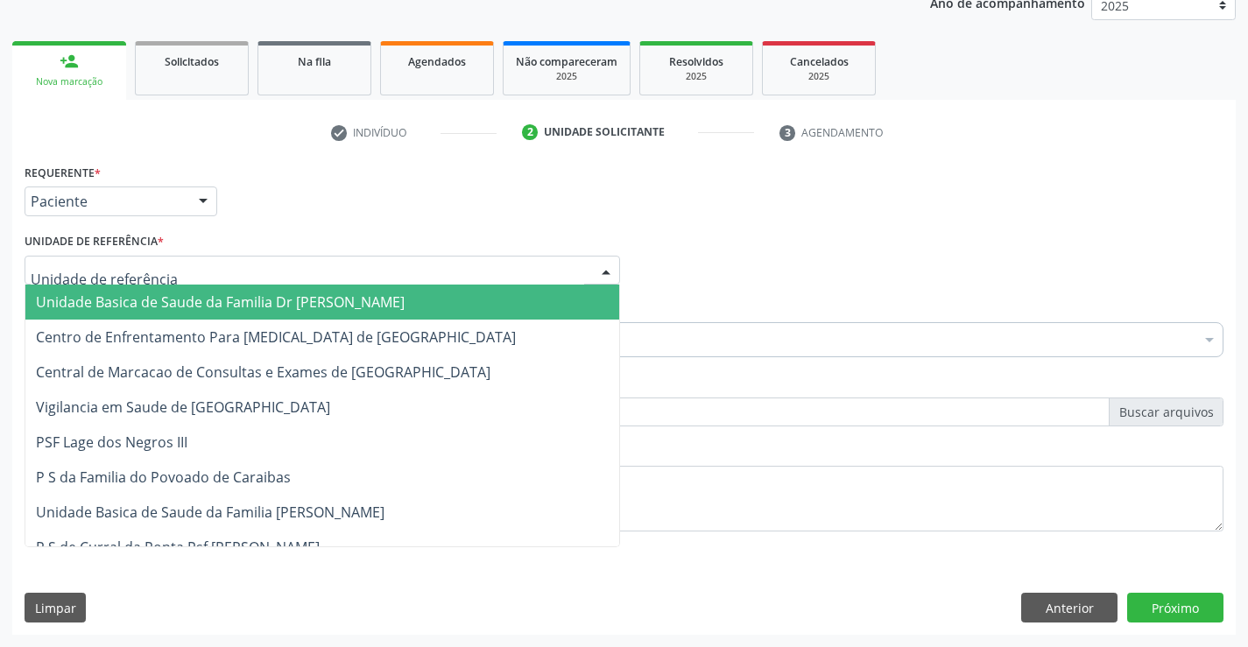
click at [158, 271] on div at bounding box center [322, 271] width 595 height 30
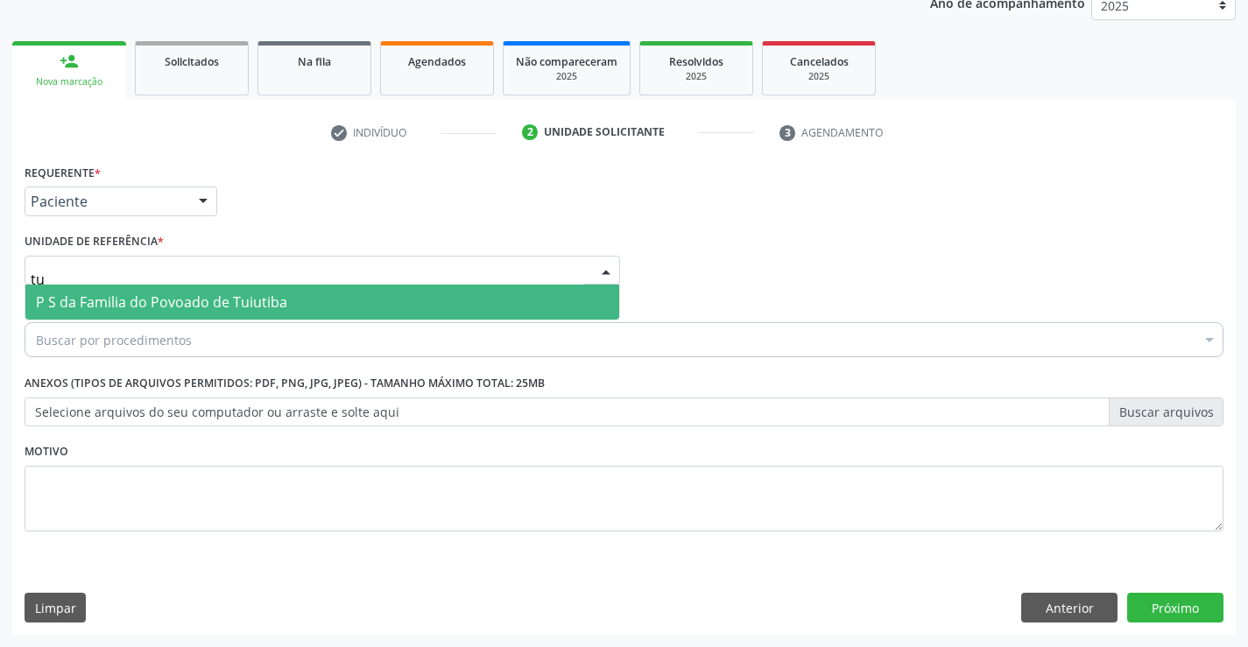
type input "tui"
click at [192, 310] on span "P S da Familia do Povoado de Tuiutiba" at bounding box center [161, 301] width 251 height 19
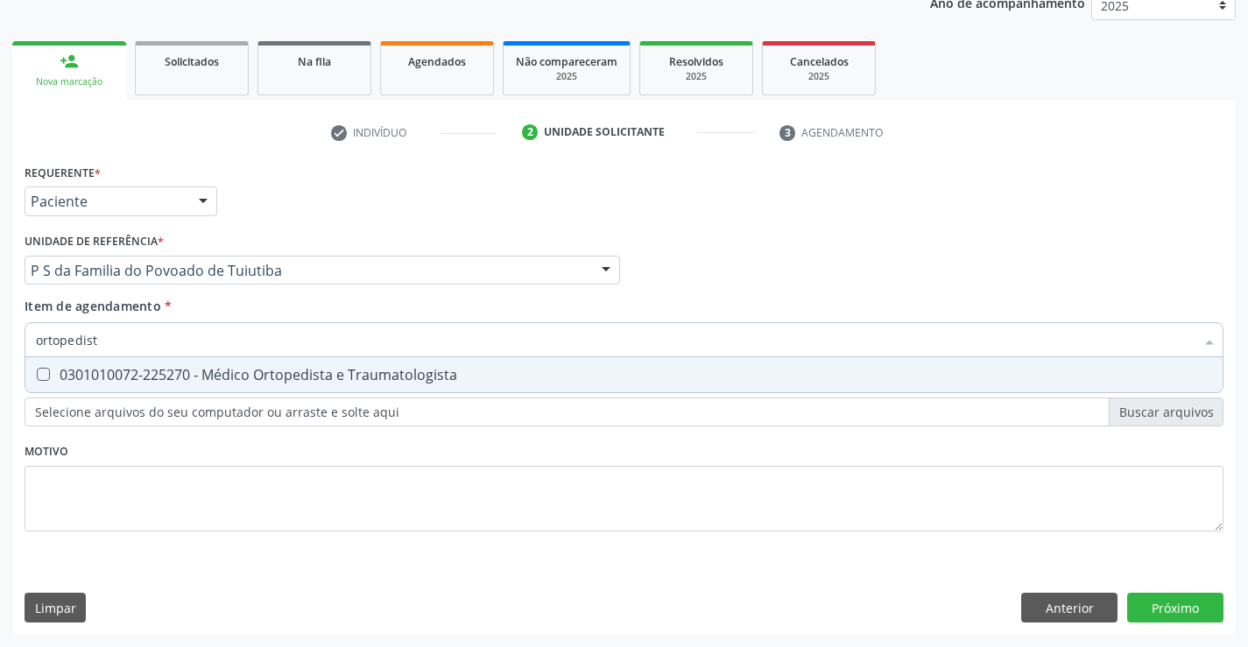
type input "ortopedista"
click at [234, 369] on div "0301010072-225270 - Médico Ortopedista e Traumatologista" at bounding box center [624, 375] width 1176 height 14
checkbox Traumatologista "true"
click at [264, 468] on div "Requerente * Paciente Médico(a) Enfermeiro(a) Paciente Nenhum resultado encontr…" at bounding box center [624, 357] width 1199 height 397
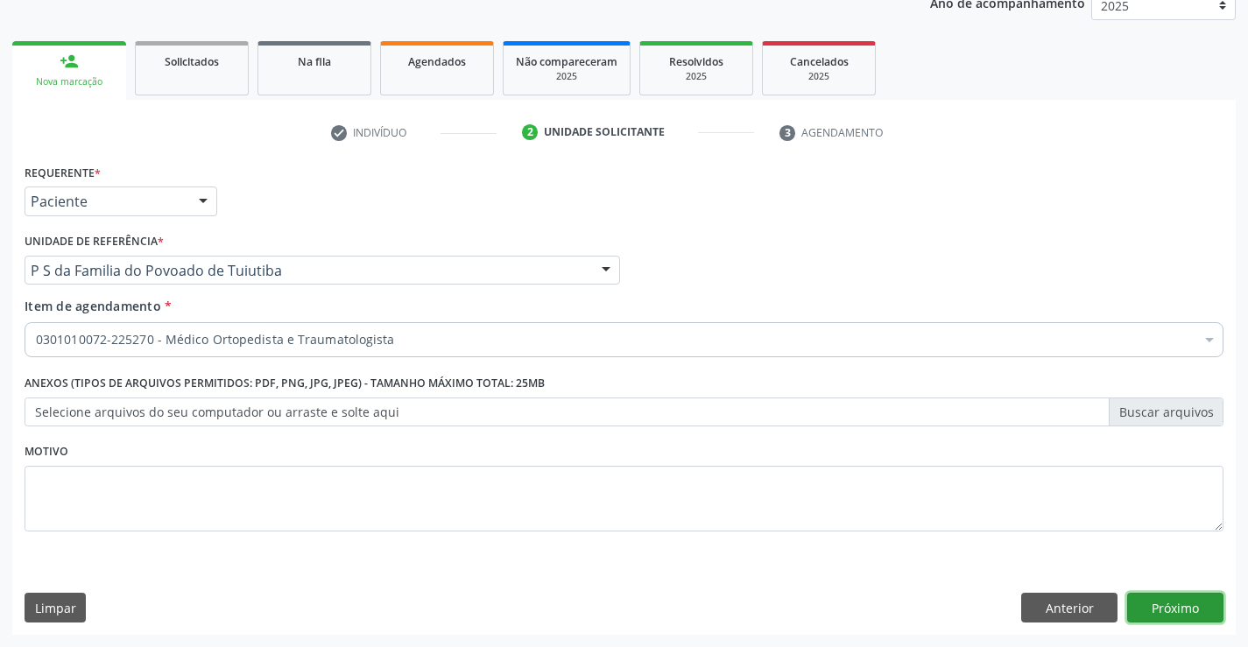
click at [1173, 607] on button "Próximo" at bounding box center [1175, 608] width 96 height 30
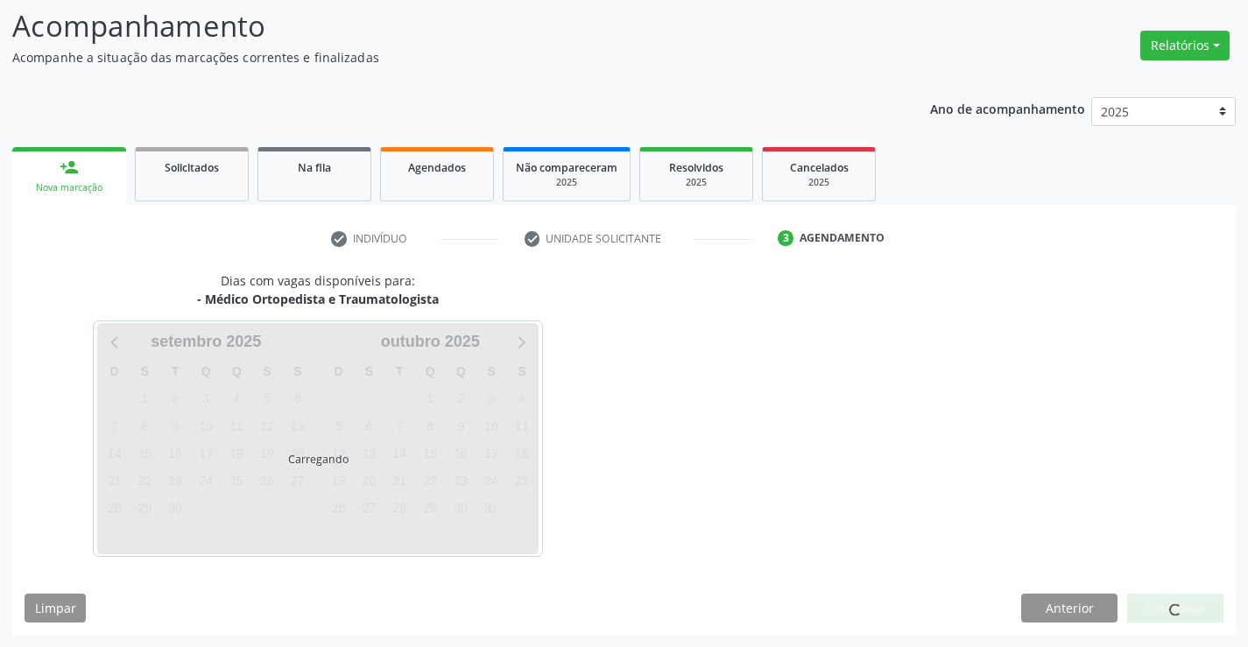
scroll to position [115, 0]
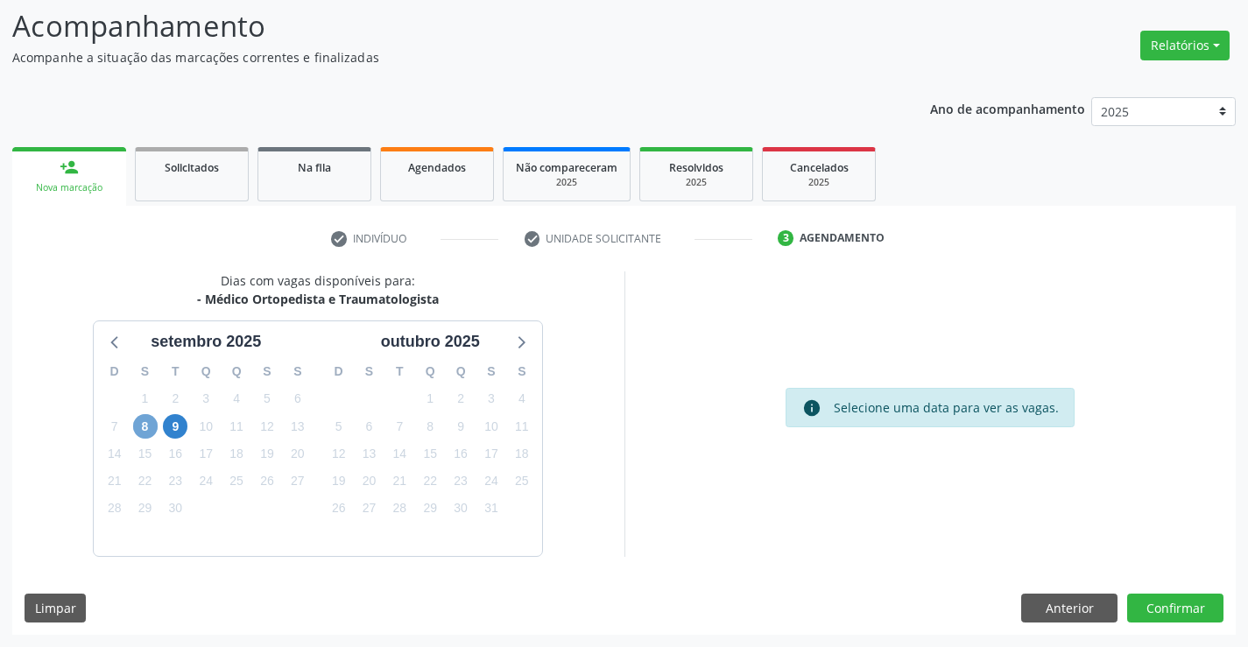
click at [137, 428] on span "8" at bounding box center [145, 426] width 25 height 25
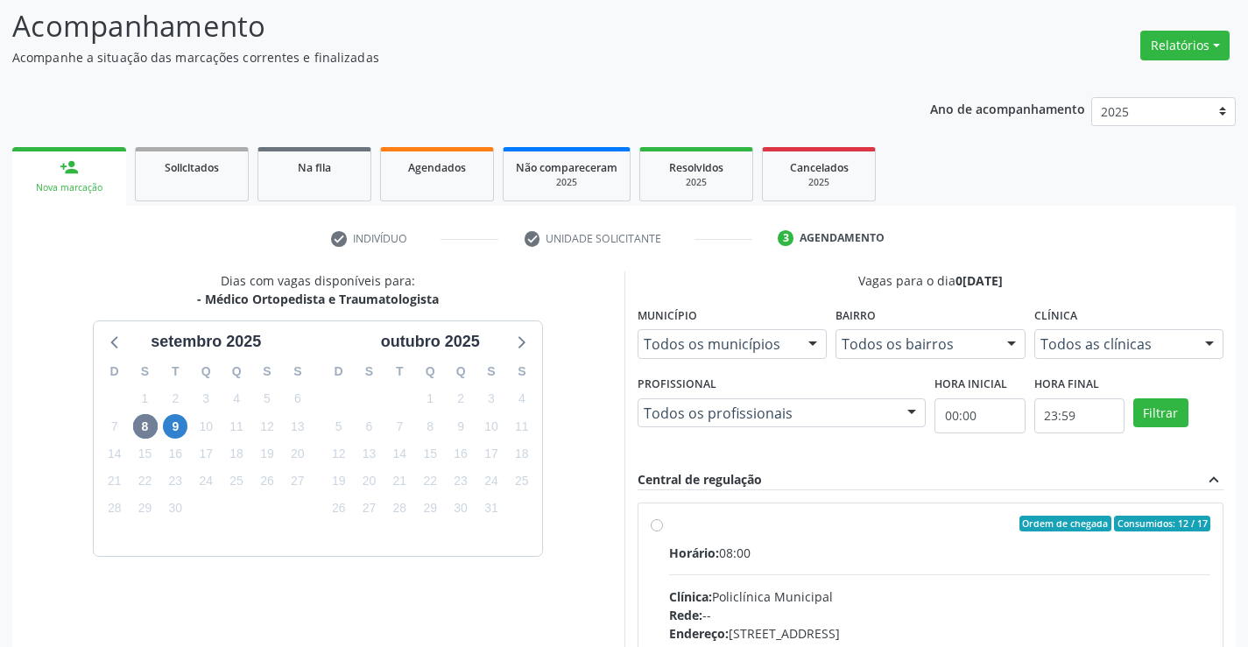
click at [669, 528] on label "Ordem de chegada Consumidos: 12 / 17 Horário: 08:00 Clínica: Policlínica Munici…" at bounding box center [940, 650] width 542 height 269
click at [657, 528] on input "Ordem de chegada Consumidos: 12 / 17 Horário: 08:00 Clínica: Policlínica Munici…" at bounding box center [657, 524] width 12 height 16
radio input "true"
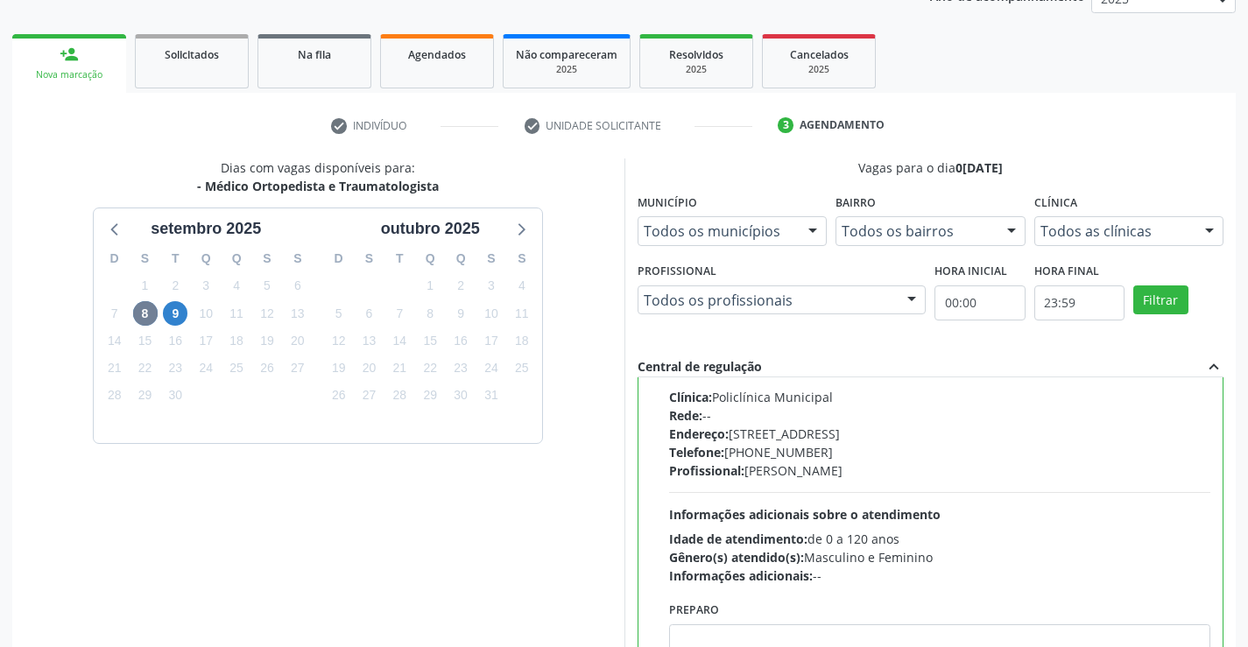
scroll to position [377, 0]
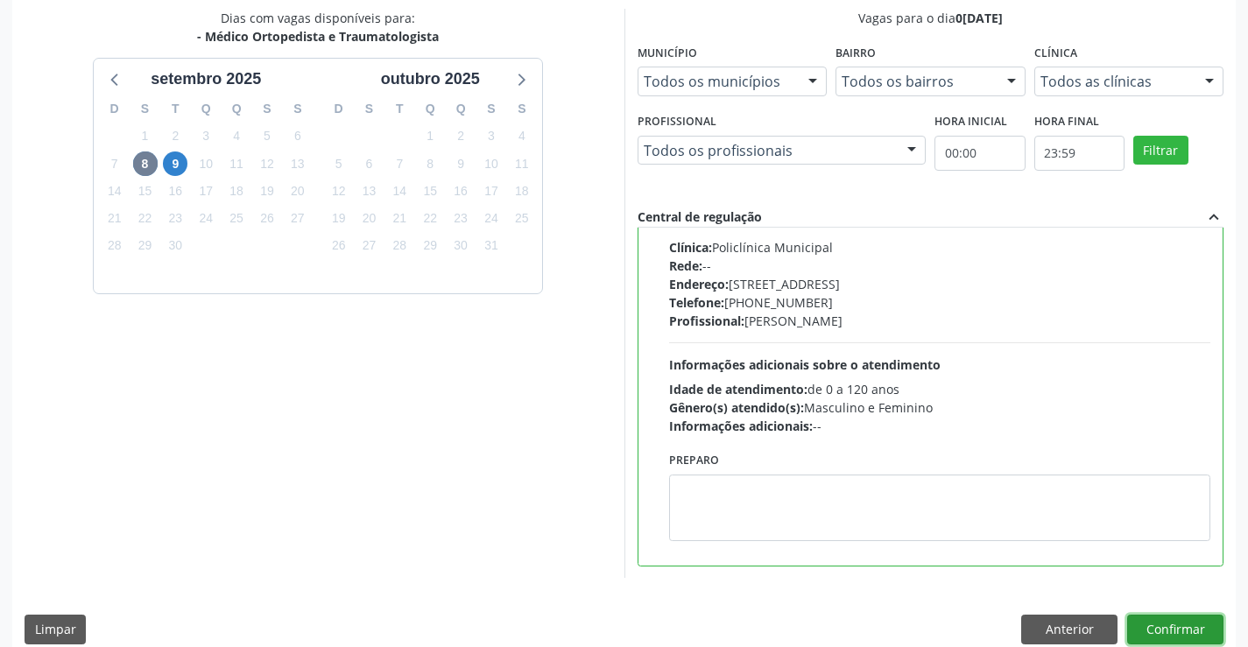
click at [1164, 627] on button "Confirmar" at bounding box center [1175, 630] width 96 height 30
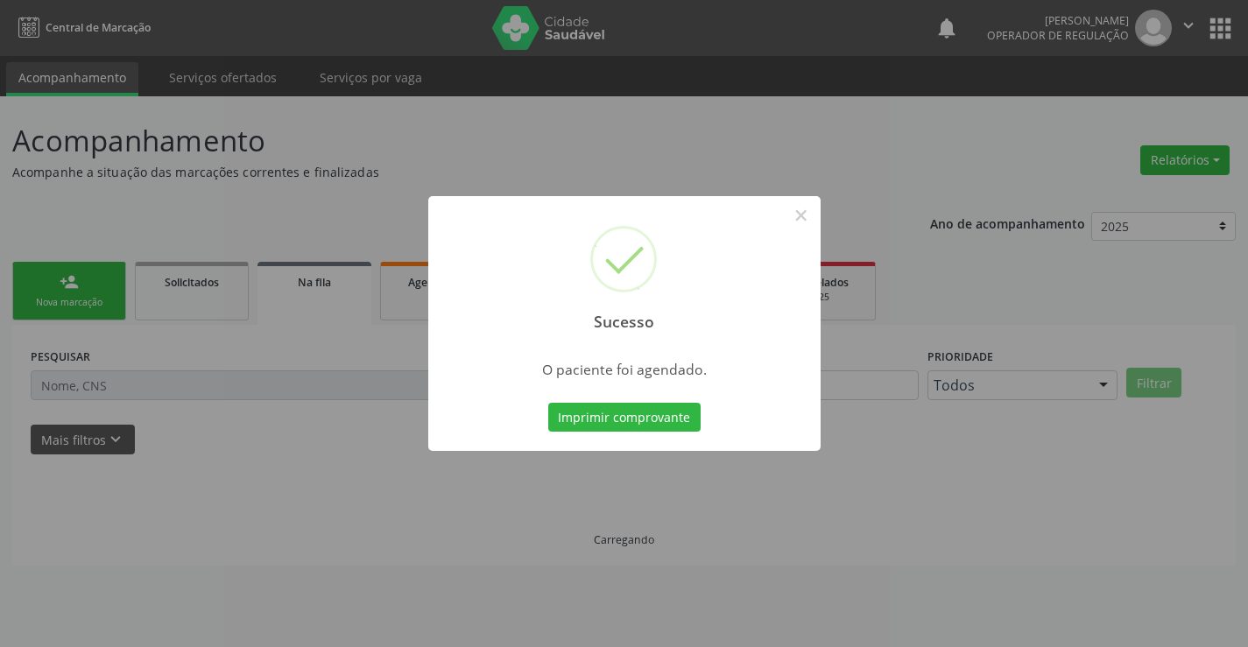
scroll to position [0, 0]
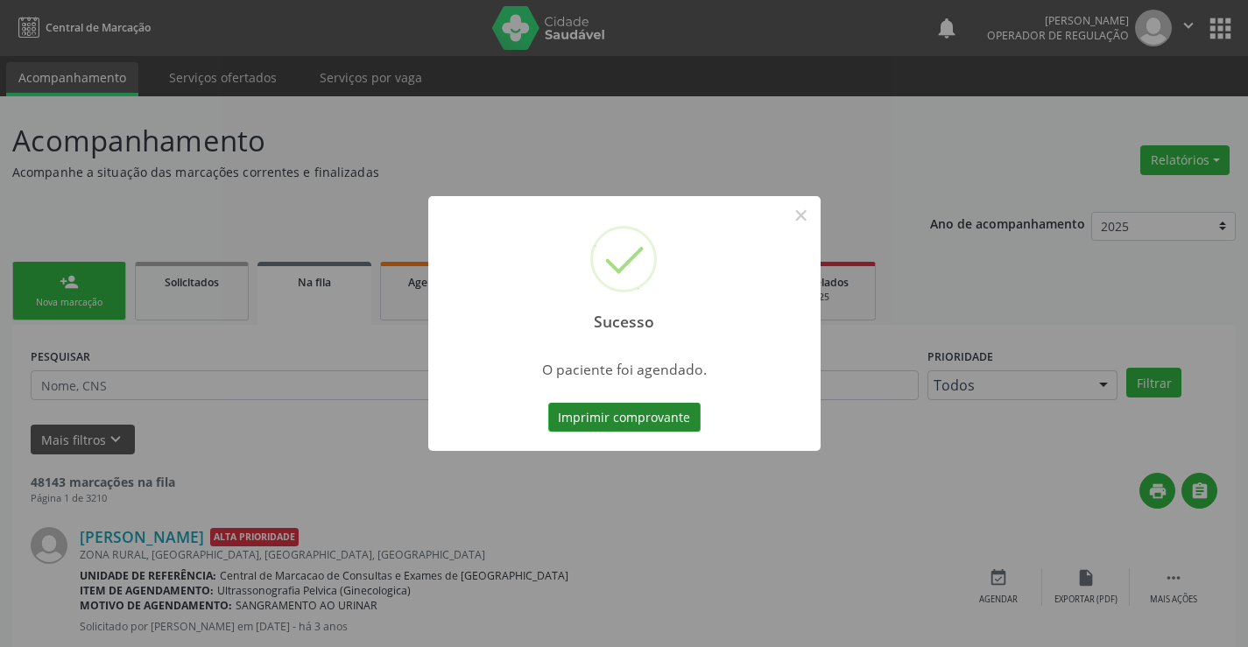
click at [634, 413] on button "Imprimir comprovante" at bounding box center [624, 418] width 152 height 30
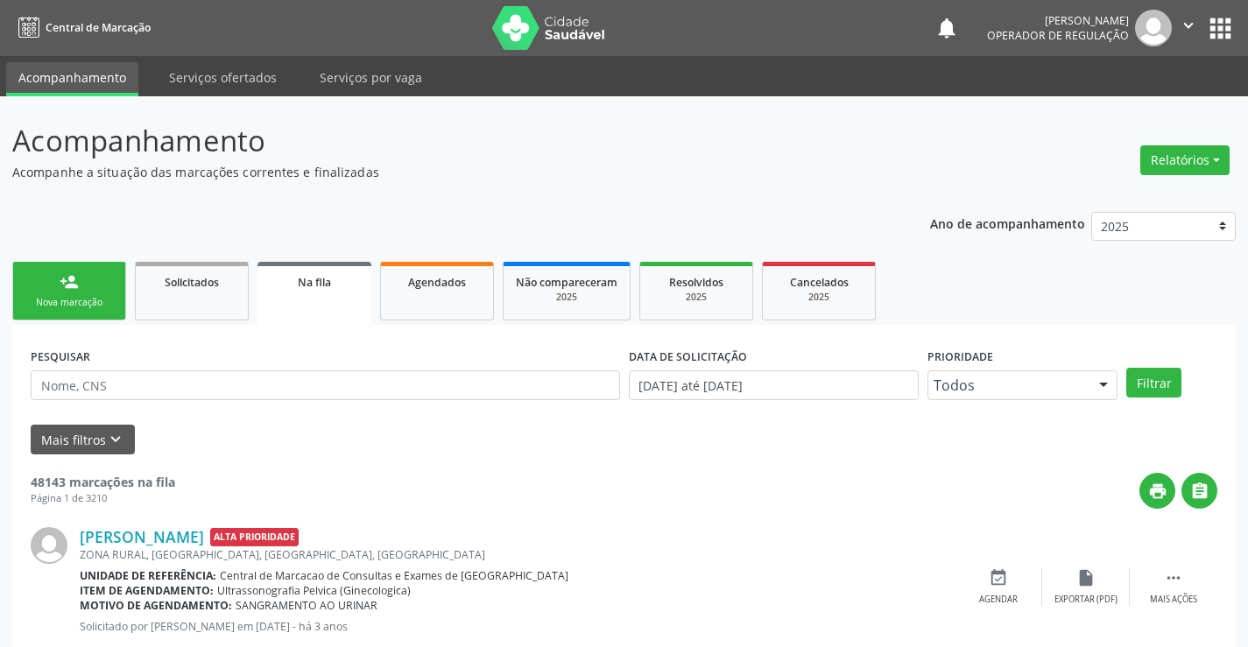
click at [91, 298] on div "Nova marcação" at bounding box center [69, 302] width 88 height 13
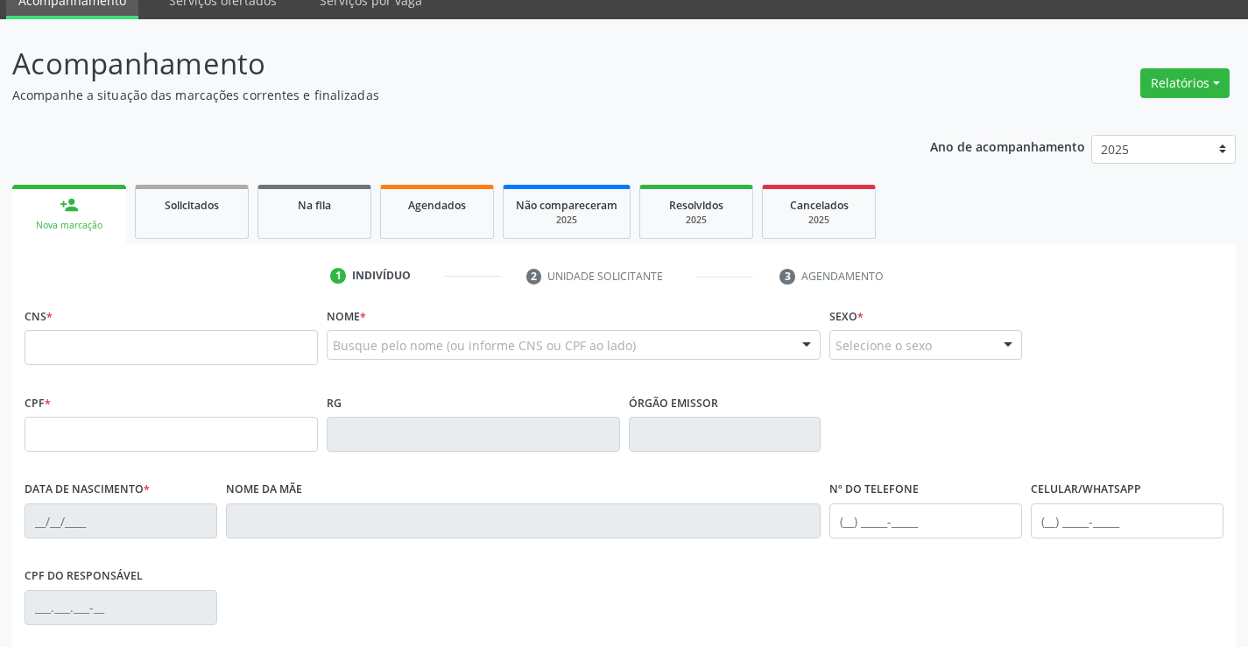
scroll to position [175, 0]
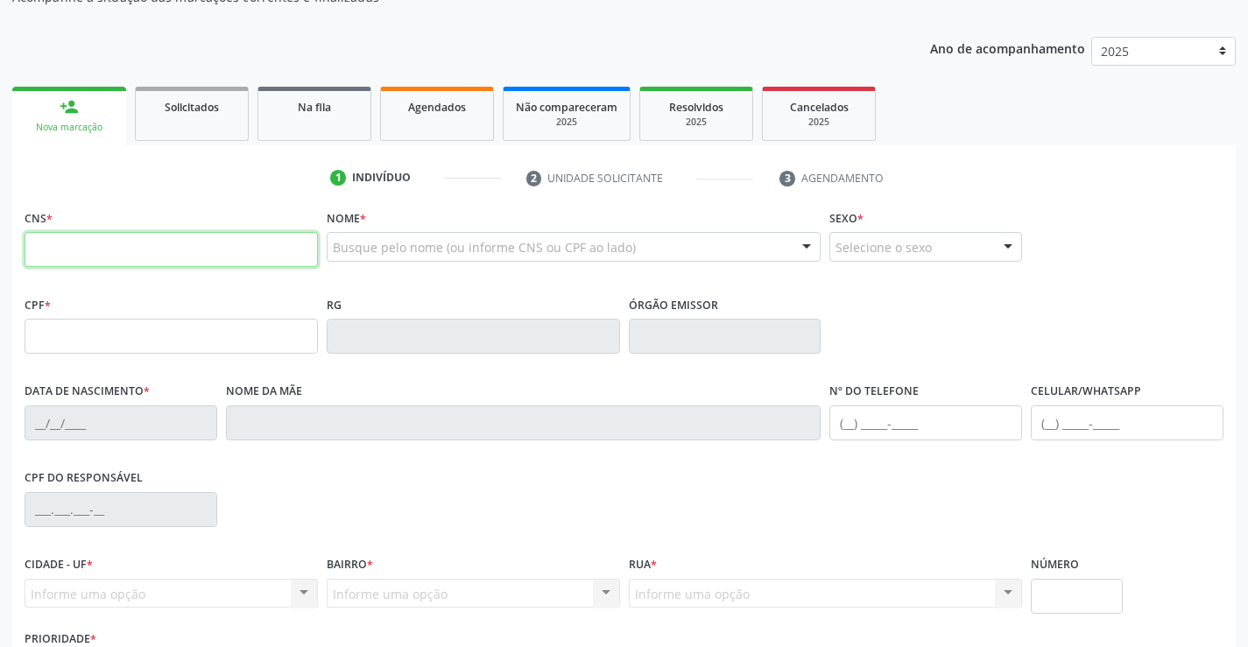
click at [67, 257] on input "text" at bounding box center [171, 249] width 293 height 35
type input "700 0043 7149 5502"
type input "2048449913"
type input "10/01/1994"
type input "(74) 98143-5964"
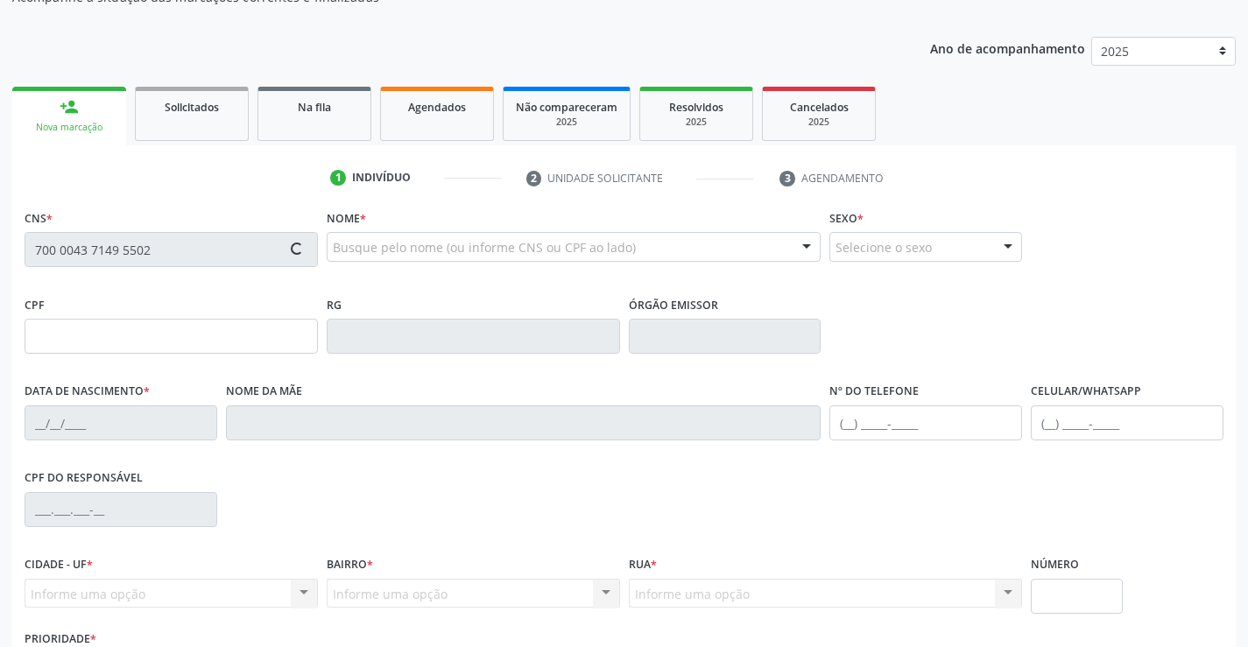
type input "S/N"
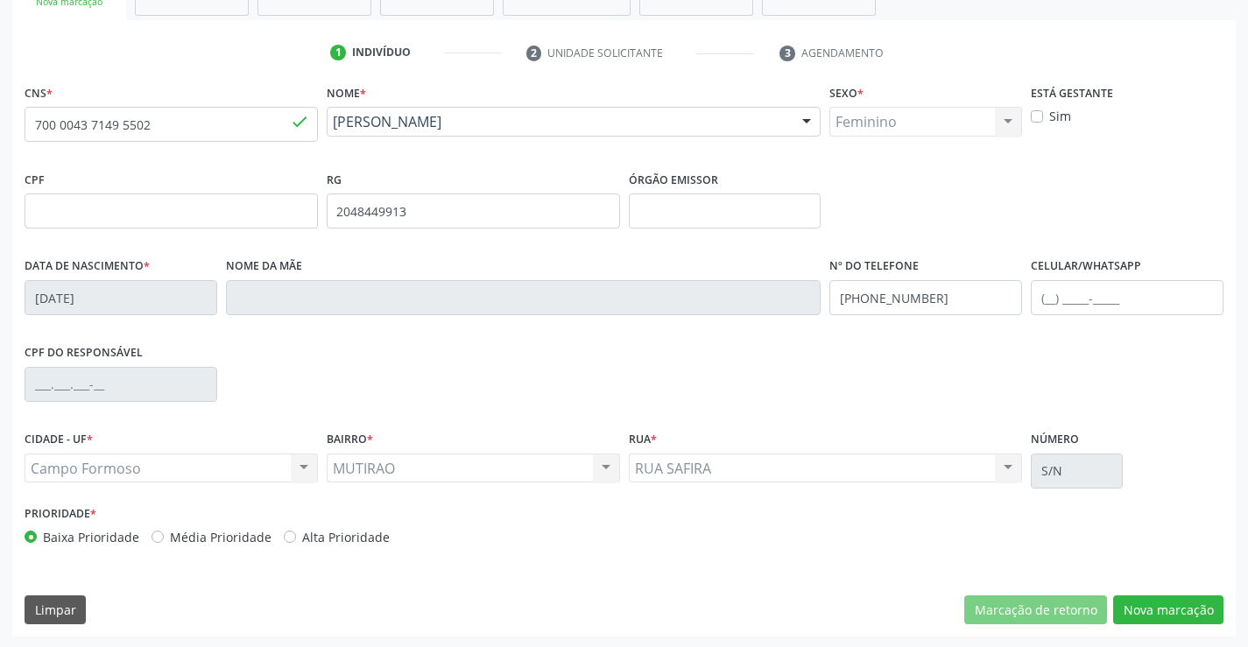
scroll to position [302, 0]
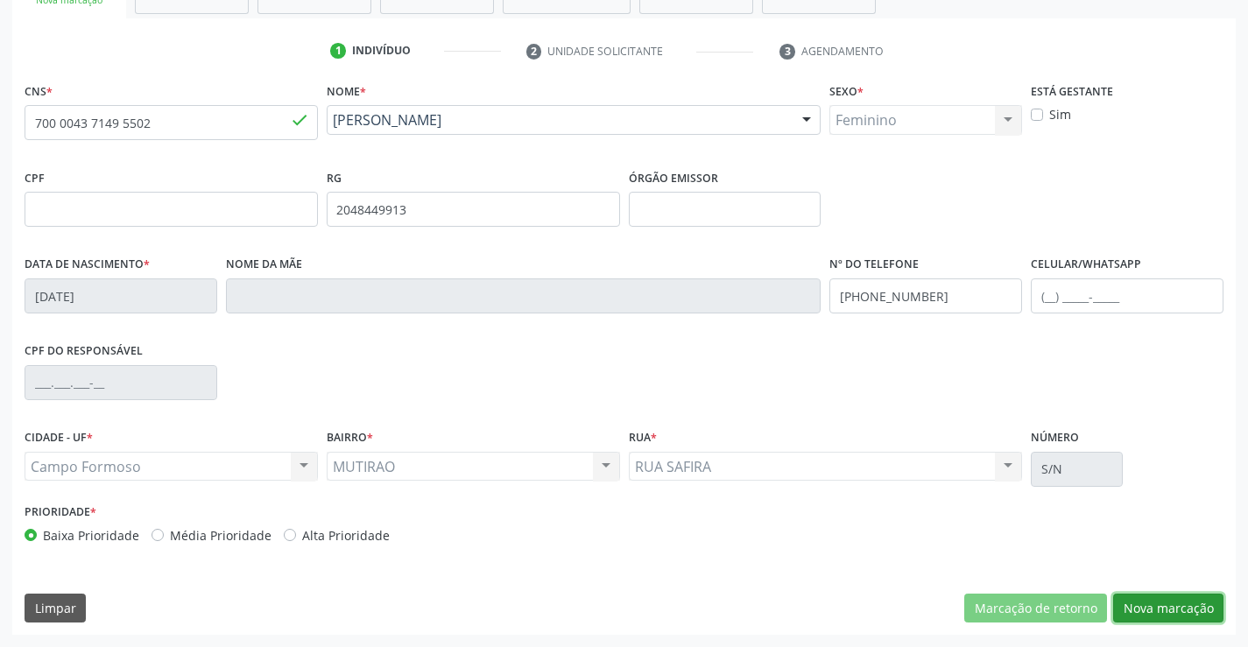
click at [1170, 609] on button "Nova marcação" at bounding box center [1168, 609] width 110 height 30
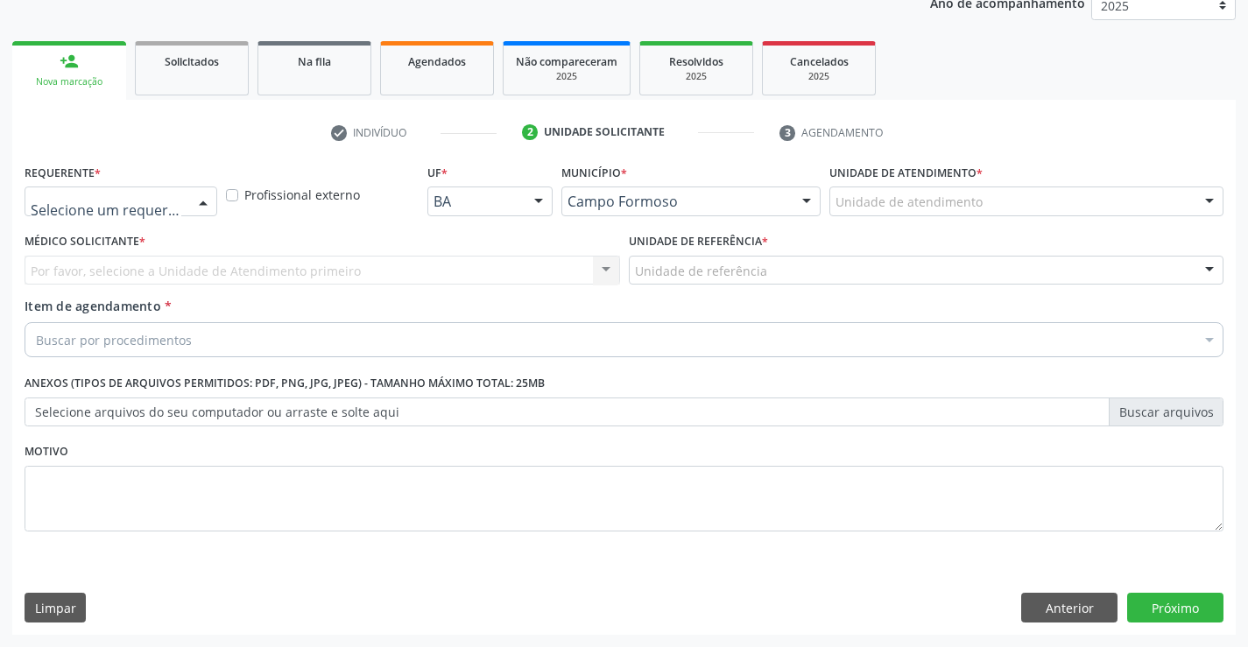
click at [205, 201] on div at bounding box center [203, 202] width 26 height 30
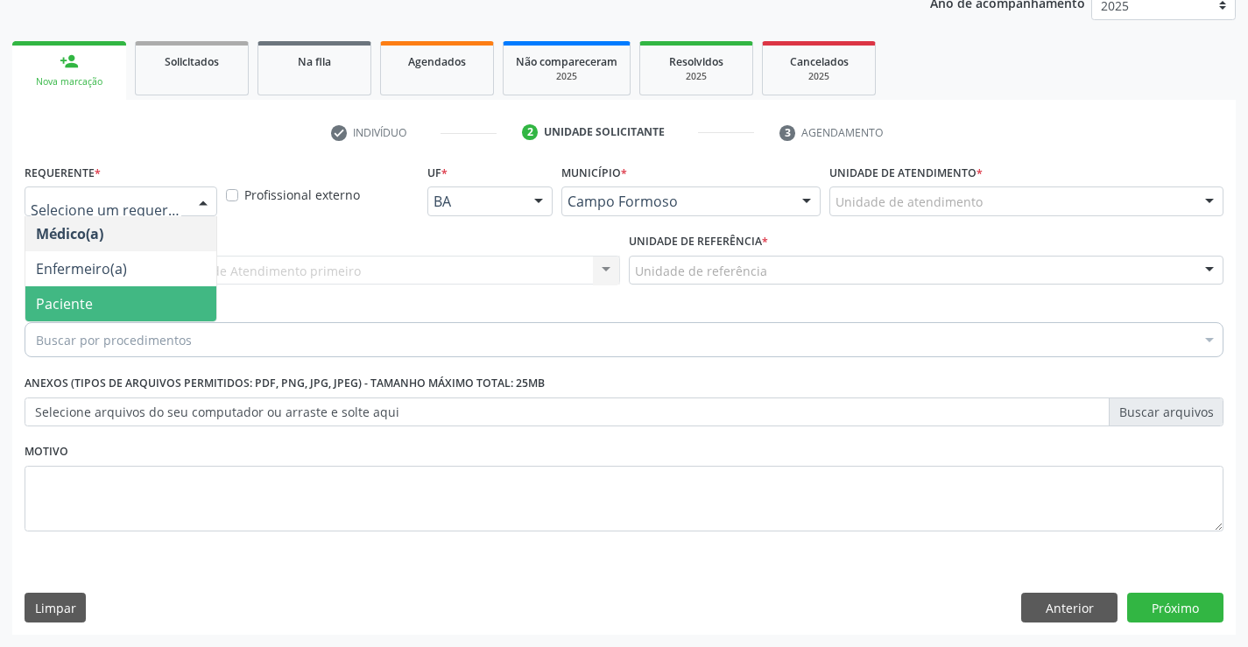
click at [130, 306] on span "Paciente" at bounding box center [120, 303] width 191 height 35
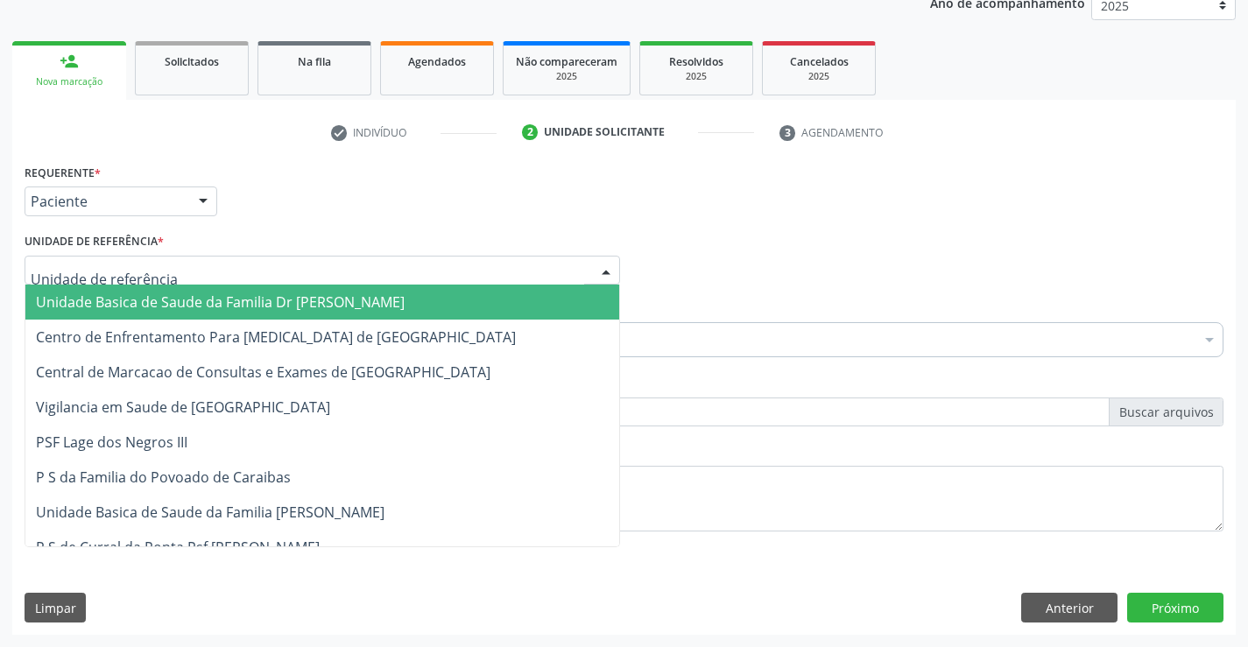
click at [172, 275] on div at bounding box center [322, 271] width 595 height 30
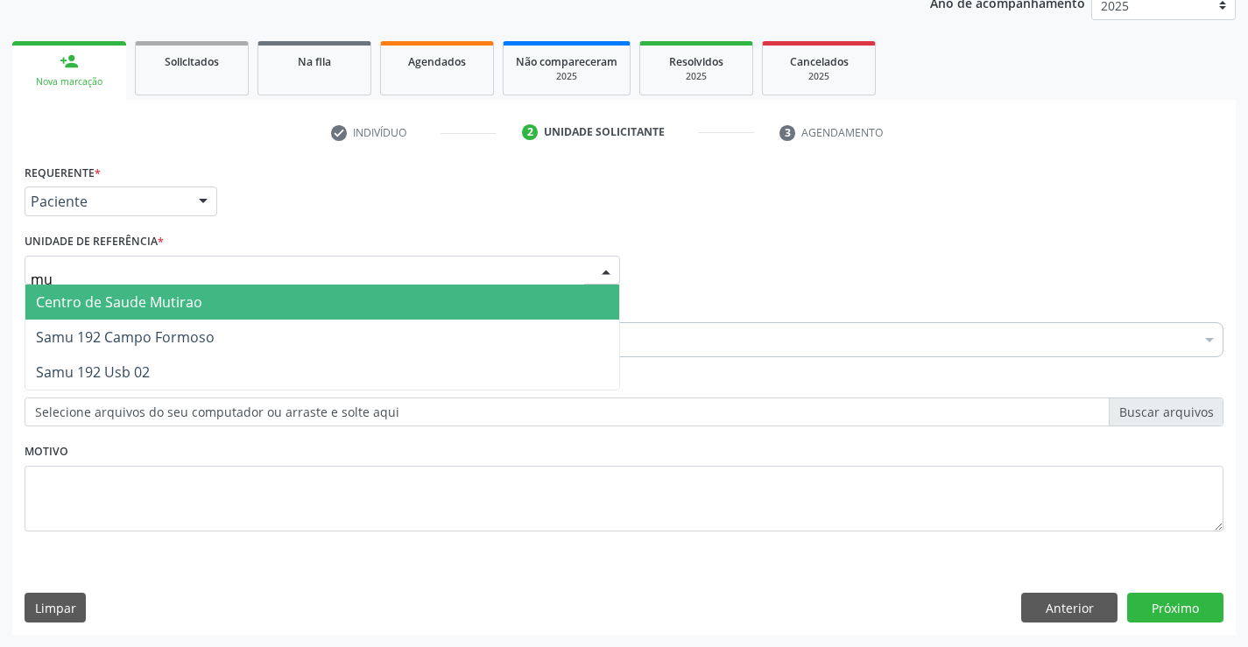
type input "mut"
click at [185, 305] on span "Centro de Saude Mutirao" at bounding box center [119, 301] width 166 height 19
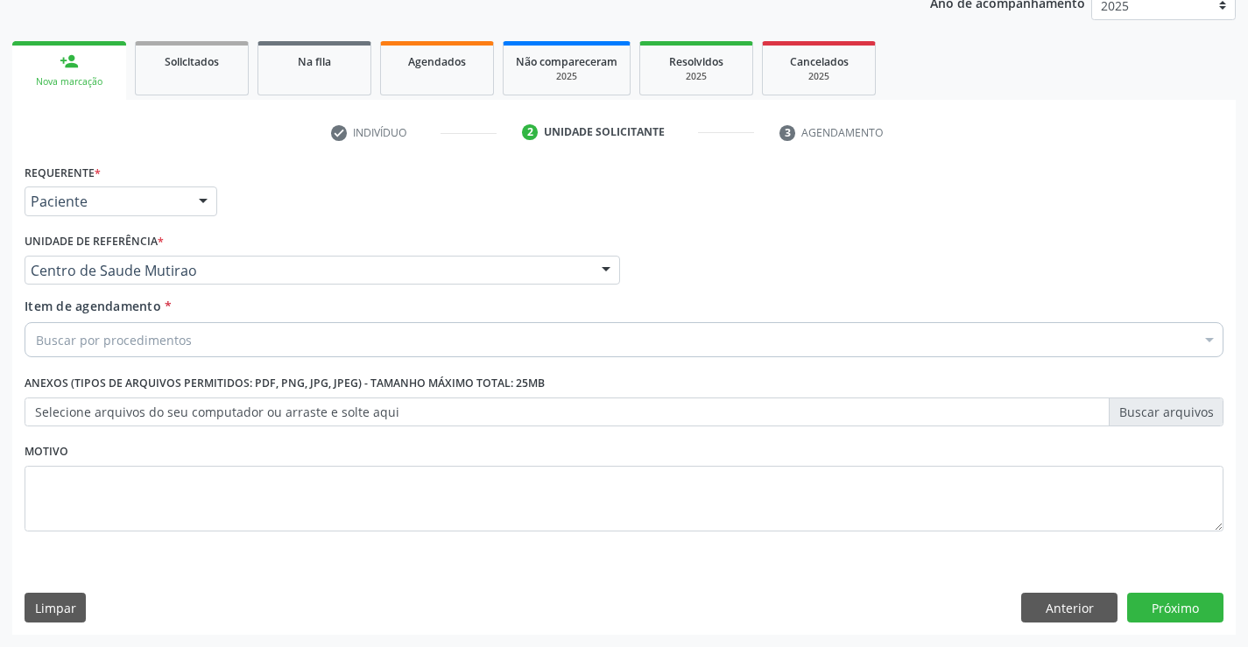
click at [222, 349] on div "Buscar por procedimentos" at bounding box center [624, 339] width 1199 height 35
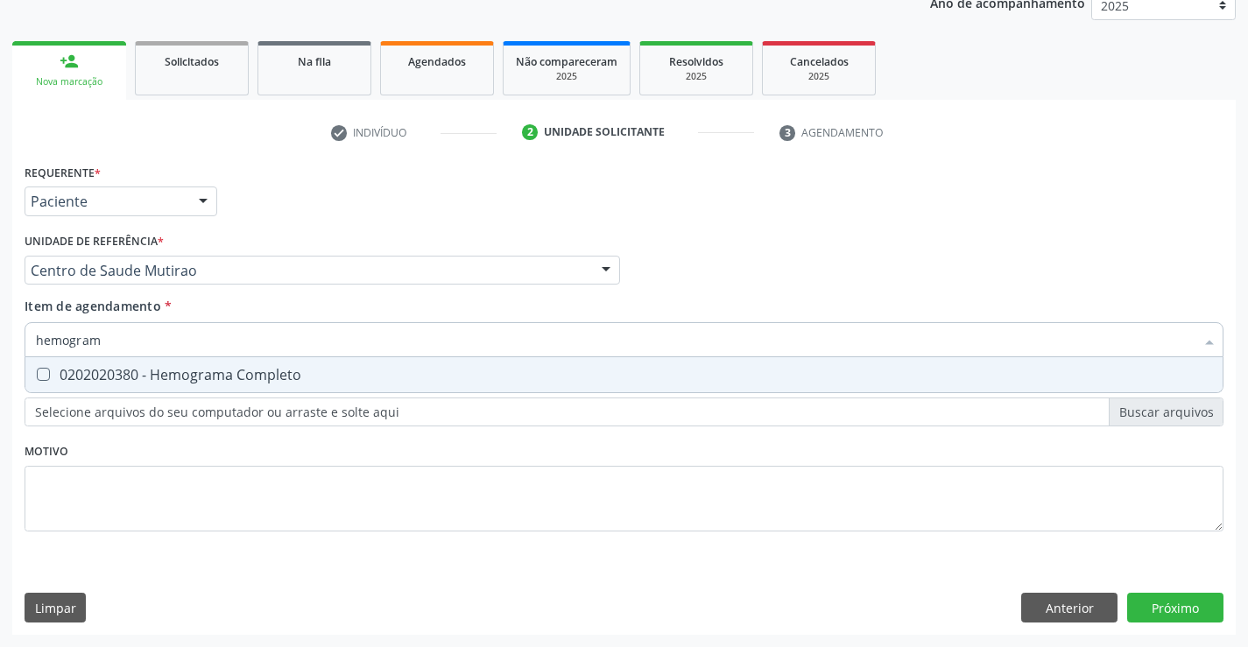
type input "hemograma"
drag, startPoint x: 220, startPoint y: 378, endPoint x: 211, endPoint y: 386, distance: 11.8
click at [217, 381] on div "0202020380 - Hemograma Completo" at bounding box center [624, 375] width 1176 height 14
checkbox Completo "true"
click at [158, 452] on div "Requerente * Paciente Médico(a) Enfermeiro(a) Paciente Nenhum resultado encontr…" at bounding box center [624, 357] width 1199 height 397
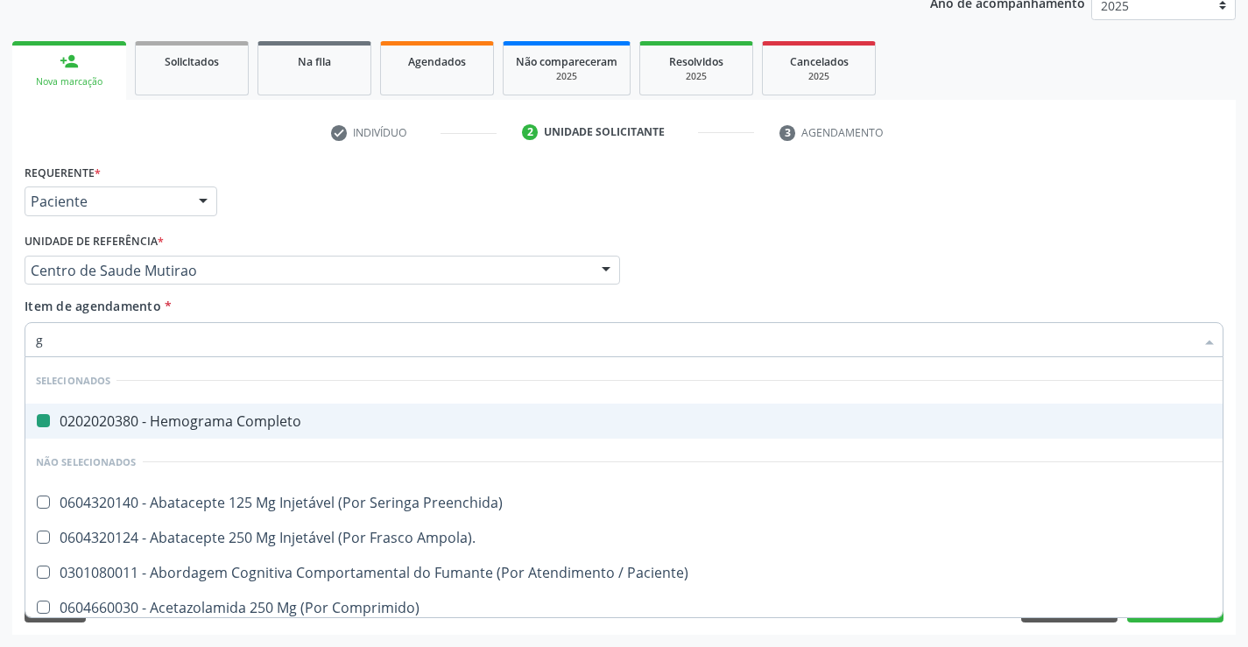
type input "gl"
checkbox Completo "false"
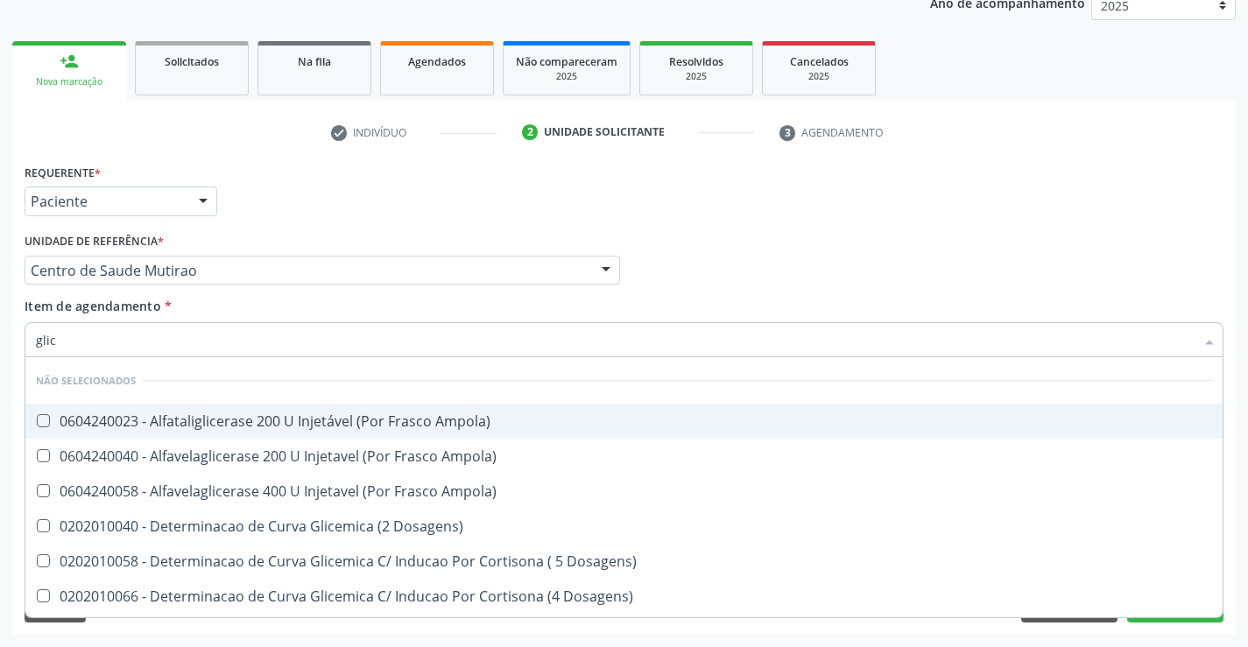
type input "glico"
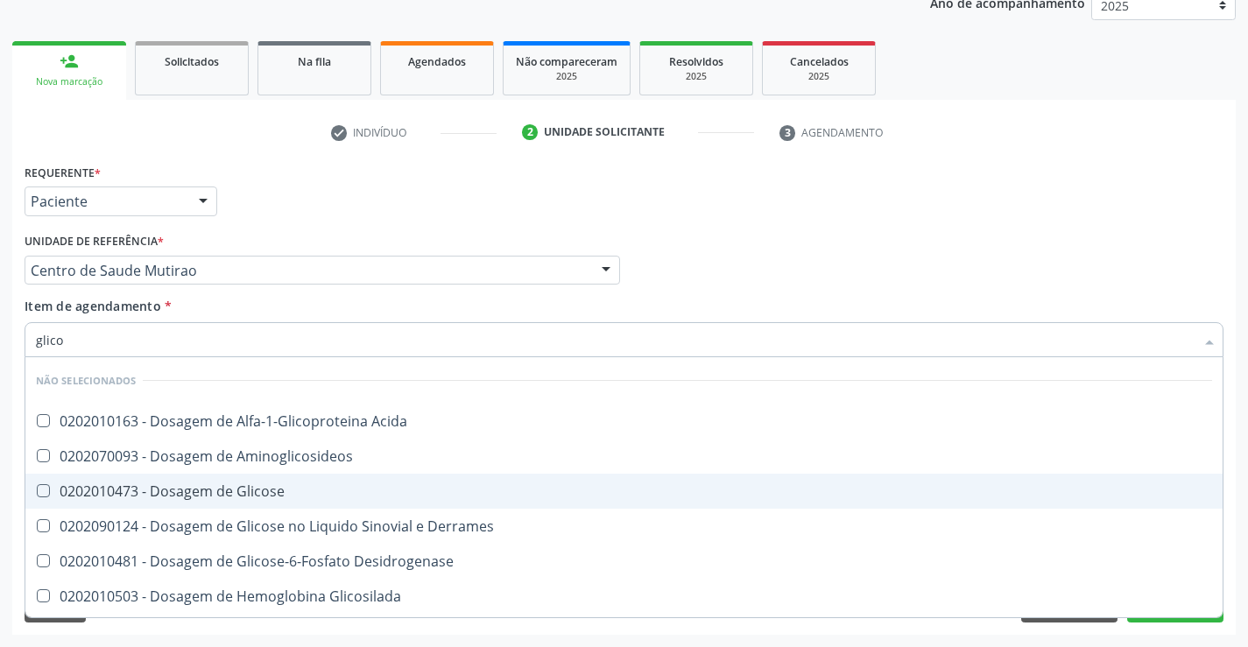
click at [213, 489] on div "0202010473 - Dosagem de Glicose" at bounding box center [624, 491] width 1176 height 14
checkbox Glicose "true"
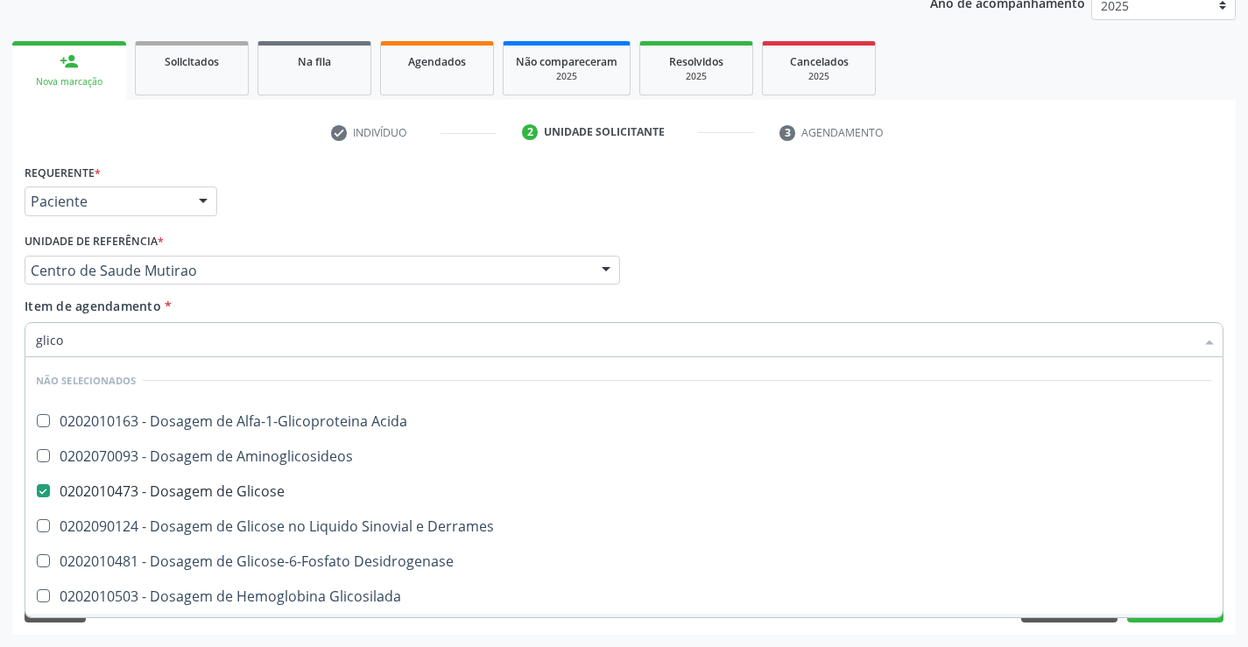
type input "glico"
click at [174, 622] on div "Limpar Anterior Próximo" at bounding box center [624, 608] width 1199 height 30
checkbox Acida "true"
checkbox Aminoglicosideos "true"
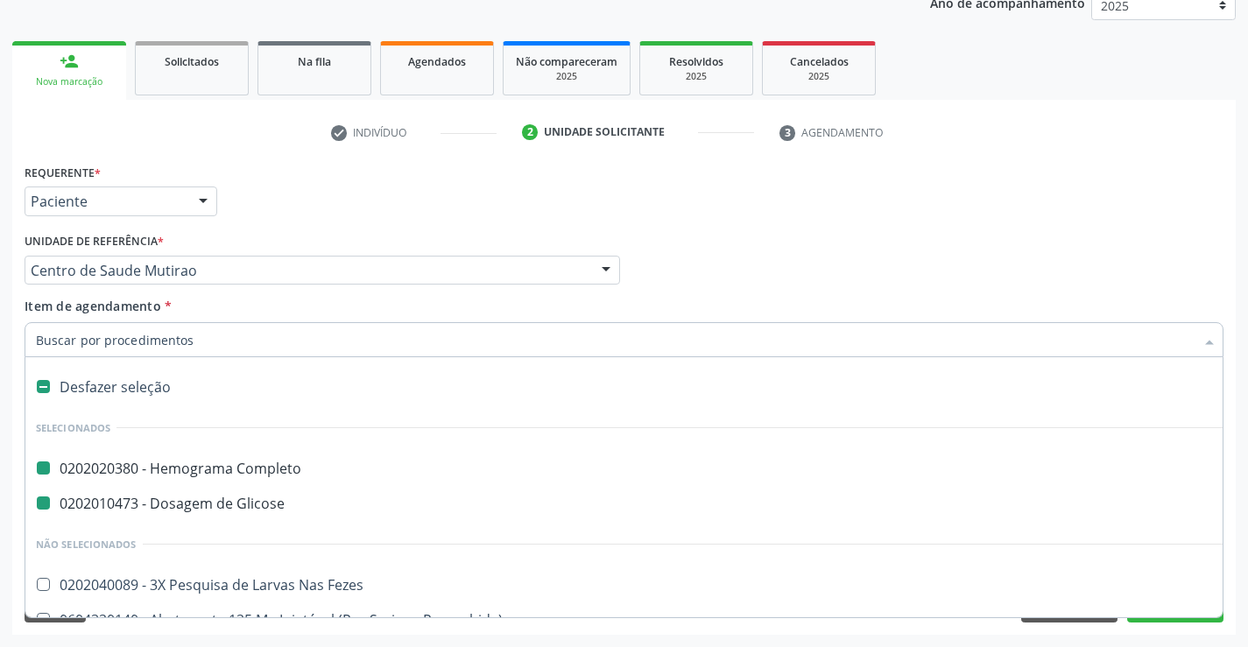
type input "u"
checkbox Completo "false"
checkbox Glicose "false"
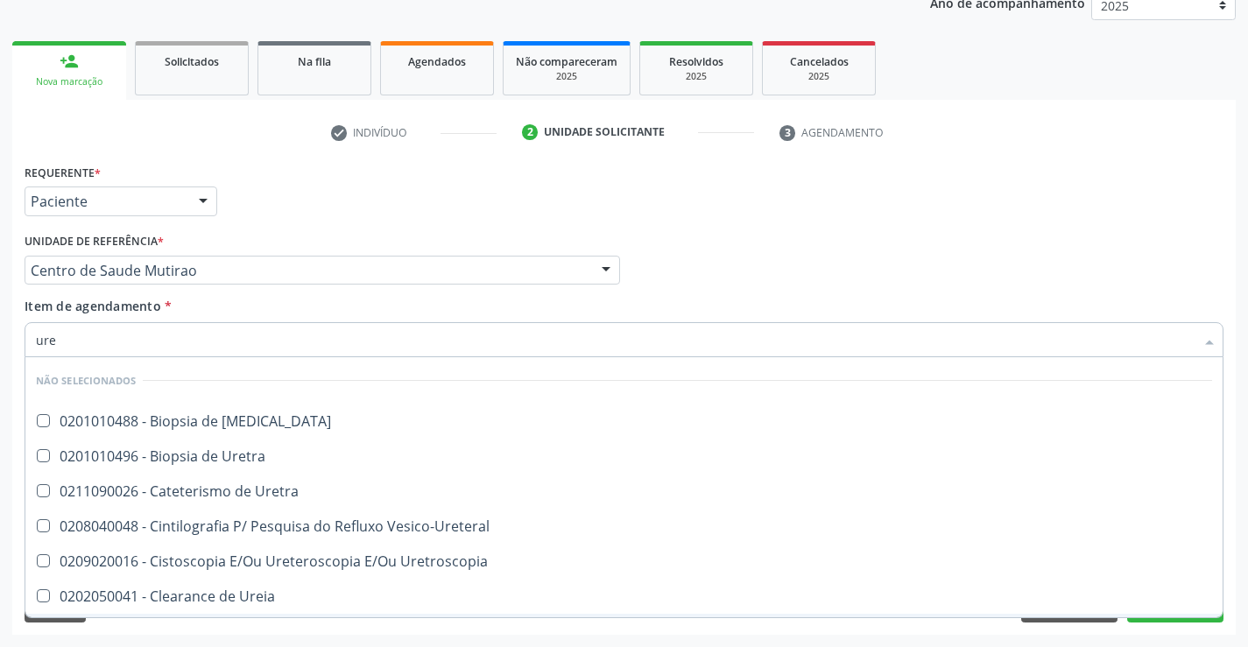
type input "urei"
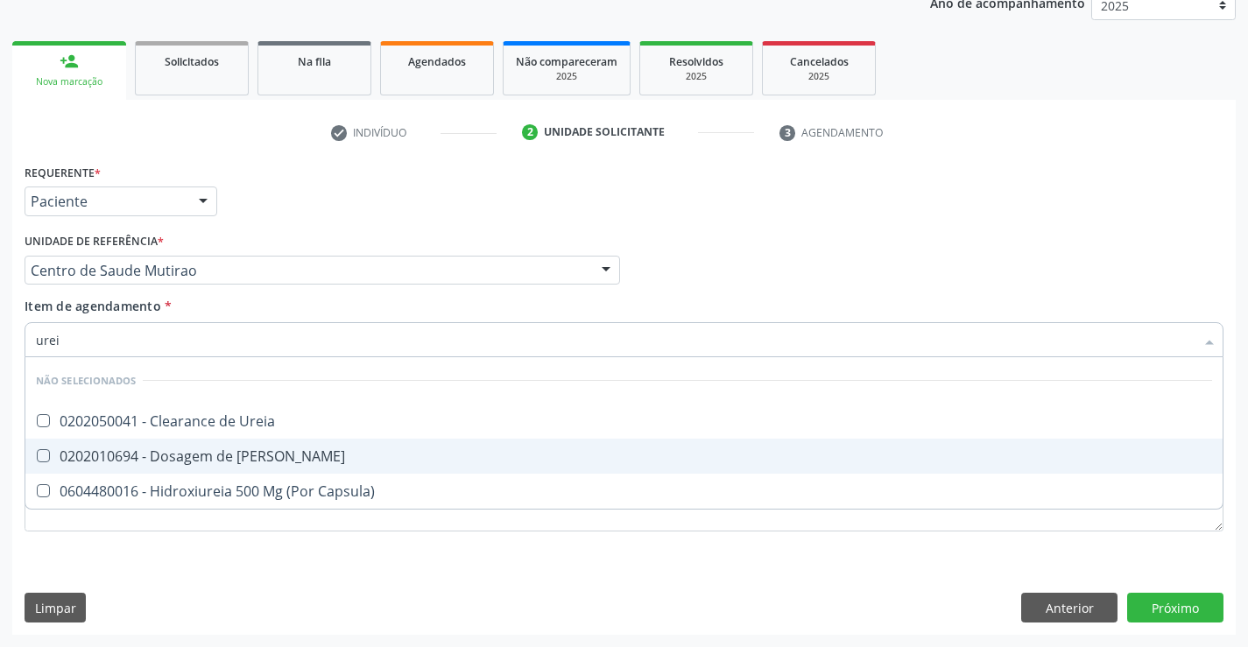
click at [178, 461] on div "0202010694 - Dosagem de [PERSON_NAME]" at bounding box center [624, 456] width 1176 height 14
checkbox Ureia "true"
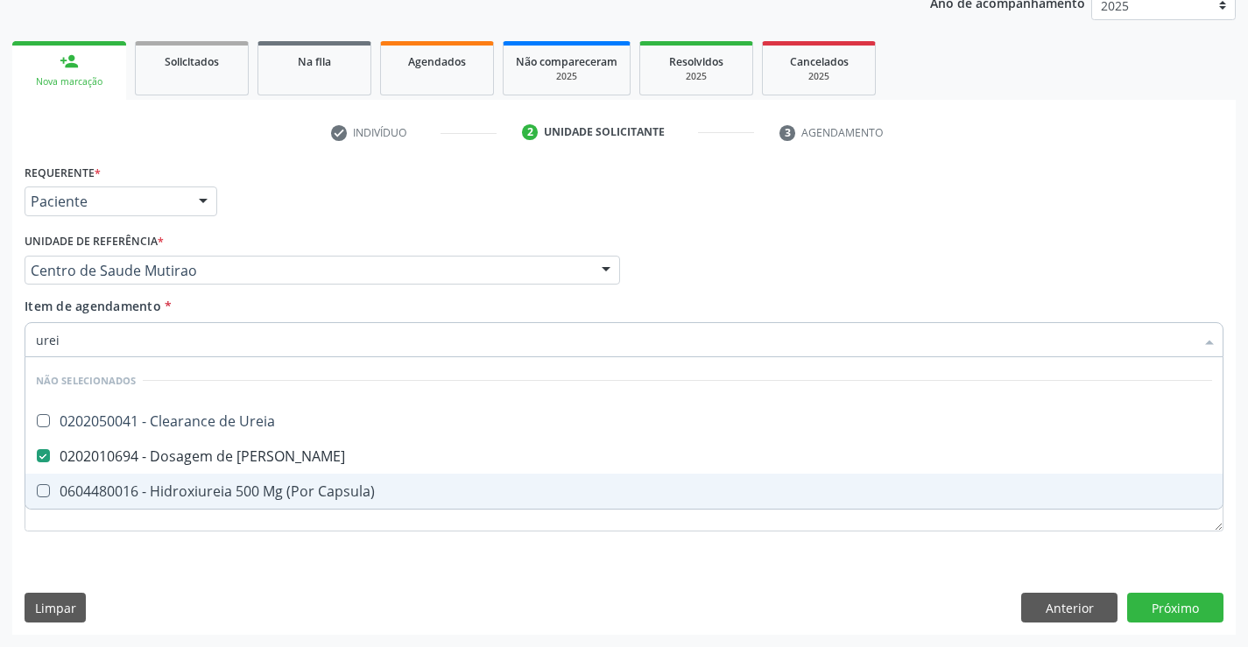
type input "urei"
click at [156, 551] on div "Requerente * Paciente Médico(a) Enfermeiro(a) Paciente Nenhum resultado encontr…" at bounding box center [624, 357] width 1199 height 397
checkbox Ureia "true"
checkbox Capsula\) "true"
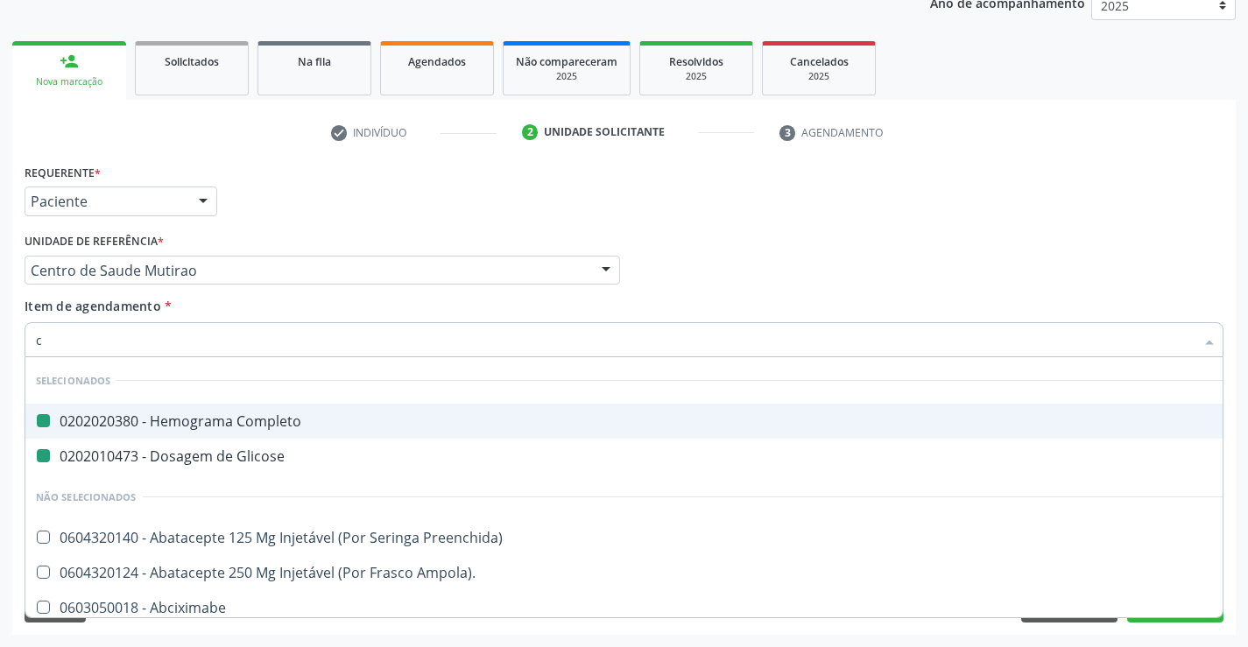
type input "cr"
checkbox Completo "false"
checkbox Glicose "false"
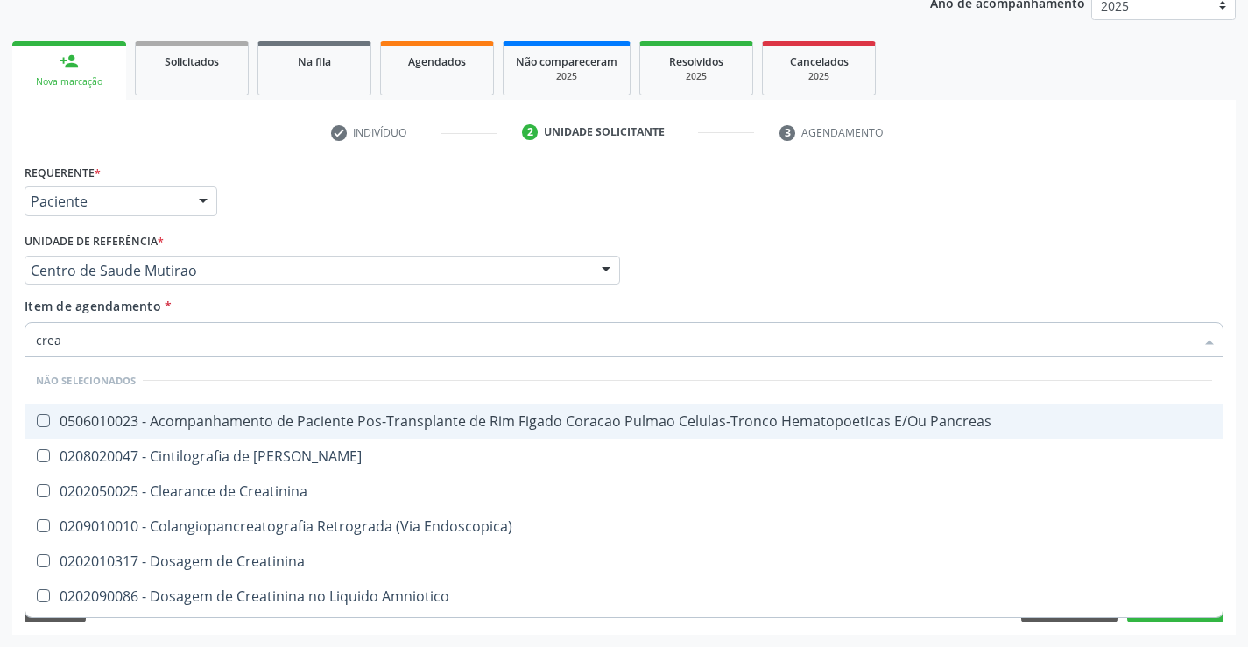
type input "creat"
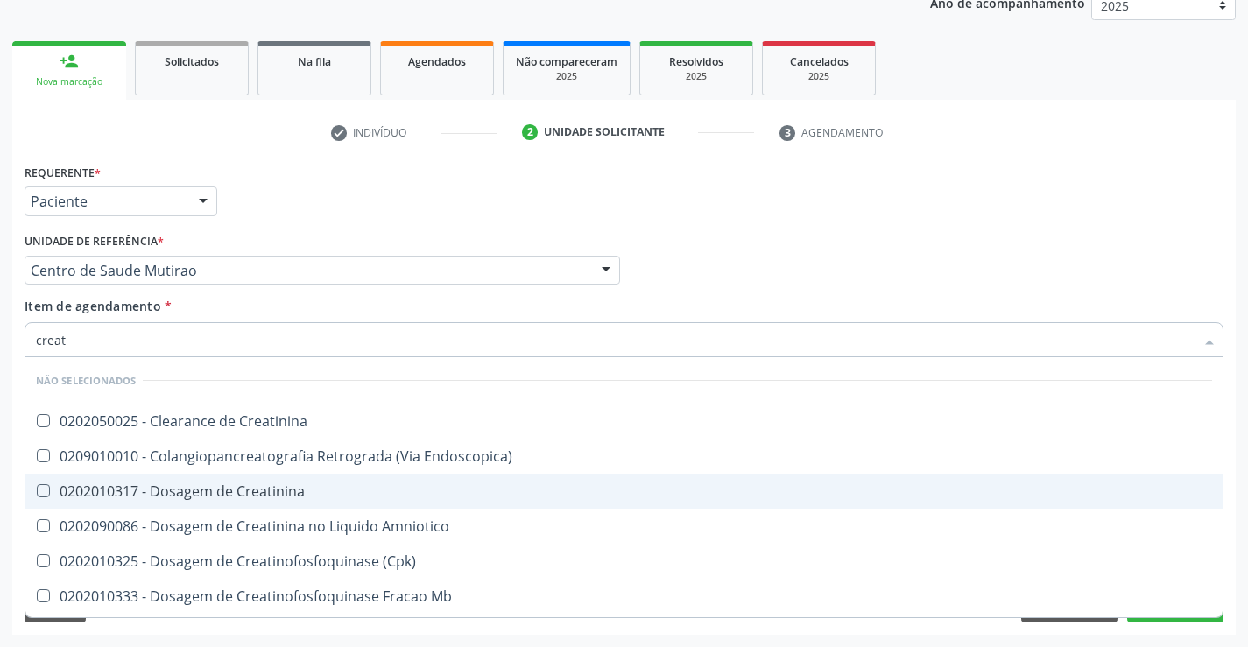
click at [219, 496] on div "0202010317 - Dosagem de Creatinina" at bounding box center [624, 491] width 1176 height 14
checkbox Creatinina "true"
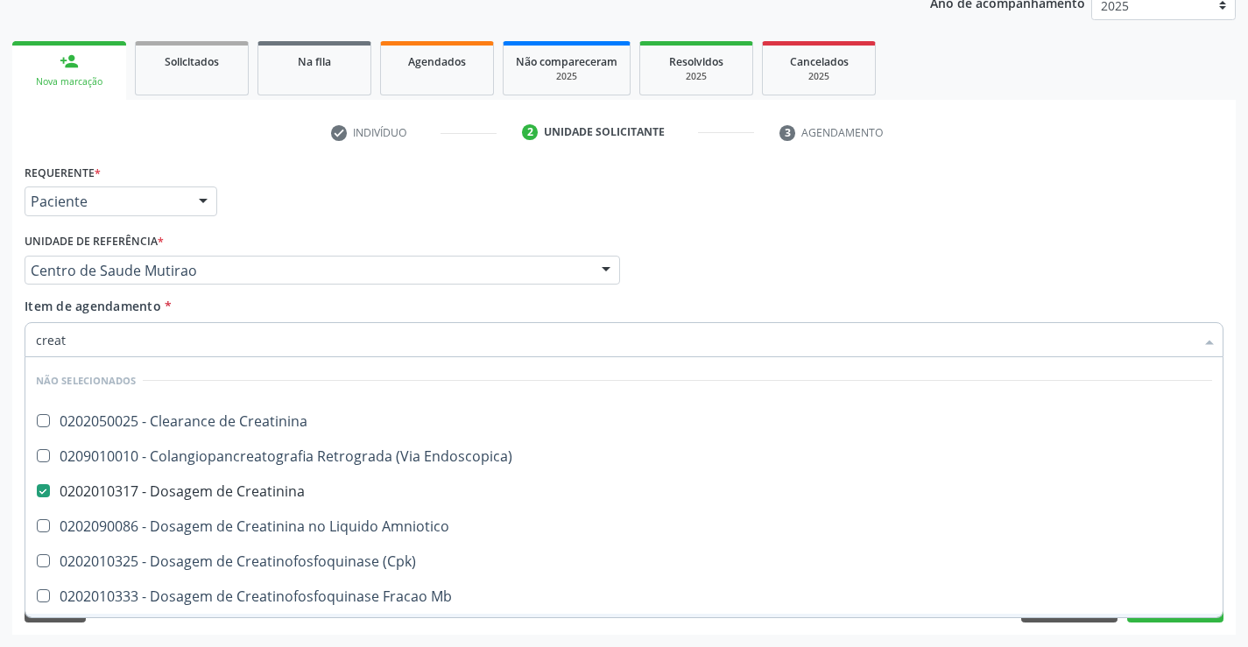
type input "creat"
click at [181, 640] on div "Acompanhamento Acompanhe a situação das marcações correntes e finalizadas Relat…" at bounding box center [624, 261] width 1248 height 771
checkbox Creatinina "true"
checkbox Endoscopica\) "true"
checkbox Amniotico "true"
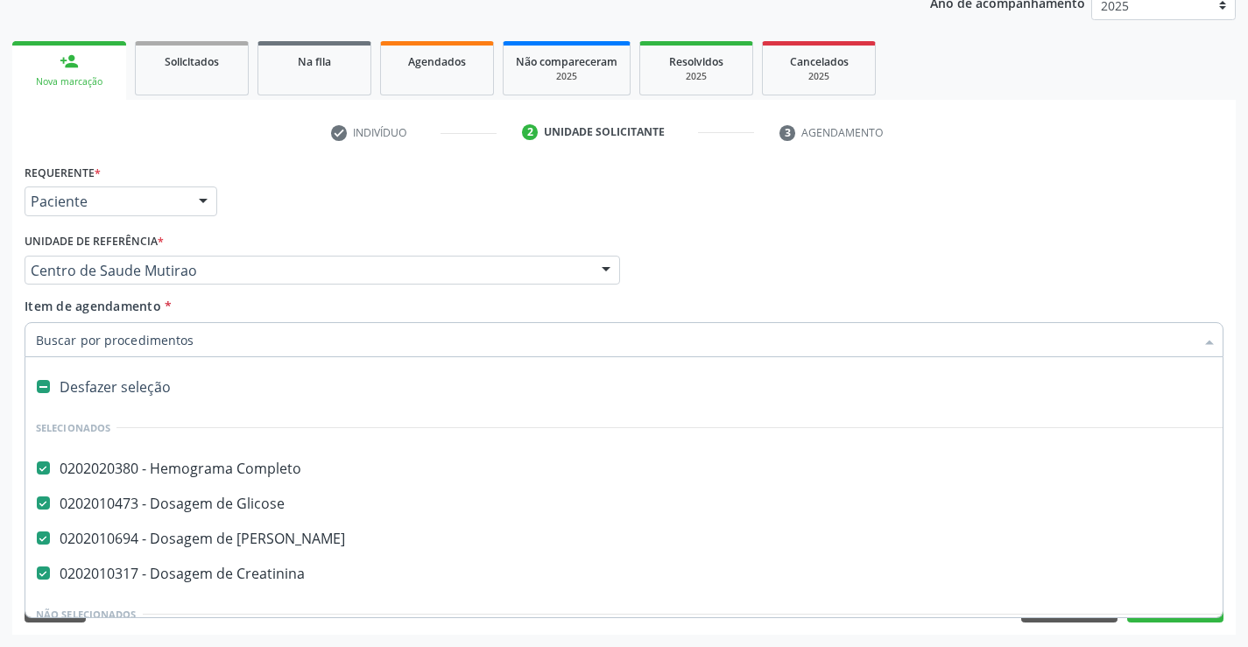
click at [207, 347] on input "Item de agendamento *" at bounding box center [615, 339] width 1158 height 35
type input "u"
checkbox Creatinina "false"
checkbox Ureia "false"
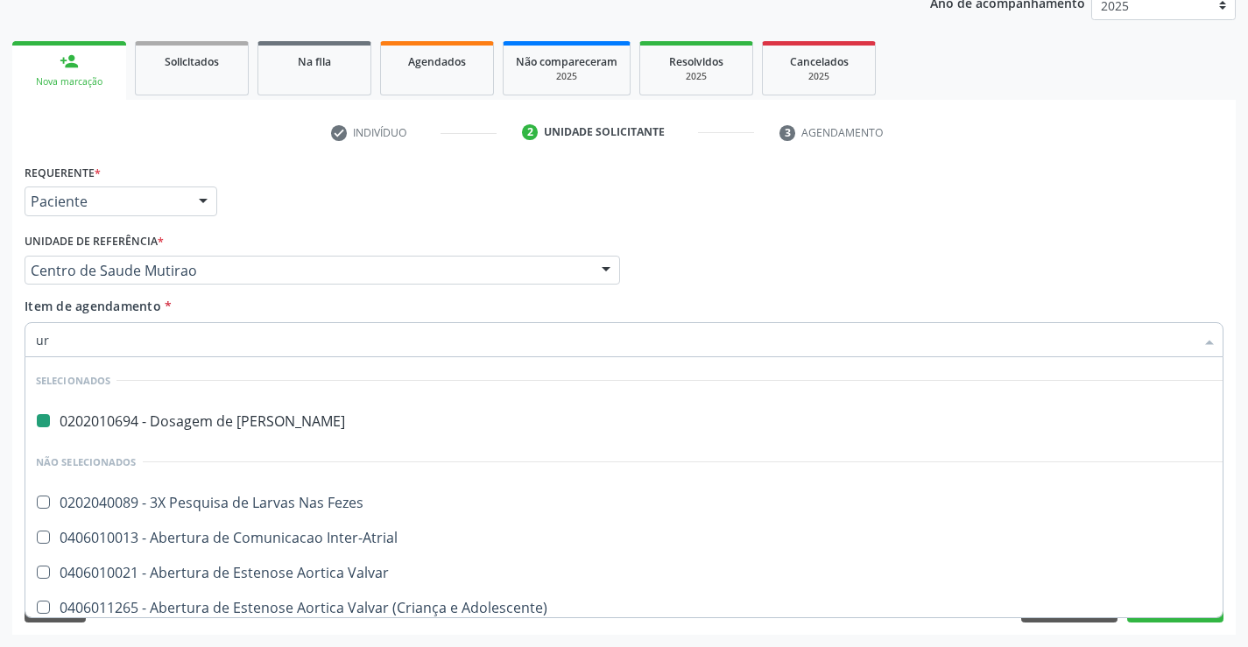
type input "uri"
checkbox Ureia "false"
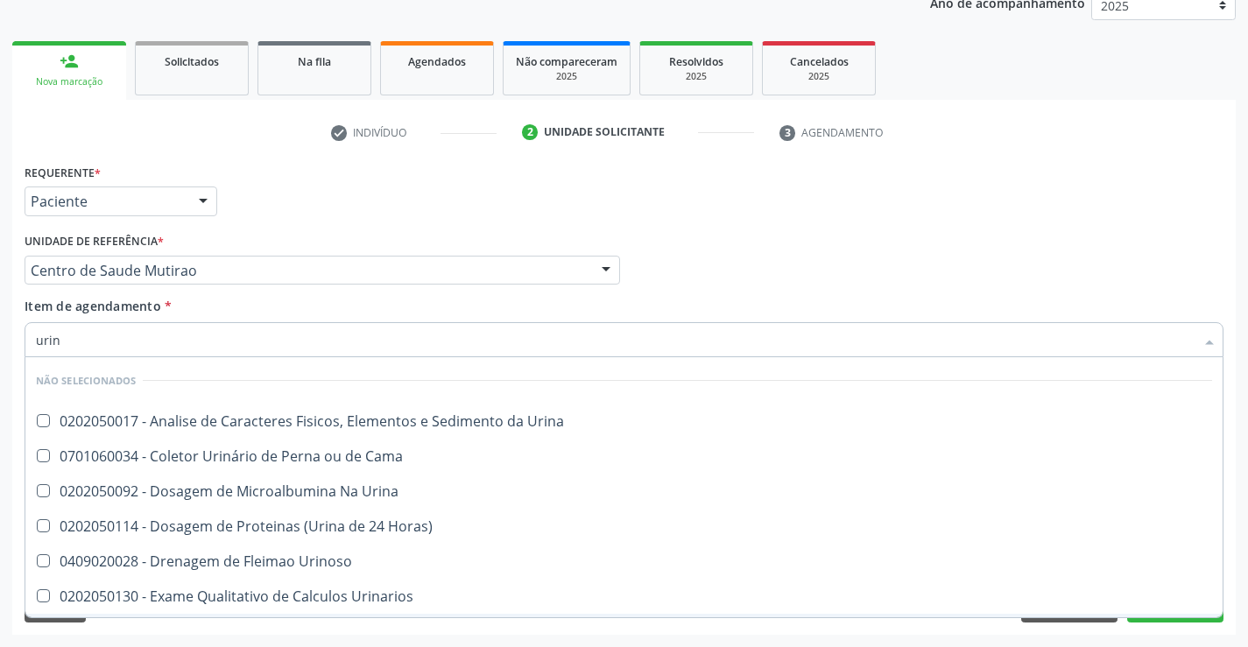
type input "urina"
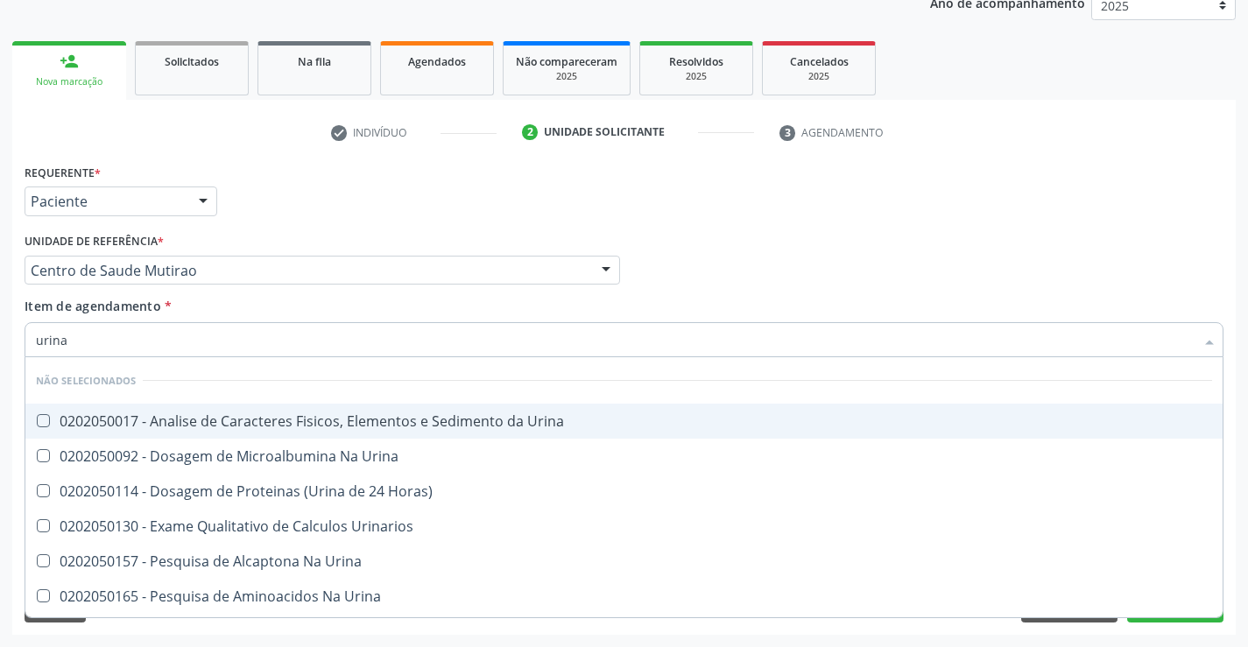
click at [257, 426] on div "0202050017 - Analise de Caracteres Fisicos, Elementos e Sedimento da Urina" at bounding box center [624, 421] width 1176 height 14
checkbox Urina "true"
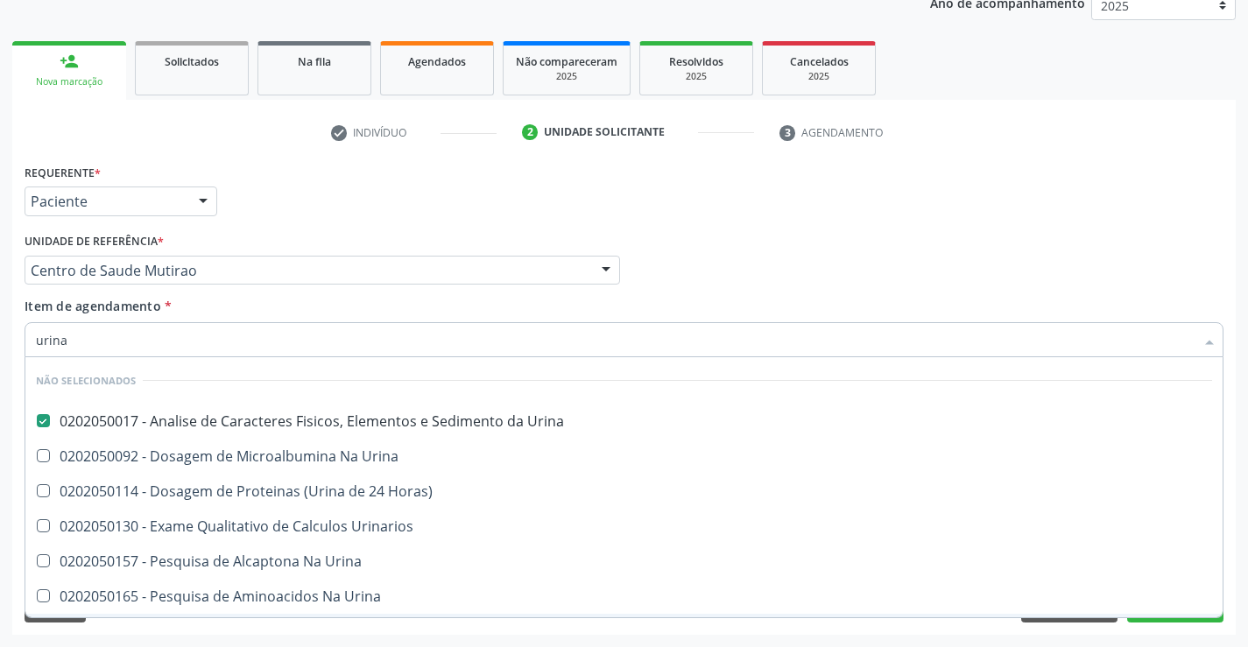
type input "urina"
click at [199, 635] on div "Acompanhamento Acompanhe a situação das marcações correntes e finalizadas Relat…" at bounding box center [624, 261] width 1248 height 771
checkbox Urinarios "true"
checkbox Horas\) "true"
checkbox Urina "true"
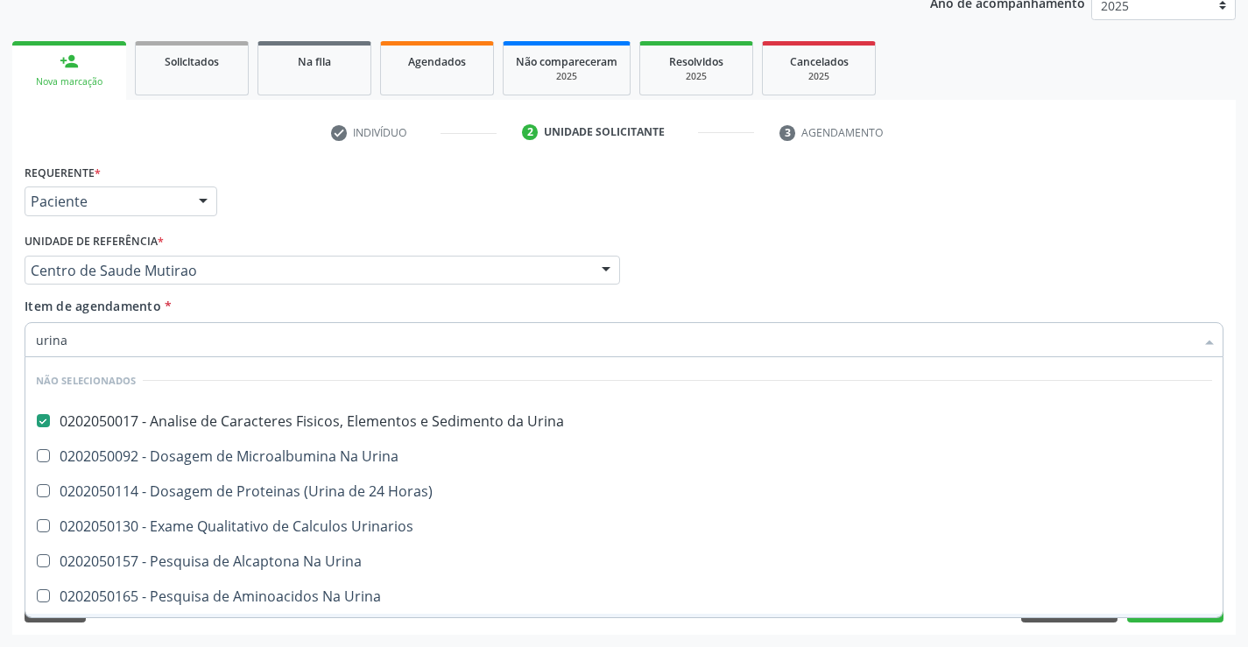
checkbox Urina "true"
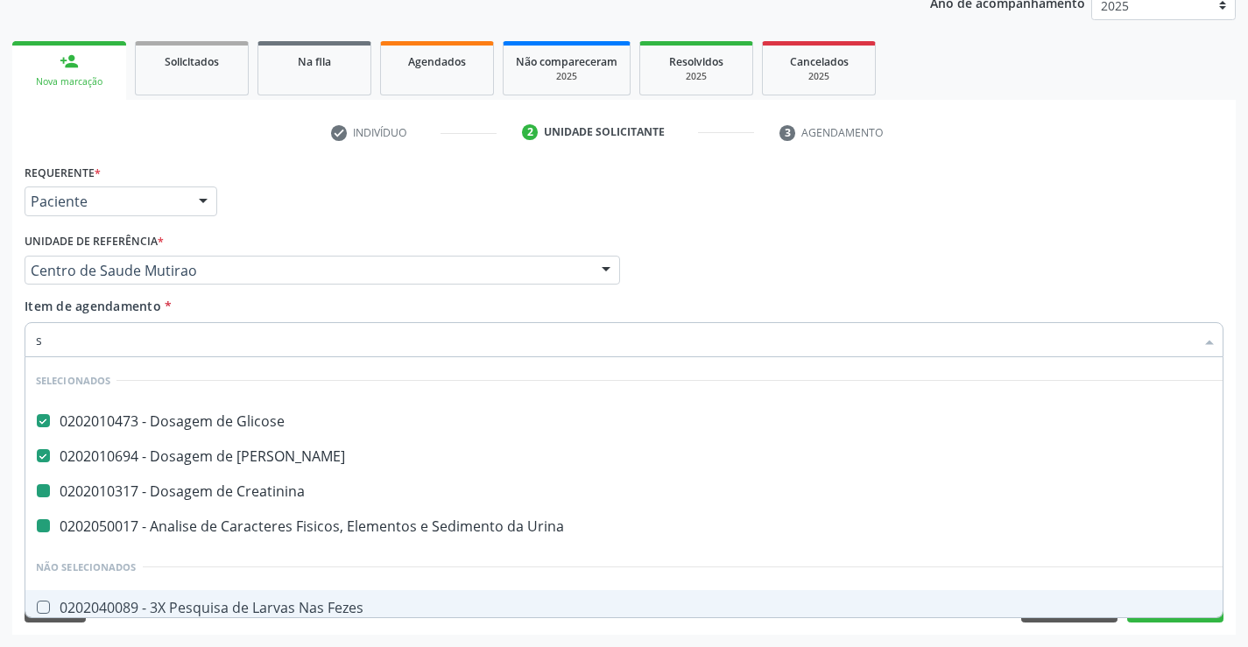
type input "si"
checkbox Urina "false"
checkbox Creatinina "false"
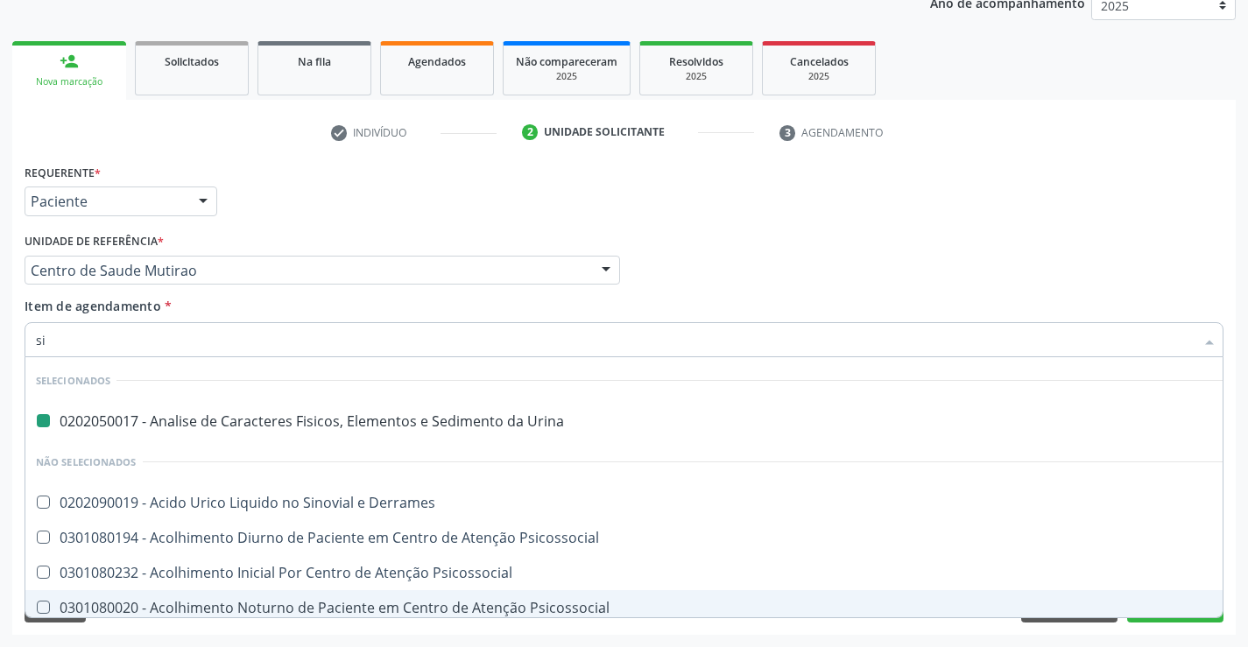
type input "SIFILIS"
checkbox Urina "false"
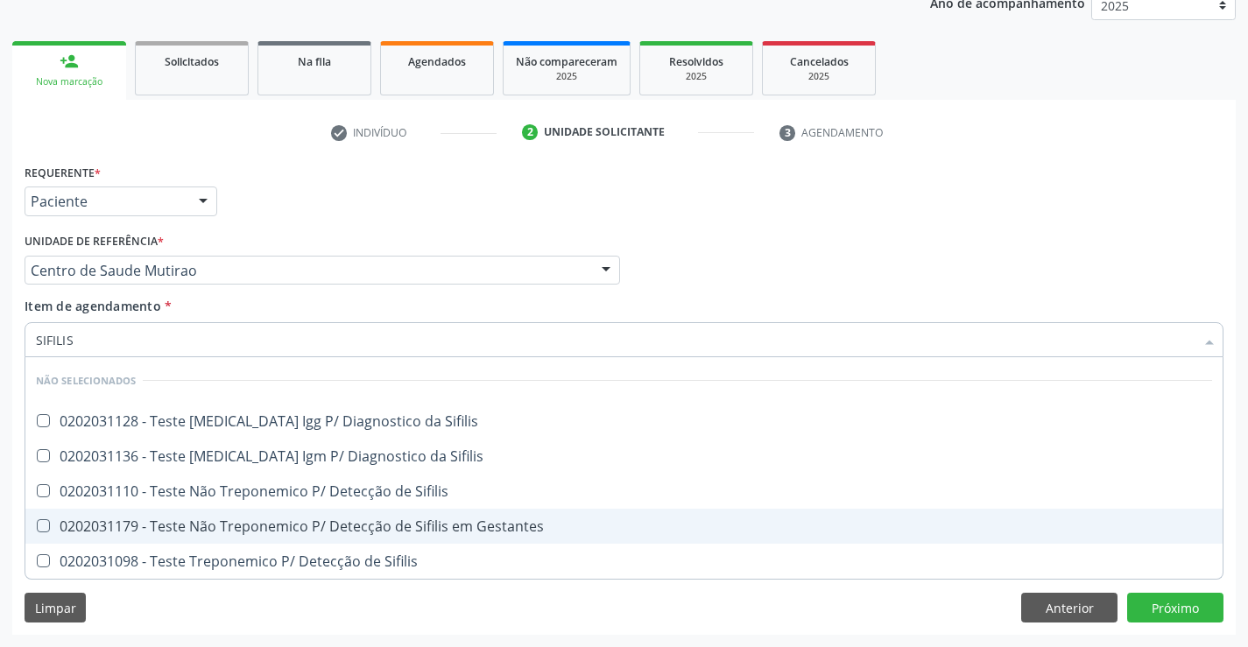
click at [301, 523] on div "0202031179 - Teste Não Treponemico P/ Detecção de Sifilis em Gestantes" at bounding box center [624, 526] width 1176 height 14
checkbox Gestantes "true"
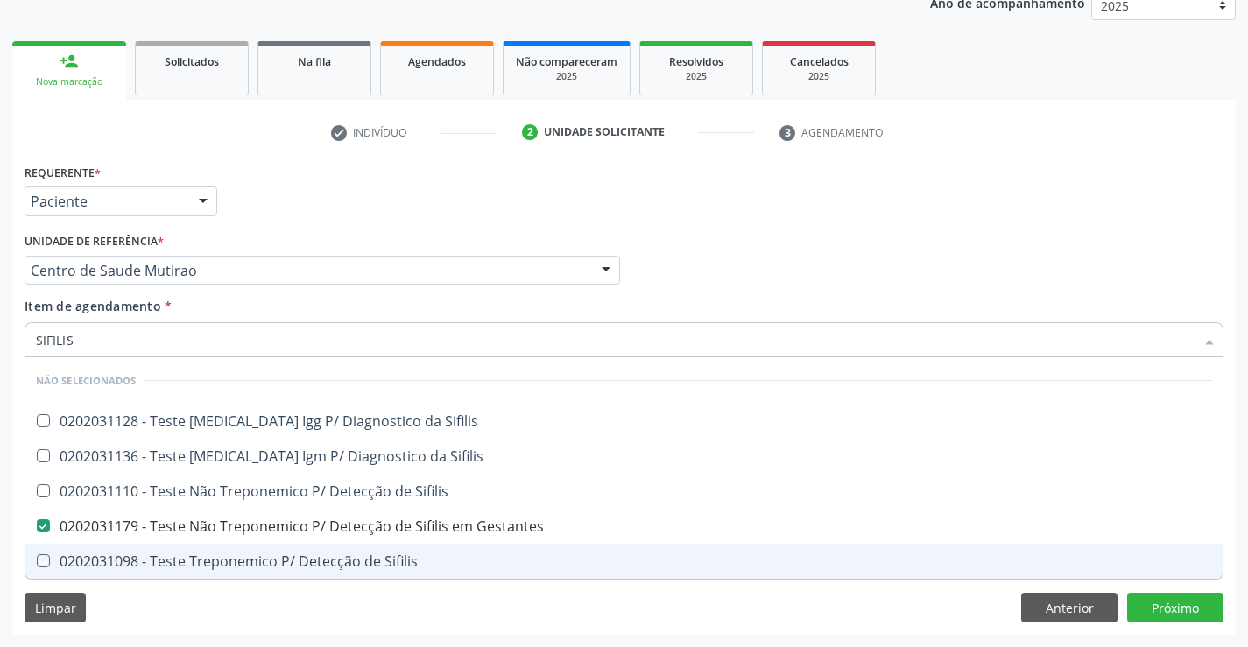
click at [257, 608] on div "Requerente * Paciente Médico(a) Enfermeiro(a) Paciente Nenhum resultado encontr…" at bounding box center [623, 396] width 1223 height 475
checkbox Sifilis "true"
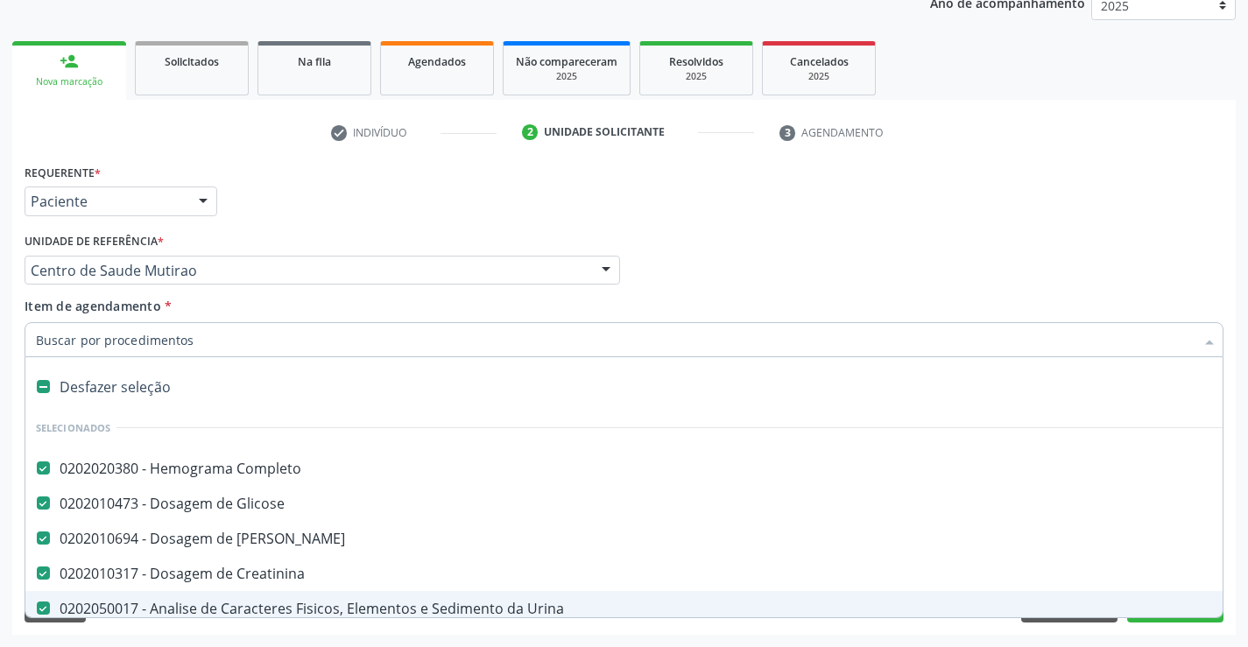
type input "t"
checkbox Gestantes "false"
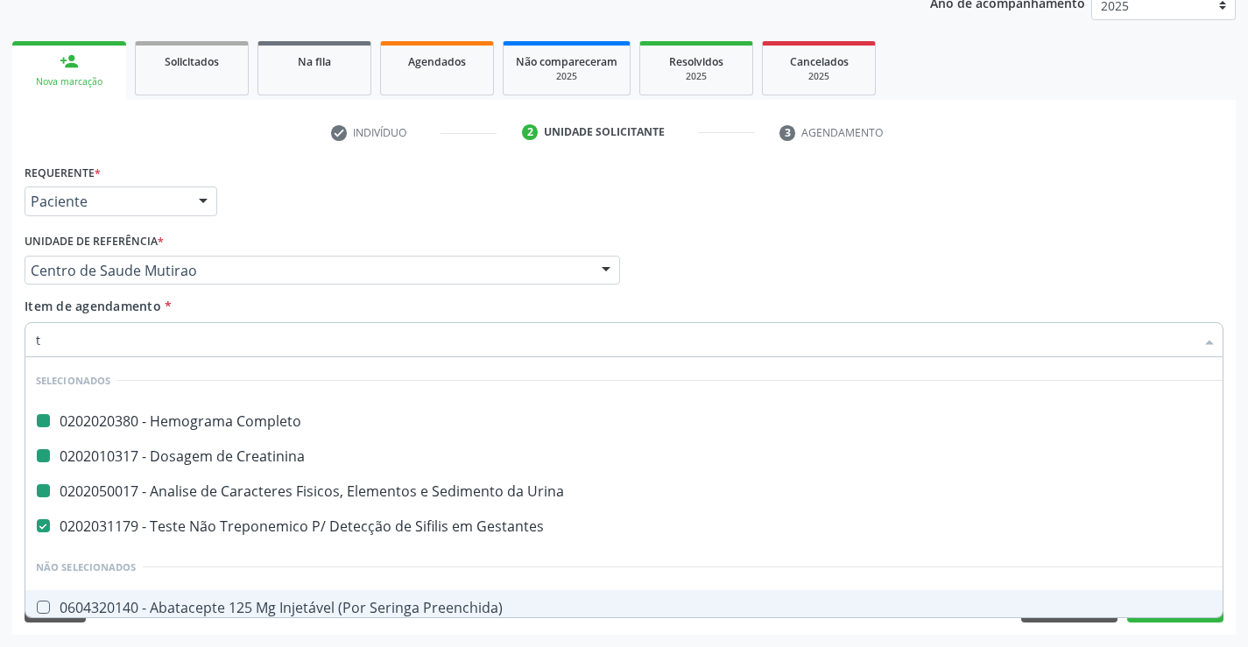
type input "tg"
checkbox Completo "false"
checkbox Urina "false"
checkbox Creatinina "false"
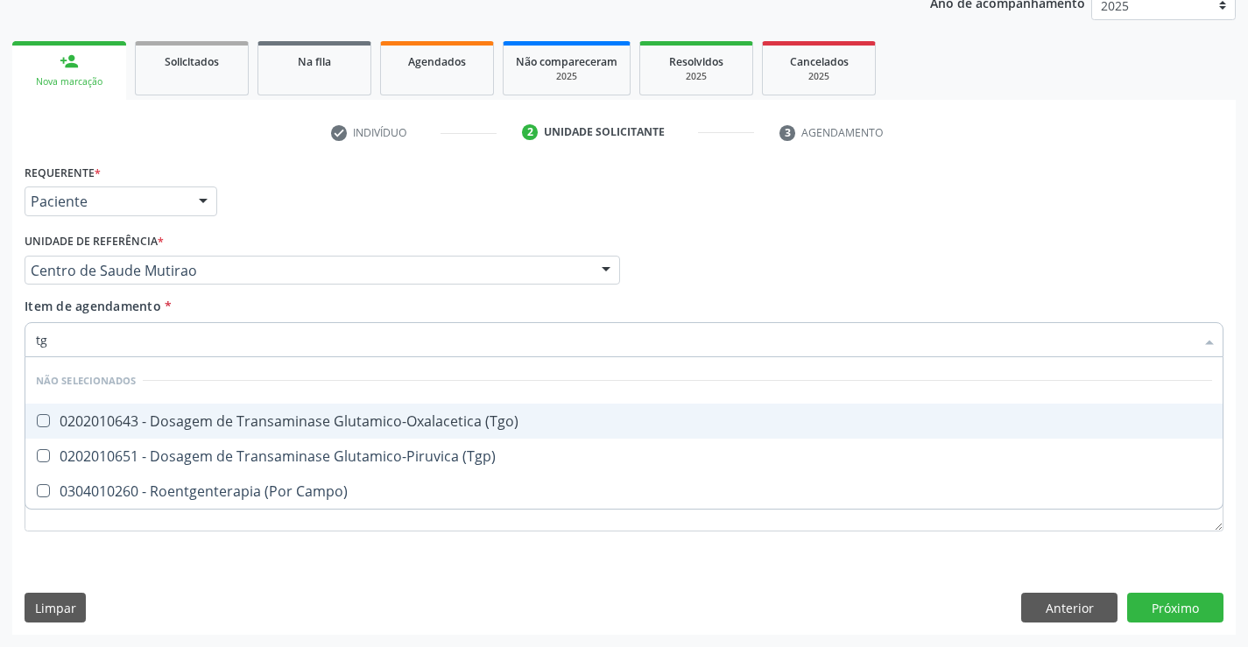
drag, startPoint x: 359, startPoint y: 419, endPoint x: 355, endPoint y: 438, distance: 18.9
click at [359, 420] on div "0202010643 - Dosagem de Transaminase Glutamico-Oxalacetica (Tgo)" at bounding box center [624, 421] width 1176 height 14
checkbox \(Tgo\) "true"
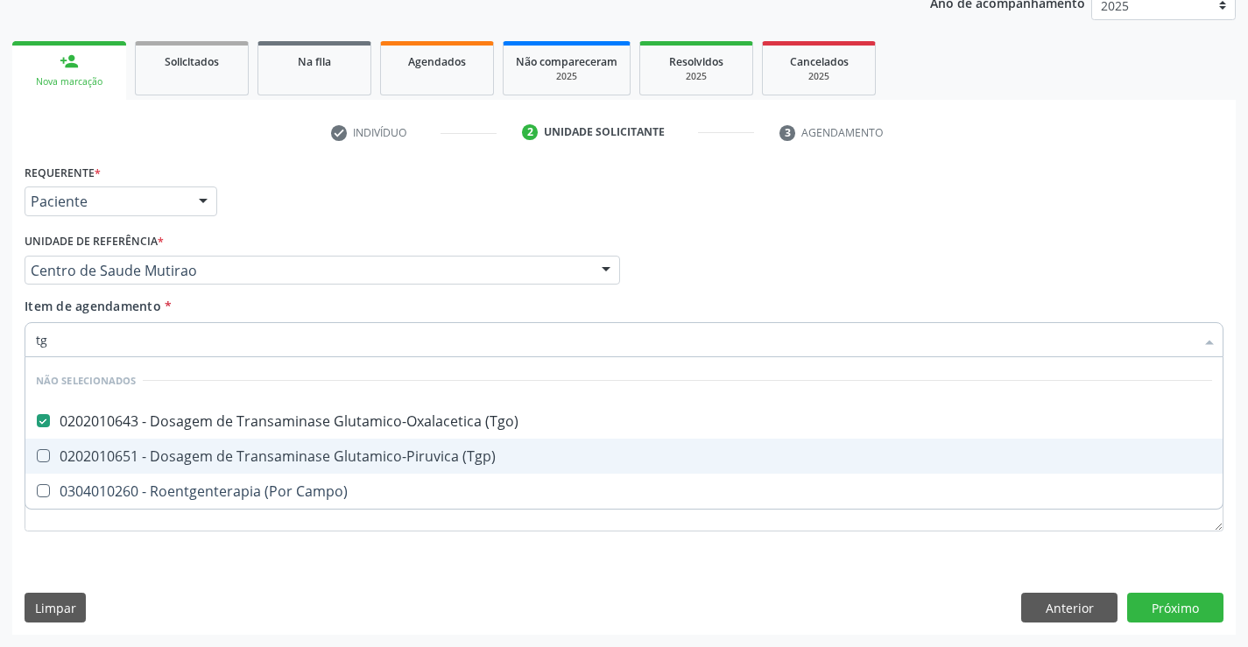
click at [355, 461] on div "0202010651 - Dosagem de Transaminase Glutamico-Piruvica (Tgp)" at bounding box center [624, 456] width 1176 height 14
checkbox \(Tgp\) "true"
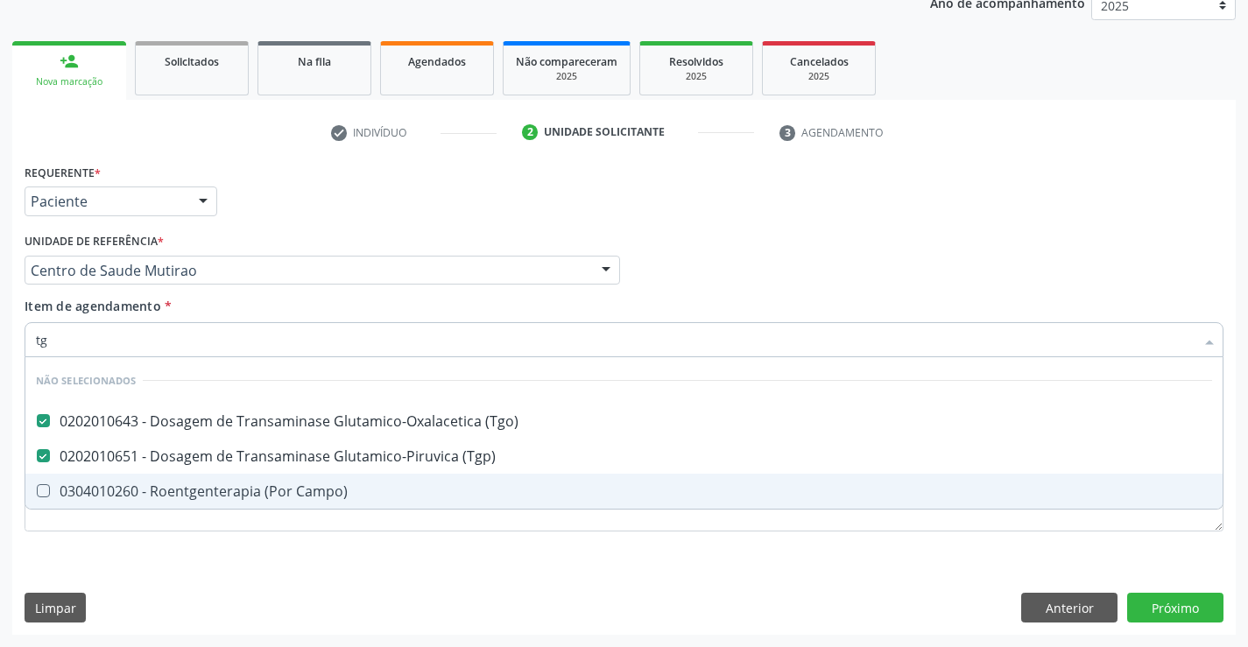
type input "tg"
click at [314, 547] on div "Requerente * Paciente Médico(a) Enfermeiro(a) Paciente Nenhum resultado encontr…" at bounding box center [624, 357] width 1199 height 397
checkbox Campo\) "true"
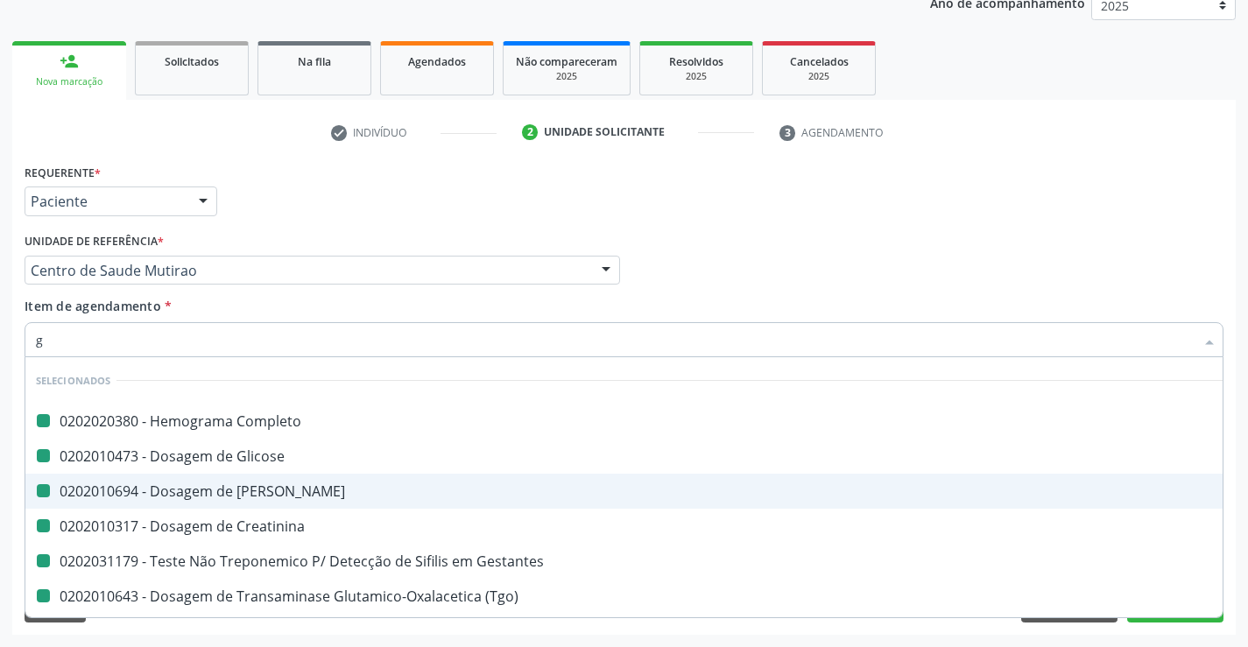
type input "ga"
checkbox Completo "false"
checkbox Ureia "false"
checkbox Glicose "false"
checkbox Creatinina "false"
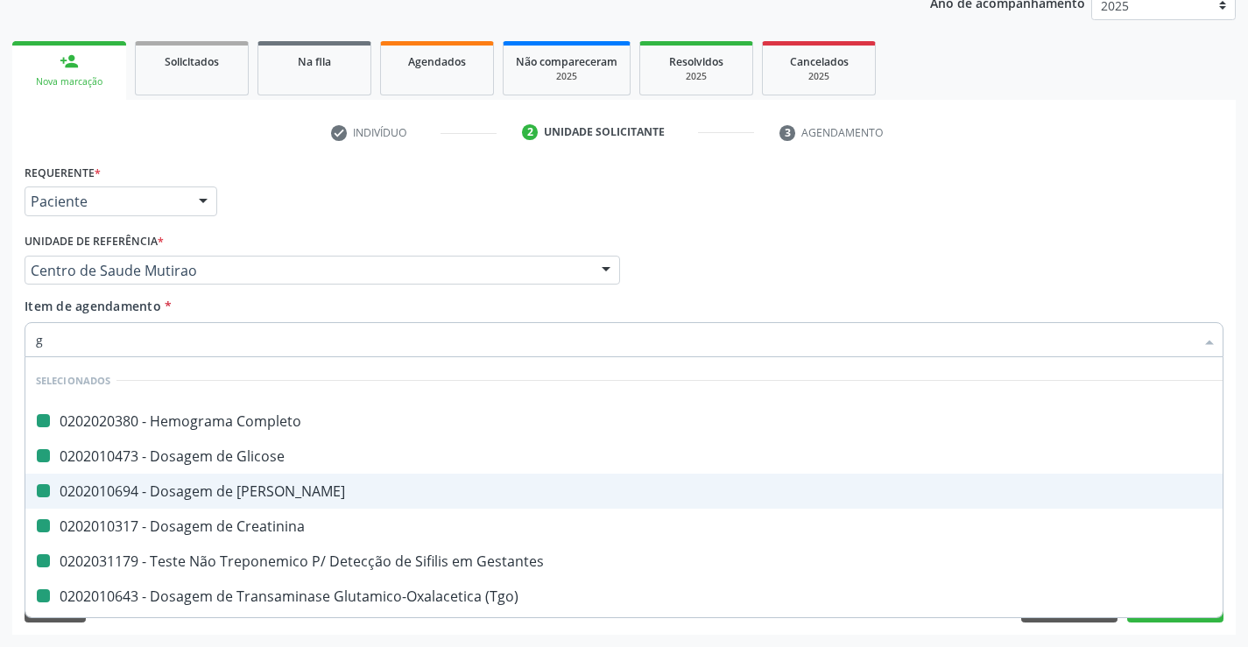
checkbox Gestantes "false"
checkbox \(Tgo\) "false"
checkbox \(Tgp\) "false"
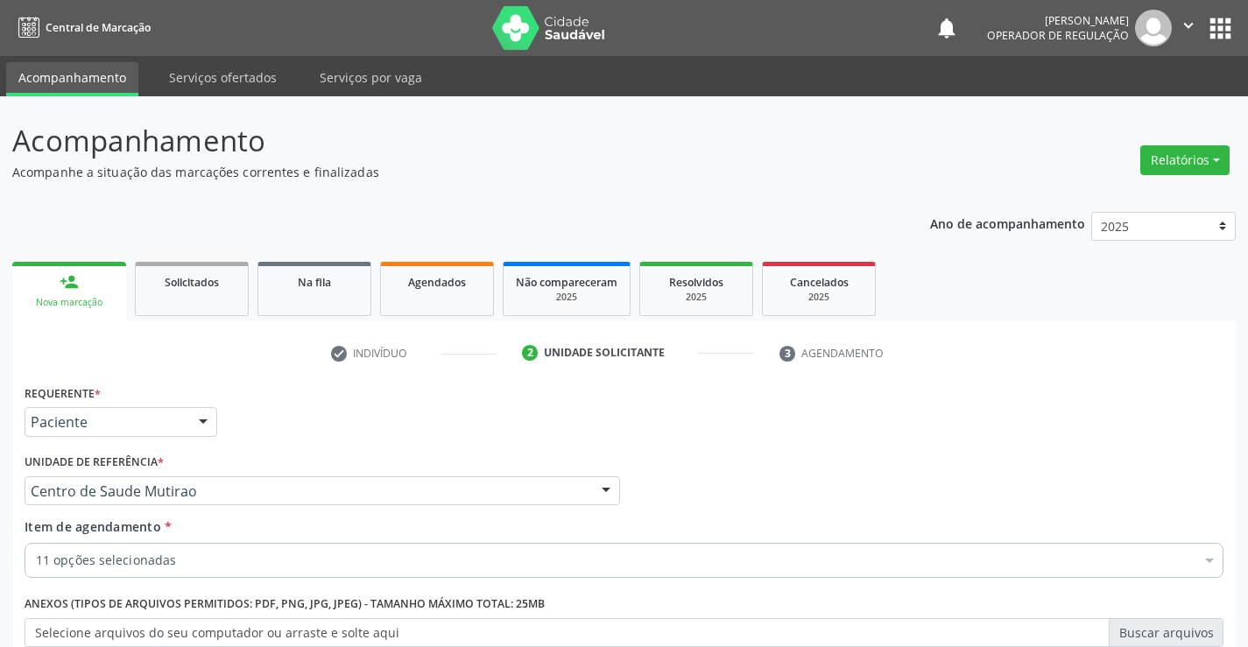
scroll to position [221, 0]
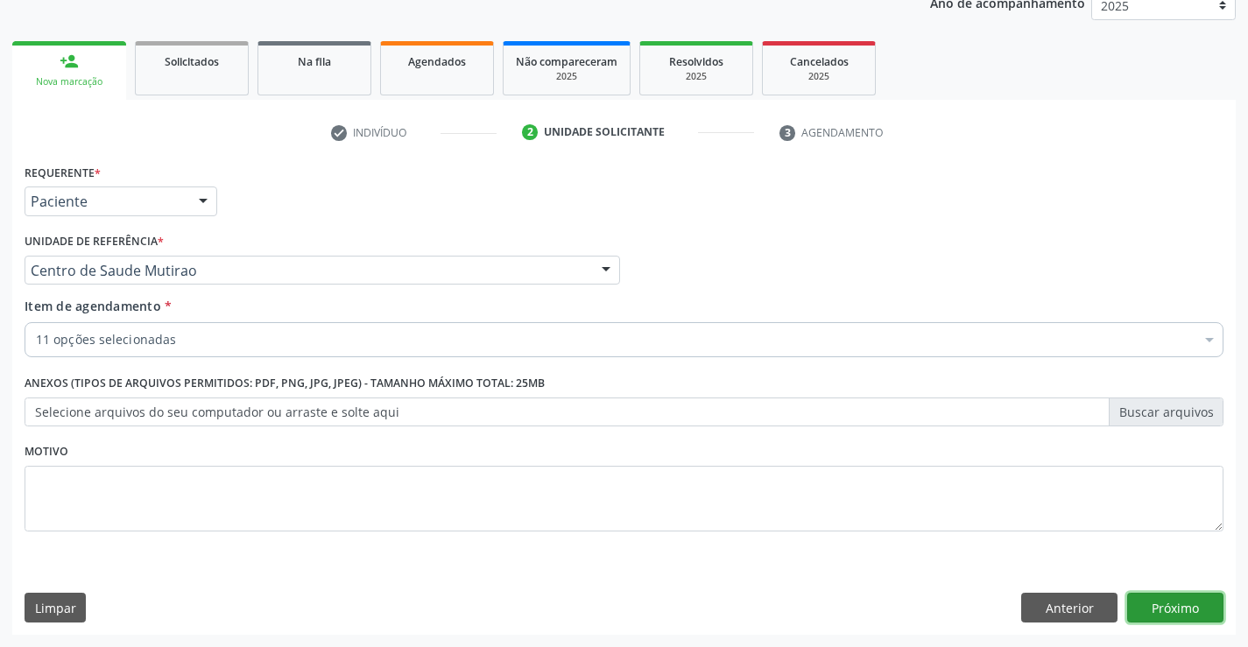
click at [1141, 605] on button "Próximo" at bounding box center [1175, 608] width 96 height 30
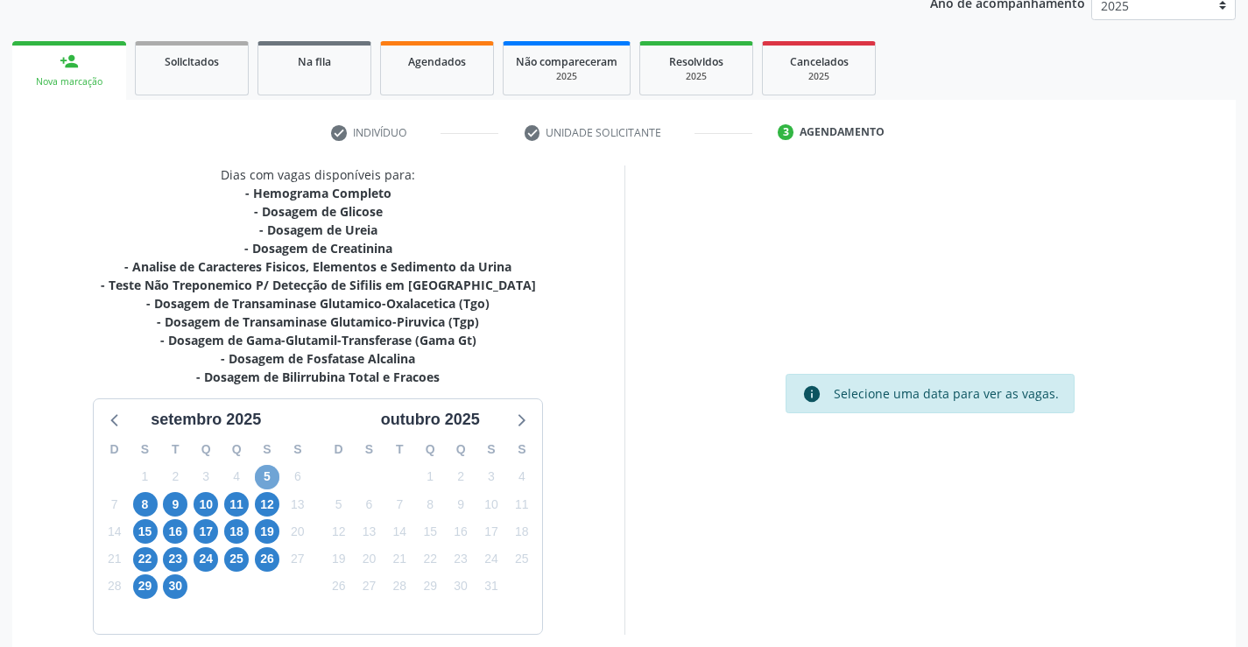
click at [270, 473] on span "5" at bounding box center [267, 477] width 25 height 25
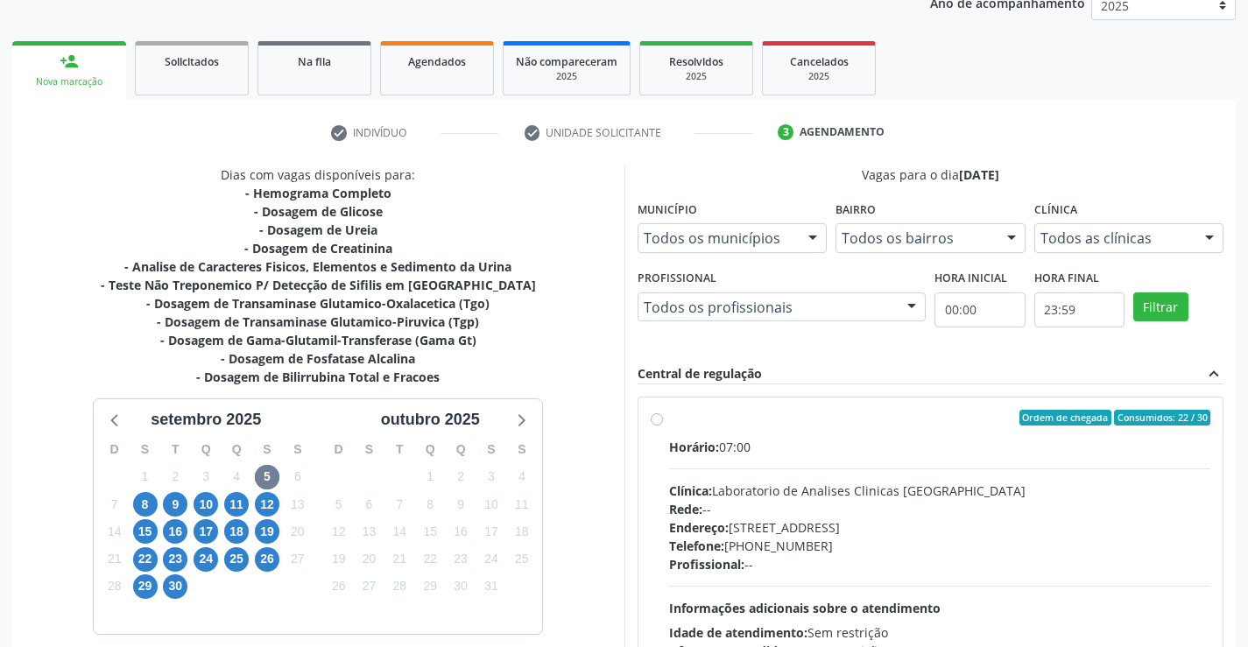
click at [669, 424] on label "Ordem de chegada Consumidos: 22 / 30 Horário: 07:00 Clínica: Laboratorio de Ana…" at bounding box center [940, 544] width 542 height 269
click at [657, 424] on input "Ordem de chegada Consumidos: 22 / 30 Horário: 07:00 Clínica: Laboratorio de Ana…" at bounding box center [657, 418] width 12 height 16
radio input "true"
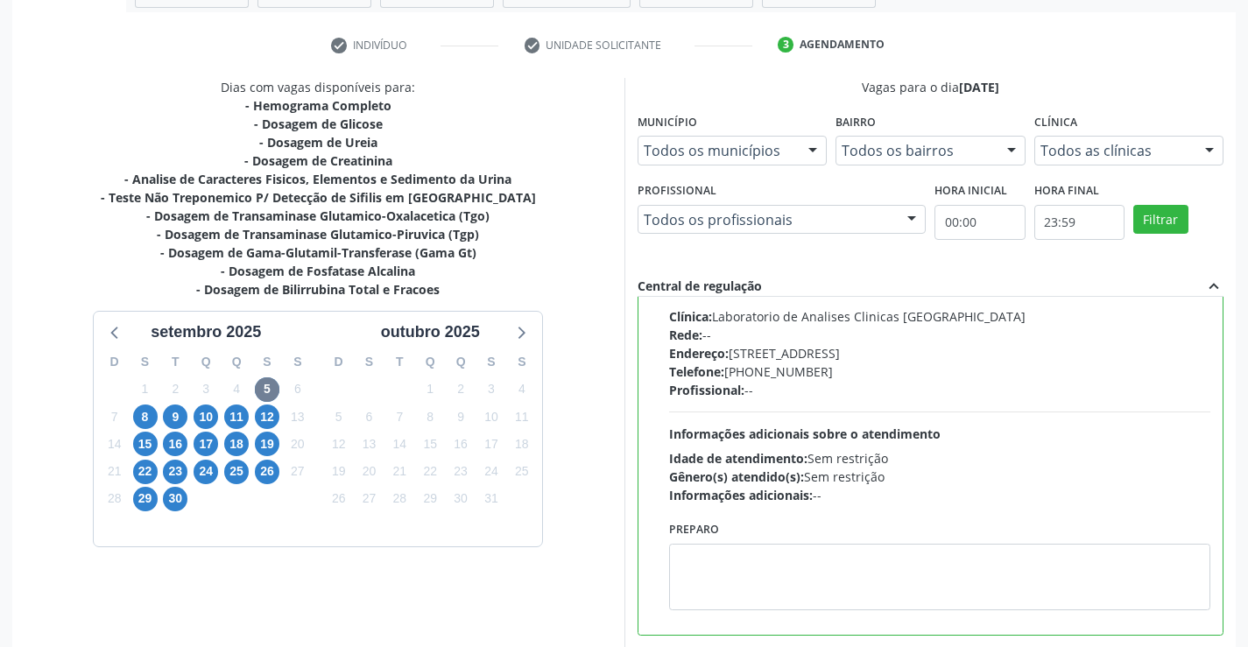
scroll to position [399, 0]
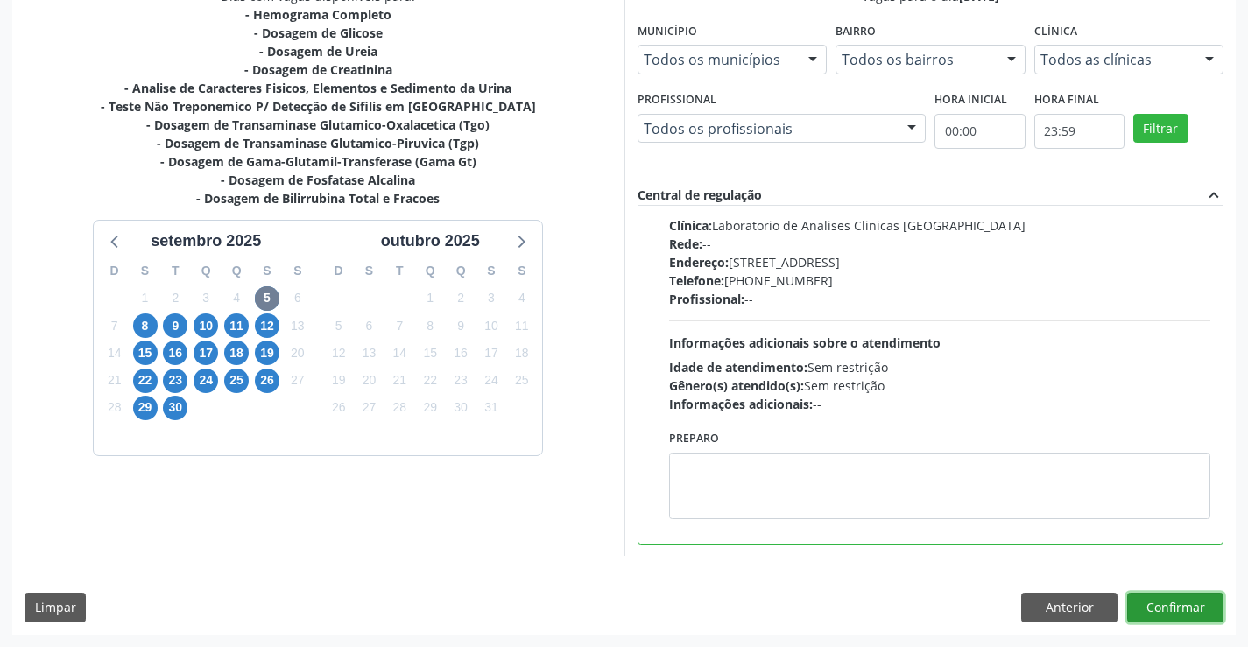
click at [1175, 603] on button "Confirmar" at bounding box center [1175, 608] width 96 height 30
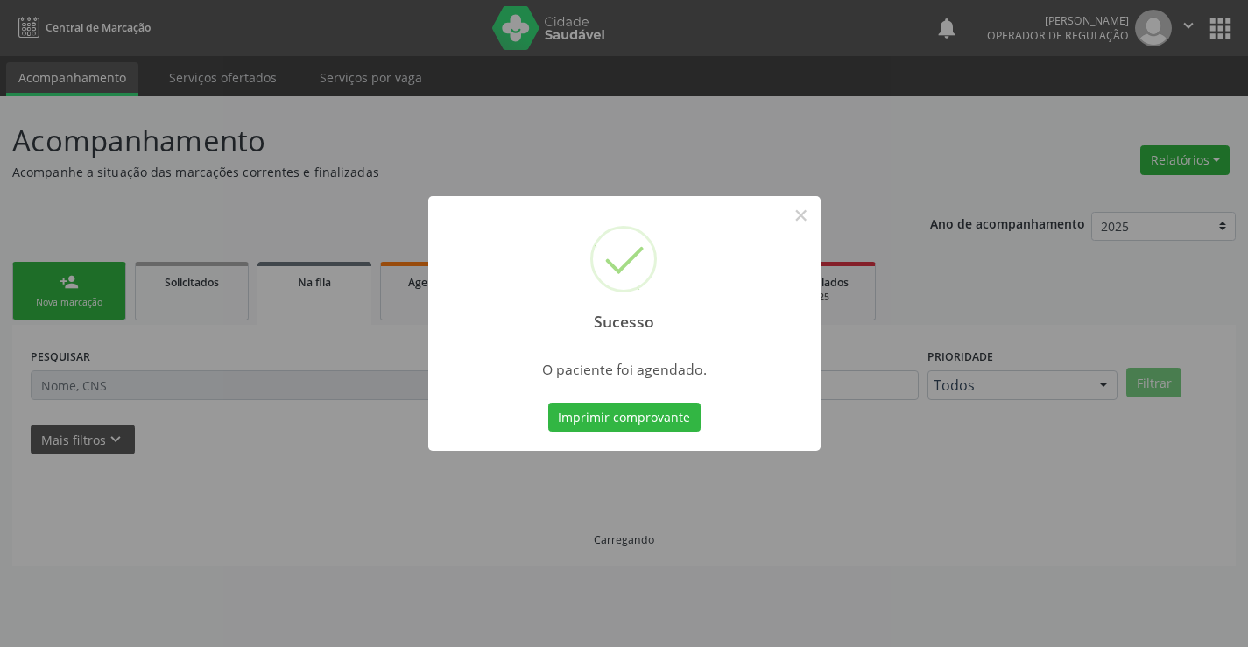
scroll to position [0, 0]
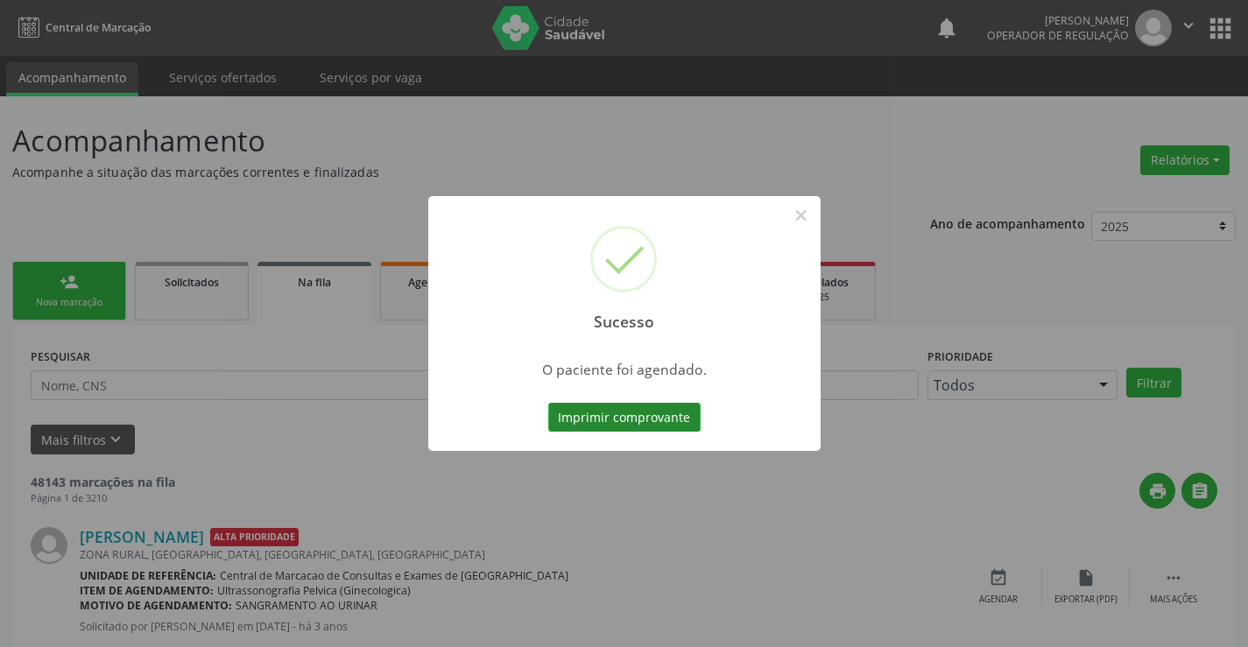
click at [673, 410] on button "Imprimir comprovante" at bounding box center [624, 418] width 152 height 30
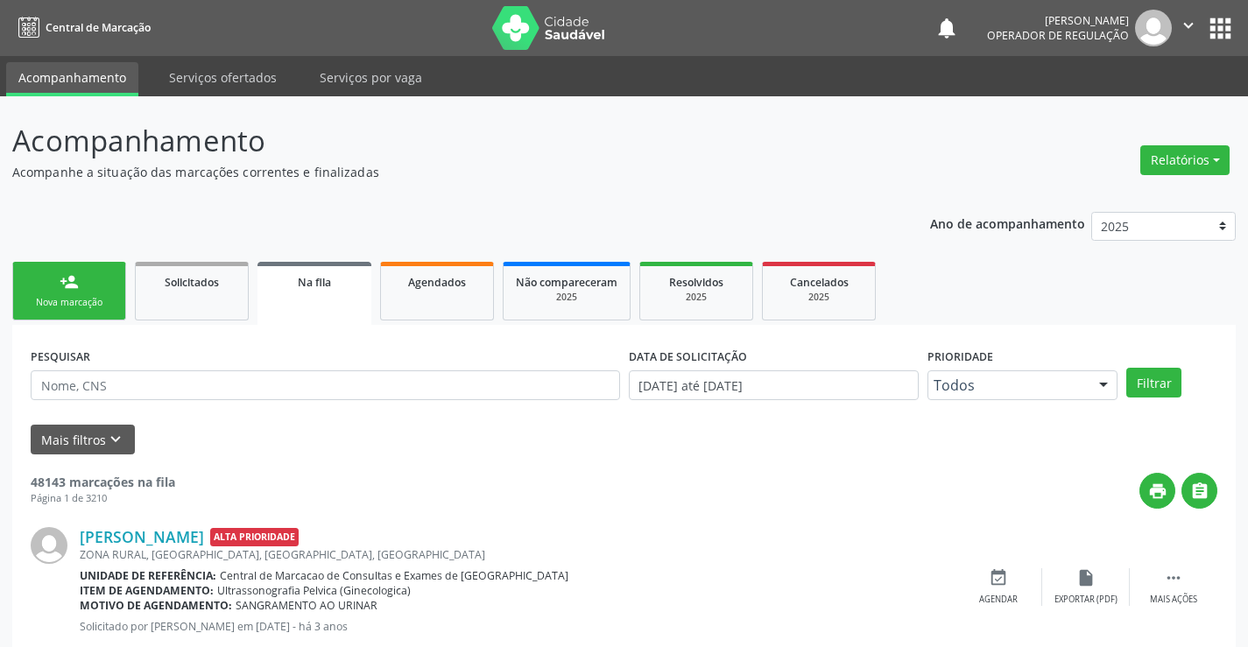
click at [93, 277] on link "person_add Nova marcação" at bounding box center [69, 291] width 114 height 59
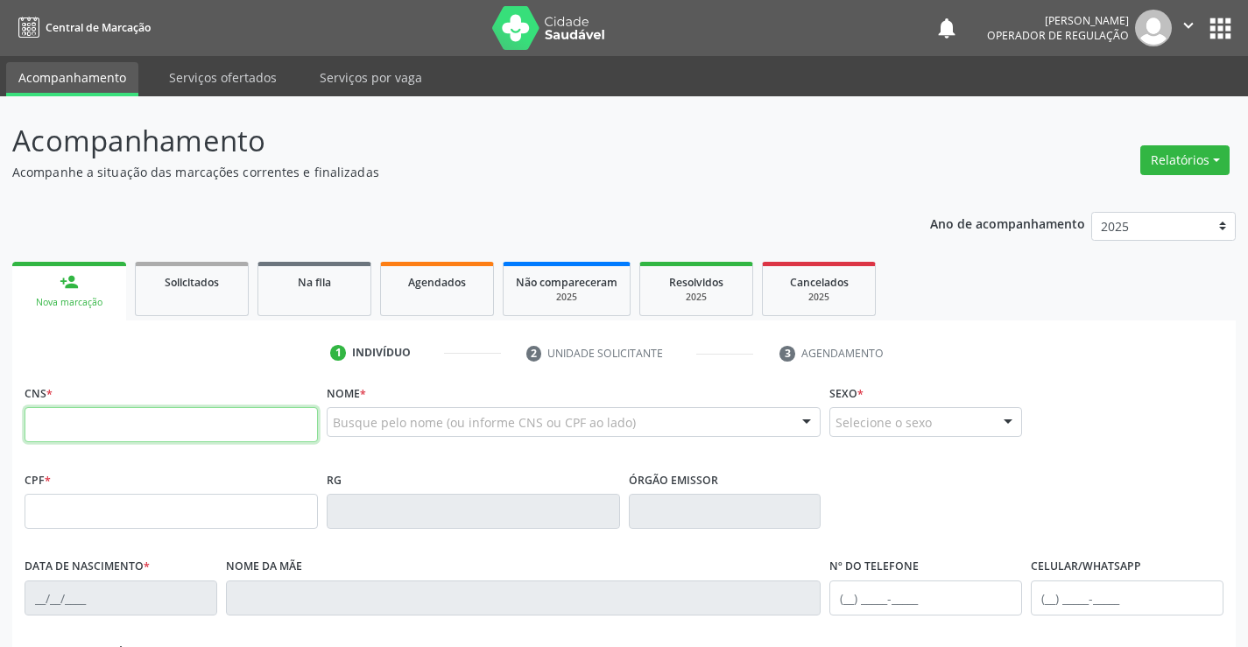
click at [75, 426] on input "text" at bounding box center [171, 424] width 293 height 35
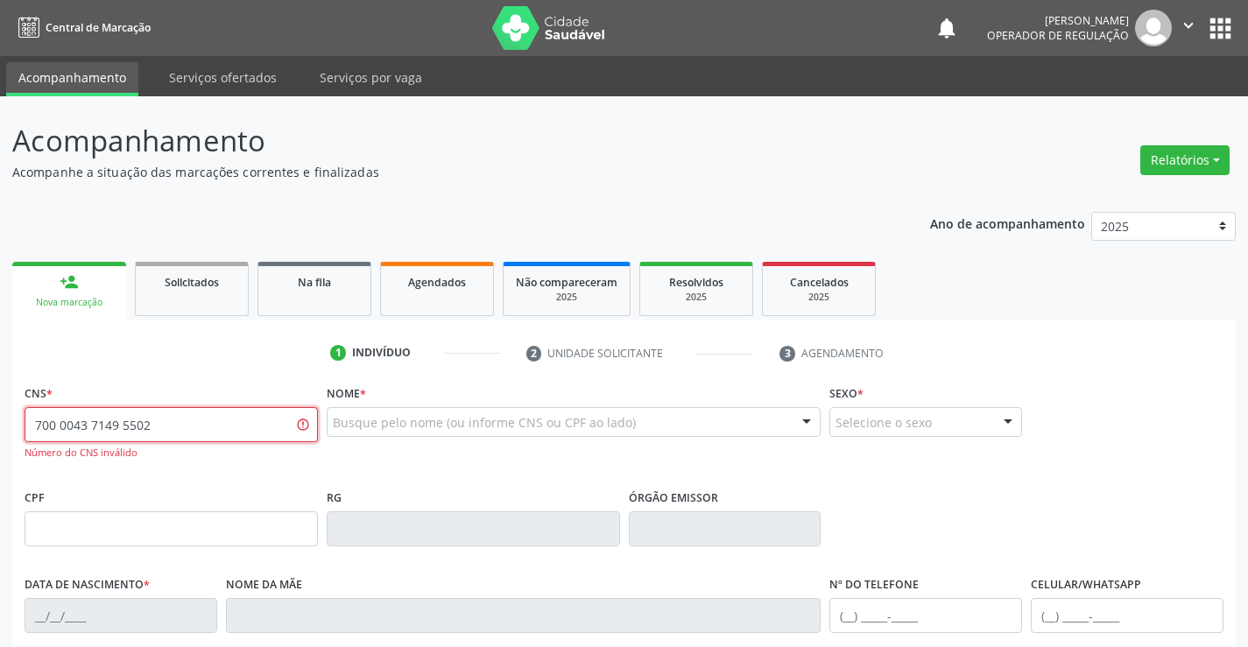
type input "700 0043 7149 5502"
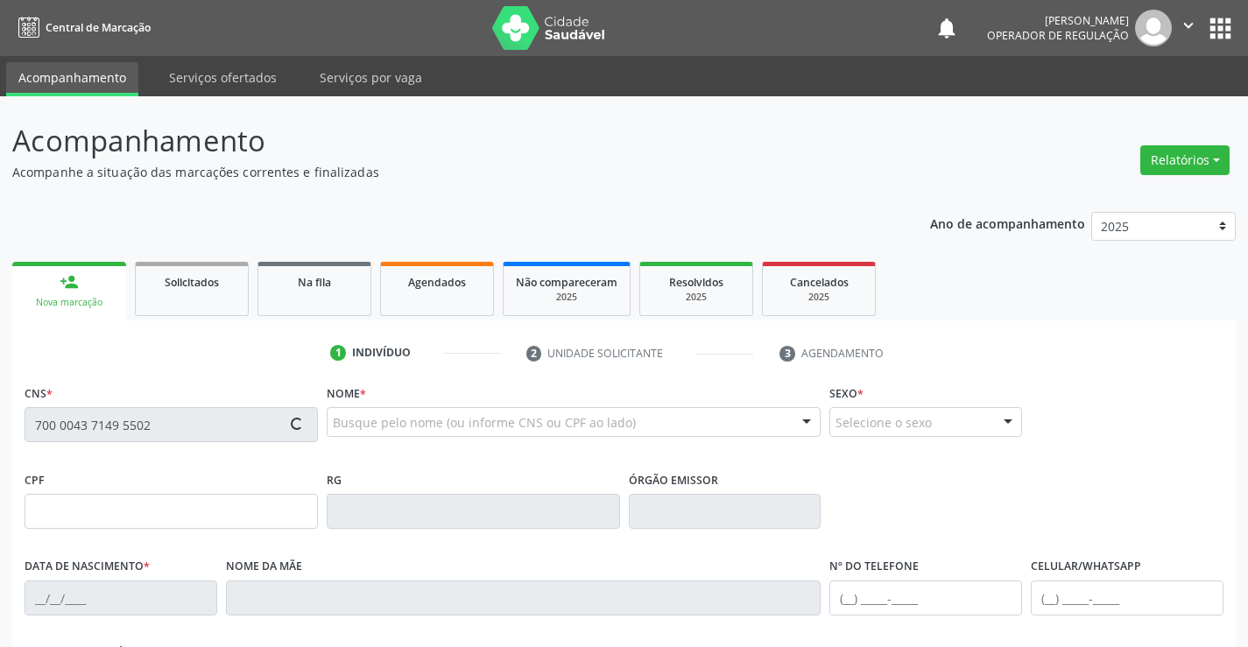
type input "2048449913"
type input "[DATE]"
type input "[PHONE_NUMBER]"
type input "S/N"
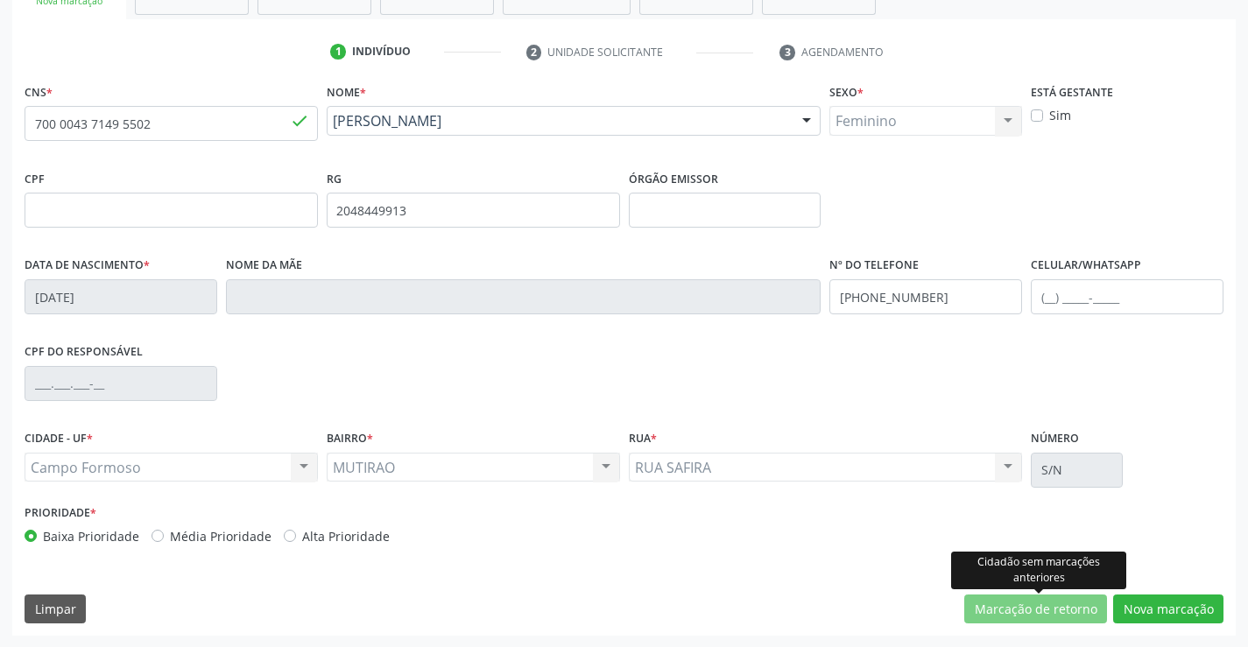
scroll to position [302, 0]
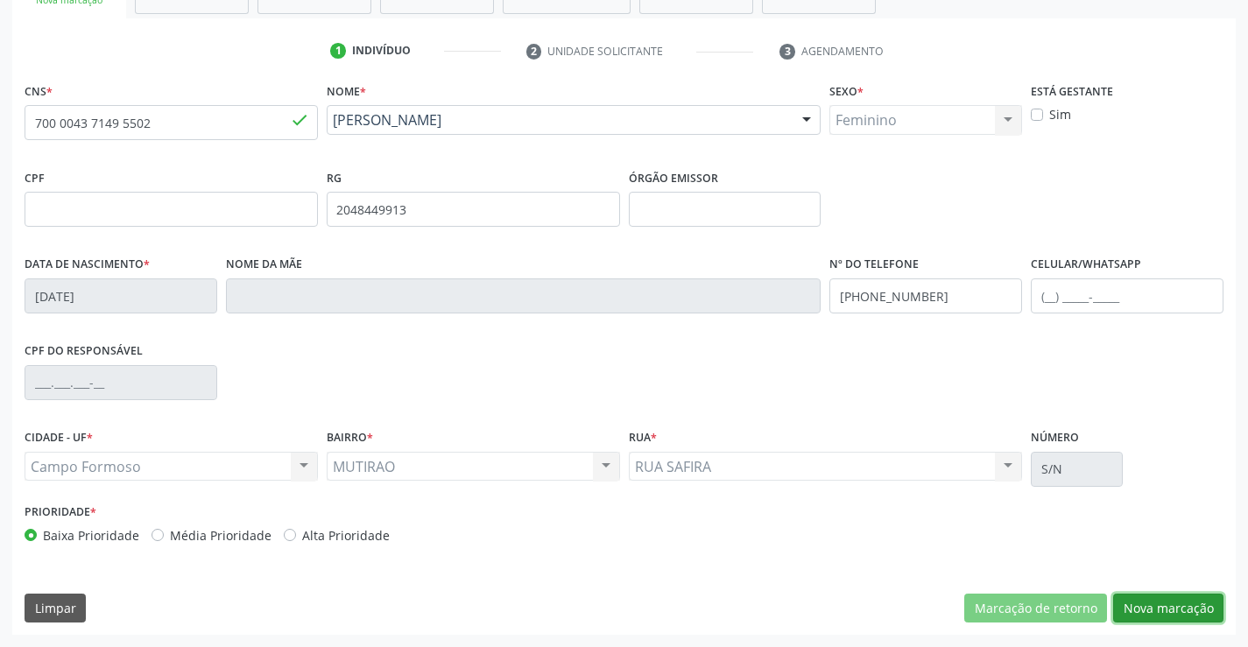
click at [1160, 607] on button "Nova marcação" at bounding box center [1168, 609] width 110 height 30
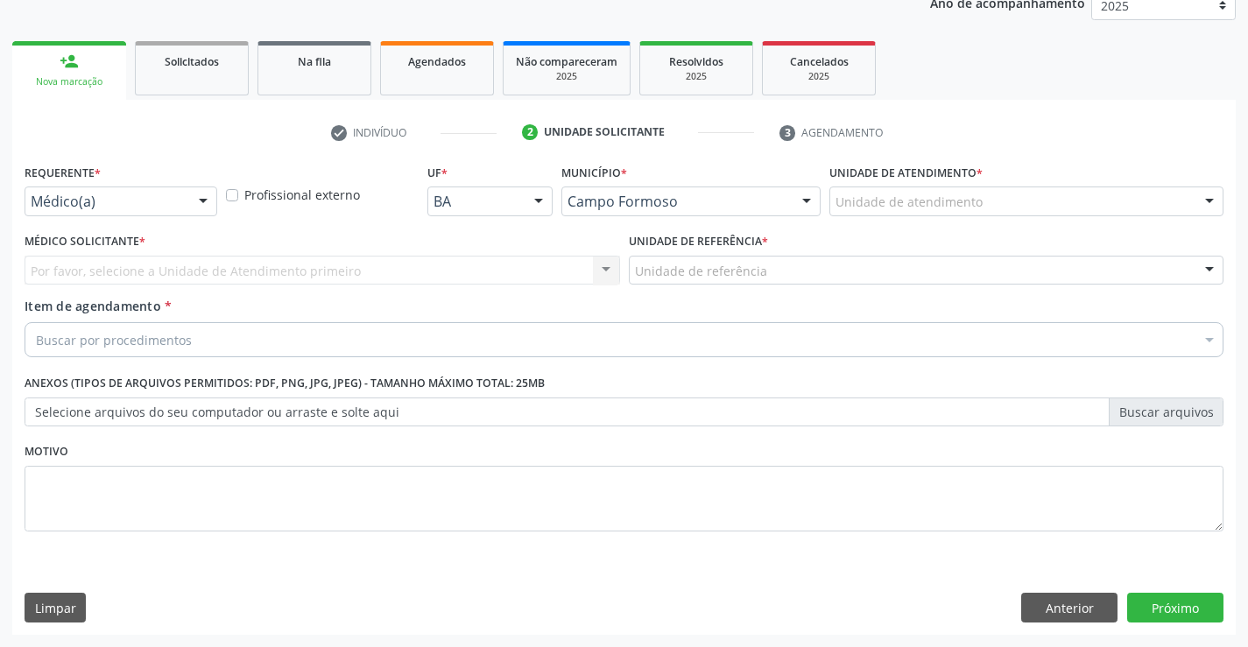
scroll to position [221, 0]
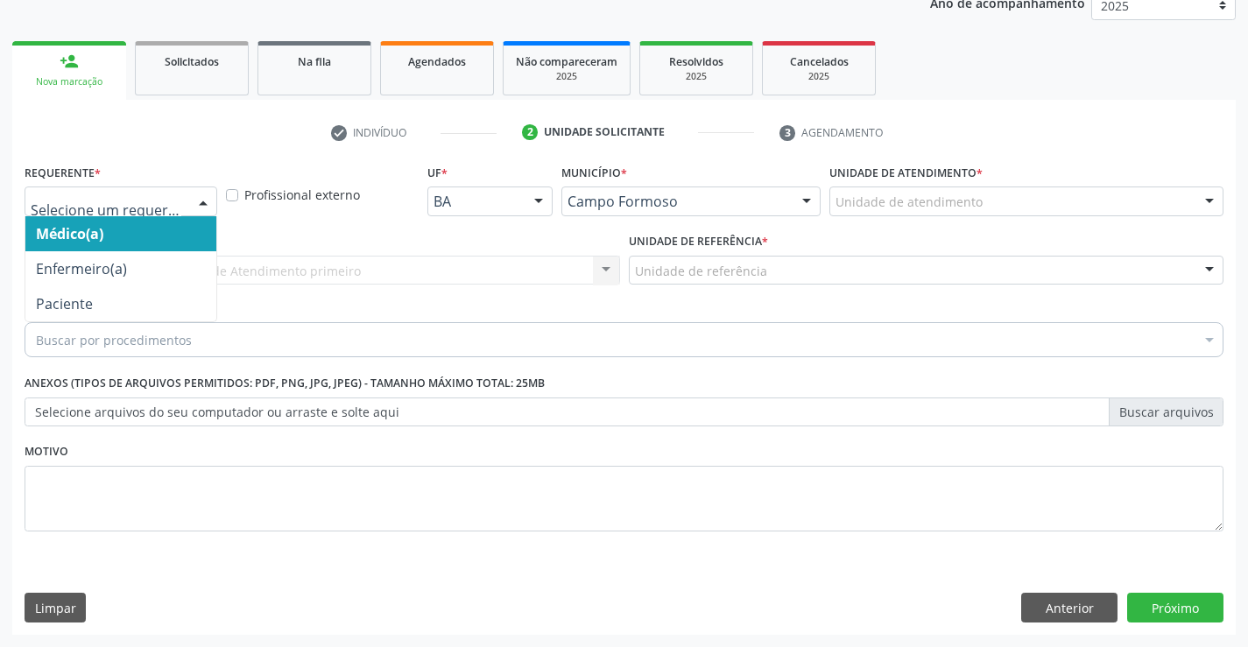
click at [204, 204] on div at bounding box center [203, 202] width 26 height 30
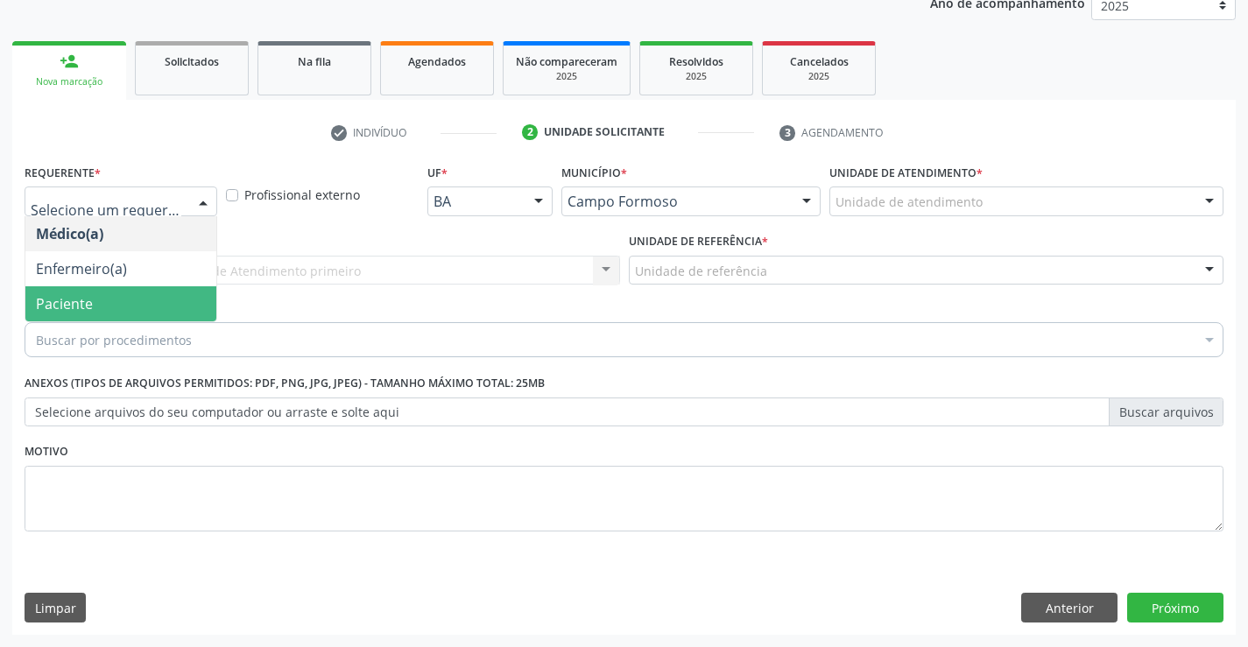
click at [133, 293] on span "Paciente" at bounding box center [120, 303] width 191 height 35
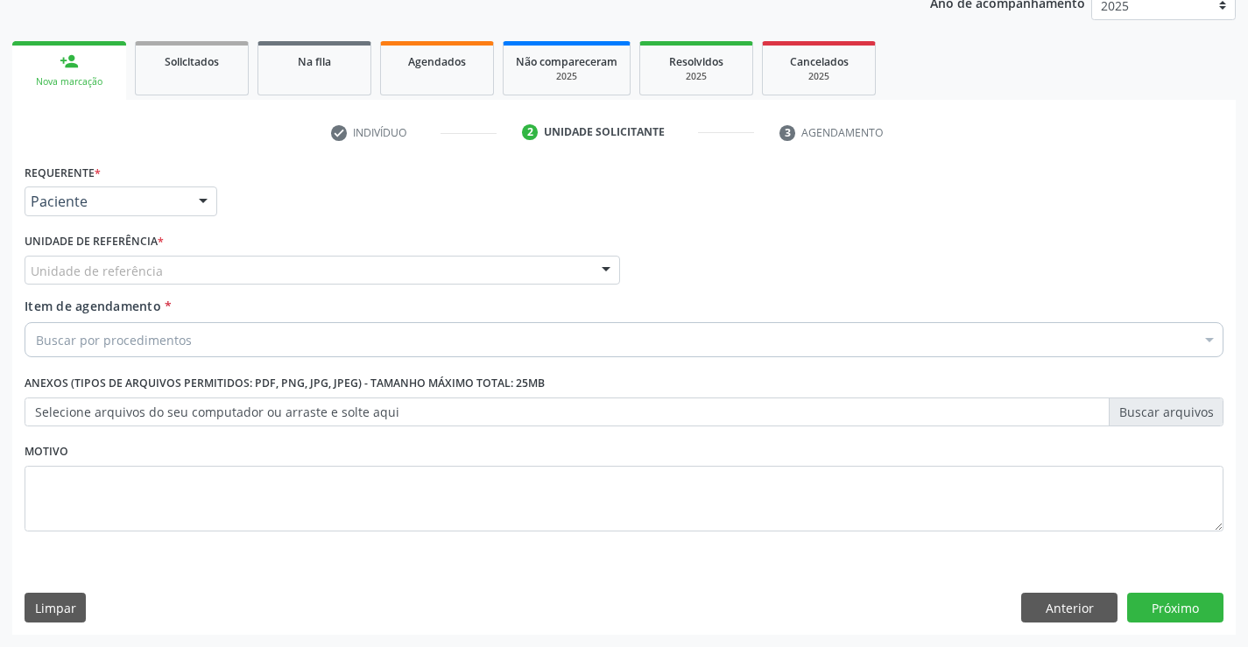
click at [208, 269] on div "Unidade de referência" at bounding box center [322, 271] width 595 height 30
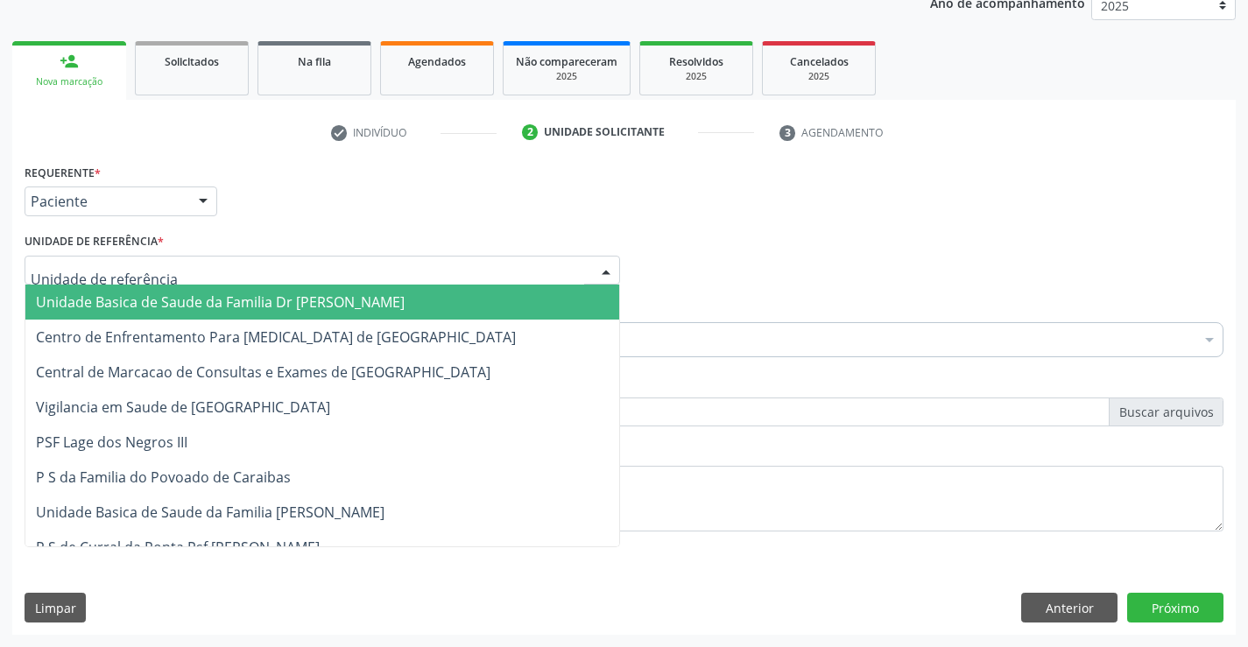
click at [214, 302] on span "Unidade Basica de Saude da Familia Dr [PERSON_NAME]" at bounding box center [220, 301] width 369 height 19
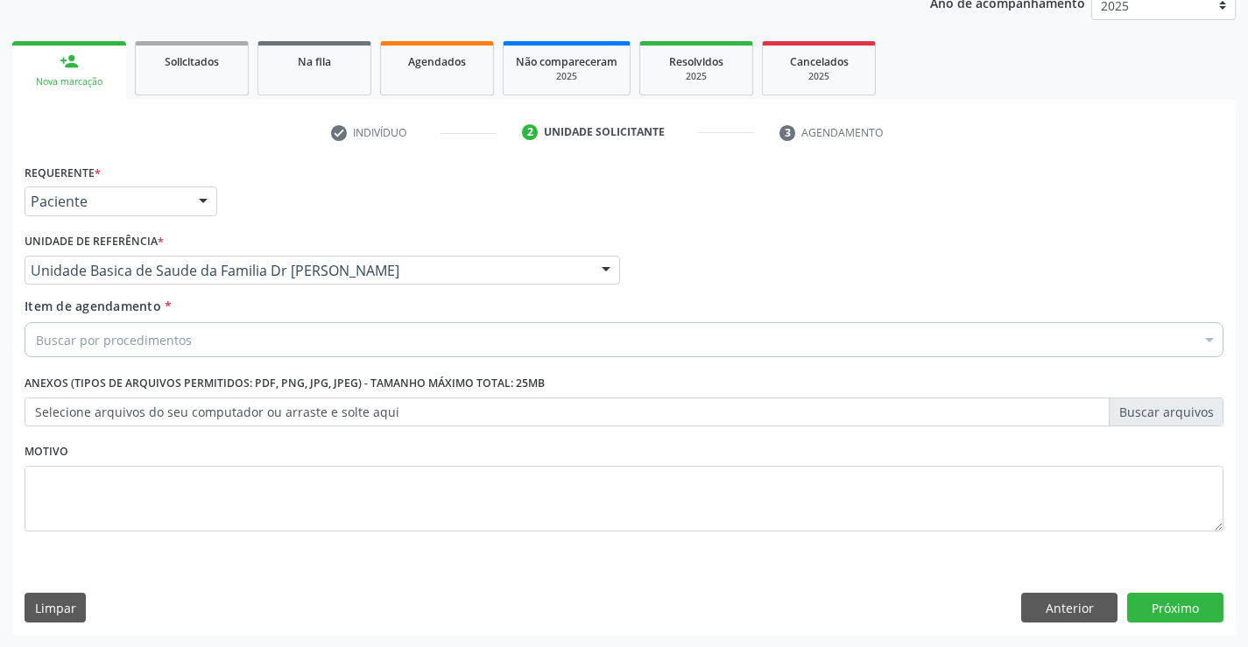
click at [208, 348] on div "Buscar por procedimentos" at bounding box center [624, 339] width 1199 height 35
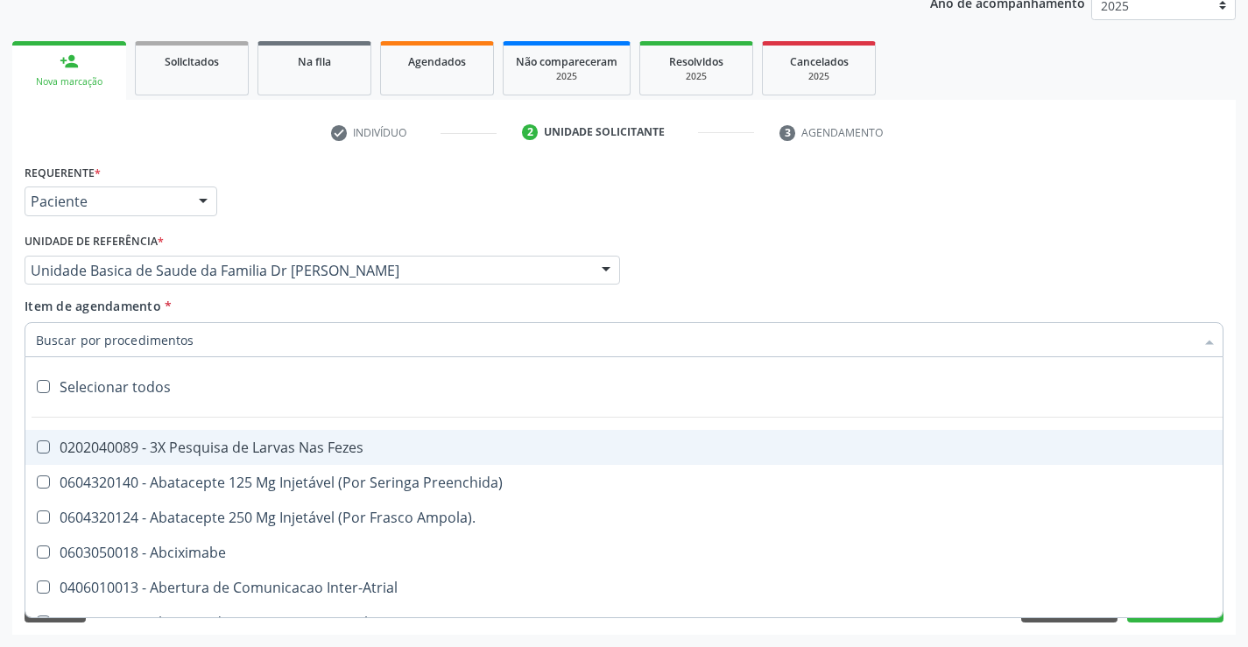
type input "t"
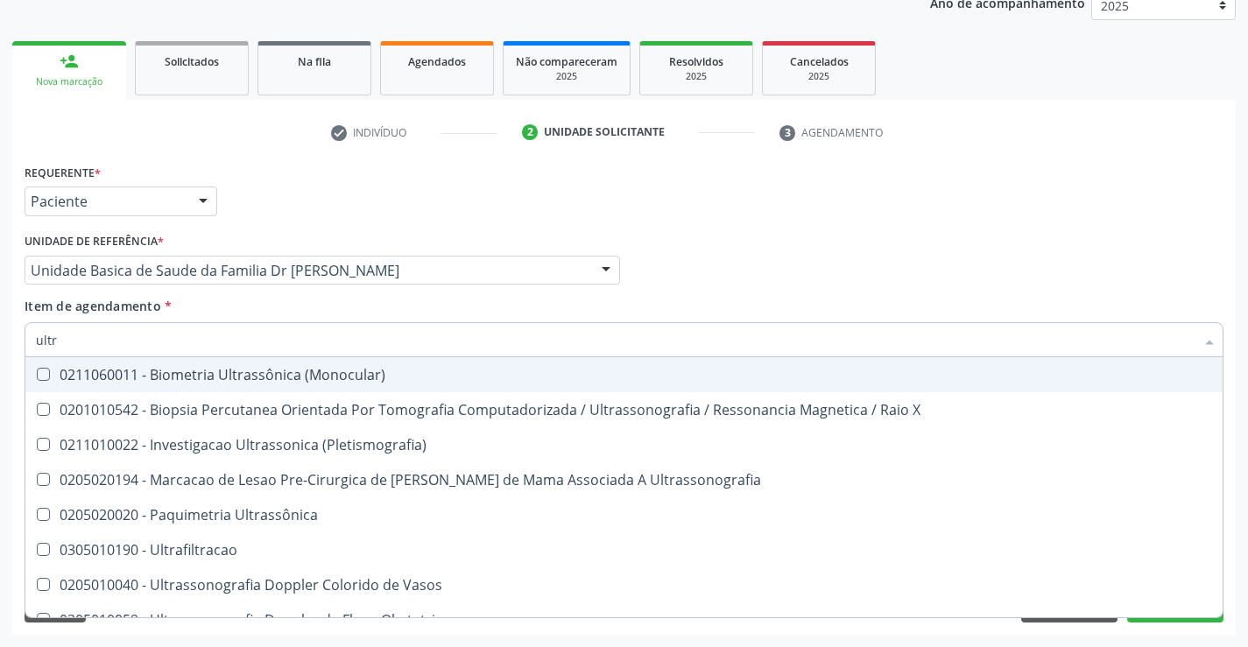
type input "ultra"
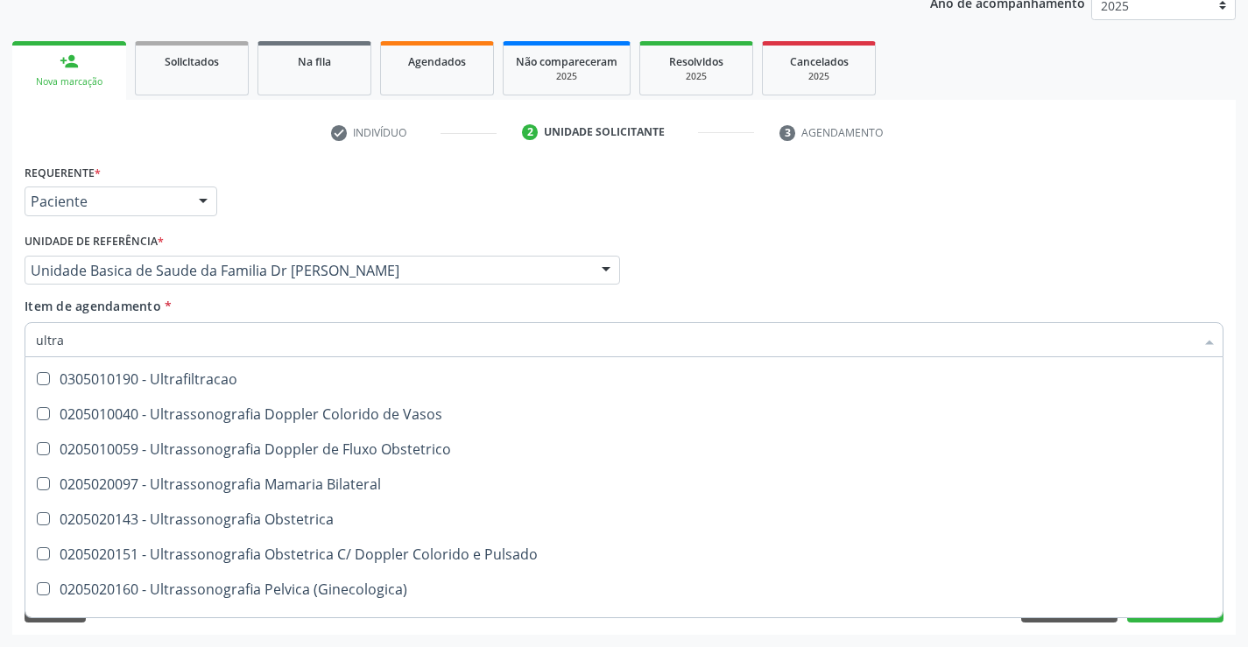
scroll to position [175, 0]
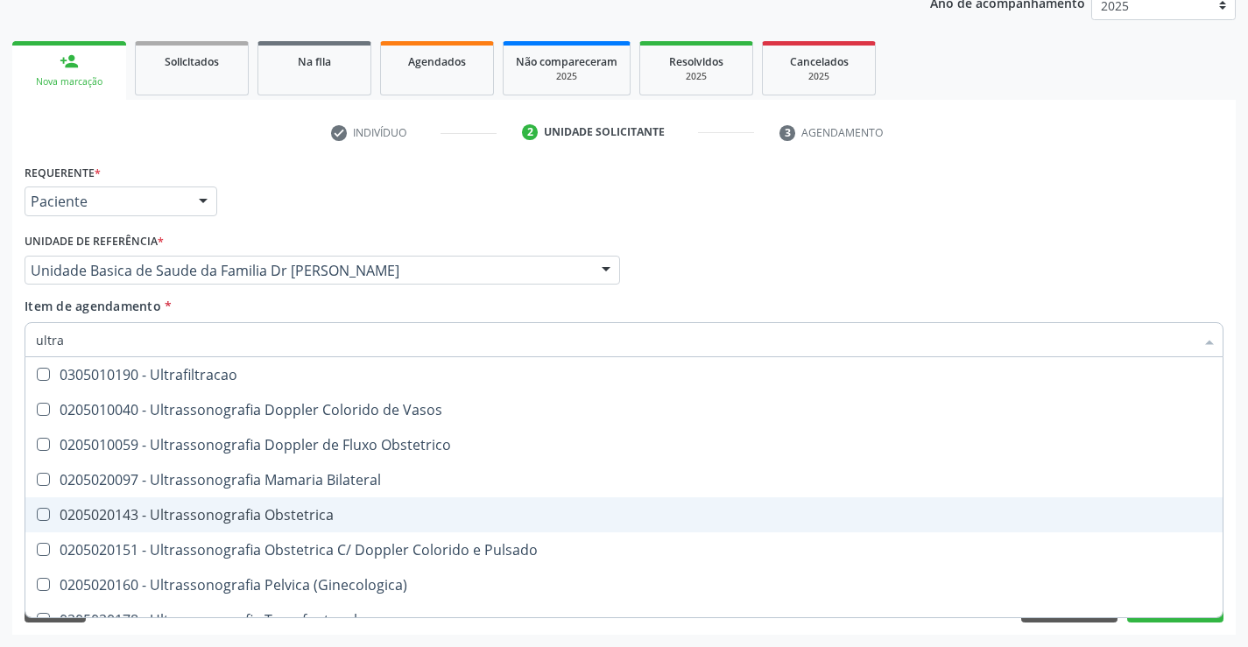
click at [208, 510] on div "0205020143 - Ultrassonografia Obstetrica" at bounding box center [624, 515] width 1176 height 14
checkbox Obstetrica "true"
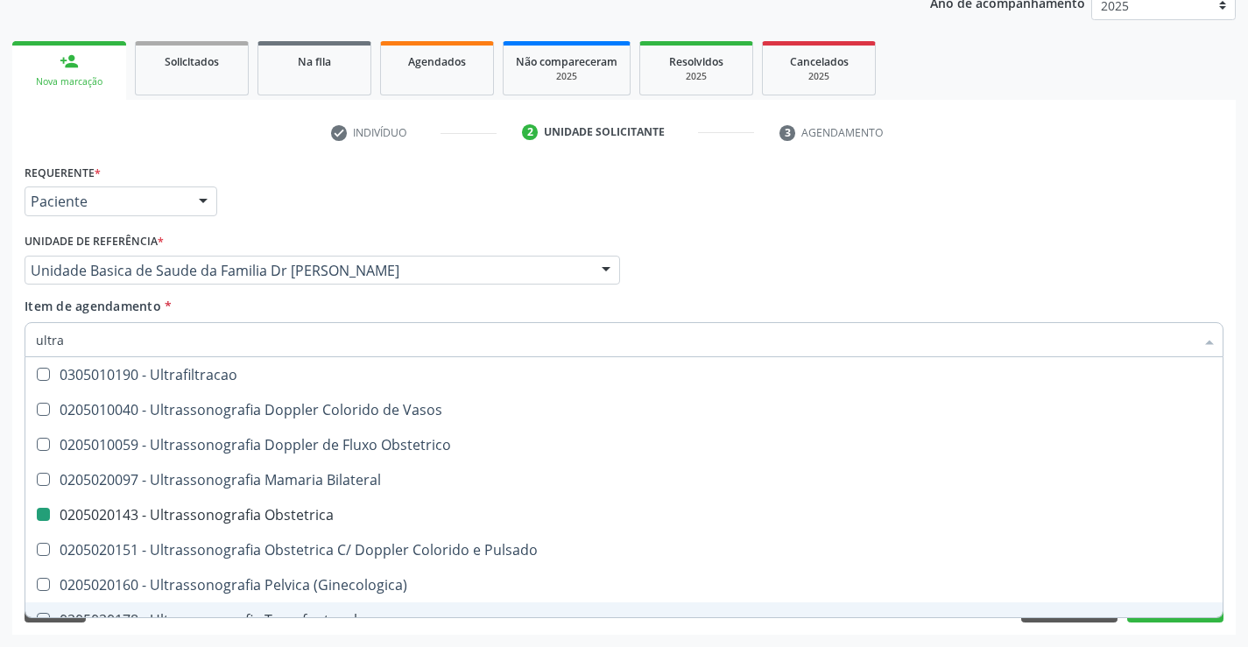
click at [193, 630] on div "Requerente * Paciente Médico(a) Enfermeiro(a) Paciente Nenhum resultado encontr…" at bounding box center [623, 396] width 1223 height 475
checkbox X "true"
checkbox Obstetrica "false"
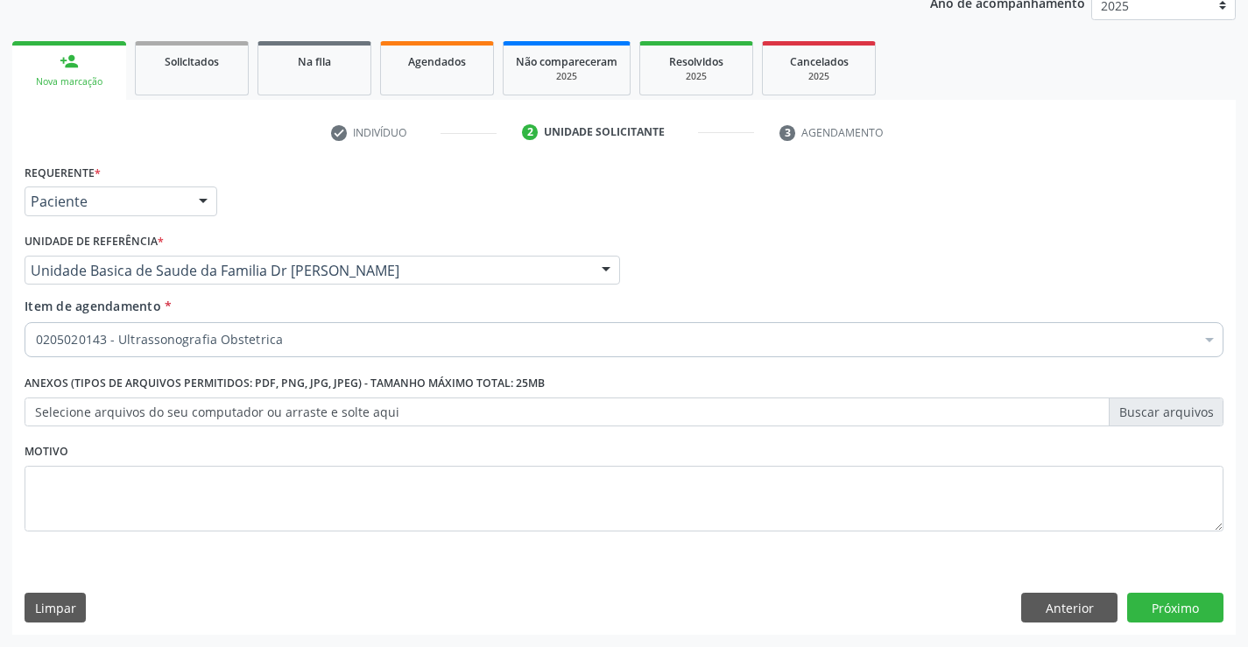
scroll to position [0, 0]
click at [1052, 606] on button "Anterior" at bounding box center [1069, 608] width 96 height 30
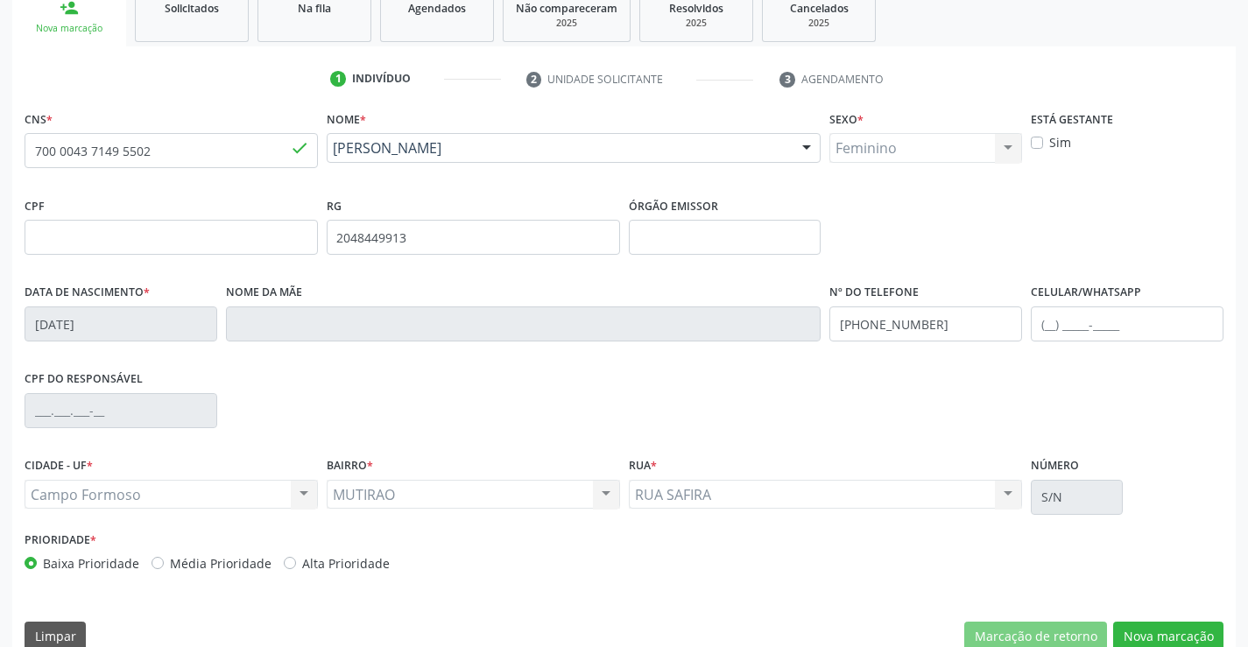
scroll to position [302, 0]
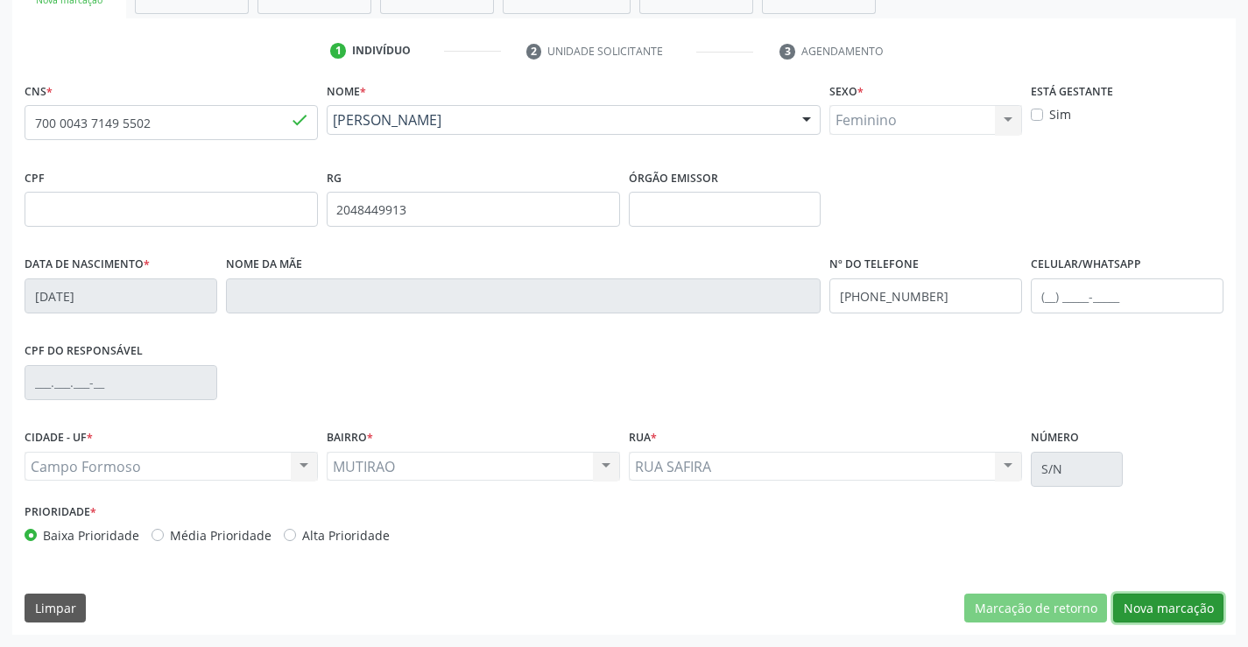
click at [1158, 596] on button "Nova marcação" at bounding box center [1168, 609] width 110 height 30
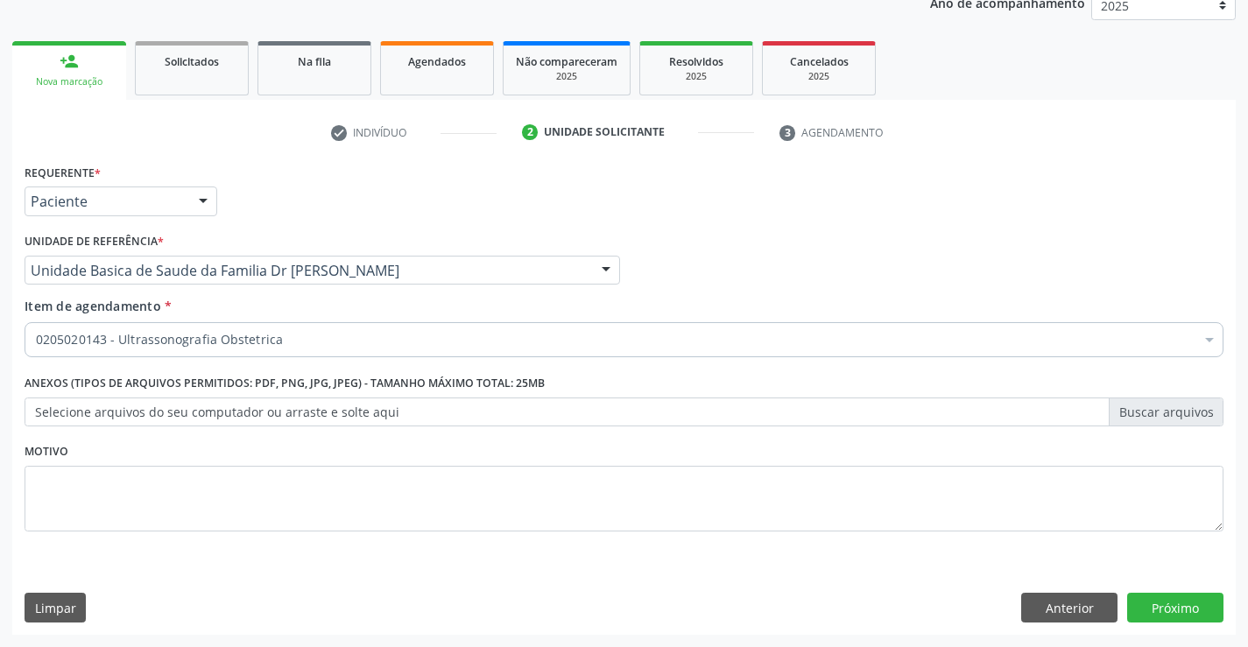
scroll to position [221, 0]
click at [1151, 603] on button "Próximo" at bounding box center [1175, 608] width 96 height 30
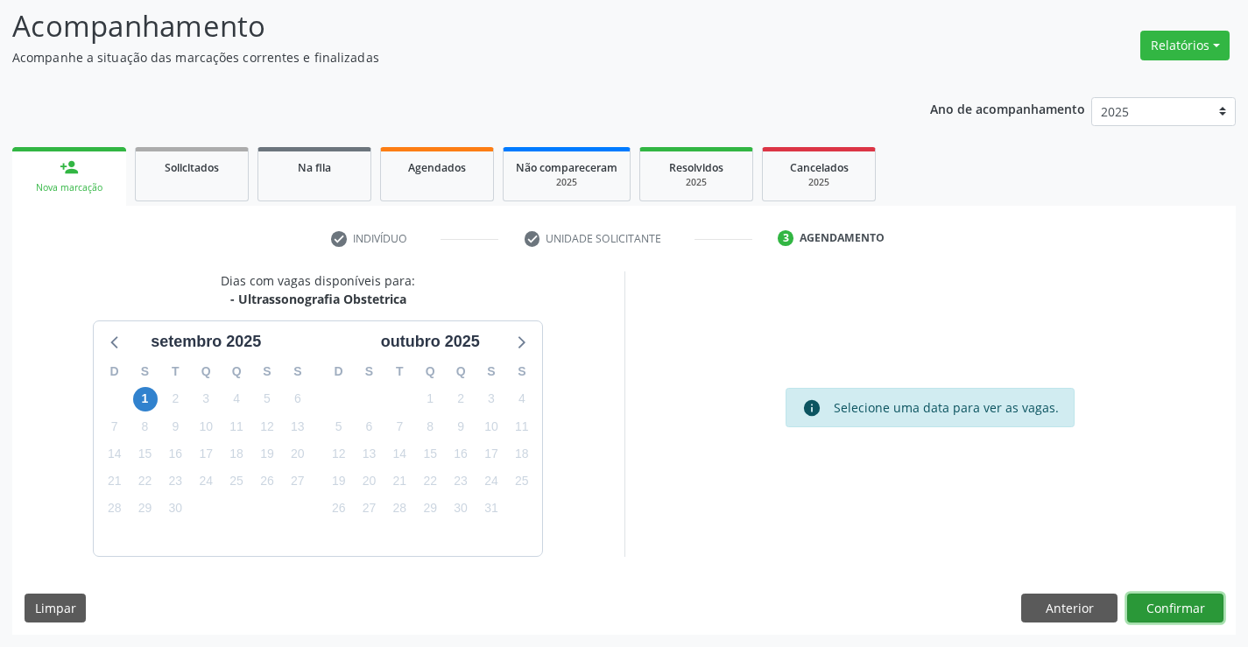
click at [1151, 603] on button "Confirmar" at bounding box center [1175, 609] width 96 height 30
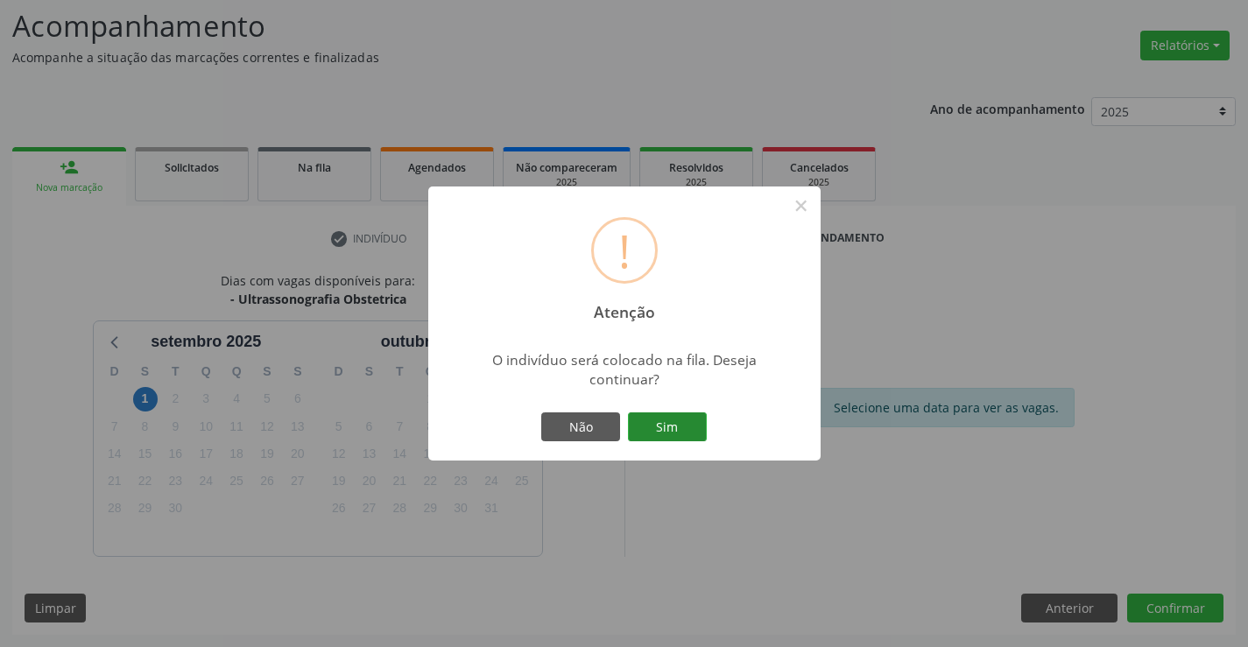
click at [681, 427] on button "Sim" at bounding box center [667, 427] width 79 height 30
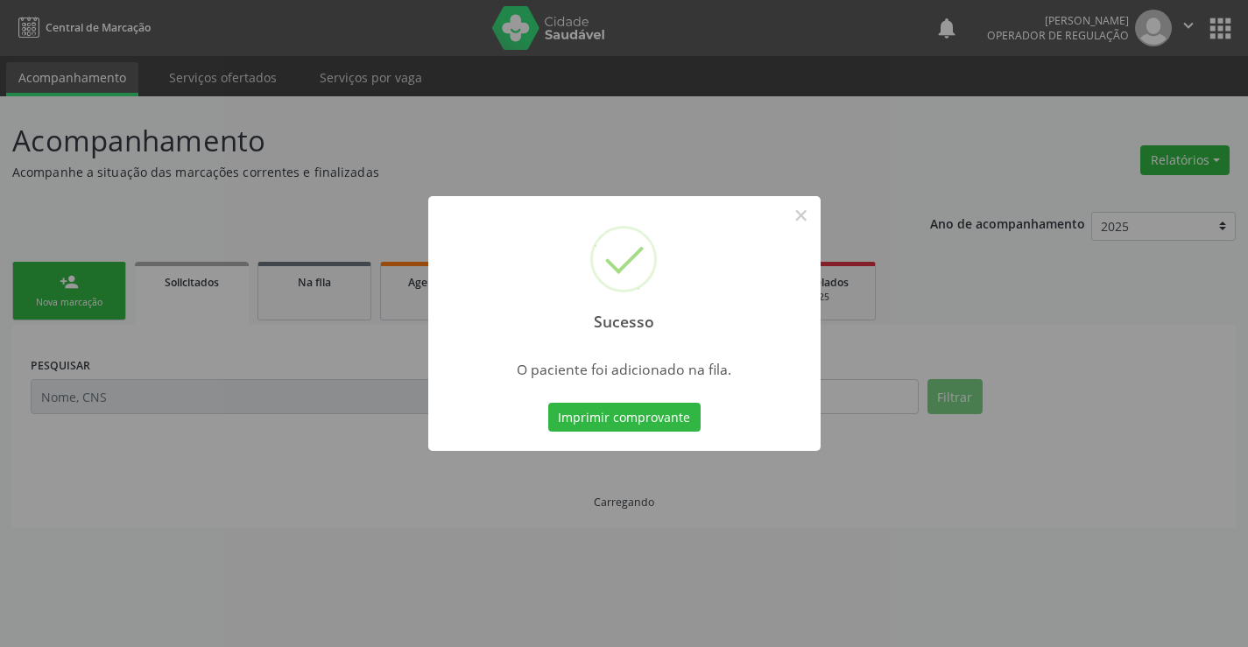
scroll to position [0, 0]
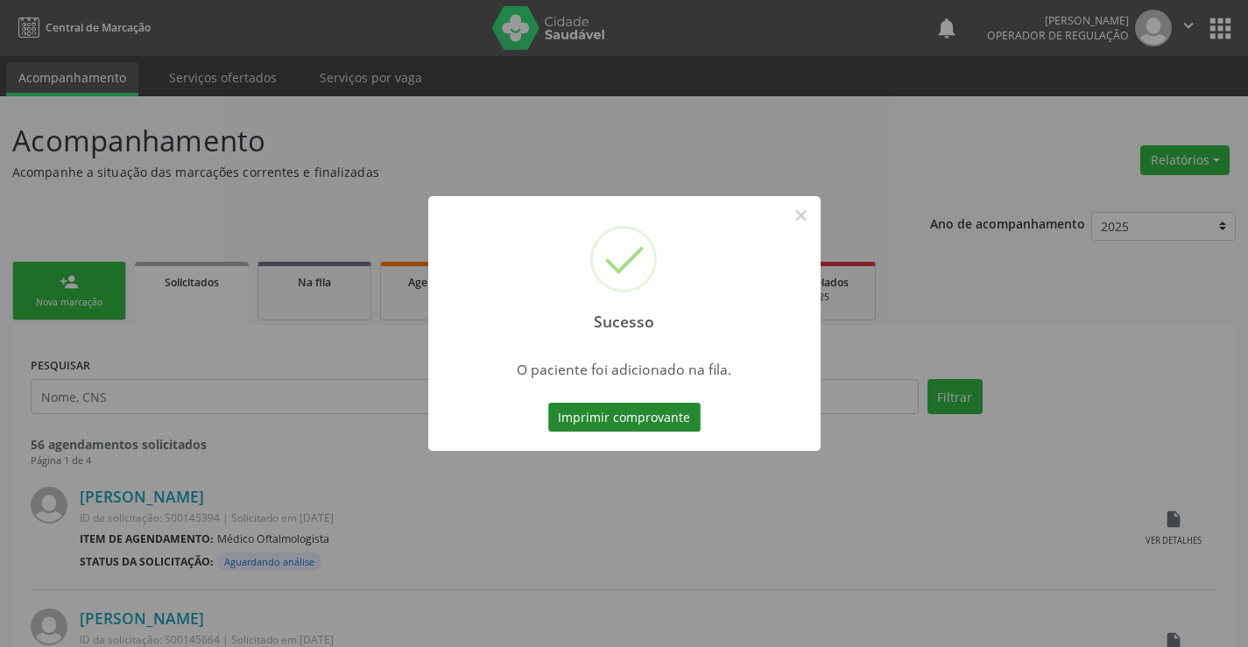
click at [678, 413] on button "Imprimir comprovante" at bounding box center [624, 418] width 152 height 30
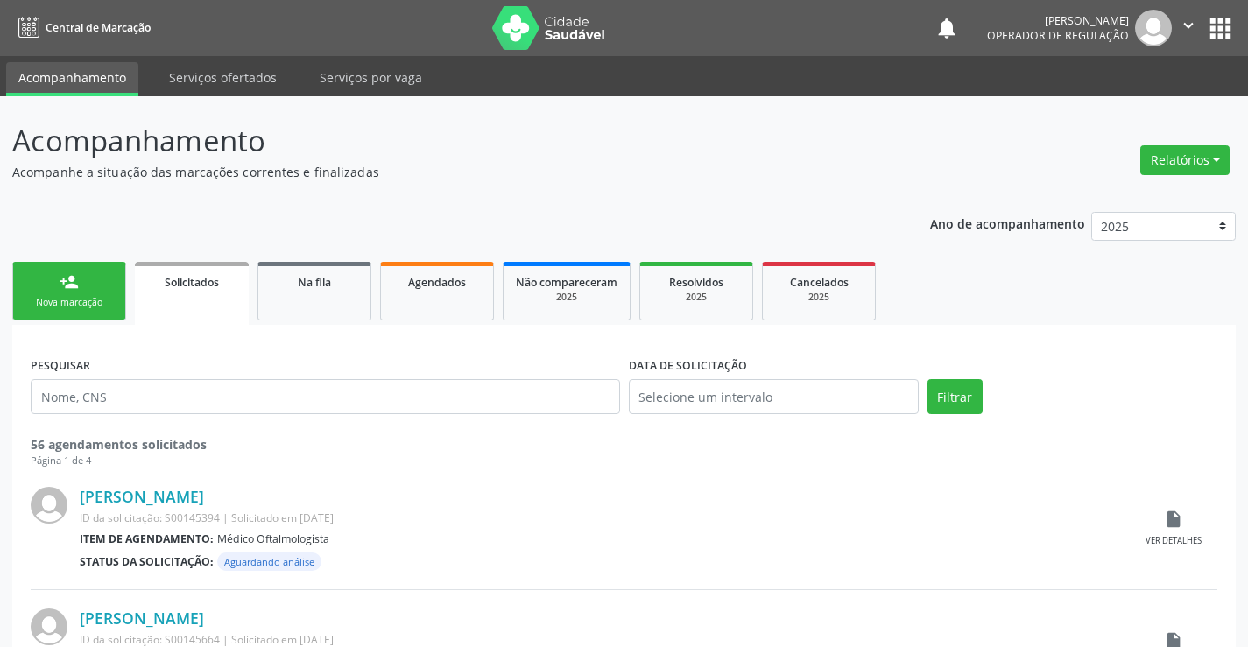
click at [100, 306] on div "Nova marcação" at bounding box center [69, 302] width 88 height 13
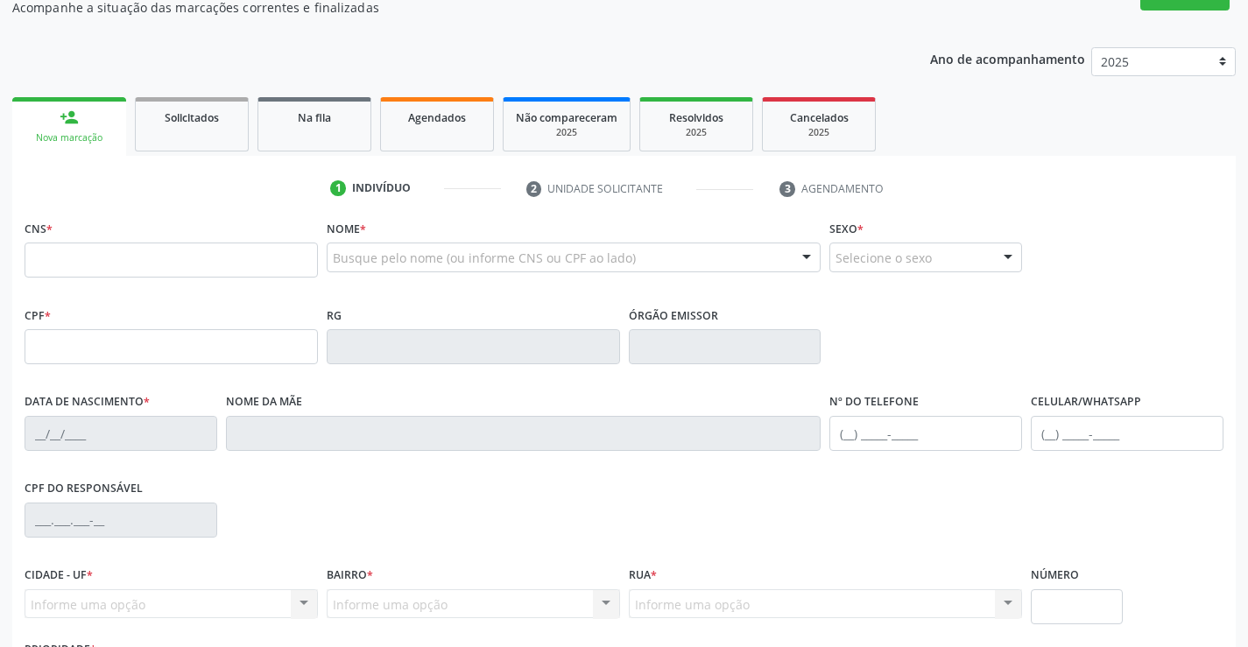
scroll to position [175, 0]
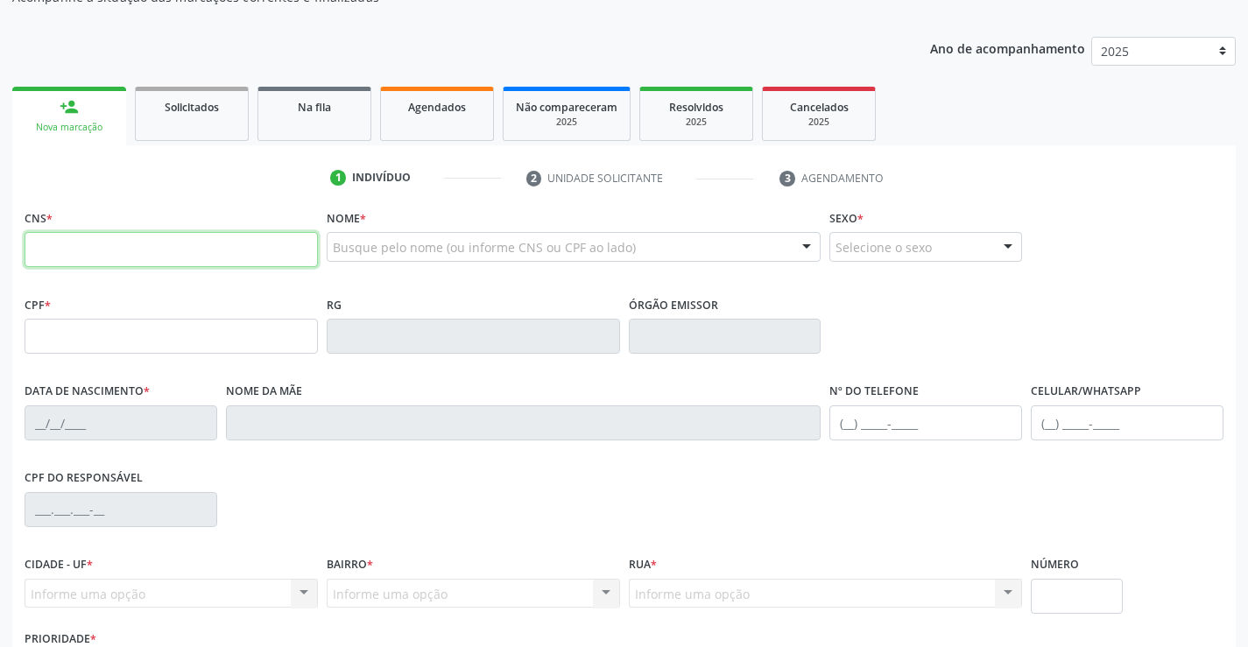
click at [93, 250] on input "text" at bounding box center [171, 249] width 293 height 35
type input "704 6016 5913 8924"
type input "1330649648"
type input "23/11/1974"
type input "(74) 99118-0395"
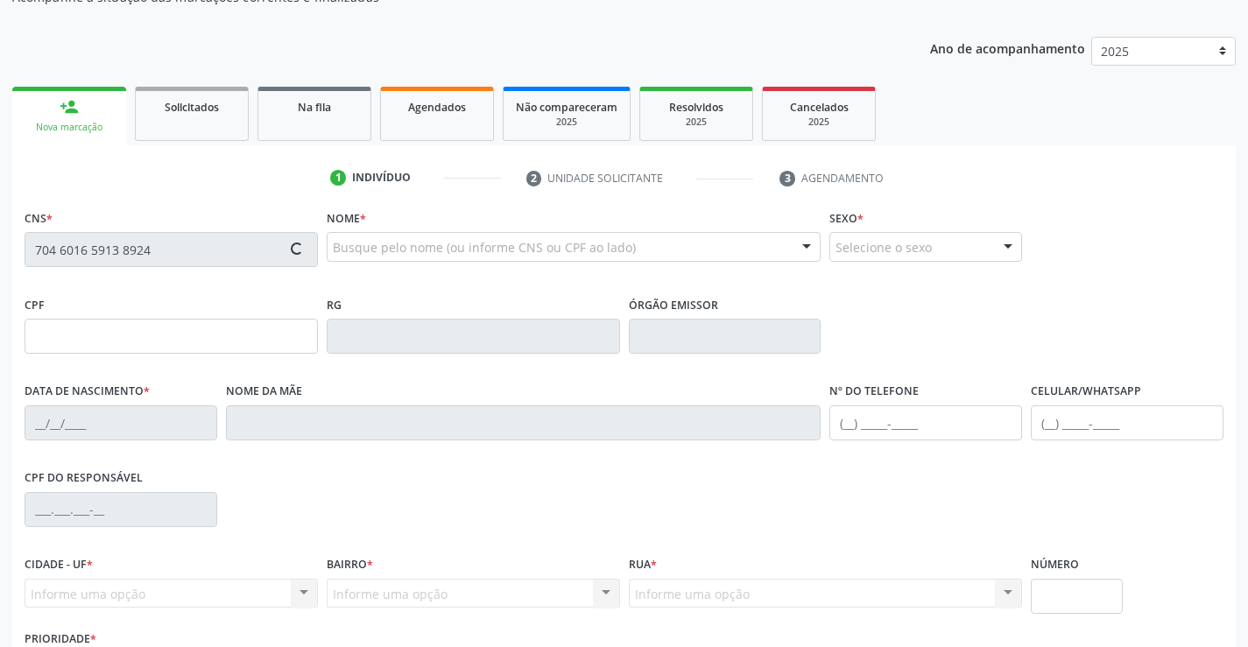
type input "(74) 99118-0395"
type input "018.719.375-40"
type input "S/N"
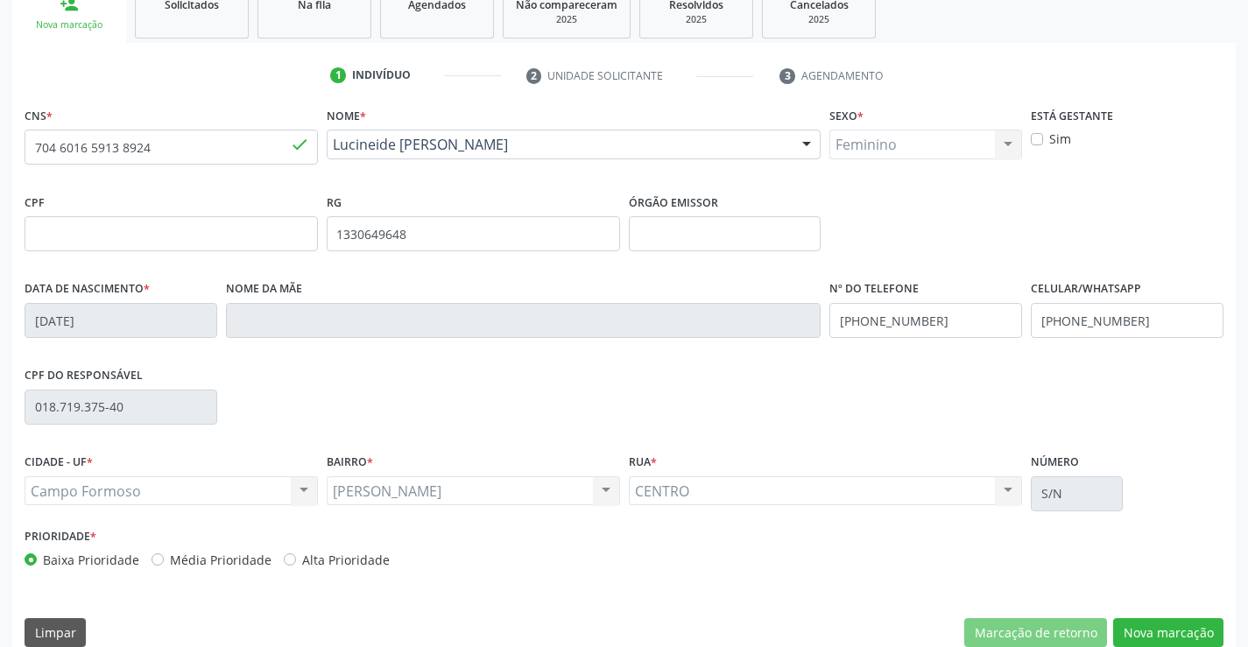
scroll to position [302, 0]
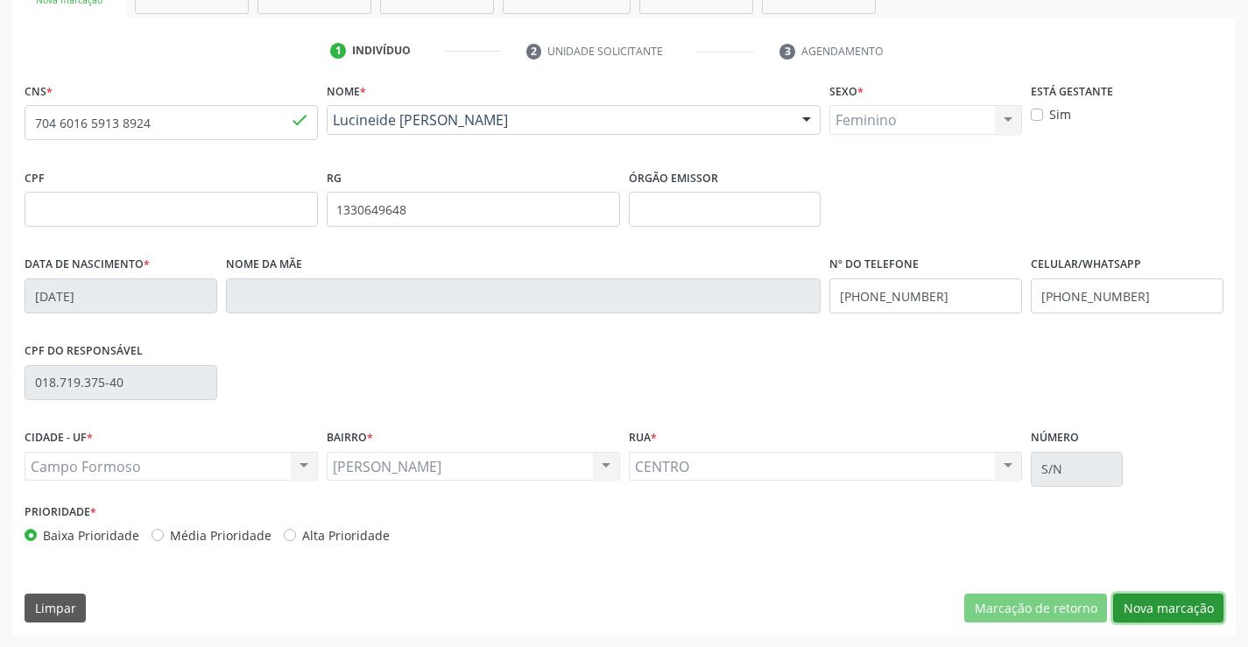
click at [1169, 603] on button "Nova marcação" at bounding box center [1168, 609] width 110 height 30
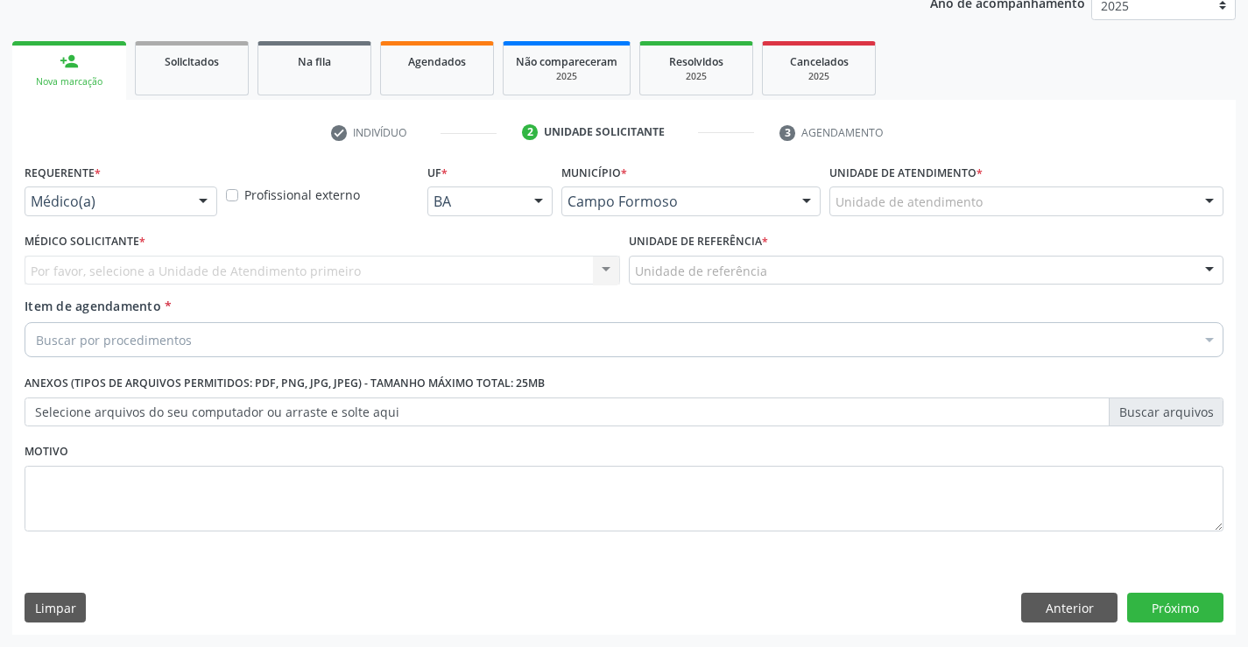
scroll to position [221, 0]
click at [1050, 610] on button "Anterior" at bounding box center [1069, 608] width 96 height 30
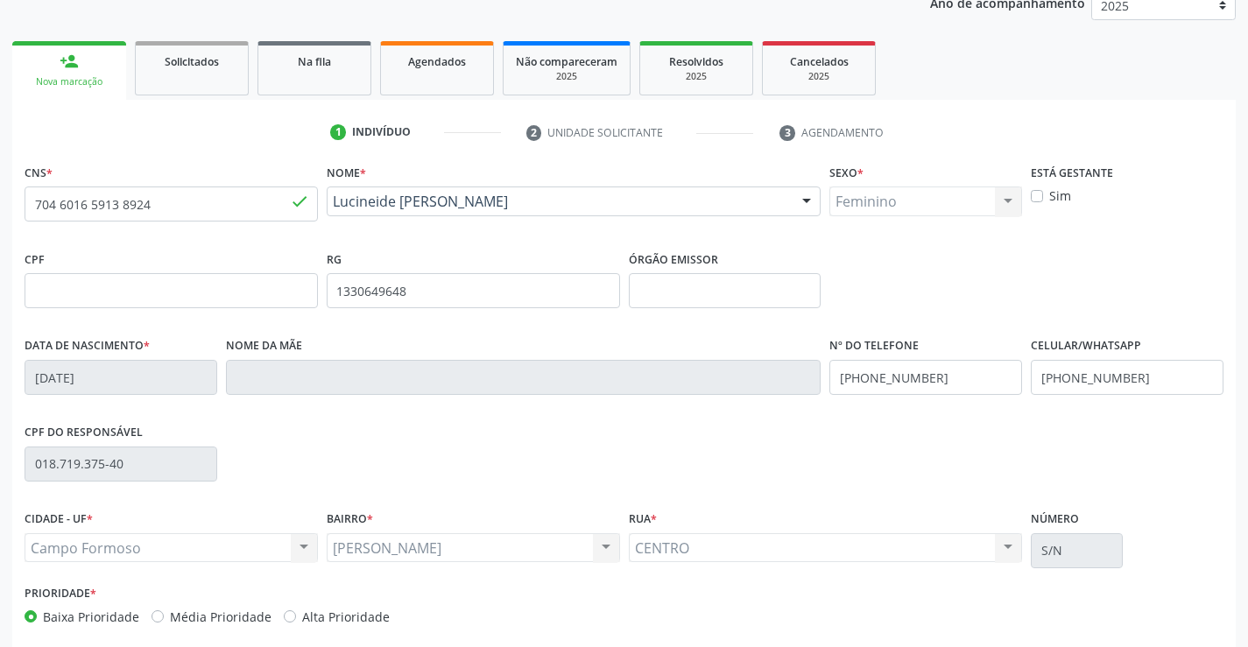
scroll to position [302, 0]
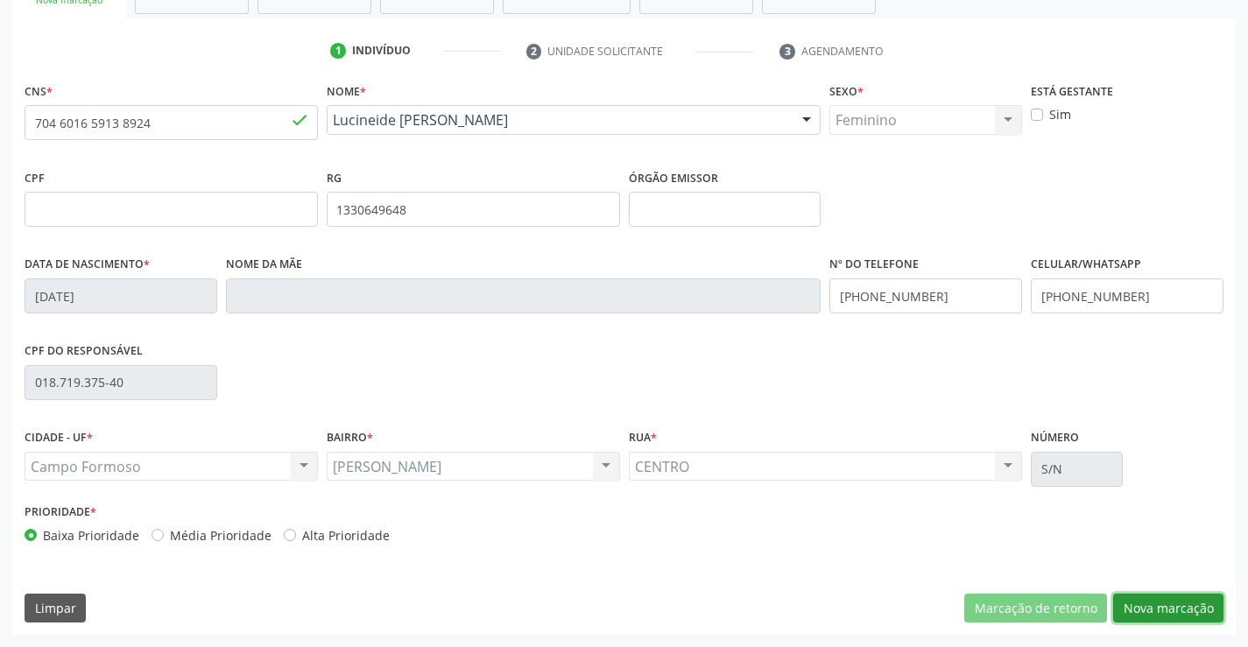
click at [1149, 607] on button "Nova marcação" at bounding box center [1168, 609] width 110 height 30
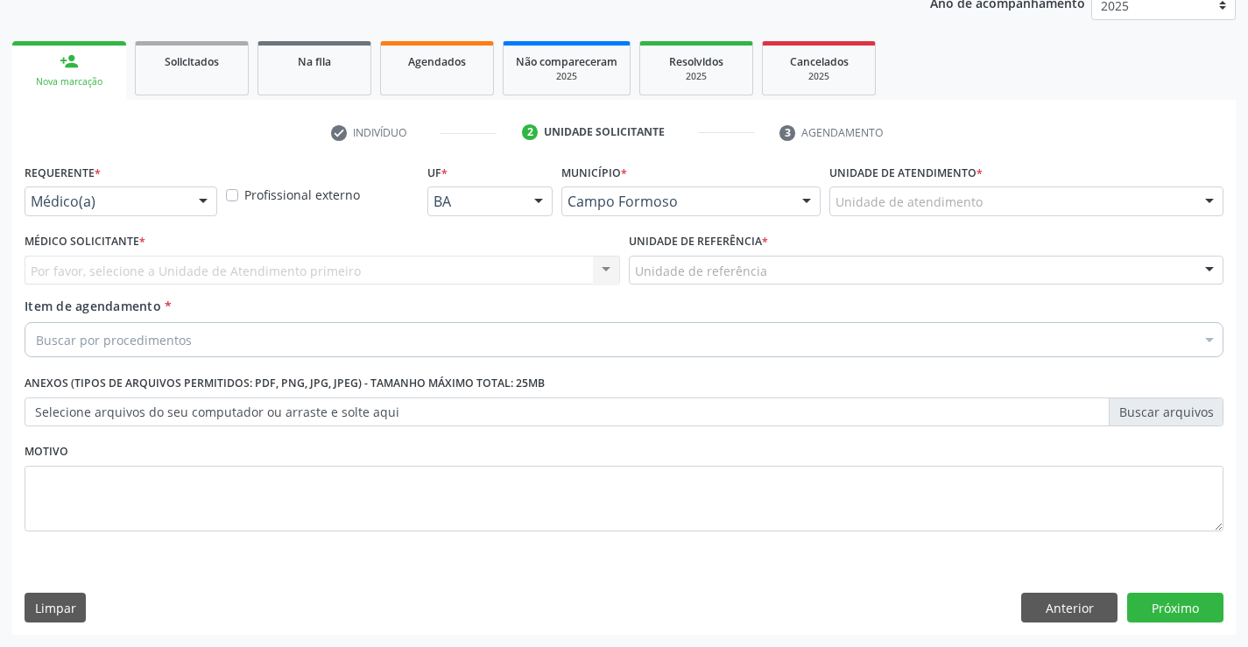
scroll to position [221, 0]
click at [200, 199] on div at bounding box center [203, 202] width 26 height 30
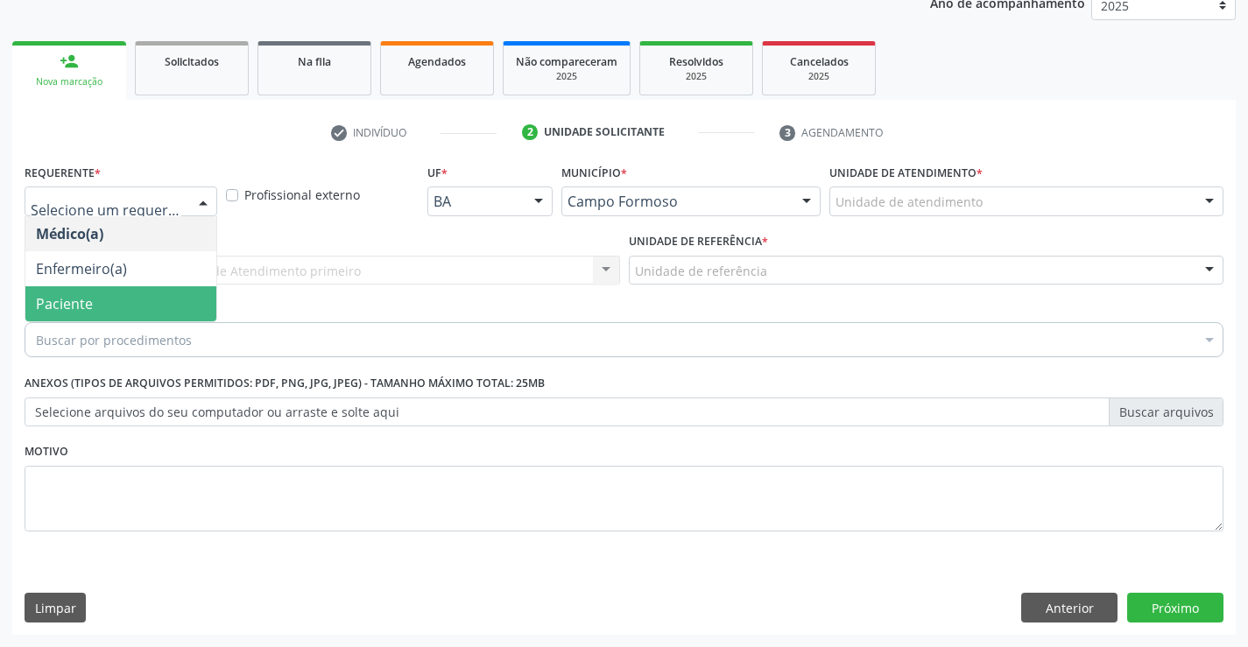
click at [141, 300] on span "Paciente" at bounding box center [120, 303] width 191 height 35
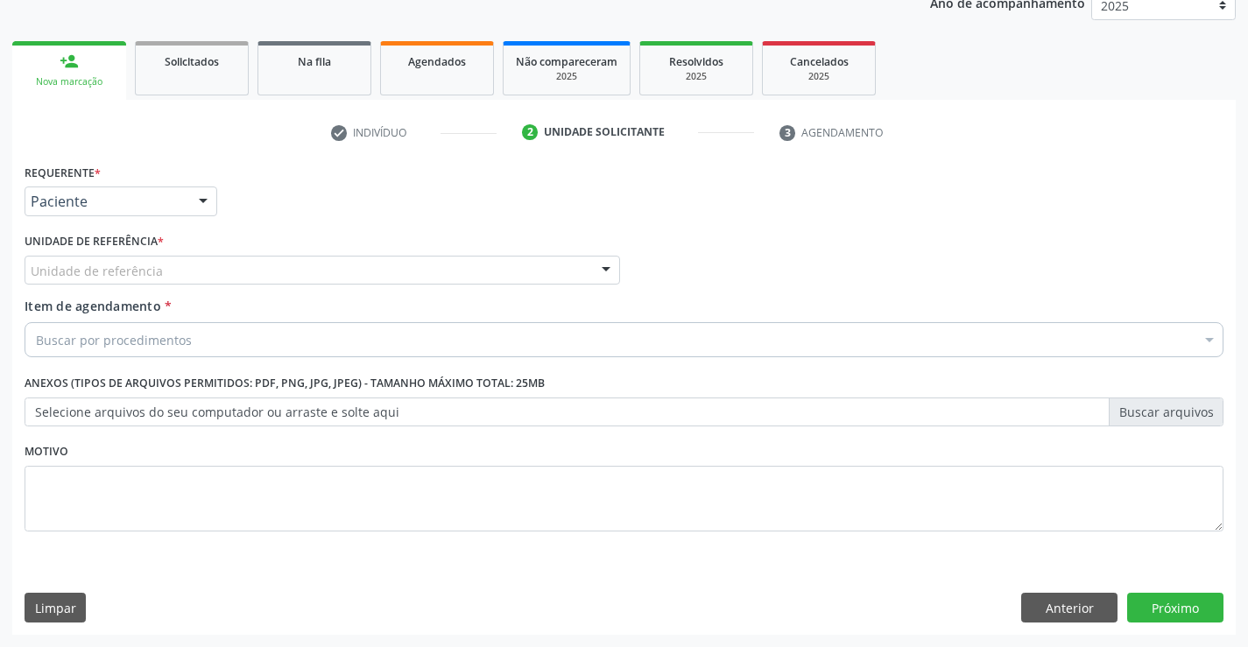
click at [158, 269] on div "Unidade de referência" at bounding box center [322, 271] width 595 height 30
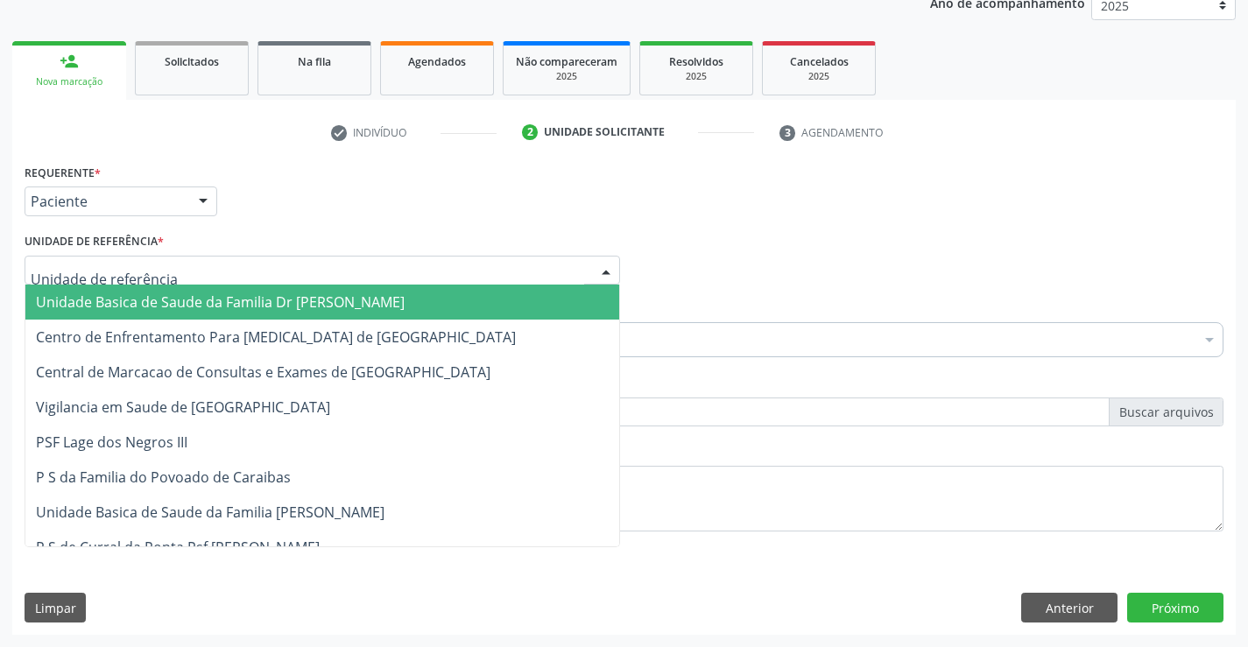
click at [166, 298] on span "Unidade Basica de Saude da Familia Dr [PERSON_NAME]" at bounding box center [220, 301] width 369 height 19
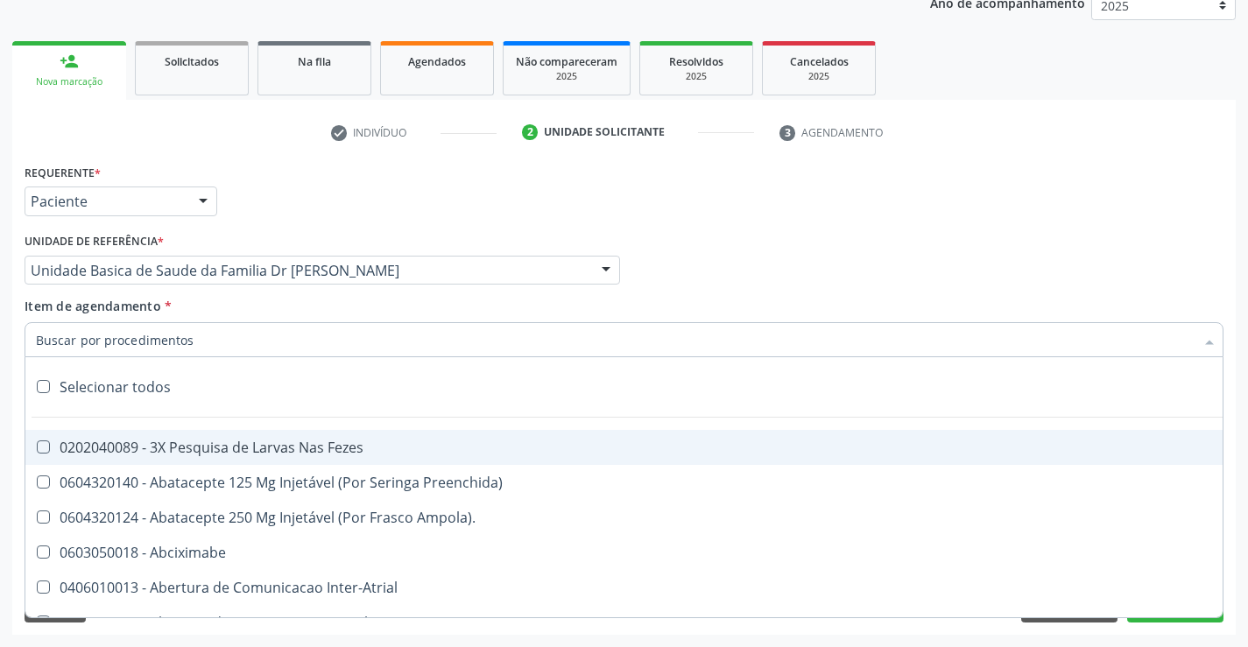
click at [187, 345] on input "Item de agendamento *" at bounding box center [615, 339] width 1158 height 35
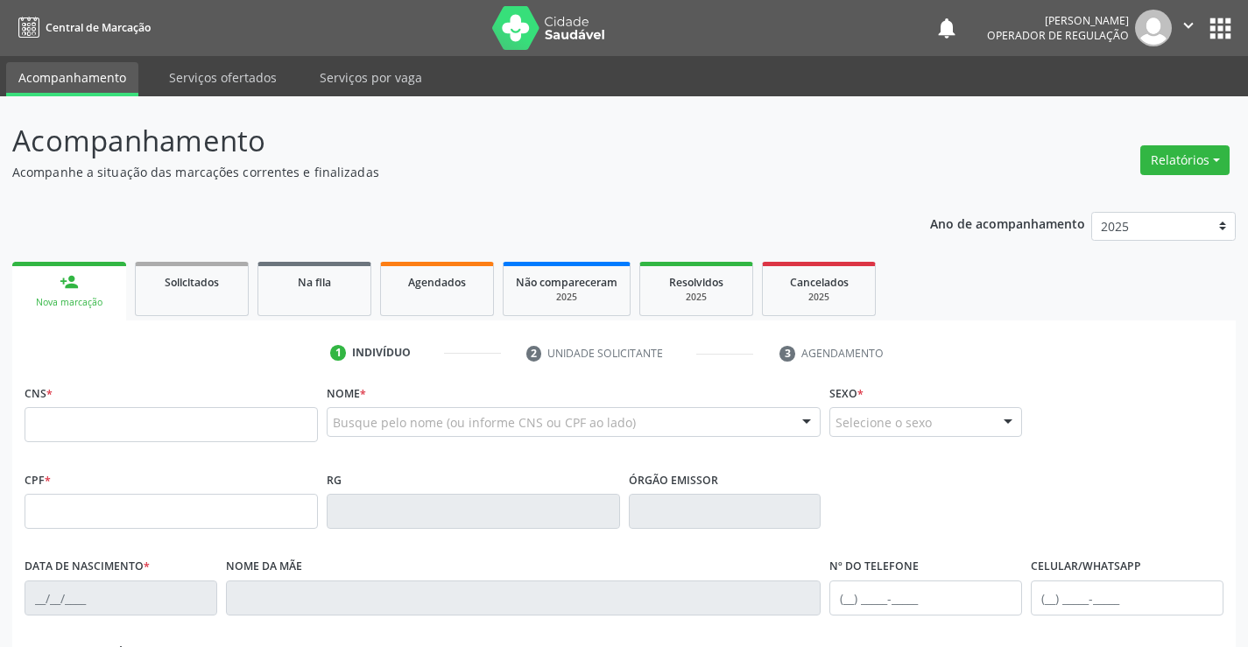
click at [1220, 23] on button "apps" at bounding box center [1220, 28] width 31 height 31
click at [110, 424] on input "text" at bounding box center [171, 424] width 293 height 35
type input "700 3039 4239 2439"
type input "[DATE]"
type input "[PHONE_NUMBER]"
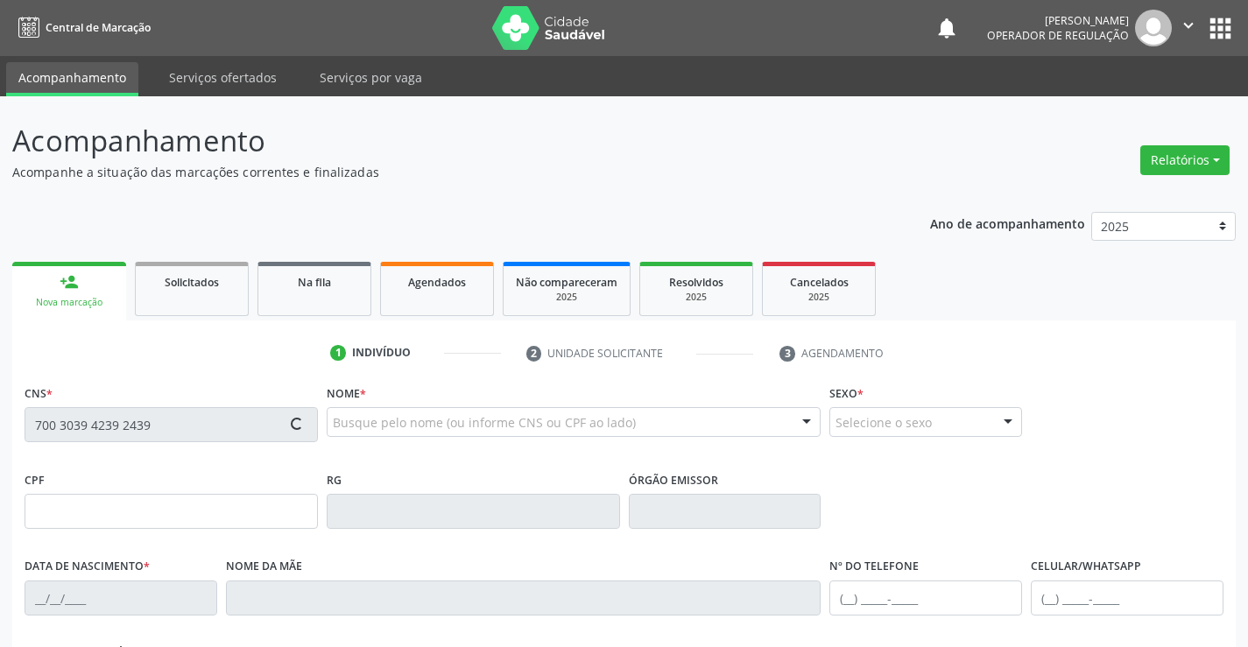
type input "SN"
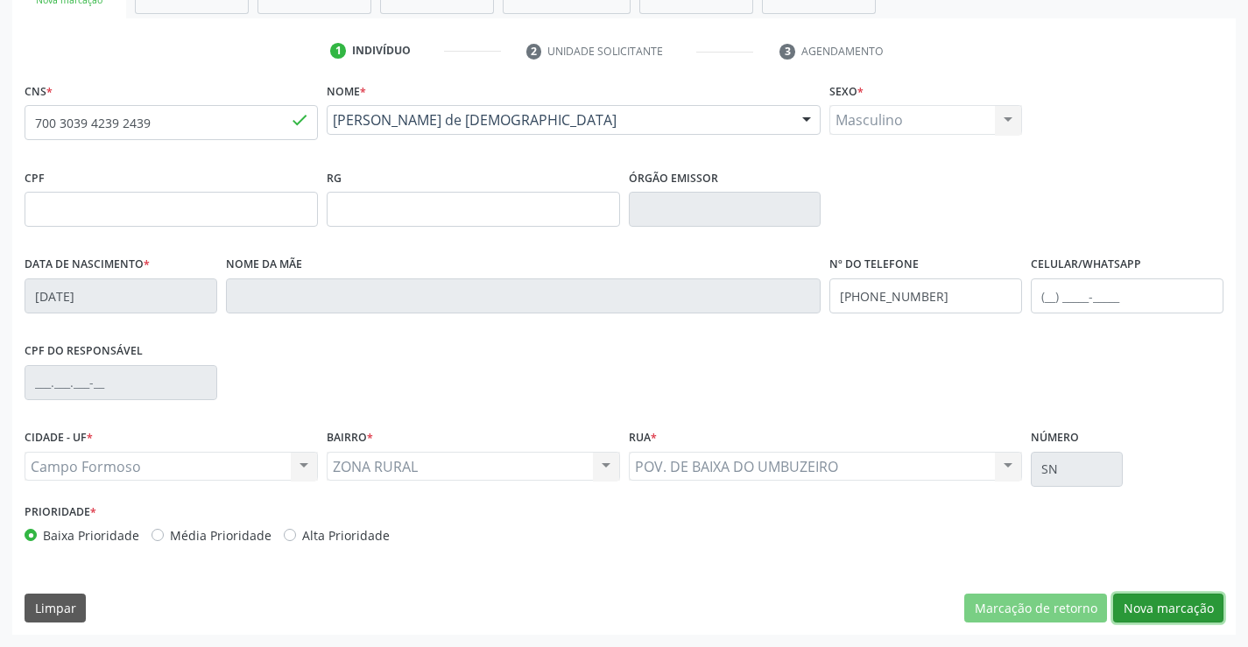
click at [1159, 609] on button "Nova marcação" at bounding box center [1168, 609] width 110 height 30
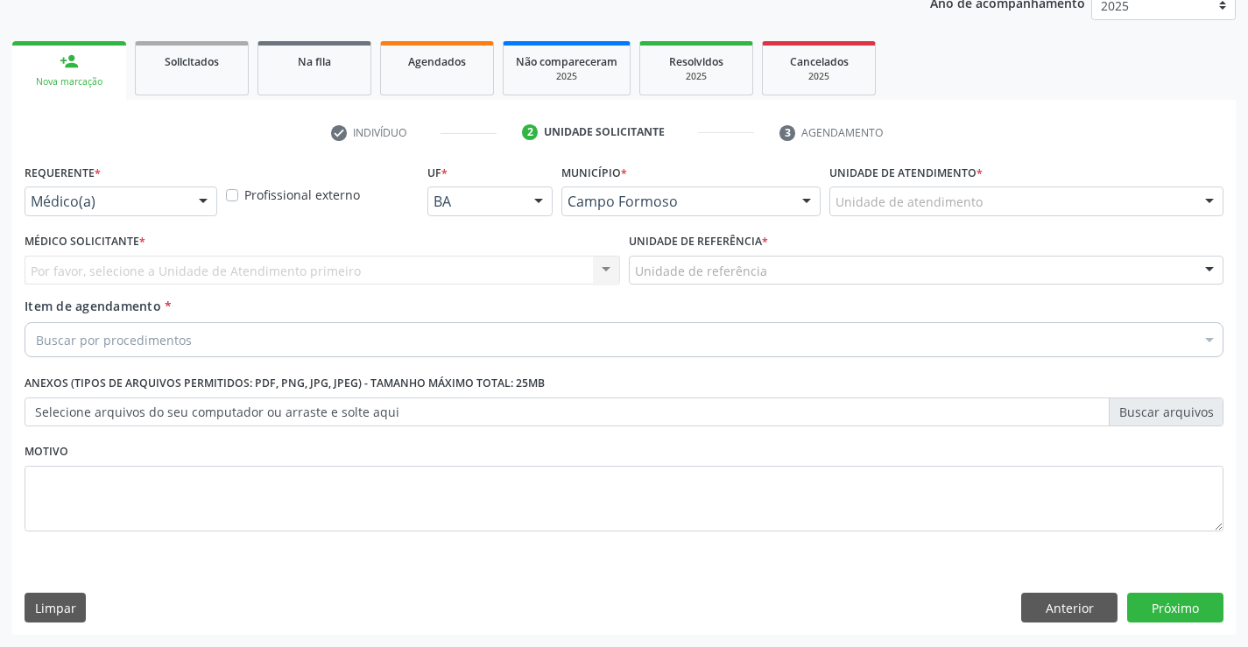
scroll to position [221, 0]
click at [183, 204] on div "Médico(a)" at bounding box center [121, 201] width 193 height 30
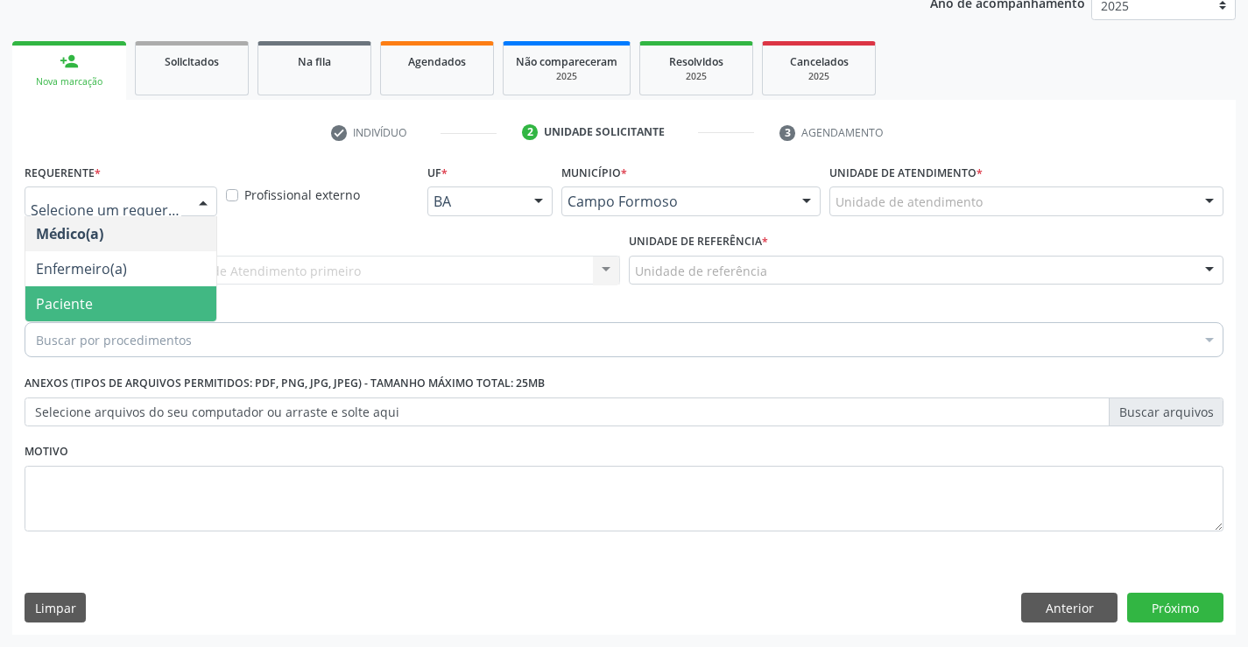
click at [153, 294] on span "Paciente" at bounding box center [120, 303] width 191 height 35
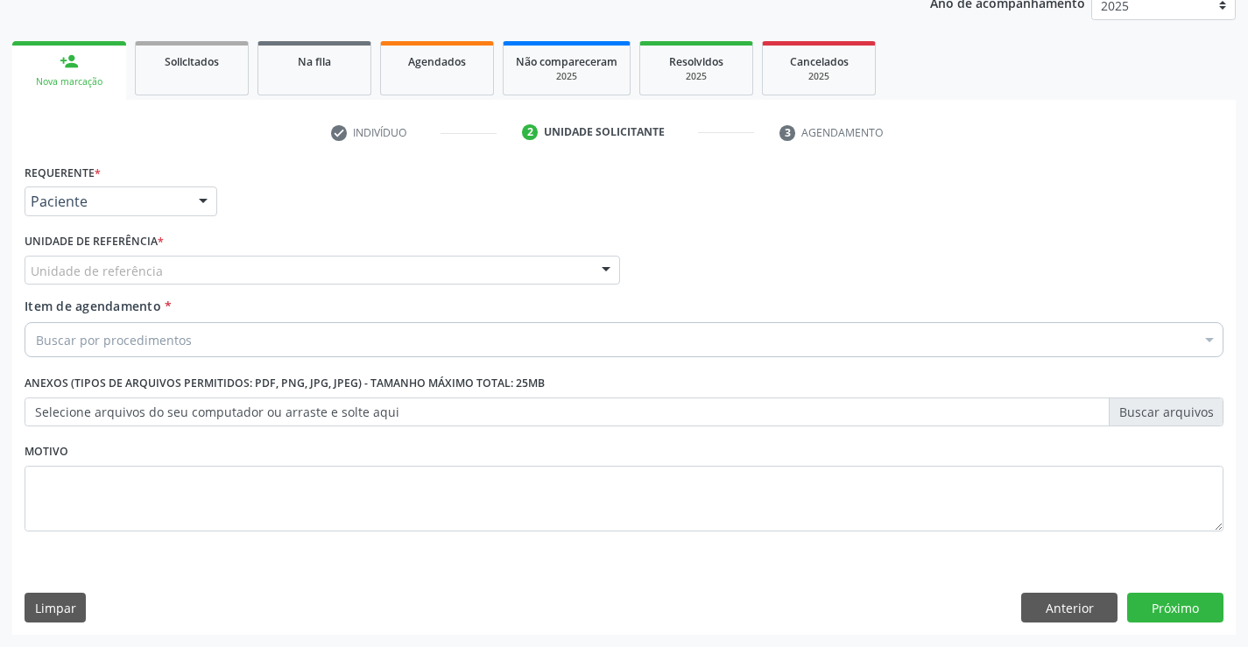
click at [186, 264] on div "Unidade de referência" at bounding box center [322, 271] width 595 height 30
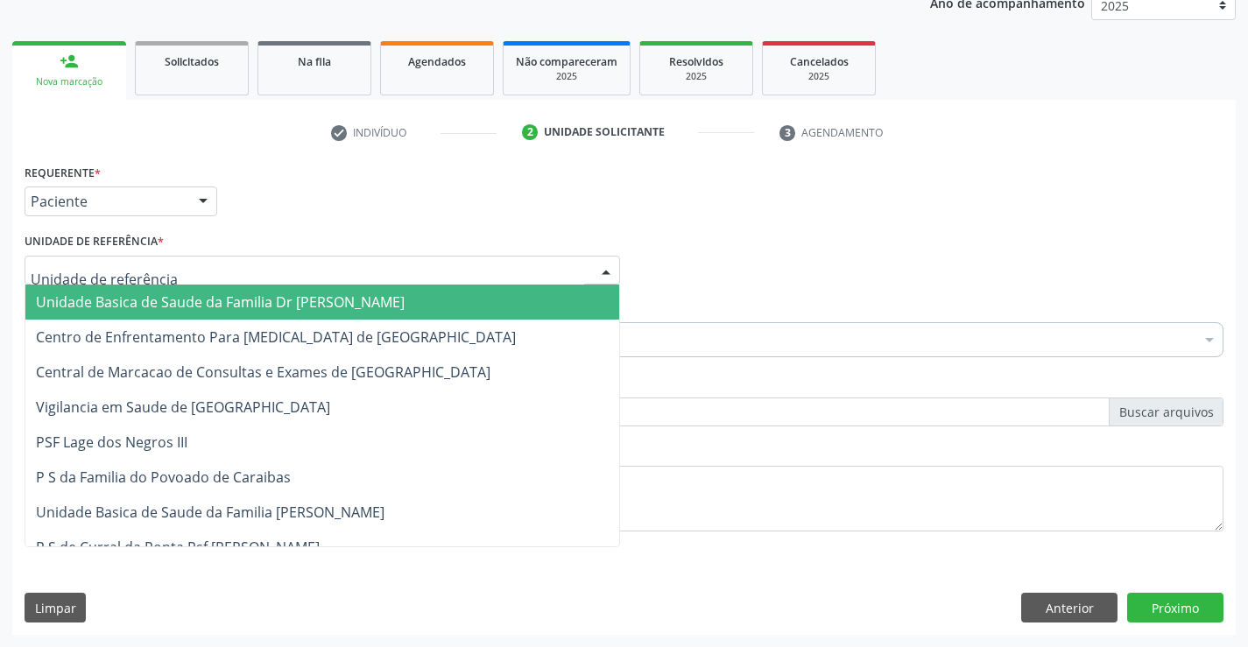
click at [242, 302] on span "Unidade Basica de Saude da Familia Dr [PERSON_NAME]" at bounding box center [220, 301] width 369 height 19
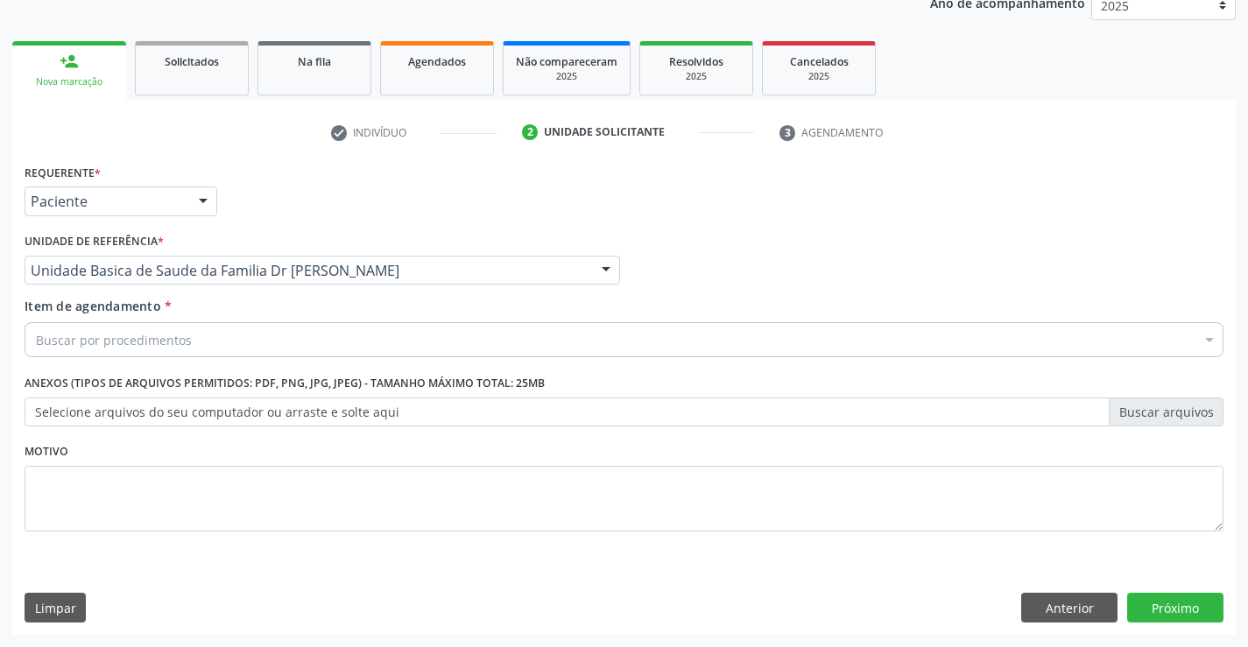
click at [200, 342] on div "Buscar por procedimentos" at bounding box center [624, 339] width 1199 height 35
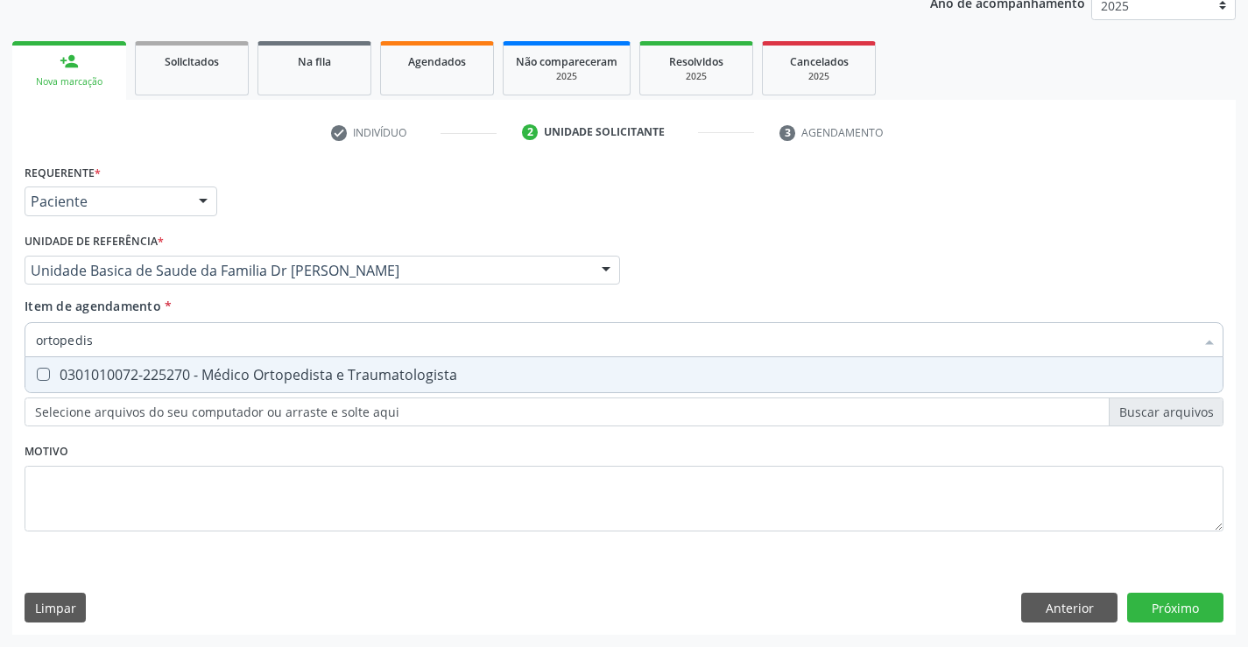
type input "ortopedist"
click at [222, 382] on div "0301010072-225270 - Médico Ortopedista e Traumatologista" at bounding box center [624, 375] width 1176 height 14
checkbox Traumatologista "true"
click at [182, 463] on div "Requerente * Paciente Médico(a) Enfermeiro(a) Paciente Nenhum resultado encontr…" at bounding box center [624, 357] width 1199 height 397
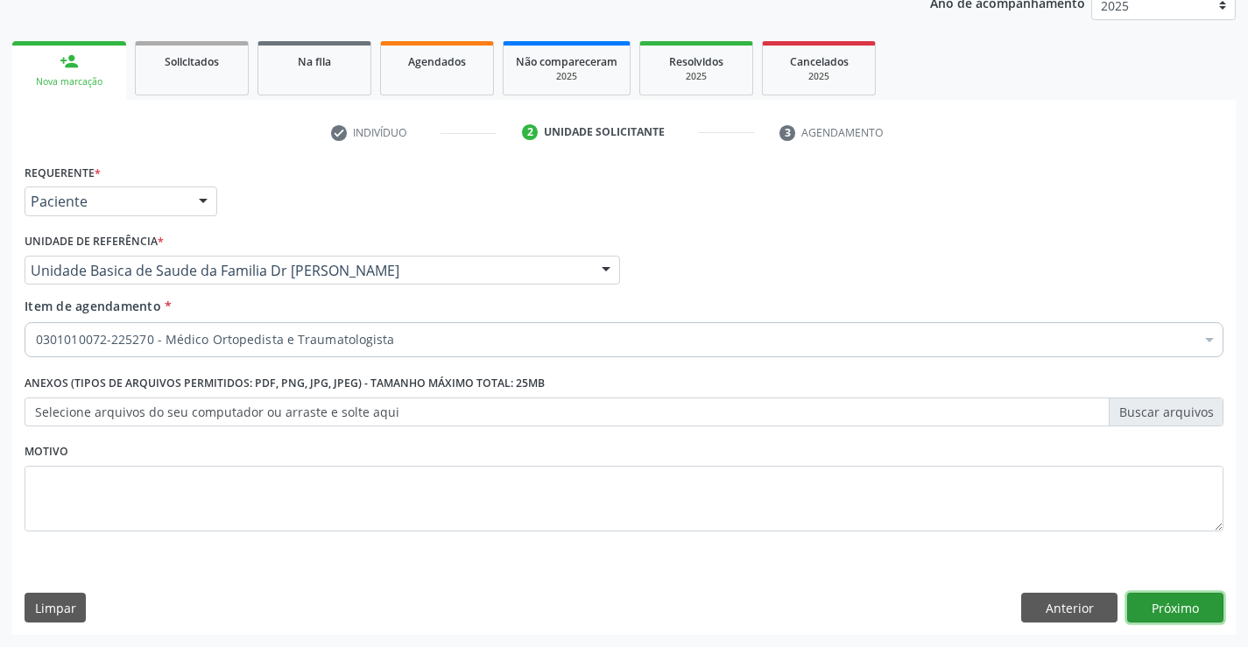
click at [1175, 610] on button "Próximo" at bounding box center [1175, 608] width 96 height 30
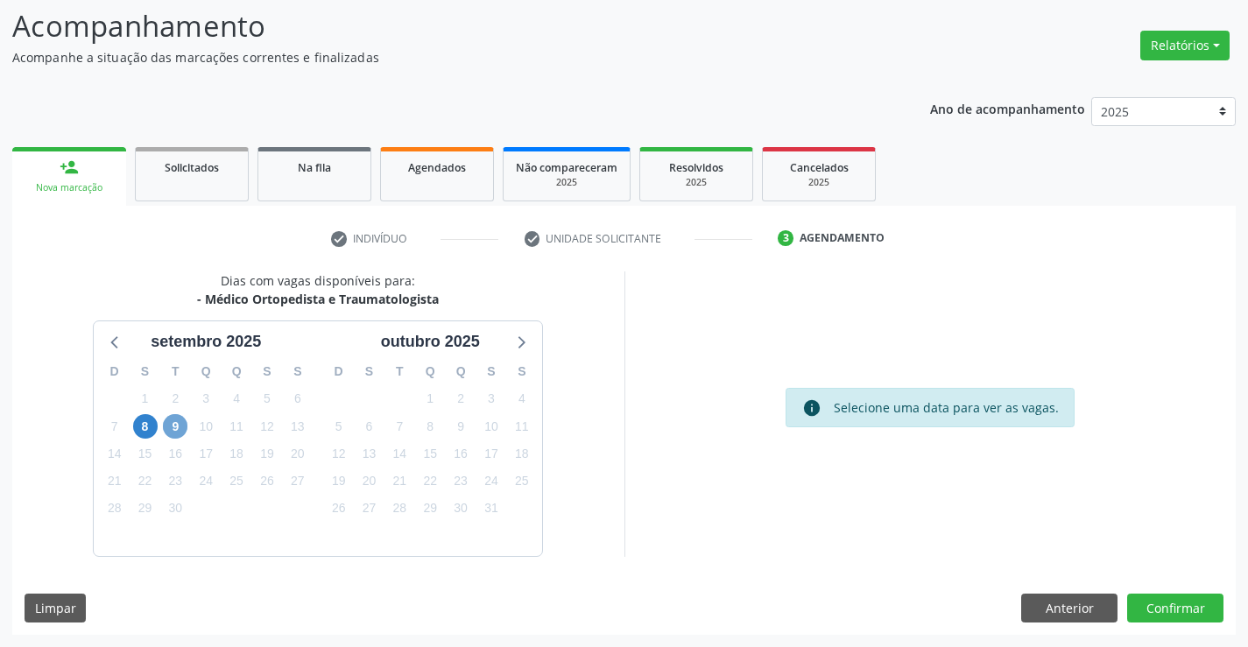
click at [172, 422] on span "9" at bounding box center [175, 426] width 25 height 25
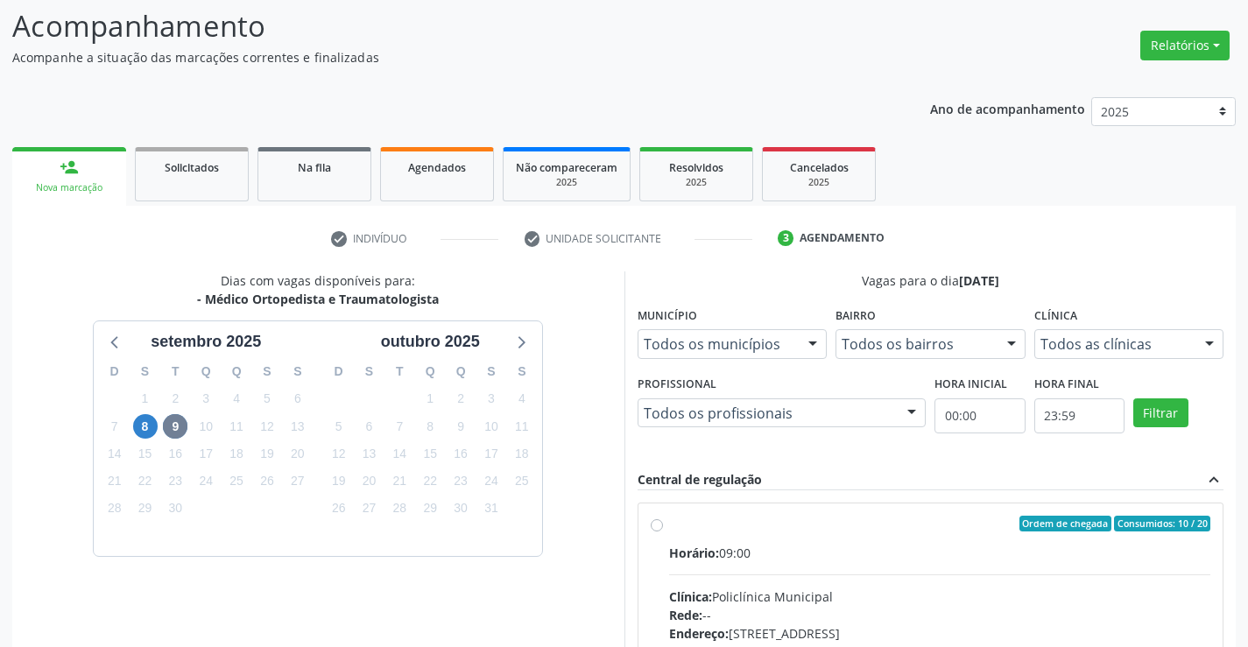
click at [669, 524] on label "Ordem de chegada Consumidos: 10 / 20 Horário: 09:00 Clínica: Policlínica Munici…" at bounding box center [940, 650] width 542 height 269
click at [654, 524] on input "Ordem de chegada Consumidos: 10 / 20 Horário: 09:00 Clínica: Policlínica Munici…" at bounding box center [657, 524] width 12 height 16
radio input "true"
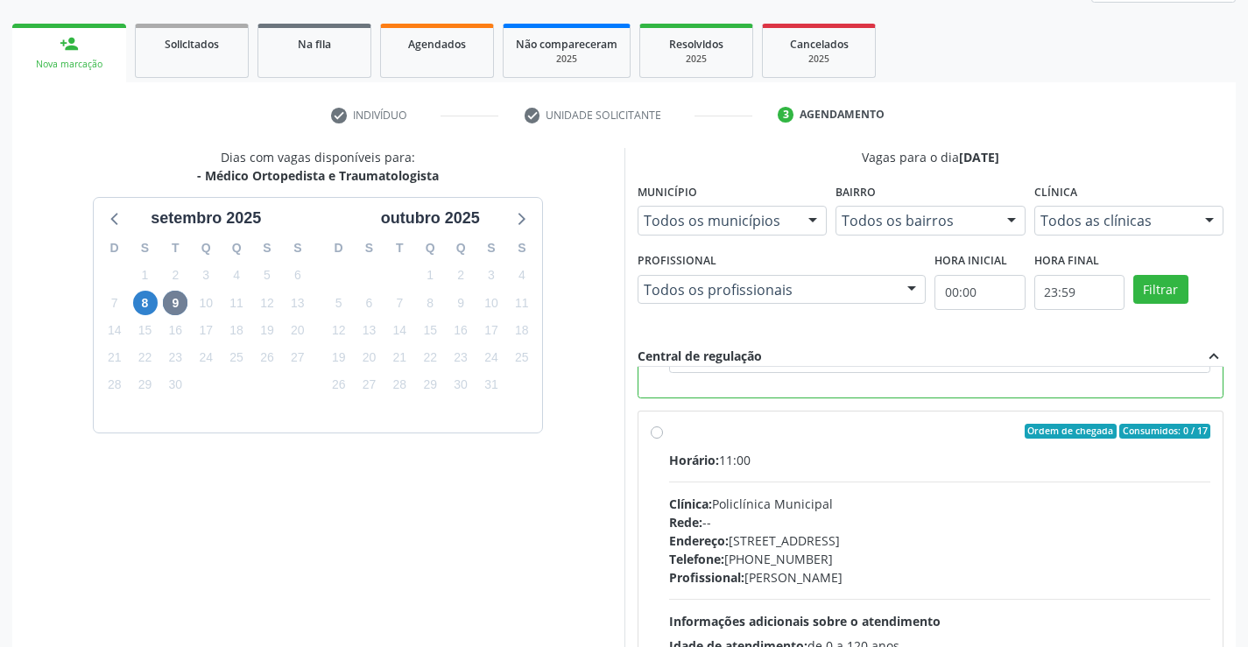
scroll to position [399, 0]
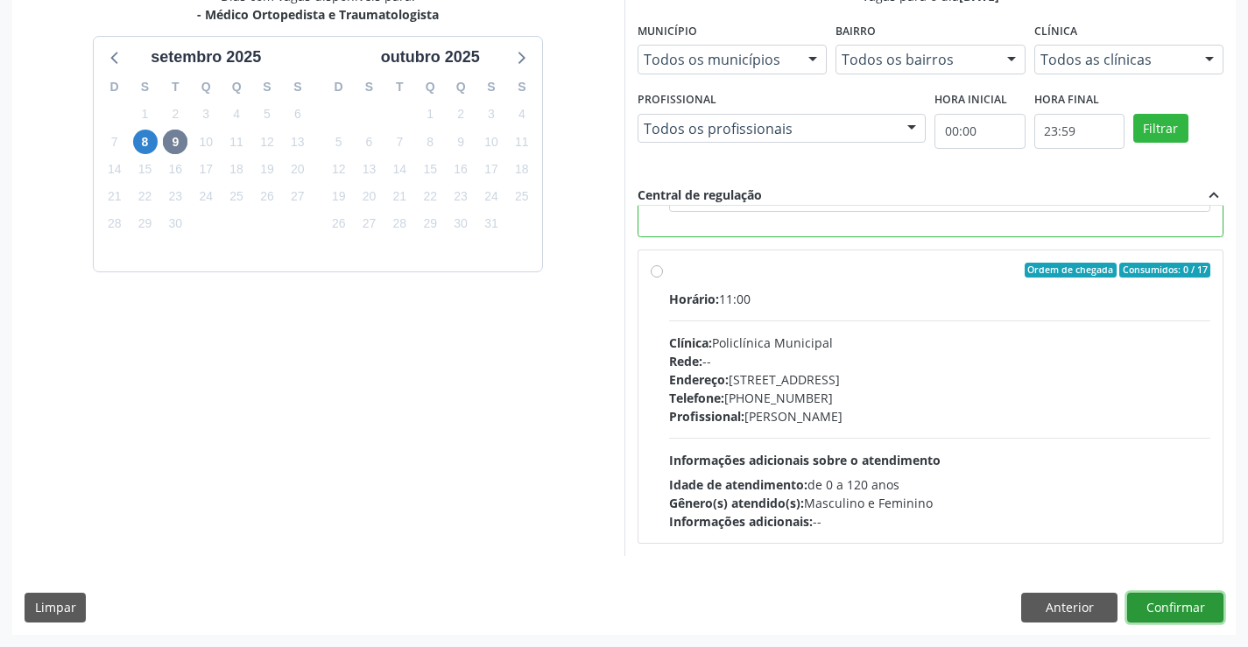
click at [1171, 603] on button "Confirmar" at bounding box center [1175, 608] width 96 height 30
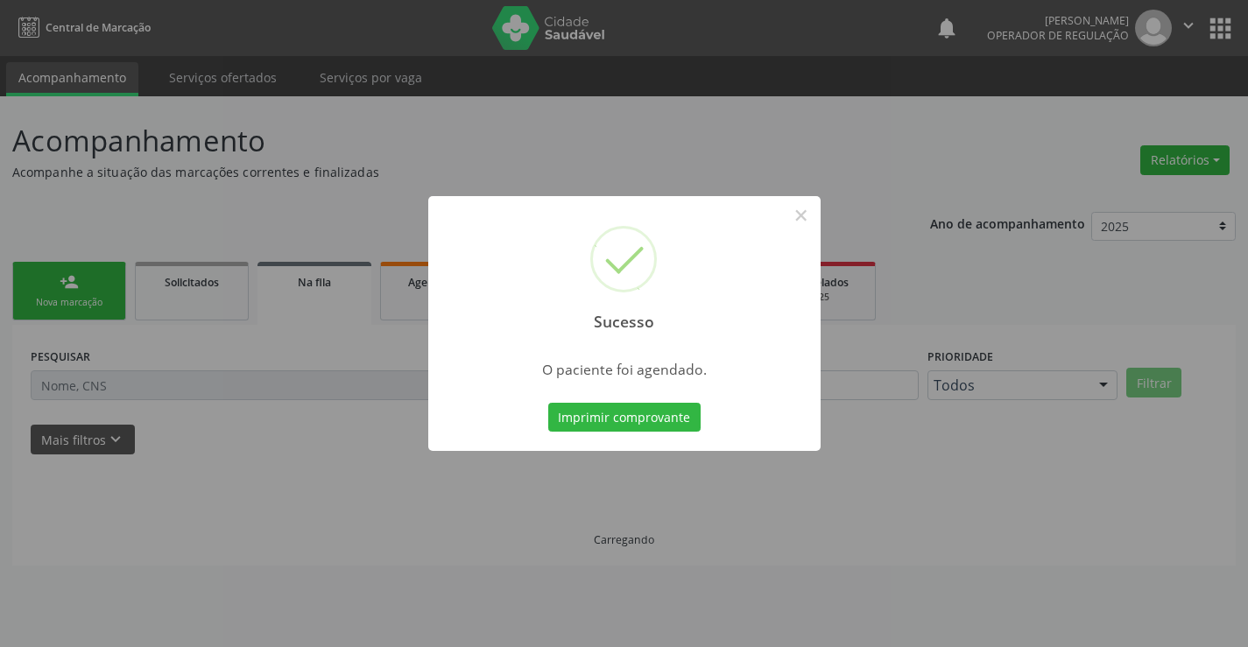
scroll to position [0, 0]
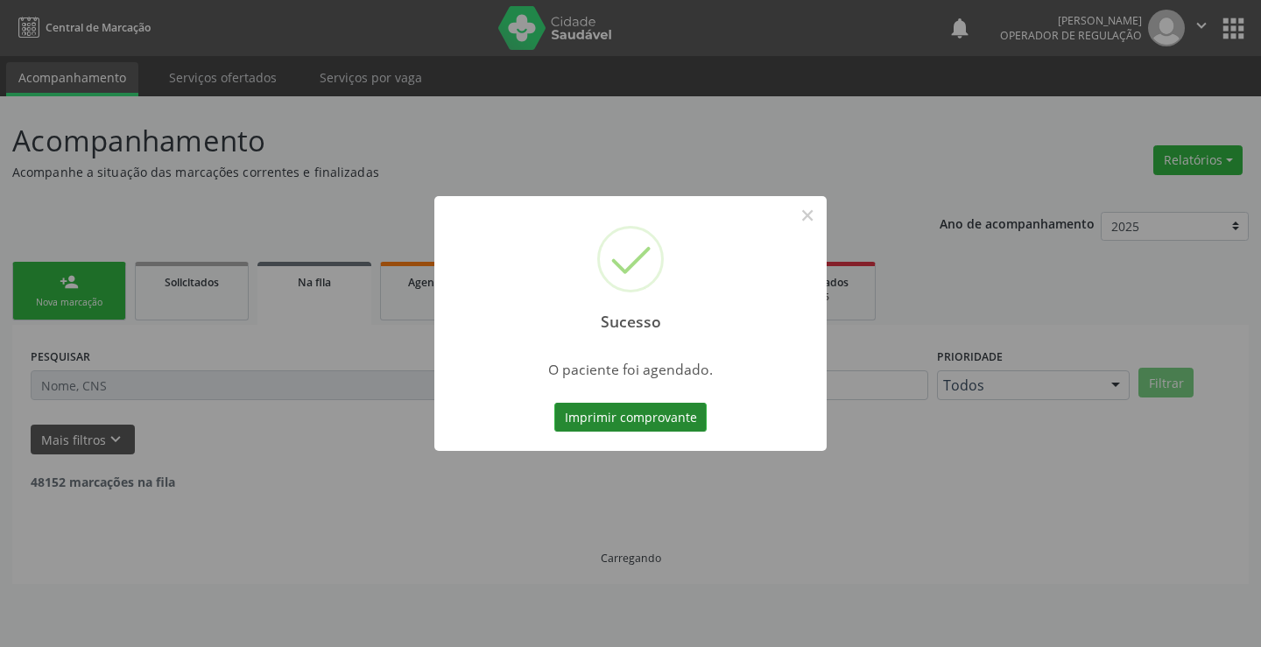
click at [658, 421] on button "Imprimir comprovante" at bounding box center [630, 418] width 152 height 30
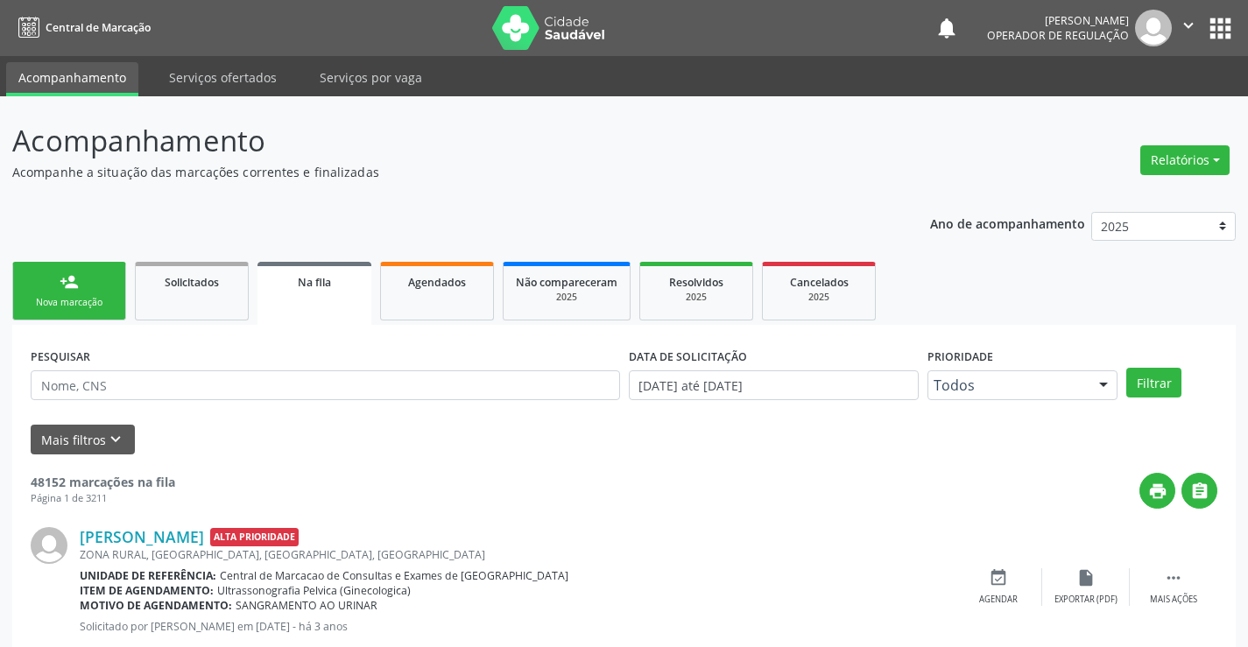
click at [117, 301] on link "person_add Nova marcação" at bounding box center [69, 291] width 114 height 59
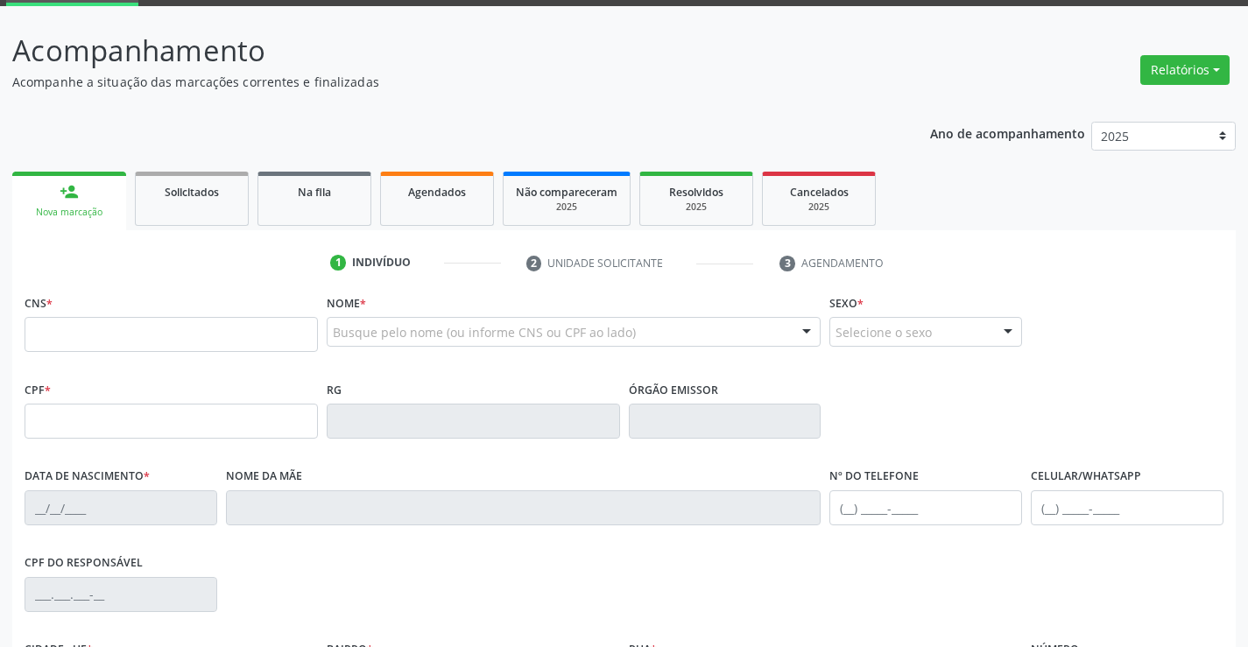
scroll to position [263, 0]
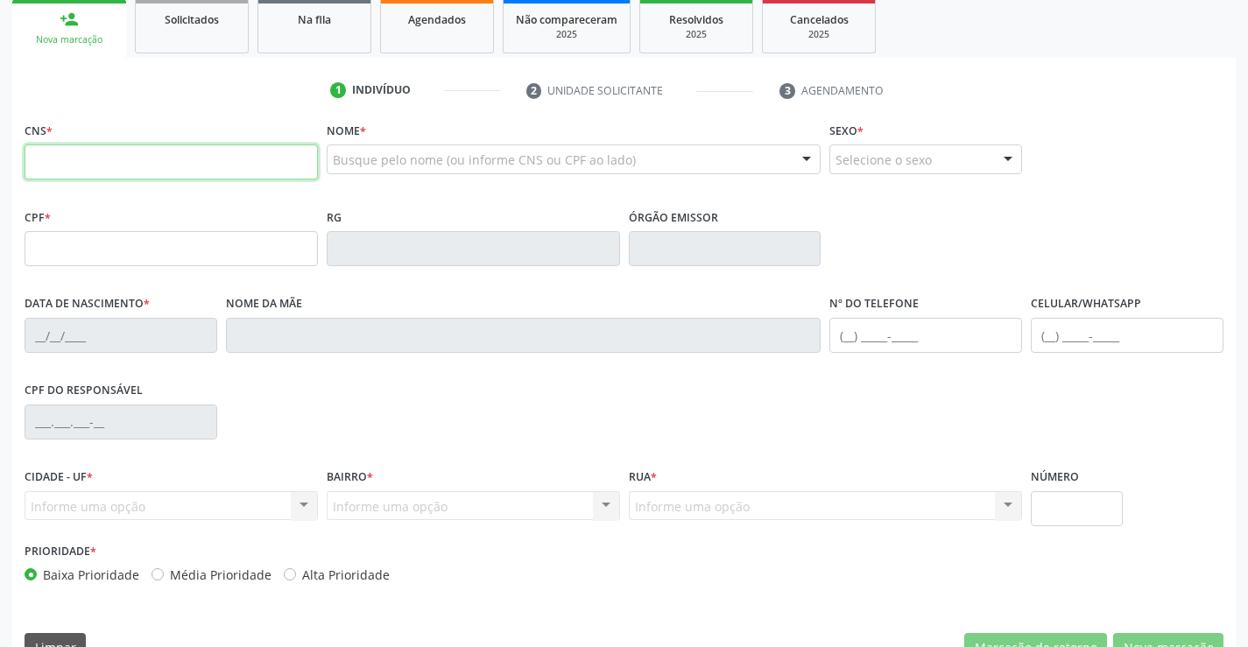
click at [81, 156] on input "text" at bounding box center [171, 161] width 293 height 35
type input "704 0053 2194 4463"
type input "[DATE]"
type input "[PHONE_NUMBER]"
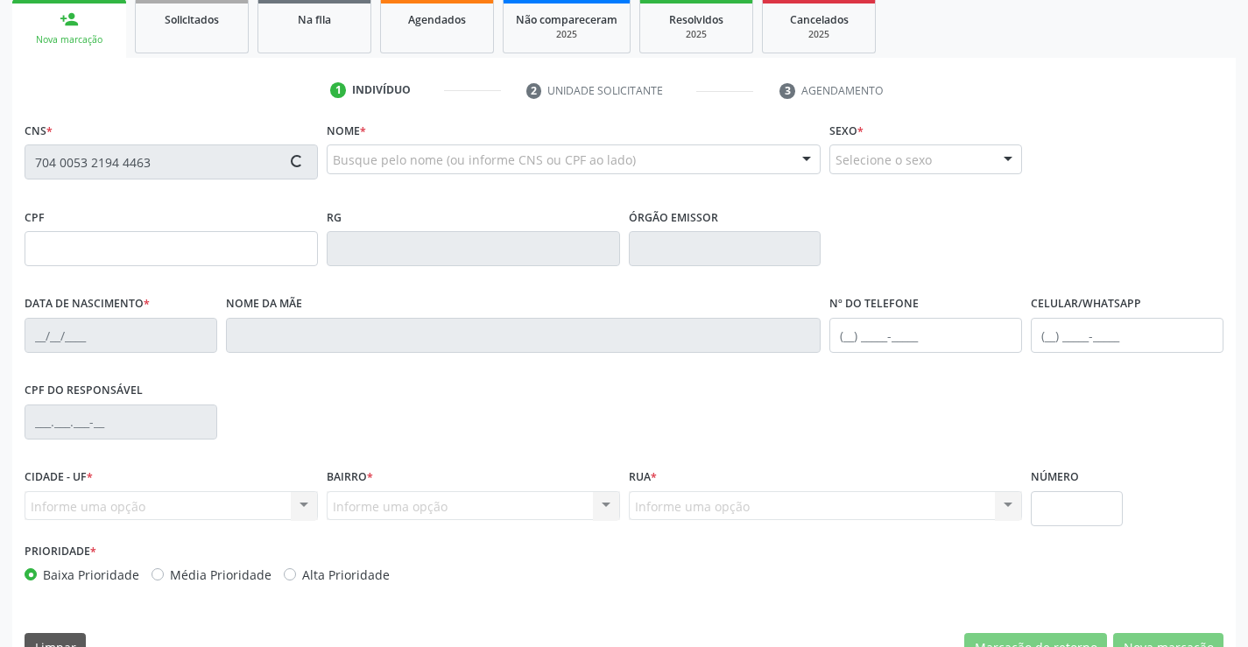
type input "240"
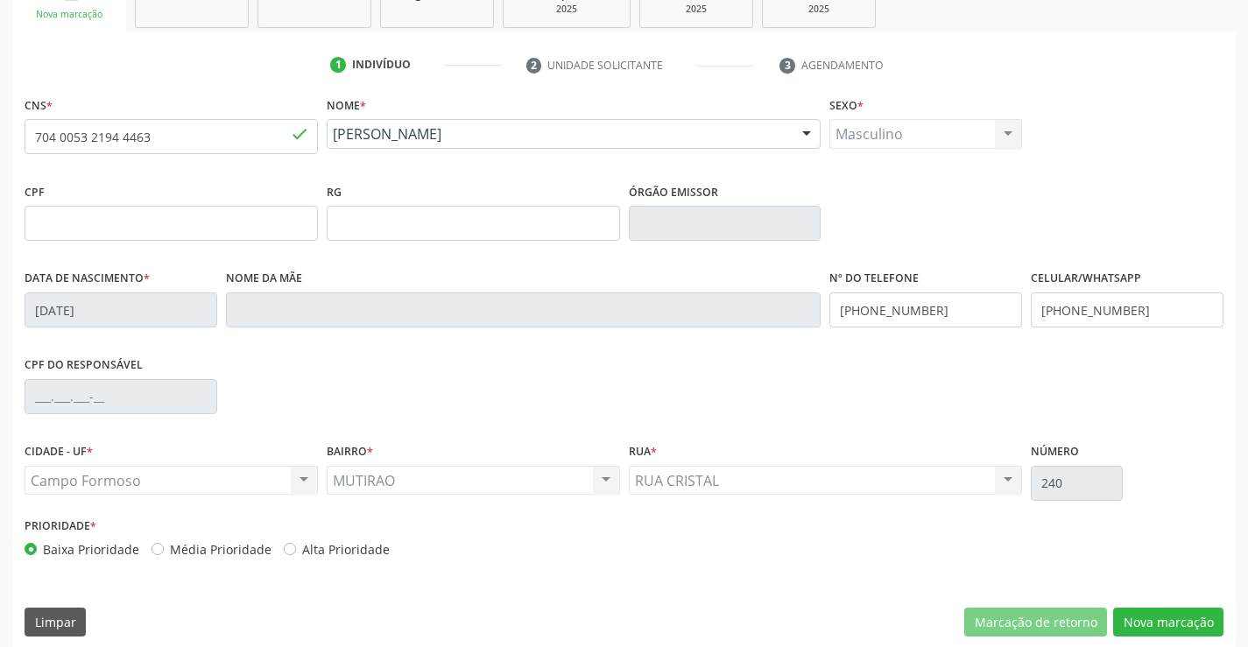
scroll to position [302, 0]
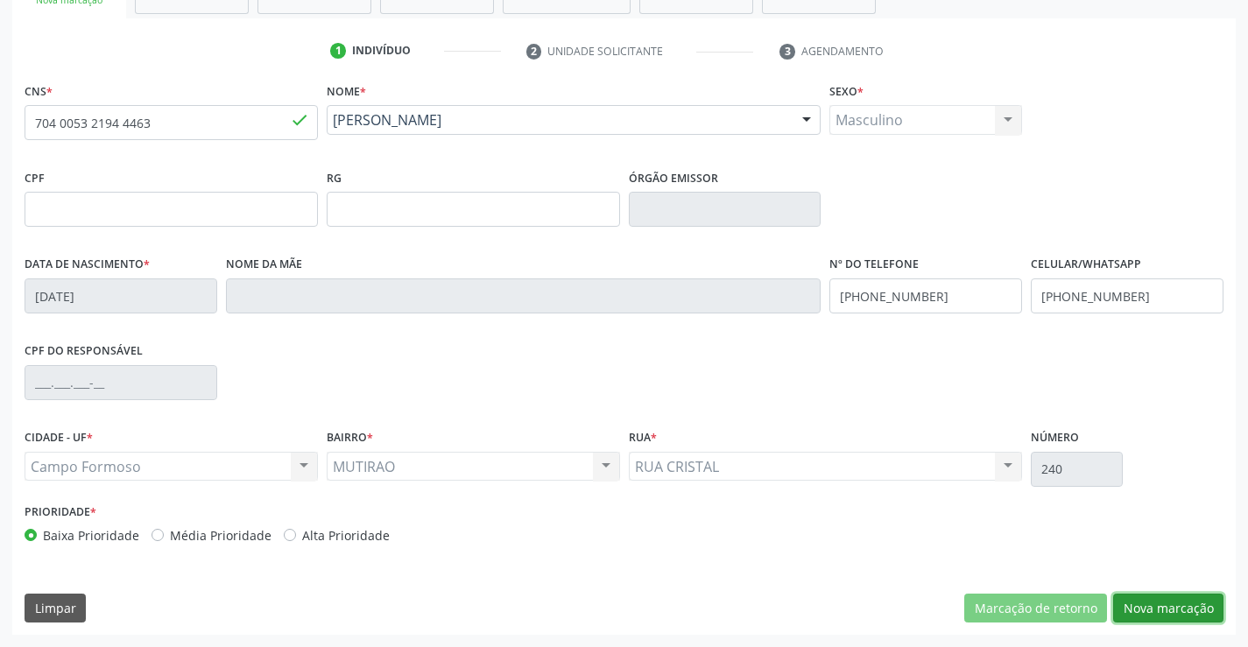
click at [1165, 604] on button "Nova marcação" at bounding box center [1168, 609] width 110 height 30
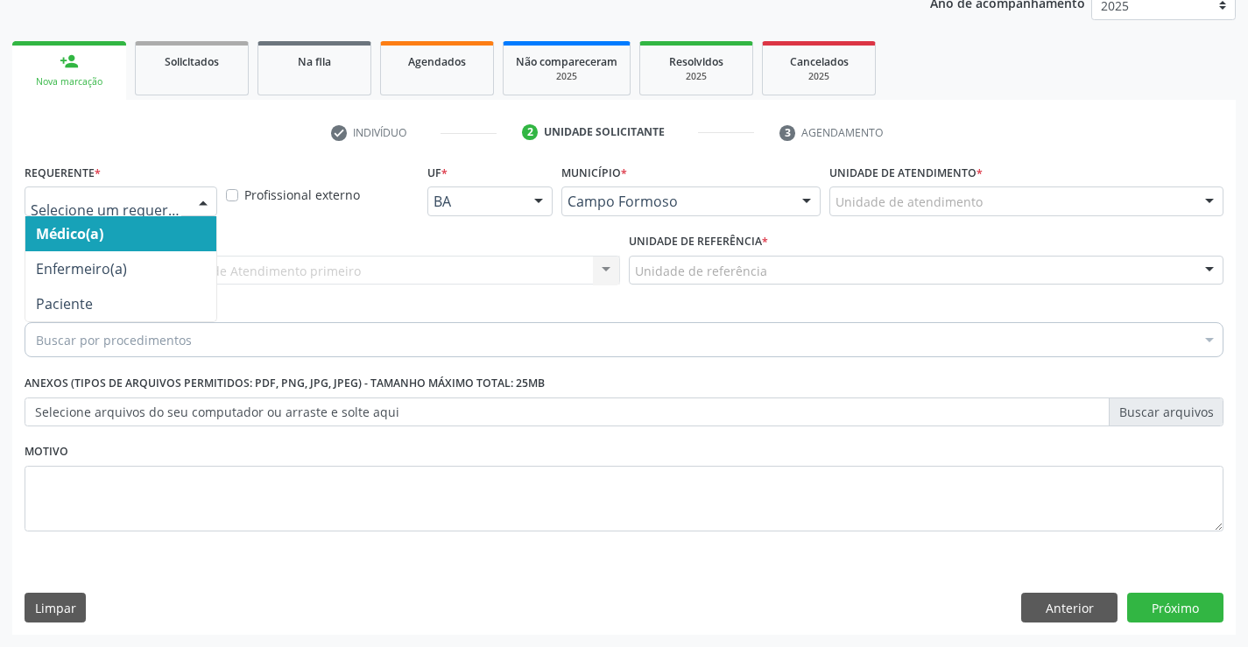
click at [194, 197] on div at bounding box center [203, 202] width 26 height 30
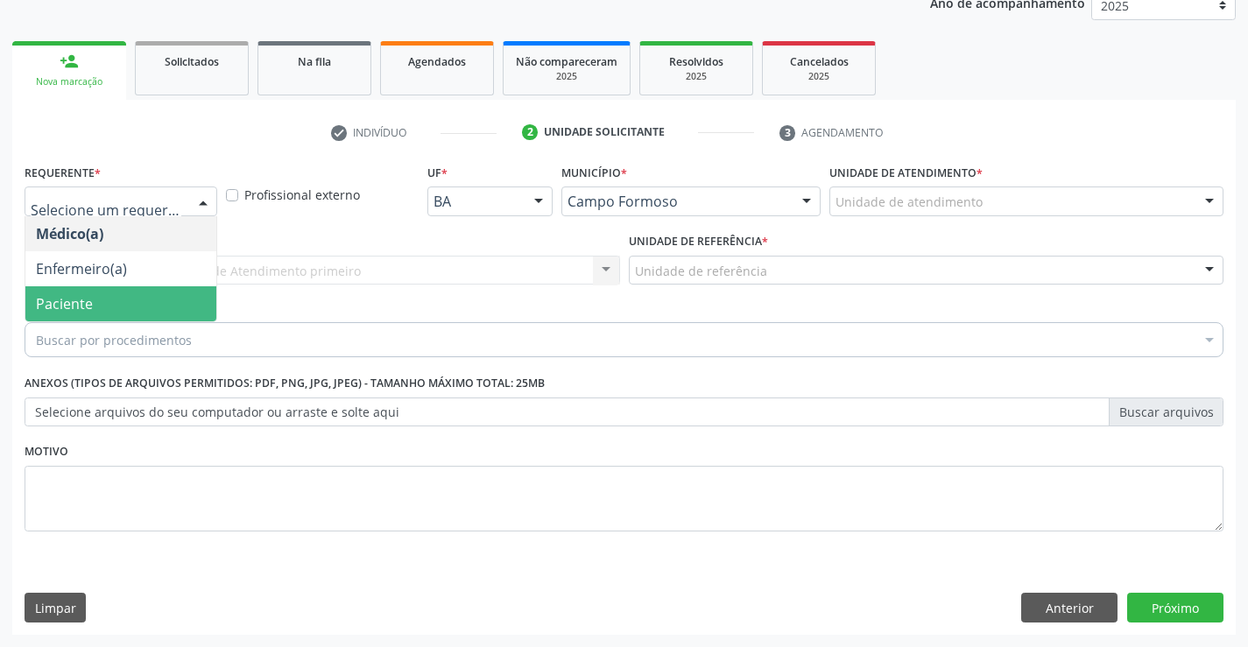
click at [168, 304] on span "Paciente" at bounding box center [120, 303] width 191 height 35
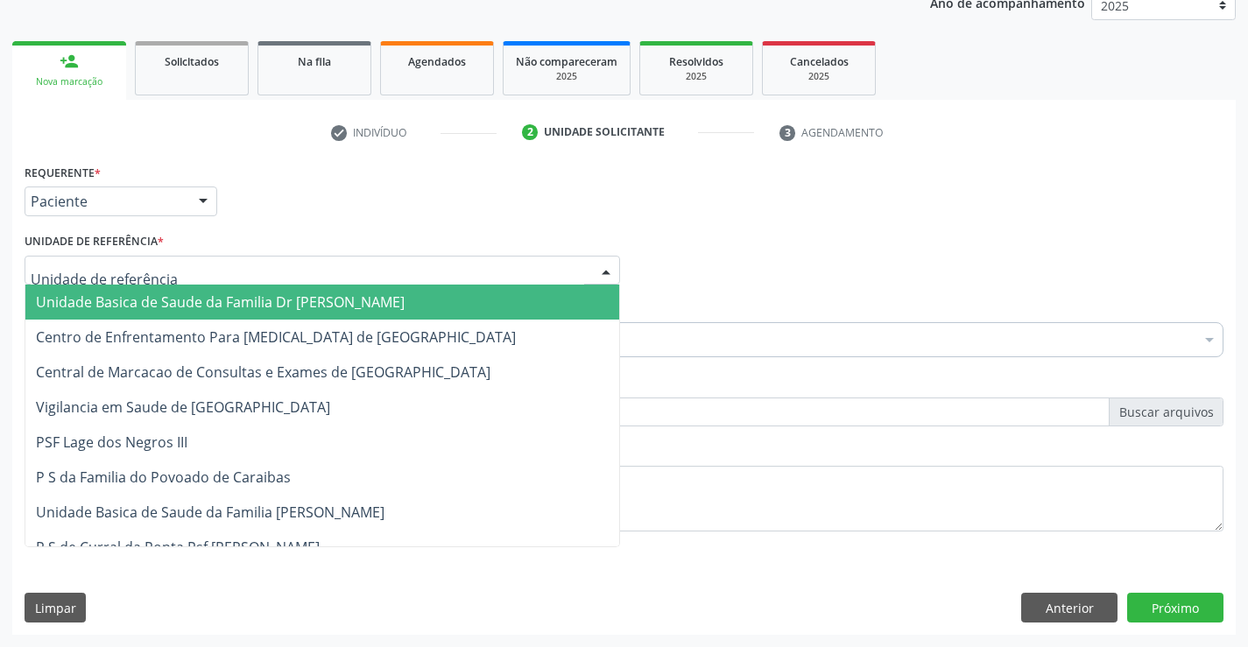
click at [192, 271] on div at bounding box center [322, 271] width 595 height 30
click at [186, 305] on span "Unidade Basica de Saude da Familia Dr [PERSON_NAME]" at bounding box center [220, 301] width 369 height 19
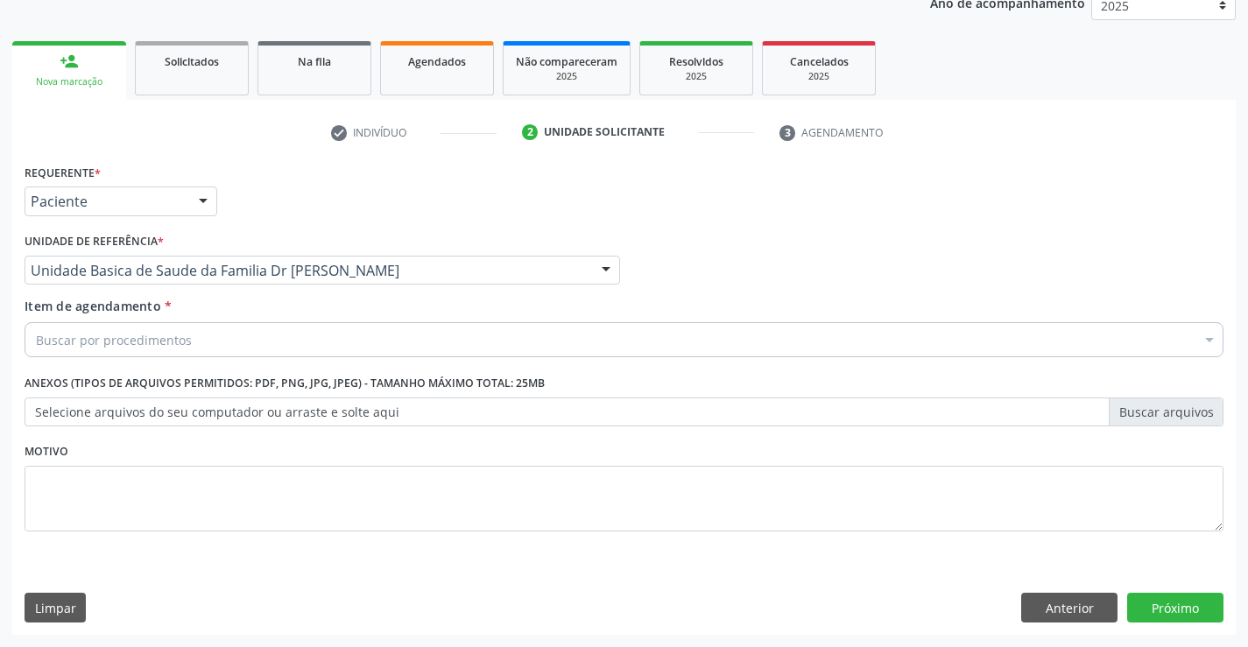
click at [201, 339] on div "Buscar por procedimentos" at bounding box center [624, 339] width 1199 height 35
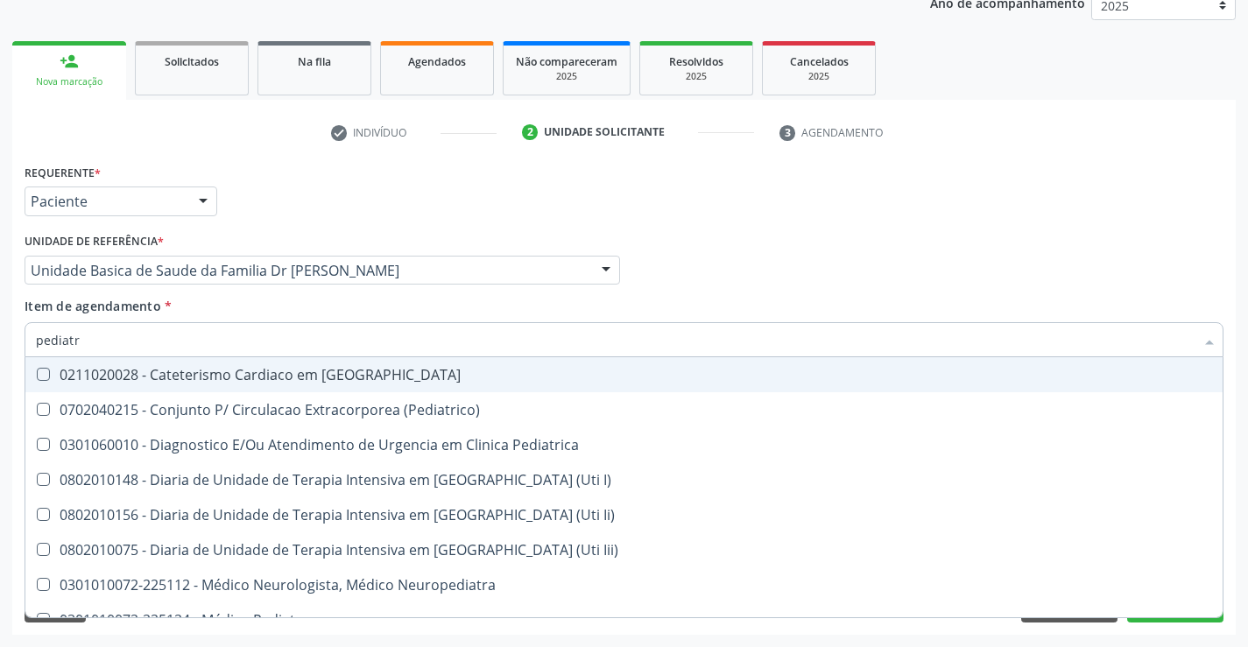
type input "pediatra"
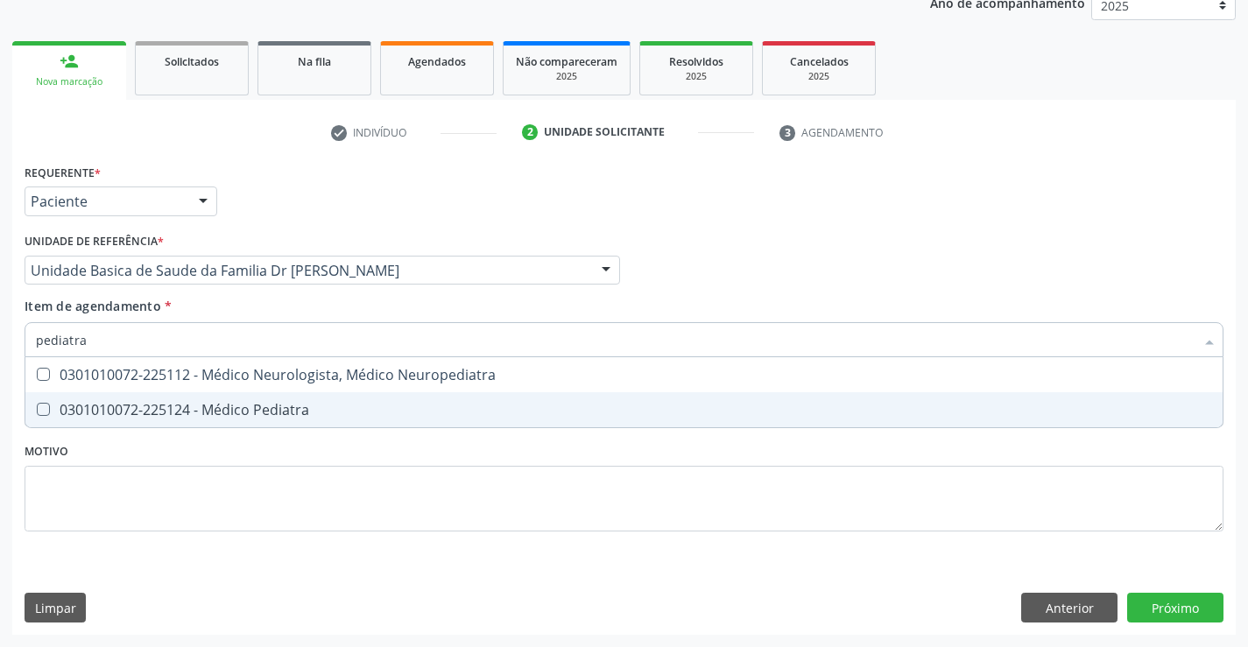
click at [279, 420] on span "0301010072-225124 - Médico Pediatra" at bounding box center [623, 409] width 1197 height 35
checkbox Pediatra "true"
click at [281, 461] on div "Requerente * Paciente Médico(a) Enfermeiro(a) Paciente Nenhum resultado encontr…" at bounding box center [624, 357] width 1199 height 397
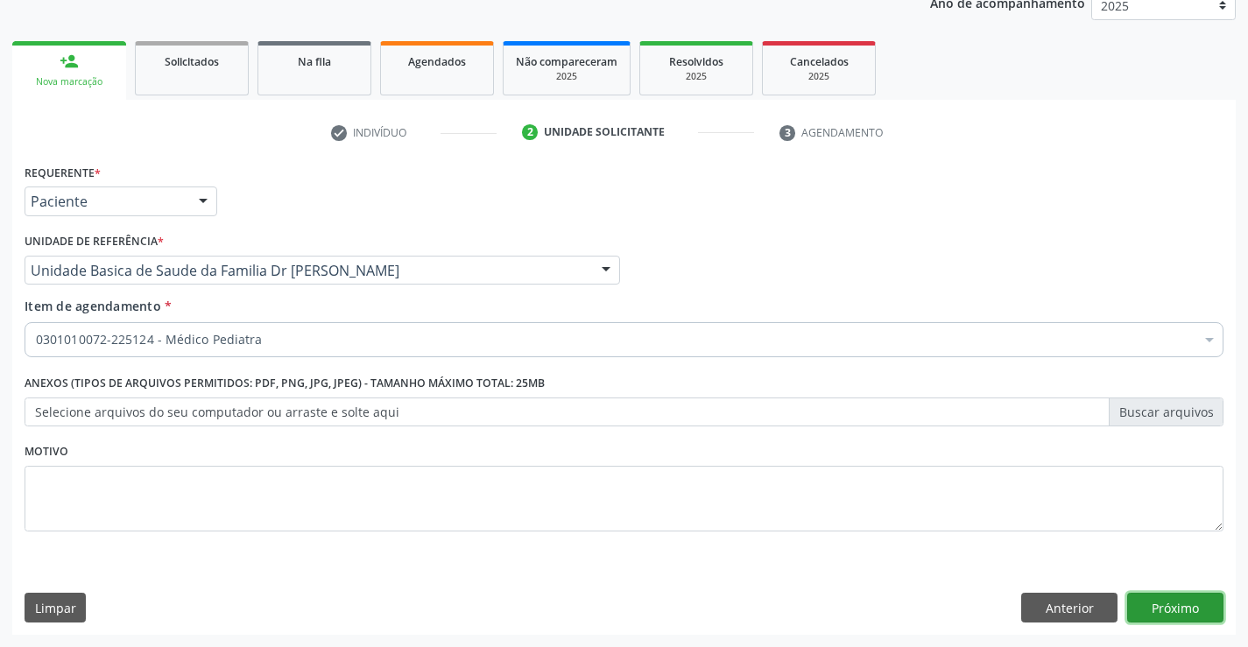
click at [1184, 616] on button "Próximo" at bounding box center [1175, 608] width 96 height 30
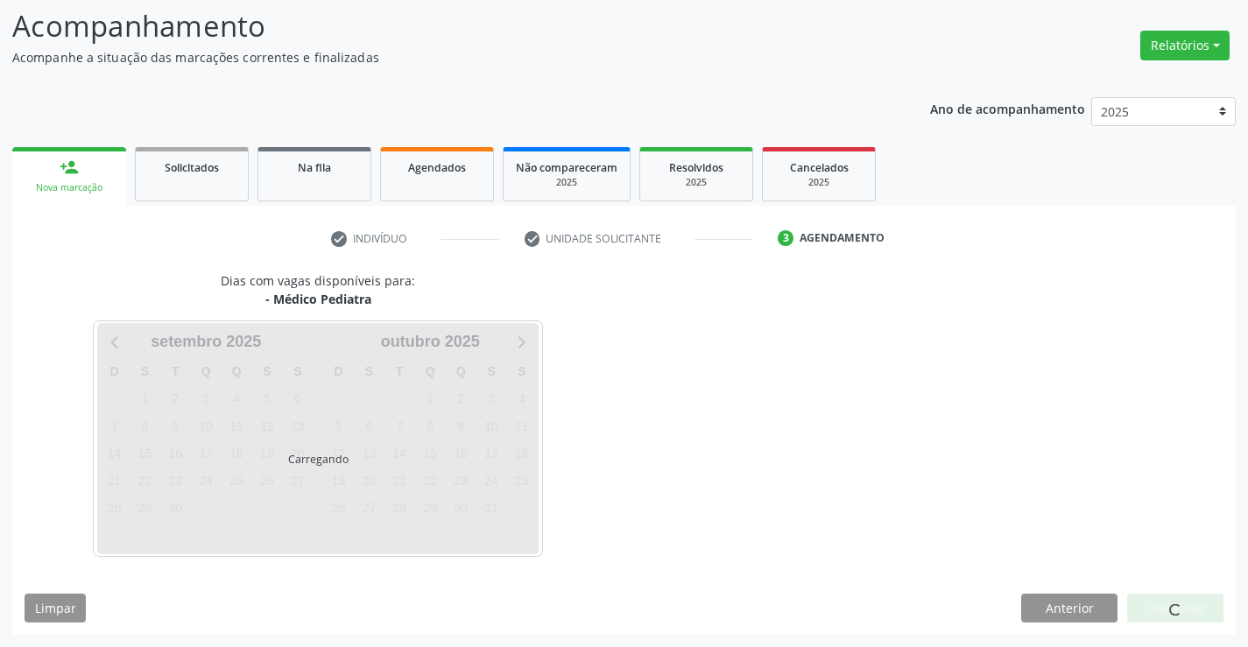
scroll to position [115, 0]
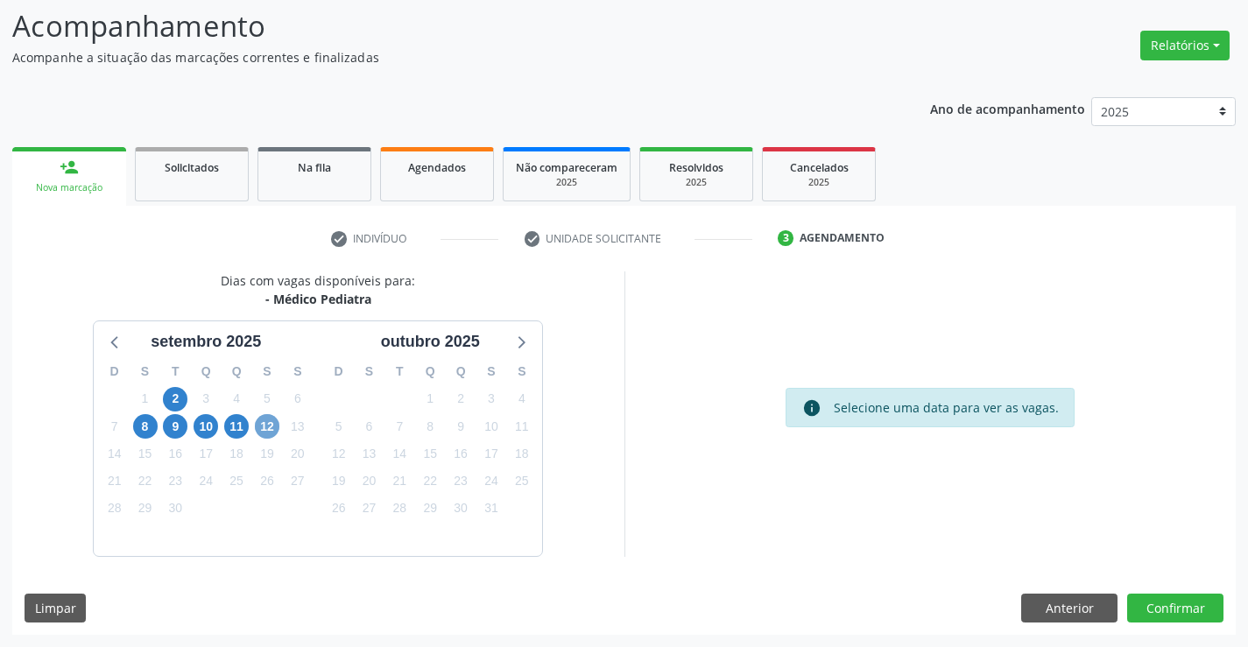
click at [265, 426] on span "12" at bounding box center [267, 426] width 25 height 25
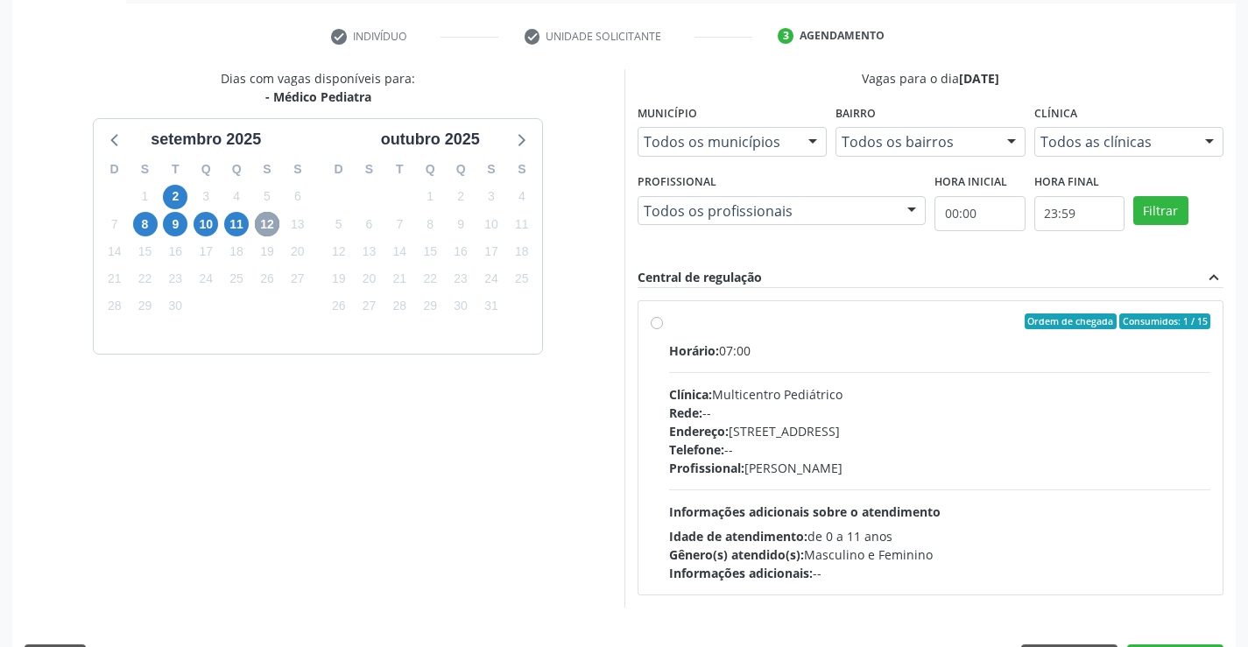
scroll to position [368, 0]
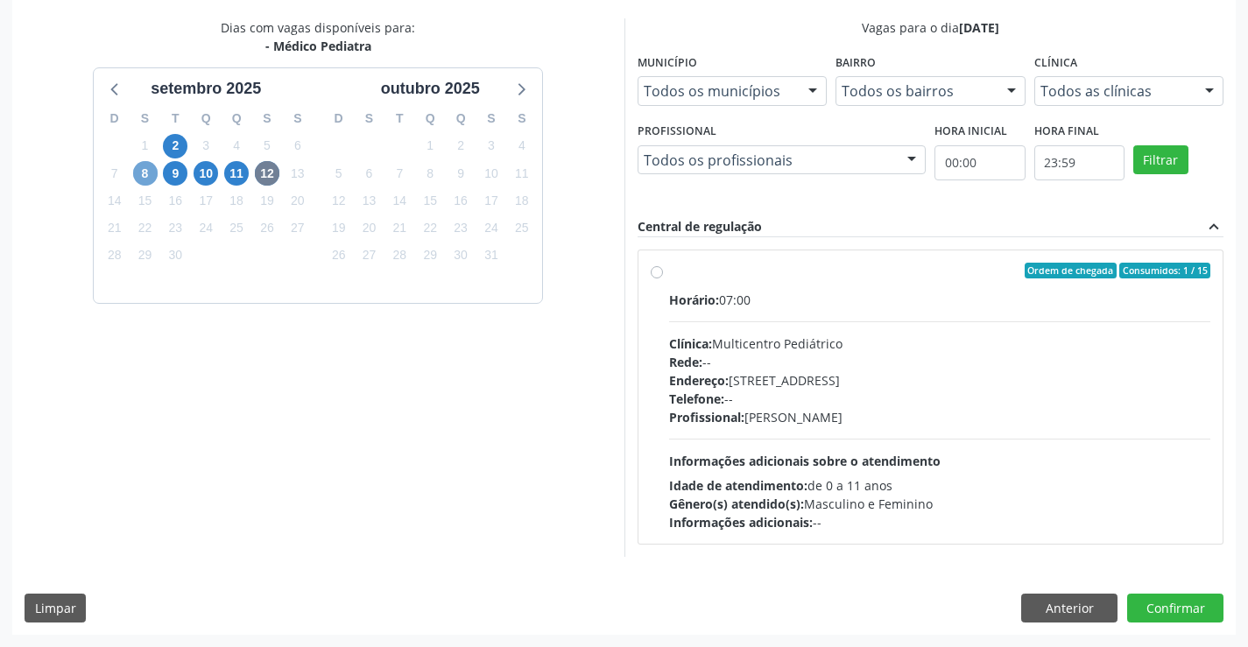
click at [146, 174] on span "8" at bounding box center [145, 173] width 25 height 25
click at [175, 176] on span "9" at bounding box center [175, 173] width 25 height 25
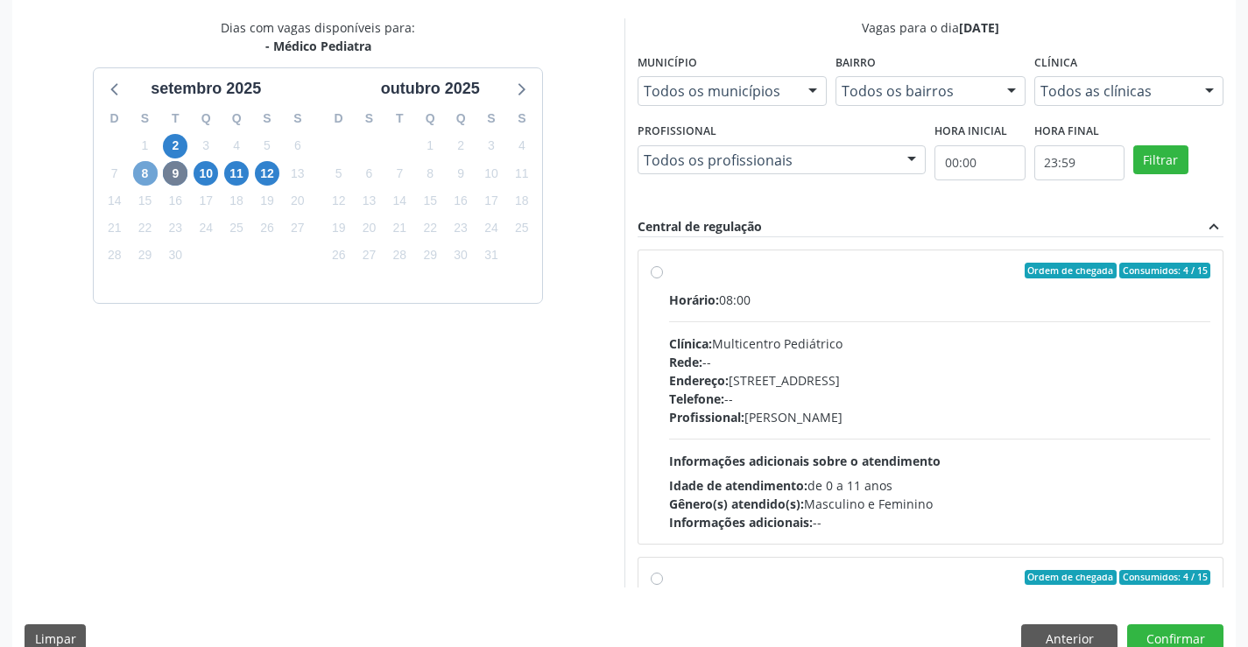
click at [144, 171] on span "8" at bounding box center [145, 173] width 25 height 25
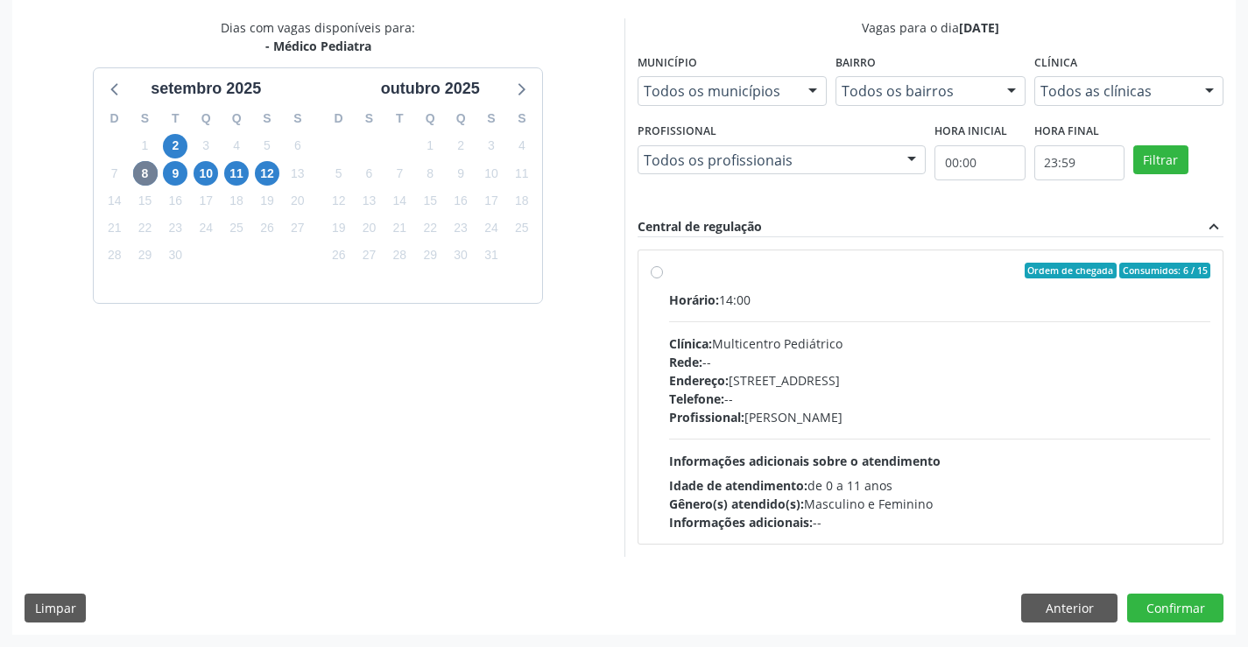
click at [669, 271] on label "Ordem de chegada Consumidos: 6 / 15 Horário: 14:00 Clínica: Multicentro Pediátr…" at bounding box center [940, 397] width 542 height 269
click at [656, 271] on input "Ordem de chegada Consumidos: 6 / 15 Horário: 14:00 Clínica: Multicentro Pediátr…" at bounding box center [657, 271] width 12 height 16
radio input "true"
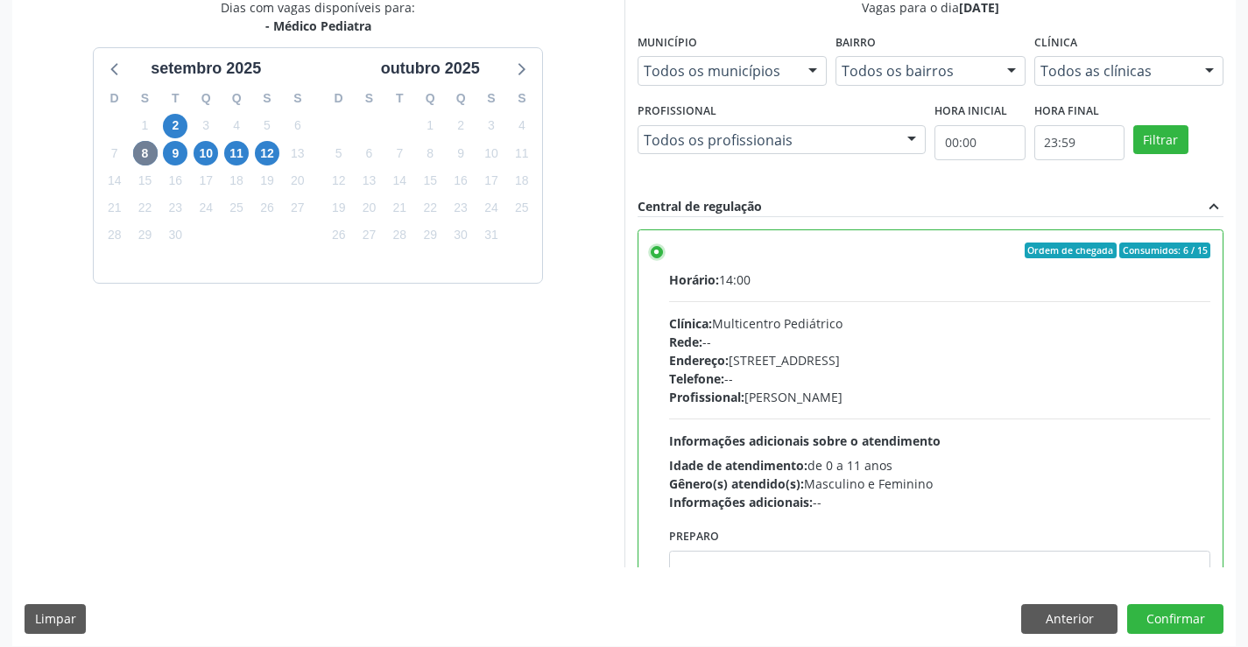
scroll to position [399, 0]
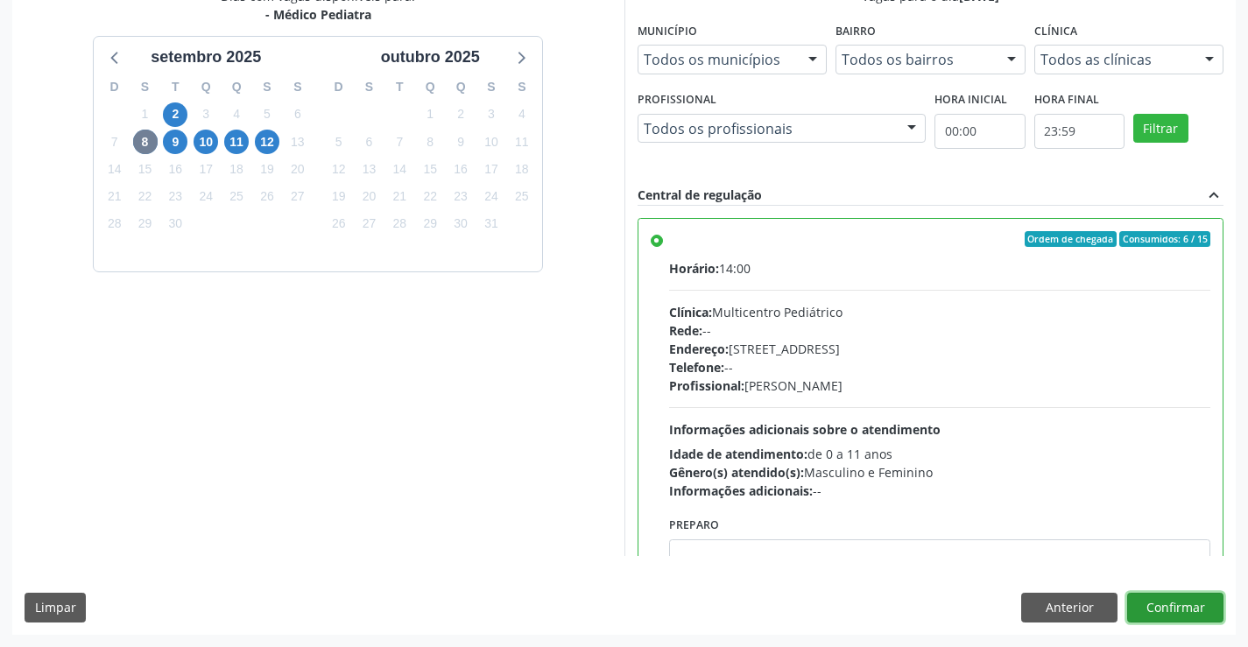
click at [1164, 604] on button "Confirmar" at bounding box center [1175, 608] width 96 height 30
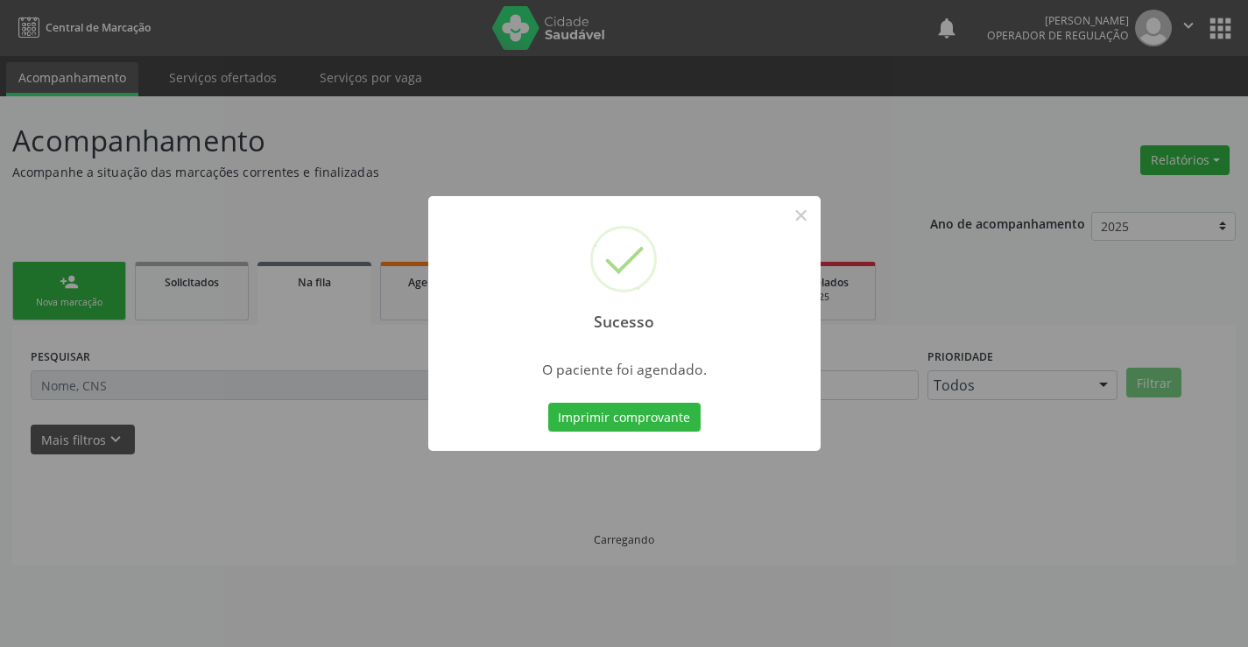
scroll to position [0, 0]
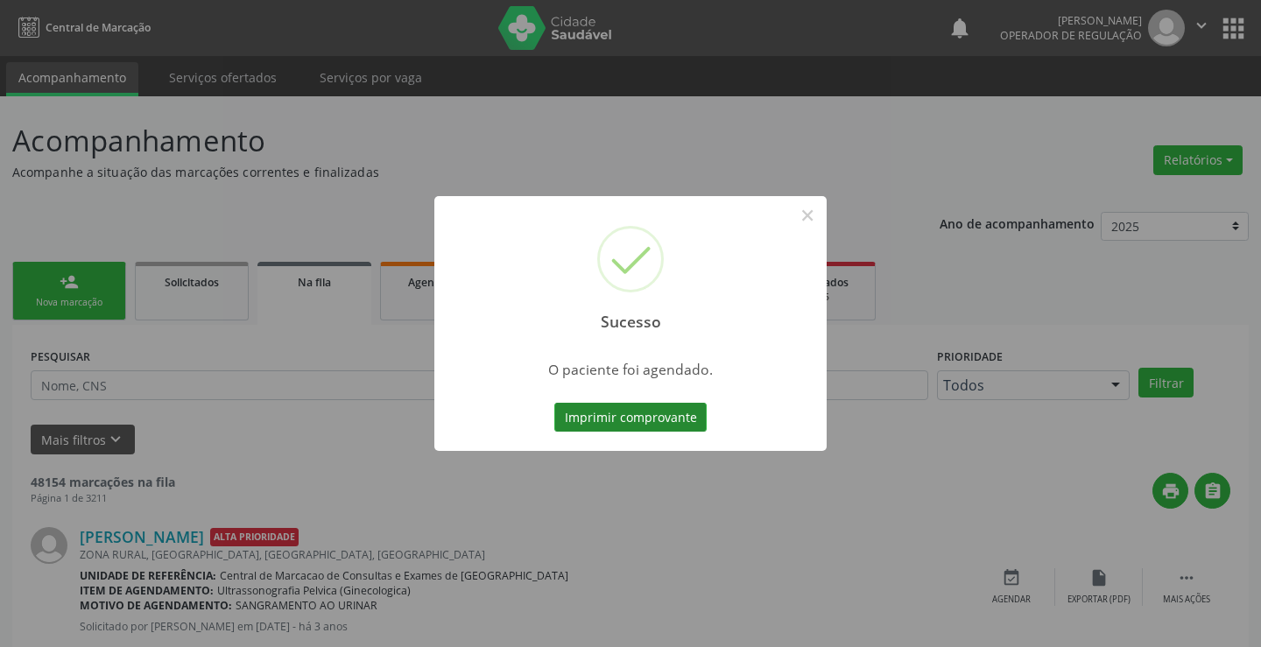
click at [623, 420] on button "Imprimir comprovante" at bounding box center [630, 418] width 152 height 30
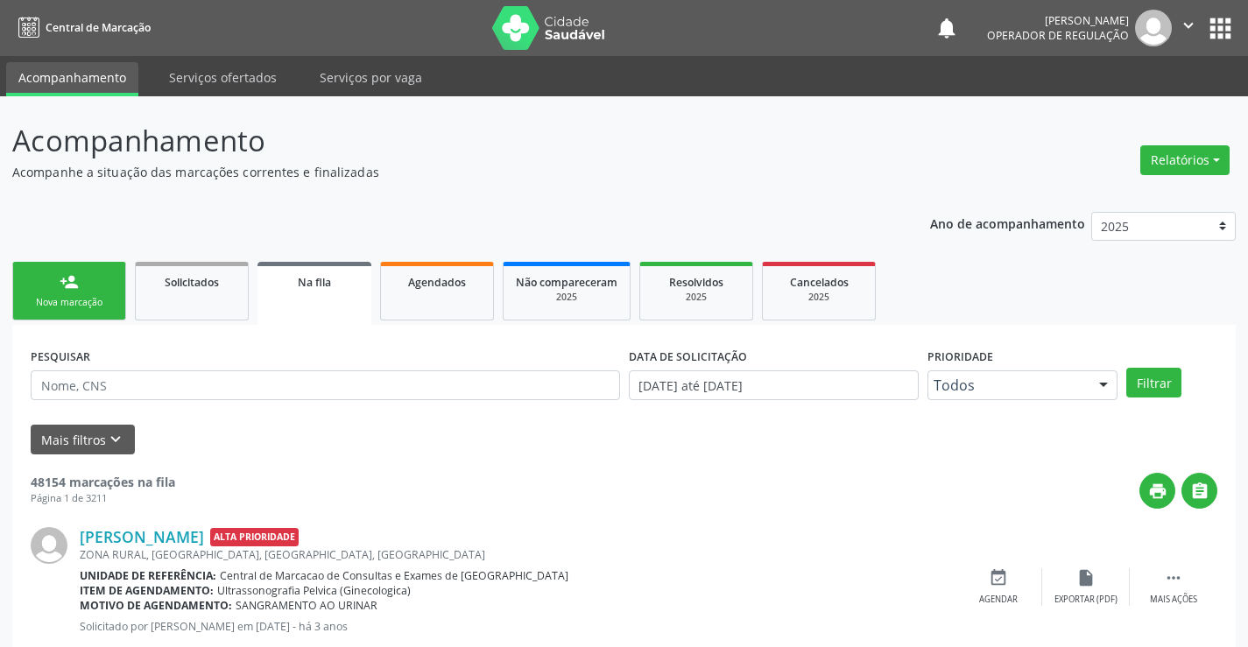
click at [77, 294] on link "person_add Nova marcação" at bounding box center [69, 291] width 114 height 59
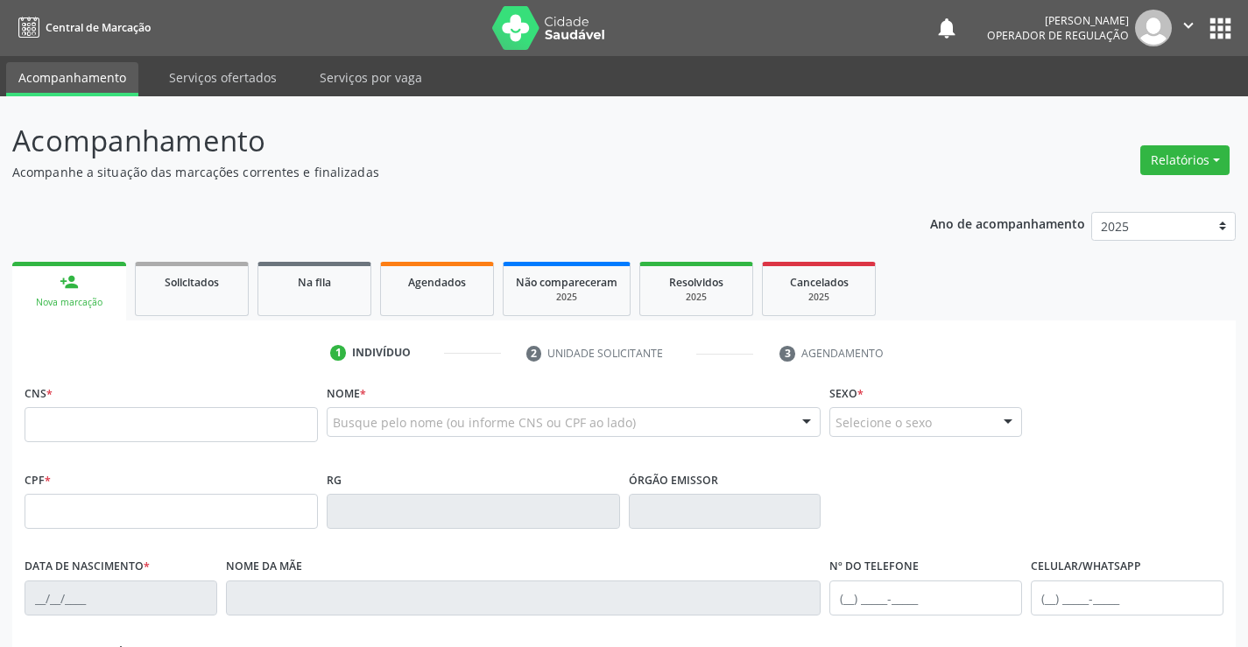
scroll to position [88, 0]
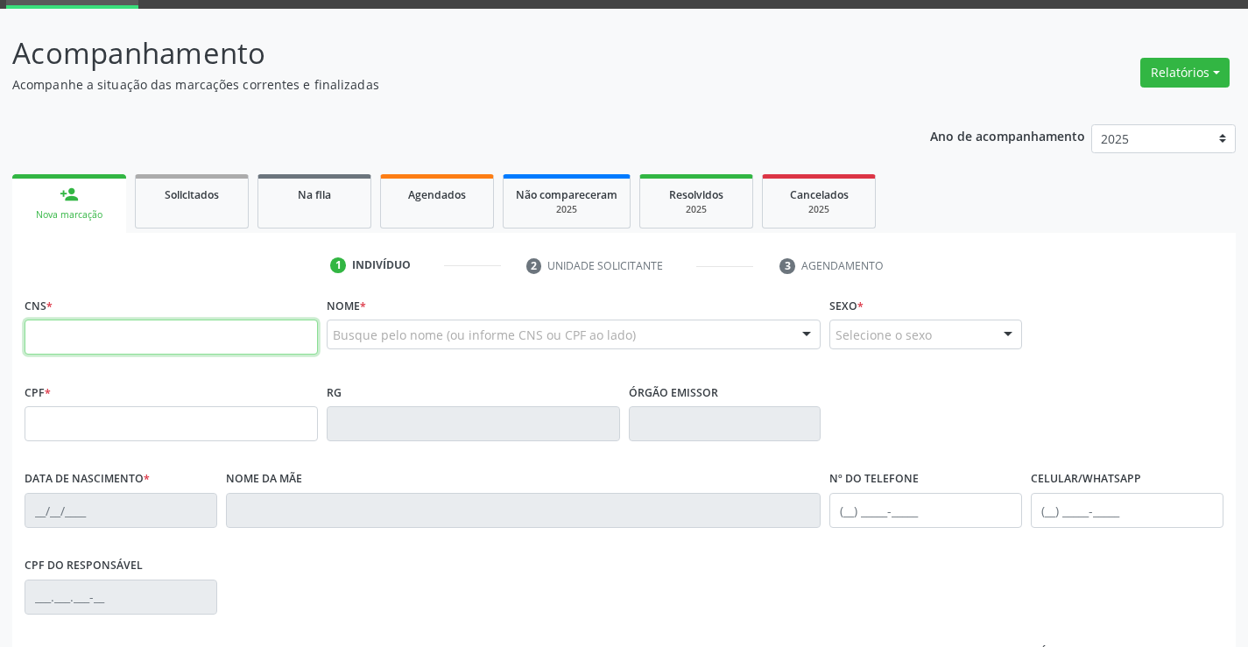
click at [78, 348] on input "text" at bounding box center [171, 337] width 293 height 35
type input "704 0053 2194 4463"
type input "04/09/2023"
type input "(74) 98849-2981"
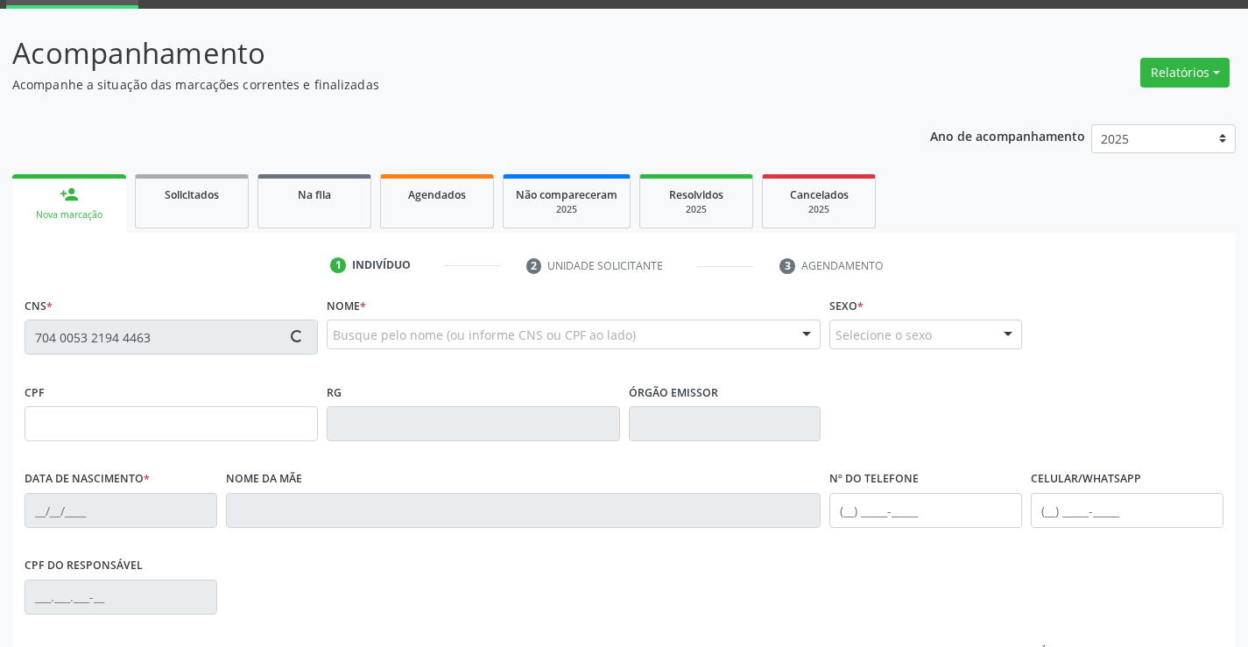
type input "240"
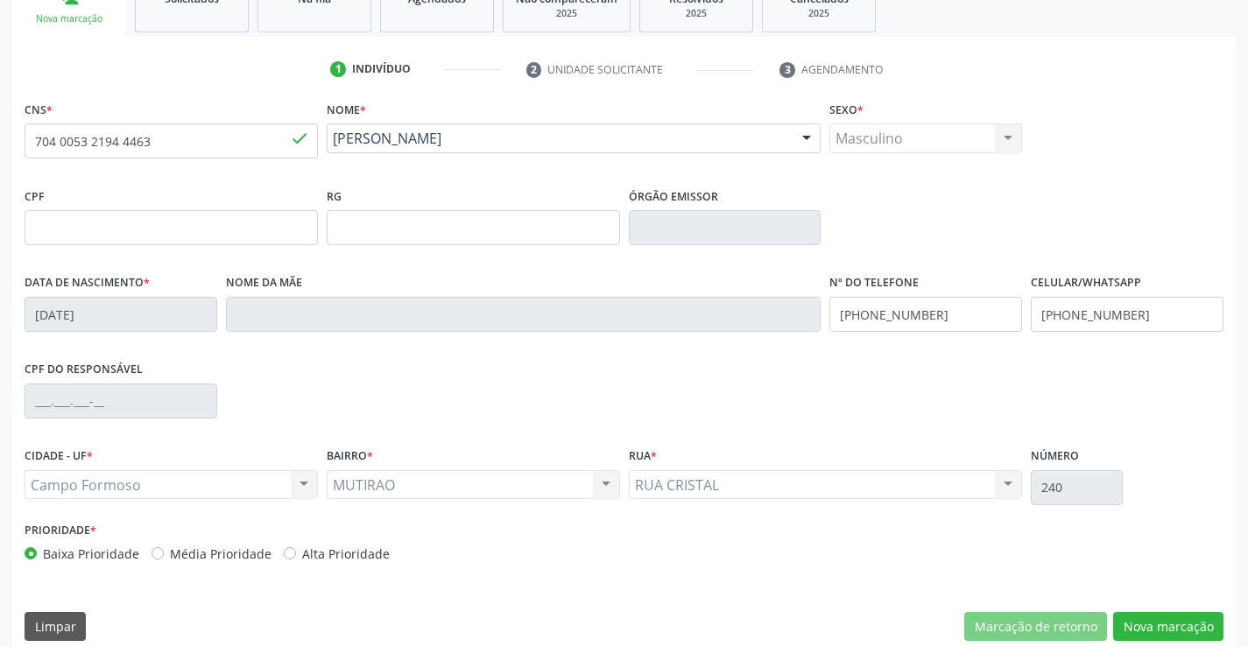
scroll to position [302, 0]
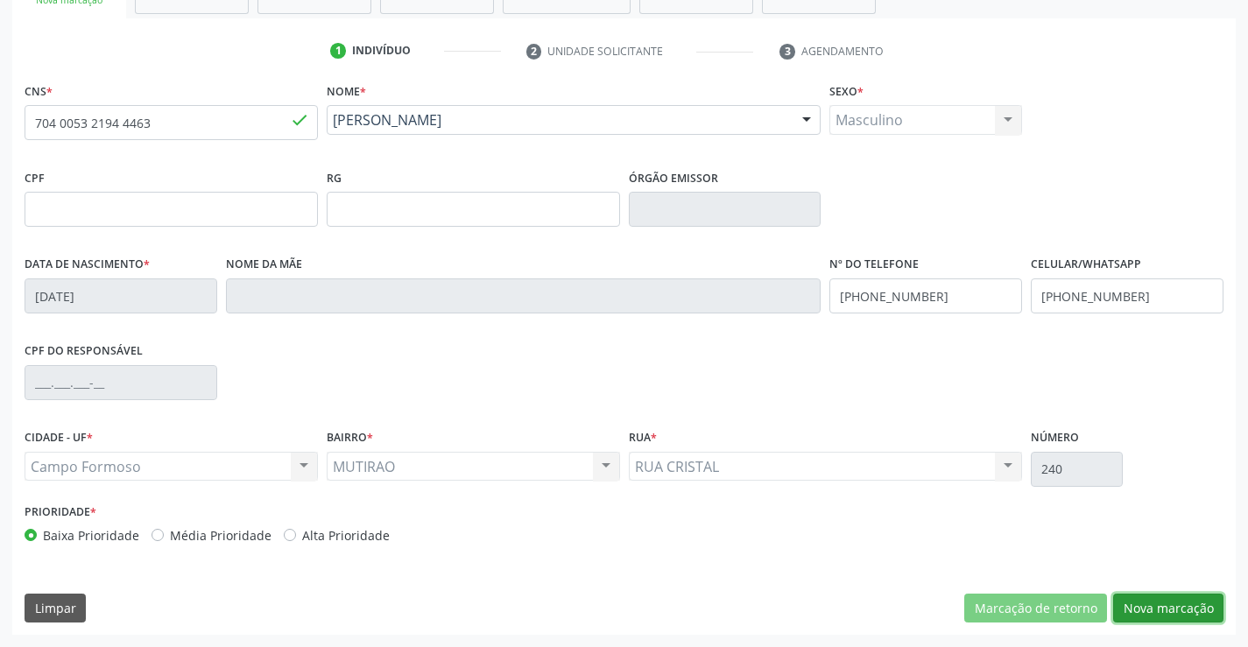
click at [1155, 605] on button "Nova marcação" at bounding box center [1168, 609] width 110 height 30
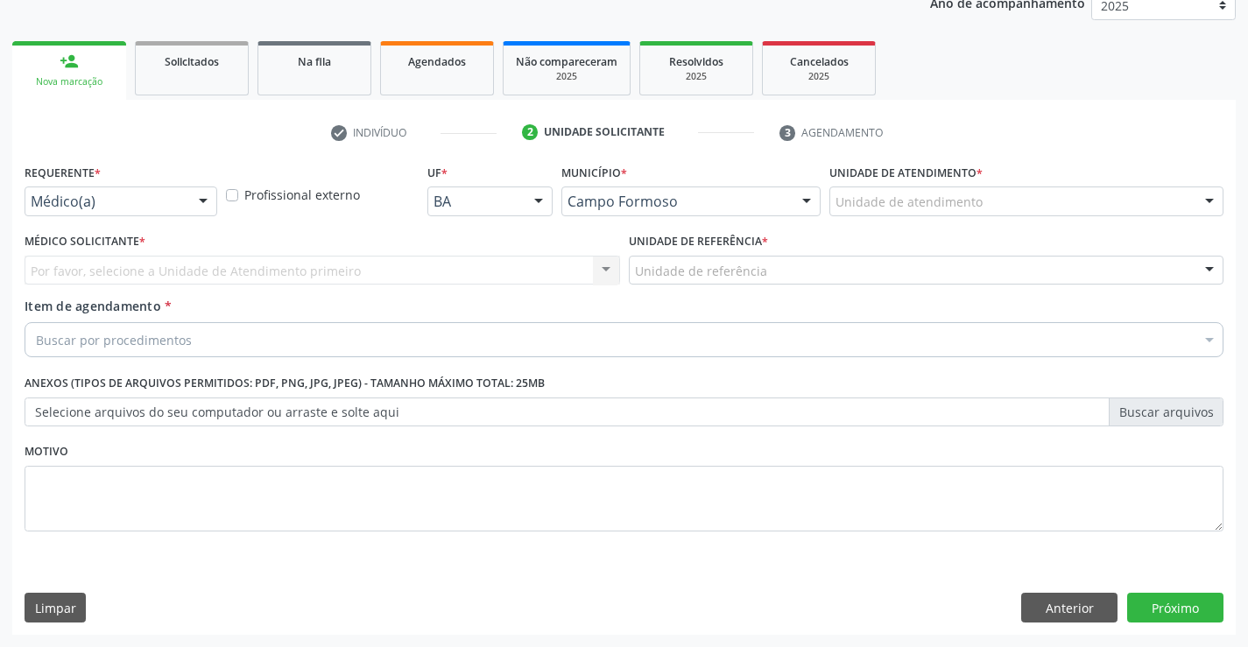
scroll to position [221, 0]
click at [202, 199] on div at bounding box center [203, 202] width 26 height 30
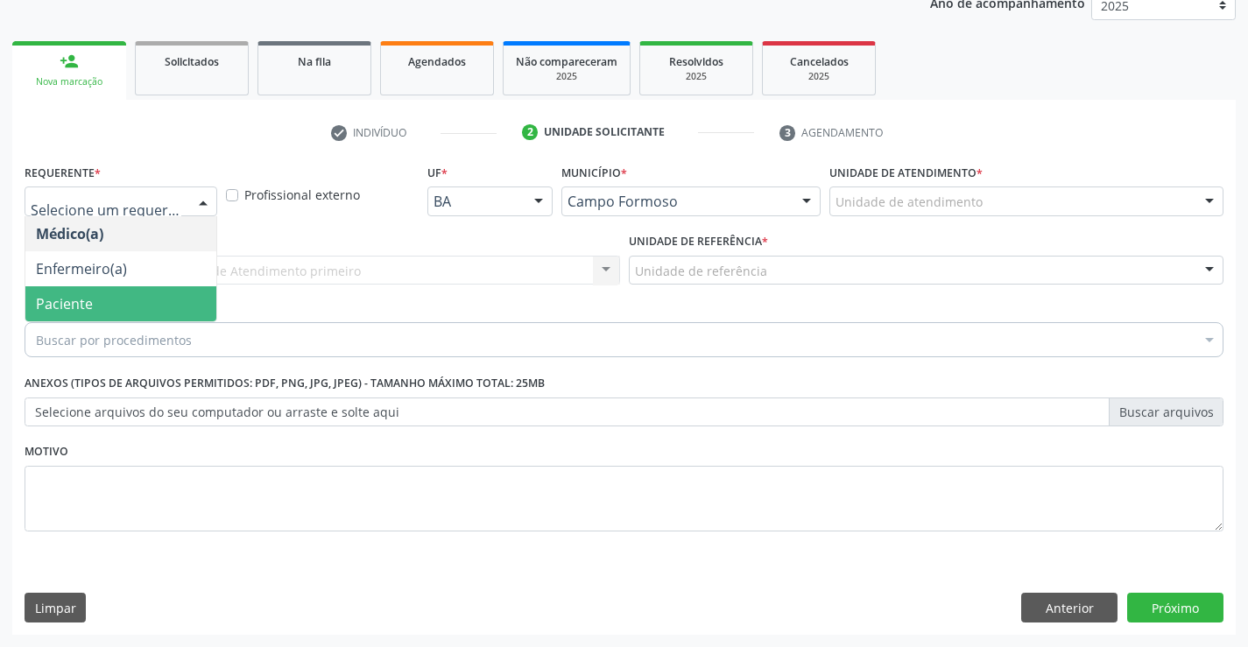
click at [170, 300] on span "Paciente" at bounding box center [120, 303] width 191 height 35
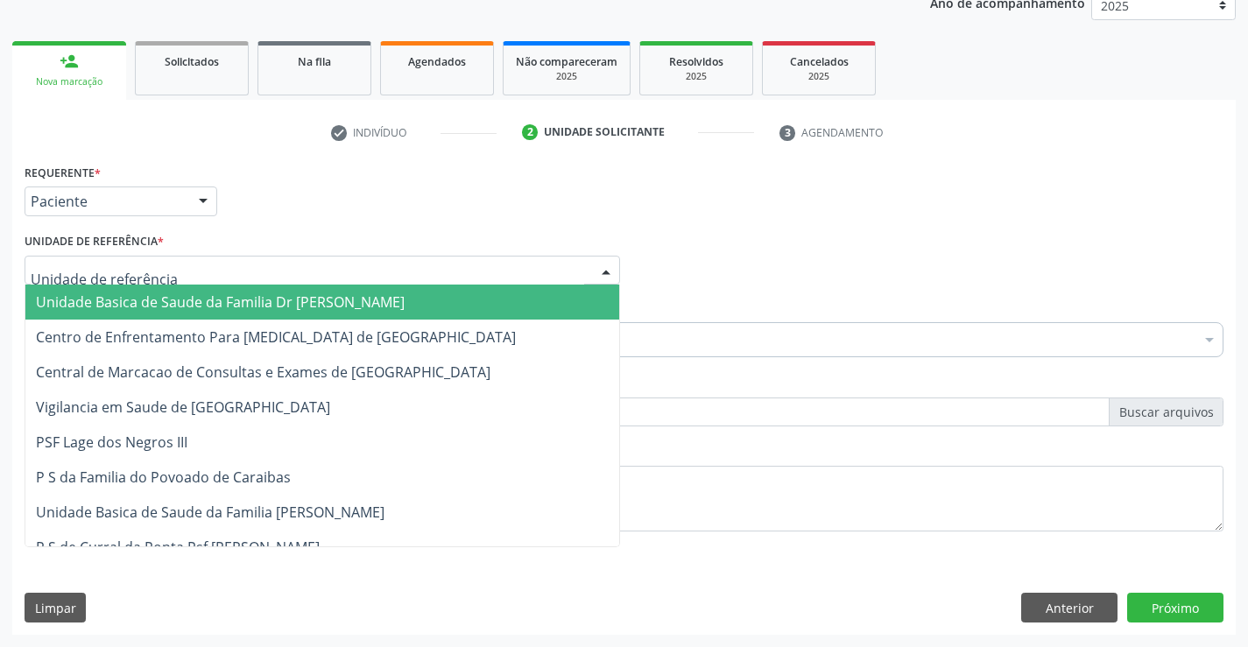
click at [172, 268] on div at bounding box center [322, 271] width 595 height 30
click at [189, 299] on span "Unidade Basica de Saude da Familia Dr [PERSON_NAME]" at bounding box center [220, 301] width 369 height 19
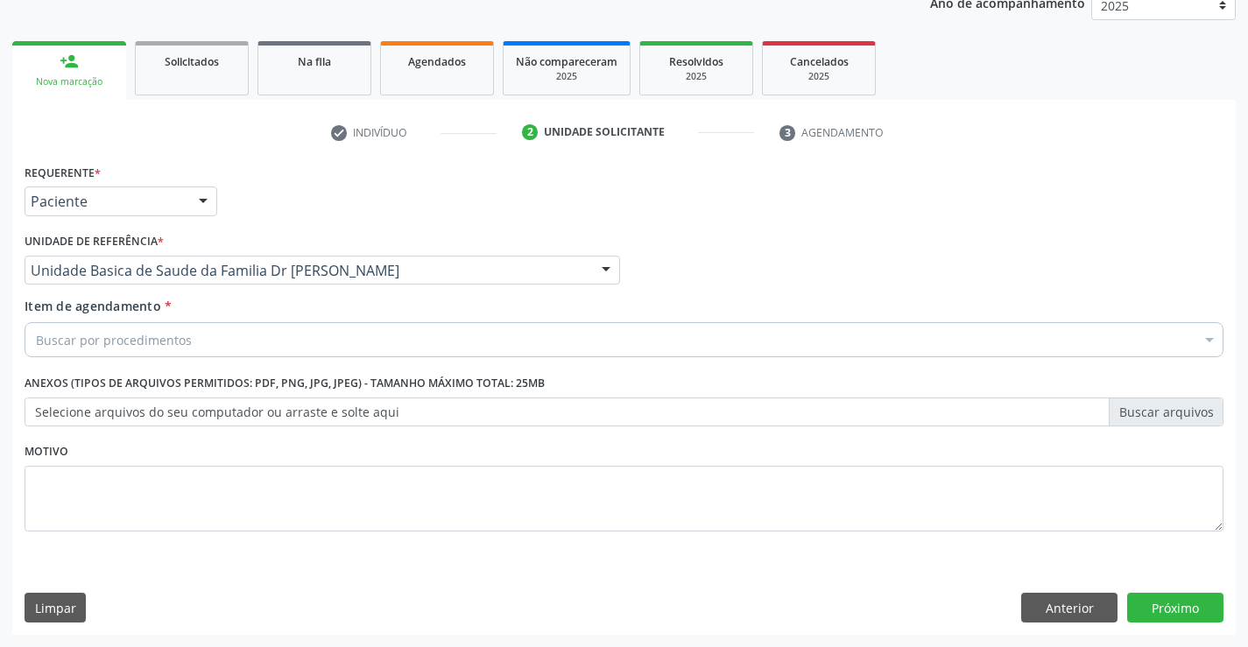
click at [207, 339] on div "Buscar por procedimentos" at bounding box center [624, 339] width 1199 height 35
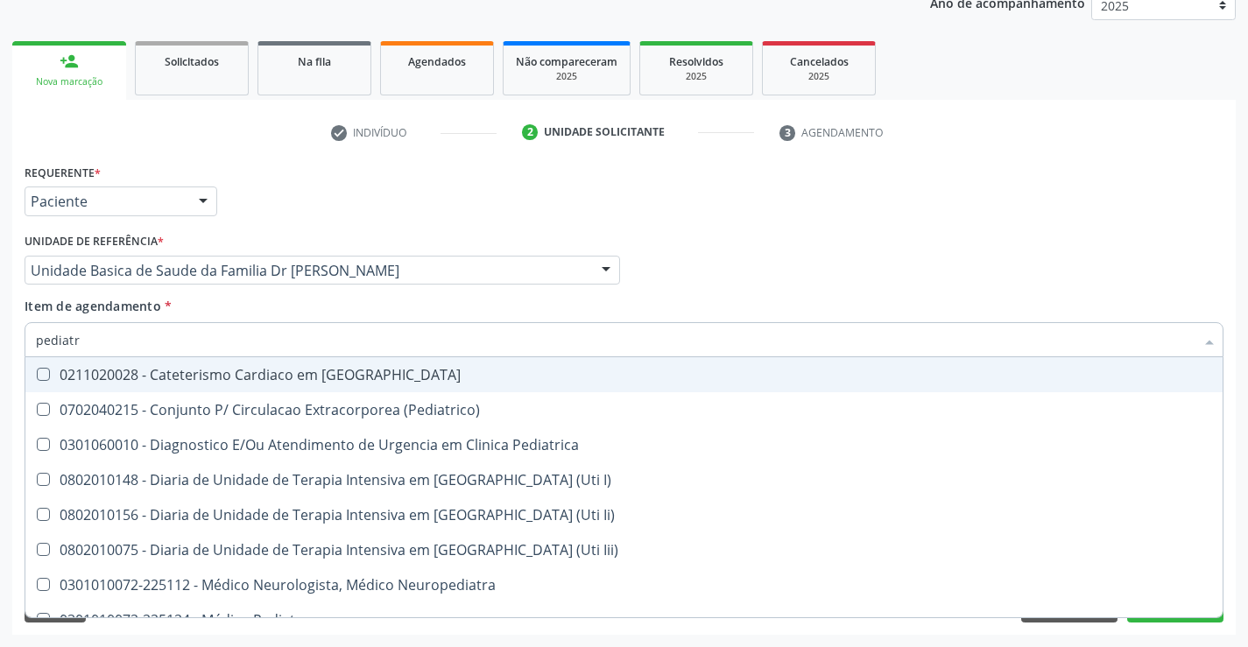
type input "pediatra"
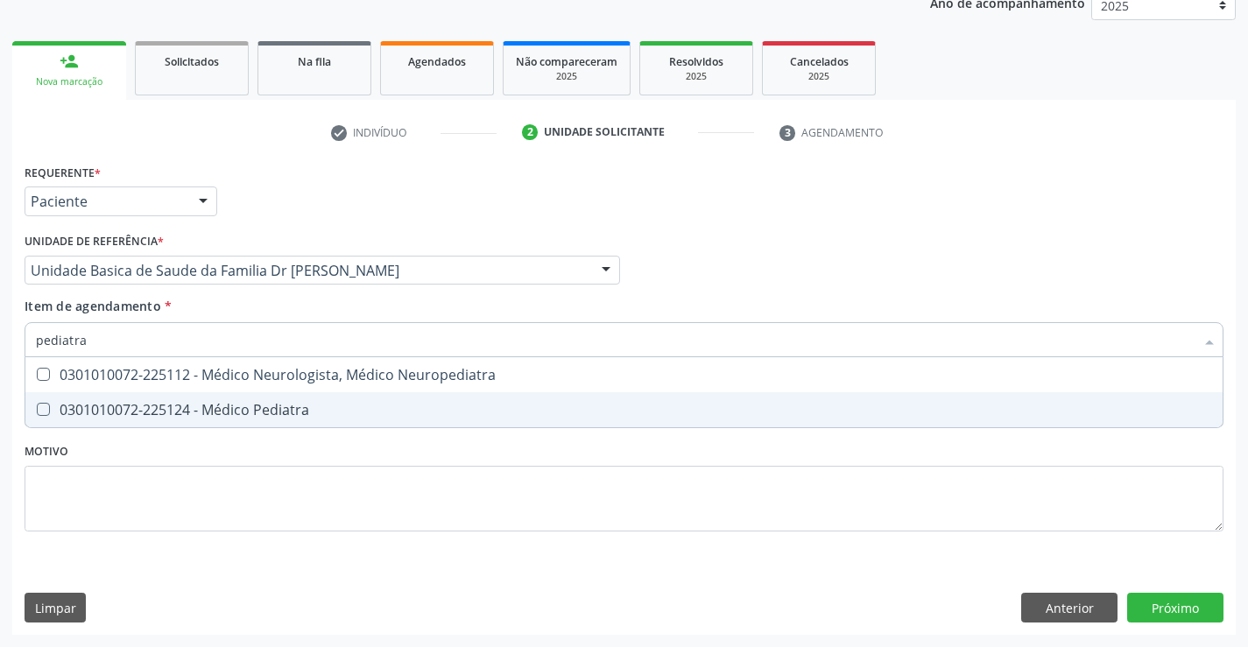
click at [230, 407] on div "0301010072-225124 - Médico Pediatra" at bounding box center [624, 410] width 1176 height 14
checkbox Pediatra "true"
click at [228, 476] on div "Requerente * Paciente Médico(a) Enfermeiro(a) Paciente Nenhum resultado encontr…" at bounding box center [624, 357] width 1199 height 397
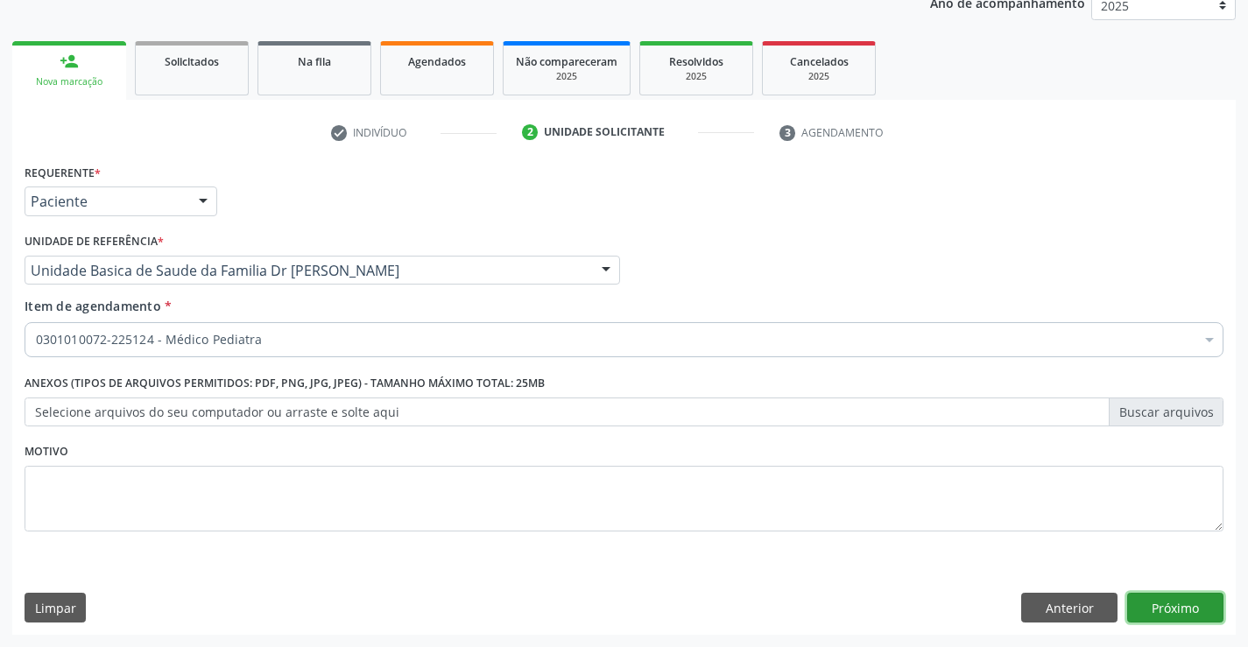
click at [1170, 613] on button "Próximo" at bounding box center [1175, 608] width 96 height 30
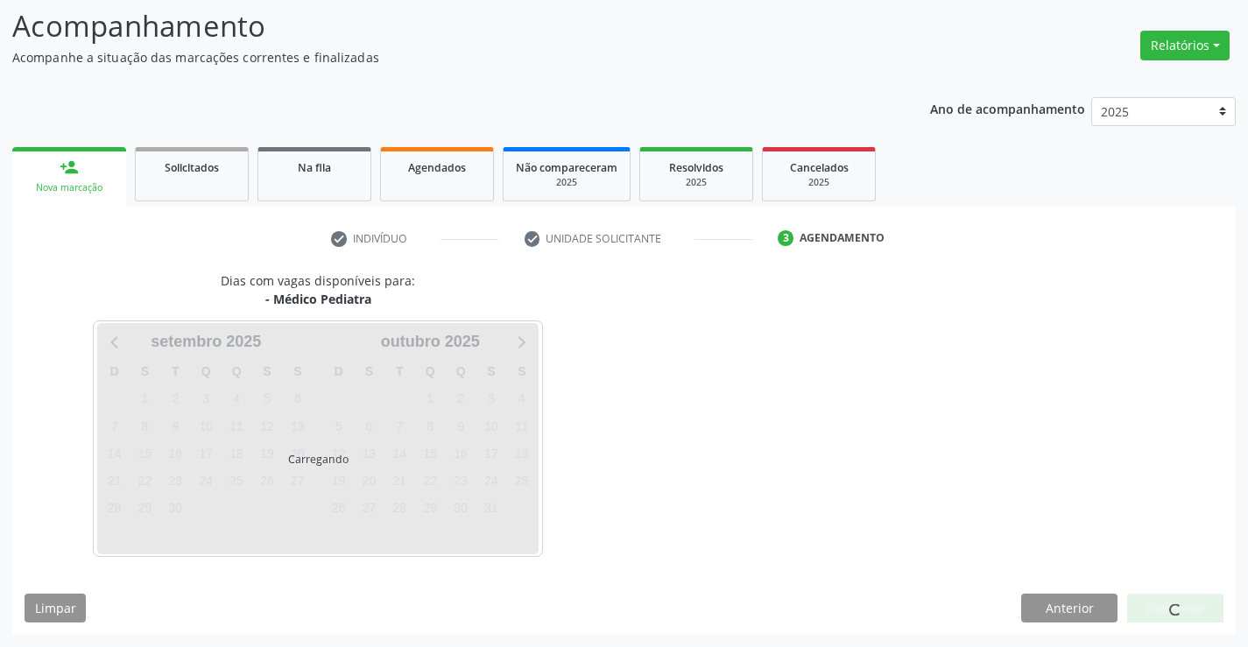
scroll to position [115, 0]
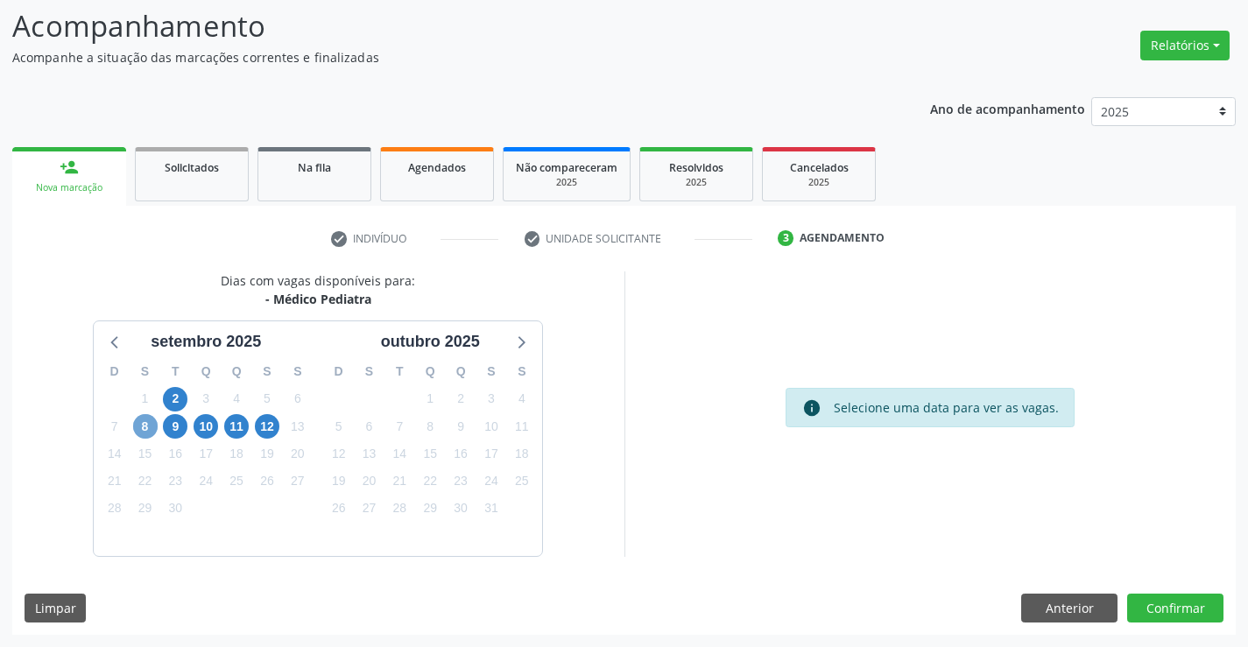
click at [141, 426] on span "8" at bounding box center [145, 426] width 25 height 25
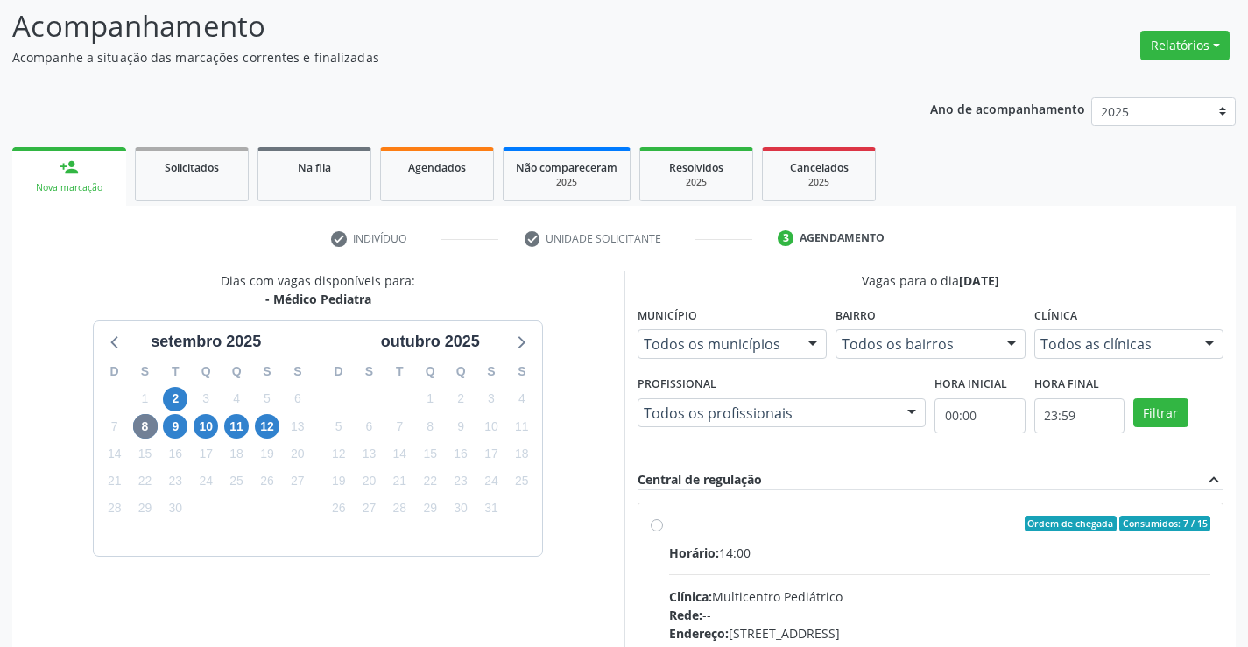
click at [669, 529] on label "Ordem de chegada Consumidos: 7 / 15 Horário: 14:00 Clínica: Multicentro Pediátr…" at bounding box center [940, 650] width 542 height 269
click at [654, 529] on input "Ordem de chegada Consumidos: 7 / 15 Horário: 14:00 Clínica: Multicentro Pediátr…" at bounding box center [657, 524] width 12 height 16
radio input "true"
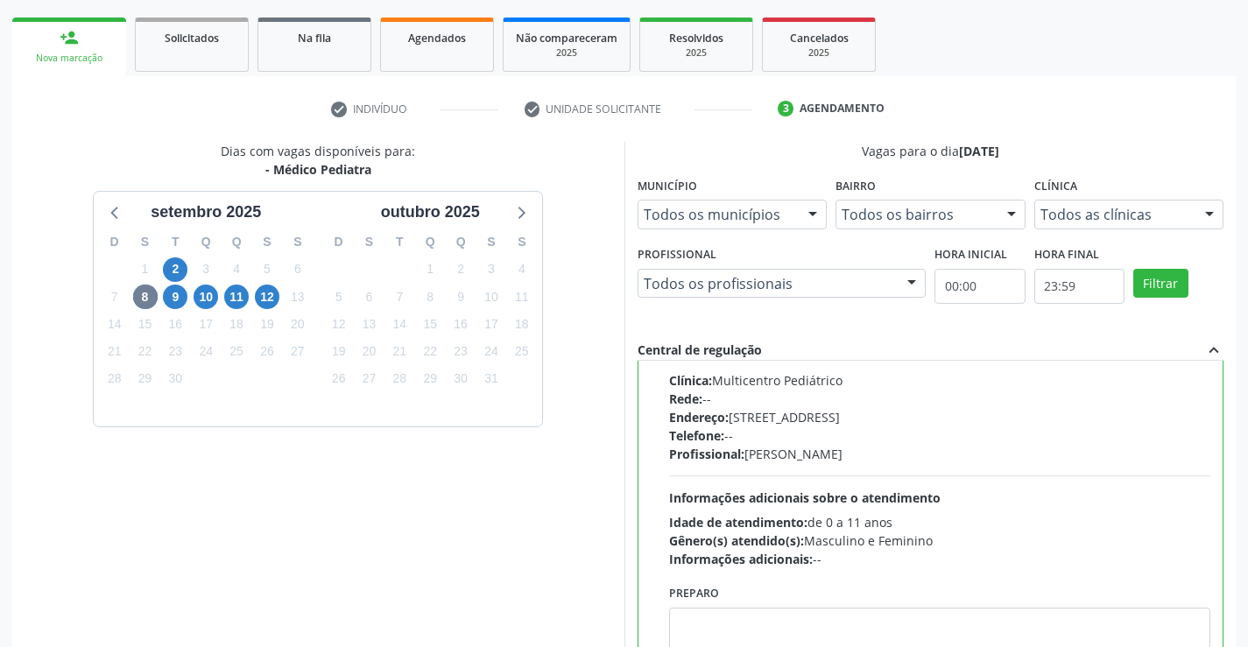
scroll to position [377, 0]
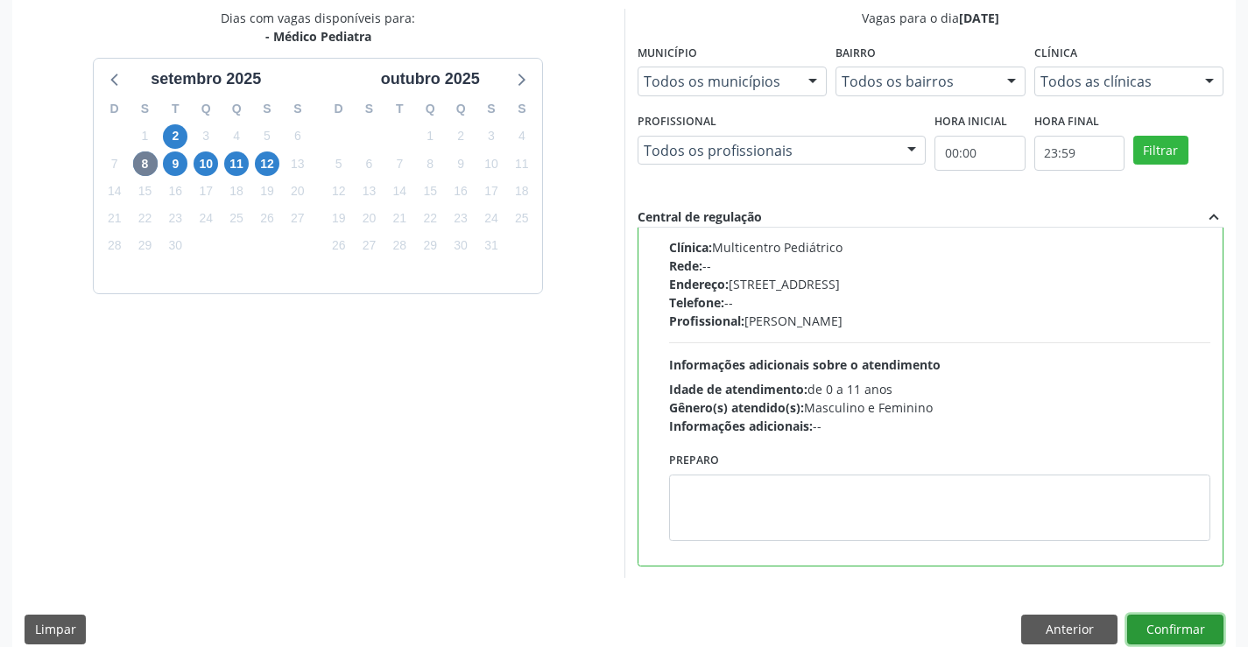
click at [1164, 627] on button "Confirmar" at bounding box center [1175, 630] width 96 height 30
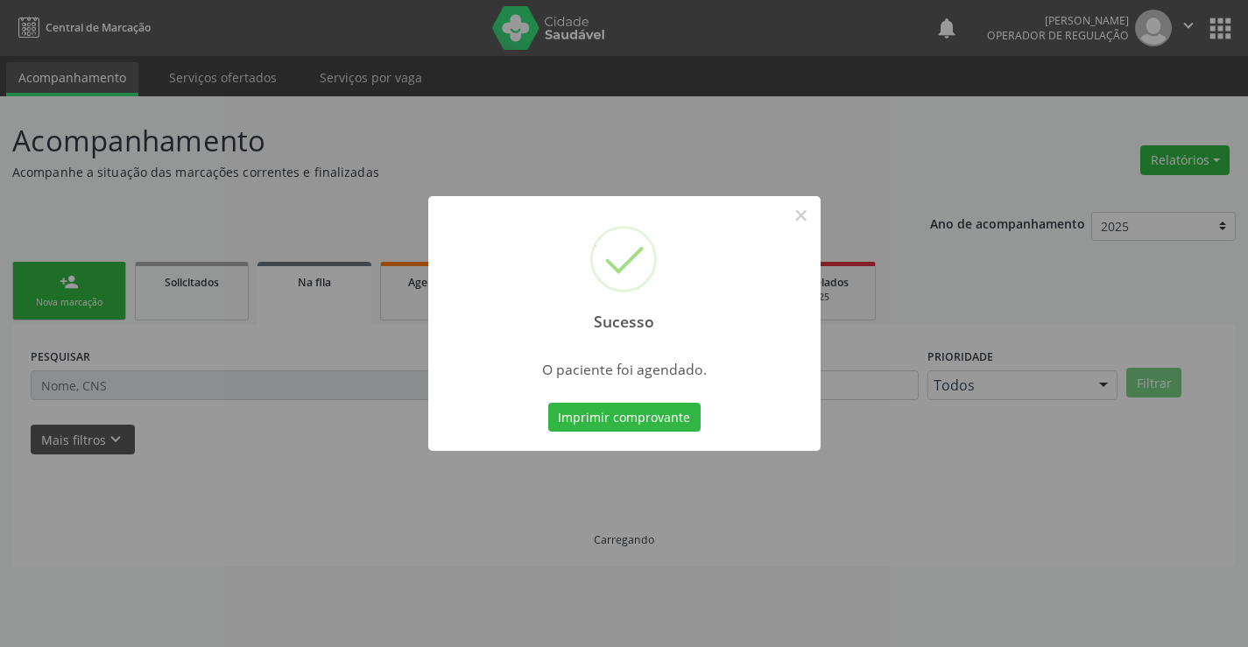
scroll to position [0, 0]
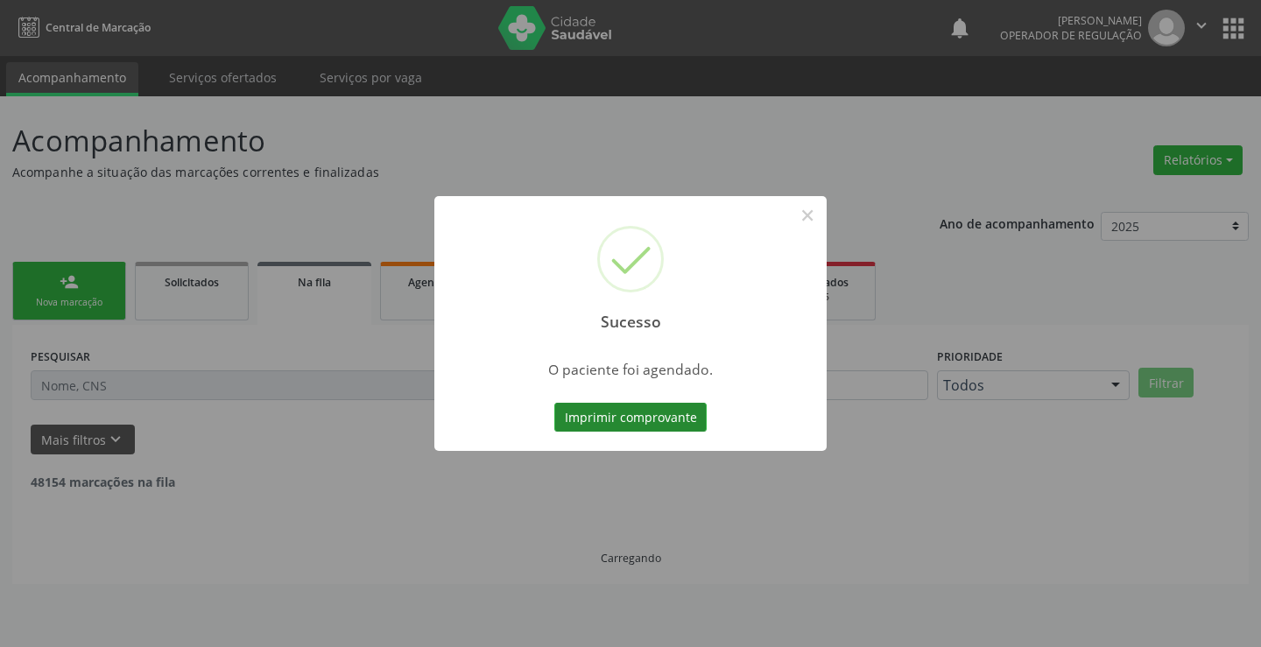
click at [630, 411] on button "Imprimir comprovante" at bounding box center [630, 418] width 152 height 30
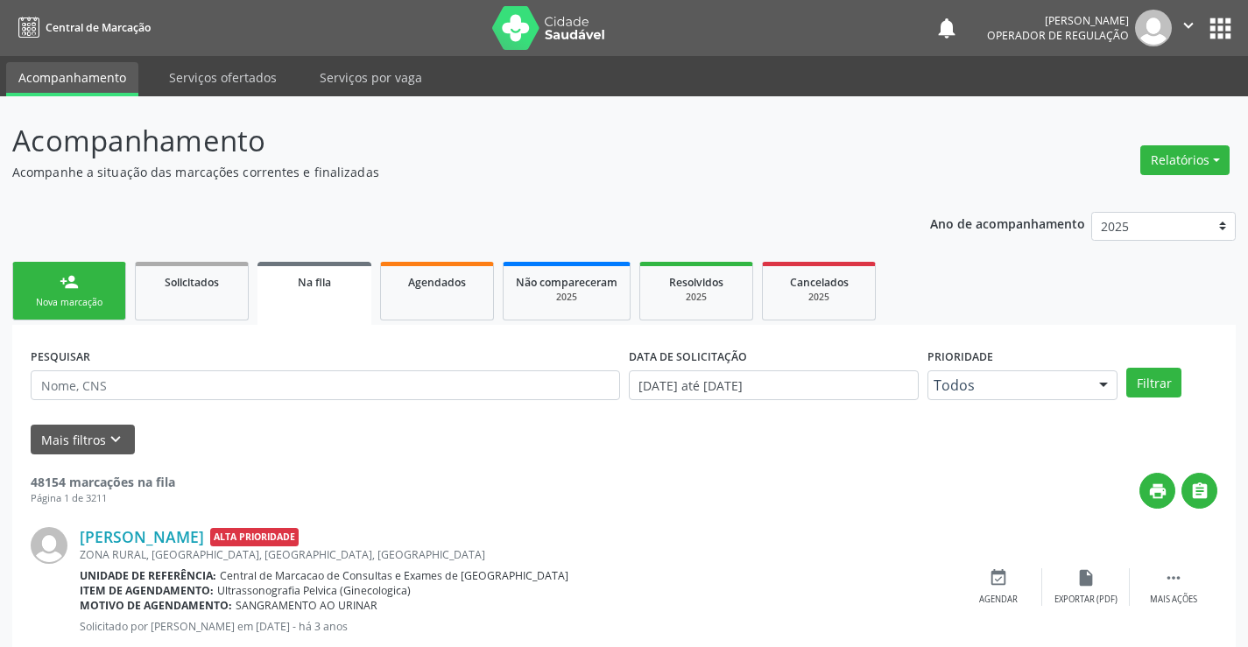
click at [93, 290] on link "person_add Nova marcação" at bounding box center [69, 291] width 114 height 59
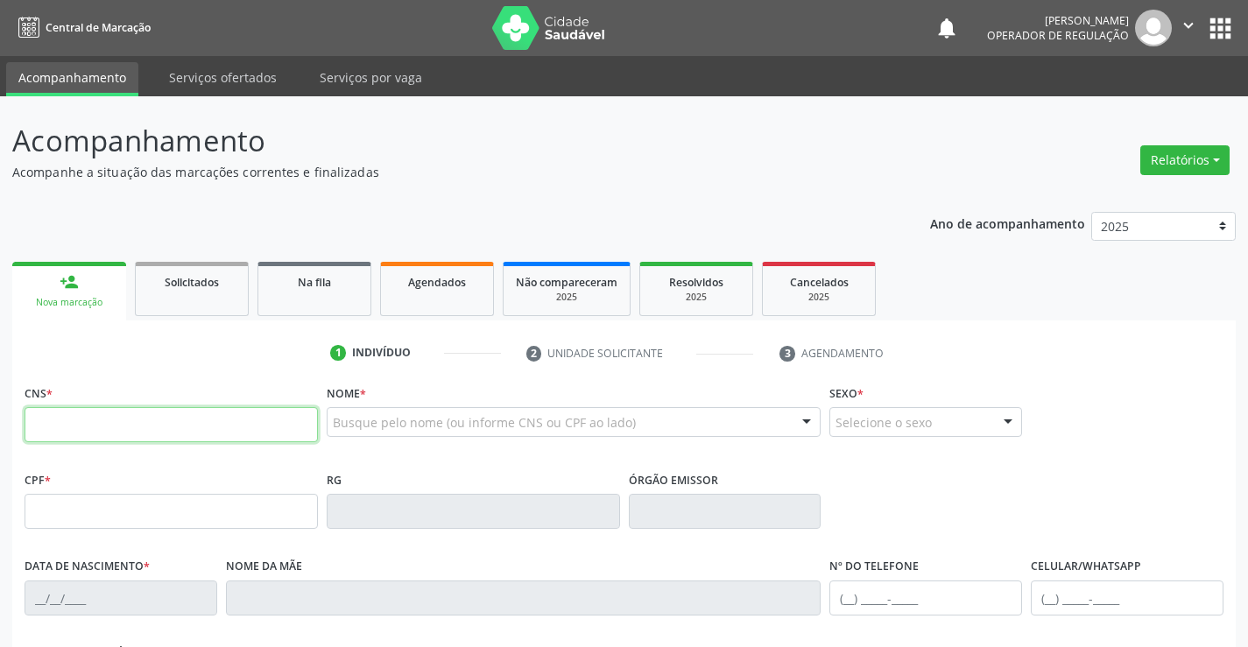
click at [95, 413] on input "text" at bounding box center [171, 424] width 293 height 35
type input "705 6034 3333 9015"
type input "114.912.285-47"
type input "03/09/2019"
type input "Geusimara Pereira da Silva"
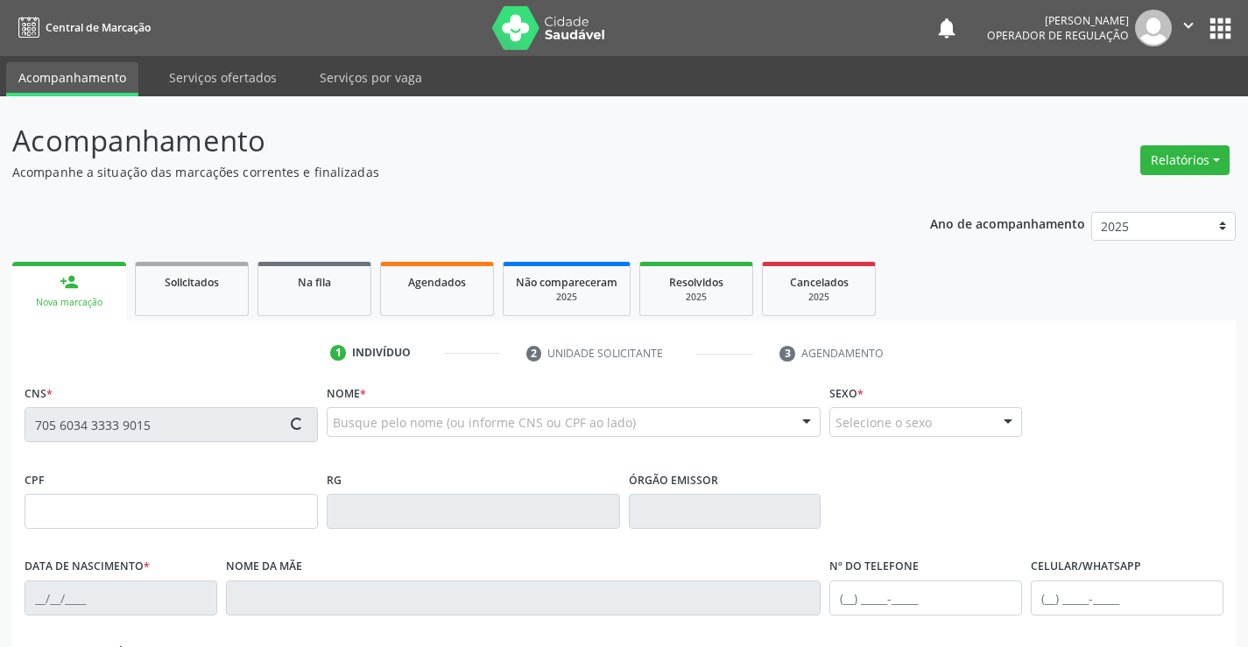
type input "(74) 98823-2005"
type input "156"
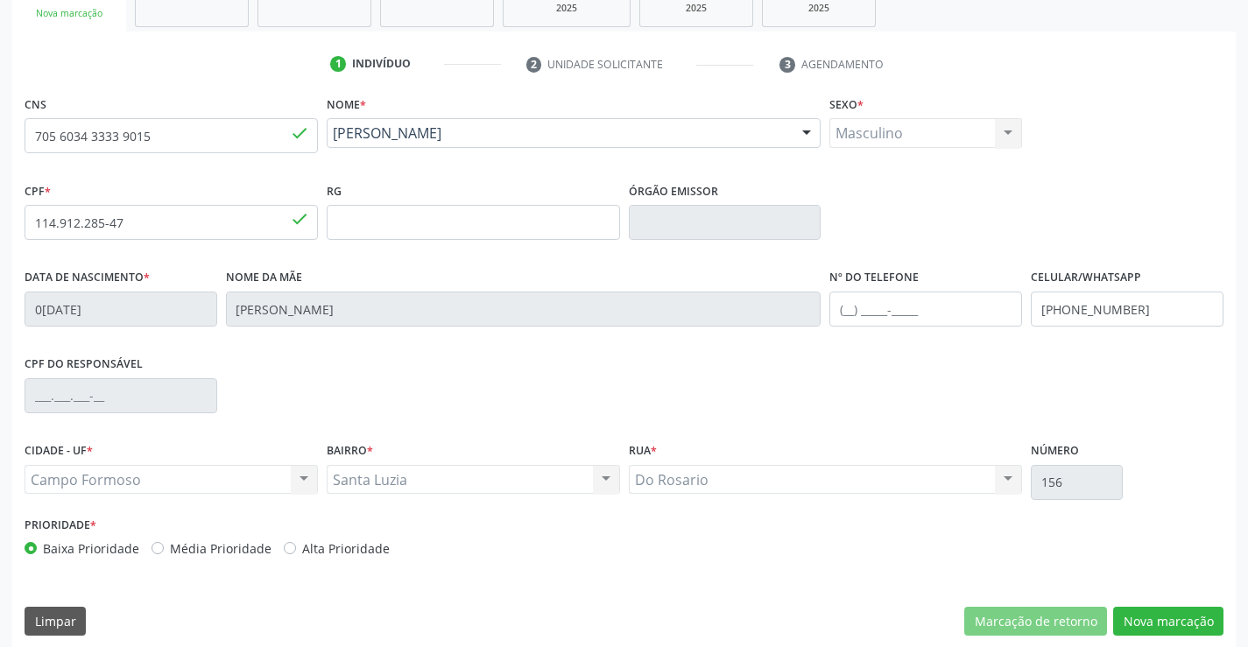
scroll to position [302, 0]
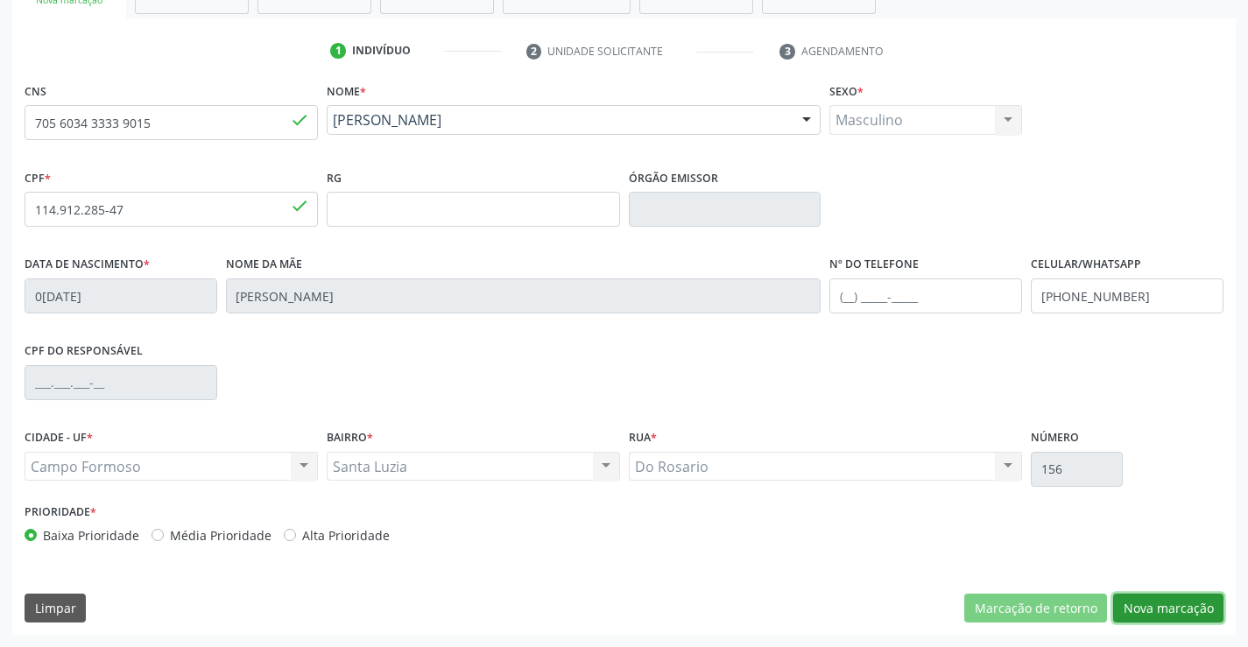
click at [1123, 606] on button "Nova marcação" at bounding box center [1168, 609] width 110 height 30
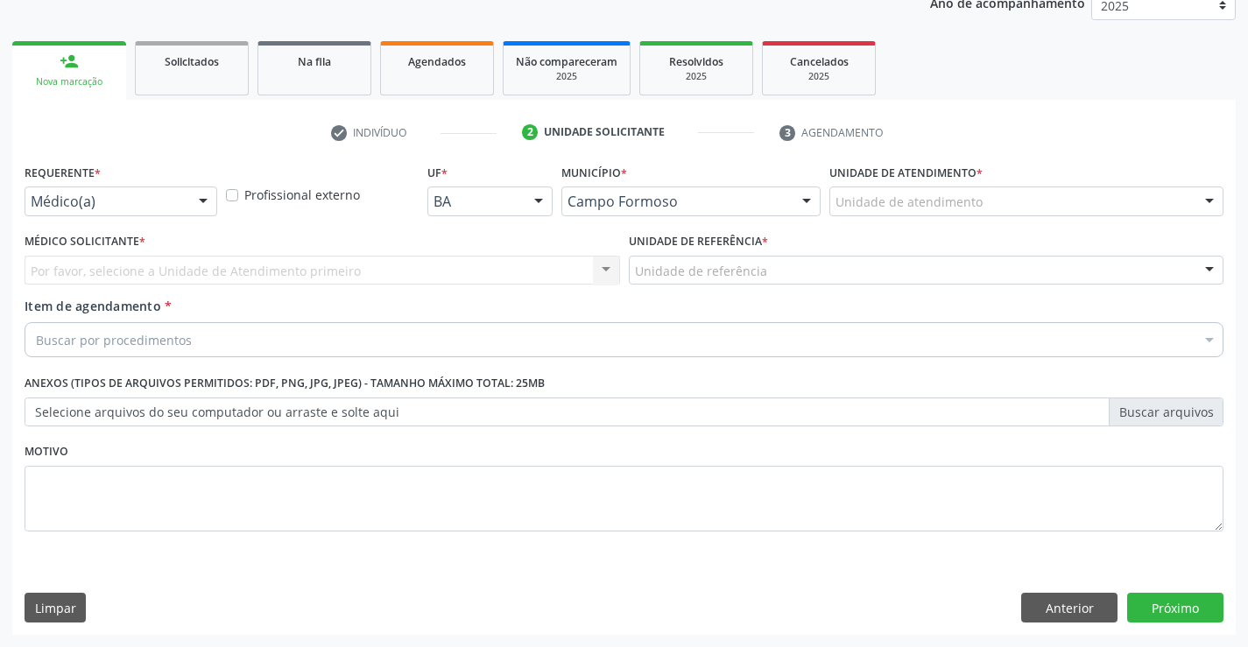
scroll to position [221, 0]
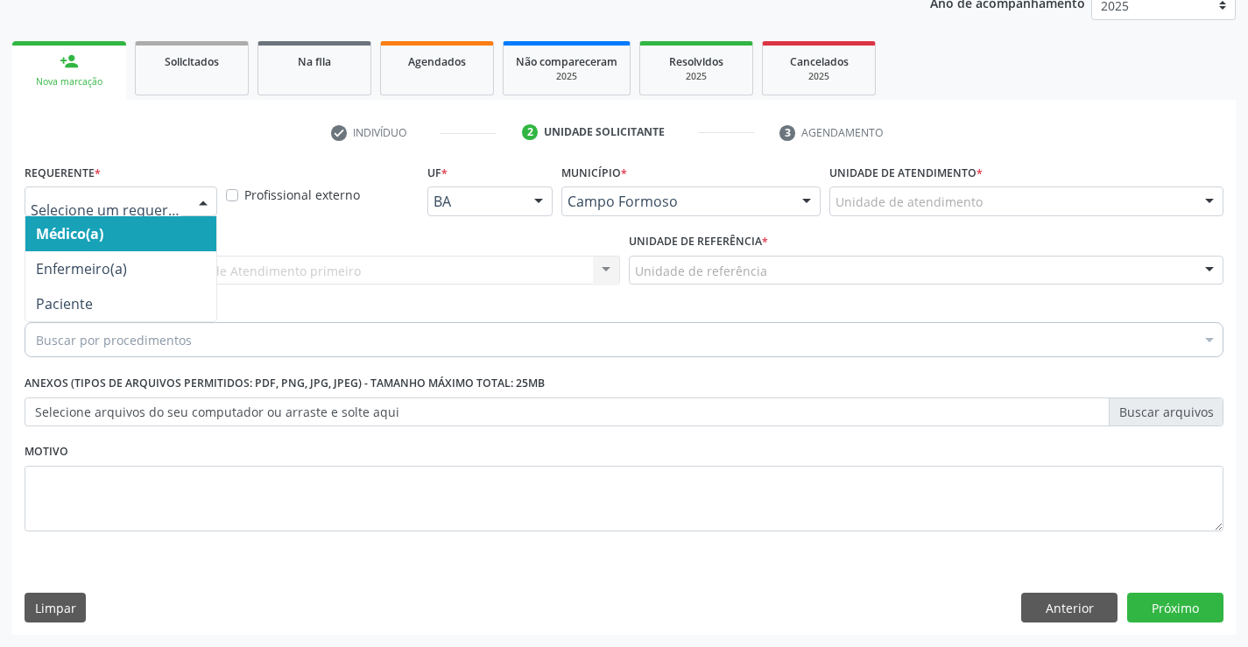
click at [187, 205] on div at bounding box center [121, 201] width 193 height 30
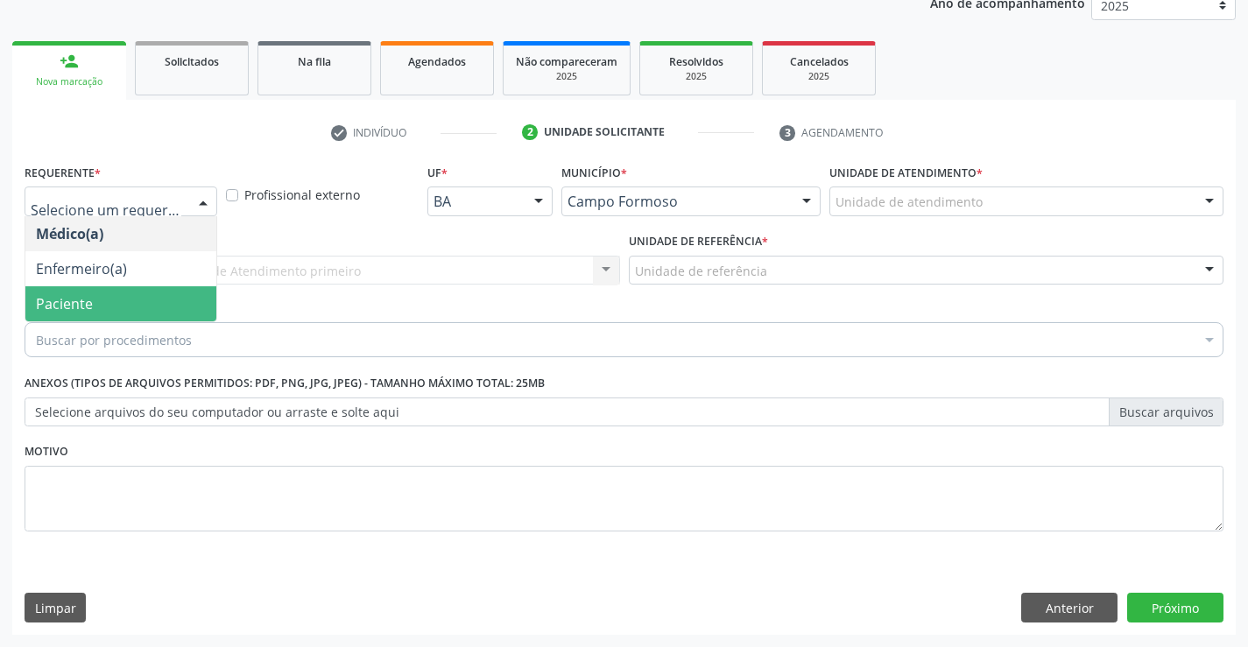
click at [161, 307] on span "Paciente" at bounding box center [120, 303] width 191 height 35
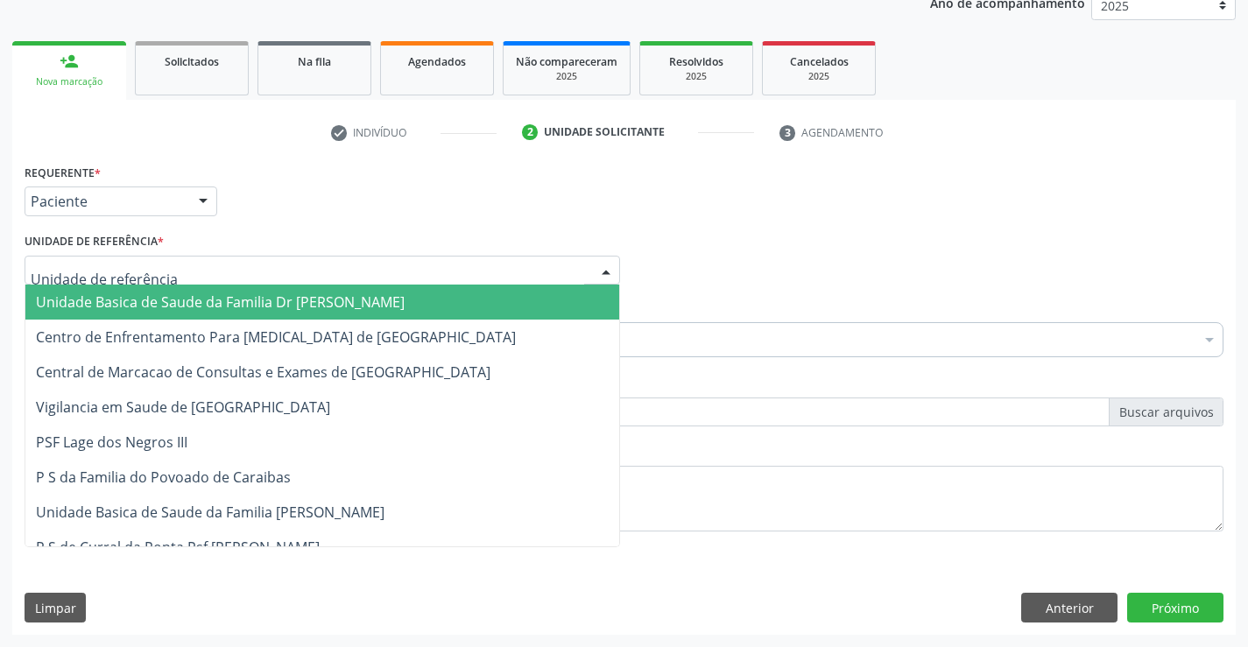
click at [183, 262] on div at bounding box center [322, 271] width 595 height 30
click at [200, 294] on span "Unidade Basica de Saude da Familia Dr [PERSON_NAME]" at bounding box center [220, 301] width 369 height 19
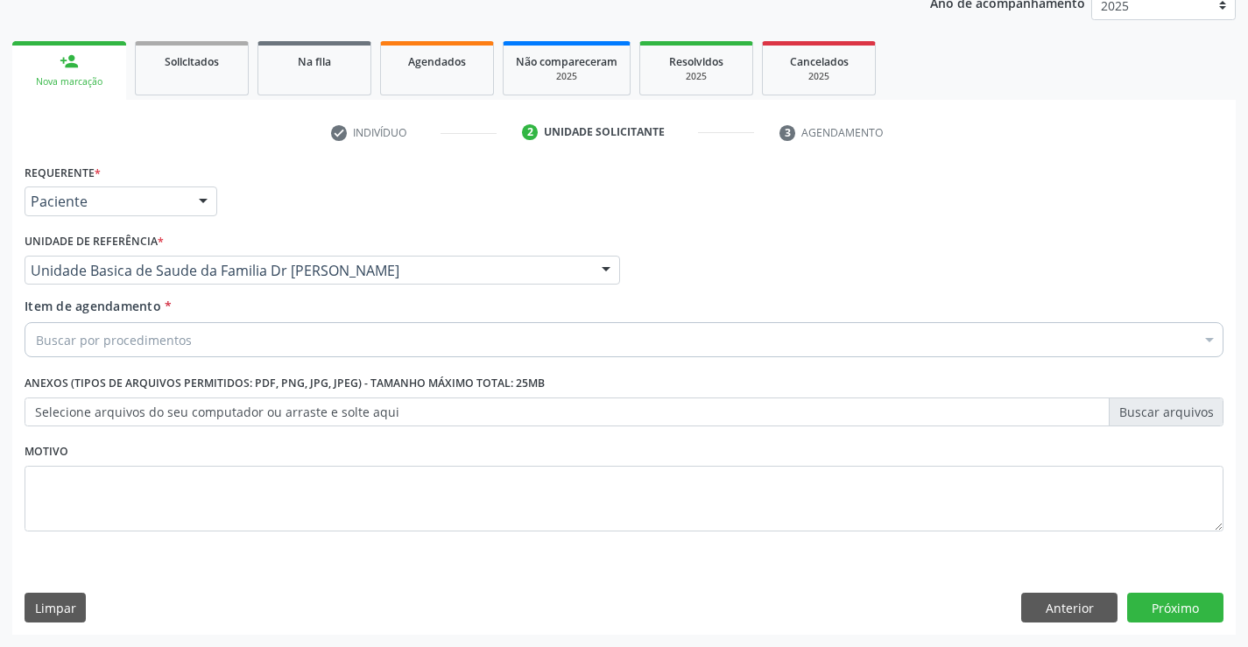
click at [217, 341] on div "Buscar por procedimentos" at bounding box center [624, 339] width 1199 height 35
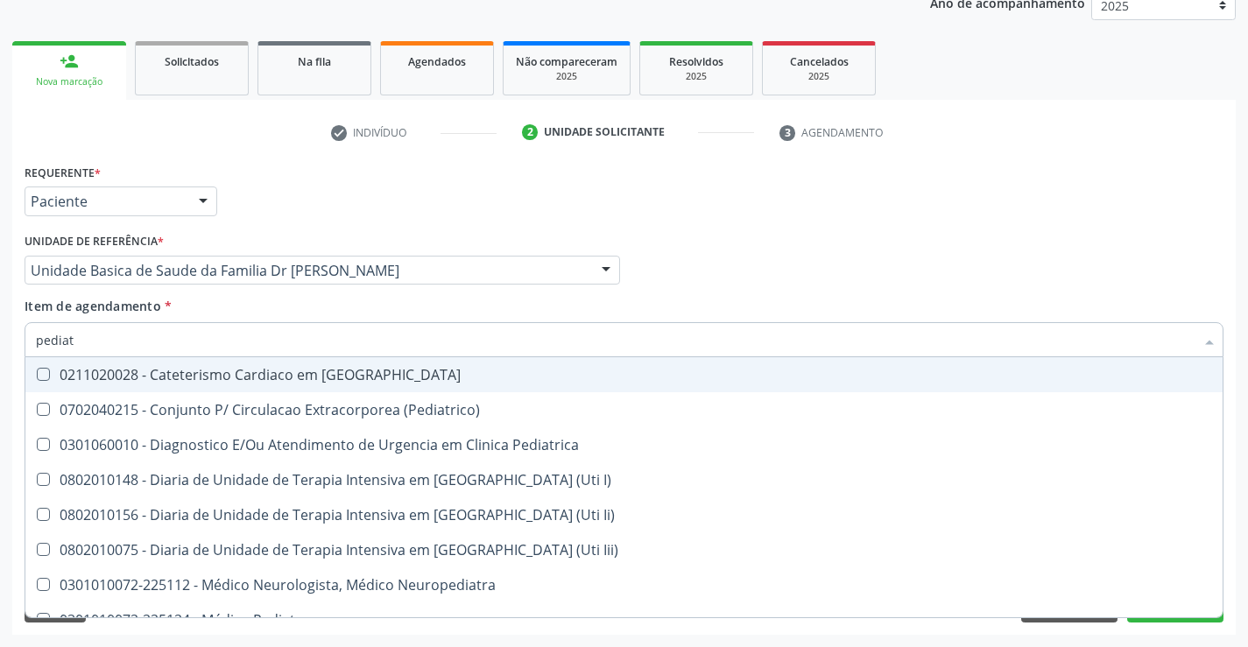
type input "pediatr"
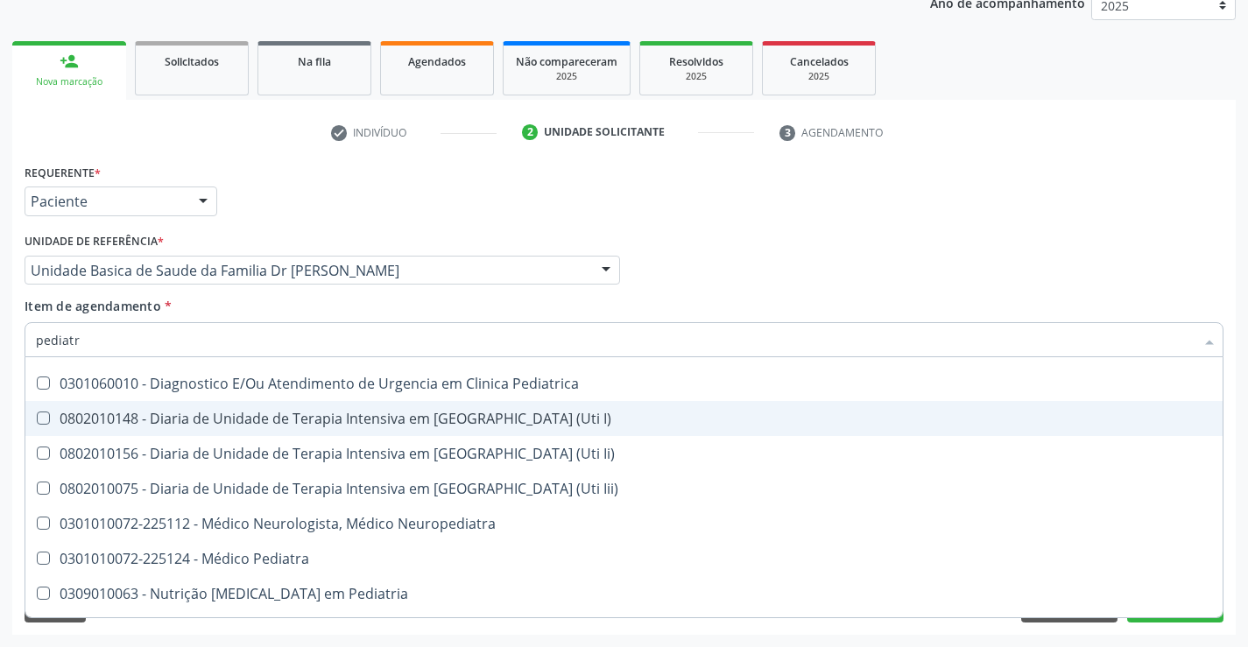
scroll to position [88, 0]
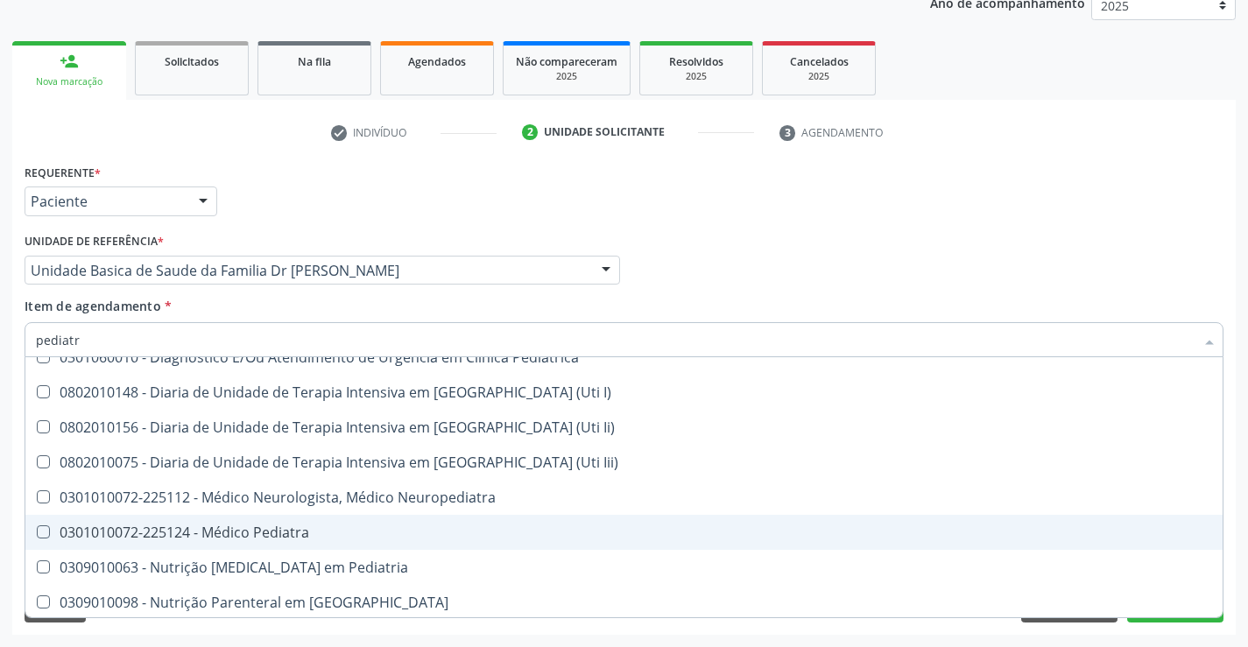
click at [265, 528] on div "0301010072-225124 - Médico Pediatra" at bounding box center [624, 532] width 1176 height 14
checkbox Pediatra "true"
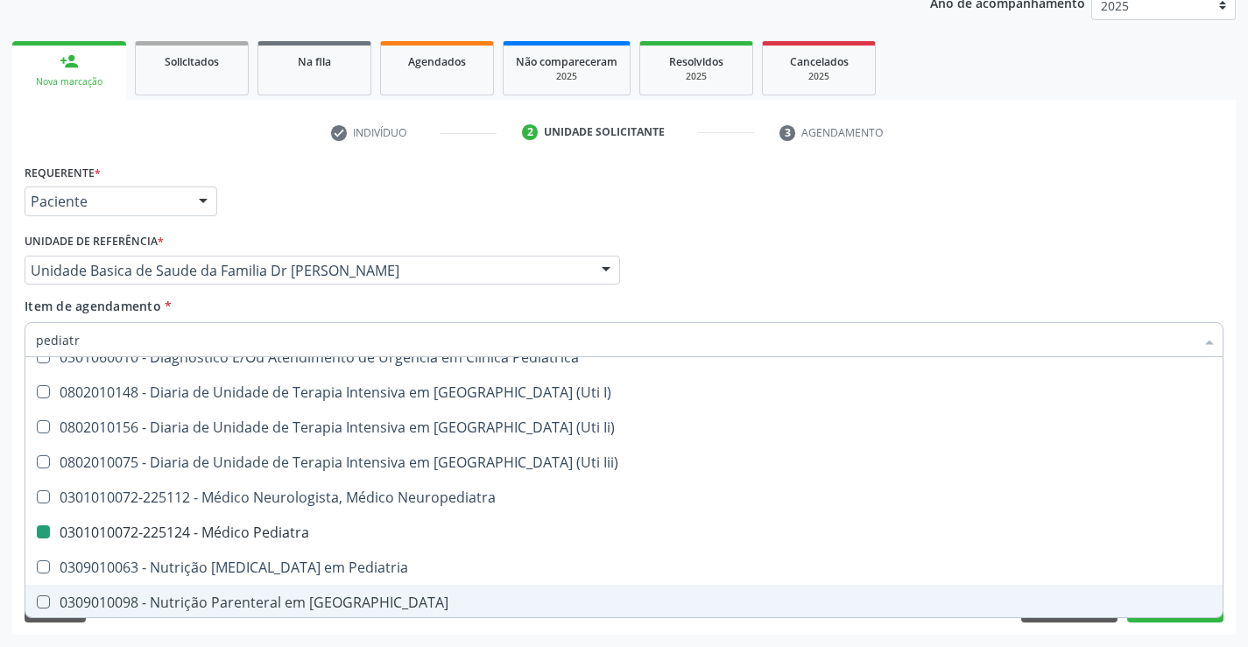
click at [292, 631] on div "Requerente * Paciente Médico(a) Enfermeiro(a) Paciente Nenhum resultado encontr…" at bounding box center [623, 396] width 1223 height 475
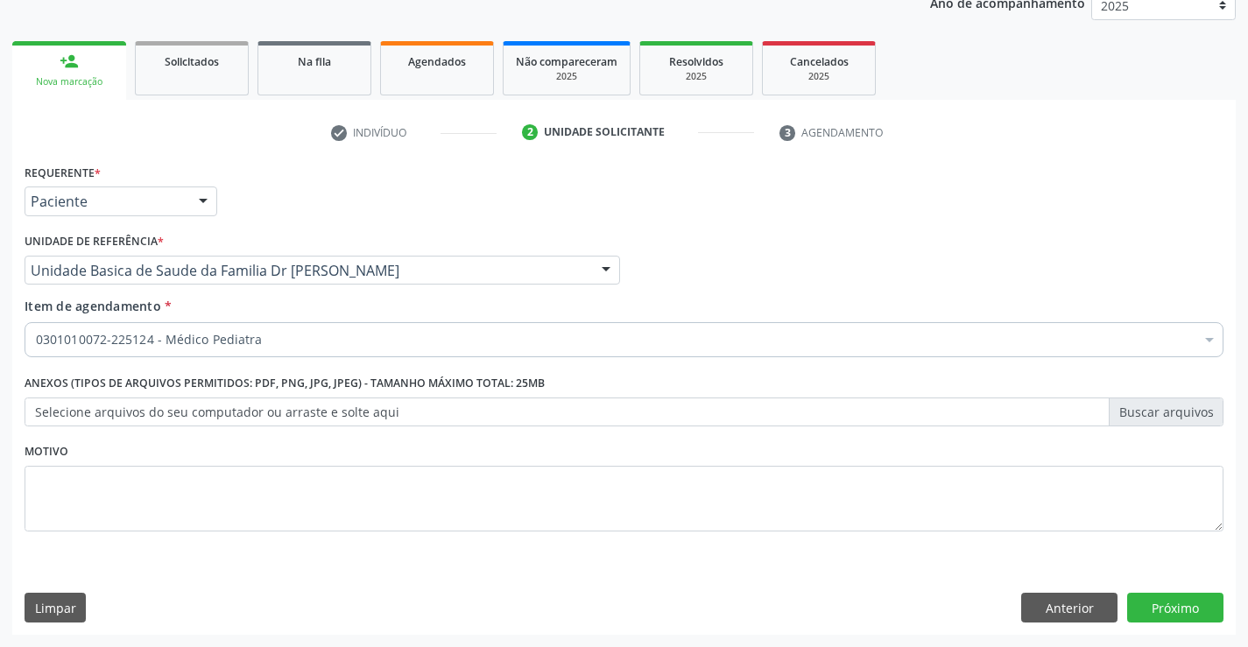
scroll to position [0, 0]
click at [1163, 609] on button "Próximo" at bounding box center [1175, 608] width 96 height 30
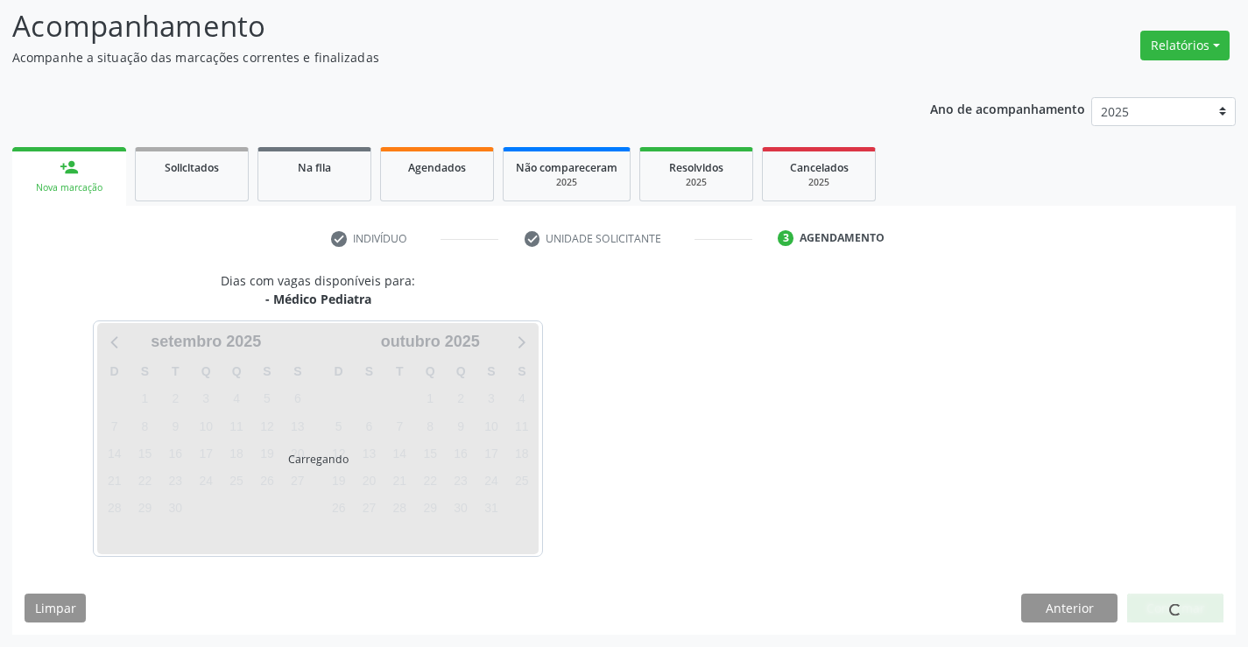
scroll to position [115, 0]
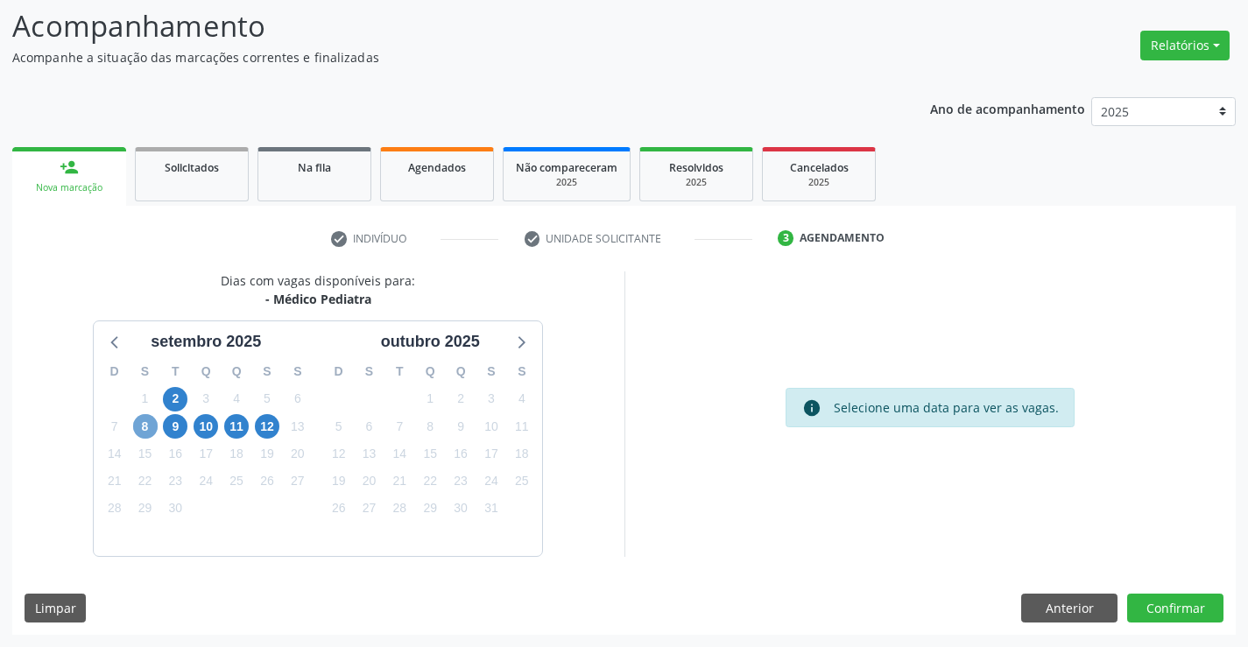
click at [148, 428] on span "8" at bounding box center [145, 426] width 25 height 25
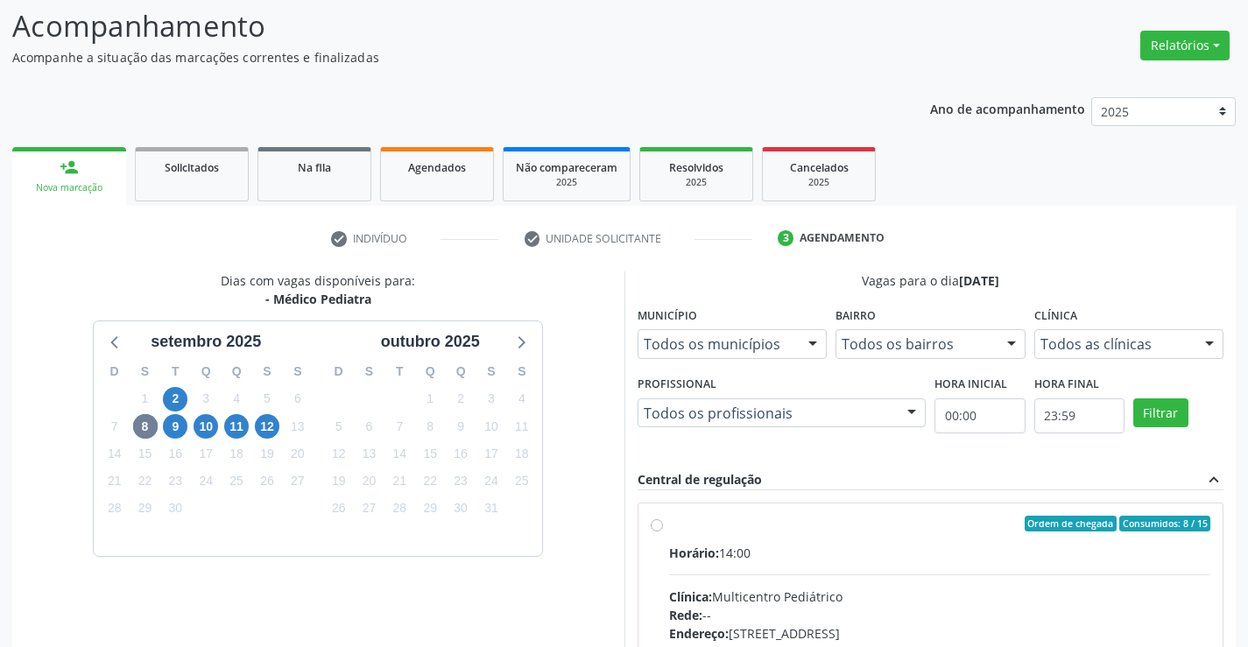
click at [669, 526] on label "Ordem de chegada Consumidos: 8 / 15 Horário: 14:00 Clínica: Multicentro Pediátr…" at bounding box center [940, 650] width 542 height 269
click at [654, 526] on input "Ordem de chegada Consumidos: 8 / 15 Horário: 14:00 Clínica: Multicentro Pediátr…" at bounding box center [657, 524] width 12 height 16
radio input "true"
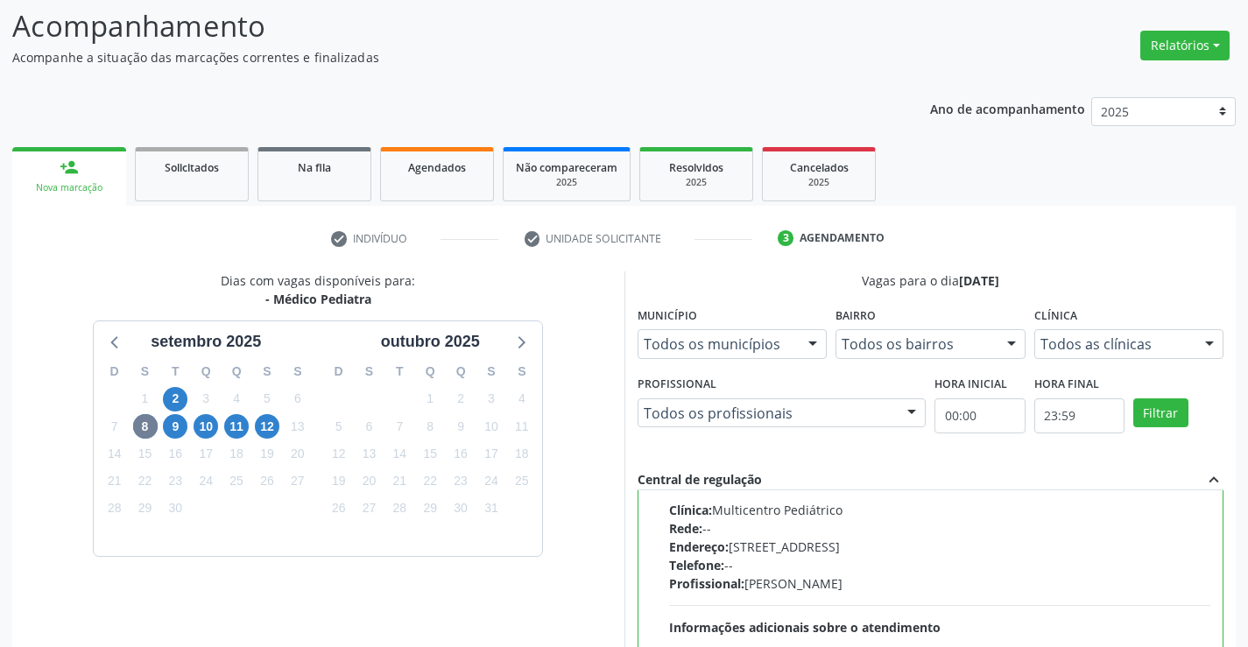
scroll to position [399, 0]
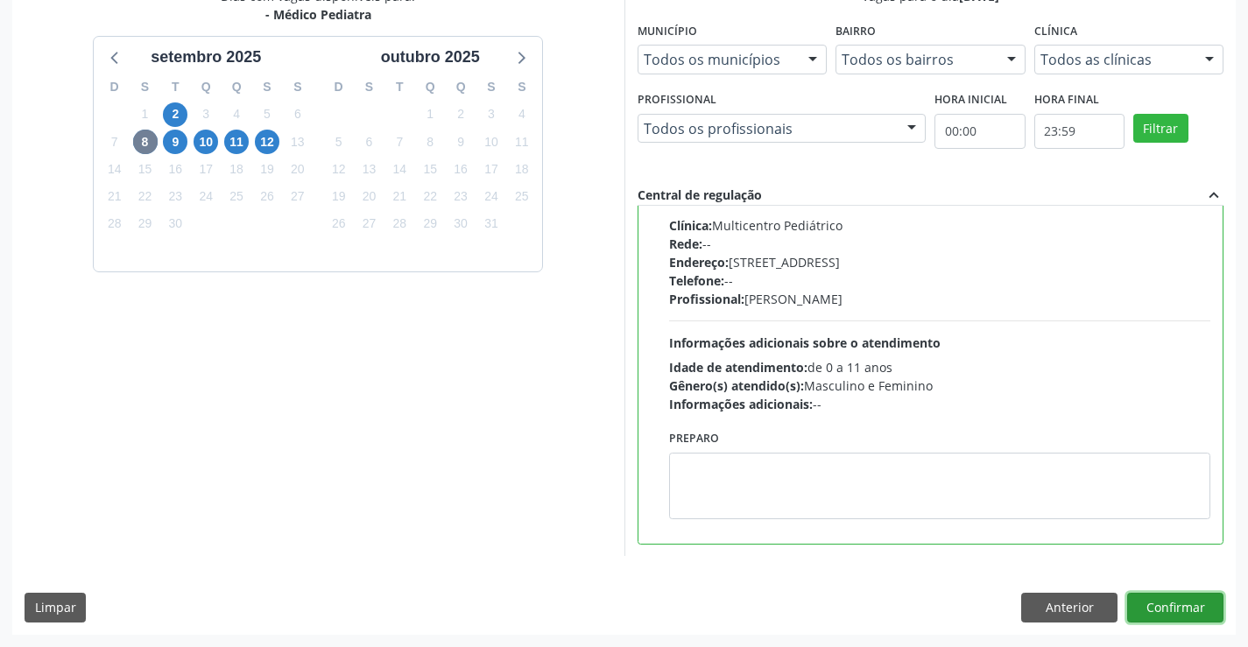
click at [1169, 609] on button "Confirmar" at bounding box center [1175, 608] width 96 height 30
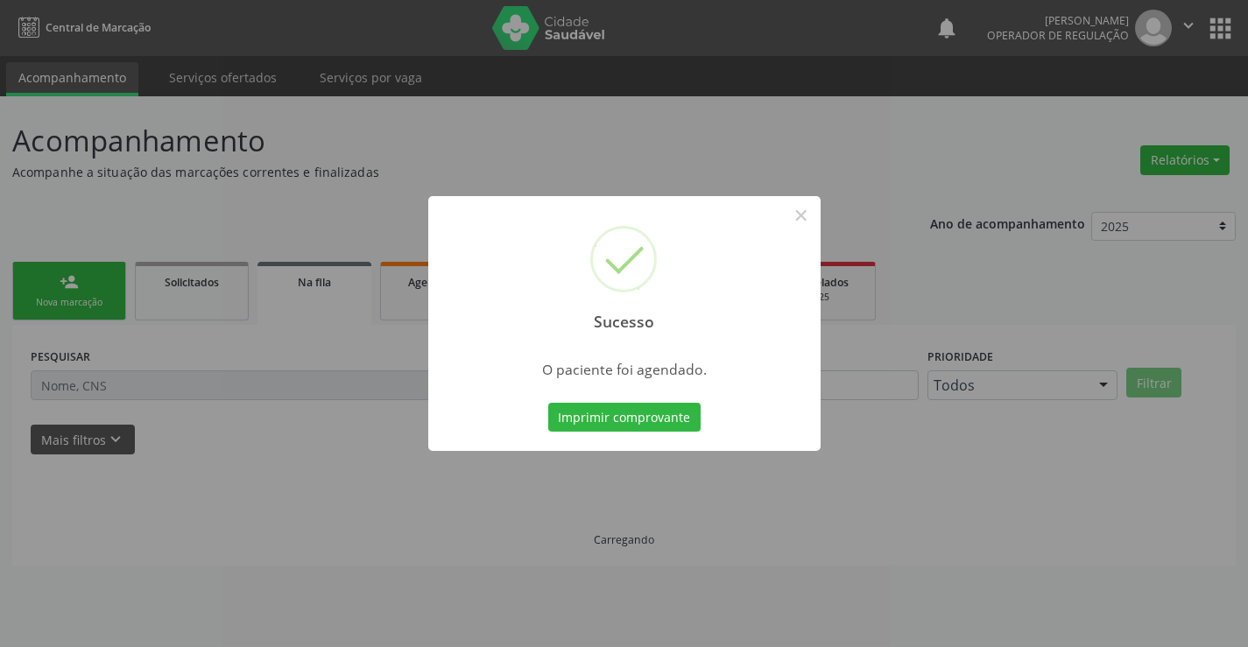
scroll to position [0, 0]
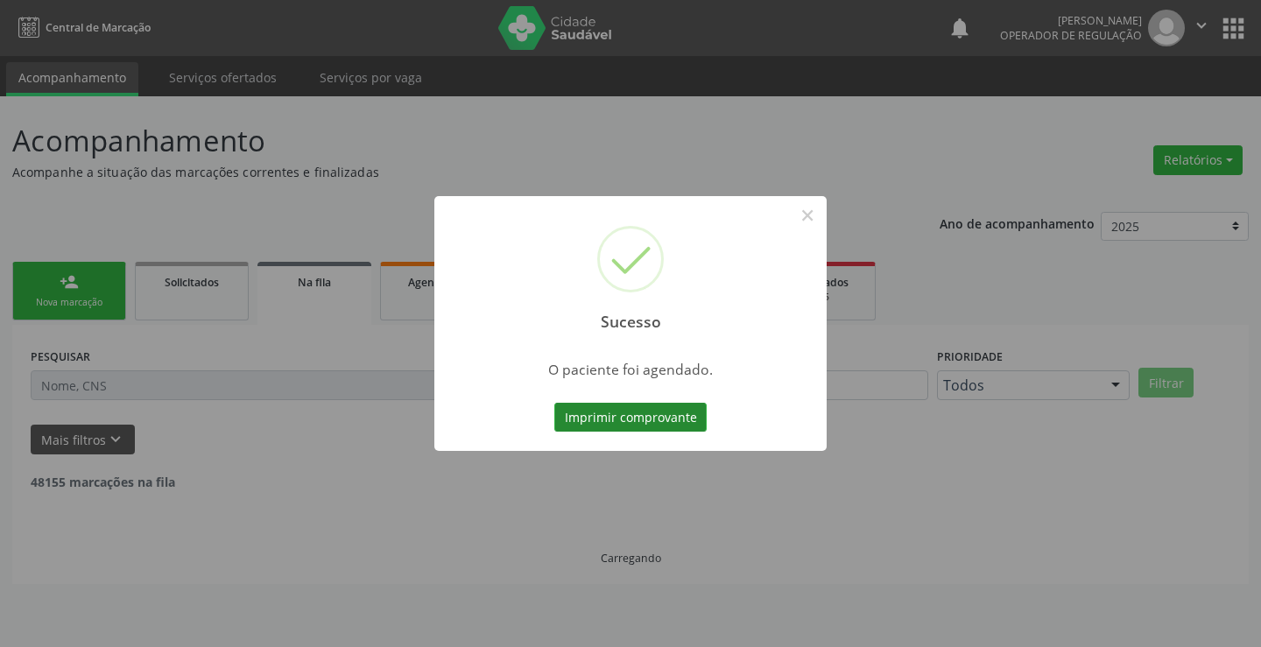
click at [631, 421] on button "Imprimir comprovante" at bounding box center [630, 418] width 152 height 30
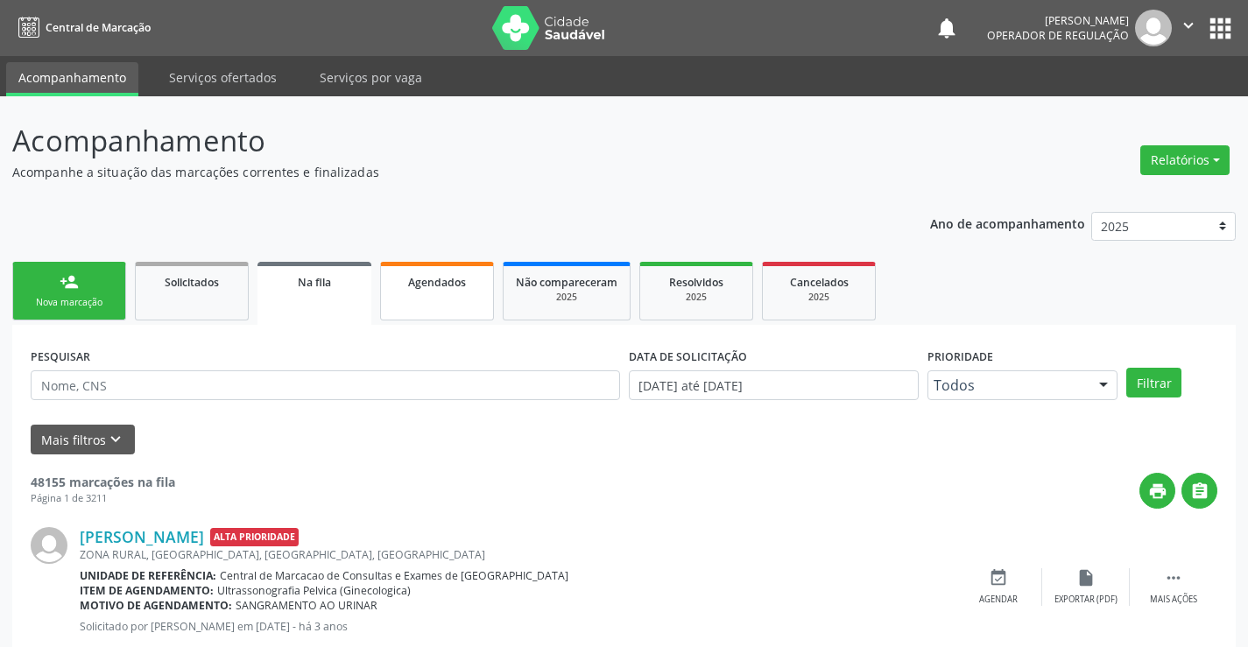
click at [455, 294] on link "Agendados" at bounding box center [437, 291] width 114 height 59
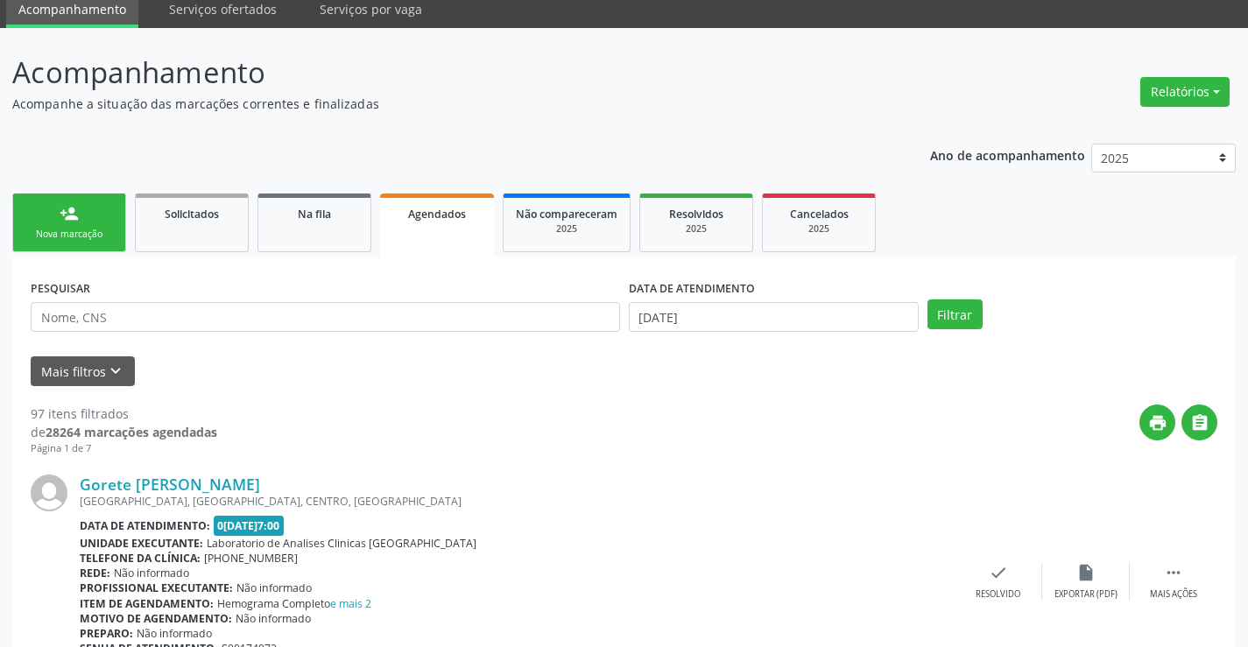
scroll to position [88, 0]
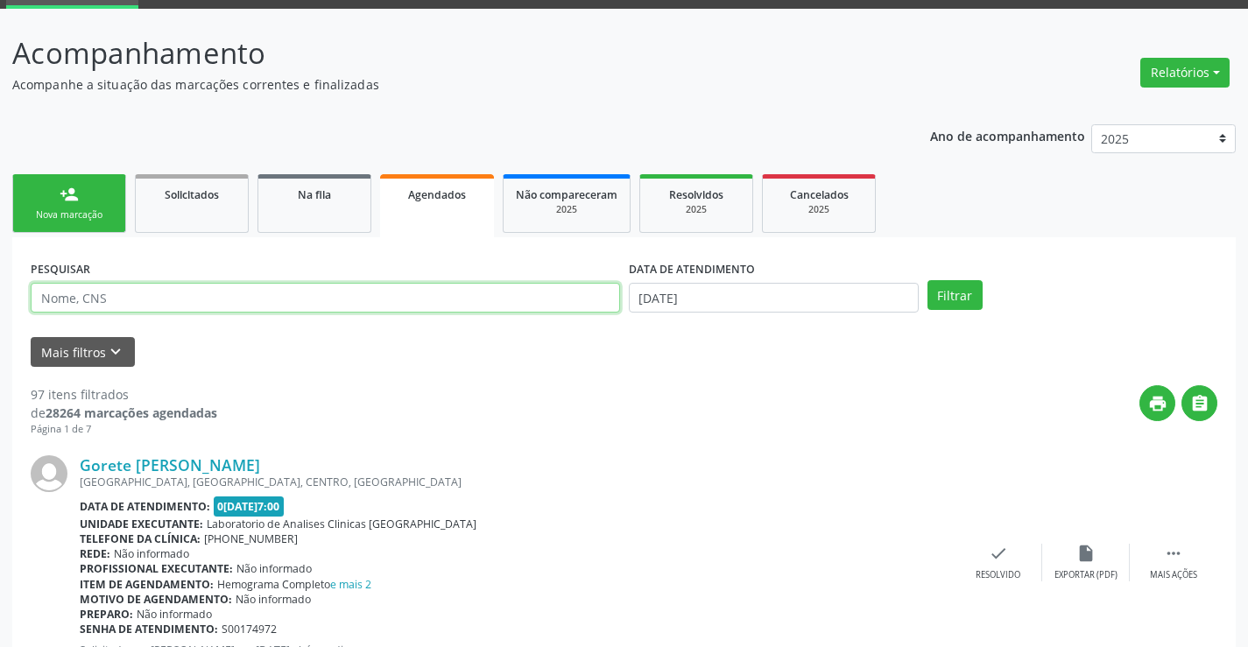
click at [122, 292] on input "text" at bounding box center [325, 298] width 589 height 30
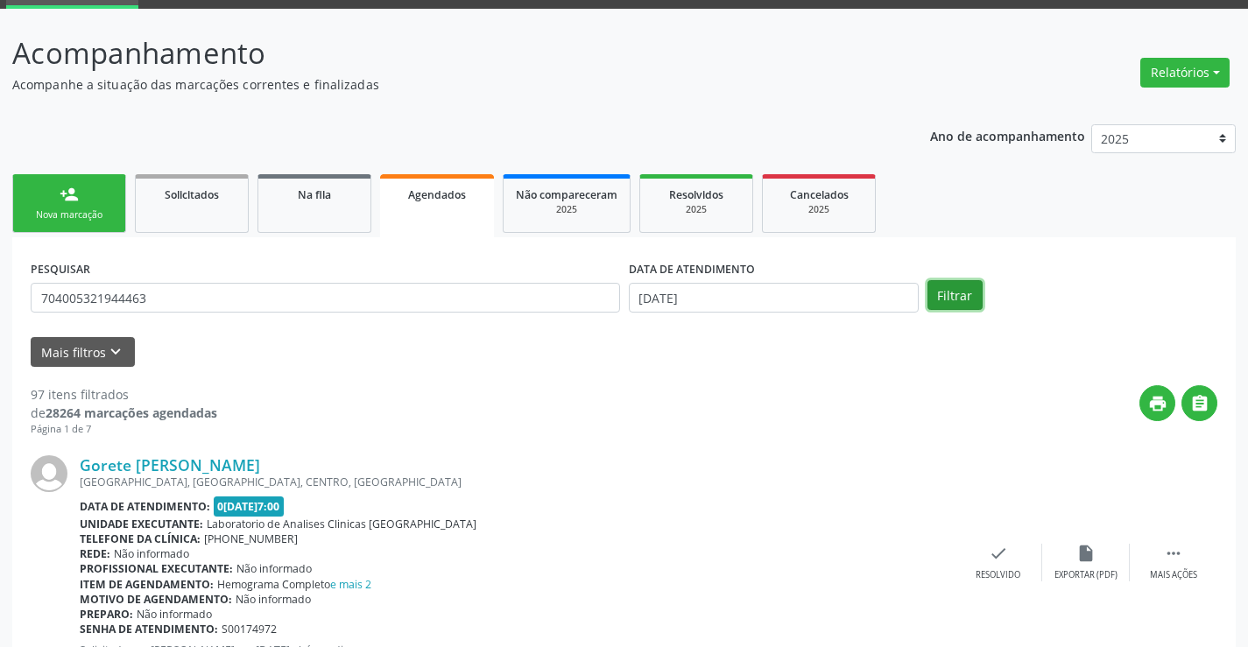
click at [962, 299] on button "Filtrar" at bounding box center [954, 295] width 55 height 30
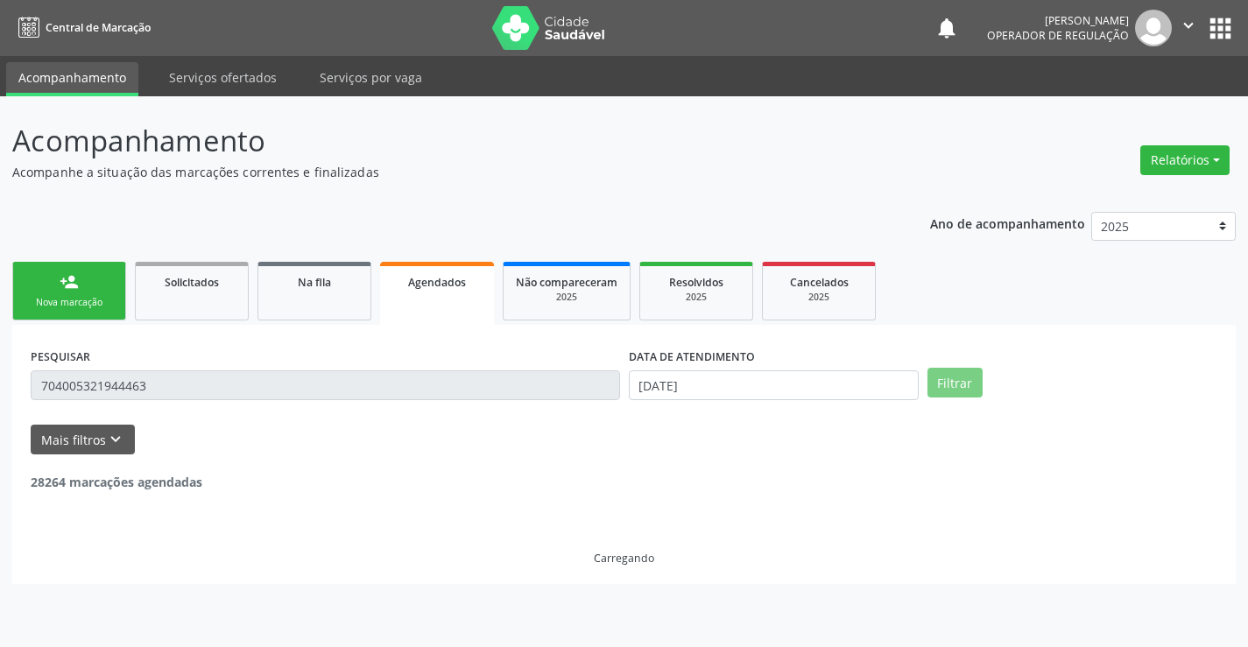
scroll to position [0, 0]
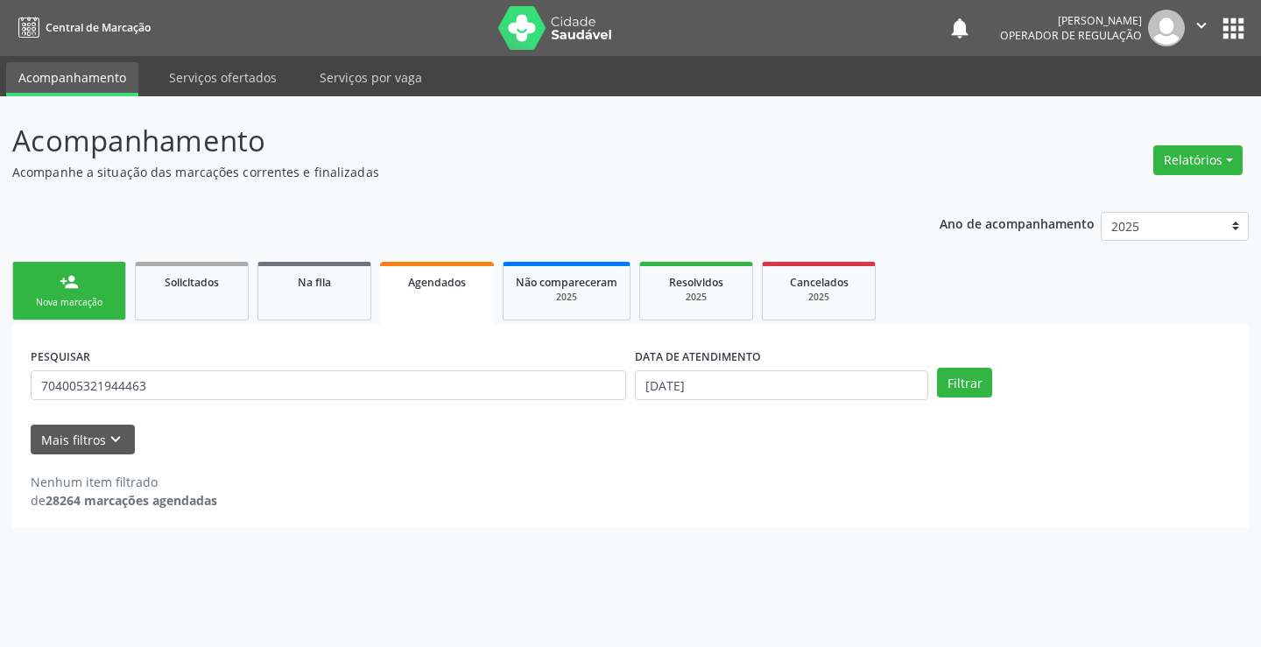
click at [446, 289] on span "Agendados" at bounding box center [437, 282] width 58 height 15
click at [229, 382] on input "704005321944463" at bounding box center [328, 385] width 595 height 30
type input "7"
click at [420, 289] on span "Agendados" at bounding box center [437, 282] width 58 height 15
click at [131, 390] on input "text" at bounding box center [328, 385] width 595 height 30
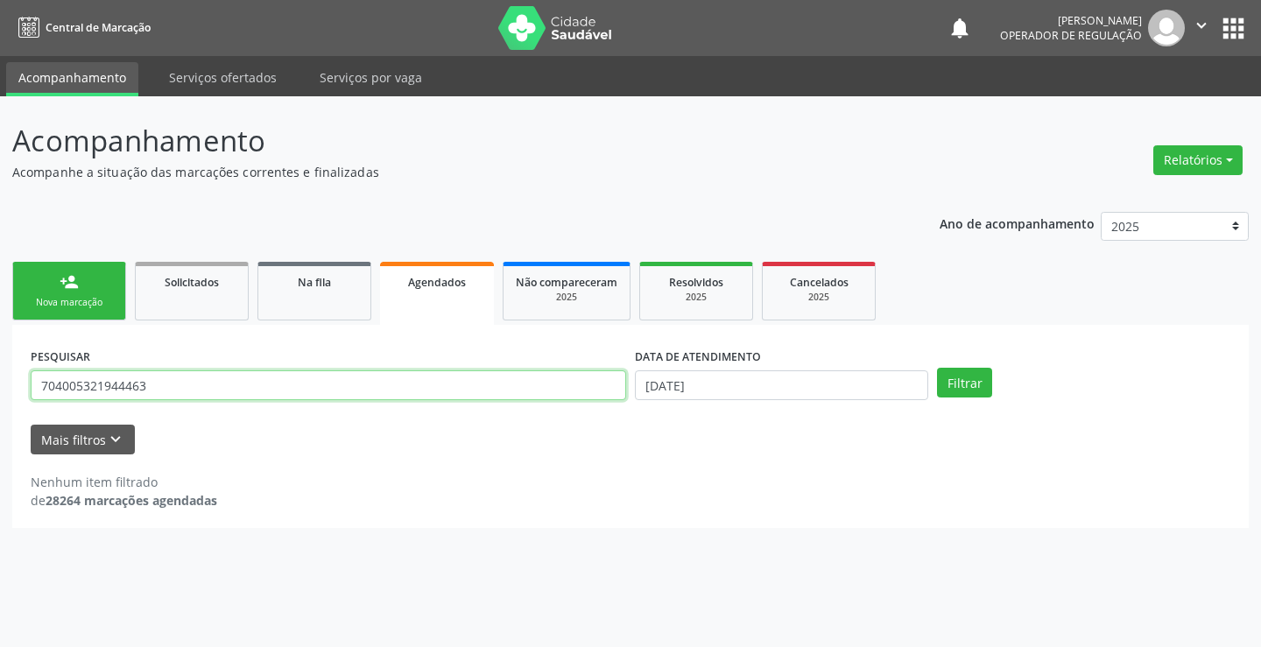
type input "704005321944463"
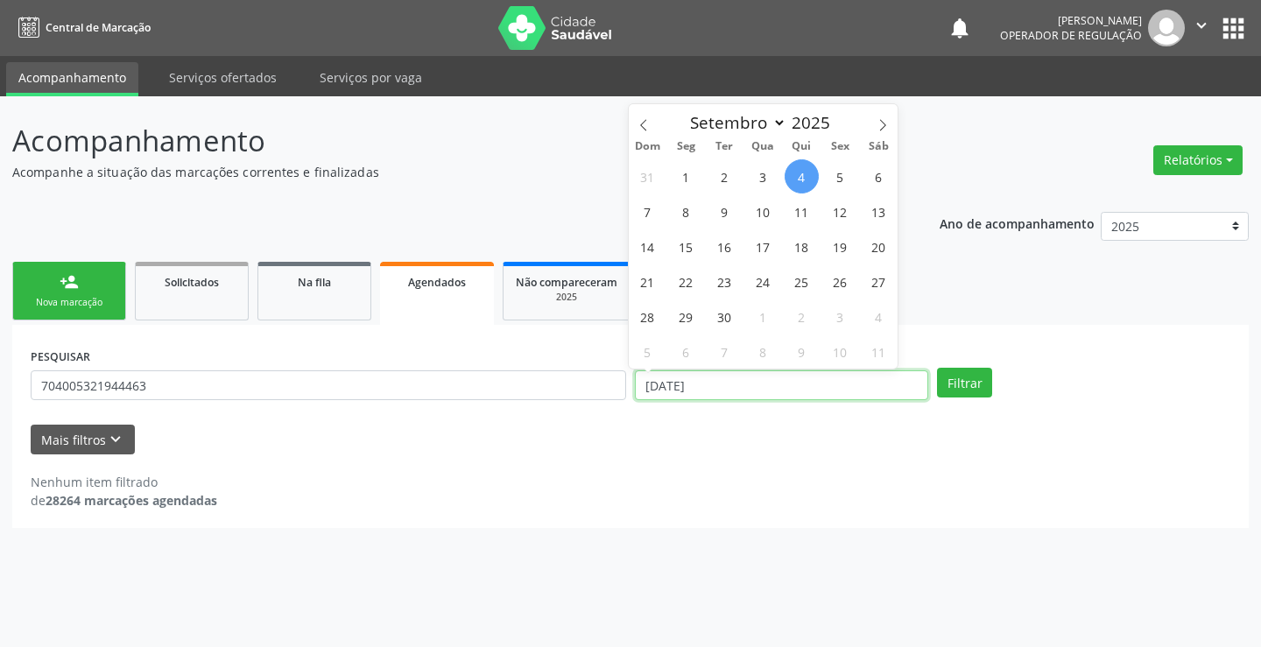
click at [765, 390] on input "04/09/2025" at bounding box center [781, 385] width 293 height 30
click at [682, 210] on span "8" at bounding box center [686, 211] width 34 height 34
type input "08/09/2025"
click at [682, 210] on span "8" at bounding box center [686, 211] width 34 height 34
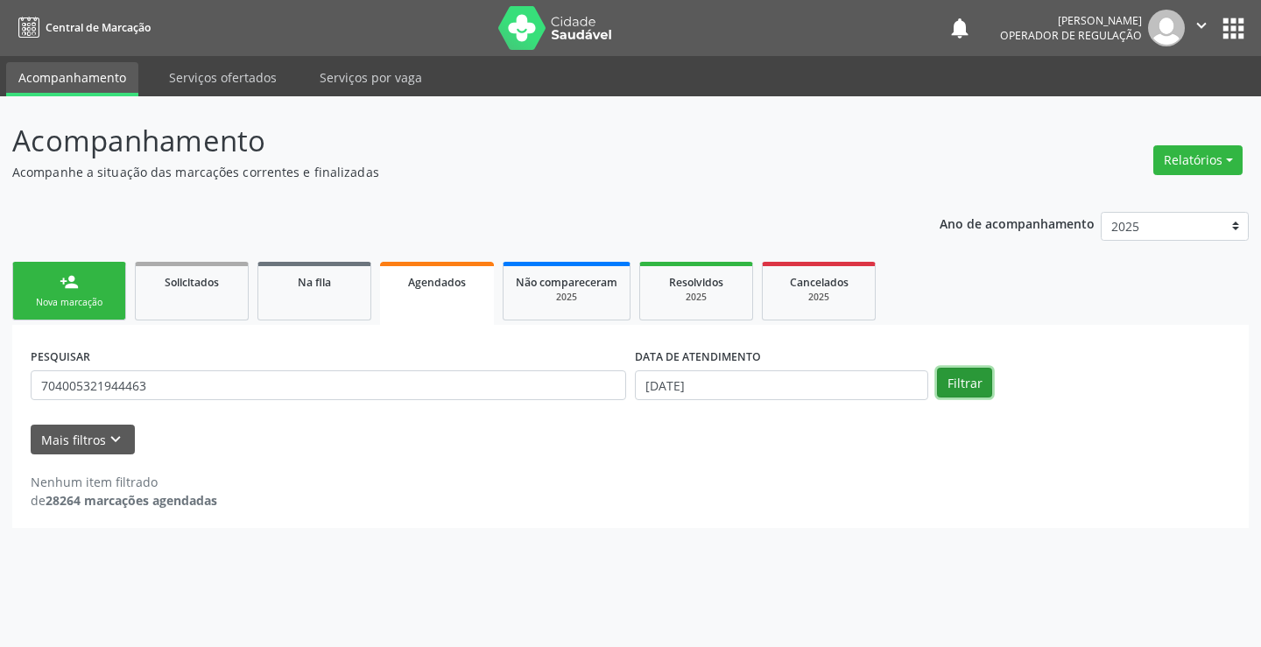
click at [980, 390] on button "Filtrar" at bounding box center [964, 383] width 55 height 30
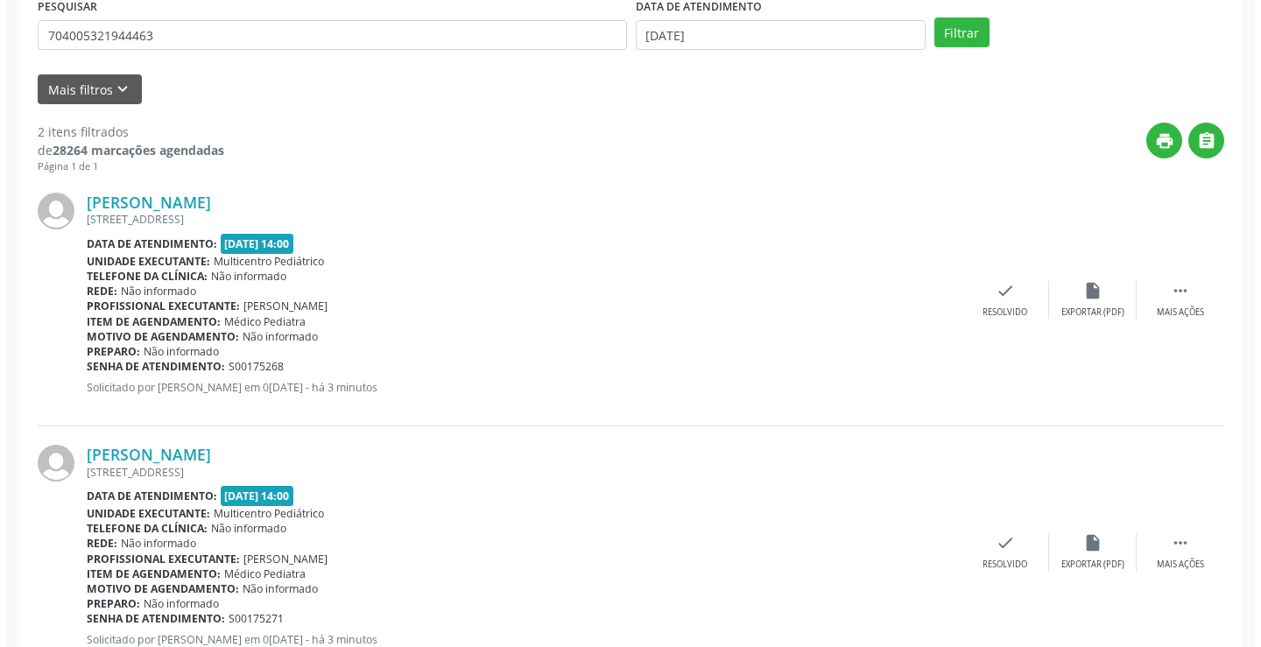
scroll to position [412, 0]
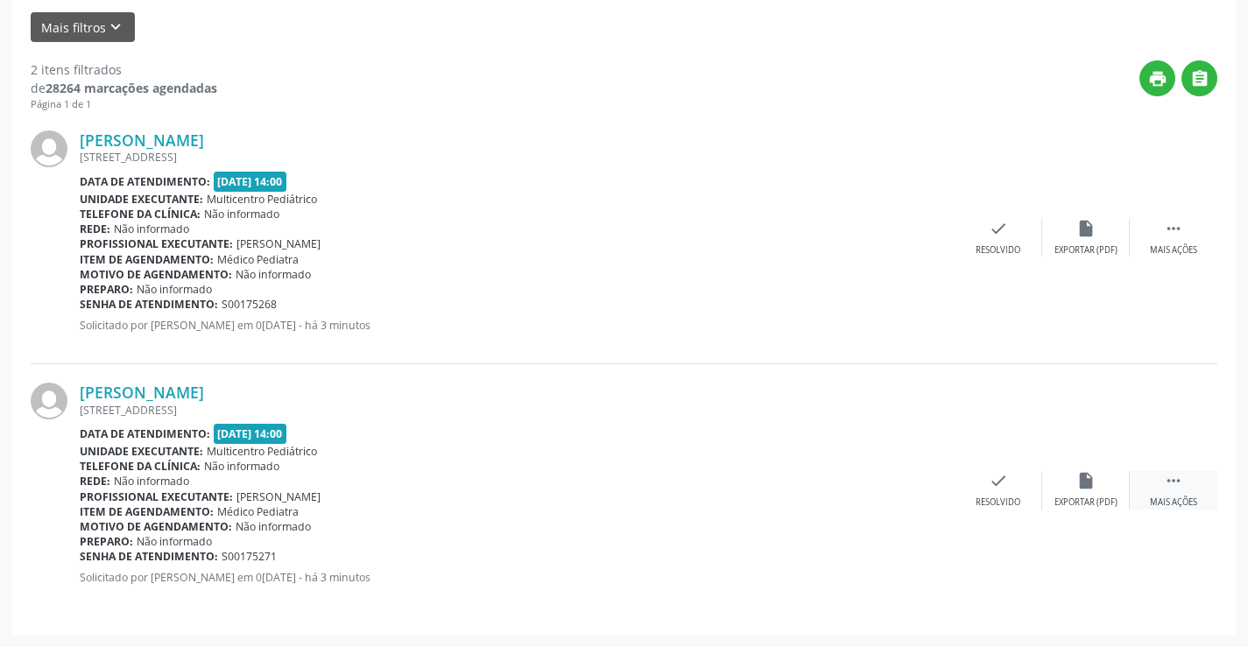
click at [1170, 478] on icon "" at bounding box center [1173, 480] width 19 height 19
click at [905, 479] on icon "cancel" at bounding box center [910, 480] width 19 height 19
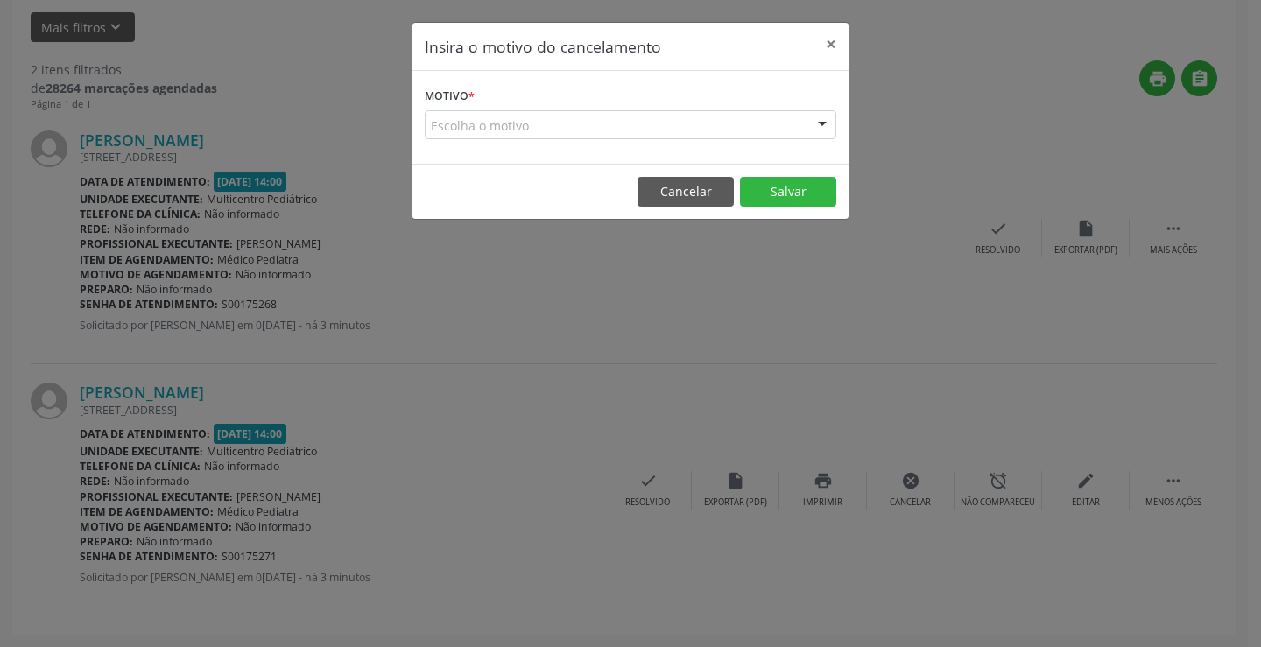
click at [778, 109] on form "Motivo * Escolha o motivo Outro Médico - Participação em eventos (ex: congresso…" at bounding box center [631, 111] width 412 height 56
click at [818, 124] on div at bounding box center [822, 126] width 26 height 30
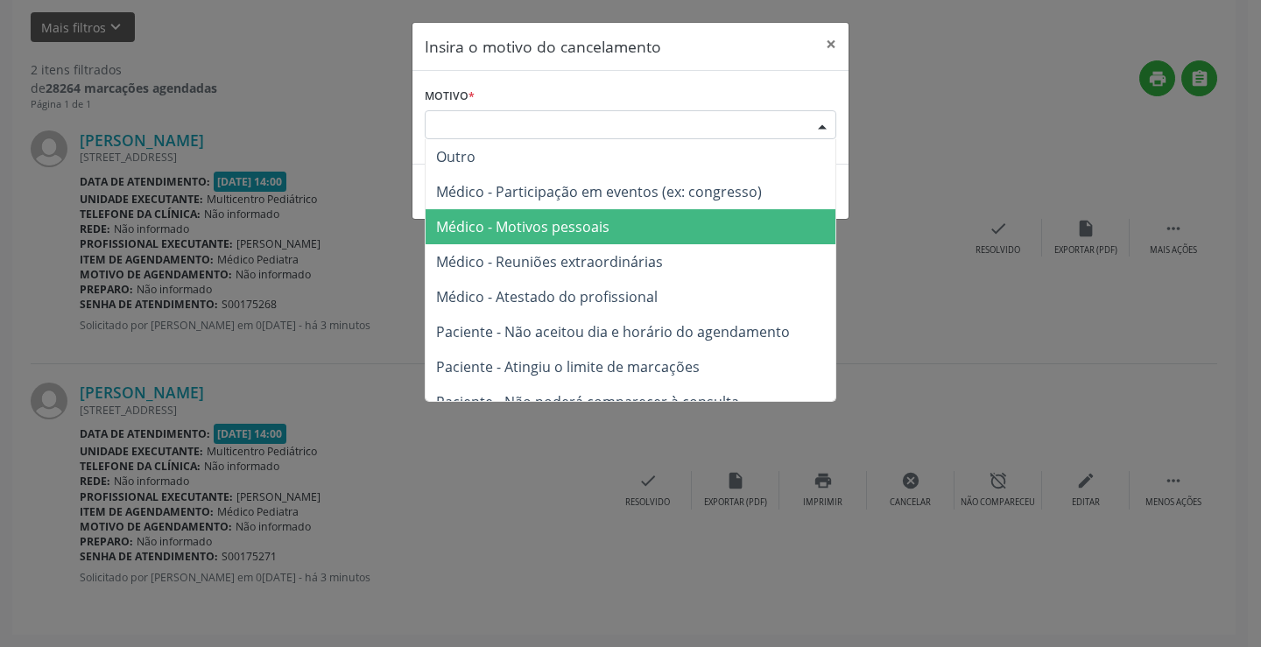
click at [580, 220] on span "Médico - Motivos pessoais" at bounding box center [522, 226] width 173 height 19
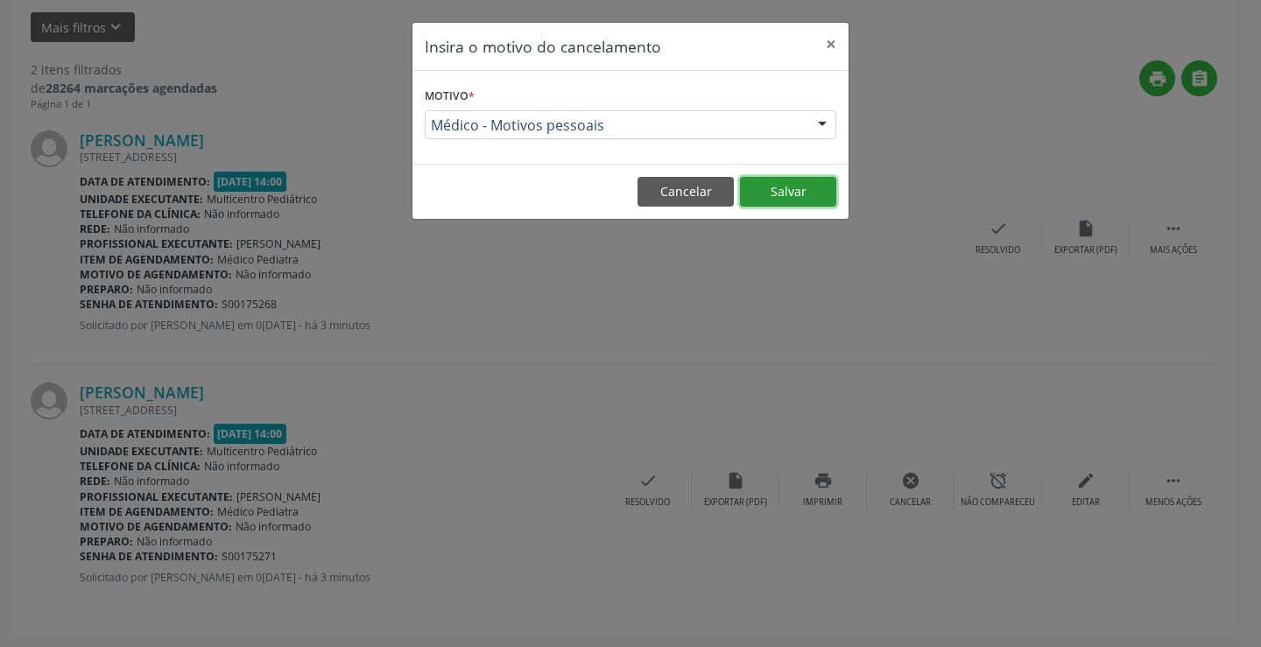
click at [795, 188] on button "Salvar" at bounding box center [788, 192] width 96 height 30
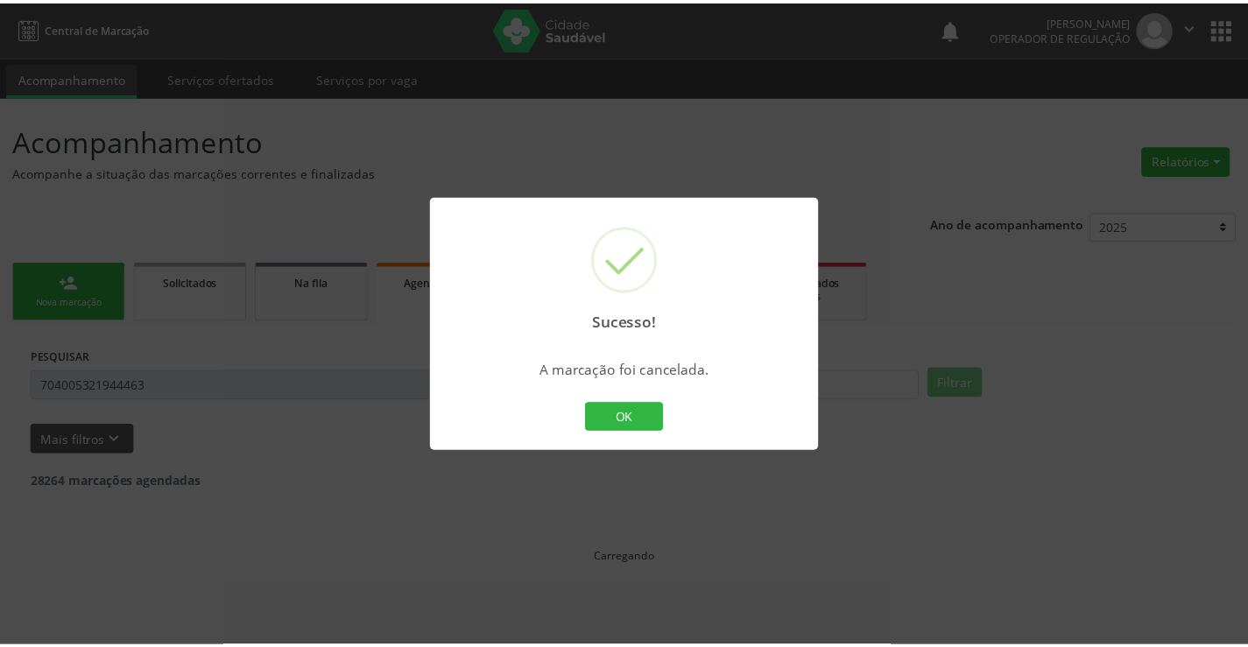
scroll to position [0, 0]
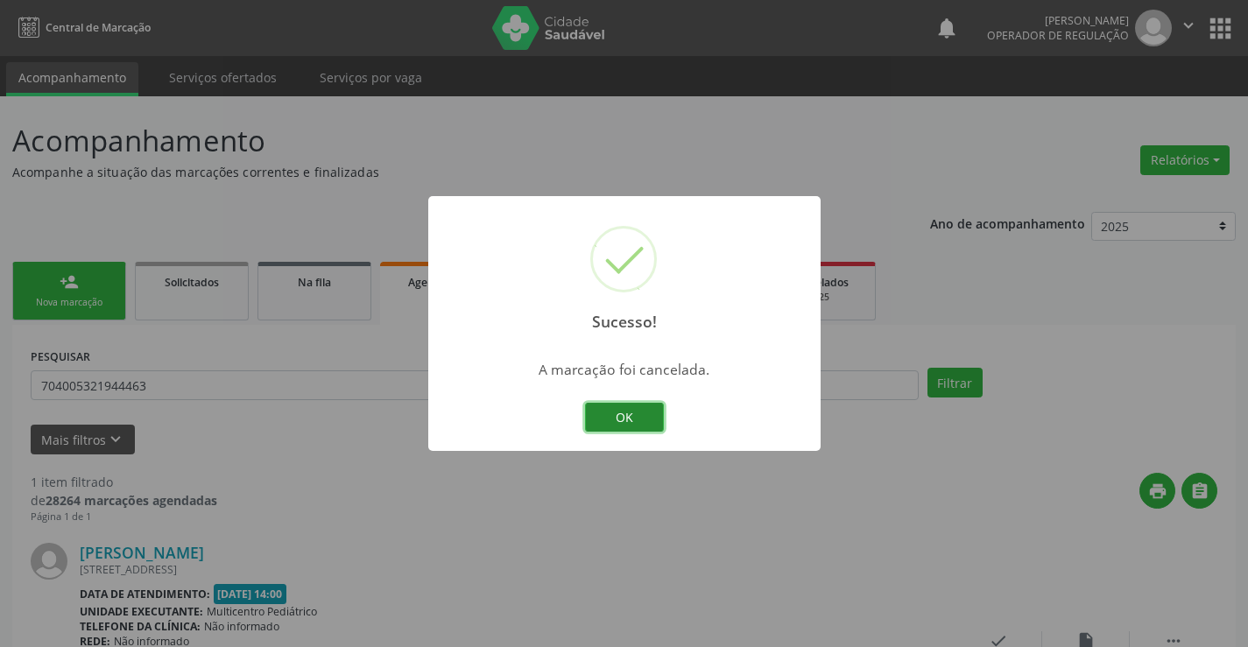
click at [626, 415] on button "OK" at bounding box center [624, 418] width 79 height 30
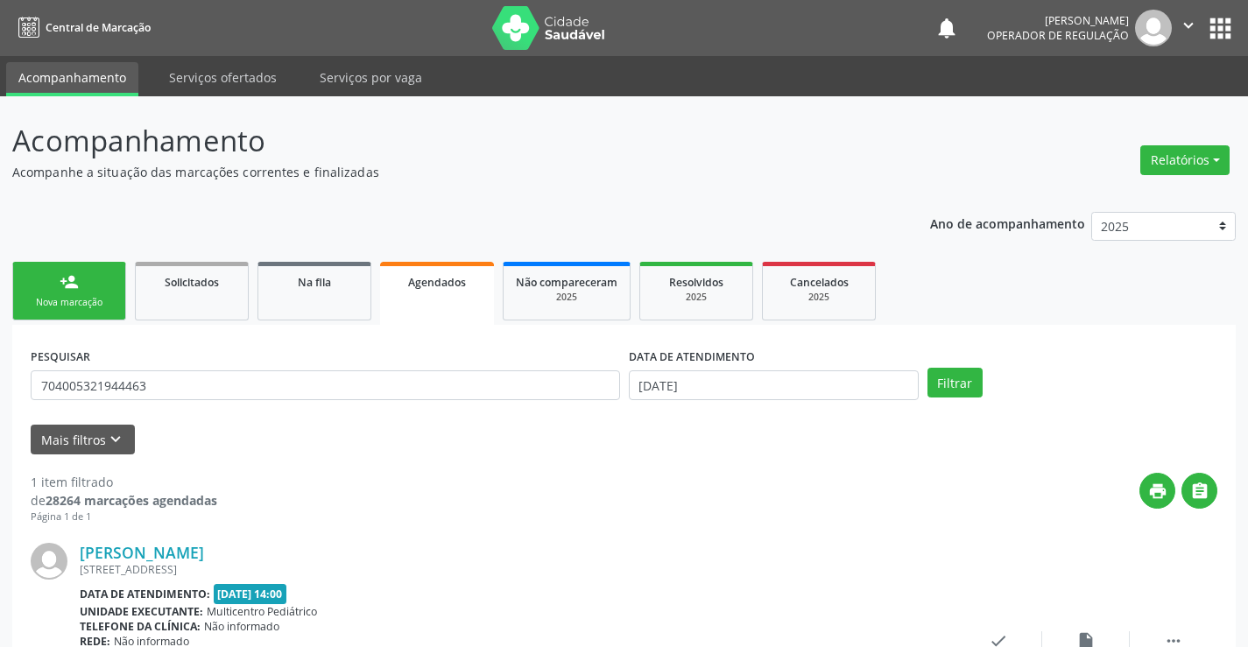
click at [99, 295] on link "person_add Nova marcação" at bounding box center [69, 291] width 114 height 59
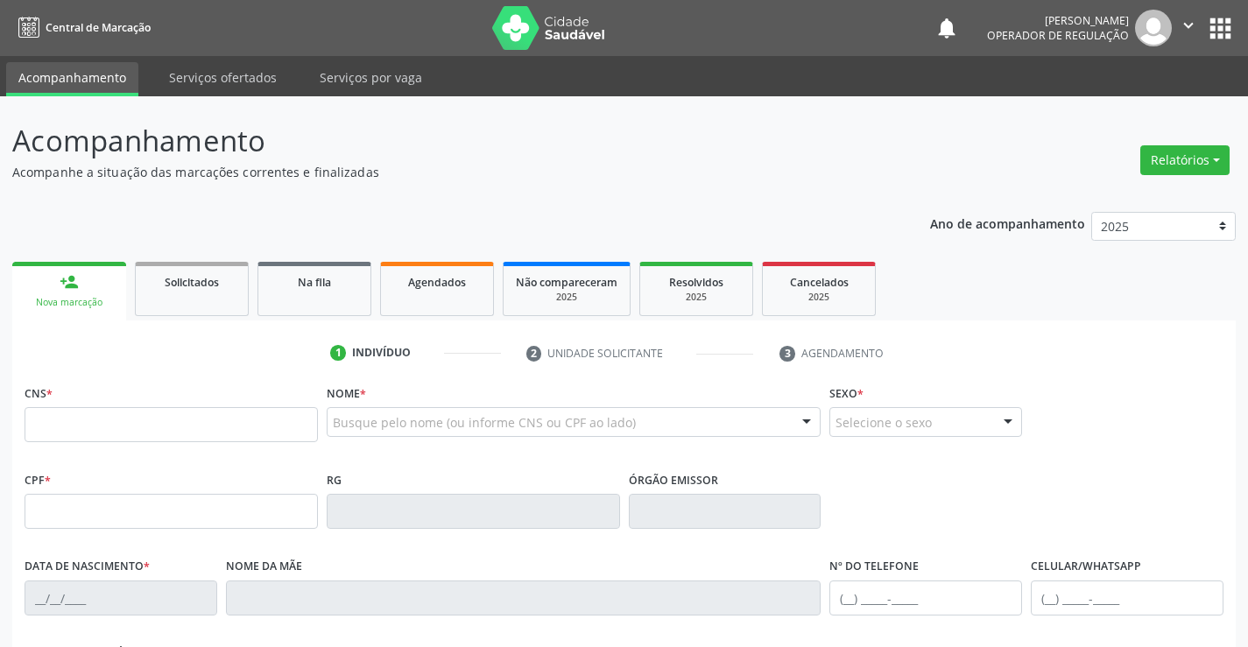
scroll to position [88, 0]
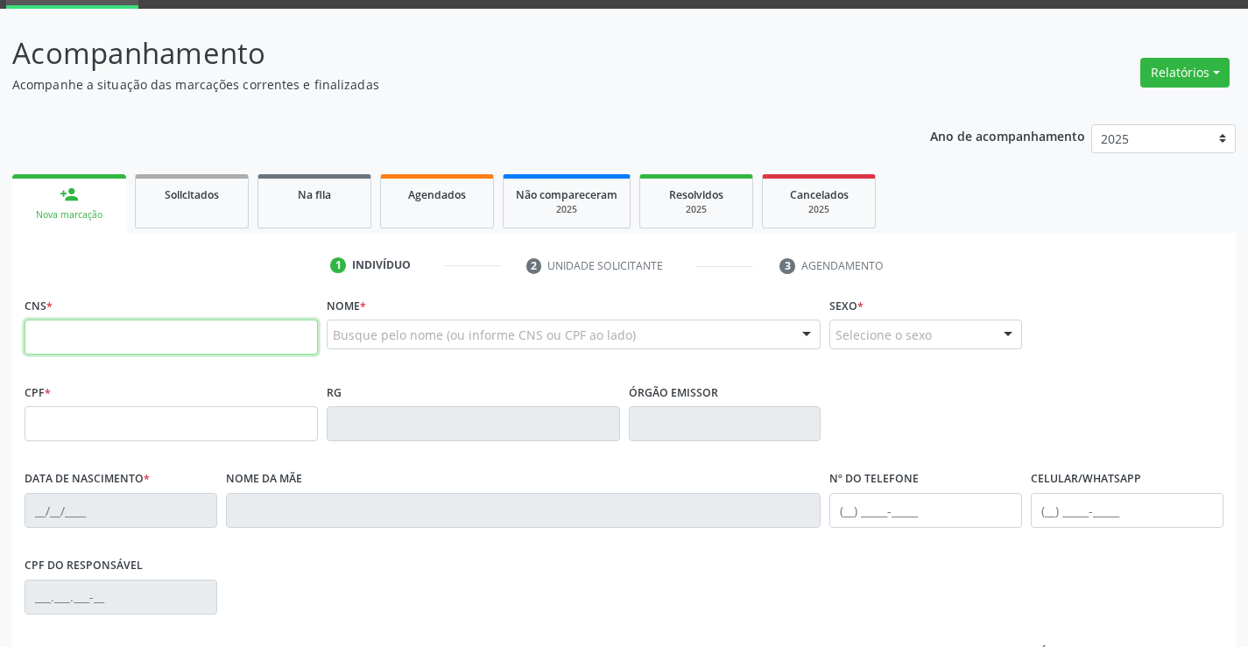
click at [117, 339] on input "text" at bounding box center [171, 337] width 293 height 35
type input "702 8091 8081 6960"
type input "15/06/2004"
type input "(11) 95891-0390"
type input "S/N"
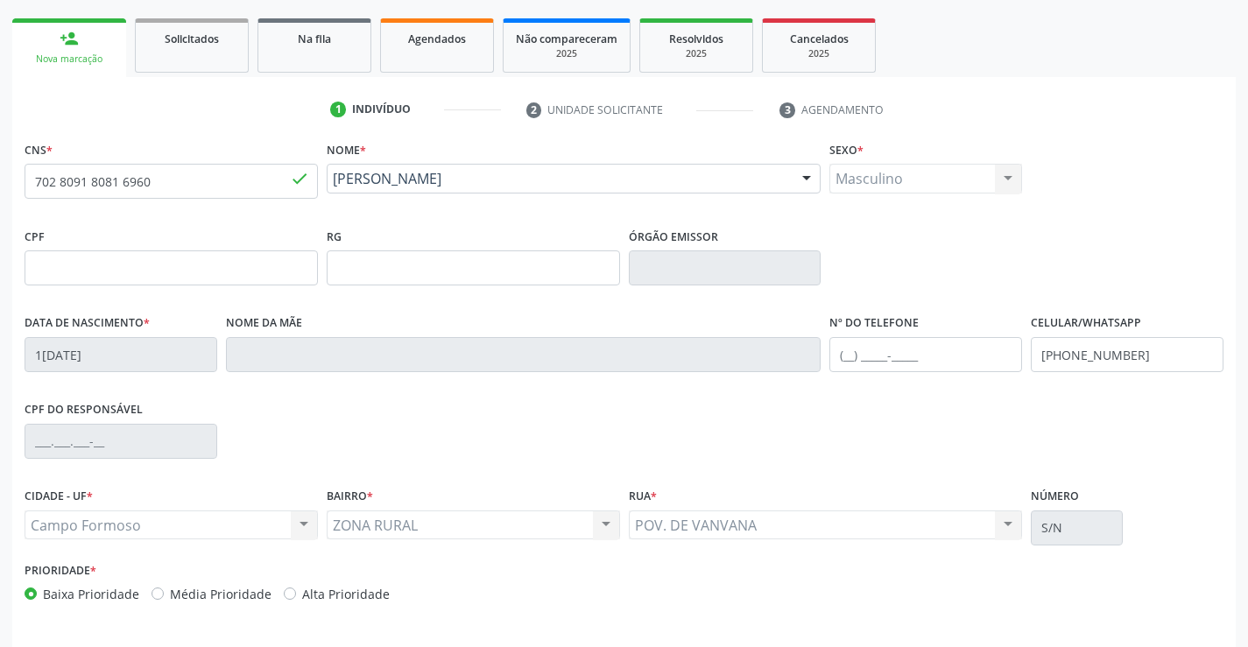
scroll to position [302, 0]
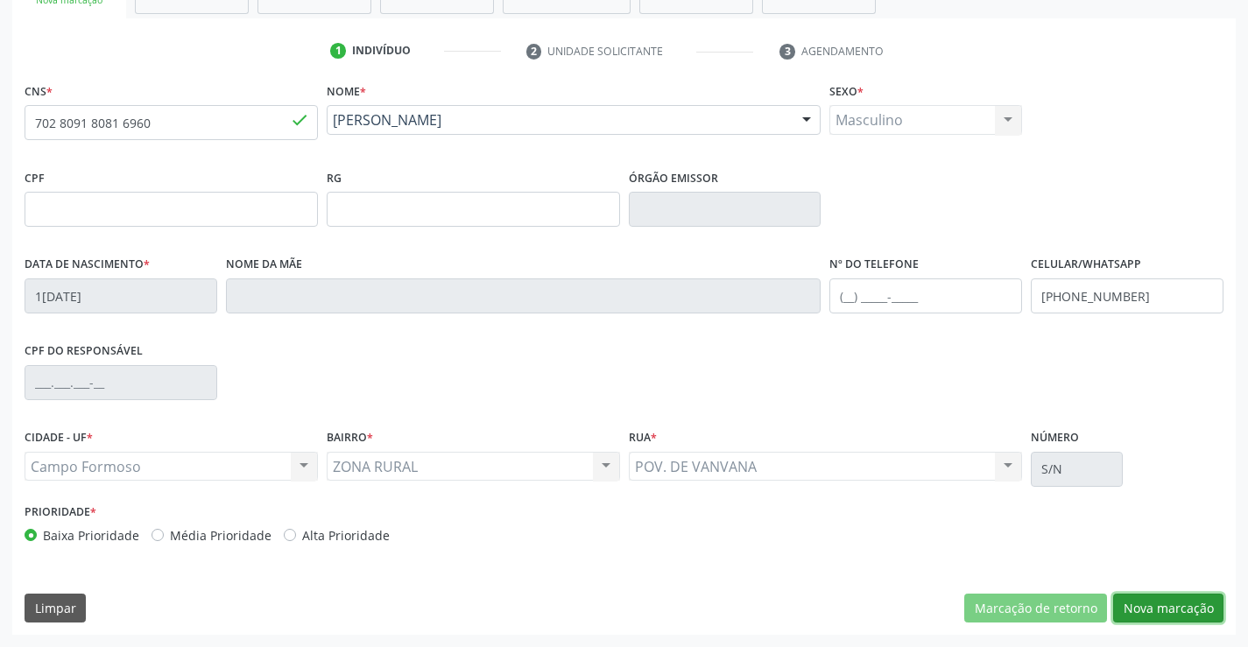
click at [1167, 606] on button "Nova marcação" at bounding box center [1168, 609] width 110 height 30
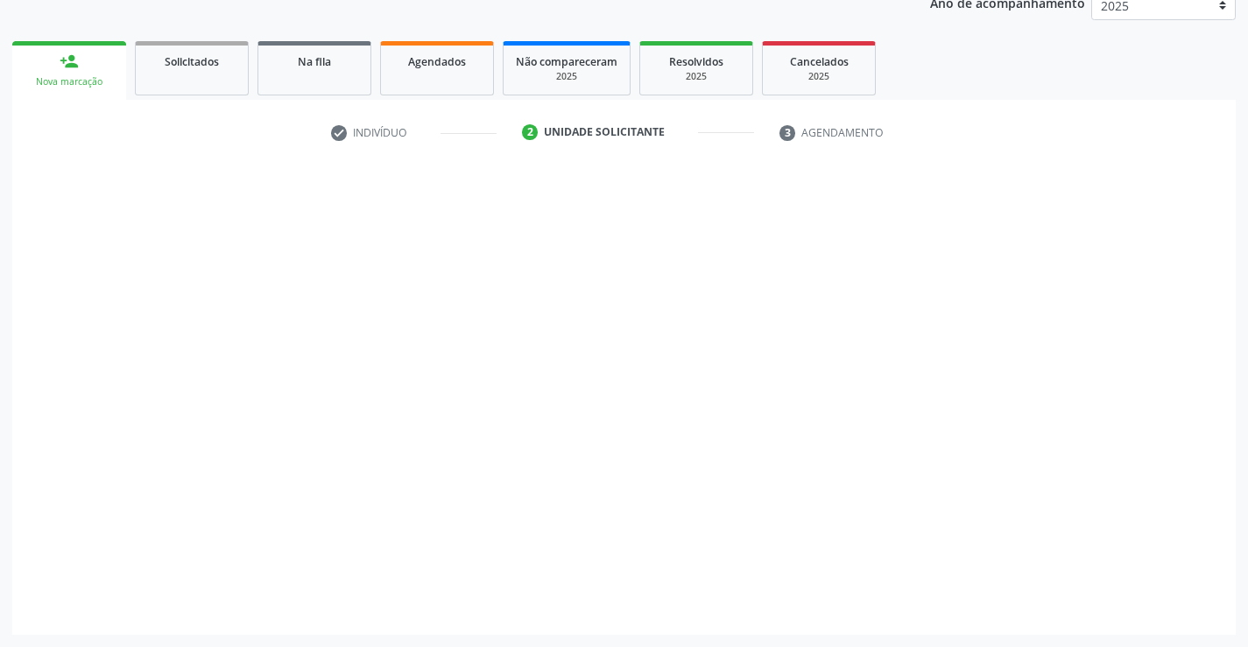
scroll to position [221, 0]
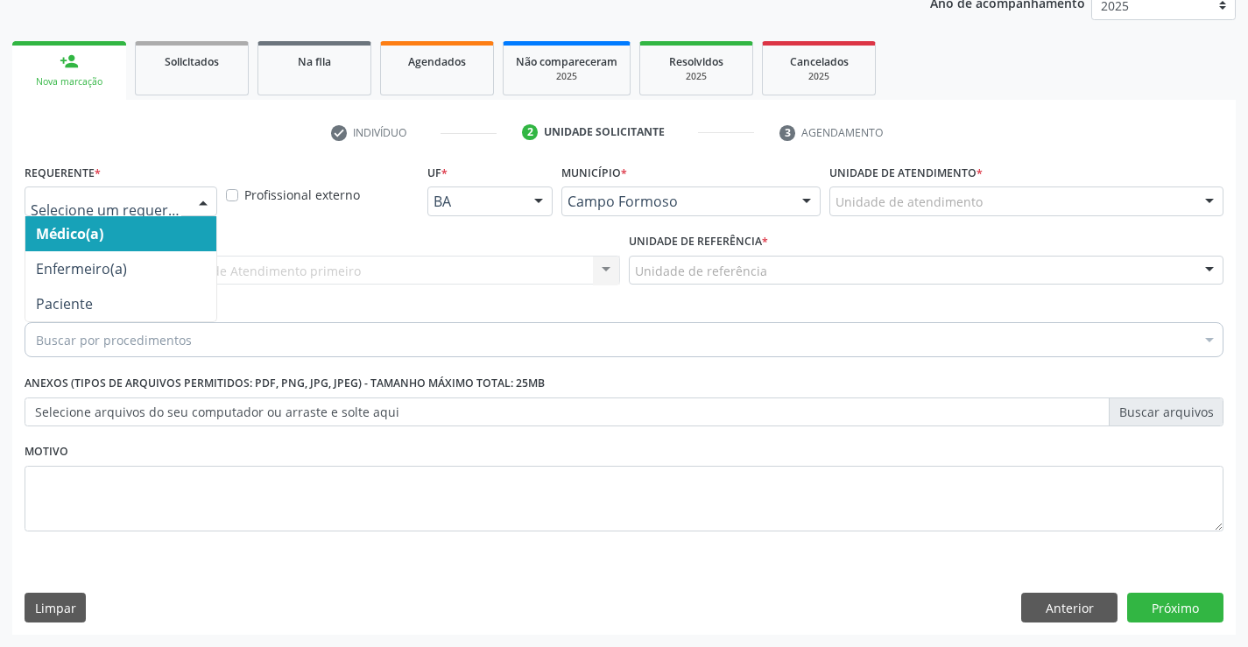
click at [190, 200] on div at bounding box center [203, 202] width 26 height 30
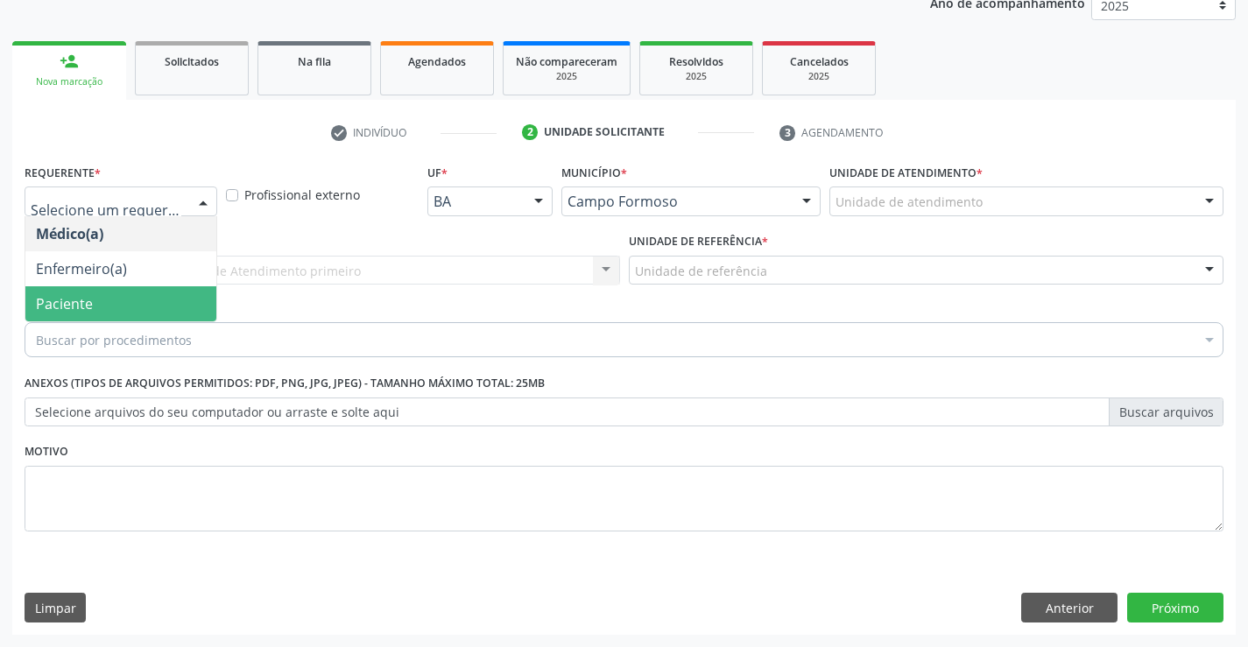
click at [164, 307] on span "Paciente" at bounding box center [120, 303] width 191 height 35
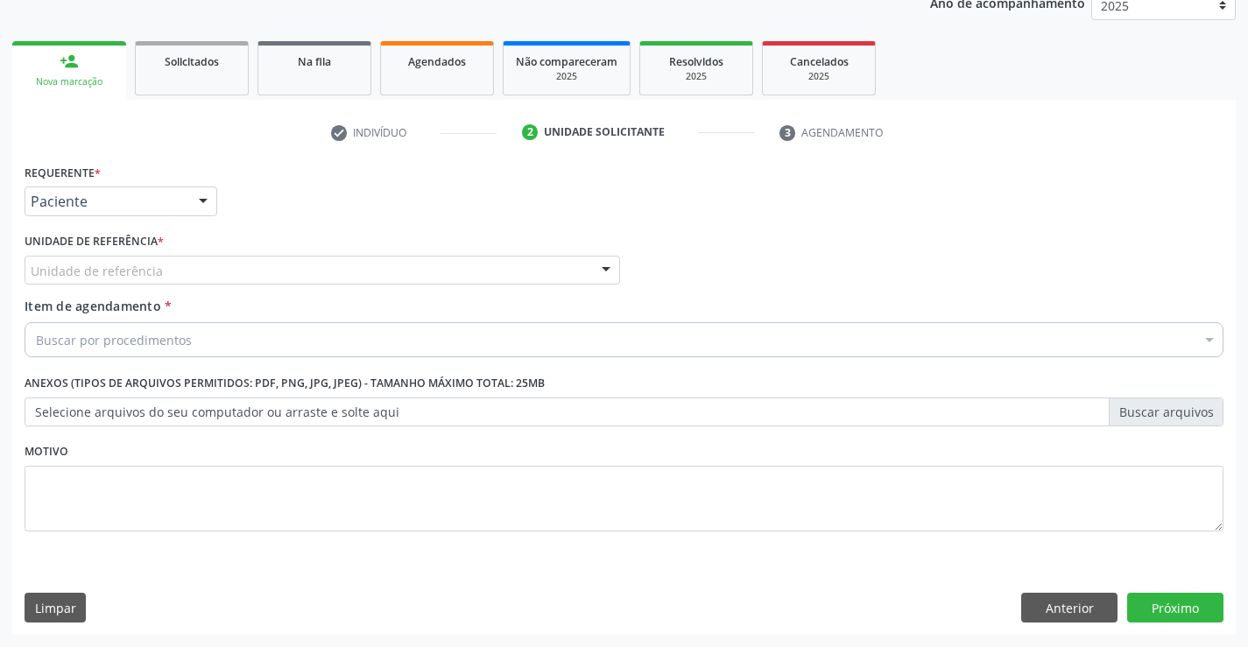
click at [226, 276] on div "Unidade de referência" at bounding box center [322, 271] width 595 height 30
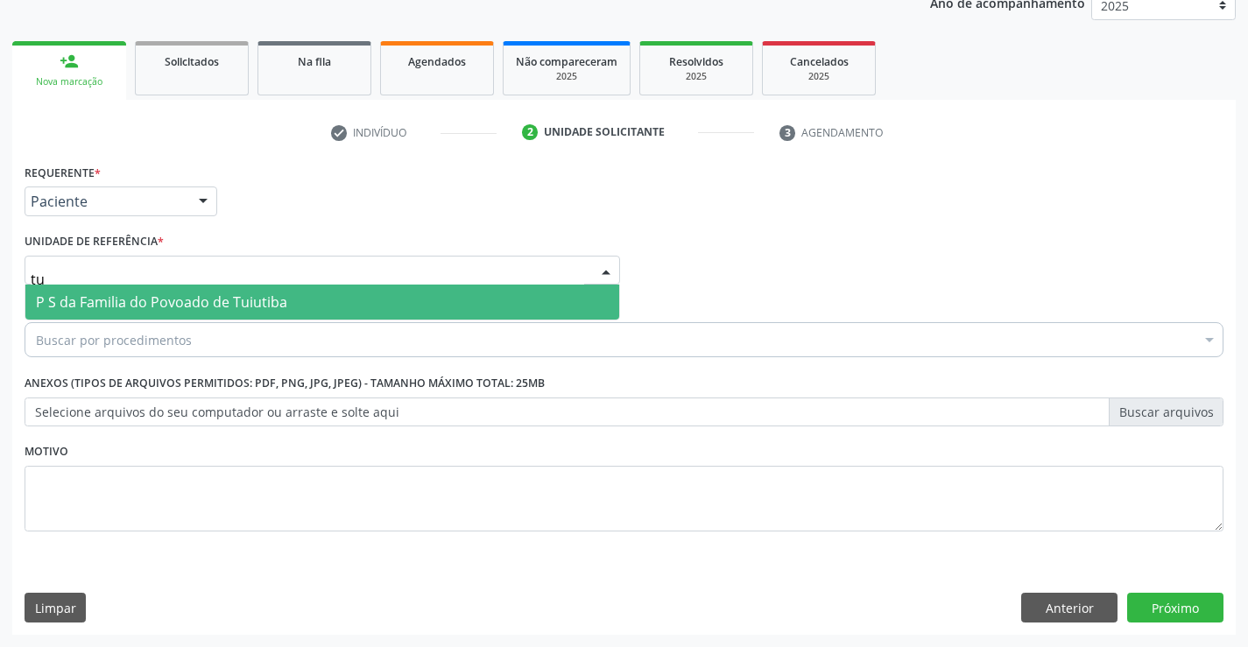
type input "tui"
click at [227, 293] on span "P S da Familia do Povoado de Tuiutiba" at bounding box center [161, 301] width 251 height 19
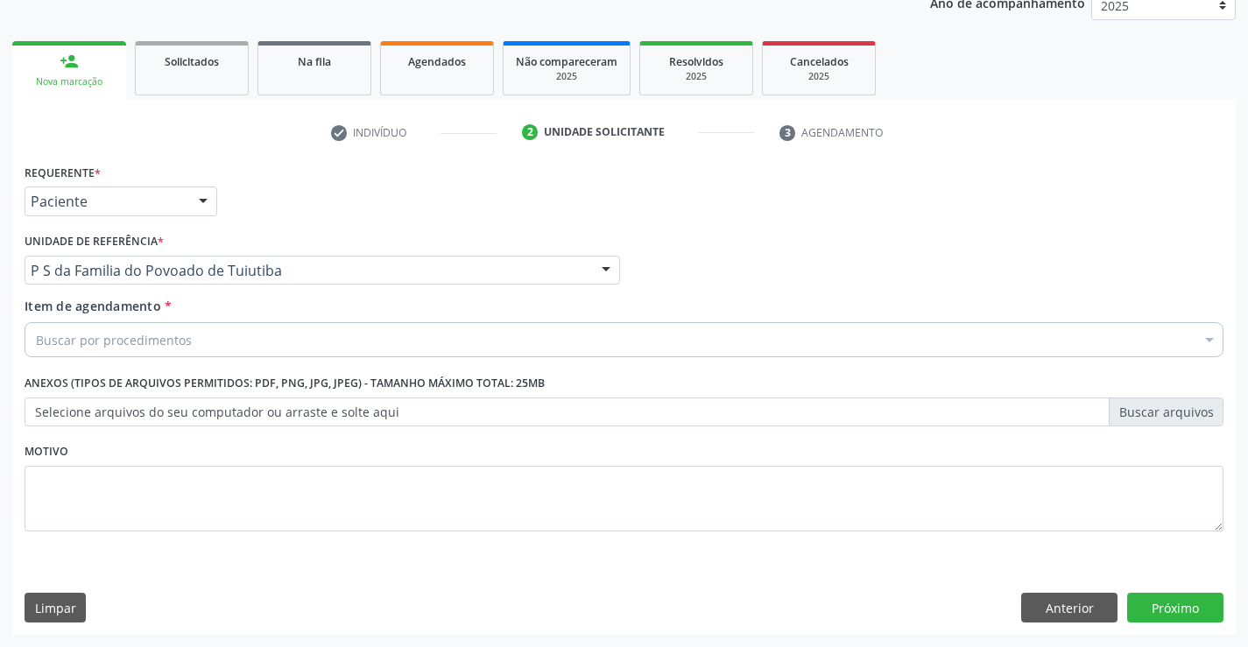
click at [228, 344] on div "Buscar por procedimentos" at bounding box center [624, 339] width 1199 height 35
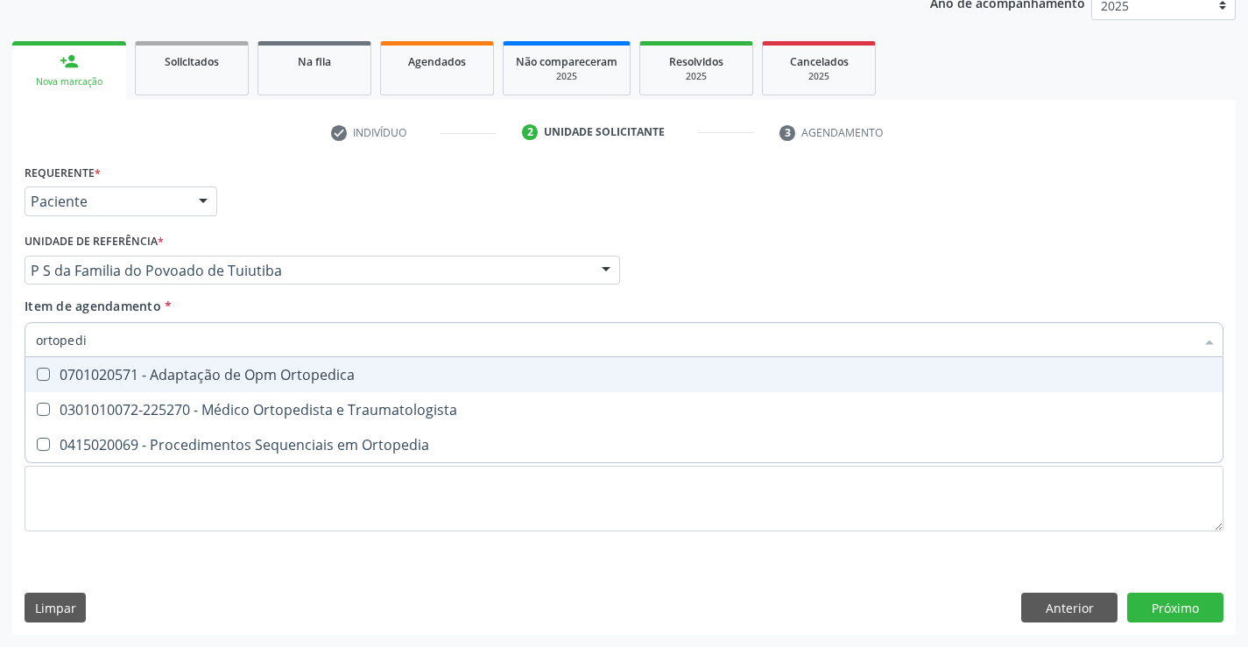
type input "ortopedis"
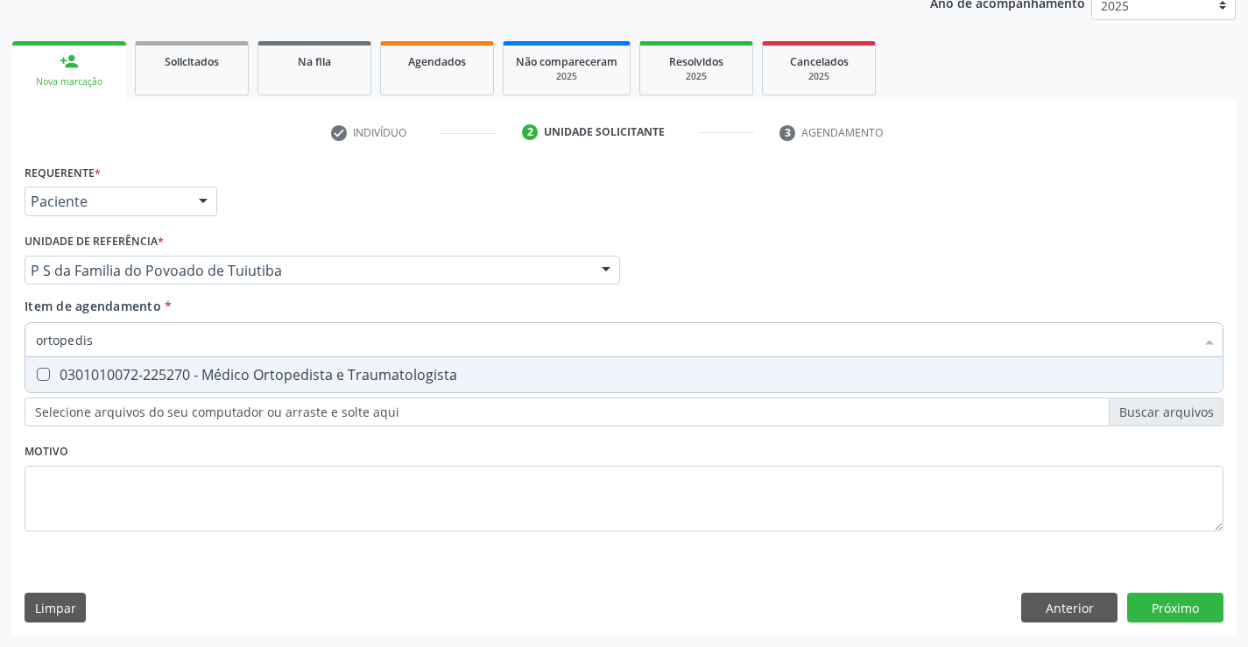
click at [245, 376] on div "0301010072-225270 - Médico Ortopedista e Traumatologista" at bounding box center [624, 375] width 1176 height 14
checkbox Traumatologista "true"
click at [252, 468] on div "Requerente * Paciente Médico(a) Enfermeiro(a) Paciente Nenhum resultado encontr…" at bounding box center [624, 357] width 1199 height 397
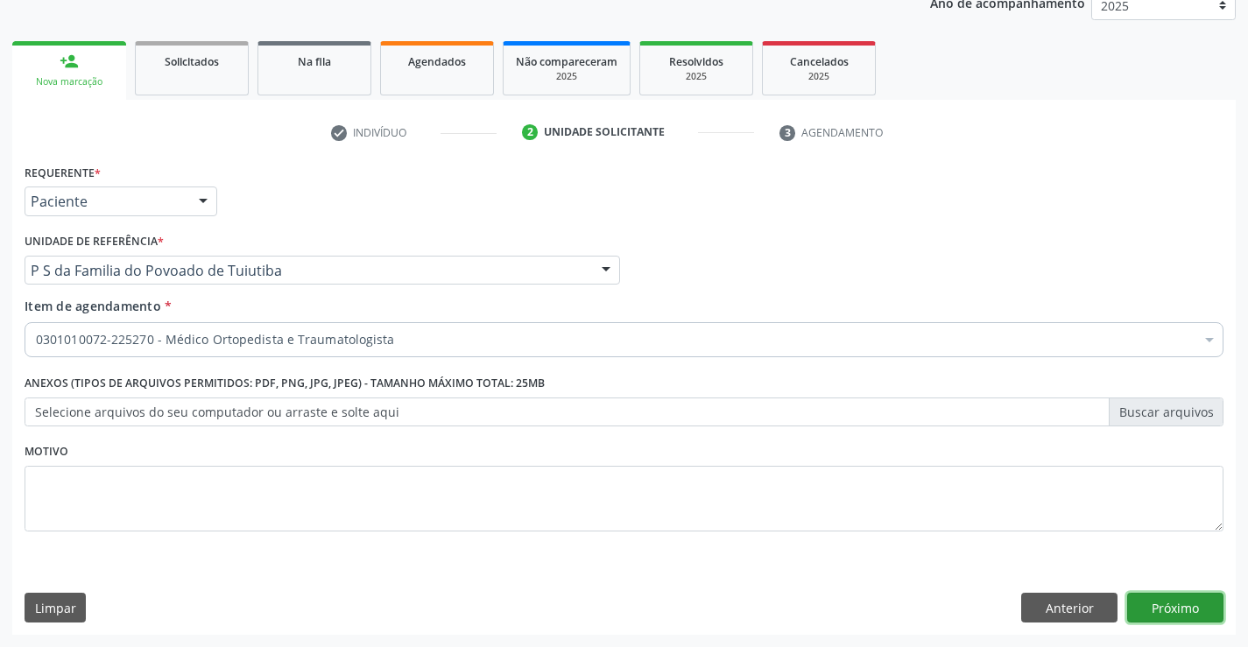
click at [1164, 602] on button "Próximo" at bounding box center [1175, 608] width 96 height 30
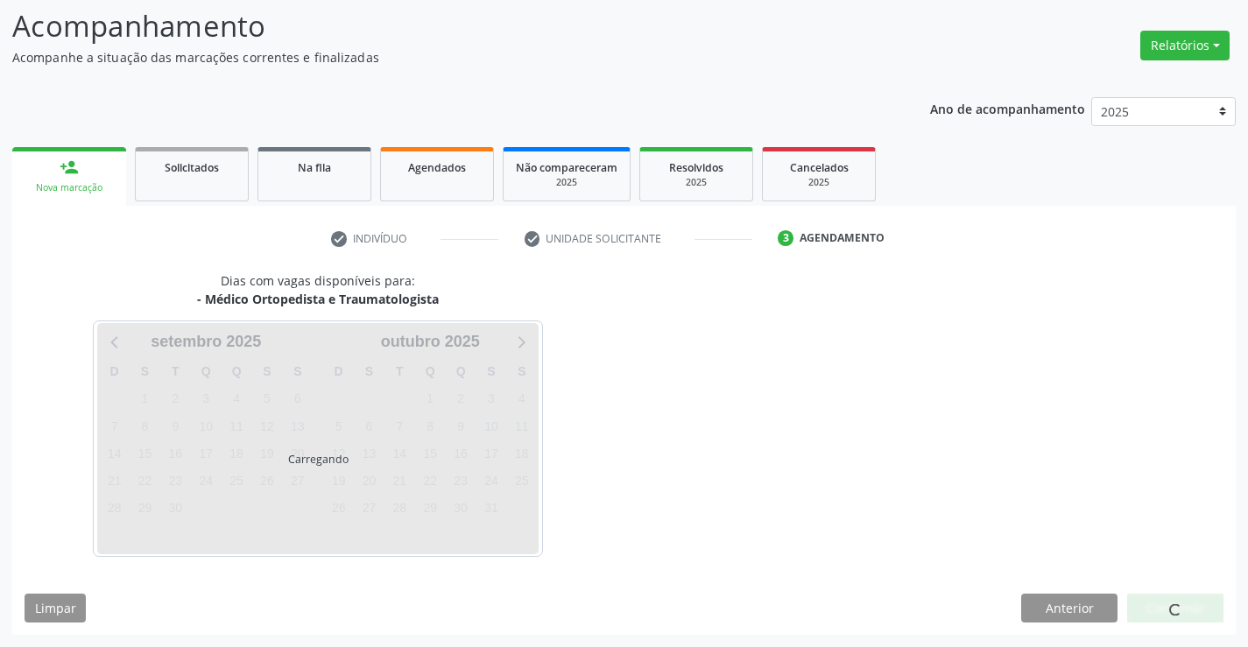
scroll to position [115, 0]
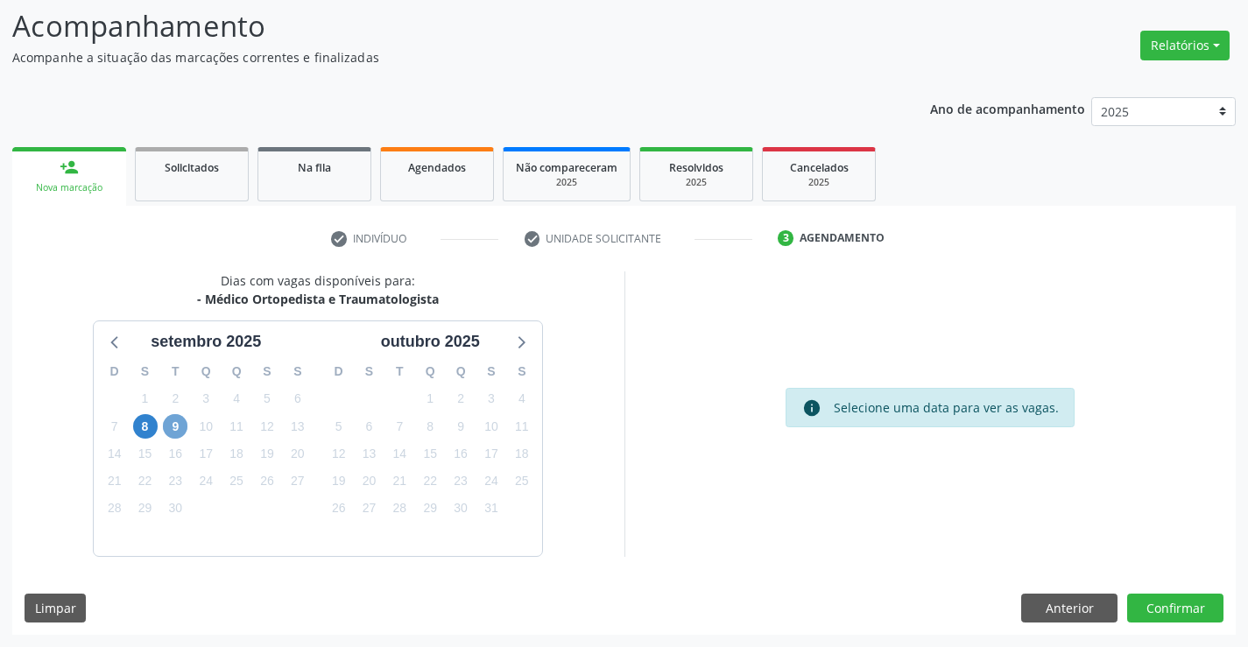
click at [179, 424] on span "9" at bounding box center [175, 426] width 25 height 25
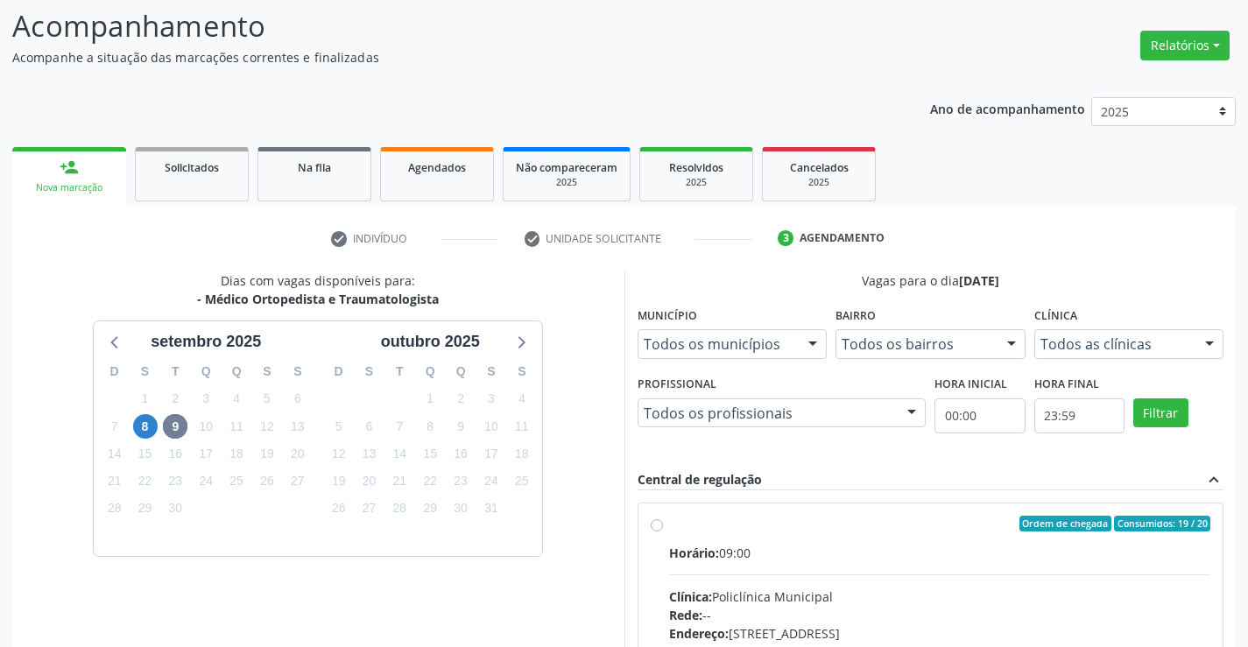
click at [669, 526] on label "Ordem de chegada Consumidos: 19 / 20 Horário: 09:00 Clínica: Policlínica Munici…" at bounding box center [940, 650] width 542 height 269
click at [656, 526] on input "Ordem de chegada Consumidos: 19 / 20 Horário: 09:00 Clínica: Policlínica Munici…" at bounding box center [657, 524] width 12 height 16
radio input "true"
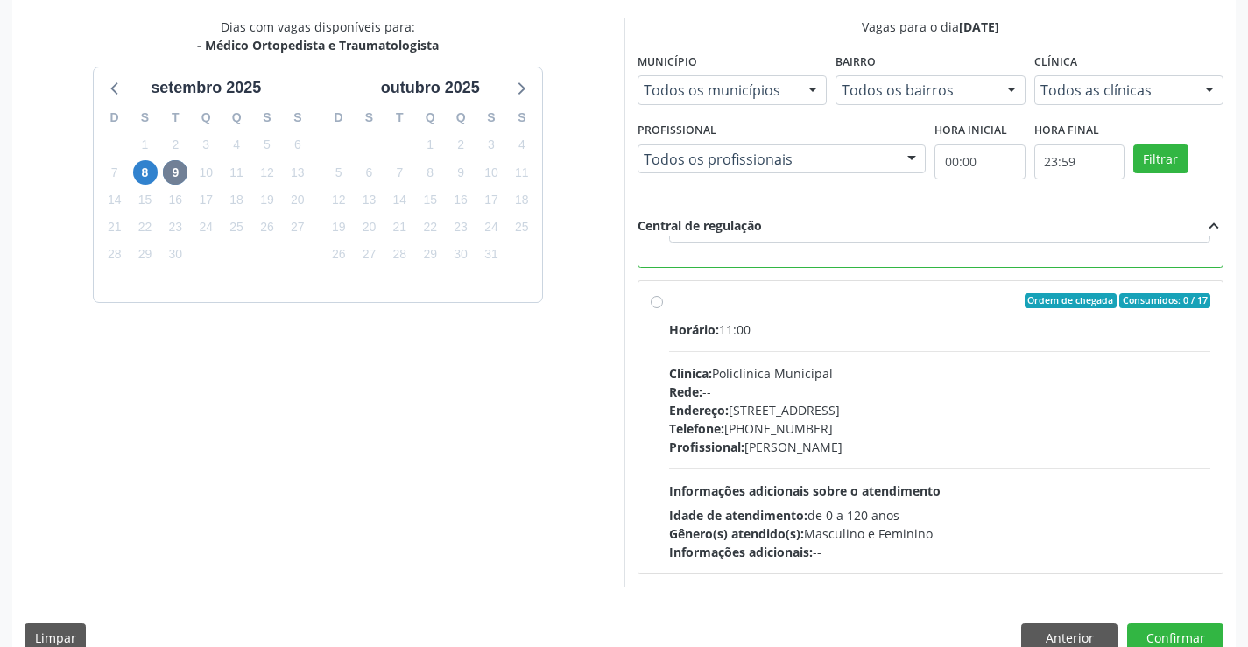
scroll to position [377, 0]
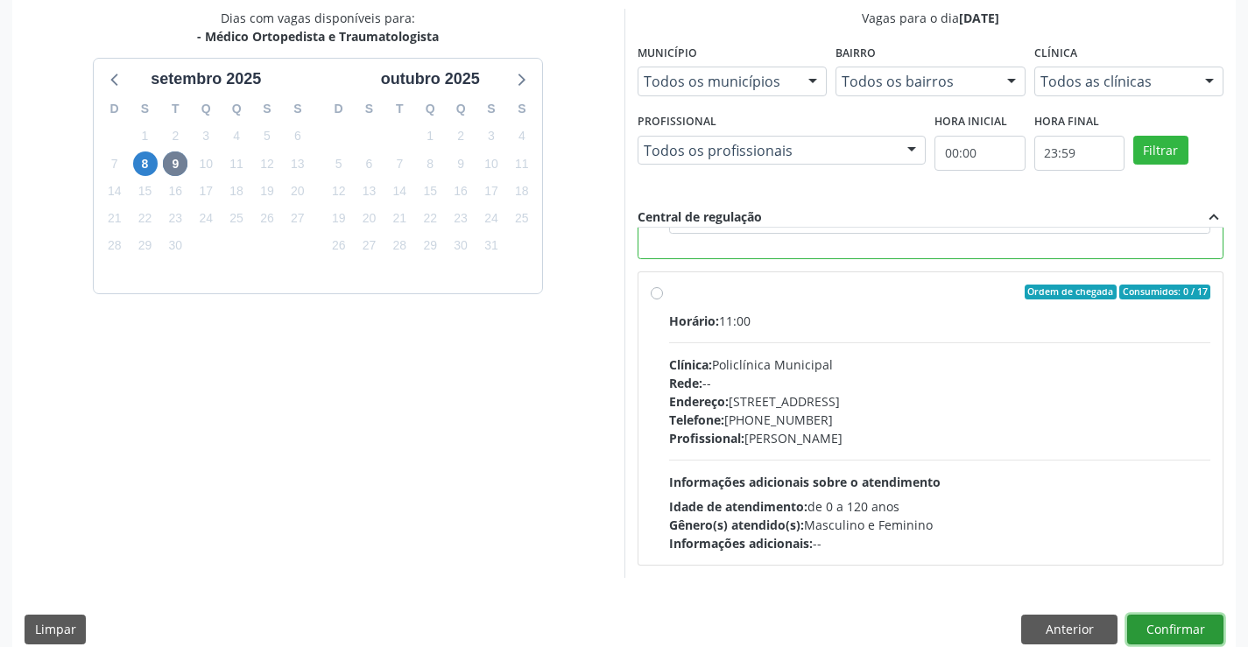
click at [1161, 623] on button "Confirmar" at bounding box center [1175, 630] width 96 height 30
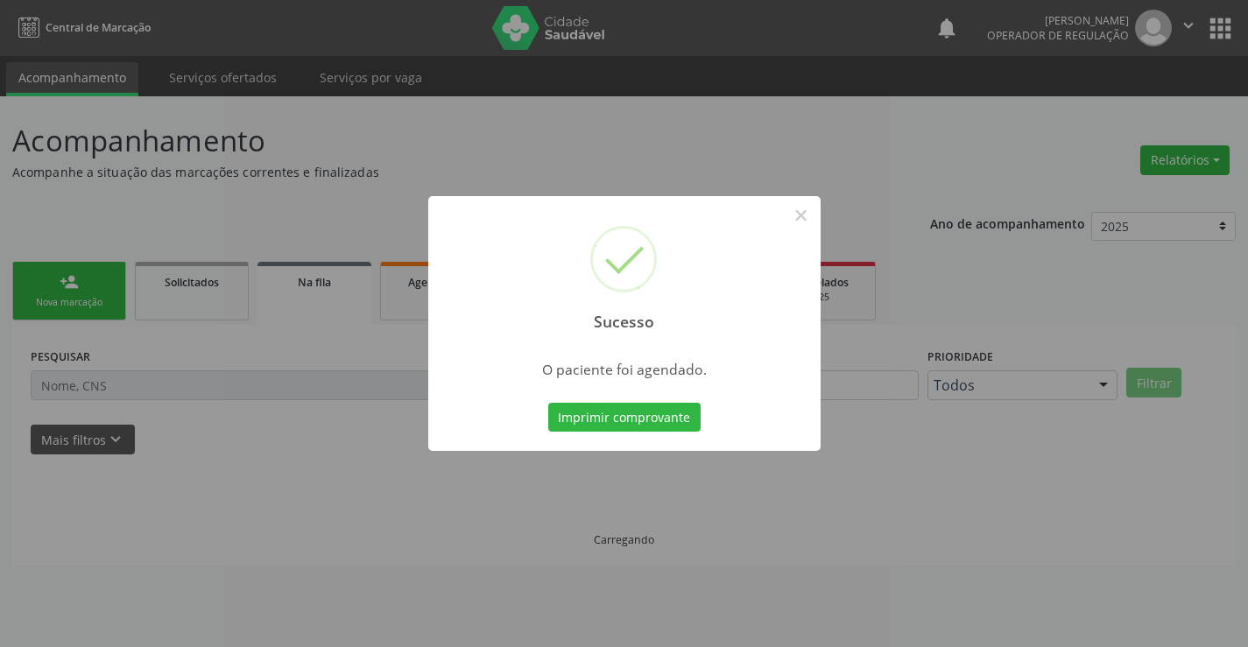
scroll to position [0, 0]
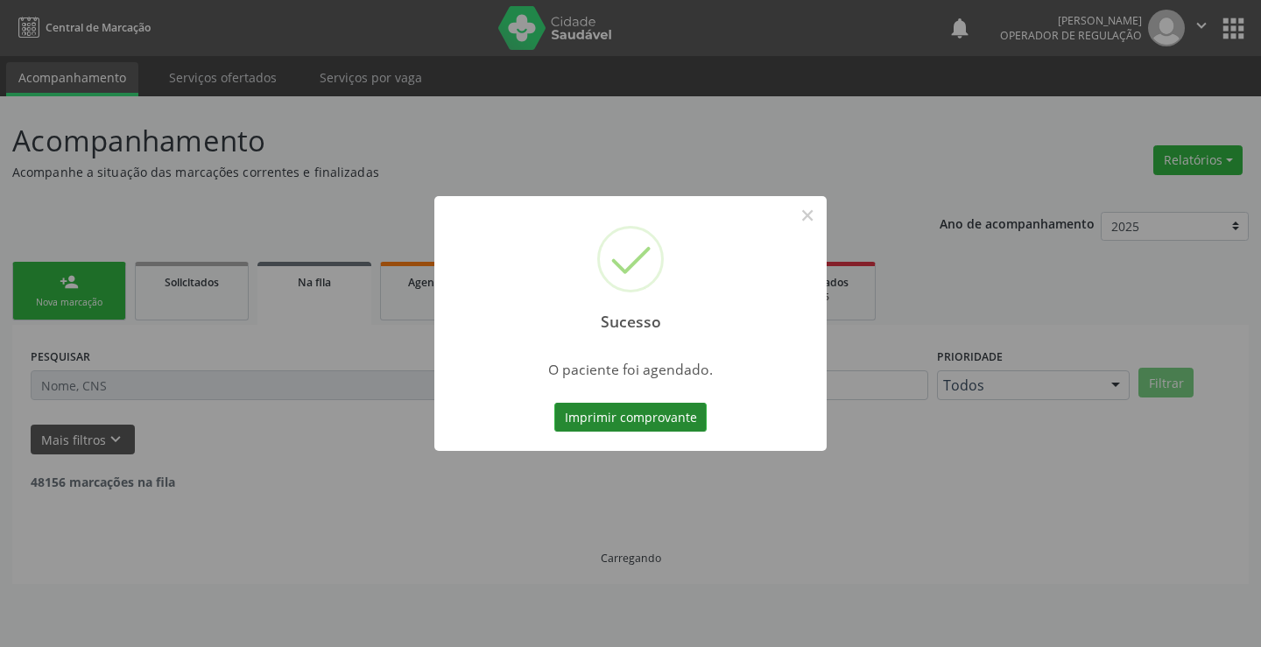
click at [676, 418] on button "Imprimir comprovante" at bounding box center [630, 418] width 152 height 30
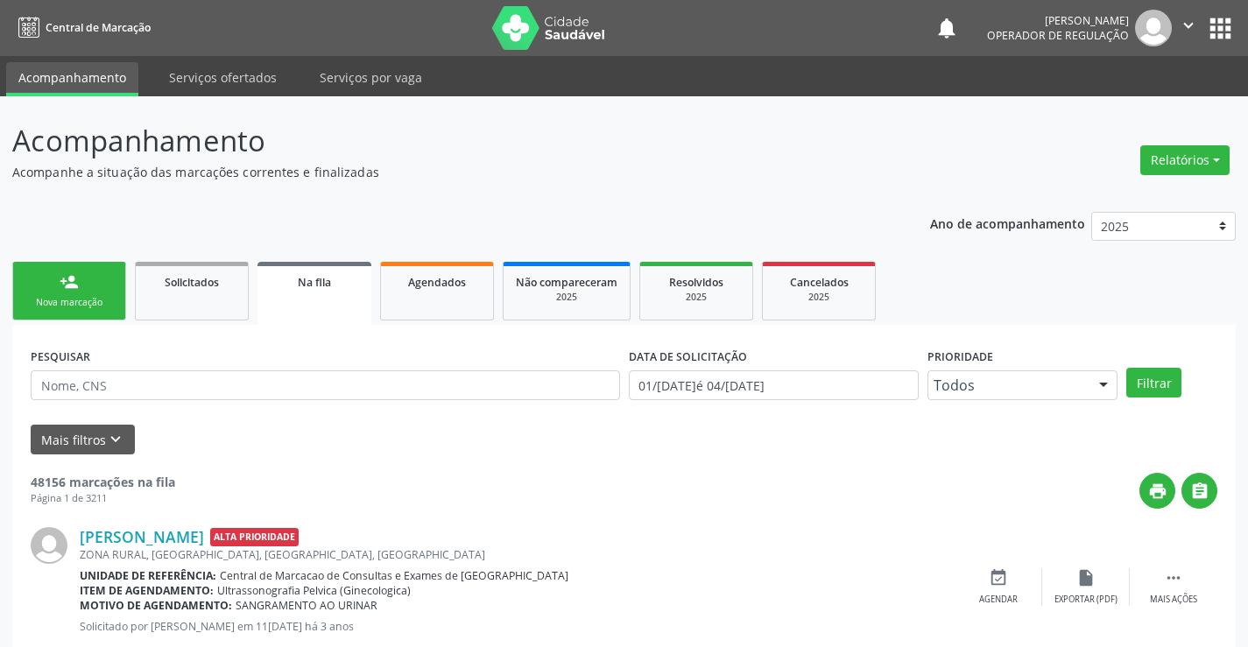
click at [105, 304] on div "Nova marcação" at bounding box center [69, 302] width 88 height 13
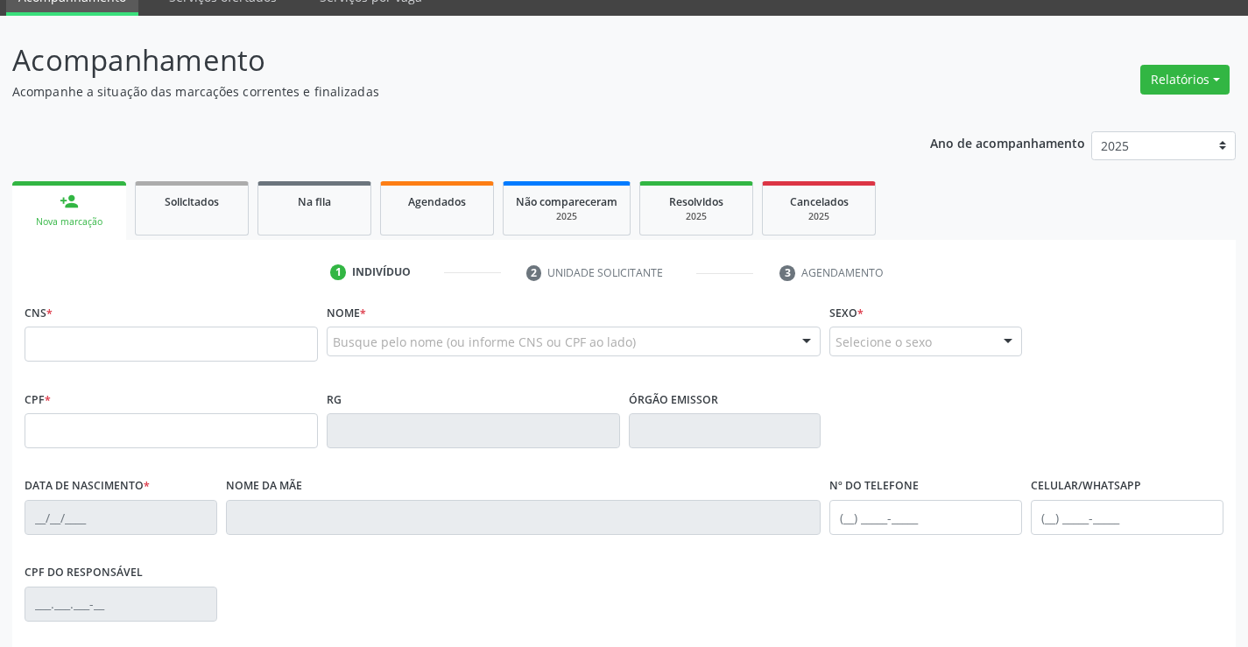
scroll to position [175, 0]
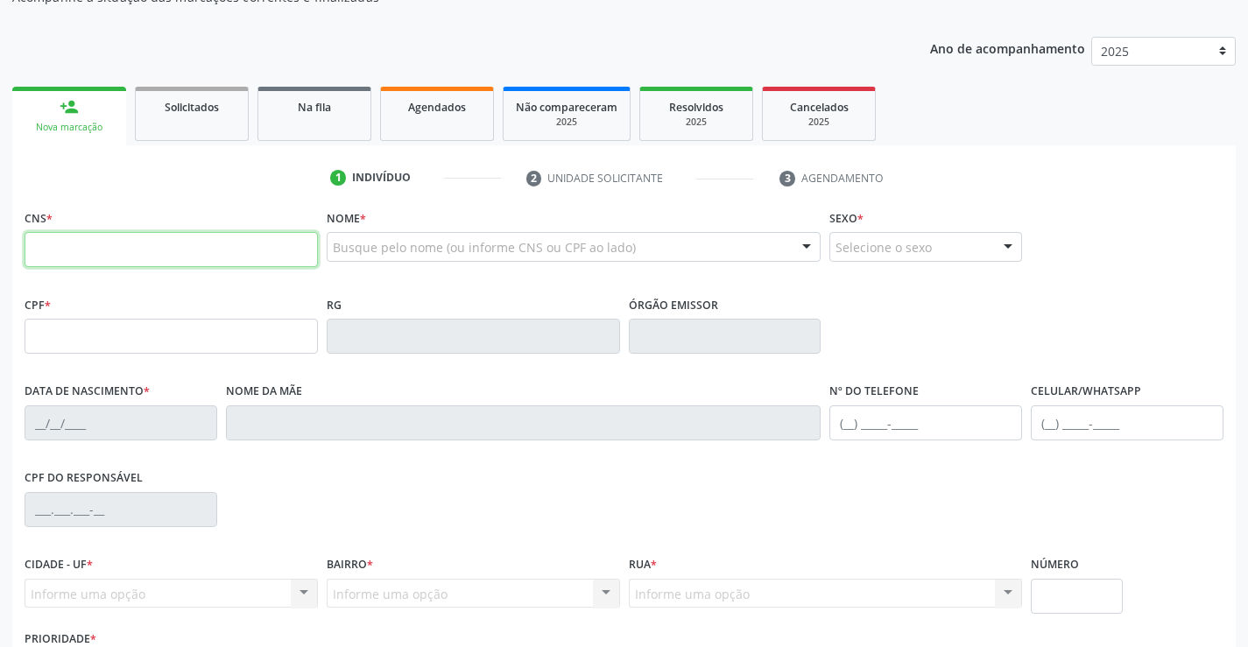
click at [85, 258] on input "text" at bounding box center [171, 249] width 293 height 35
type input "708 1011 5534 8140"
type input "134.874.505-34"
type input "0244275866"
type input "23[DATE]"
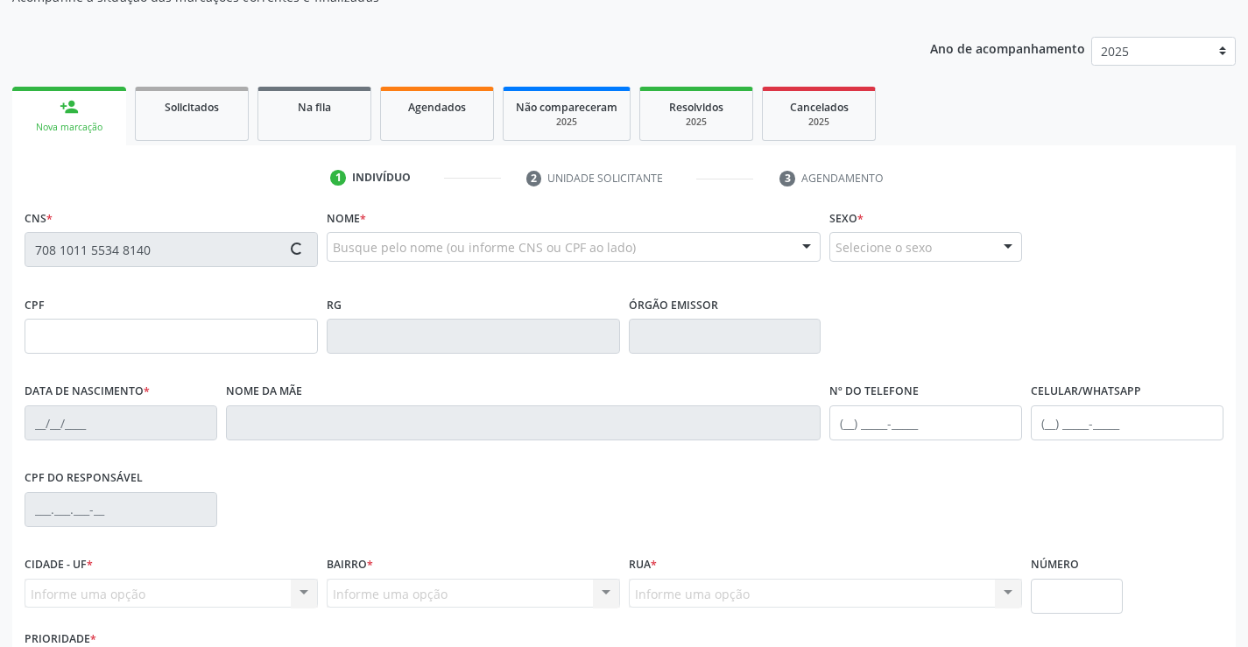
type input "[PHONE_NUMBER]"
type input "134.874.505-34"
type input "26"
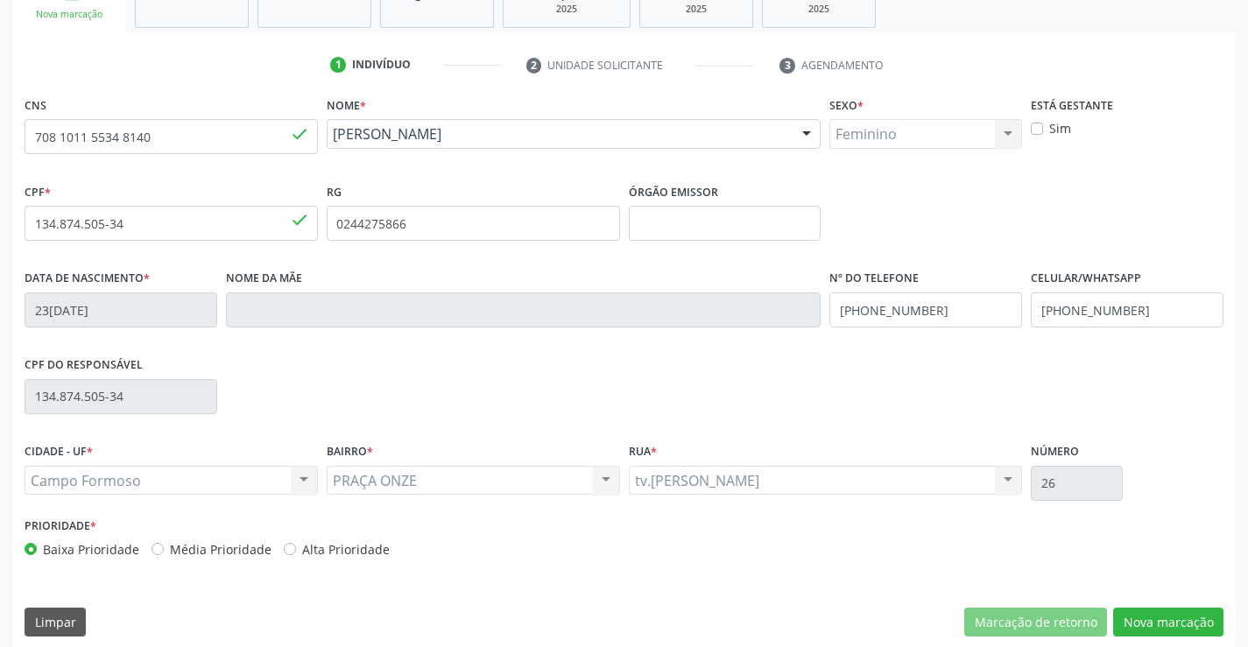
scroll to position [302, 0]
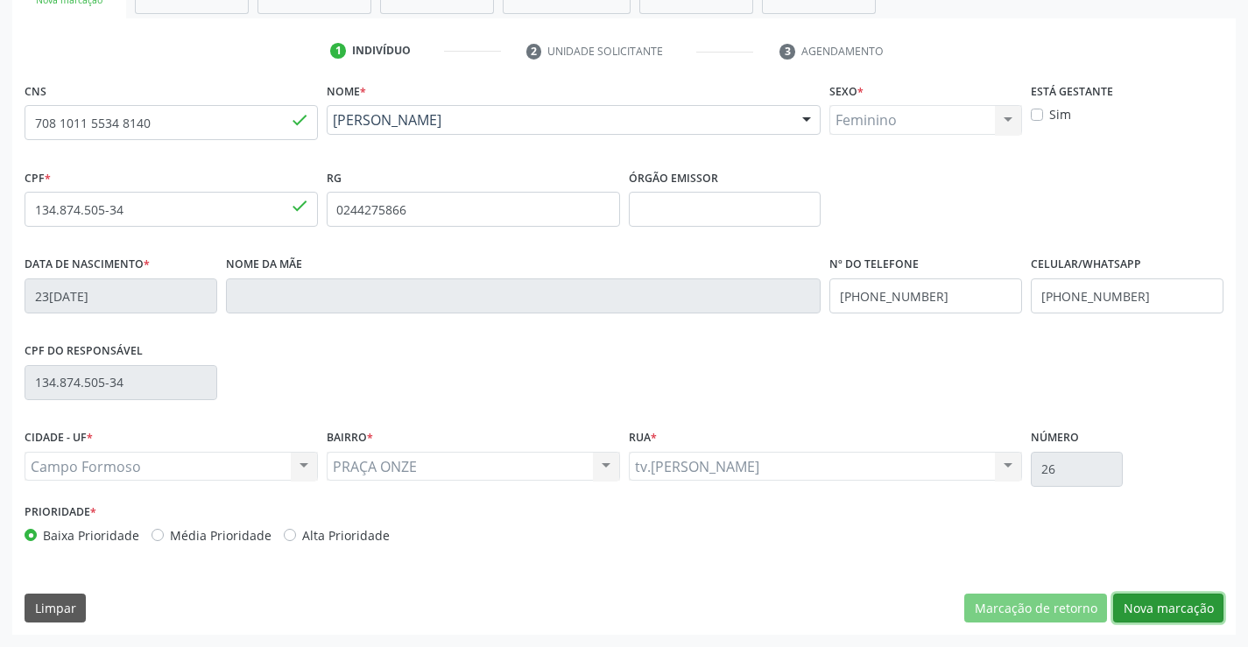
click at [1169, 605] on button "Nova marcação" at bounding box center [1168, 609] width 110 height 30
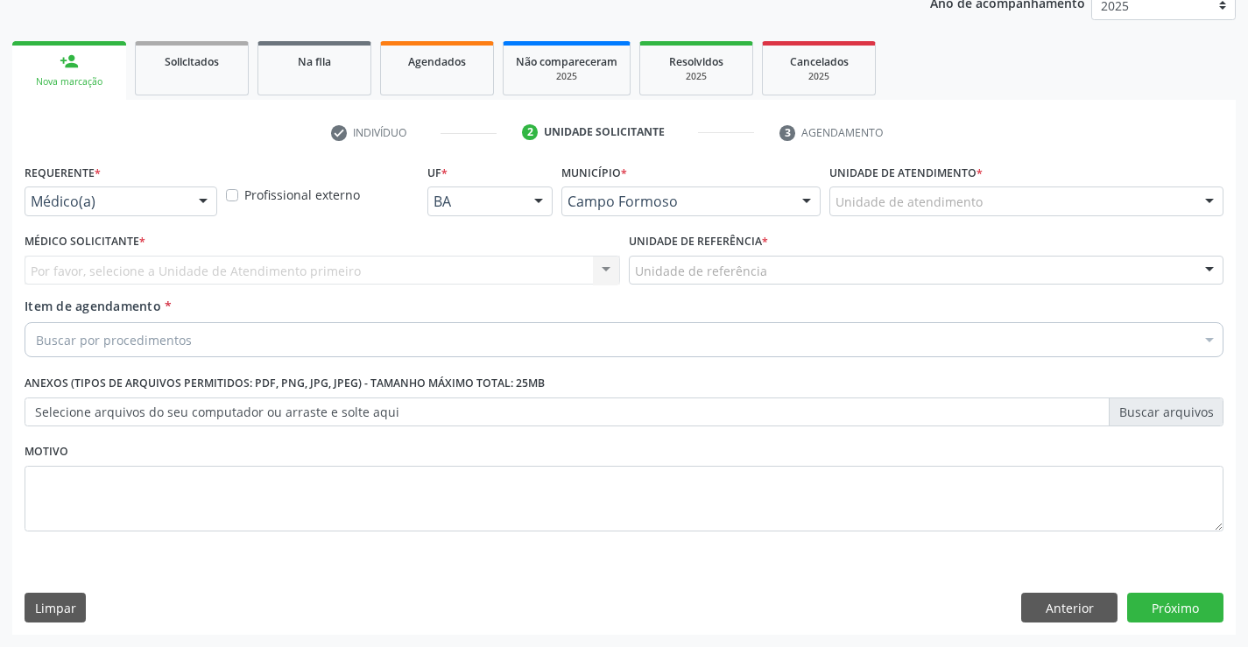
click at [193, 195] on div at bounding box center [203, 202] width 26 height 30
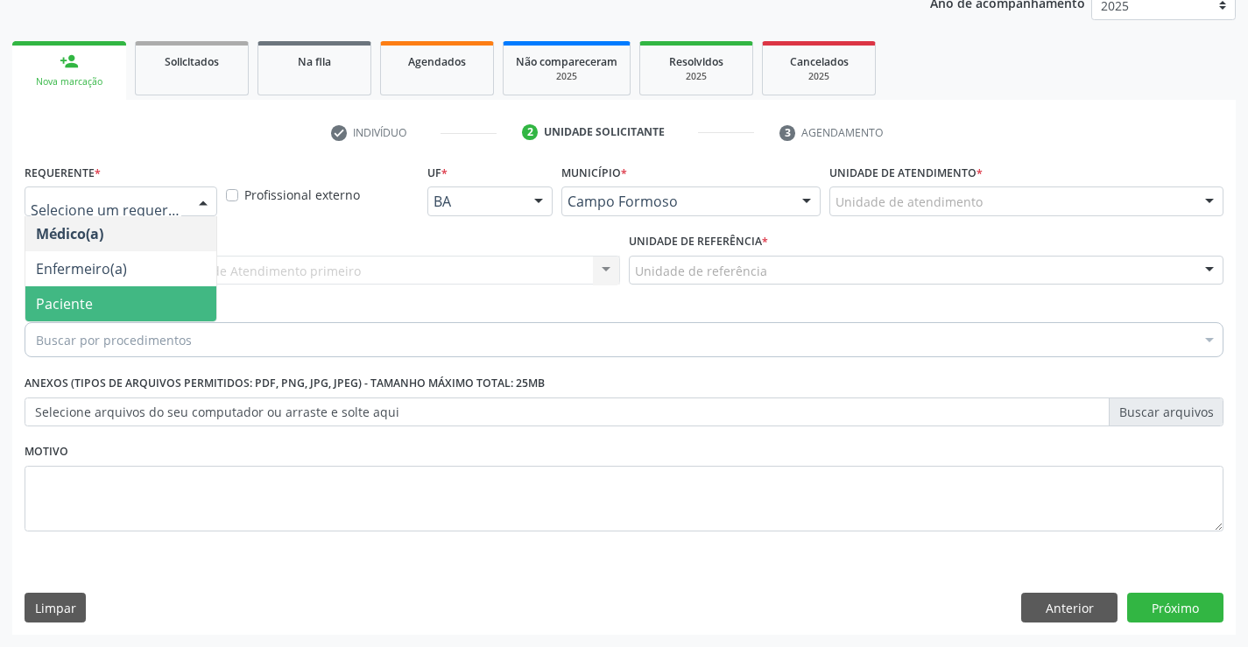
click at [176, 301] on span "Paciente" at bounding box center [120, 303] width 191 height 35
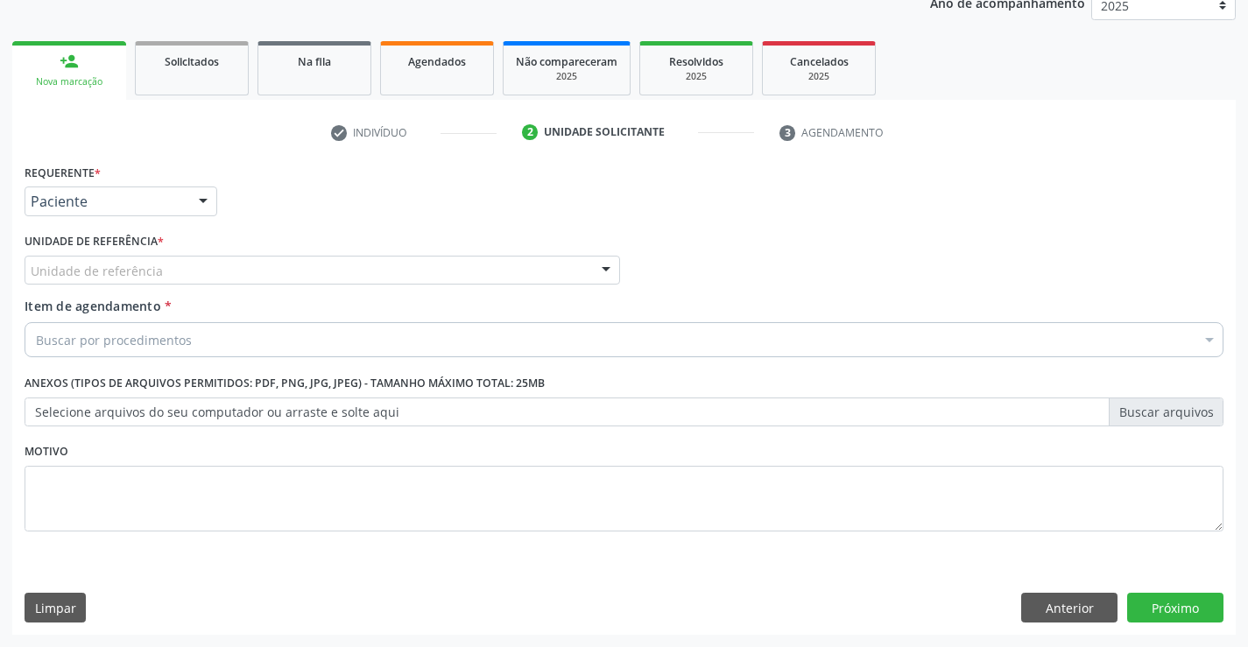
click at [197, 266] on div "Unidade de referência" at bounding box center [322, 271] width 595 height 30
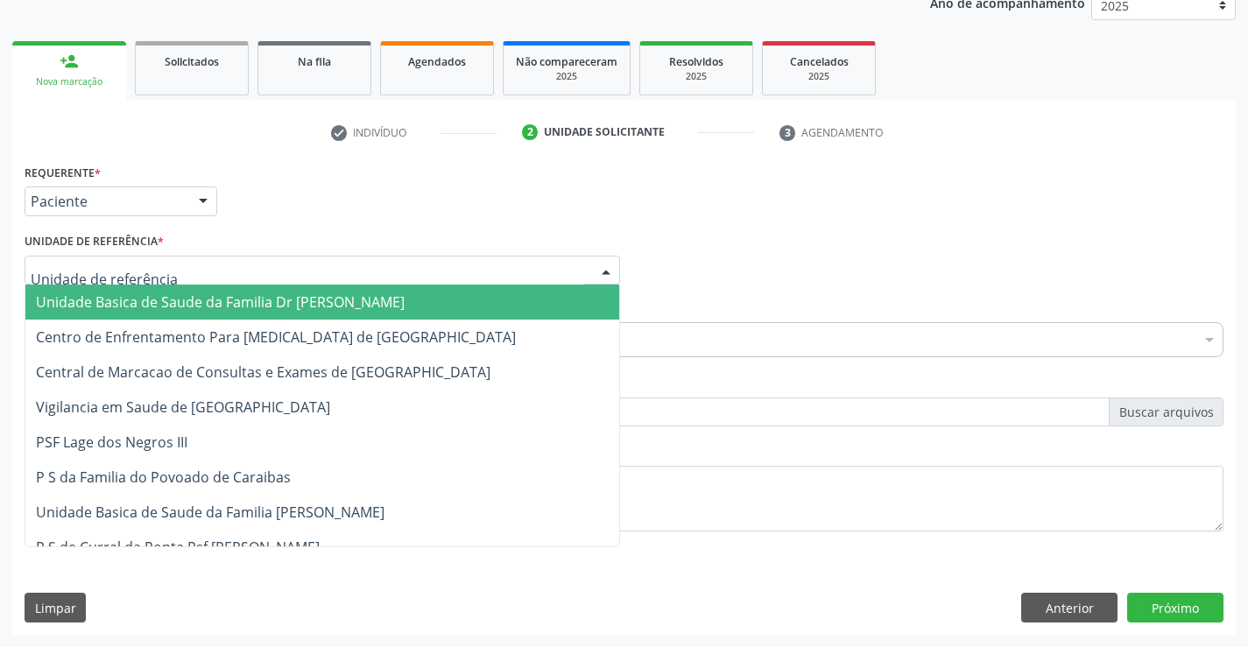
drag, startPoint x: 196, startPoint y: 312, endPoint x: 200, endPoint y: 331, distance: 19.8
click at [196, 318] on span "Unidade Basica de Saude da Familia Dr [PERSON_NAME]" at bounding box center [322, 302] width 594 height 35
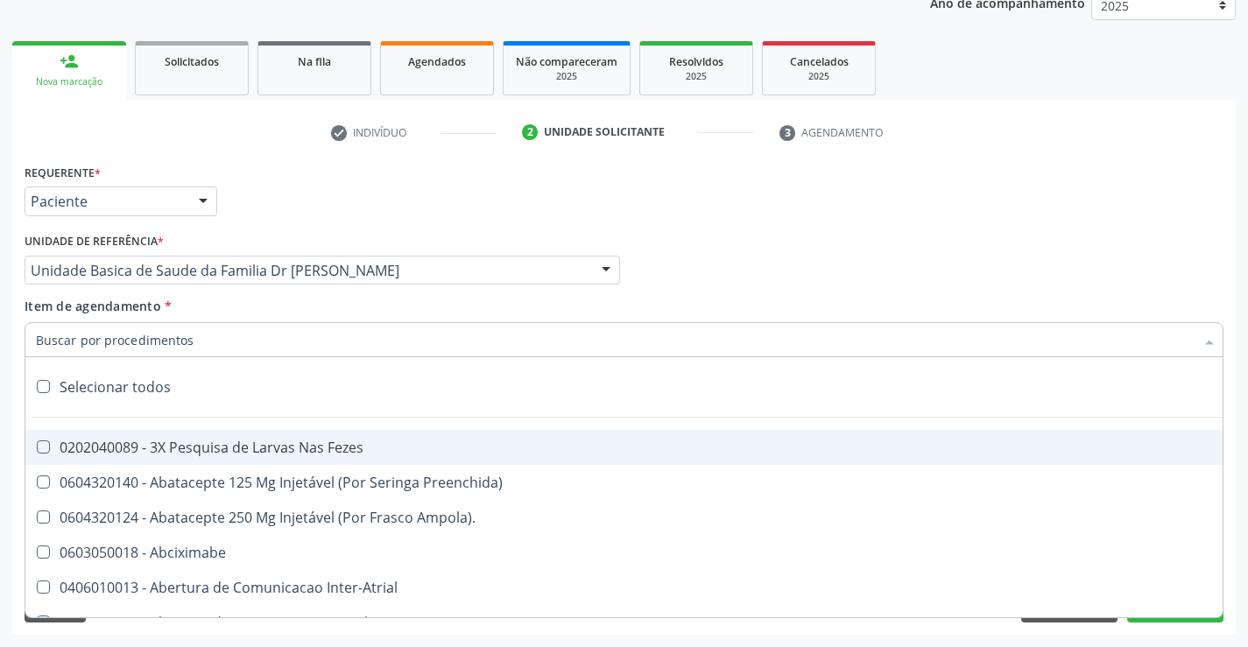
click at [208, 348] on div at bounding box center [624, 339] width 1199 height 35
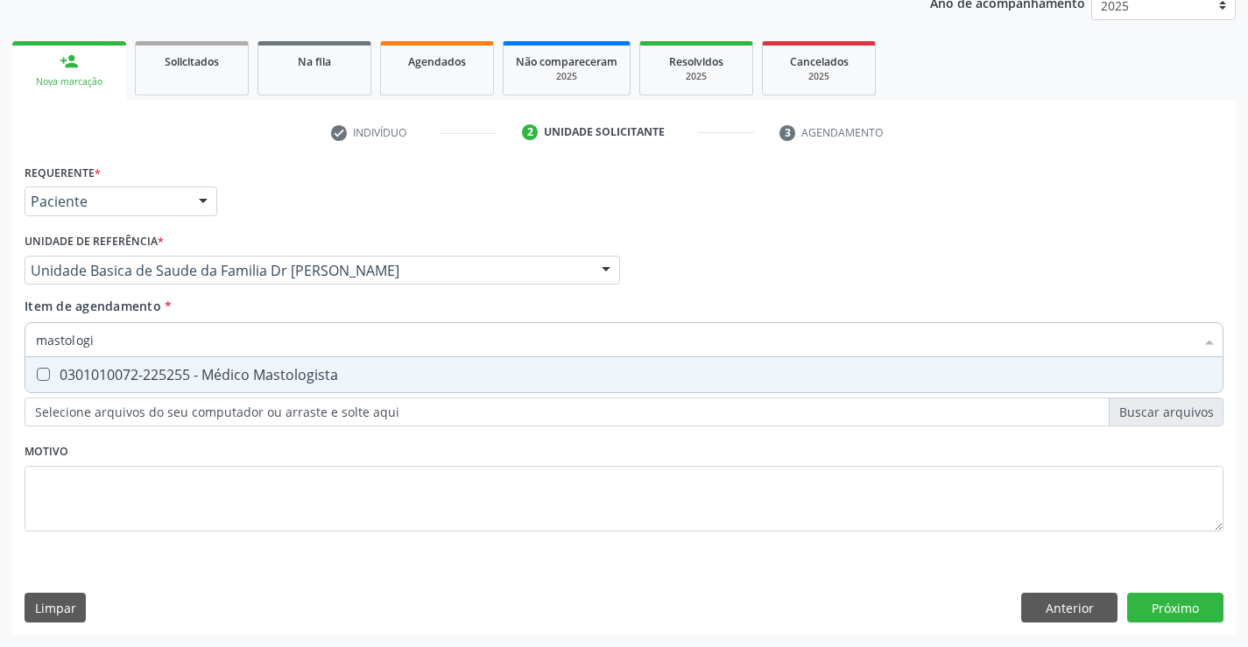
type input "mastologis"
click at [246, 373] on div "0301010072-225255 - Médico Mastologista" at bounding box center [624, 375] width 1176 height 14
checkbox Mastologista "true"
click at [240, 456] on div "Requerente * Paciente Médico(a) Enfermeiro(a) Paciente Nenhum resultado encontr…" at bounding box center [624, 357] width 1199 height 397
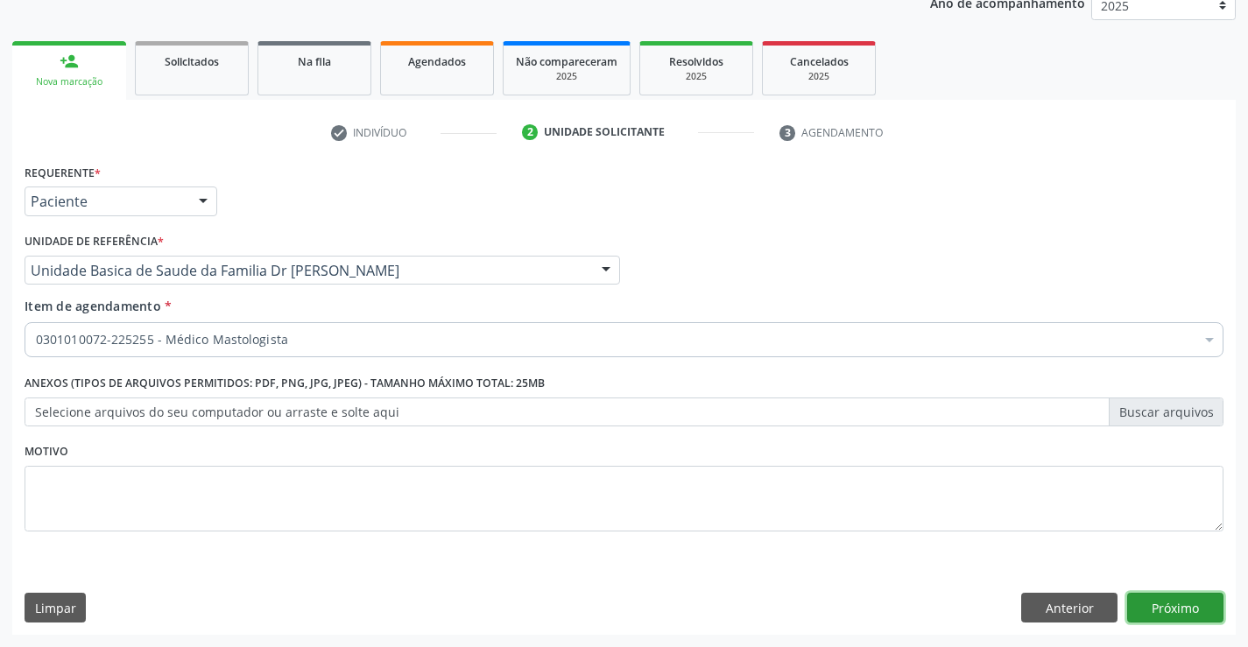
click at [1178, 609] on button "Próximo" at bounding box center [1175, 608] width 96 height 30
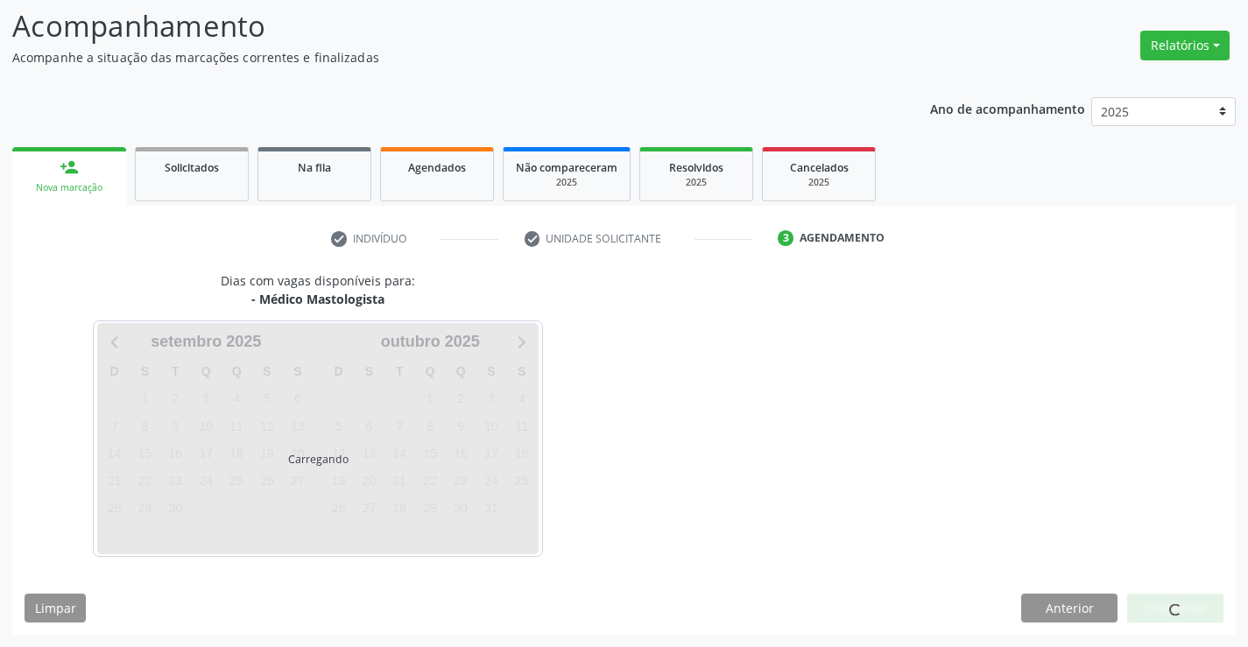
scroll to position [166, 0]
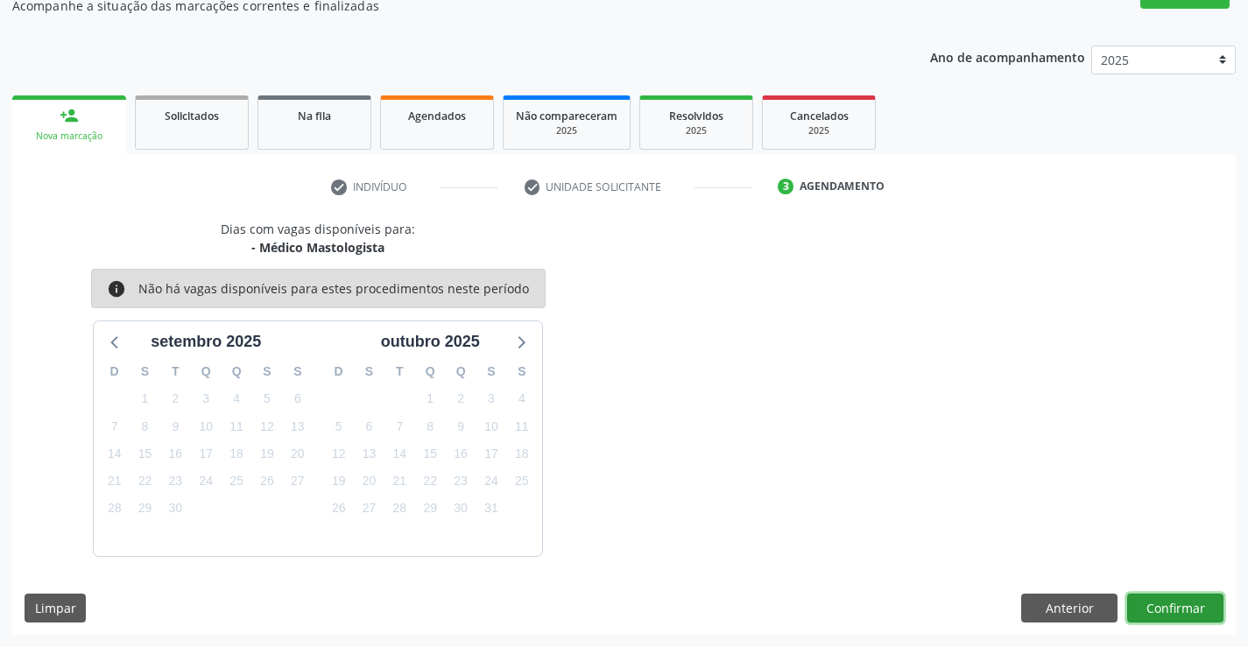
click at [1178, 609] on button "Confirmar" at bounding box center [1175, 609] width 96 height 30
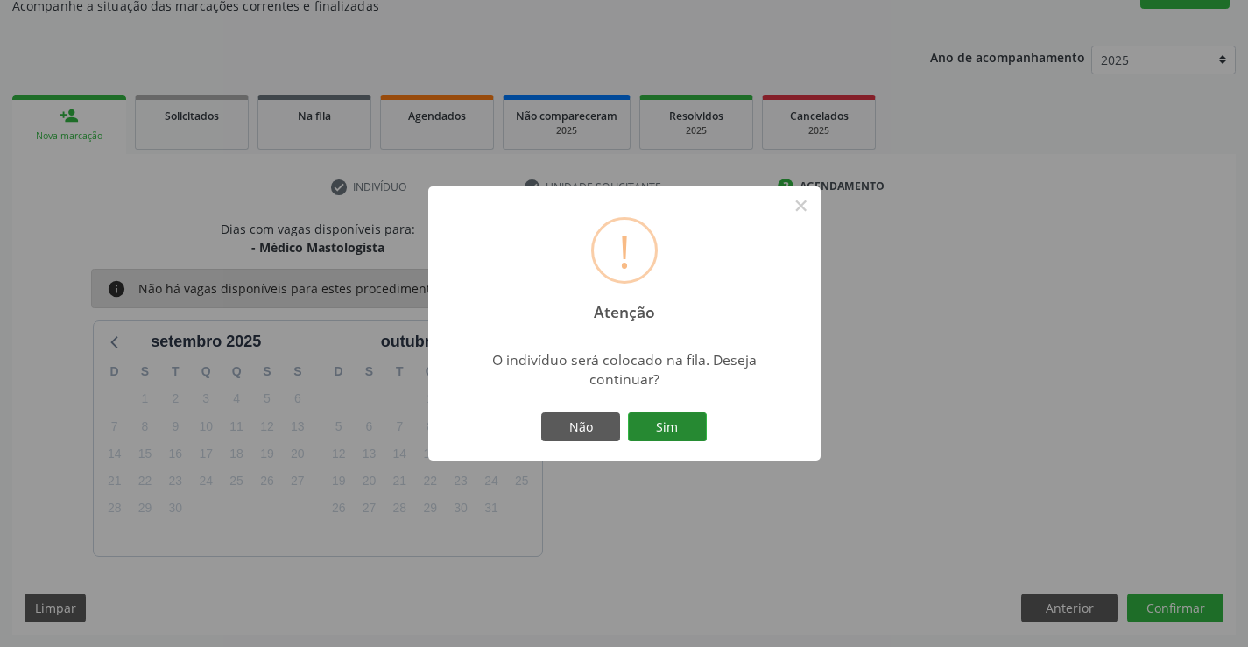
click at [681, 424] on button "Sim" at bounding box center [667, 427] width 79 height 30
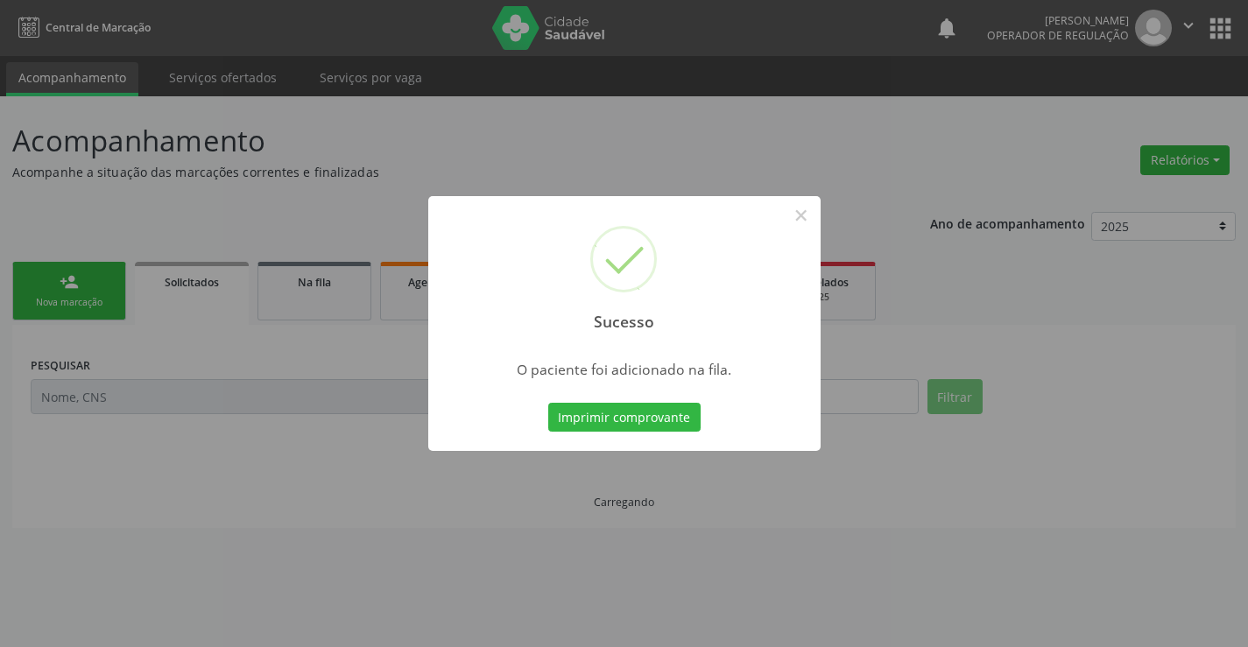
scroll to position [0, 0]
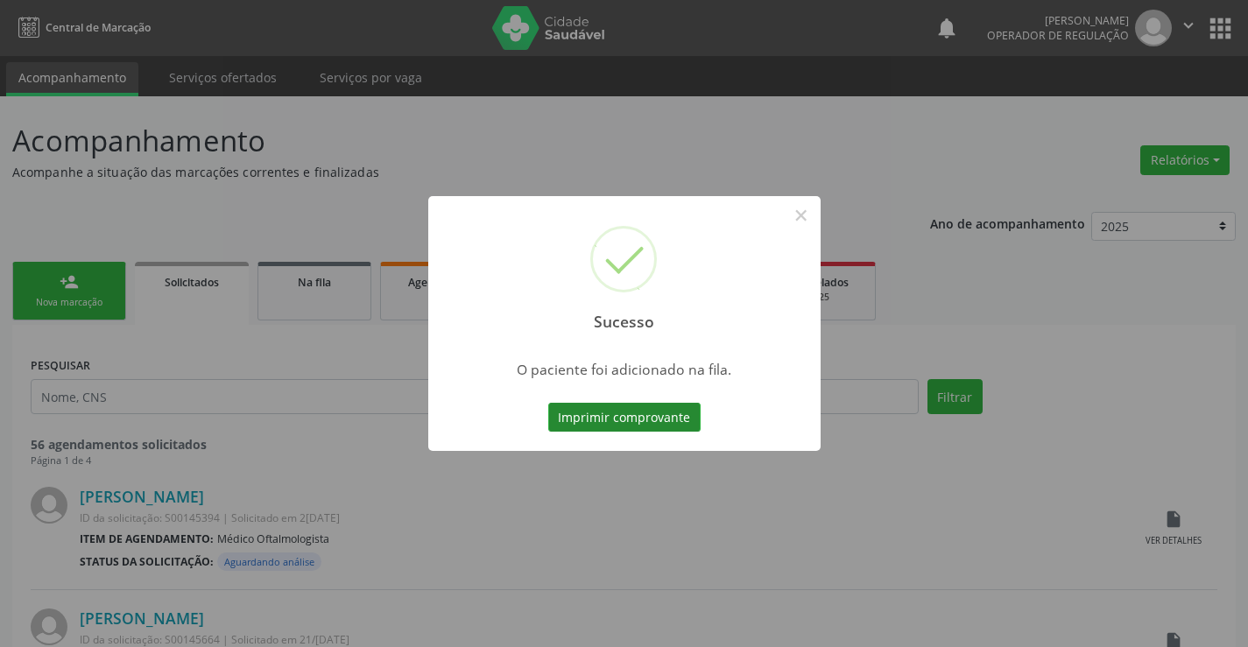
click at [686, 411] on button "Imprimir comprovante" at bounding box center [624, 418] width 152 height 30
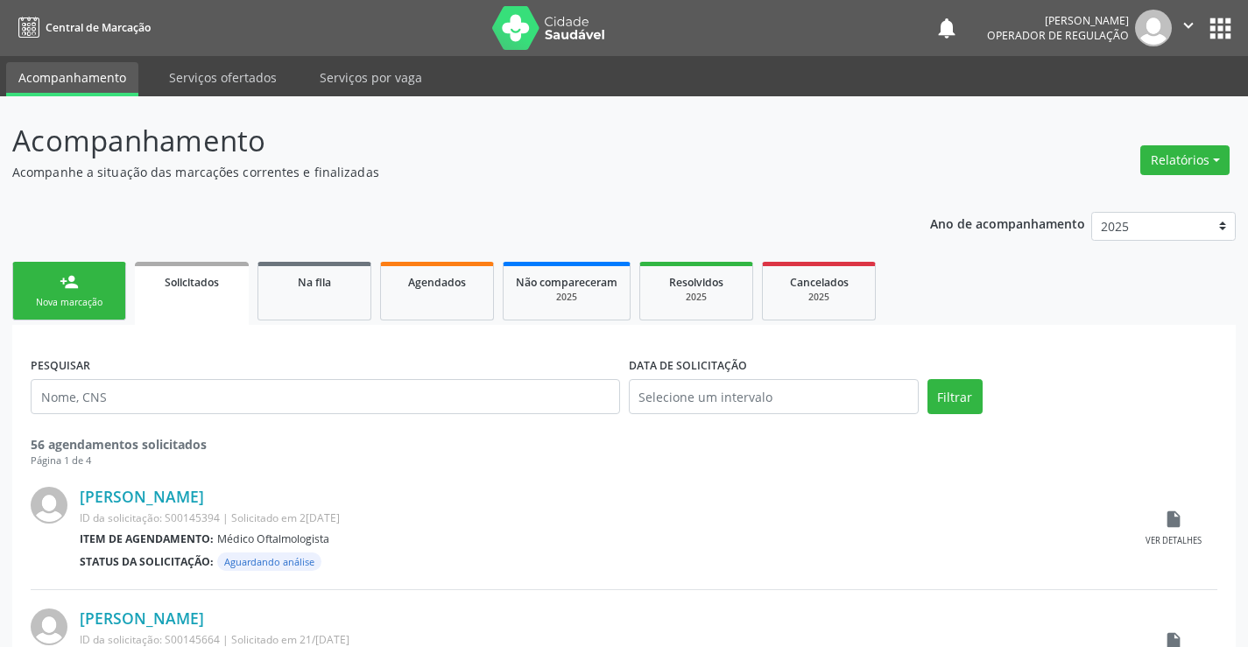
click at [98, 294] on link "person_add Nova marcação" at bounding box center [69, 291] width 114 height 59
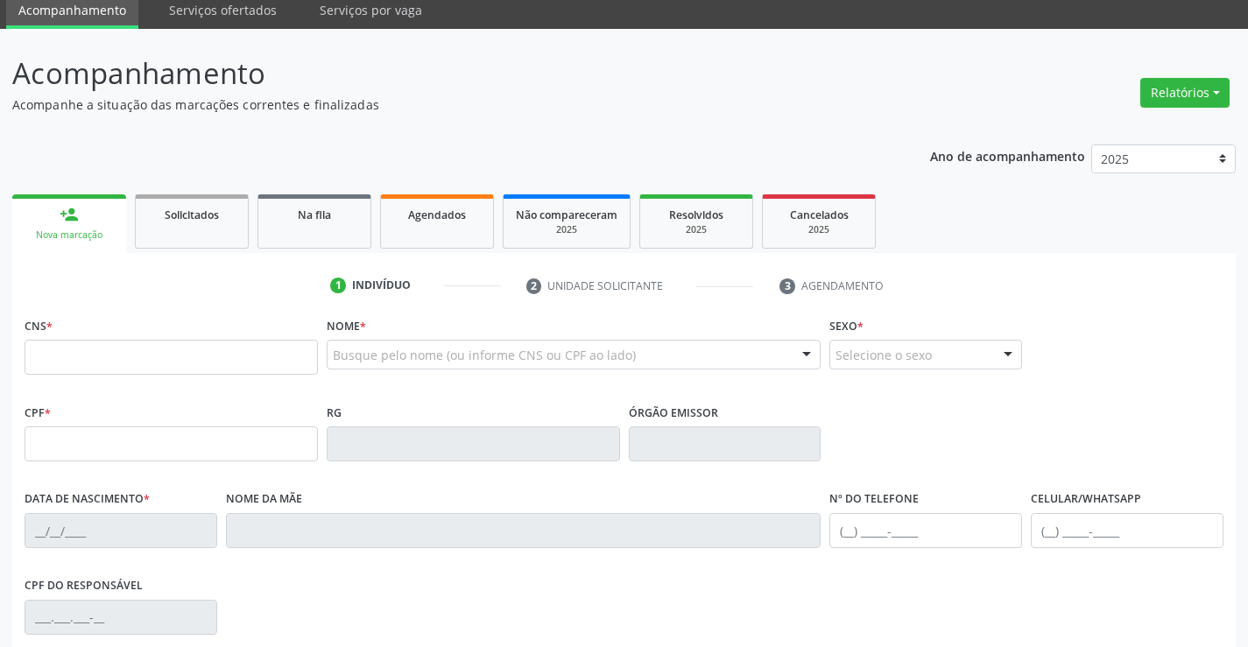
scroll to position [175, 0]
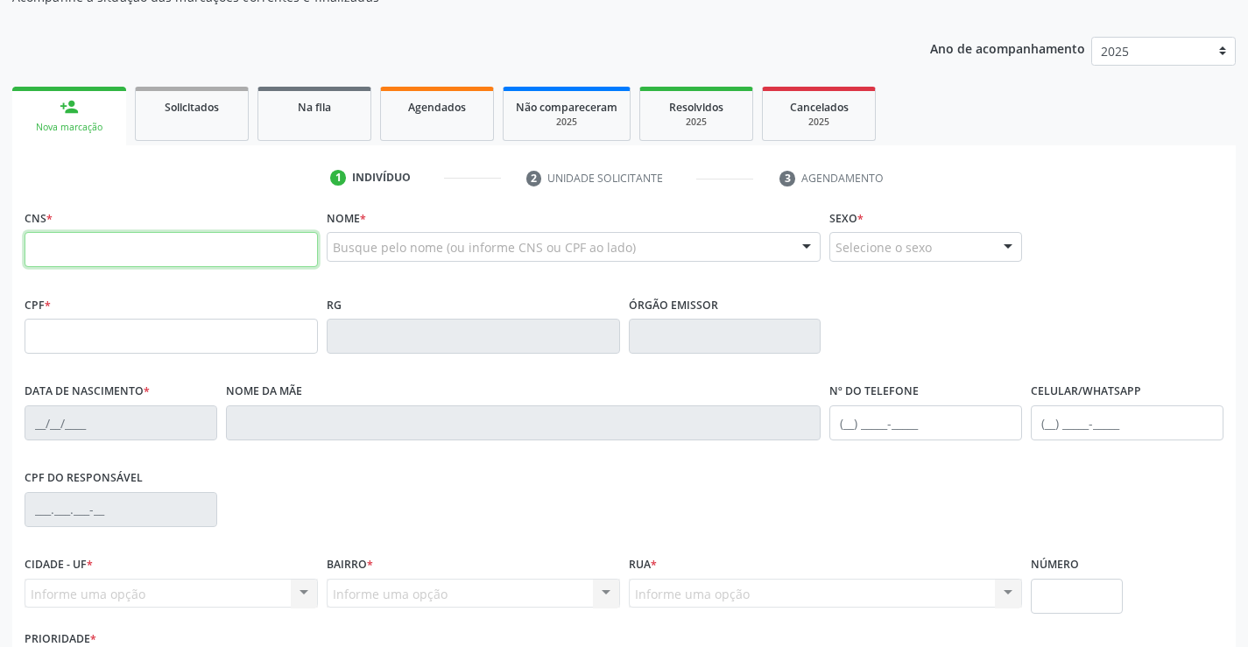
click at [98, 255] on input "text" at bounding box center [171, 249] width 293 height 35
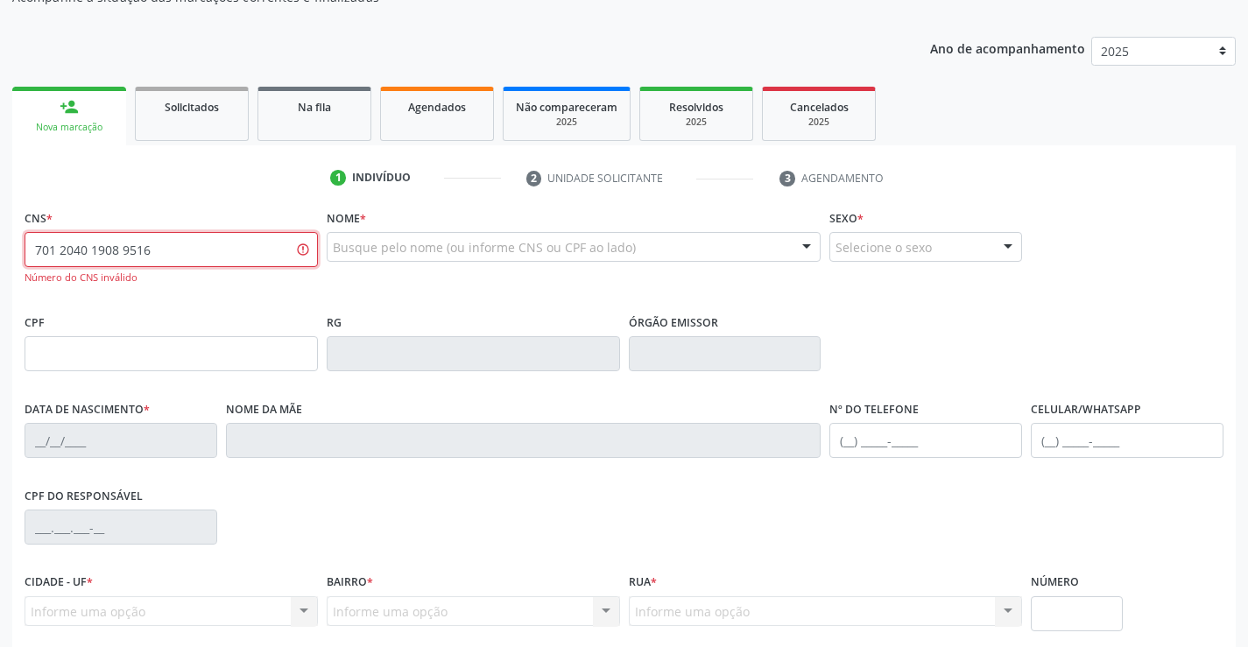
type input "701 2040 1908 9516"
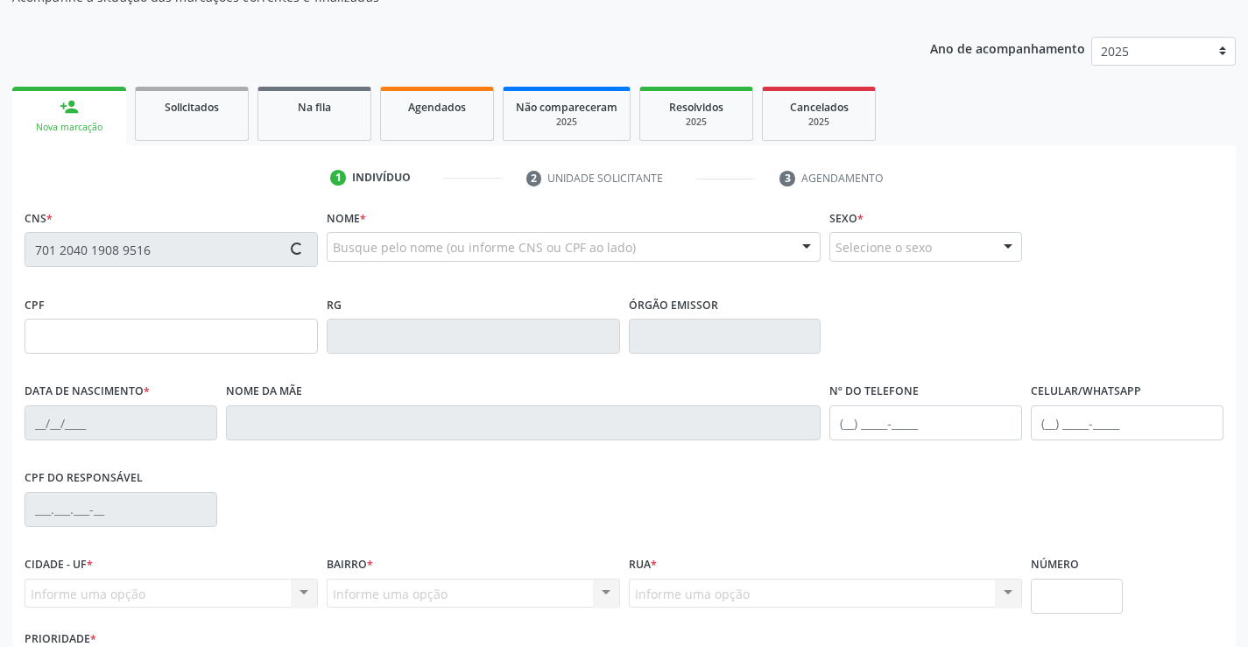
type input "016.026.815-03"
type input "0787793752"
type input "09/[DATE]"
type input "[PHONE_NUMBER]"
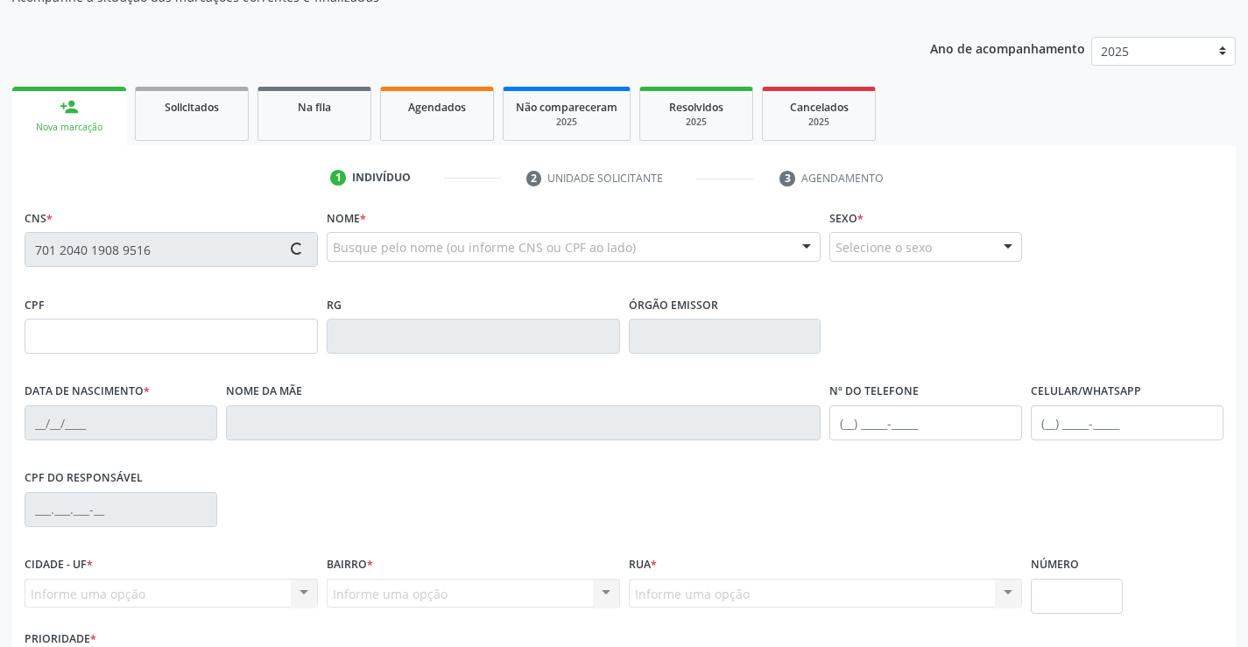
type input "S/N"
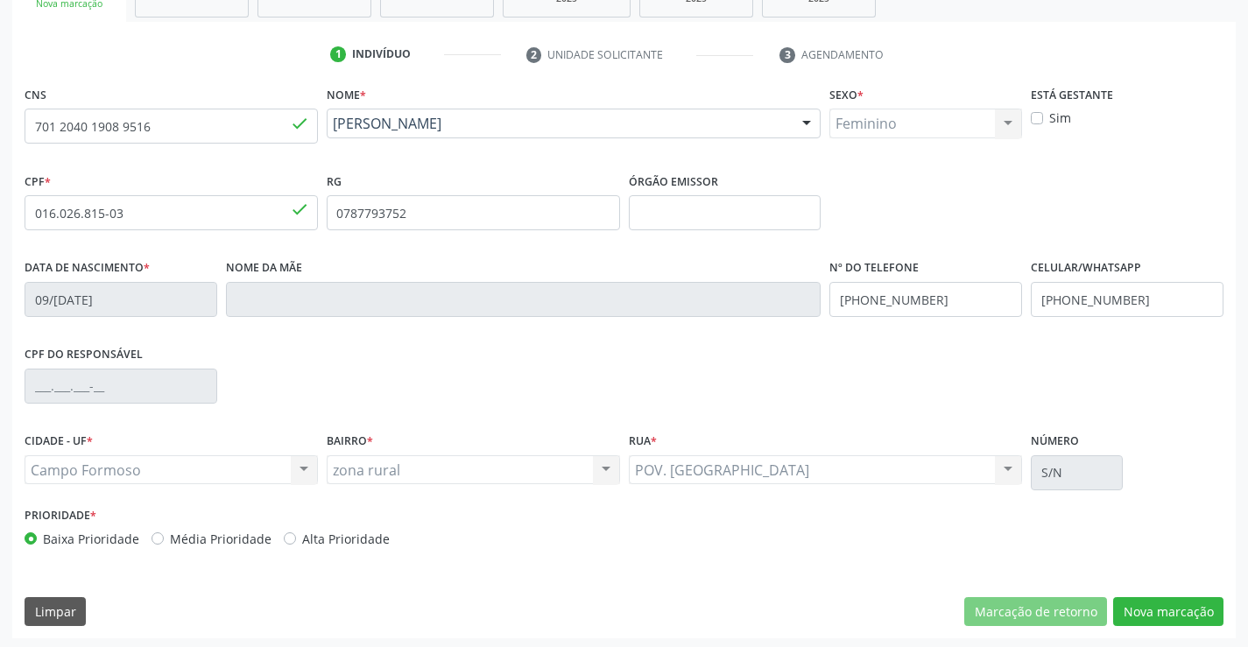
scroll to position [302, 0]
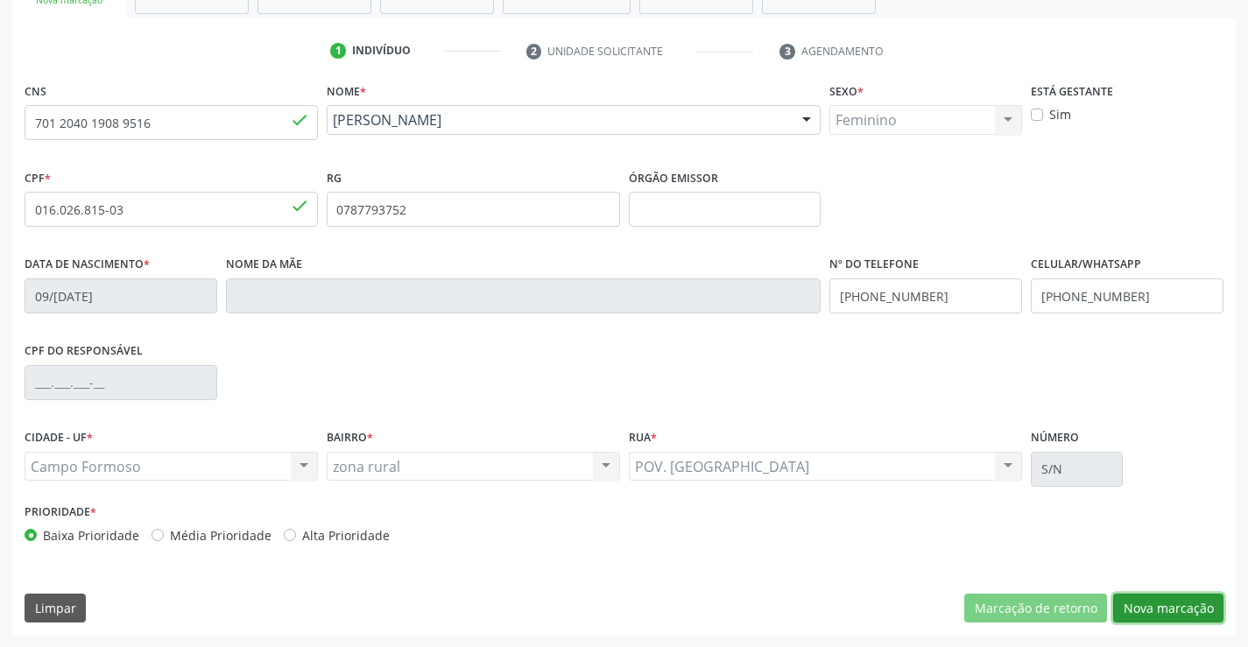
click at [1136, 604] on button "Nova marcação" at bounding box center [1168, 609] width 110 height 30
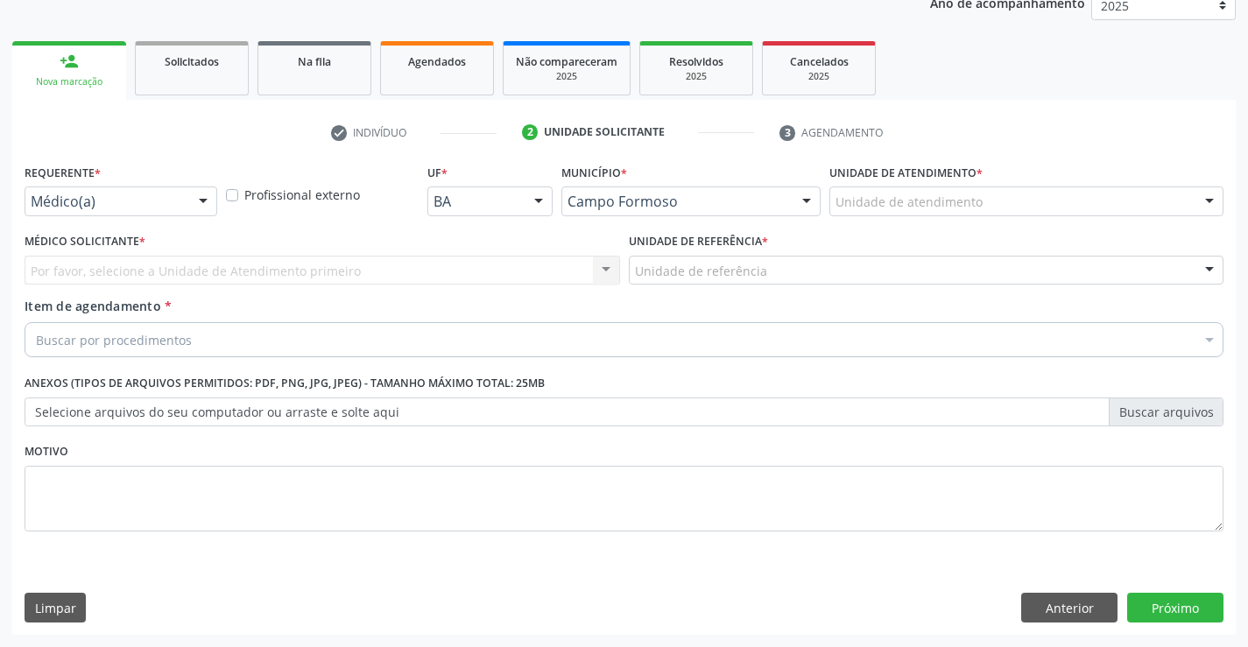
scroll to position [221, 0]
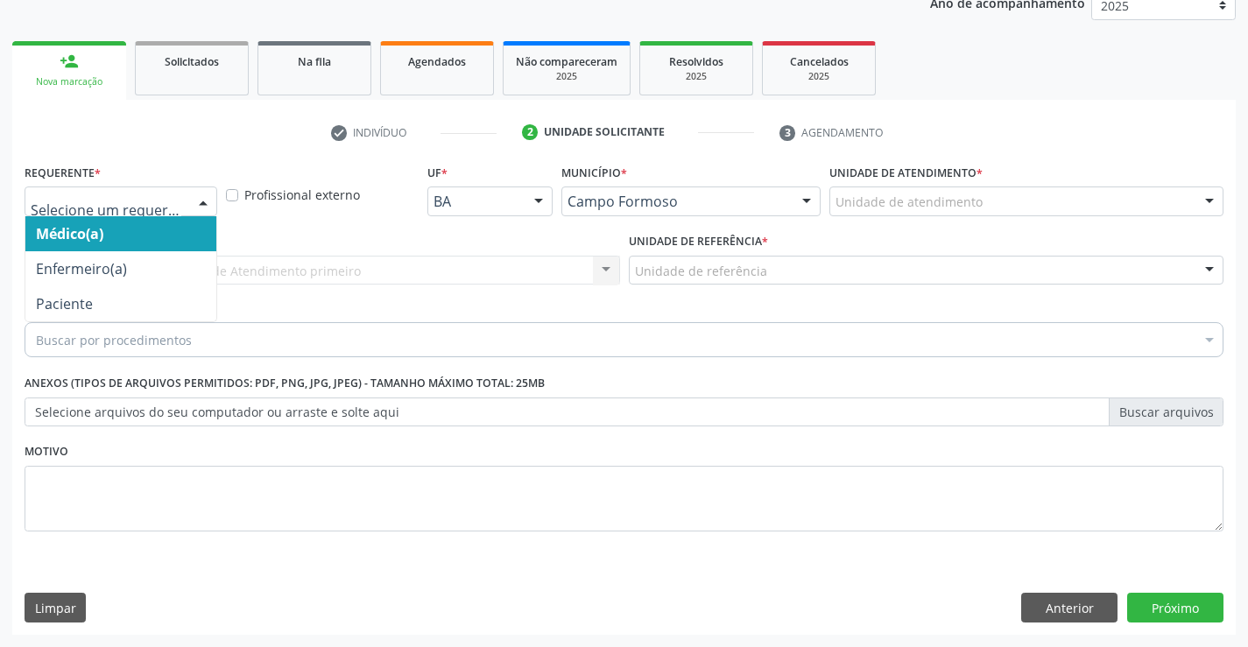
click at [201, 199] on div at bounding box center [203, 202] width 26 height 30
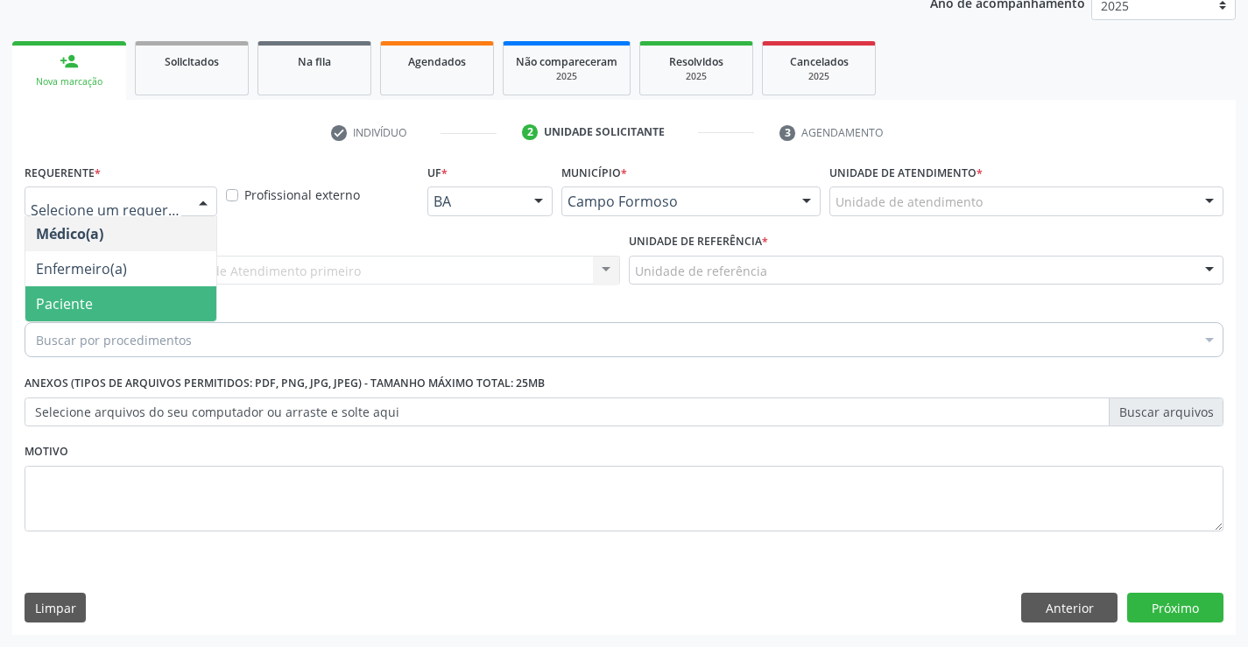
click at [165, 308] on span "Paciente" at bounding box center [120, 303] width 191 height 35
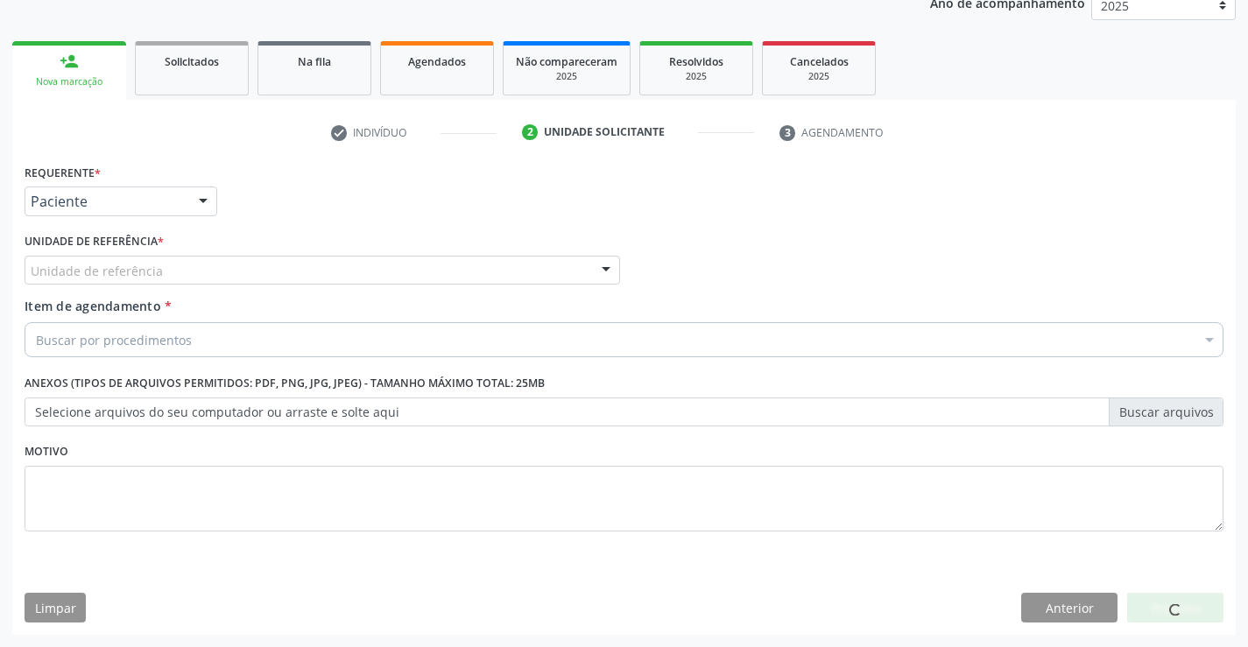
click at [205, 266] on div "Unidade de referência" at bounding box center [322, 271] width 595 height 30
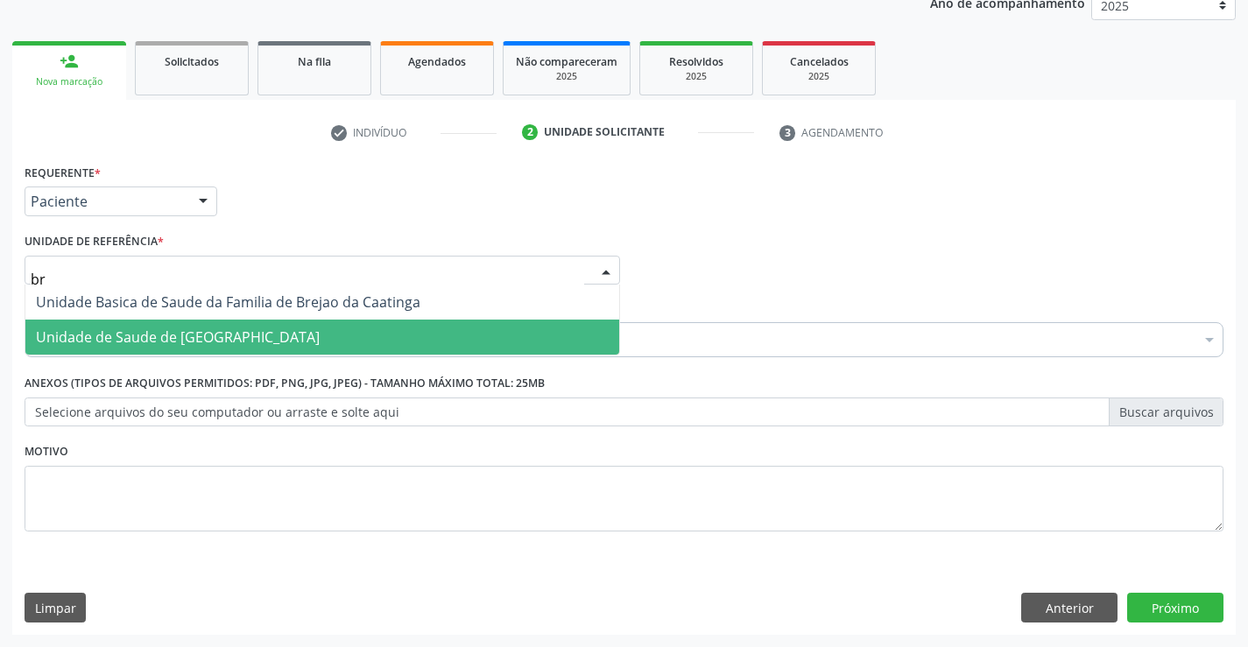
type input "bre"
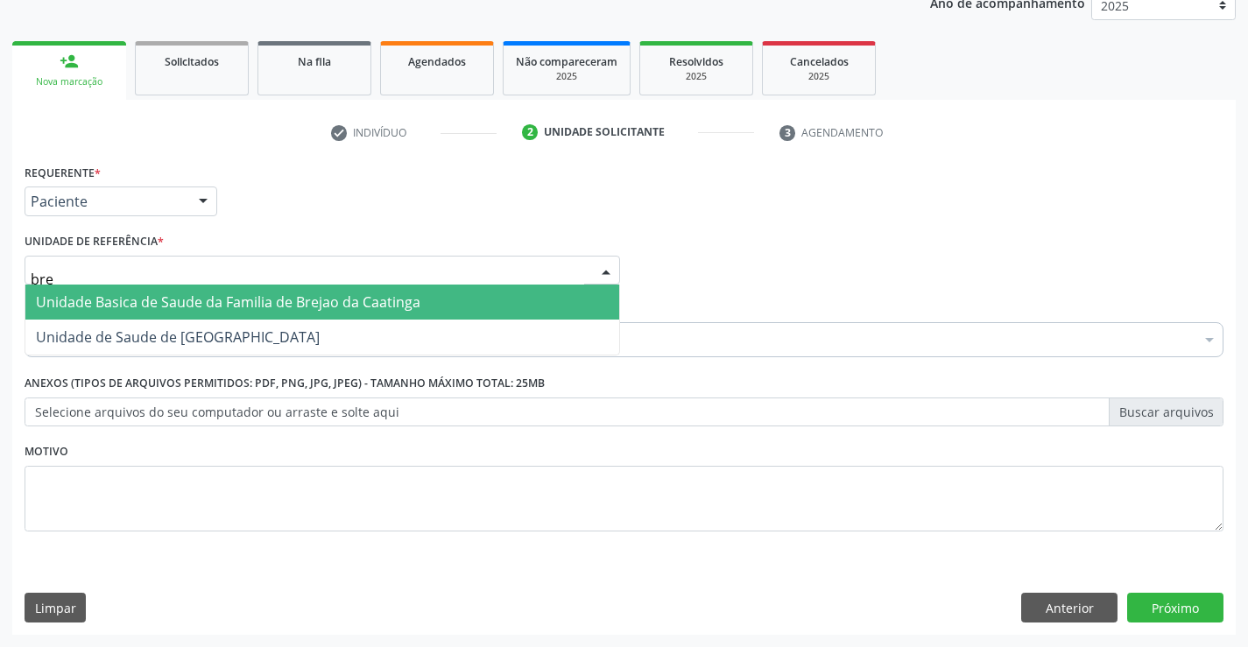
click at [281, 302] on span "Unidade Basica de Saude da Familia de Brejao da Caatinga" at bounding box center [228, 301] width 384 height 19
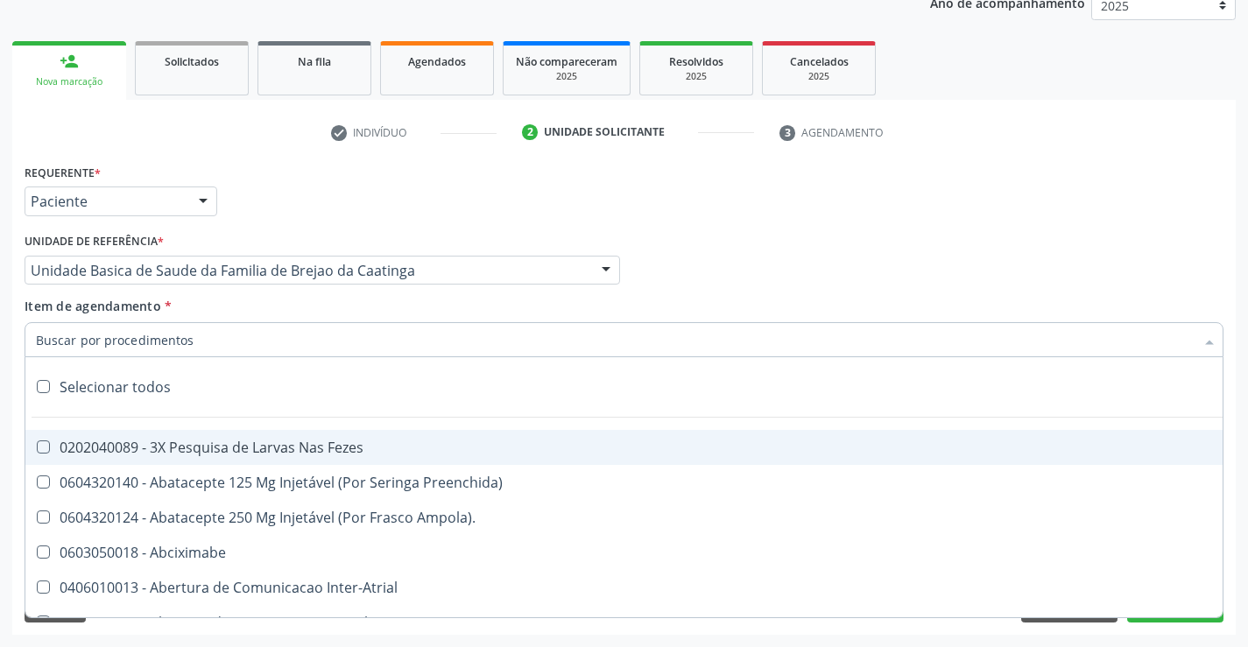
click at [211, 347] on div at bounding box center [624, 339] width 1199 height 35
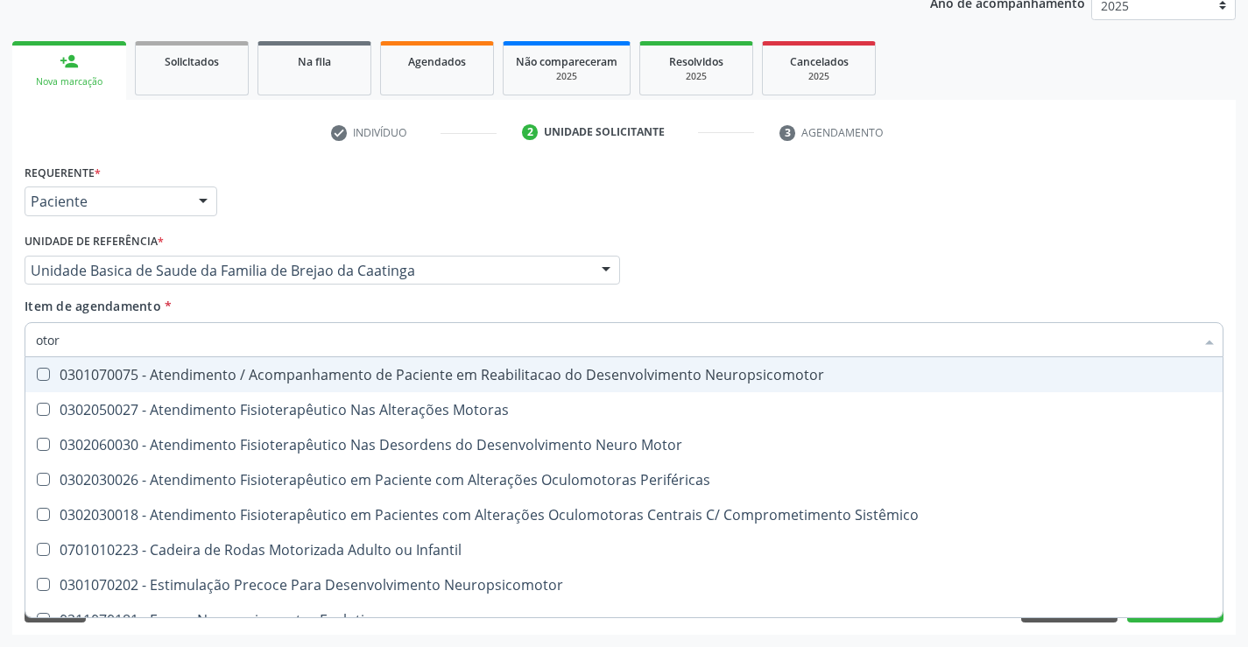
type input "otorr"
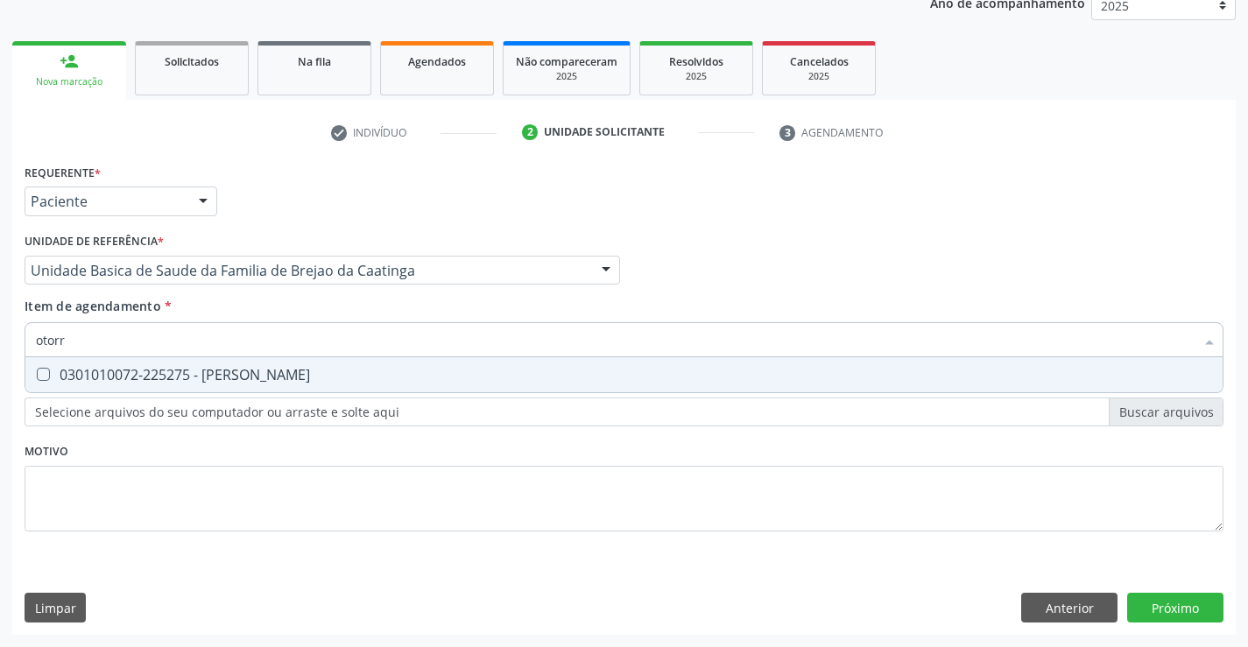
click at [323, 374] on div "0301010072-225275 - [PERSON_NAME]" at bounding box center [624, 375] width 1176 height 14
checkbox Otorrinolaringologista "true"
click at [323, 460] on div "Requerente * Paciente Médico(a) Enfermeiro(a) Paciente Nenhum resultado encontr…" at bounding box center [624, 357] width 1199 height 397
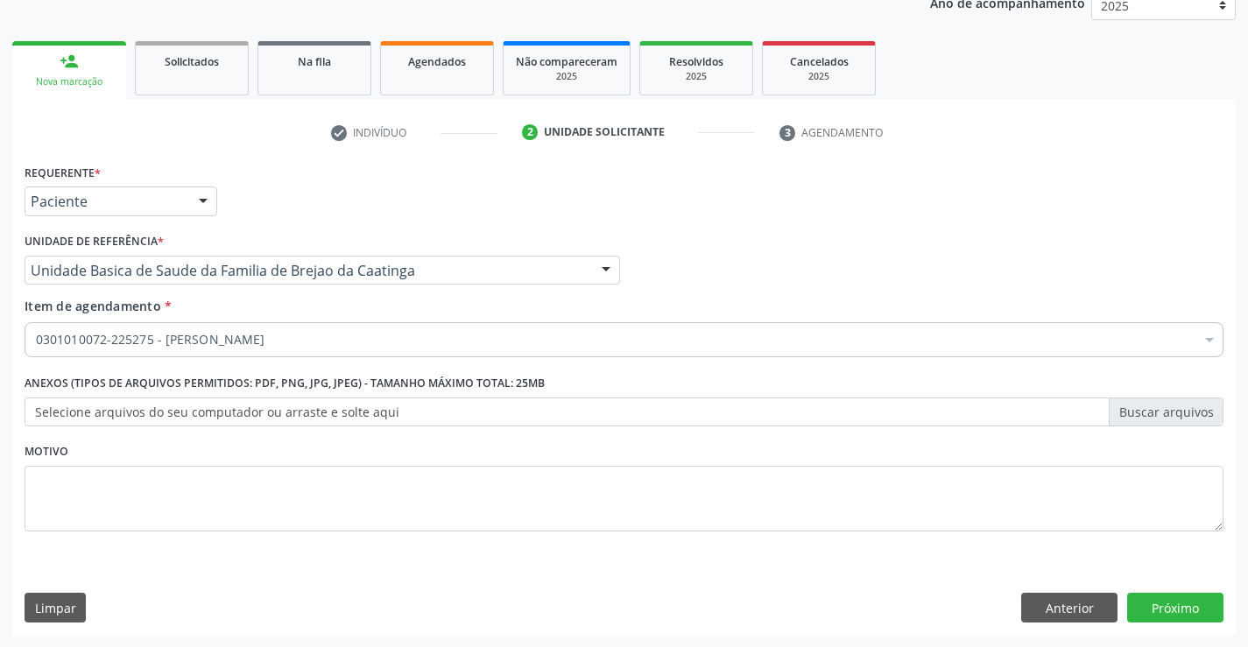
click at [1175, 588] on div "Requerente * Paciente Médico(a) Enfermeiro(a) Paciente Nenhum resultado encontr…" at bounding box center [623, 396] width 1223 height 475
click at [1169, 602] on button "Próximo" at bounding box center [1175, 608] width 96 height 30
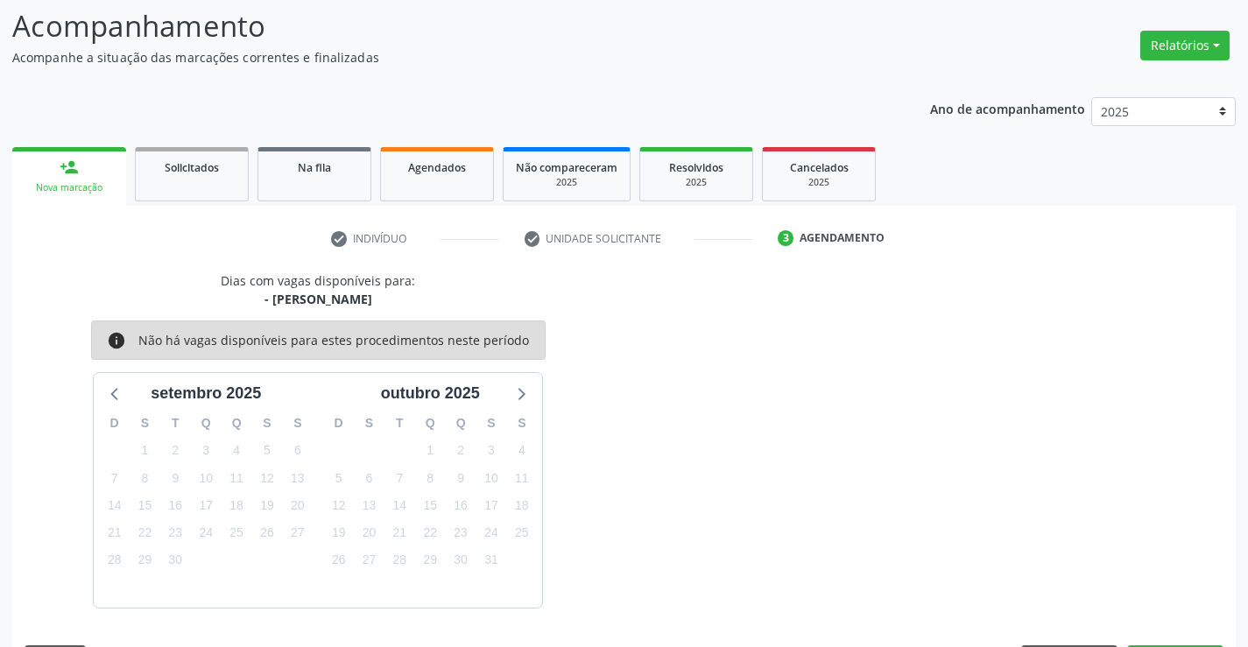
scroll to position [166, 0]
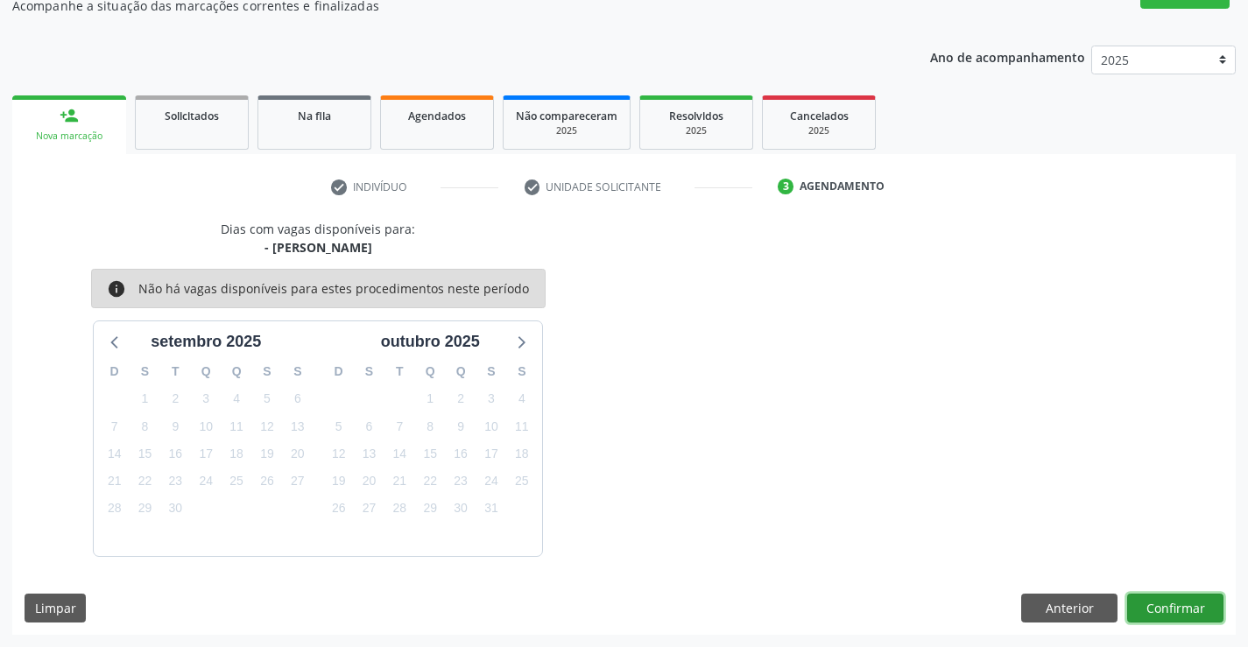
click at [1169, 606] on button "Confirmar" at bounding box center [1175, 609] width 96 height 30
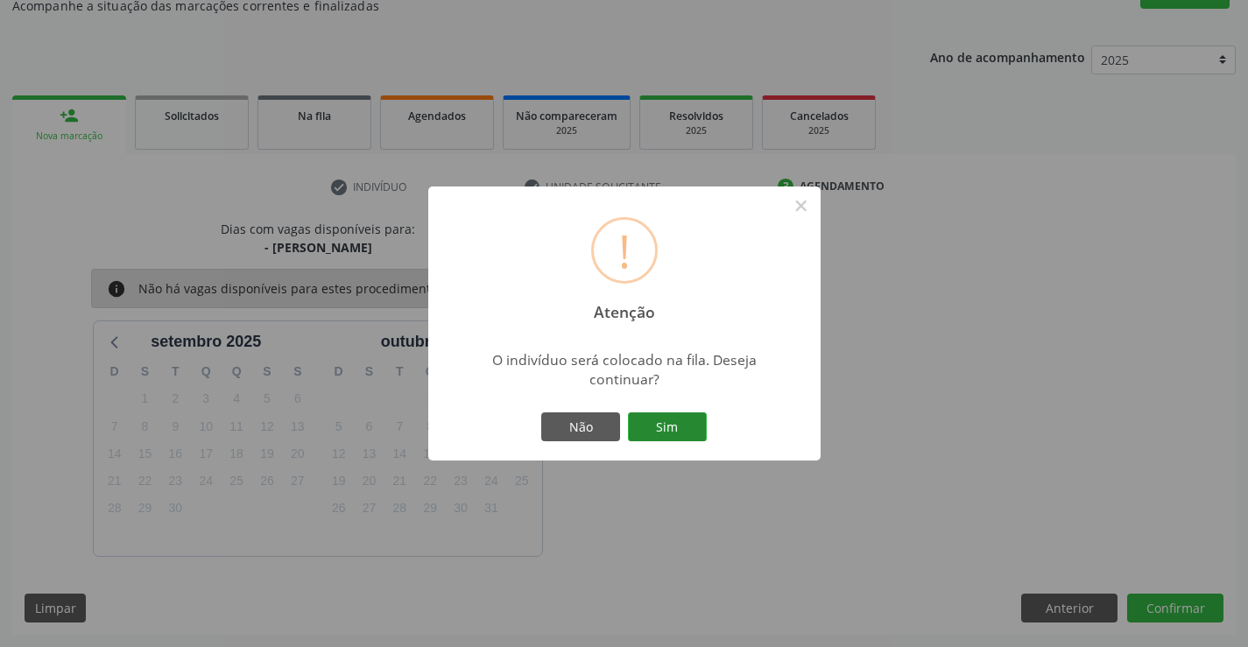
click at [671, 413] on button "Sim" at bounding box center [667, 427] width 79 height 30
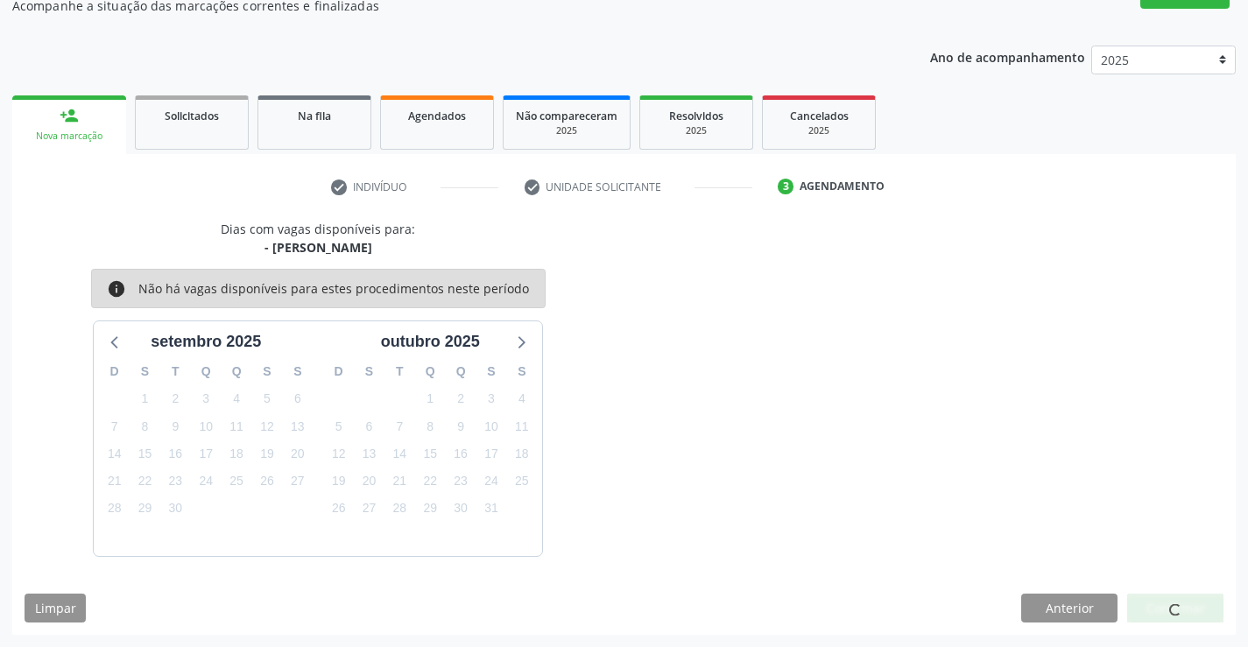
scroll to position [0, 0]
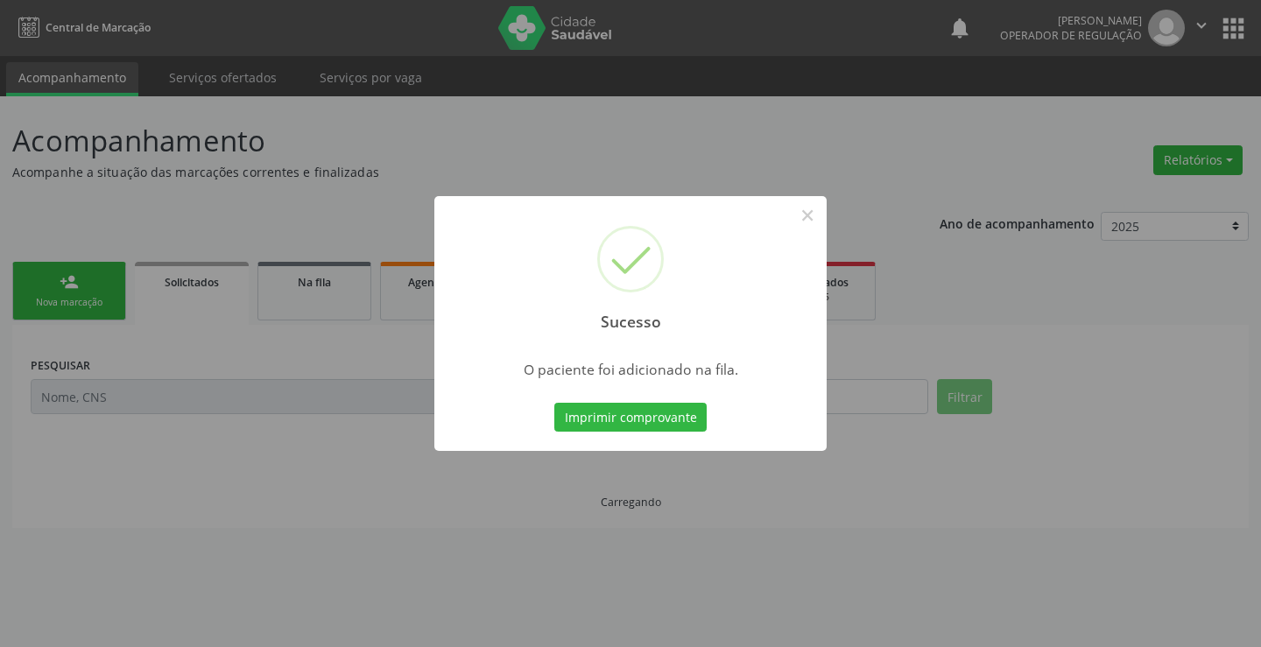
click at [671, 413] on button "Imprimir comprovante" at bounding box center [630, 418] width 152 height 30
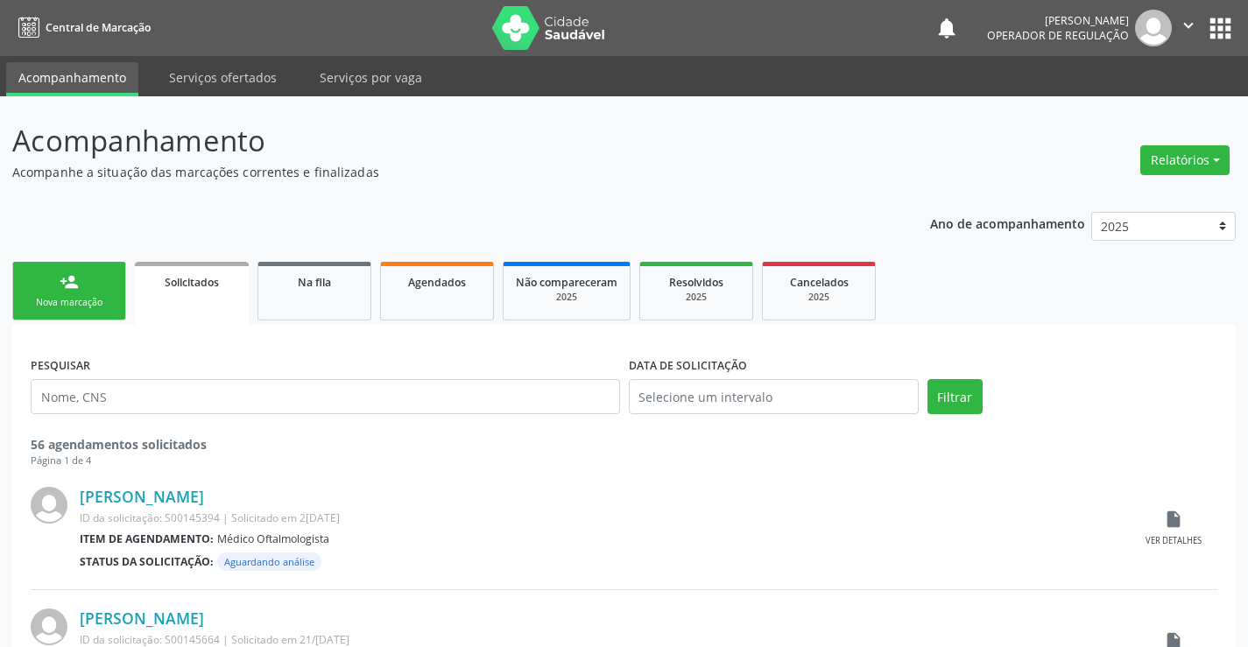
click at [99, 300] on div "Nova marcação" at bounding box center [69, 302] width 88 height 13
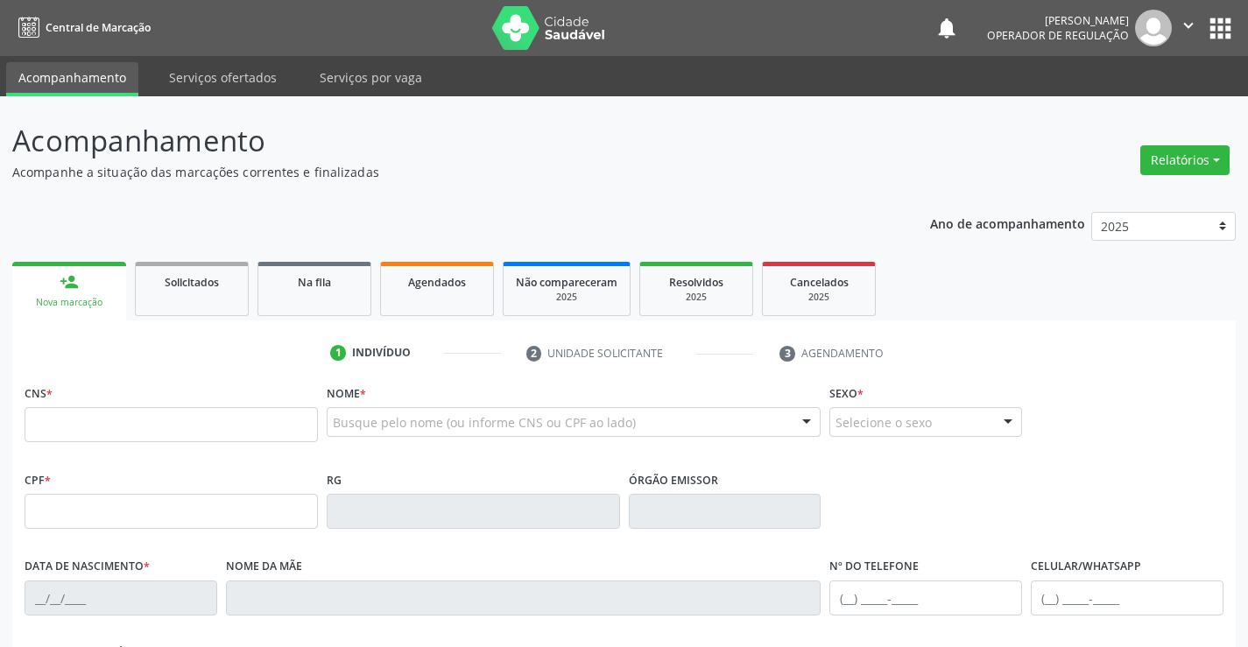
scroll to position [175, 0]
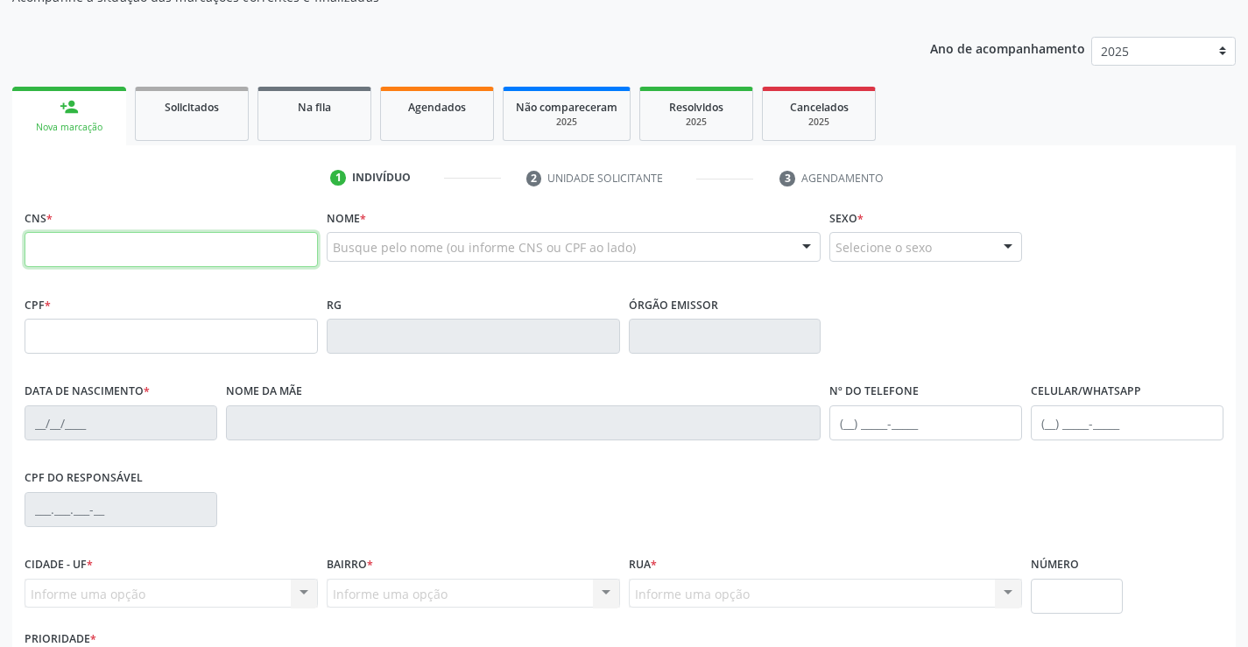
click at [99, 259] on input "text" at bounding box center [171, 249] width 293 height 35
type input "705 2034 6636 3776"
type input "0777630419"
type input "06/[DATE]"
type input "[PHONE_NUMBER]"
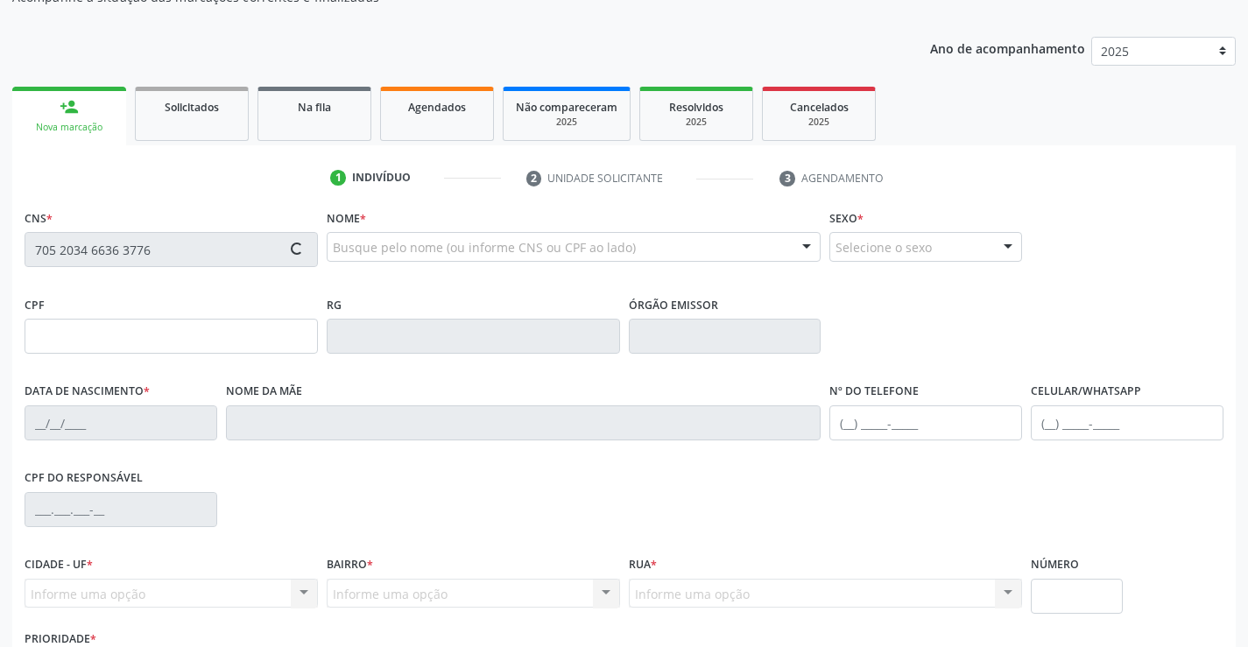
type input "[PHONE_NUMBER]"
type input "884.892.055-15"
type input "S/N"
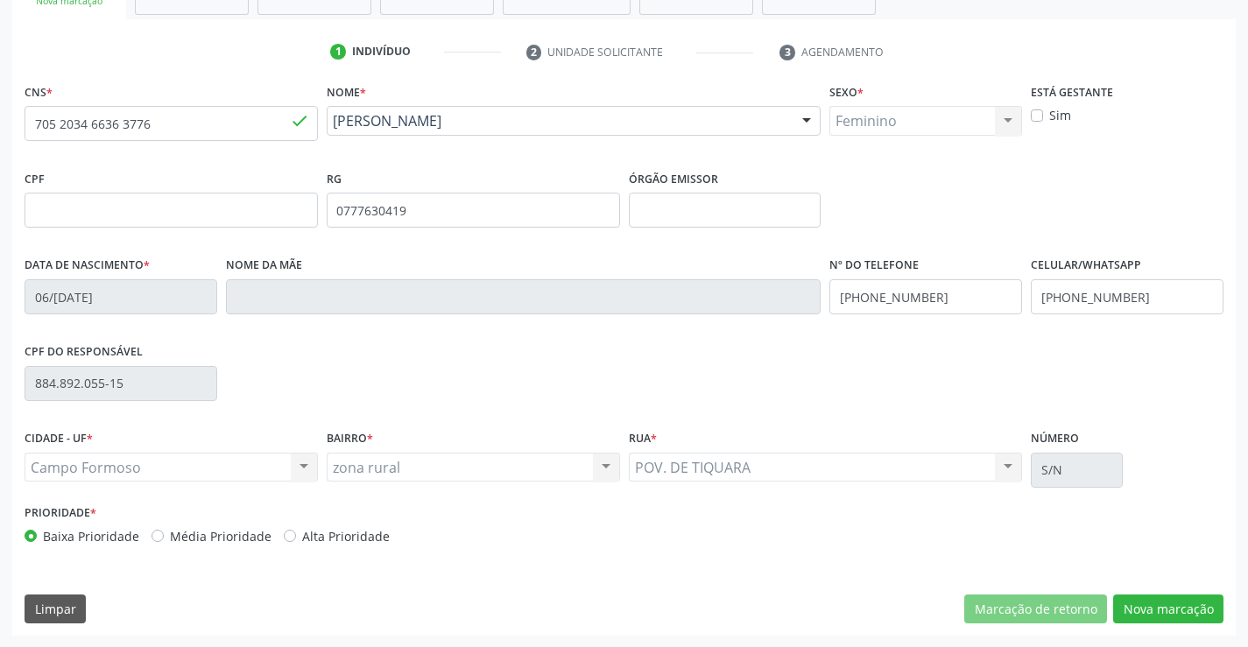
scroll to position [302, 0]
click at [1157, 600] on button "Nova marcação" at bounding box center [1168, 609] width 110 height 30
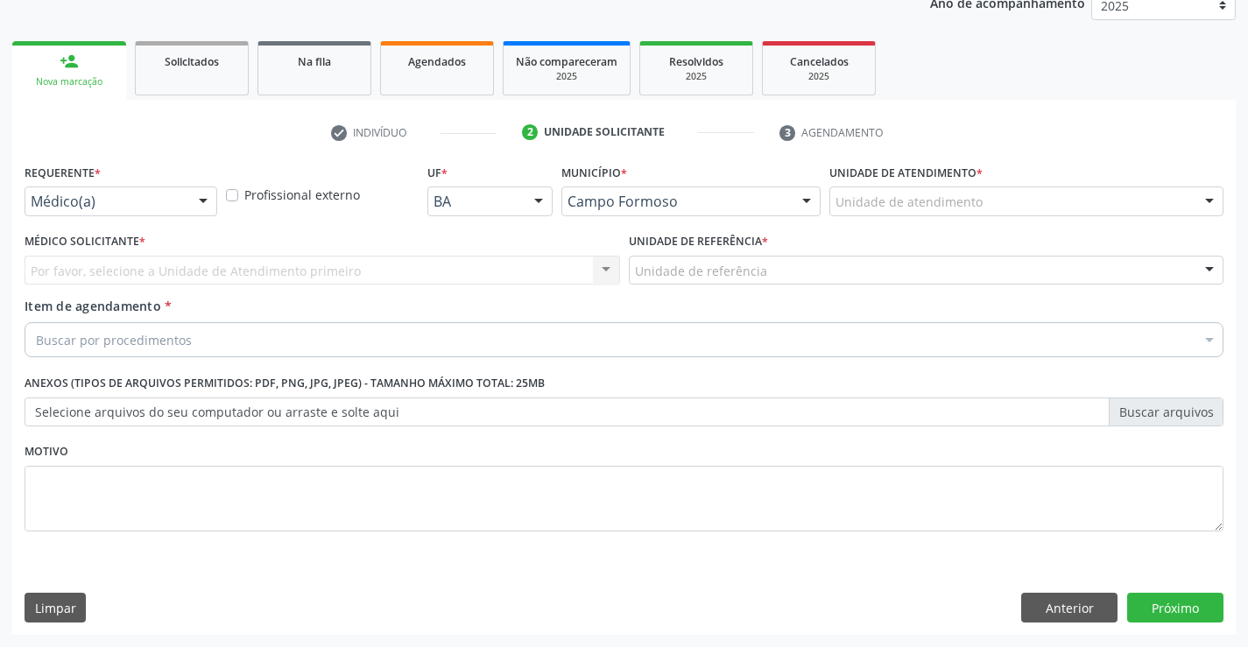
scroll to position [221, 0]
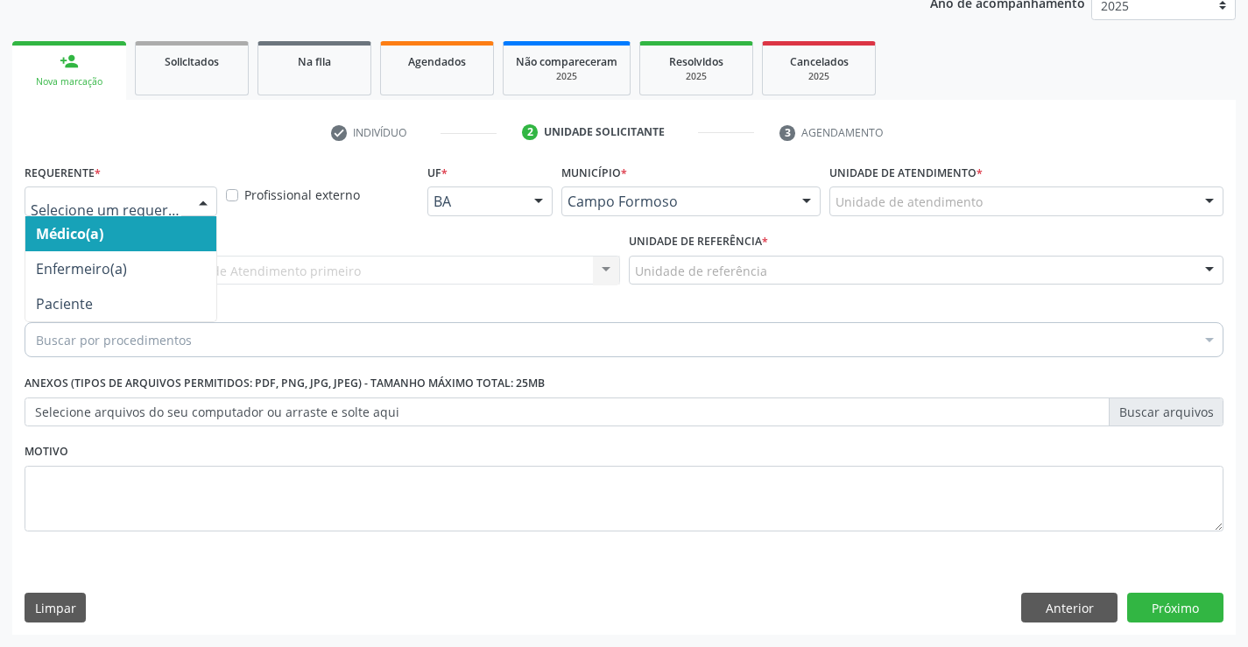
click at [204, 195] on div at bounding box center [203, 202] width 26 height 30
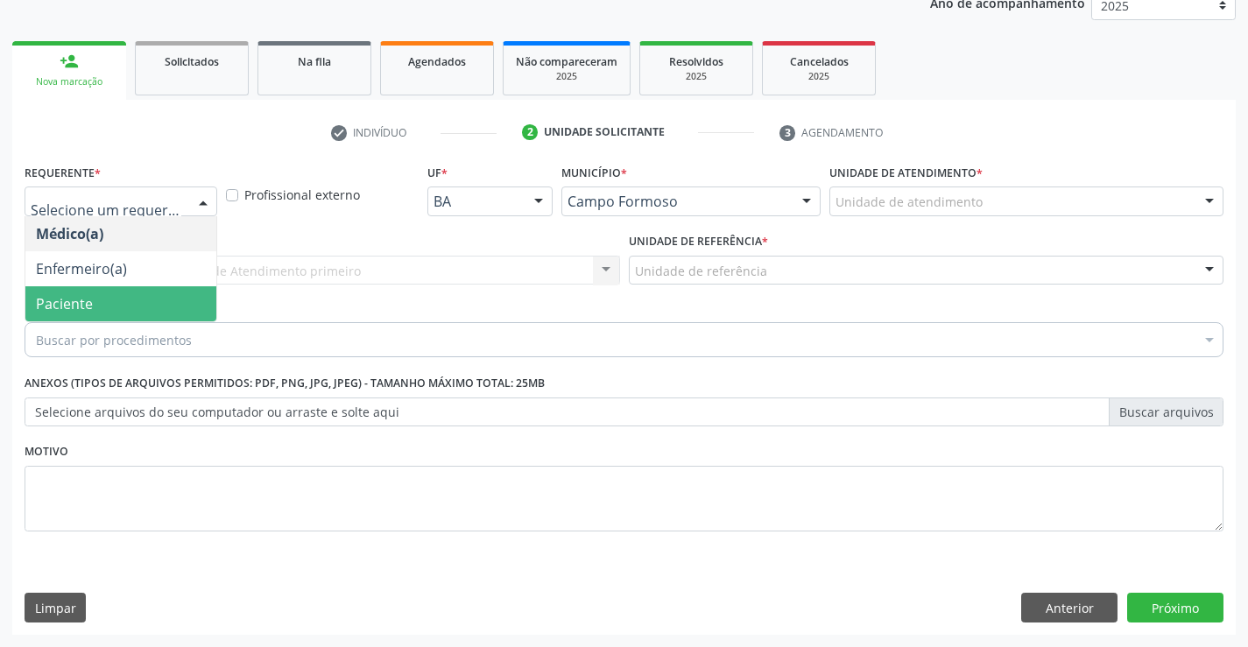
click at [123, 315] on span "Paciente" at bounding box center [120, 303] width 191 height 35
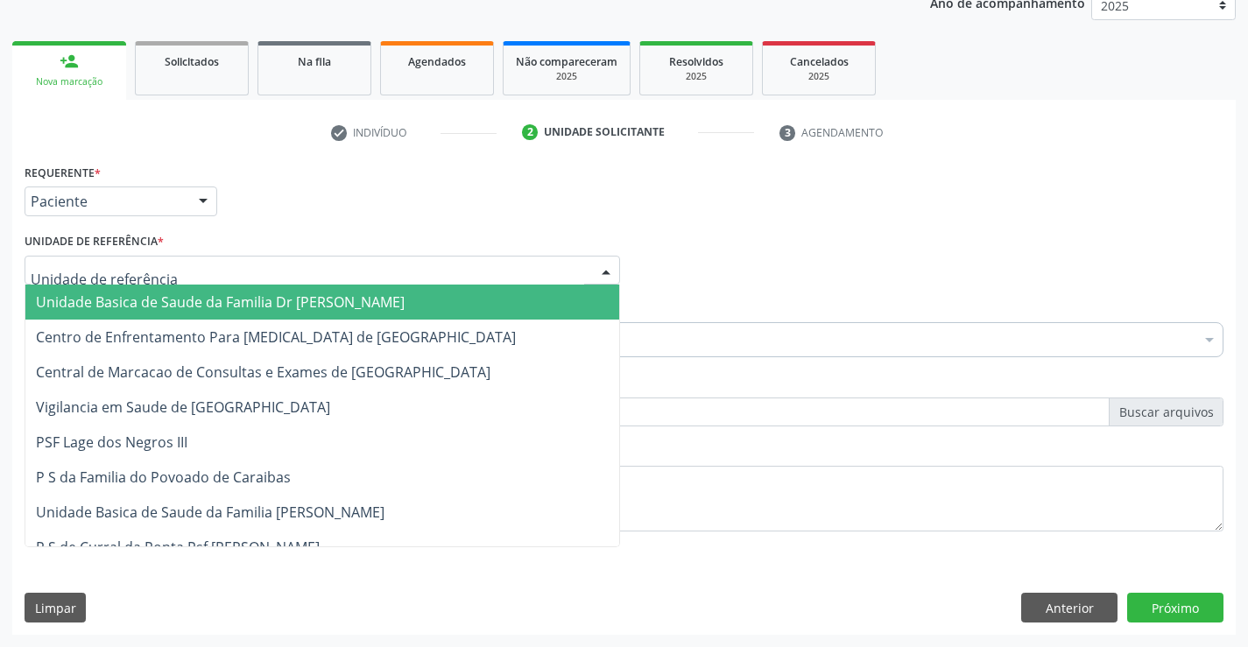
click at [186, 277] on div at bounding box center [322, 271] width 595 height 30
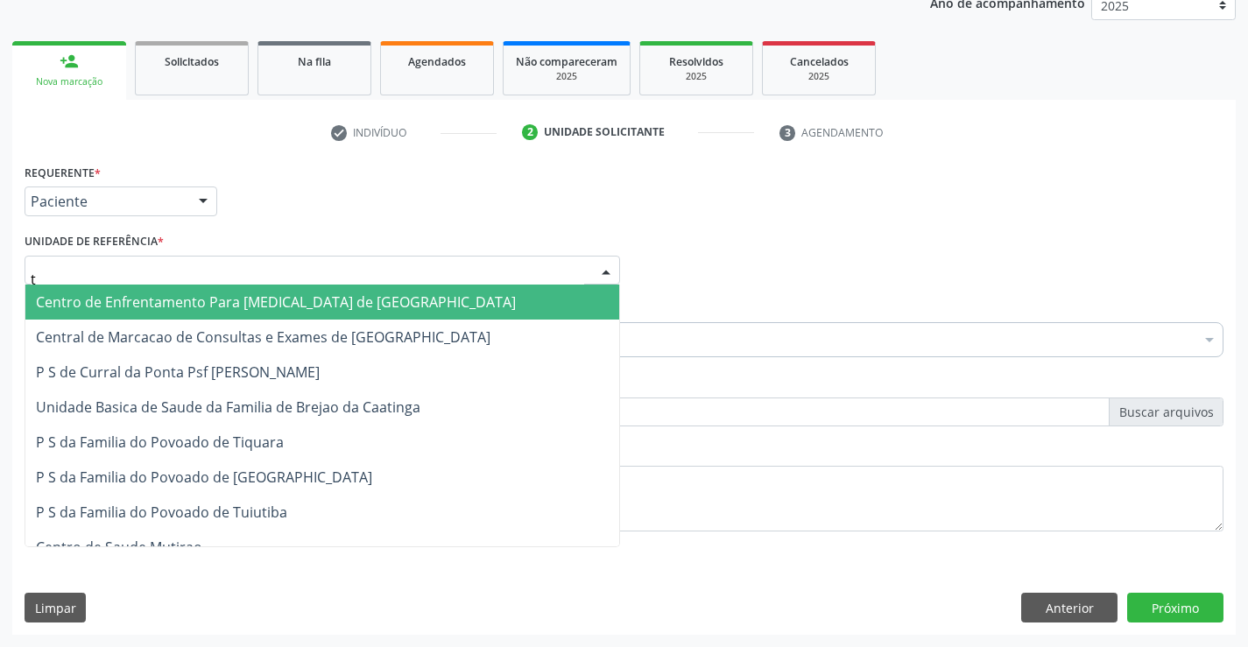
type input "ti"
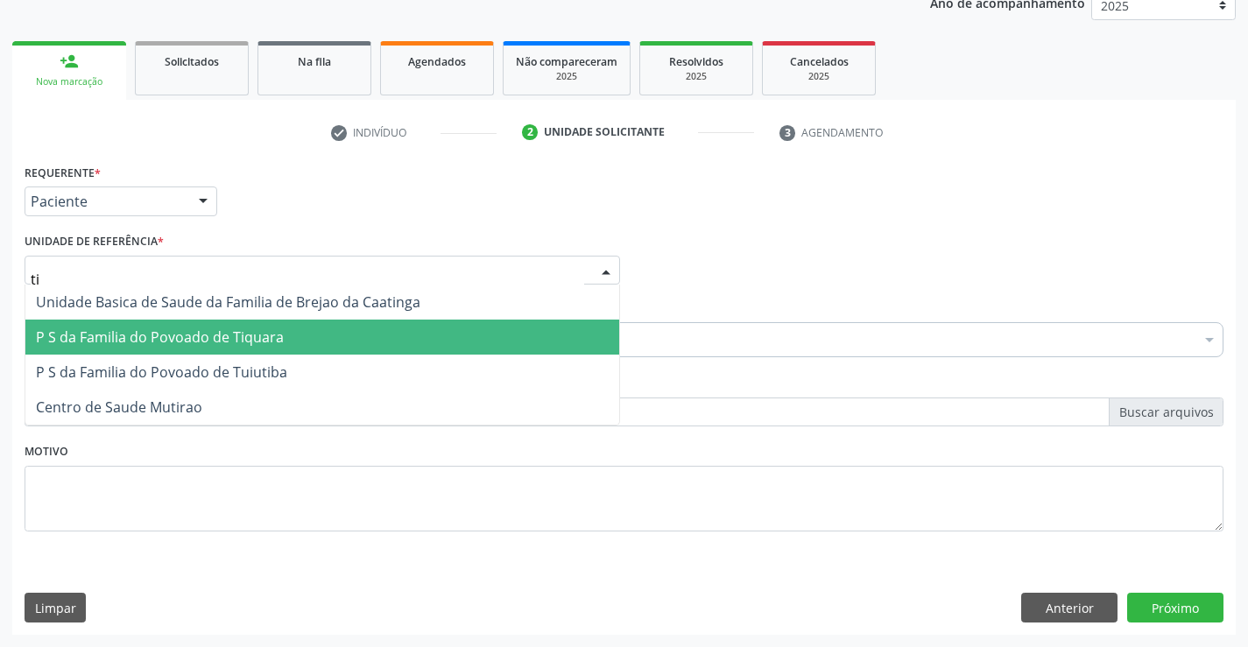
click at [209, 340] on span "P S da Familia do Povoado de Tiquara" at bounding box center [160, 336] width 248 height 19
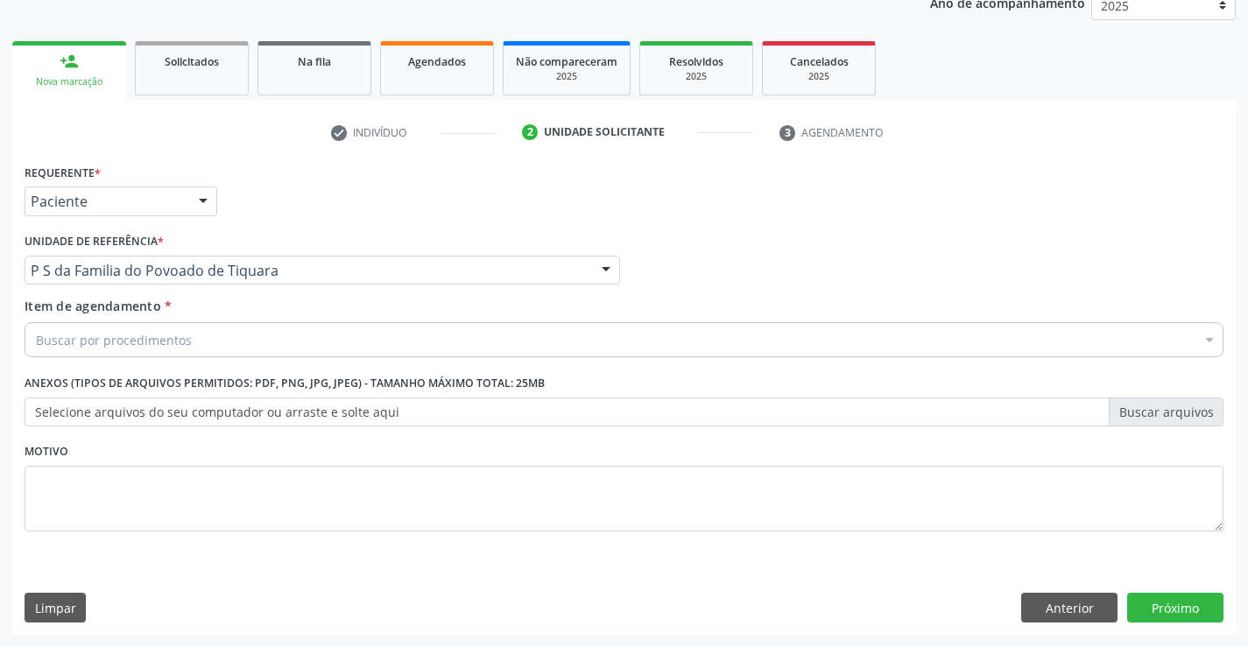
click at [200, 346] on div "Buscar por procedimentos" at bounding box center [624, 339] width 1199 height 35
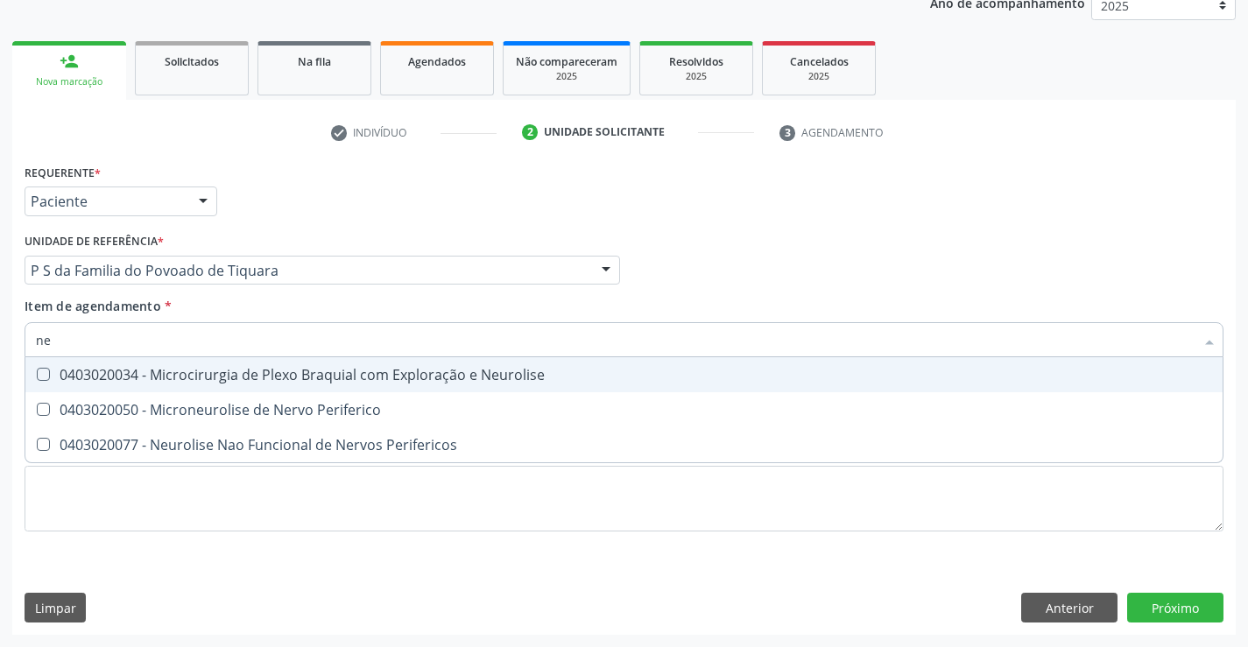
type input "n"
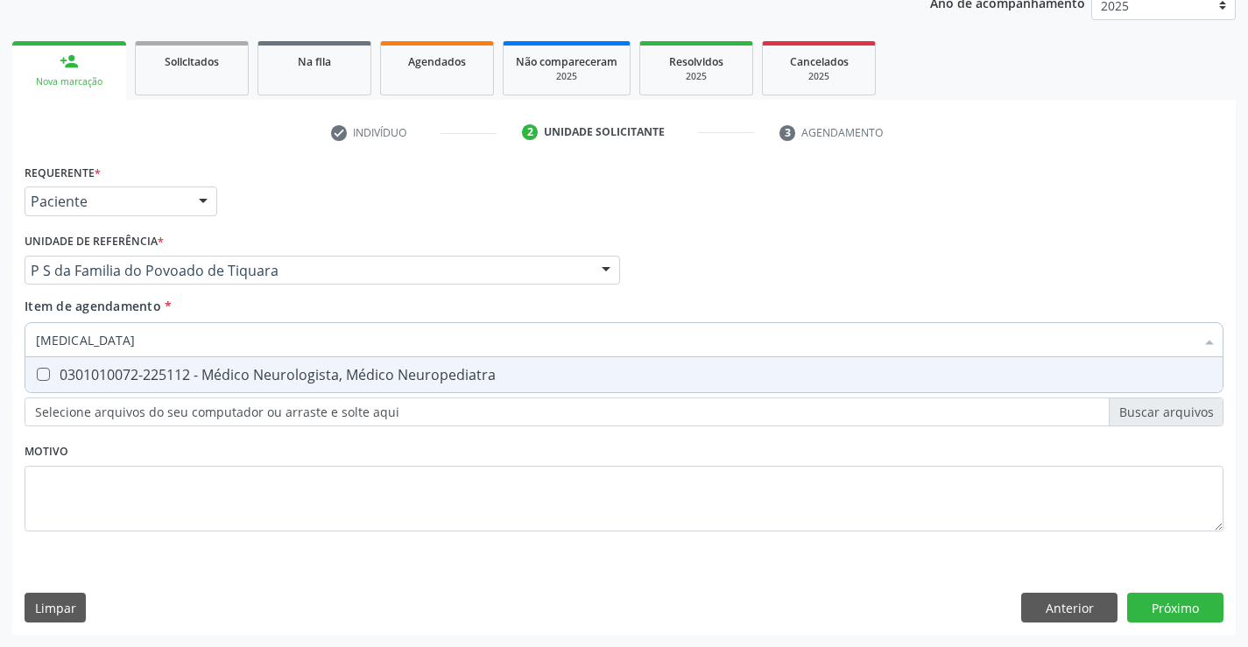
type input "neurologista"
click at [226, 378] on div "0301010072-225112 - Médico Neurologista, Médico Neuropediatra" at bounding box center [624, 375] width 1176 height 14
checkbox Neuropediatra "true"
click at [185, 456] on div "Requerente * Paciente Médico(a) Enfermeiro(a) Paciente Nenhum resultado encontr…" at bounding box center [624, 357] width 1199 height 397
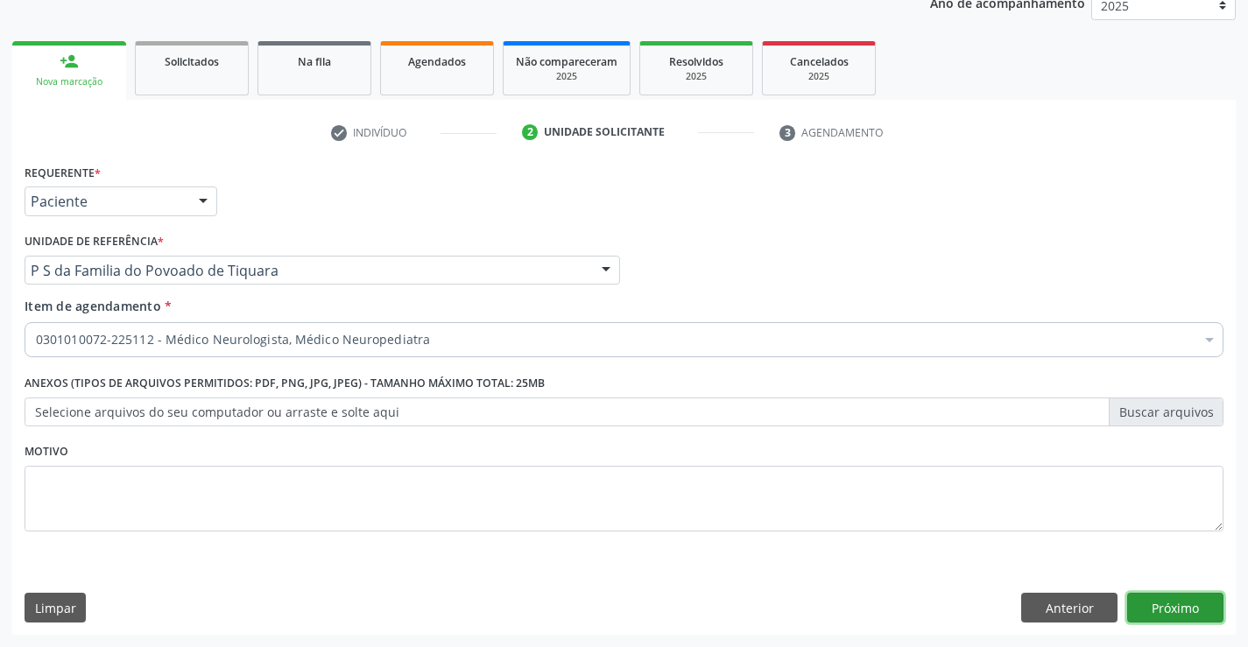
click at [1131, 604] on button "Próximo" at bounding box center [1175, 608] width 96 height 30
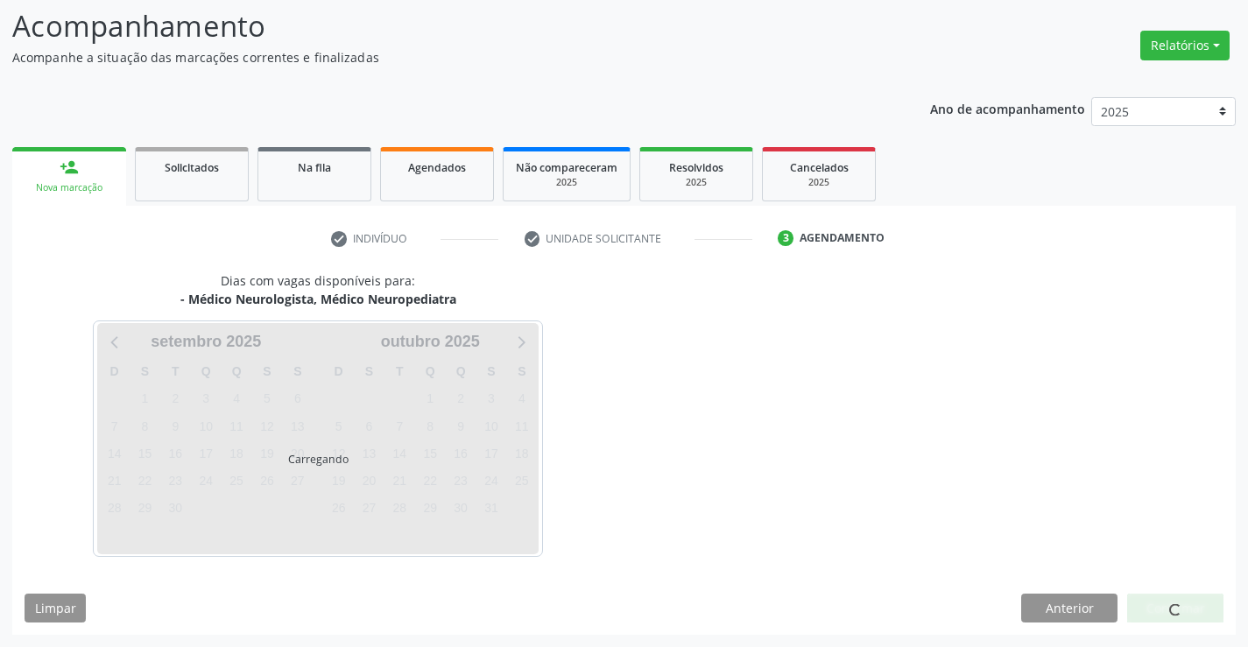
scroll to position [166, 0]
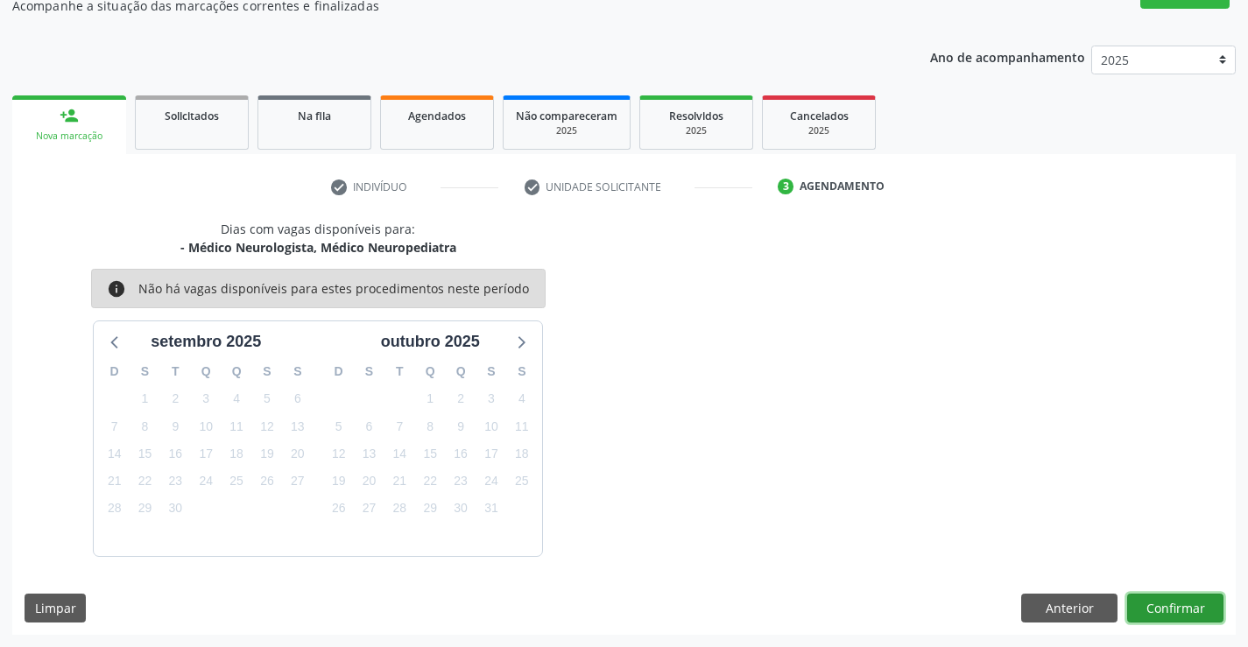
click at [1150, 606] on button "Confirmar" at bounding box center [1175, 609] width 96 height 30
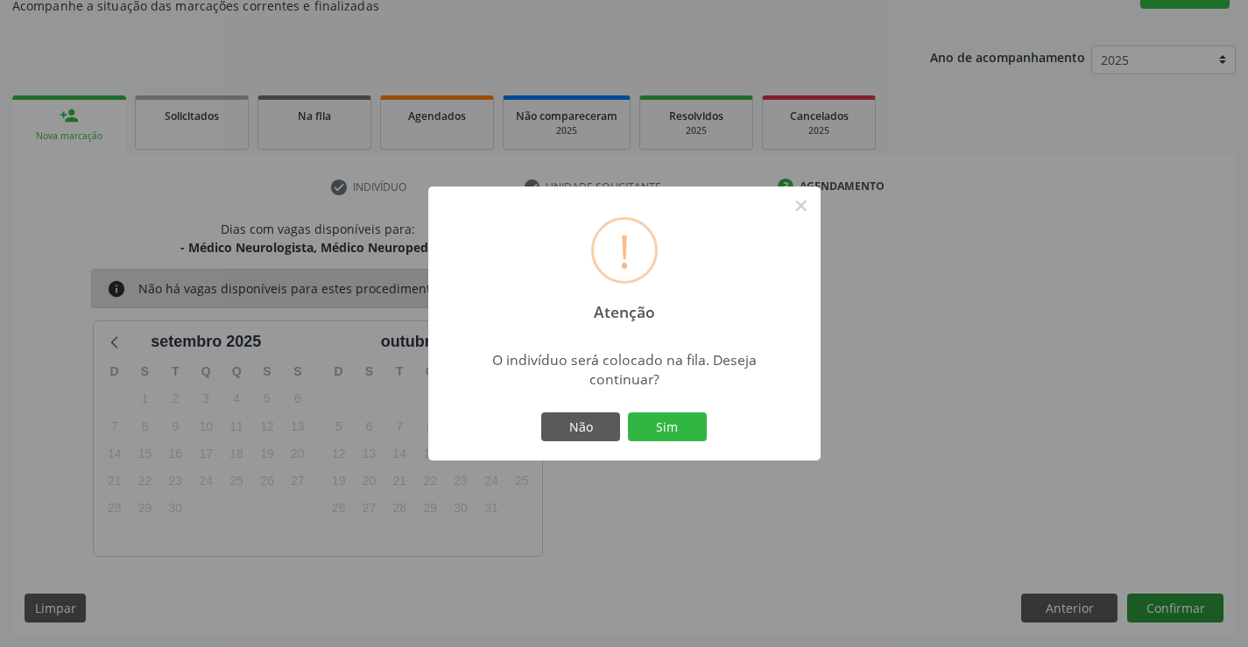
click at [628, 412] on button "Sim" at bounding box center [667, 427] width 79 height 30
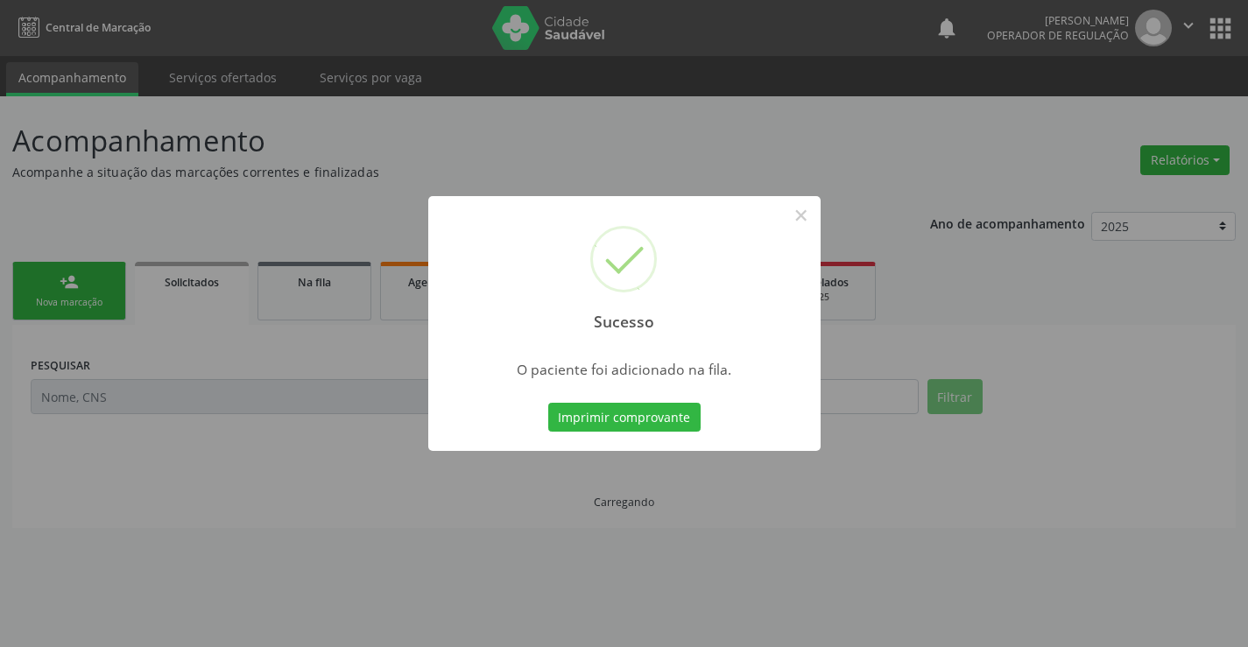
click at [548, 403] on button "Imprimir comprovante" at bounding box center [624, 418] width 152 height 30
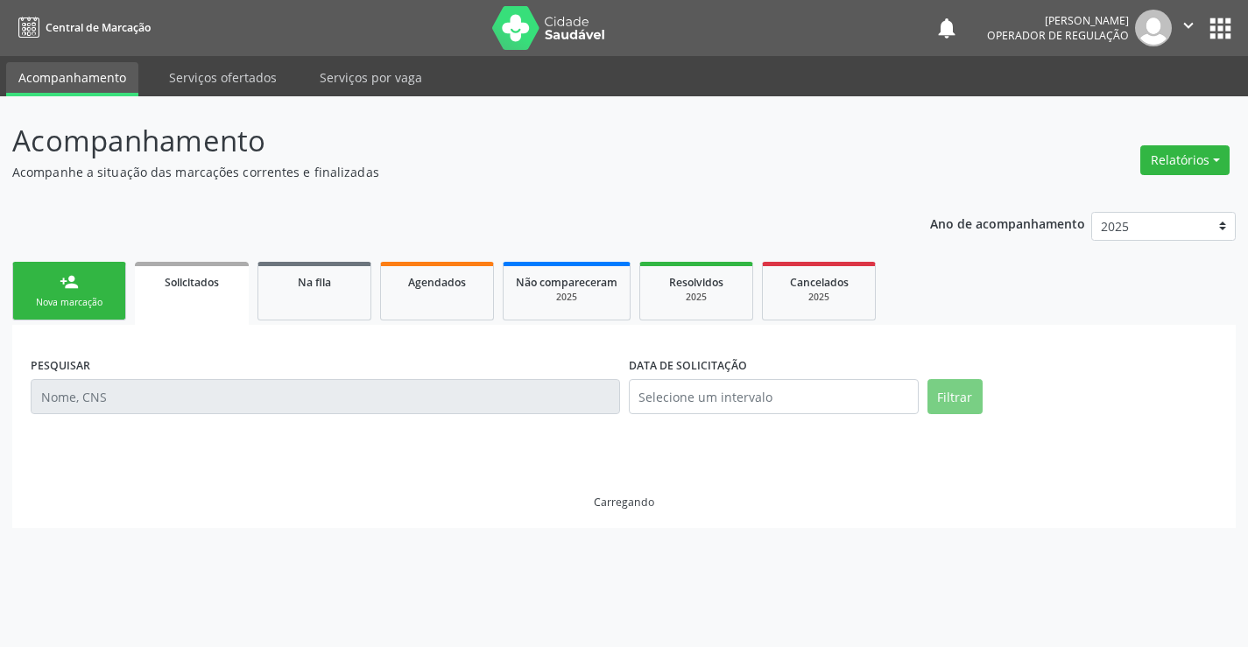
scroll to position [0, 0]
